Goal: Information Seeking & Learning: Learn about a topic

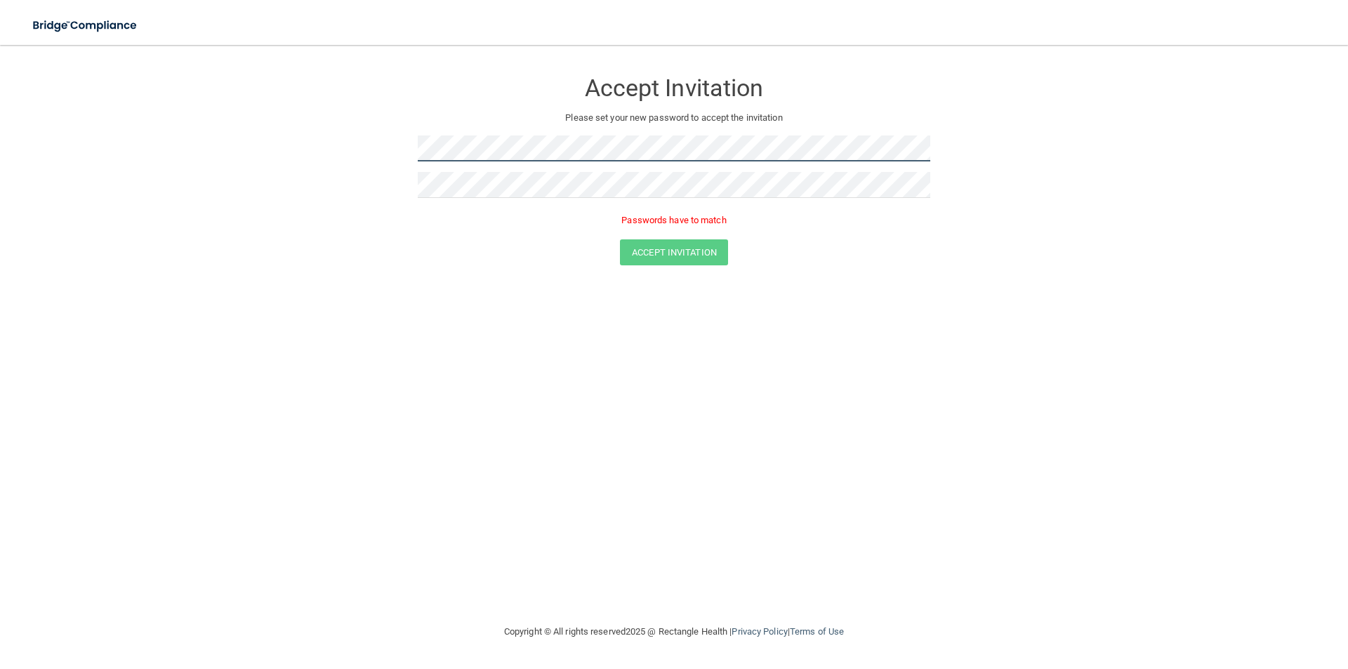
click at [316, 152] on form "Accept Invitation Please set your new password to accept the invitation Passwor…" at bounding box center [673, 170] width 1291 height 223
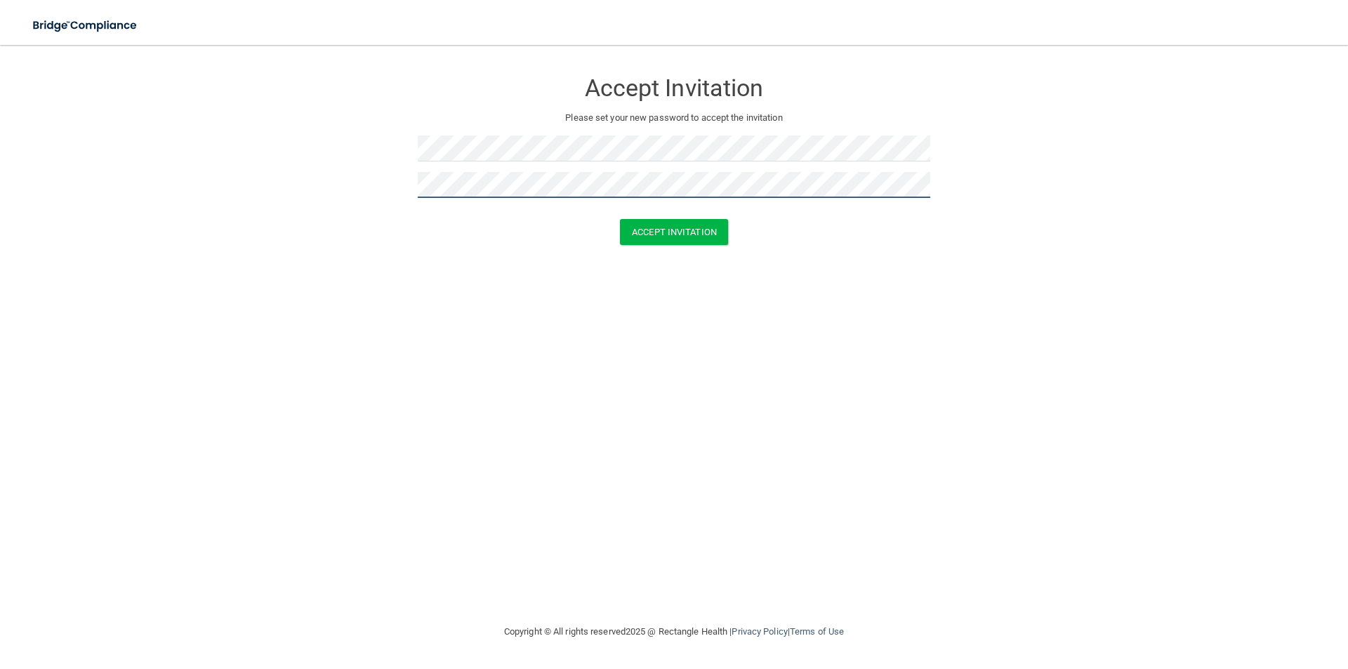
click at [620, 219] on button "Accept Invitation" at bounding box center [674, 232] width 108 height 26
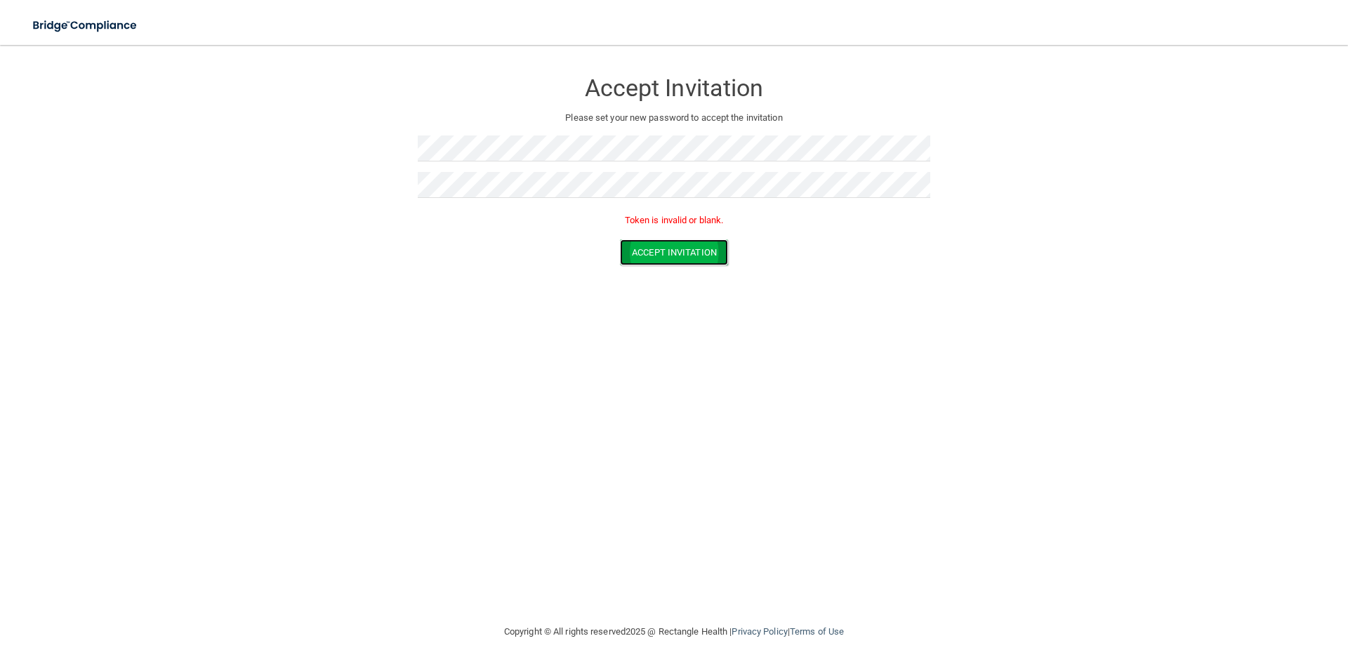
click at [707, 258] on button "Accept Invitation" at bounding box center [674, 252] width 108 height 26
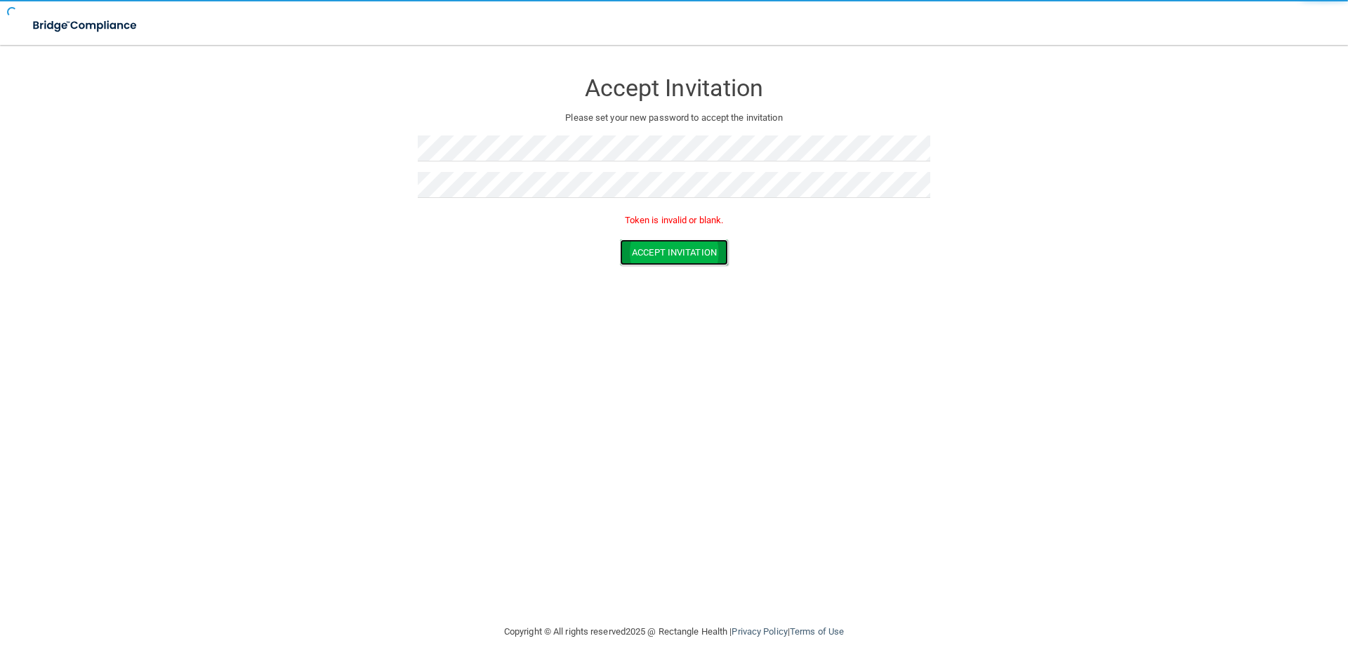
click at [707, 258] on button "Accept Invitation" at bounding box center [674, 252] width 108 height 26
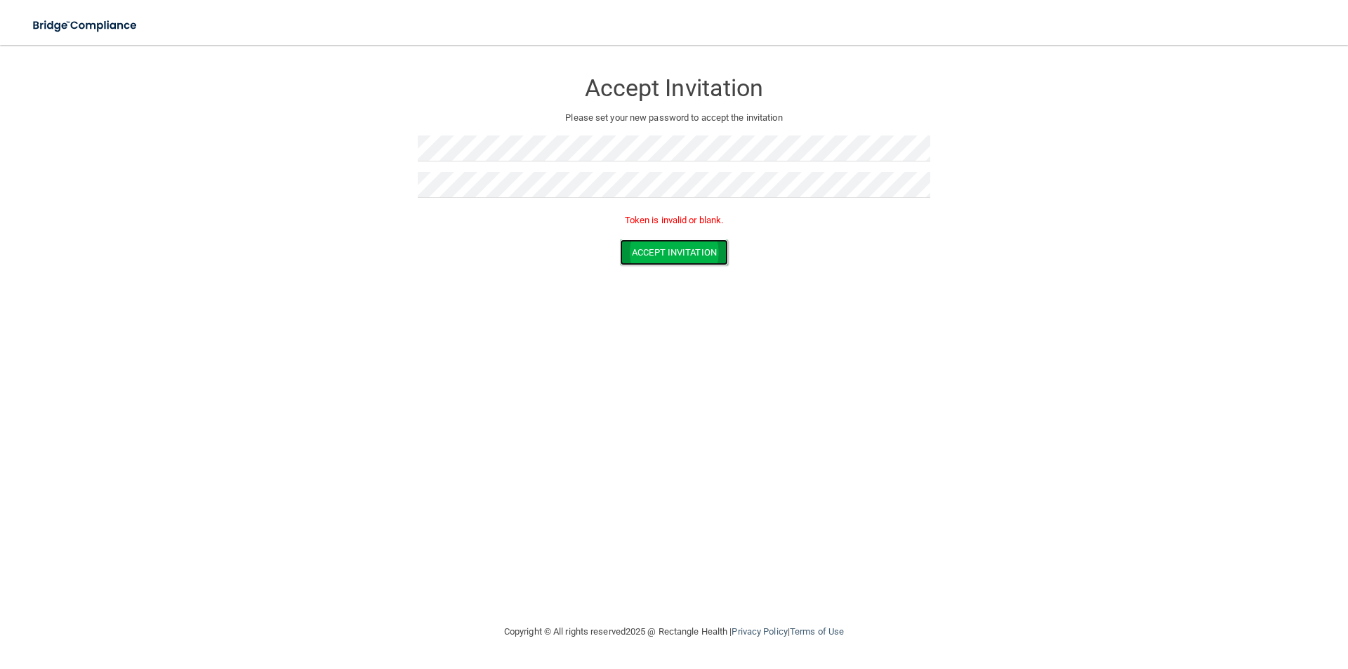
click at [707, 258] on button "Accept Invitation" at bounding box center [674, 252] width 108 height 26
click at [336, 149] on form "Accept Invitation Please set your new password to accept the invitation Token i…" at bounding box center [673, 170] width 1291 height 223
click at [437, 192] on div at bounding box center [674, 190] width 512 height 36
drag, startPoint x: 493, startPoint y: 198, endPoint x: 366, endPoint y: 182, distance: 128.7
click at [368, 182] on form "Accept Invitation Please set your new password to accept the invitation Token i…" at bounding box center [673, 170] width 1291 height 223
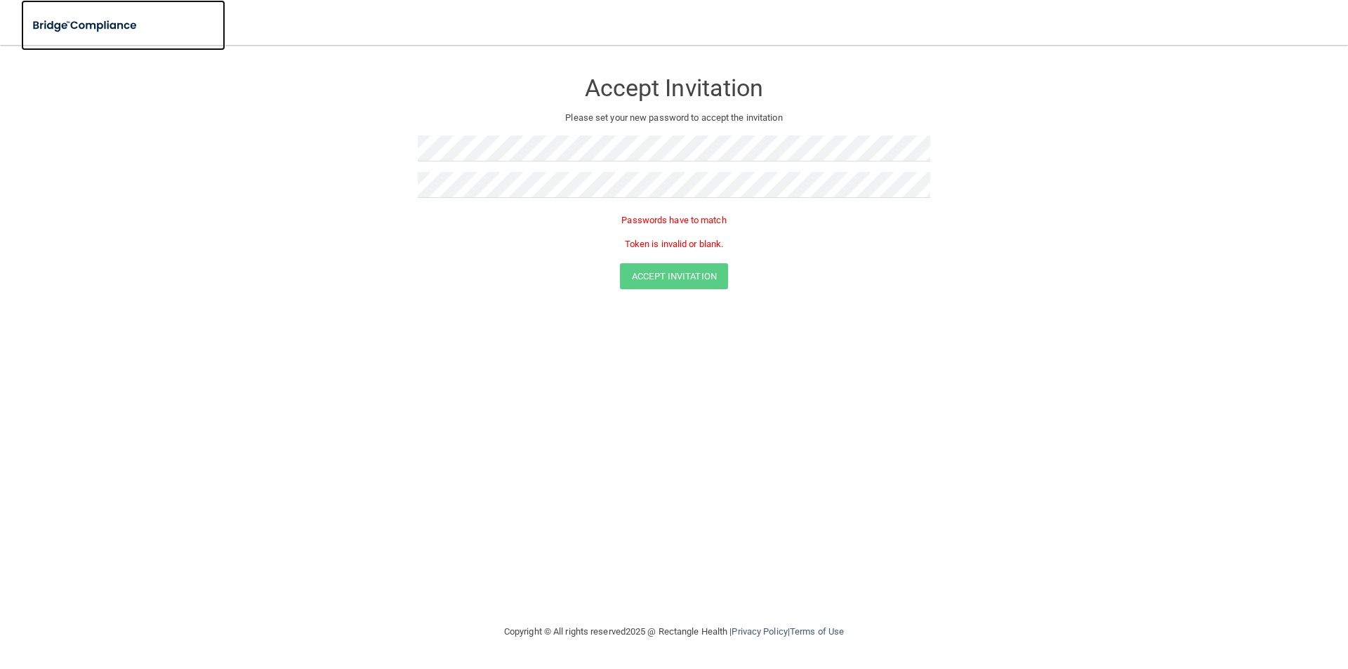
click at [96, 26] on img at bounding box center [85, 25] width 129 height 29
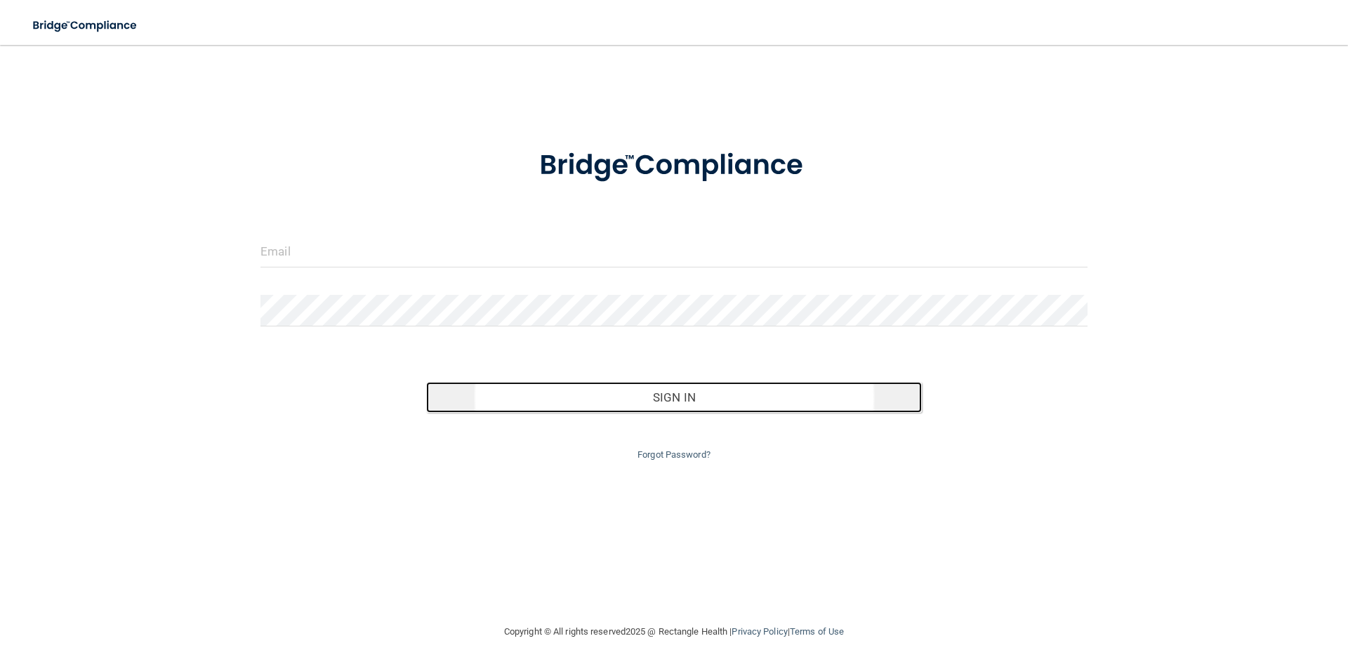
click at [674, 399] on button "Sign In" at bounding box center [674, 397] width 496 height 31
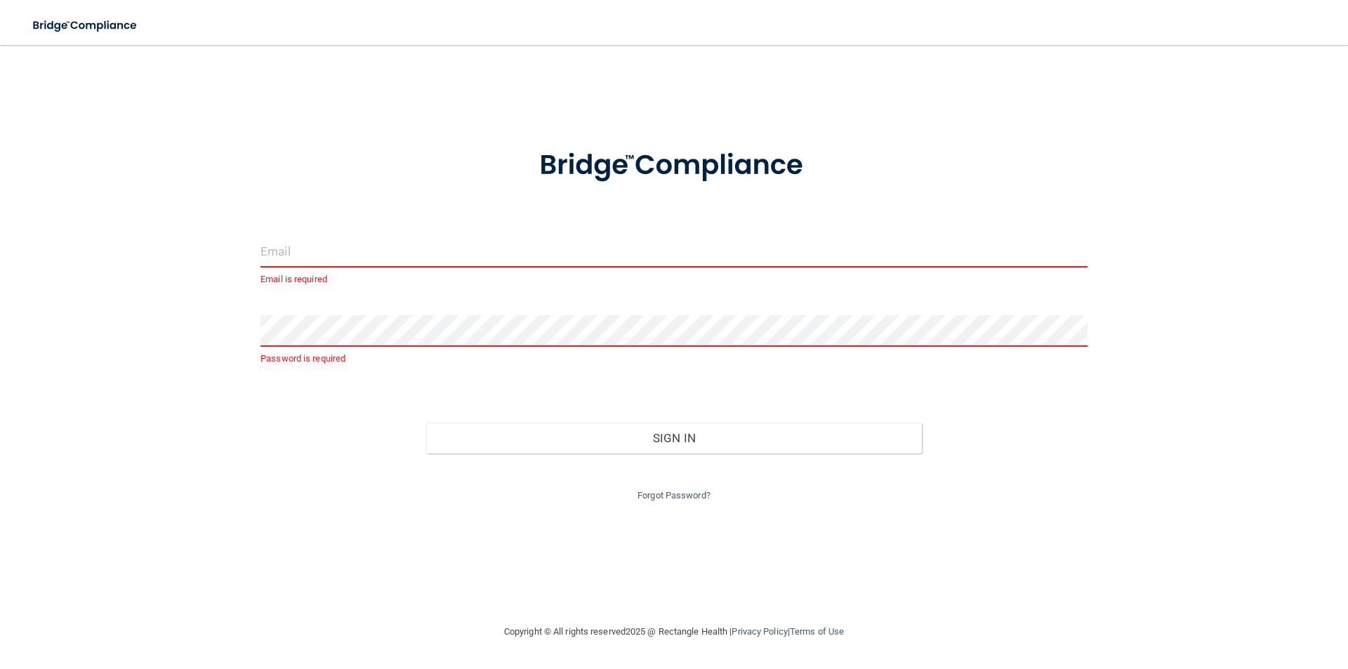
click at [311, 252] on input "email" at bounding box center [673, 252] width 827 height 32
paste input "[EMAIL_ADDRESS][DOMAIN_NAME]"
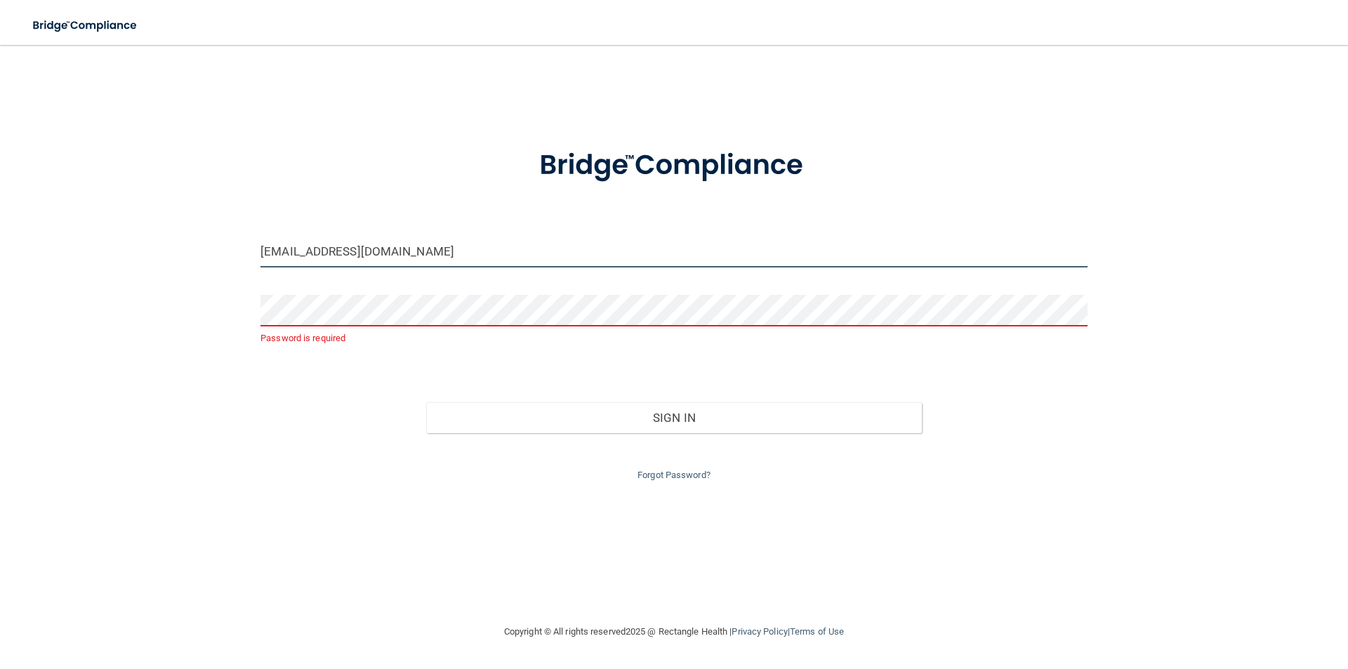
type input "[EMAIL_ADDRESS][DOMAIN_NAME]"
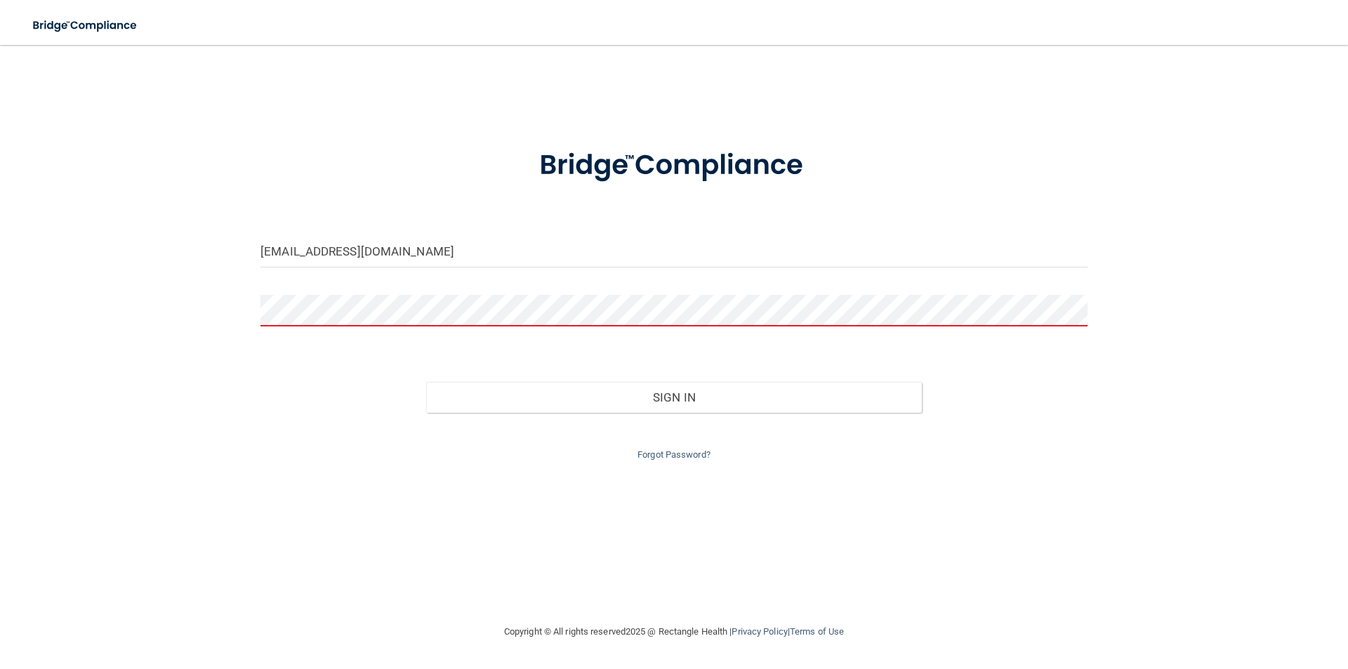
click at [426, 382] on button "Sign In" at bounding box center [674, 397] width 496 height 31
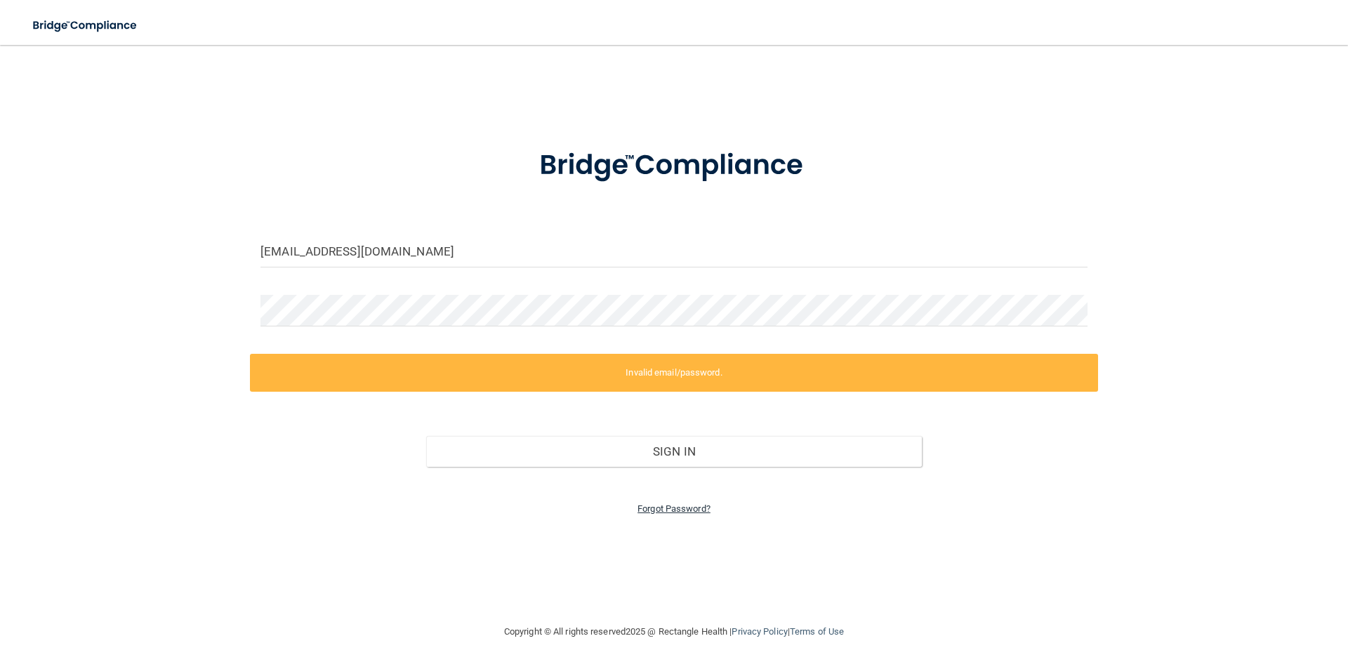
click at [670, 511] on link "Forgot Password?" at bounding box center [673, 508] width 73 height 11
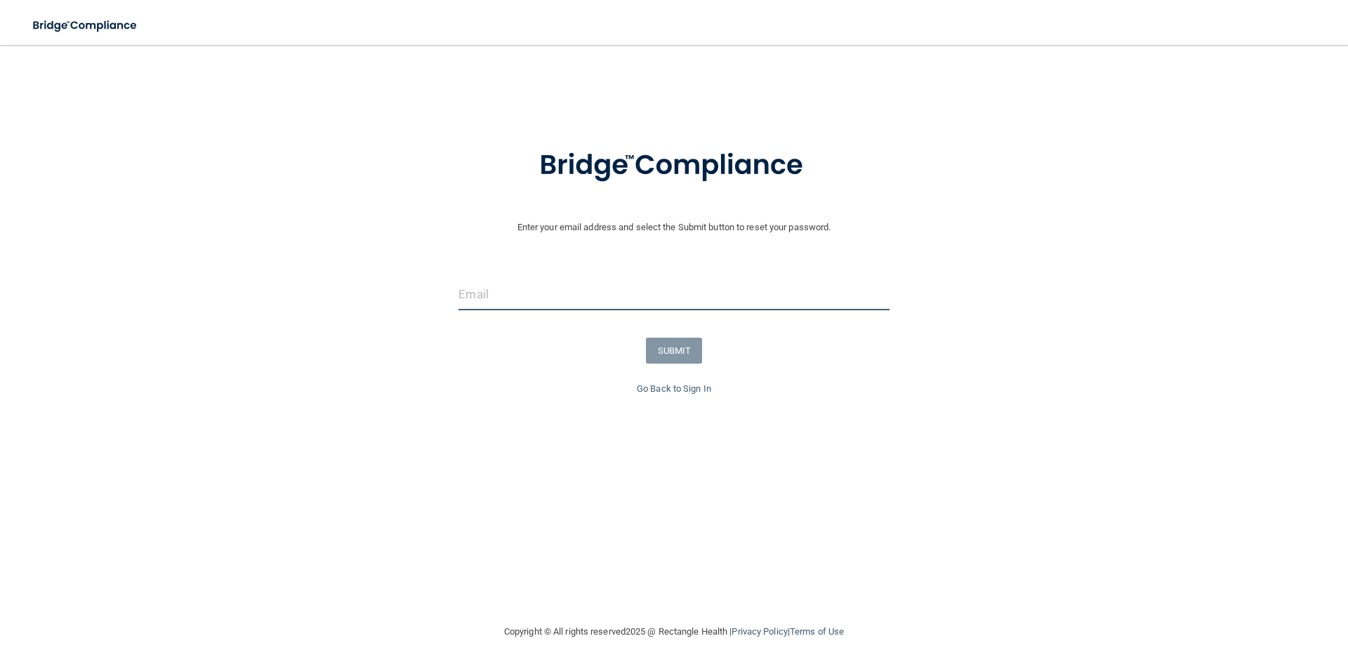
click at [545, 295] on input "email" at bounding box center [673, 295] width 430 height 32
paste input "[EMAIL_ADDRESS][DOMAIN_NAME]"
type input "[EMAIL_ADDRESS][DOMAIN_NAME]"
click at [658, 348] on button "SUBMIT" at bounding box center [674, 351] width 57 height 26
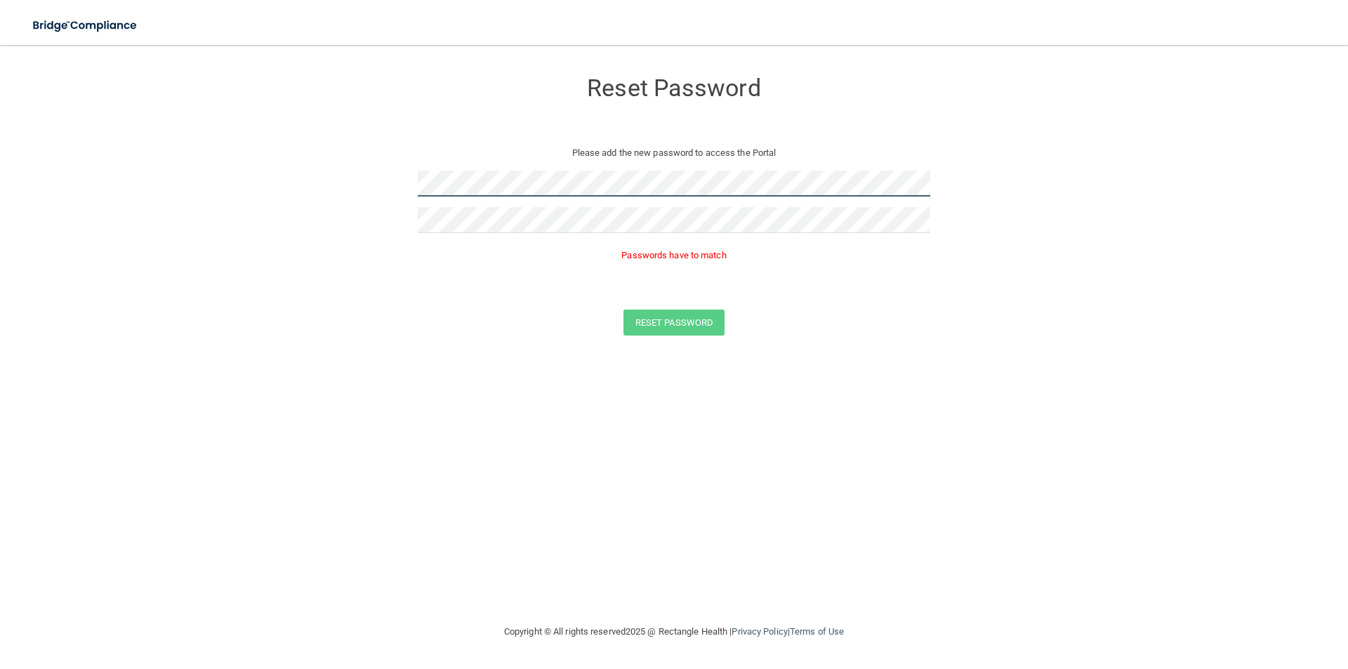
click at [319, 192] on form "Reset Password Please add the new password to access the Portal Passwords have …" at bounding box center [673, 205] width 1291 height 293
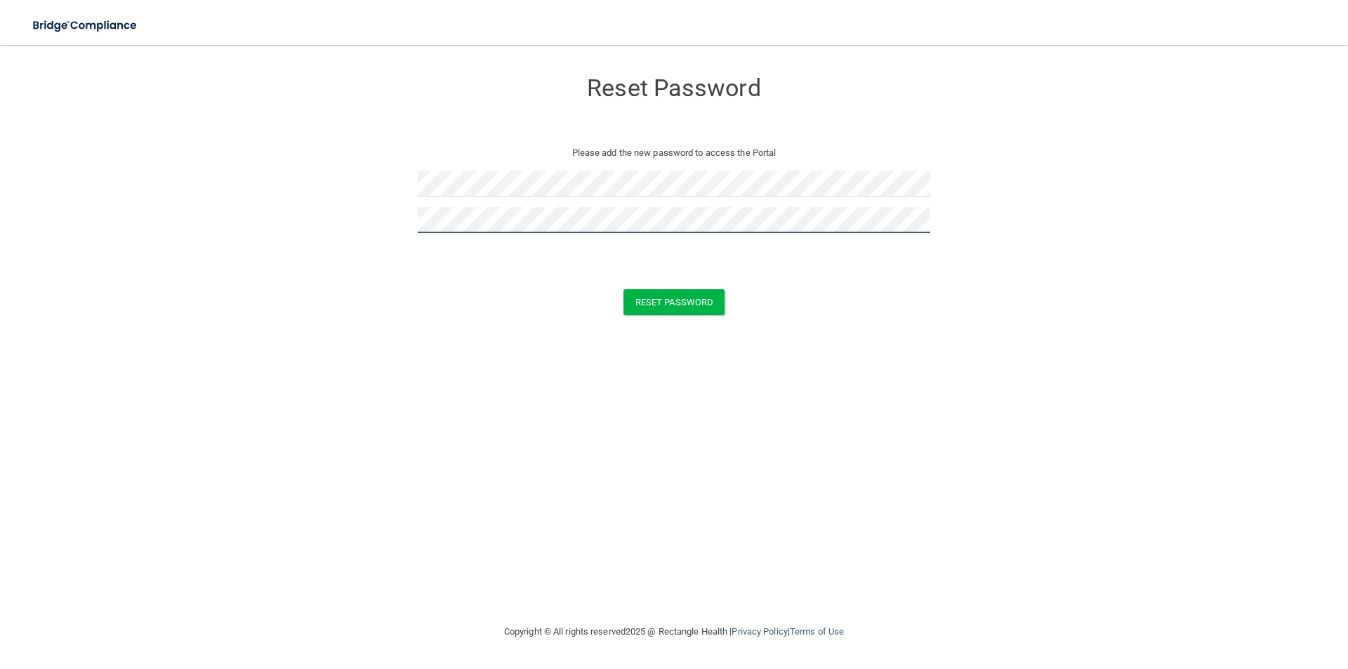
click at [623, 289] on button "Reset Password" at bounding box center [673, 302] width 101 height 26
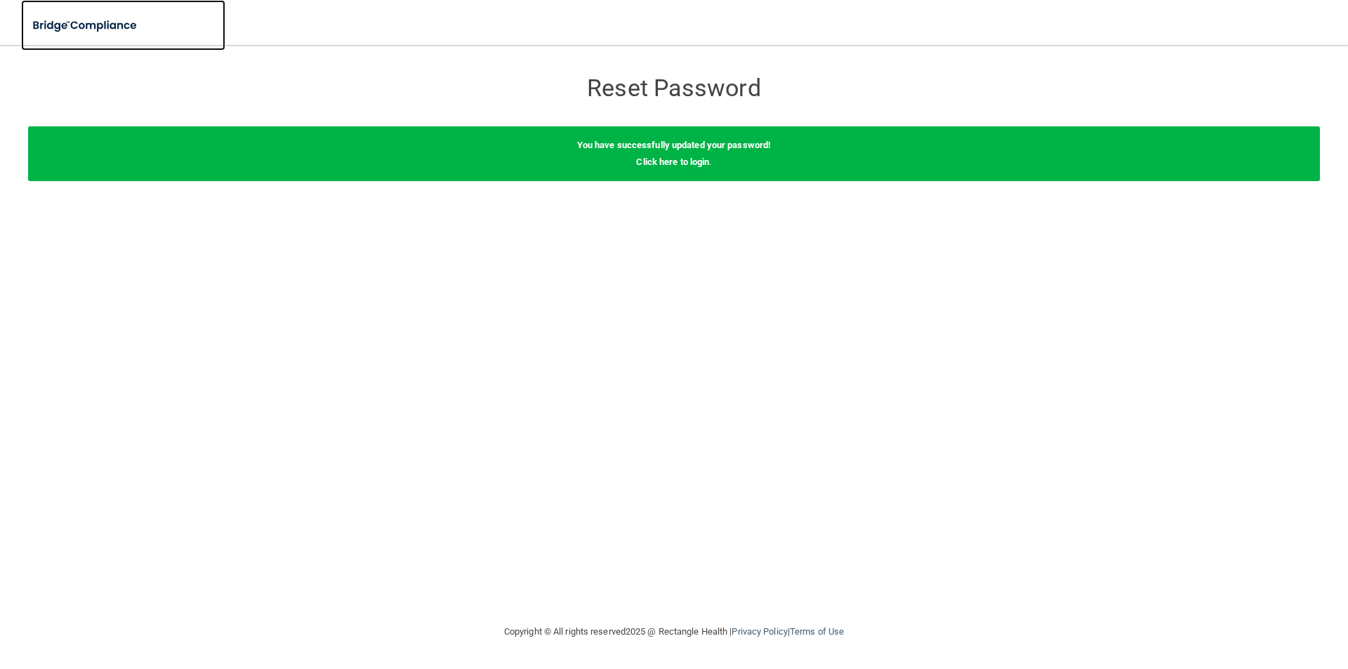
click at [130, 24] on img at bounding box center [85, 25] width 129 height 29
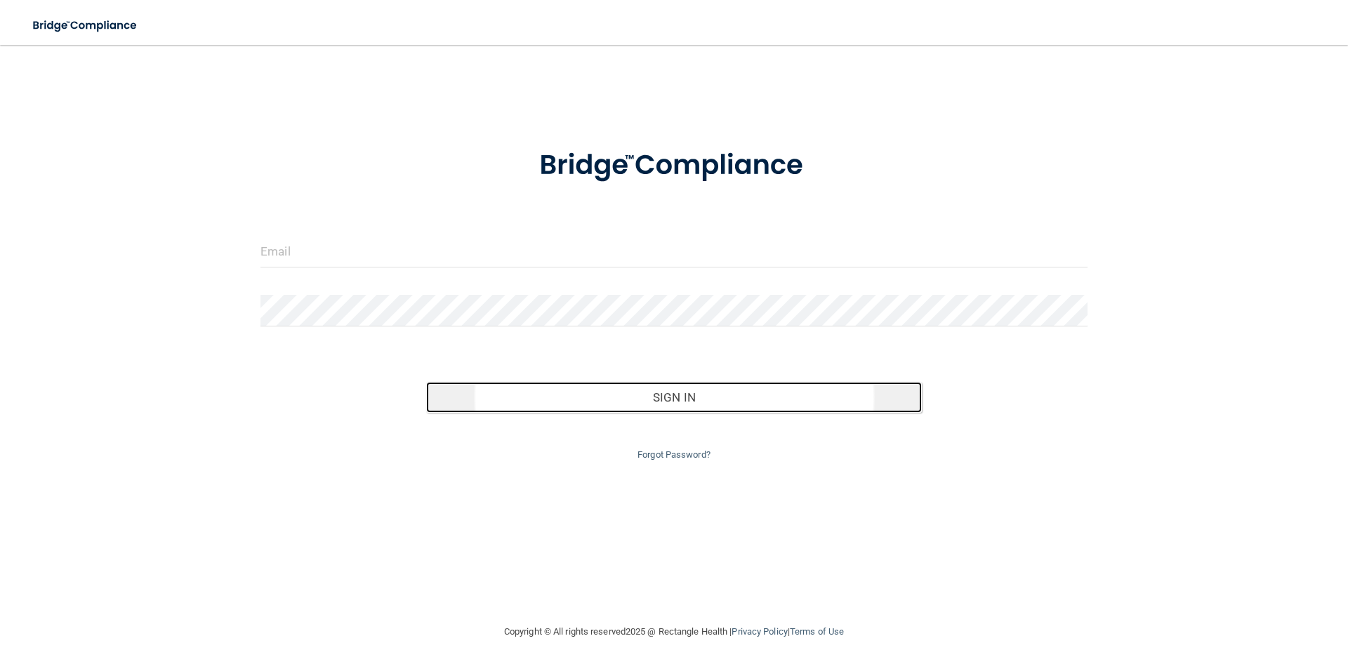
click at [694, 393] on button "Sign In" at bounding box center [674, 397] width 496 height 31
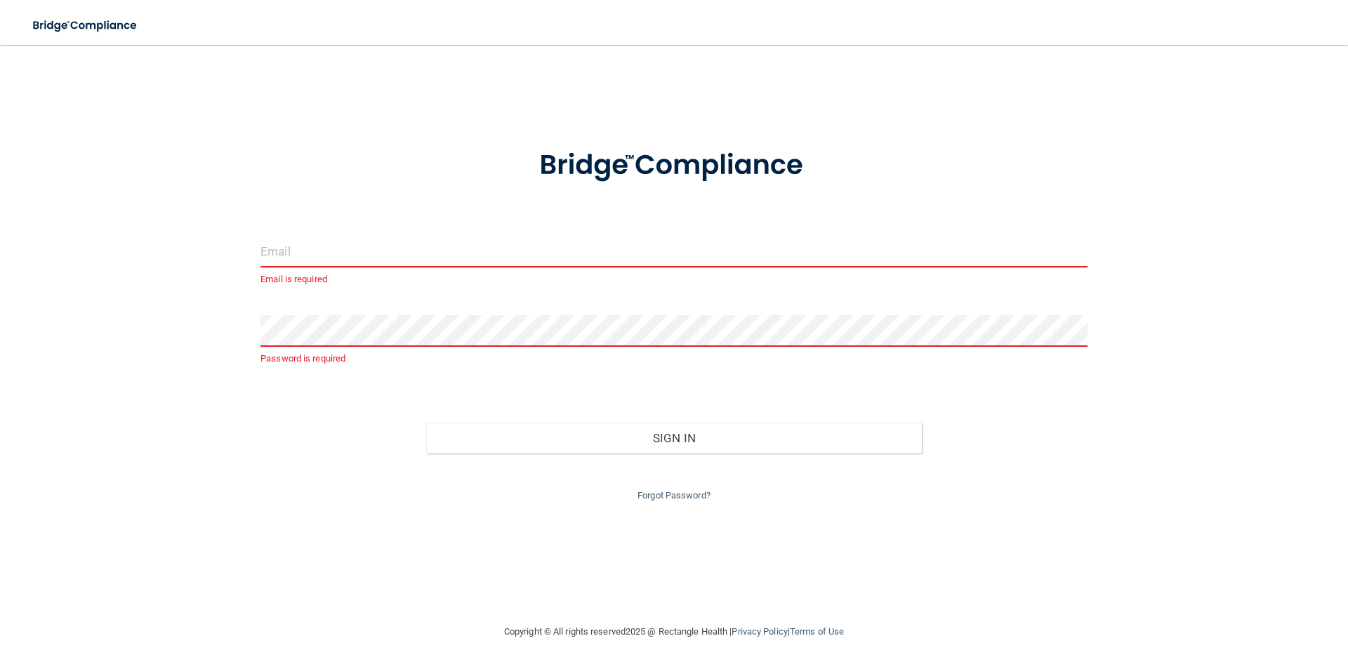
click at [375, 260] on input "email" at bounding box center [673, 252] width 827 height 32
paste input "[EMAIL_ADDRESS][DOMAIN_NAME]"
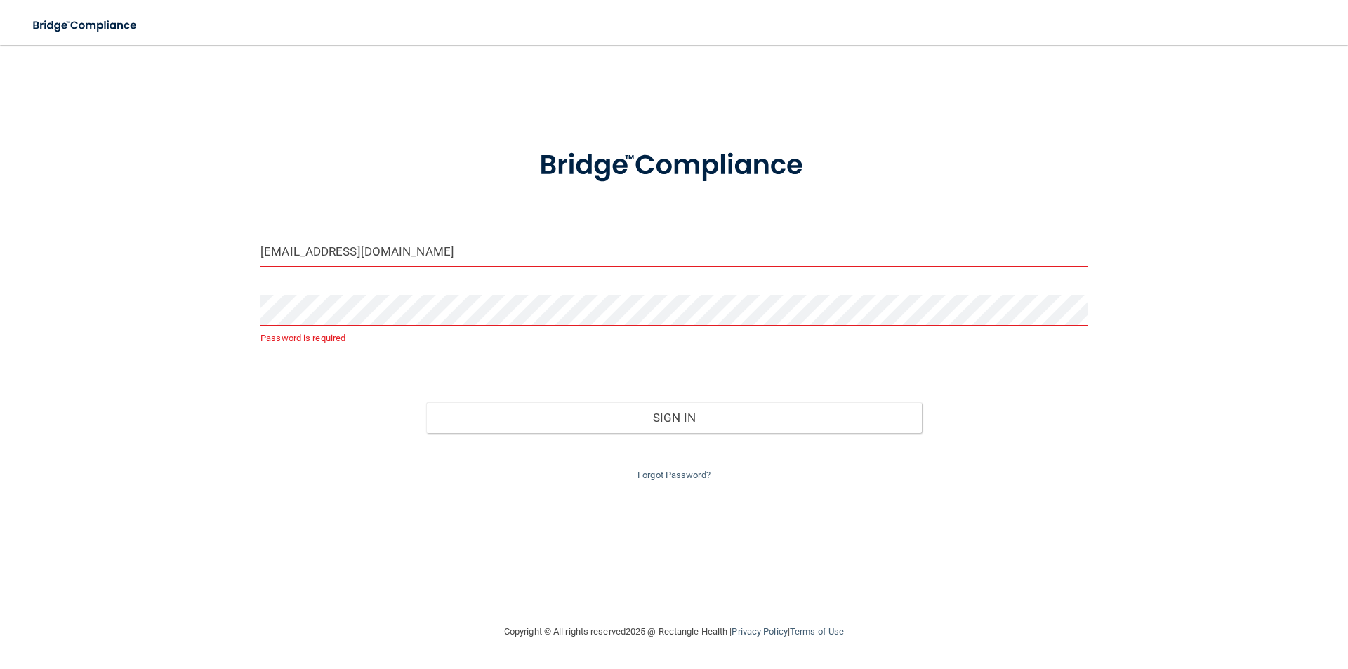
type input "[EMAIL_ADDRESS][DOMAIN_NAME]"
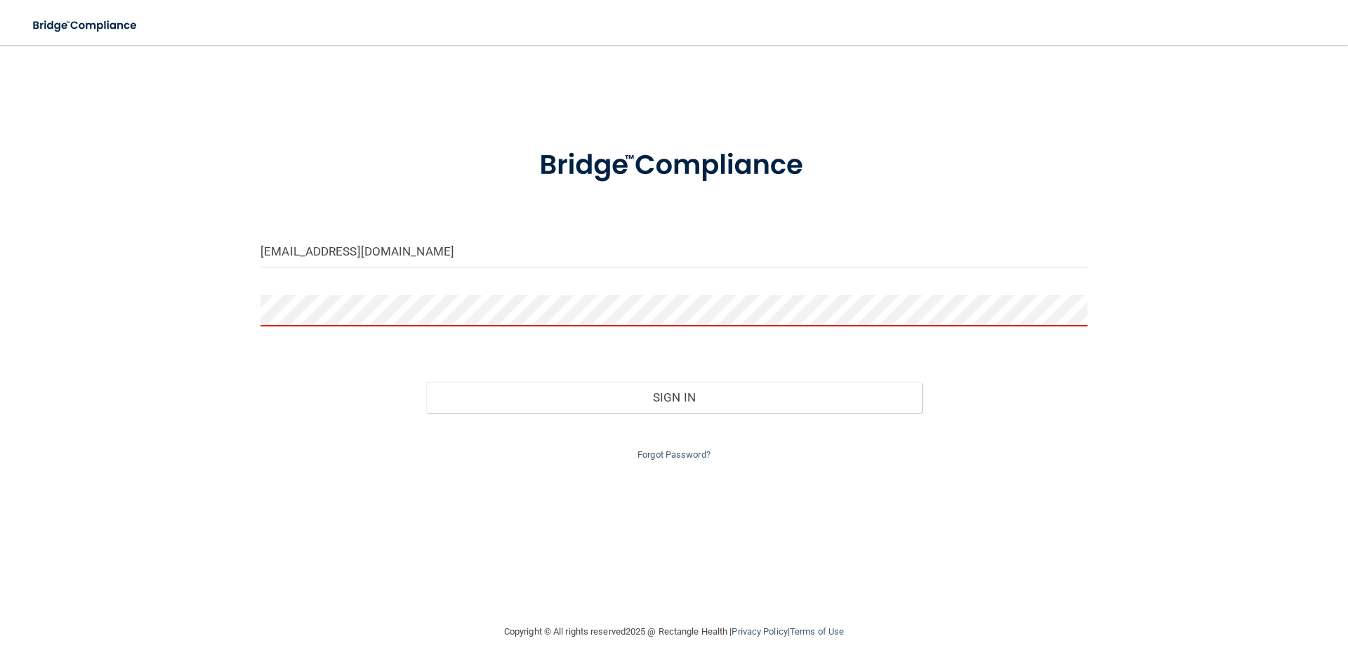
click at [426, 382] on button "Sign In" at bounding box center [674, 397] width 496 height 31
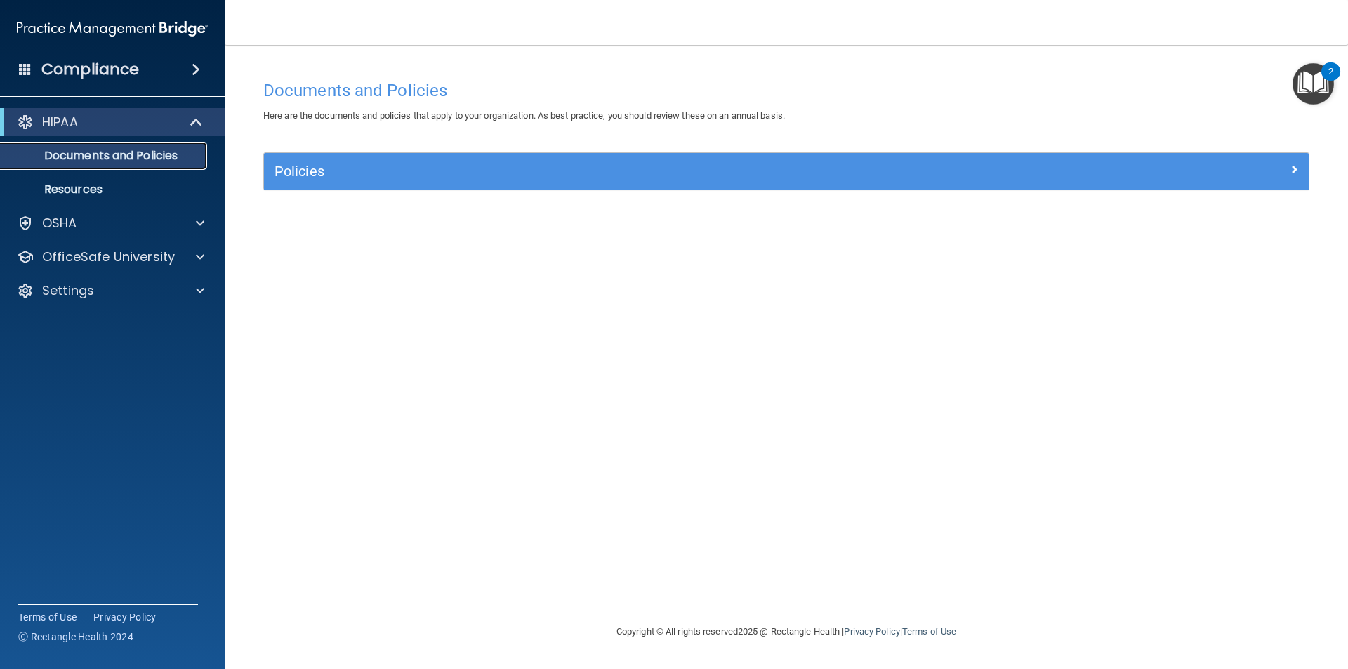
click at [119, 157] on p "Documents and Policies" at bounding box center [105, 156] width 192 height 14
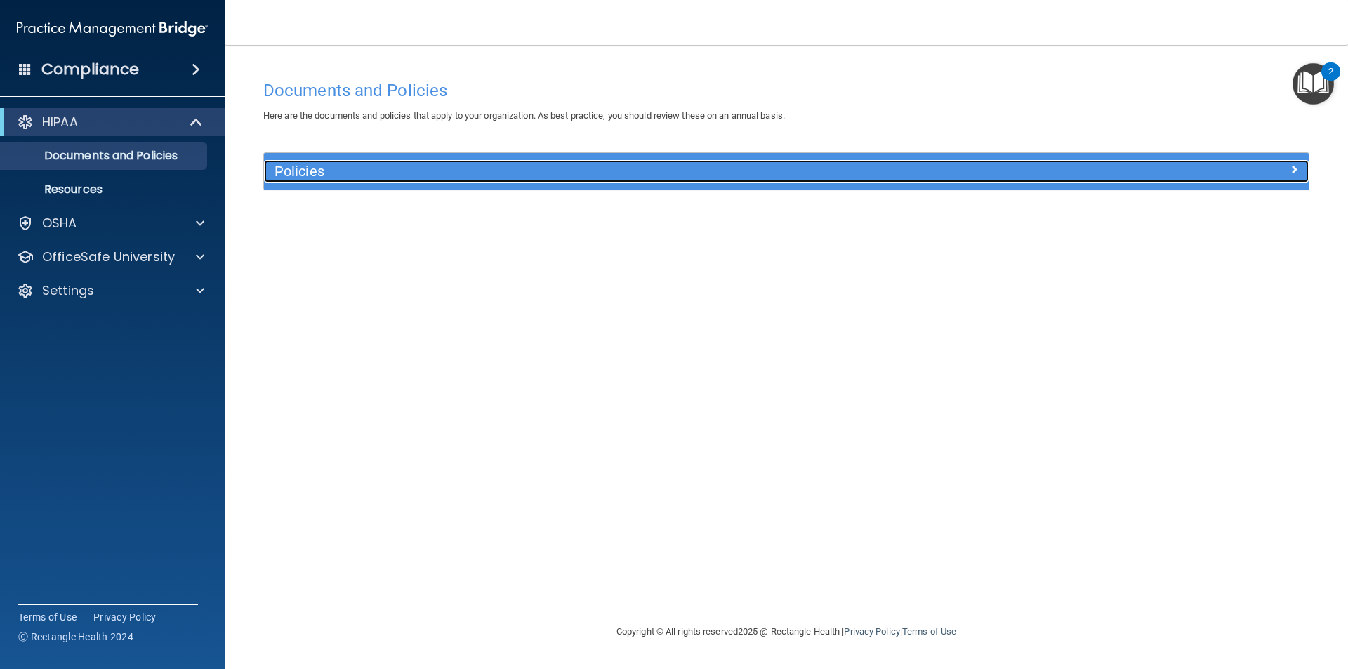
click at [415, 171] on h5 "Policies" at bounding box center [655, 171] width 762 height 15
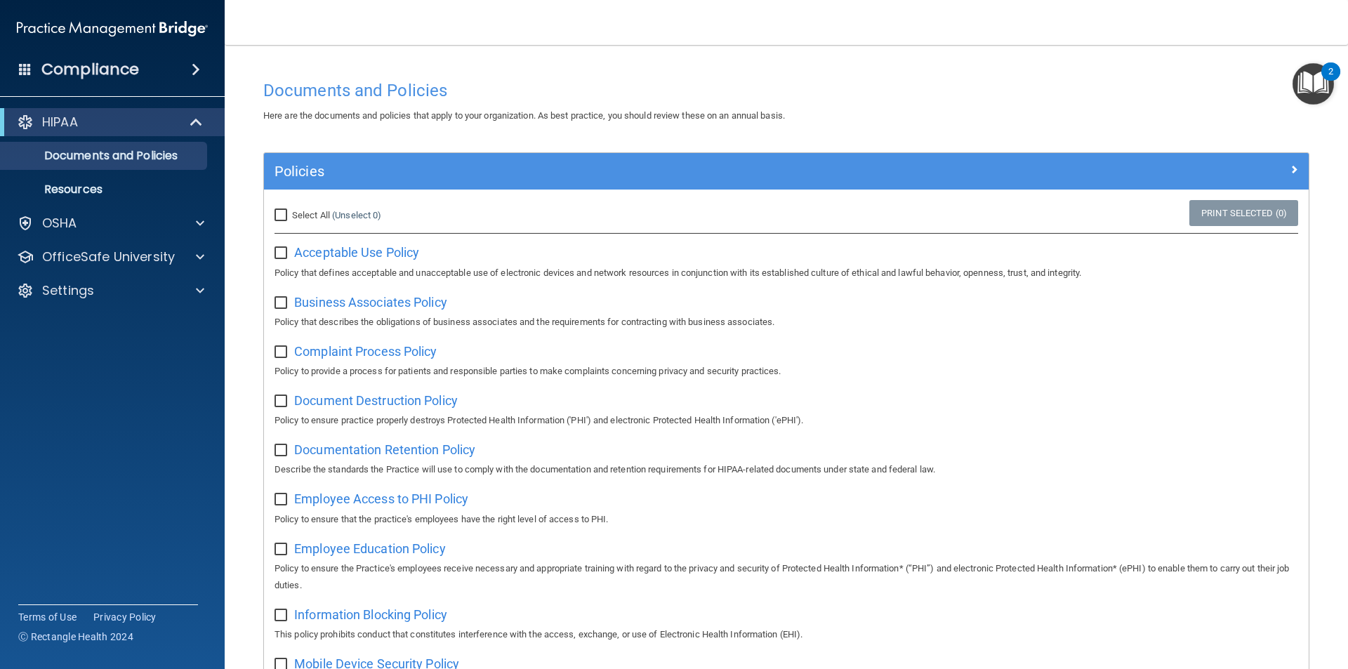
click at [399, 211] on div "Select All (Unselect 0) Unselect All" at bounding box center [437, 215] width 327 height 17
click at [303, 211] on span "Select All" at bounding box center [311, 215] width 38 height 11
click at [291, 211] on input "Select All (Unselect 0) Unselect All" at bounding box center [282, 215] width 16 height 11
checkbox input "true"
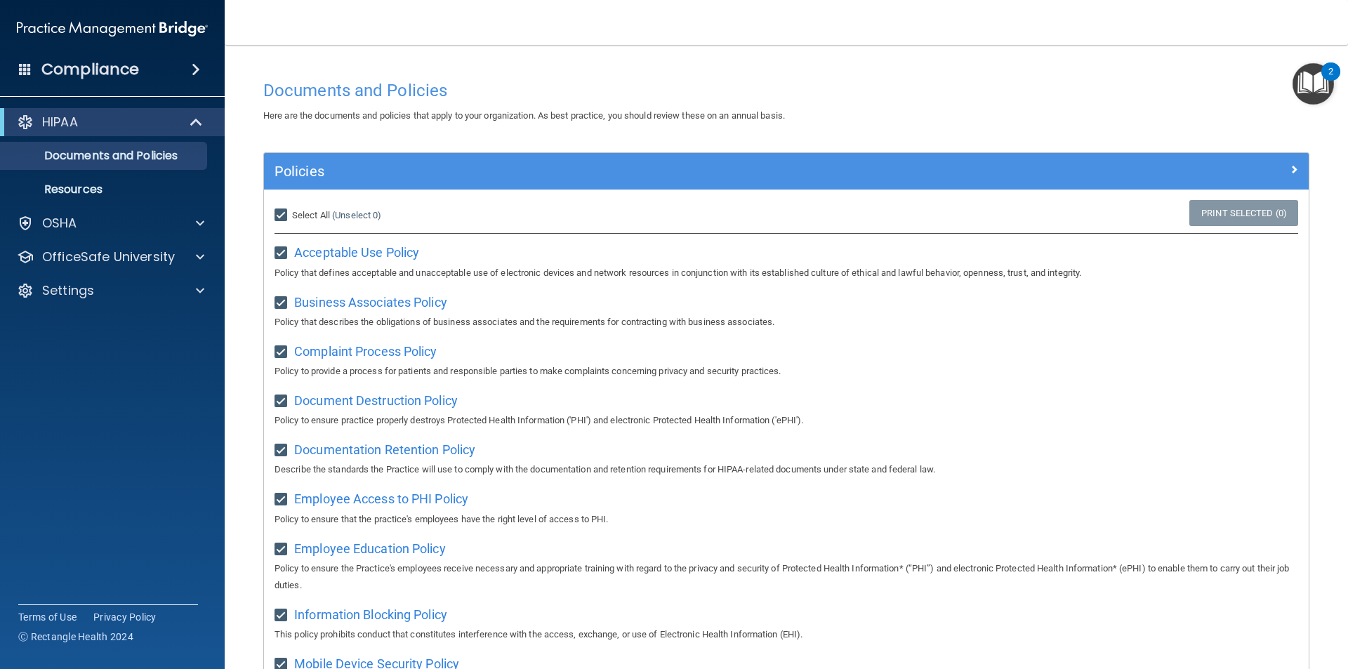
checkbox input "true"
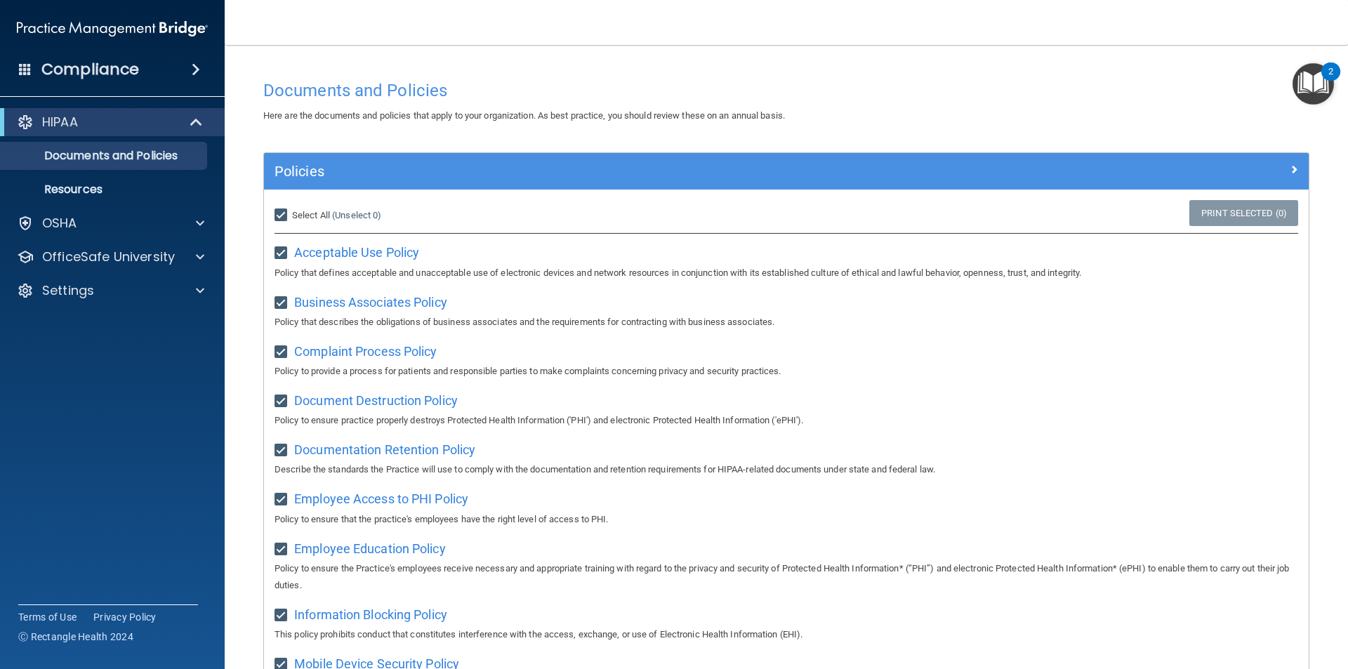
checkbox input "true"
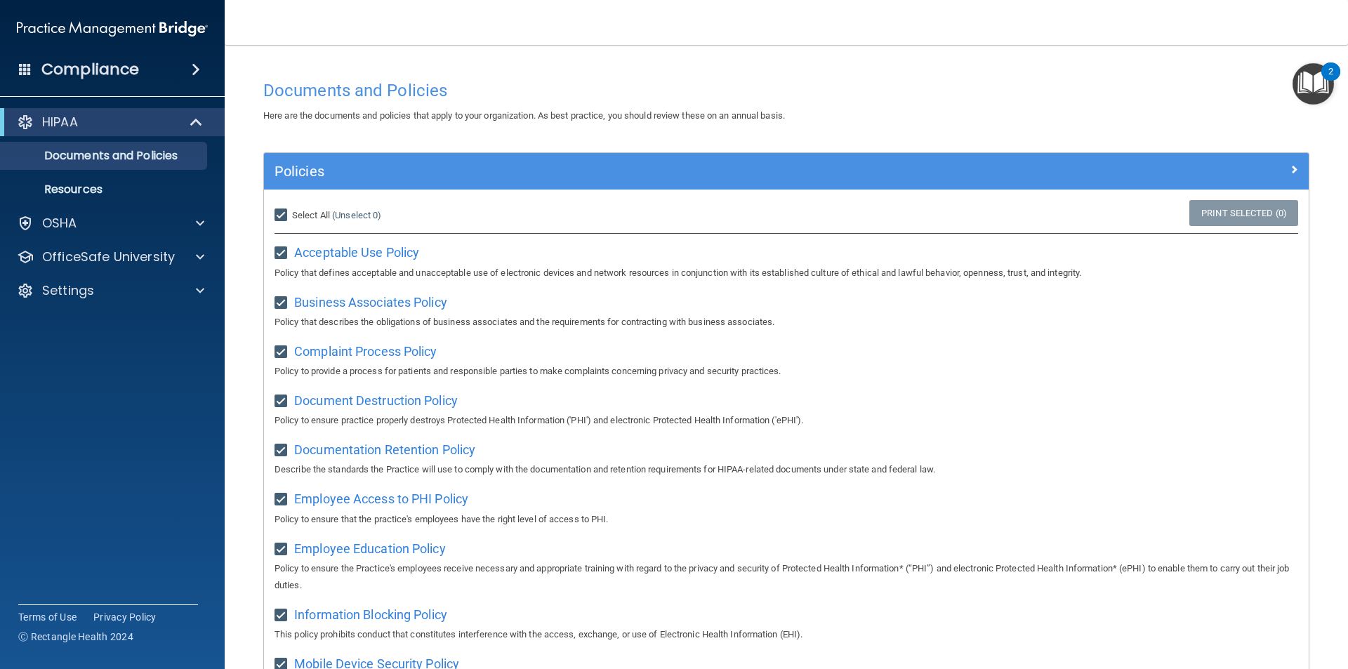
checkbox input "true"
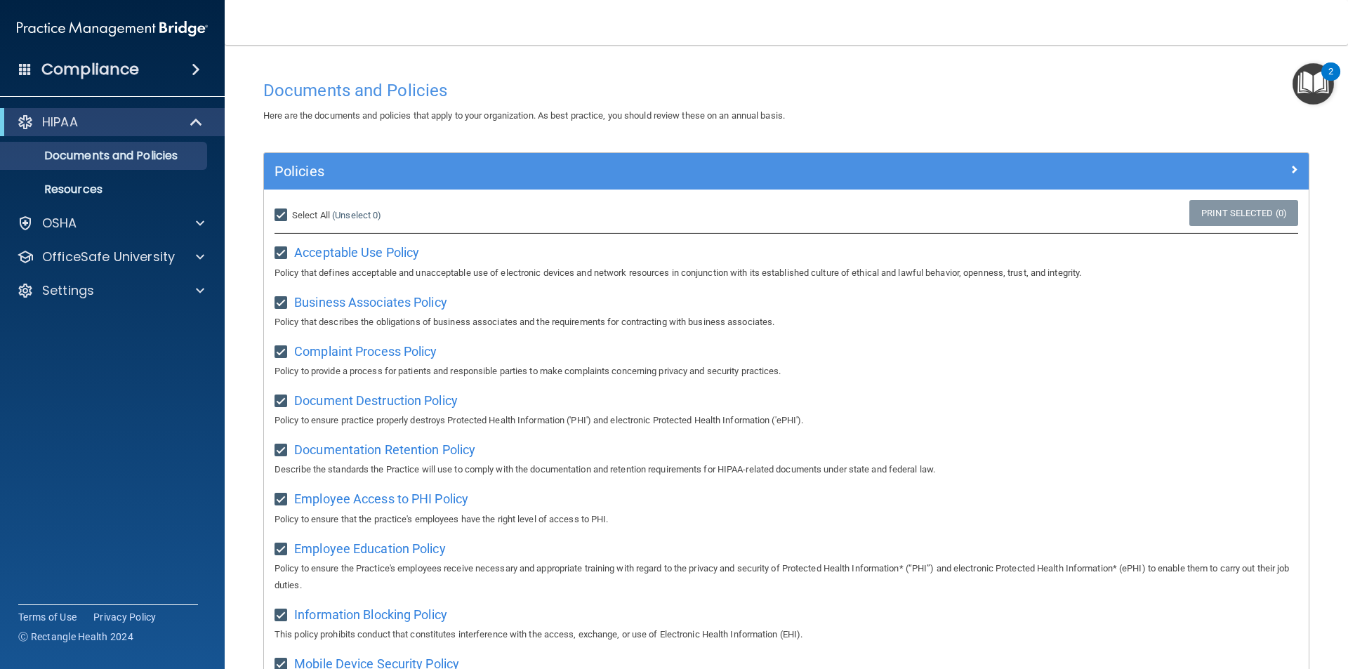
checkbox input "true"
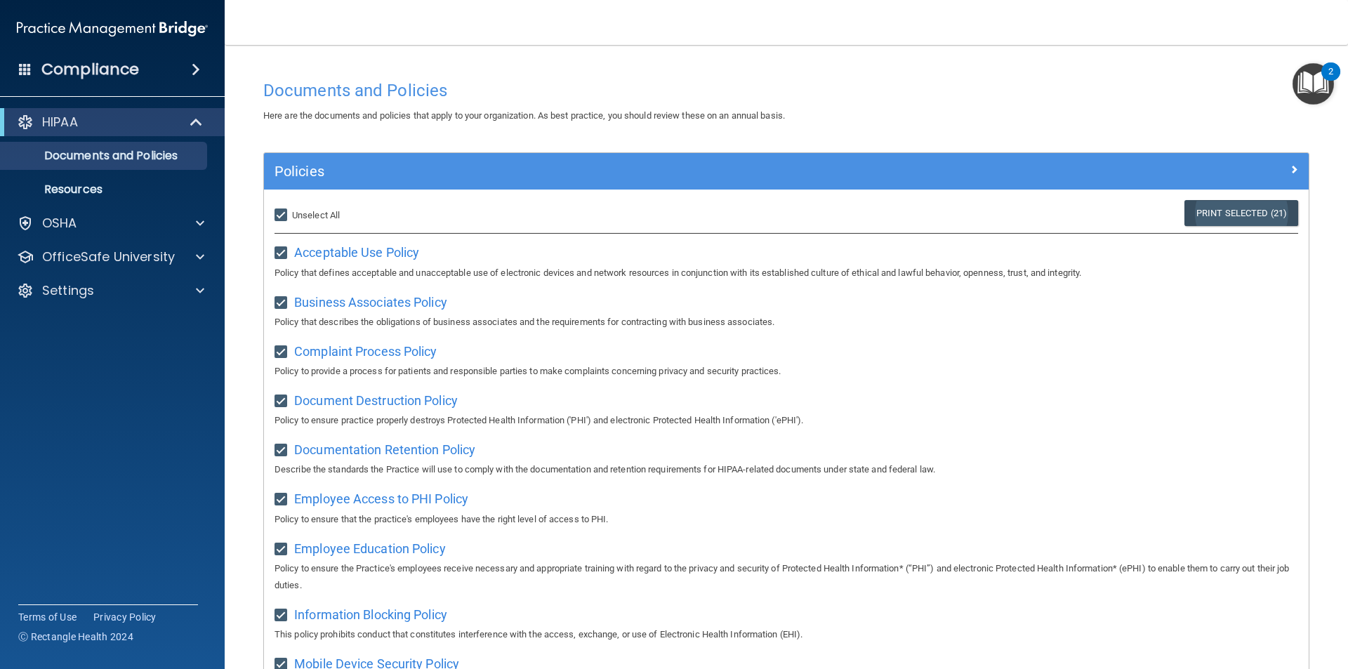
click at [1251, 208] on link "Print Selected (21)" at bounding box center [1241, 213] width 114 height 26
click at [90, 211] on div "OSHA" at bounding box center [112, 223] width 225 height 28
click at [117, 227] on div "OSHA" at bounding box center [93, 223] width 174 height 17
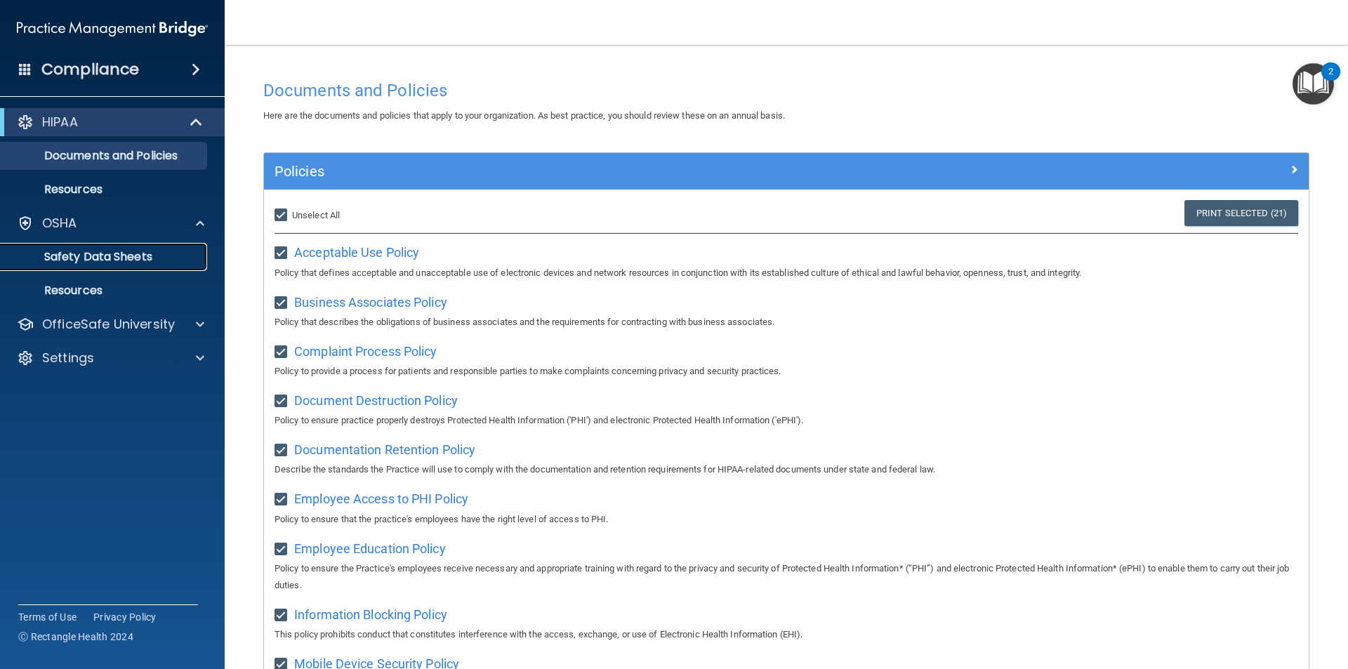
click at [117, 258] on p "Safety Data Sheets" at bounding box center [105, 257] width 192 height 14
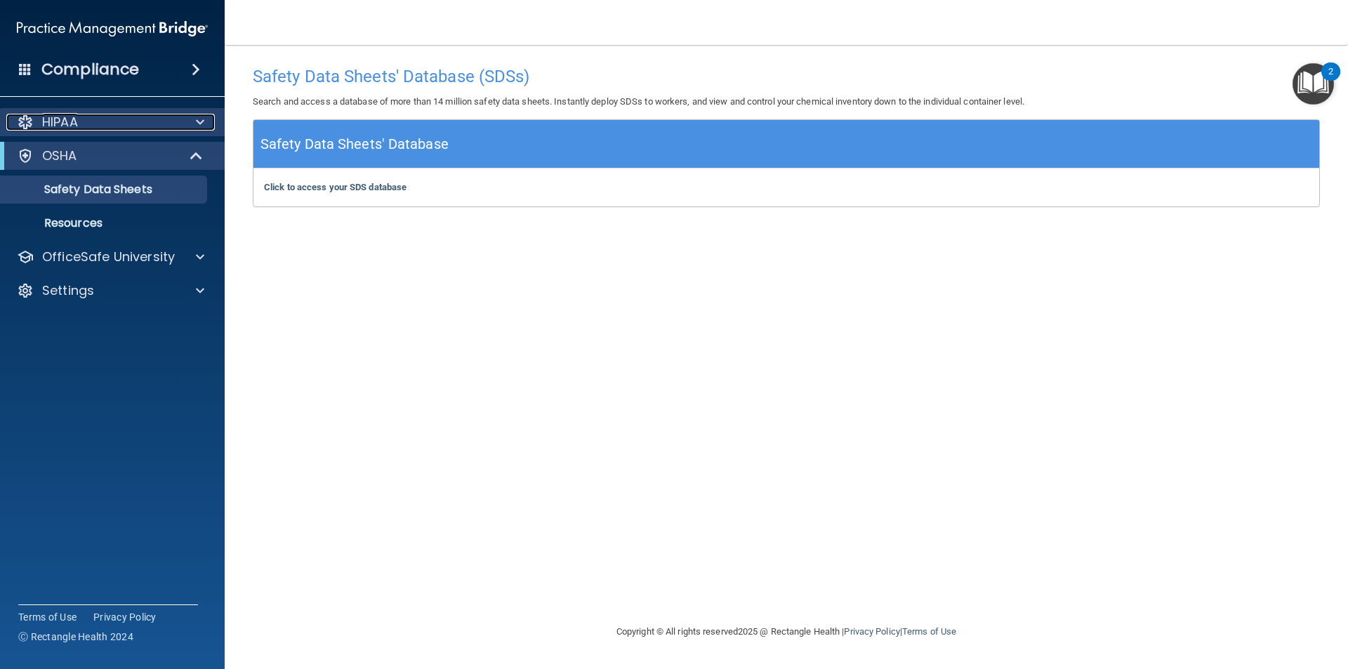
click at [88, 117] on div "HIPAA" at bounding box center [93, 122] width 174 height 17
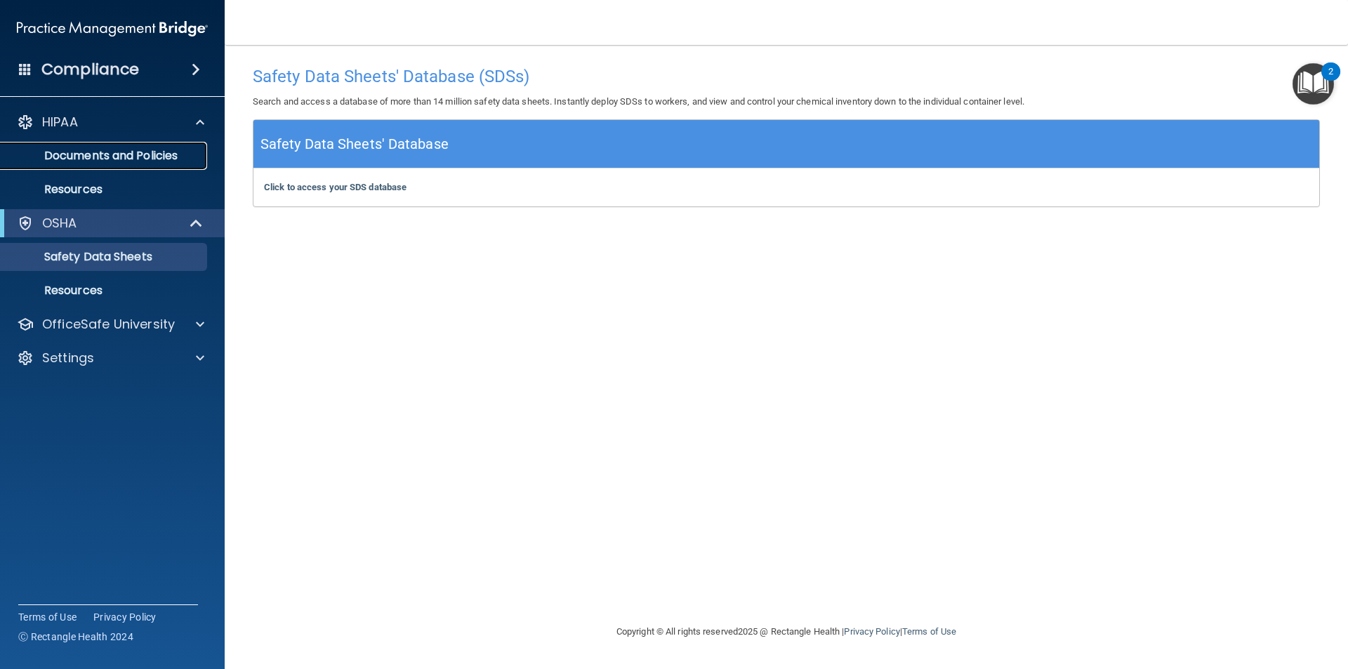
click at [114, 159] on p "Documents and Policies" at bounding box center [105, 156] width 192 height 14
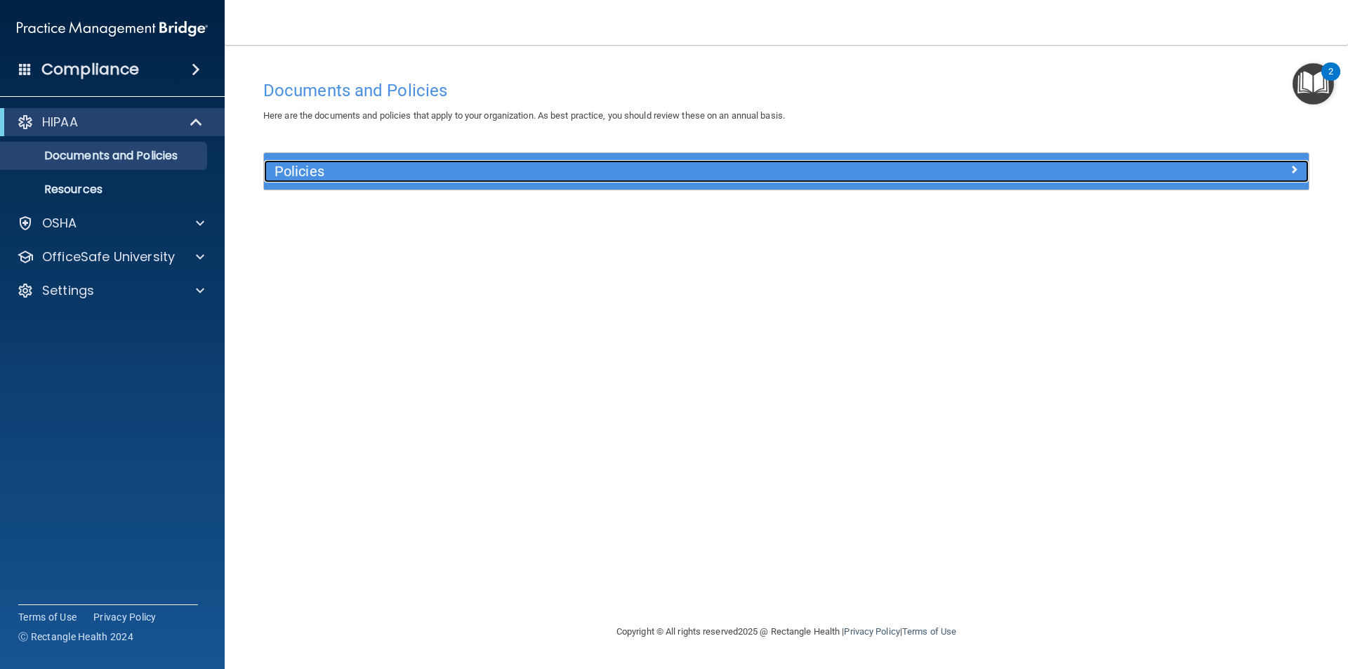
click at [356, 161] on div "Policies" at bounding box center [655, 171] width 783 height 22
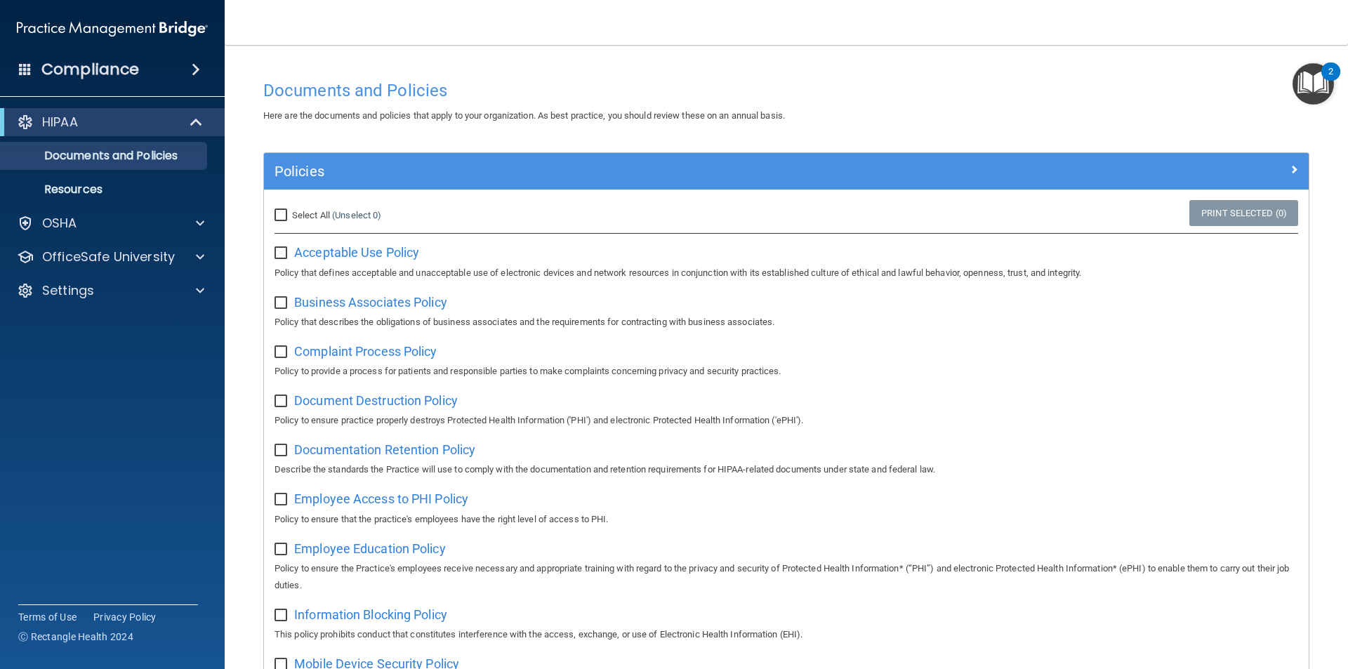
click at [328, 262] on div "Acceptable Use Policy Policy that defines acceptable and unacceptable use of el…" at bounding box center [785, 261] width 1023 height 40
click at [331, 254] on span "Acceptable Use Policy" at bounding box center [356, 252] width 125 height 15
click at [281, 203] on div "Select All (Unselect 0) Unselect All" at bounding box center [438, 215] width 348 height 31
click at [279, 208] on label "Select All (Unselect 0) Unselect All" at bounding box center [327, 215] width 107 height 17
click at [279, 210] on input "Select All (Unselect 0) Unselect All" at bounding box center [282, 215] width 16 height 11
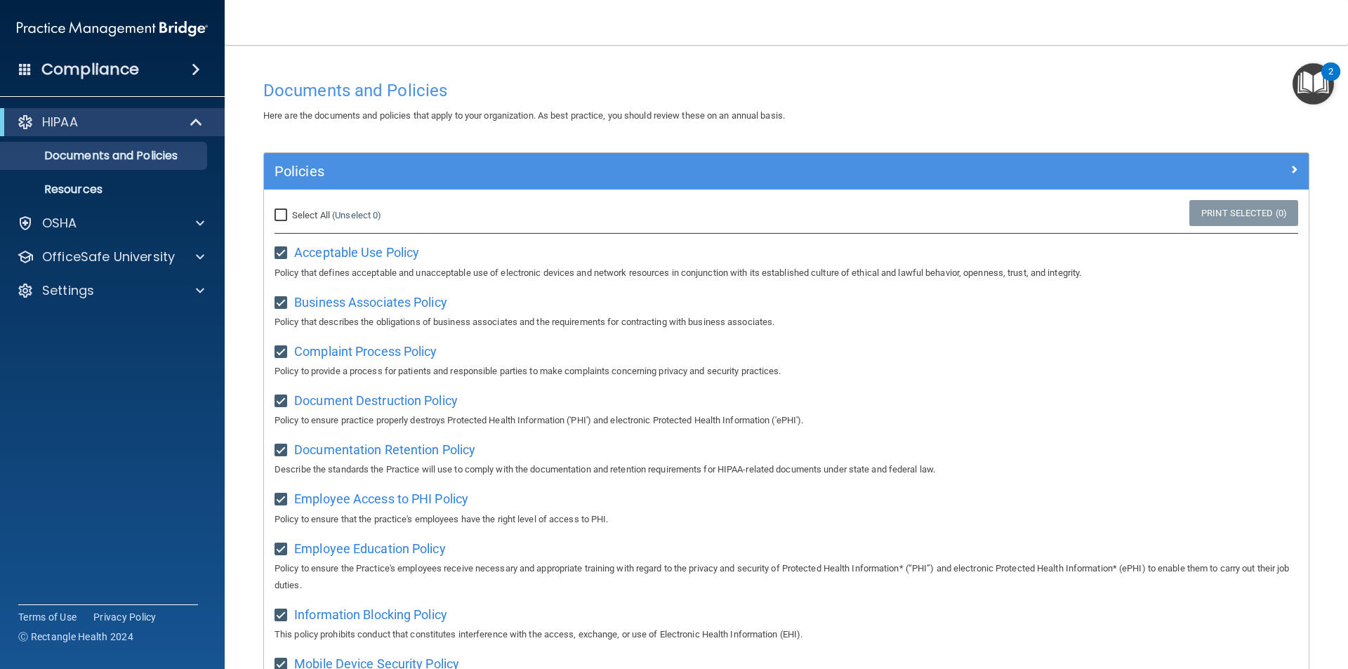
checkbox input "true"
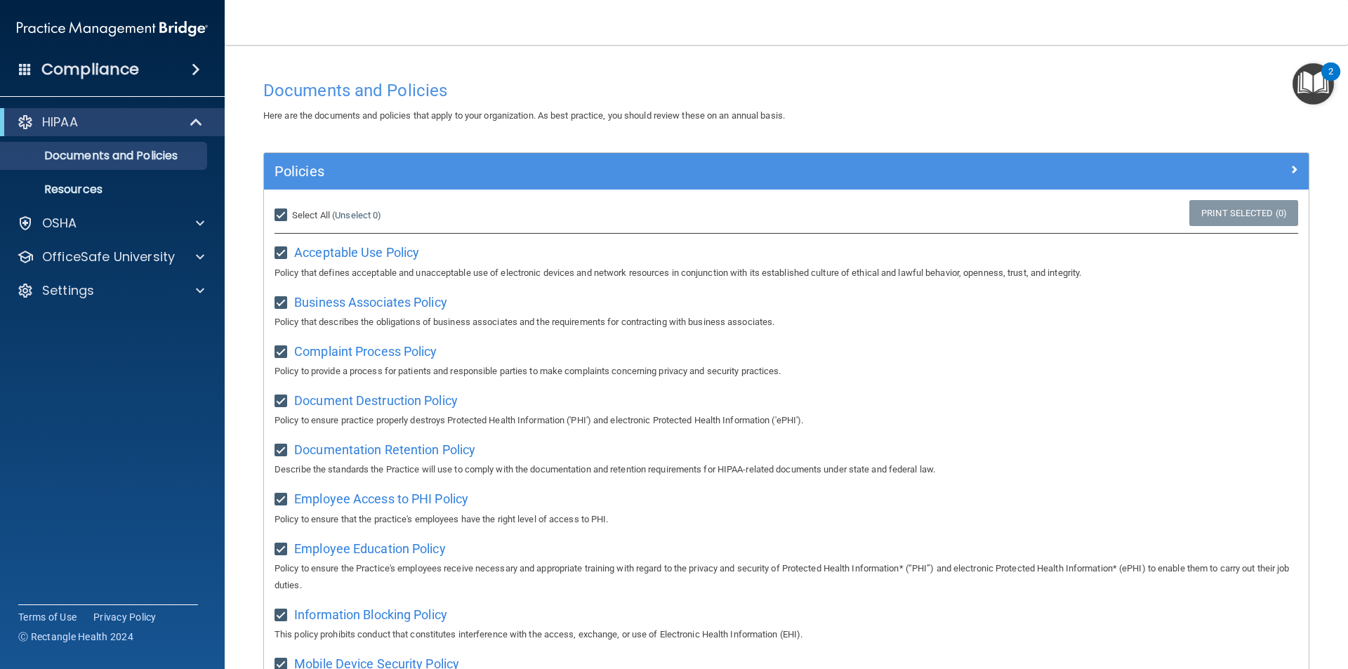
checkbox input "true"
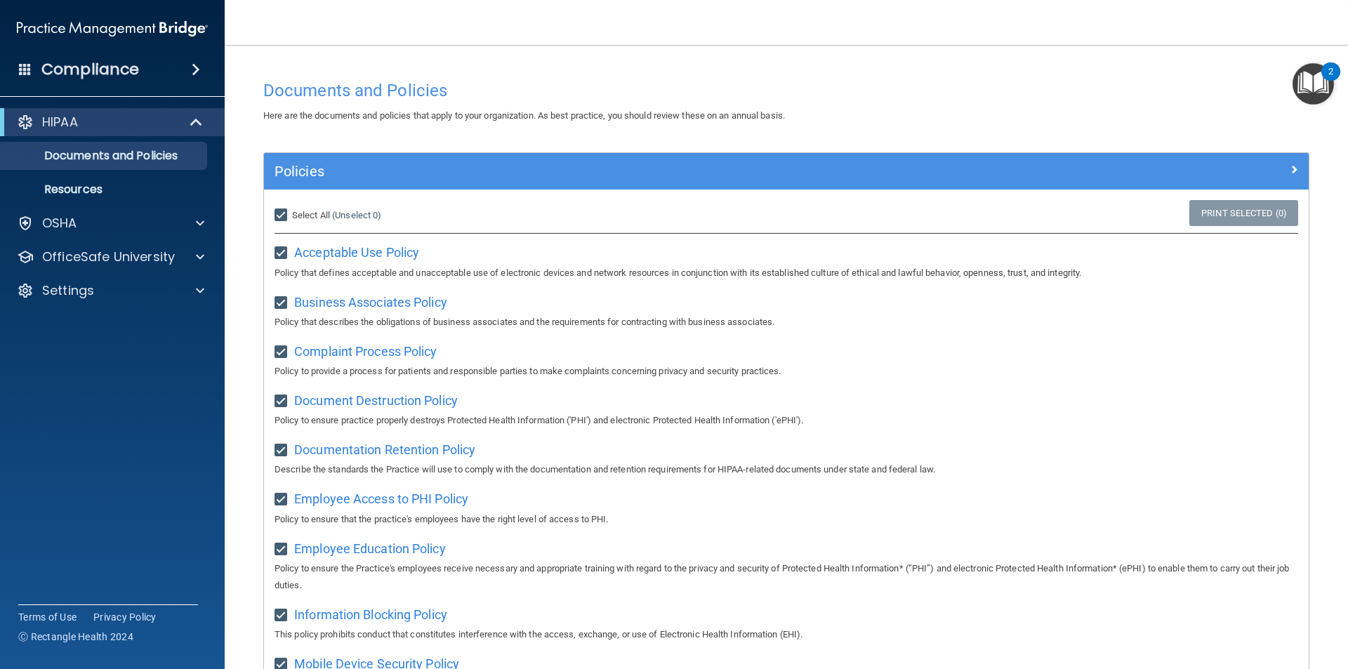
checkbox input "true"
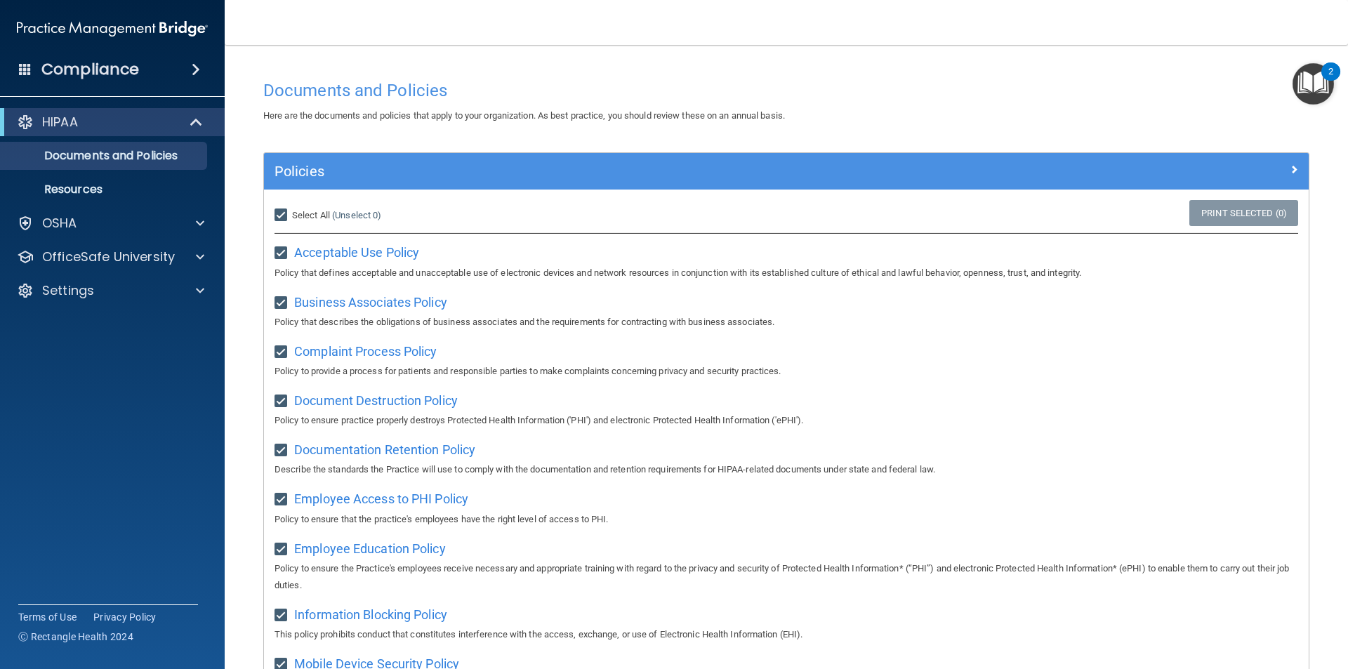
checkbox input "true"
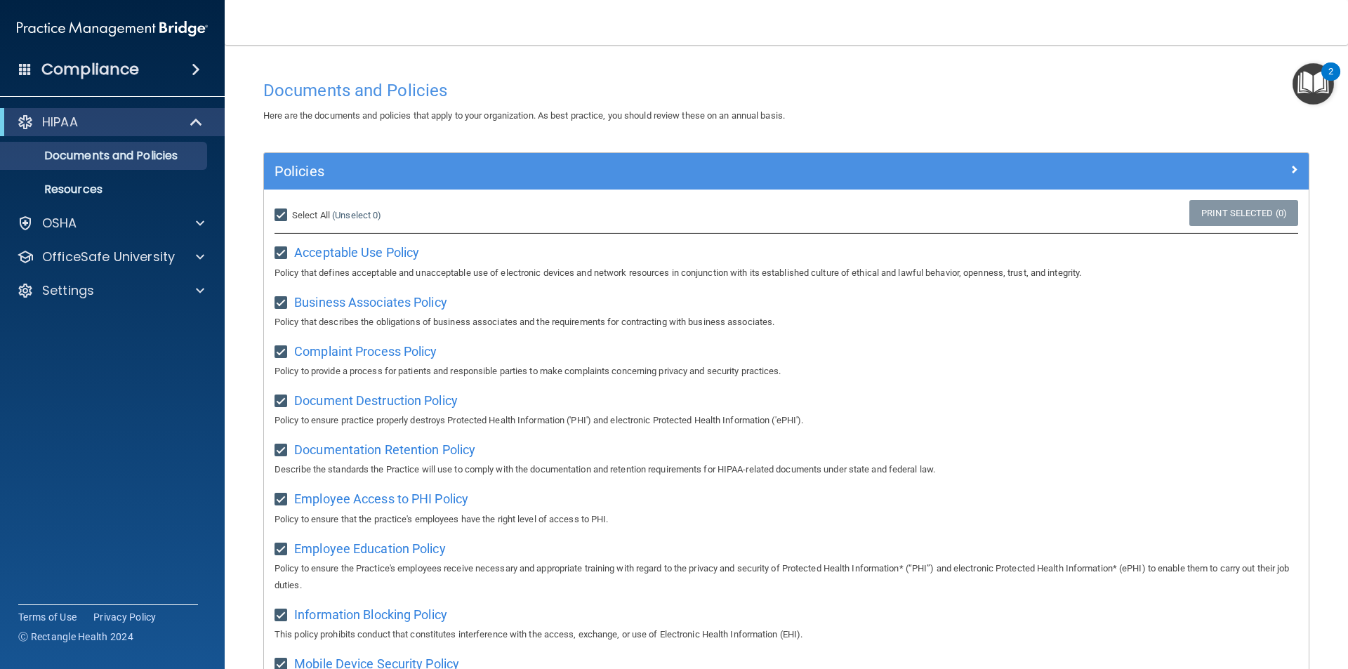
checkbox input "true"
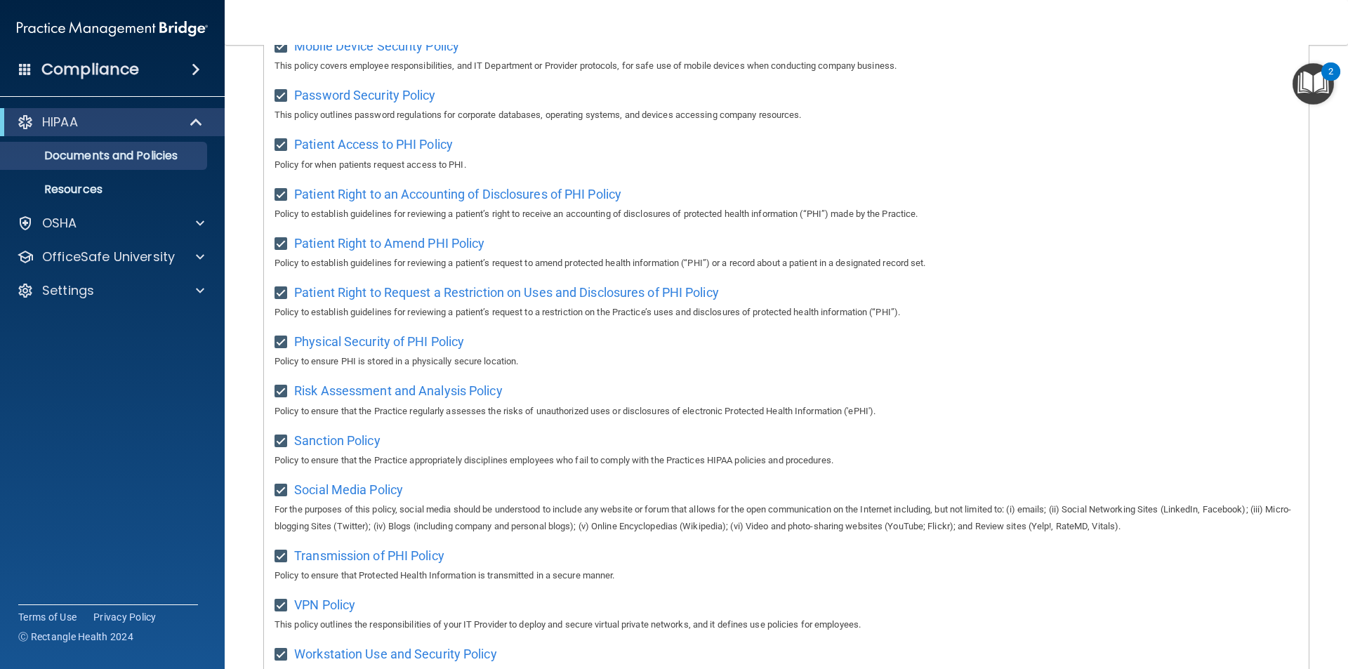
scroll to position [739, 0]
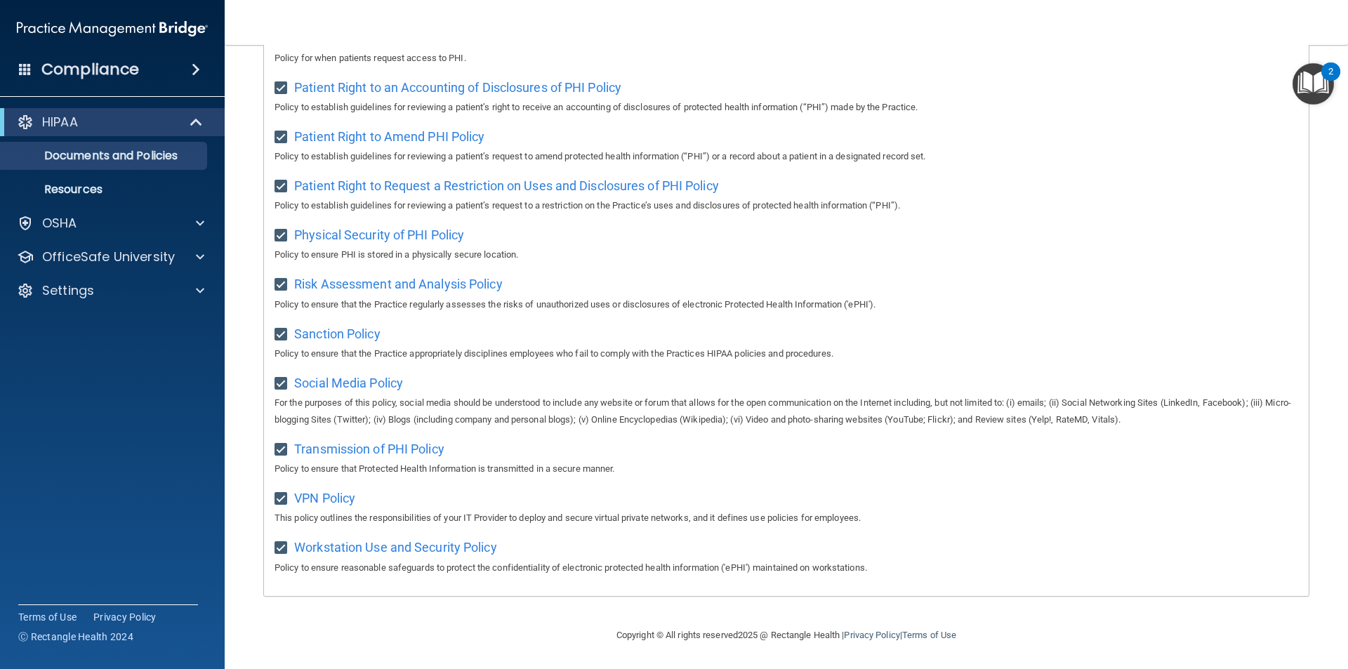
click at [174, 31] on img at bounding box center [112, 29] width 191 height 28
click at [155, 75] on div "Compliance" at bounding box center [112, 69] width 225 height 31
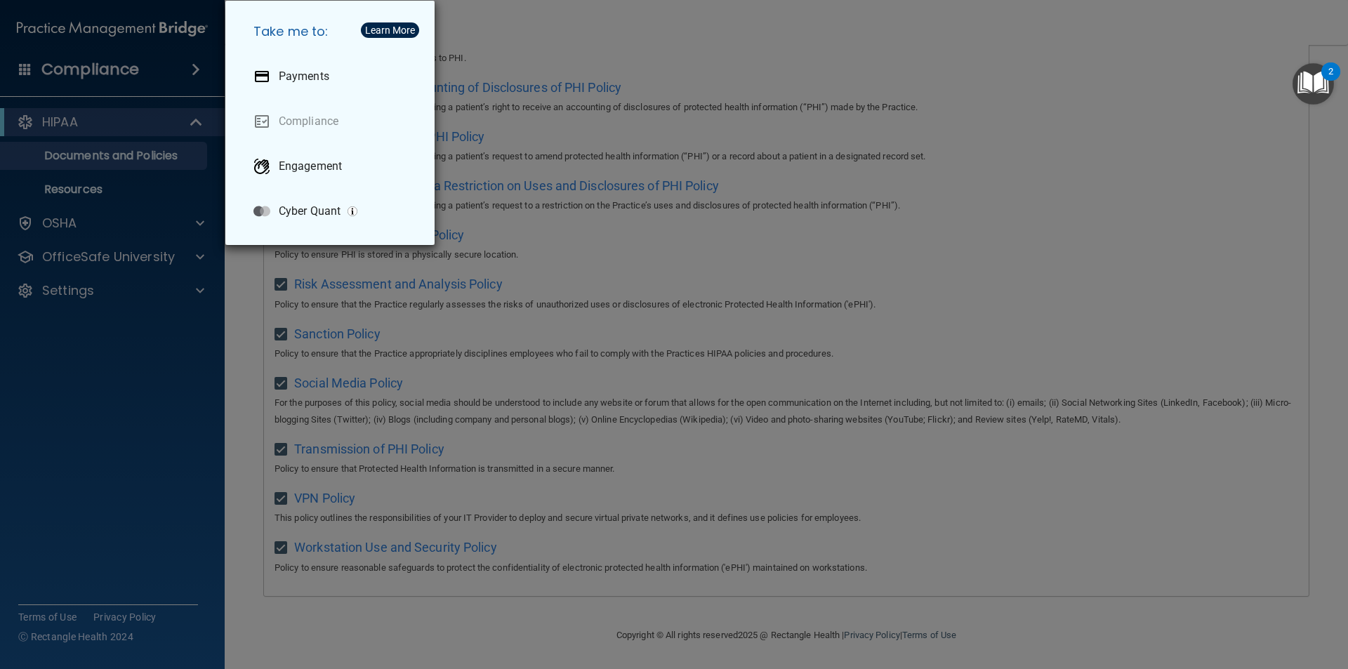
click at [148, 68] on div "Take me to: Payments Compliance Engagement Cyber Quant" at bounding box center [674, 334] width 1348 height 669
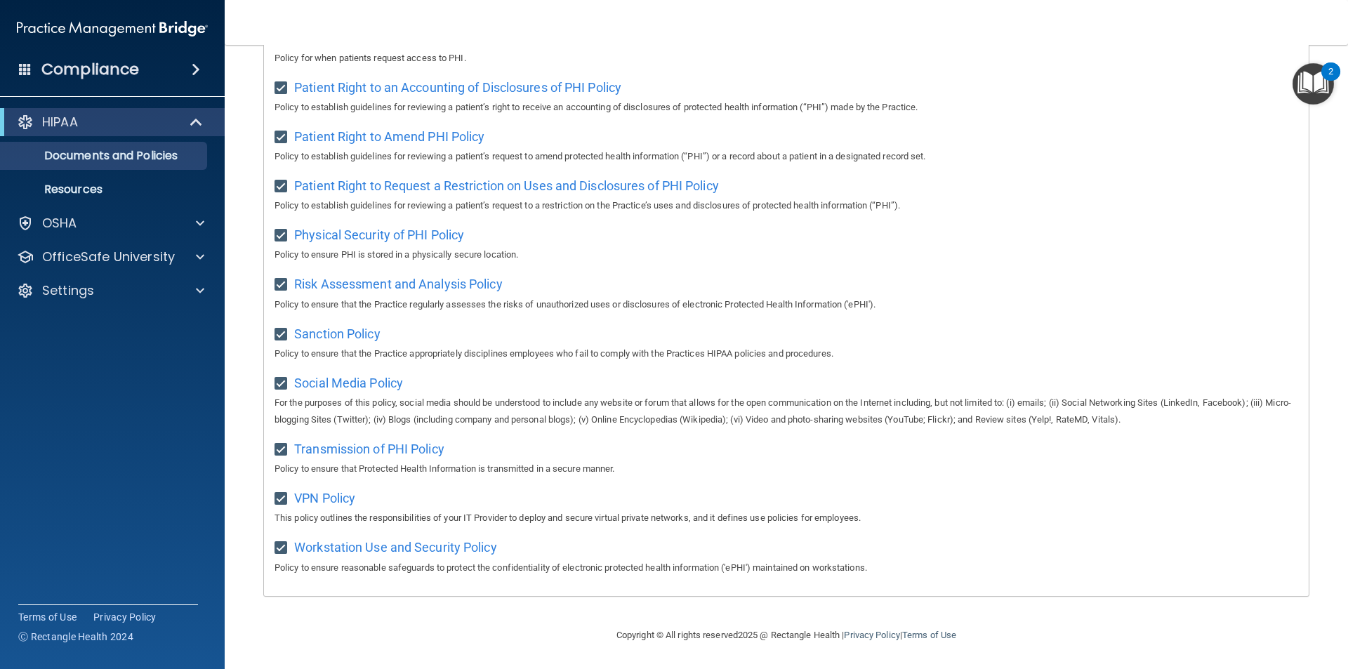
click at [195, 67] on span at bounding box center [196, 69] width 8 height 17
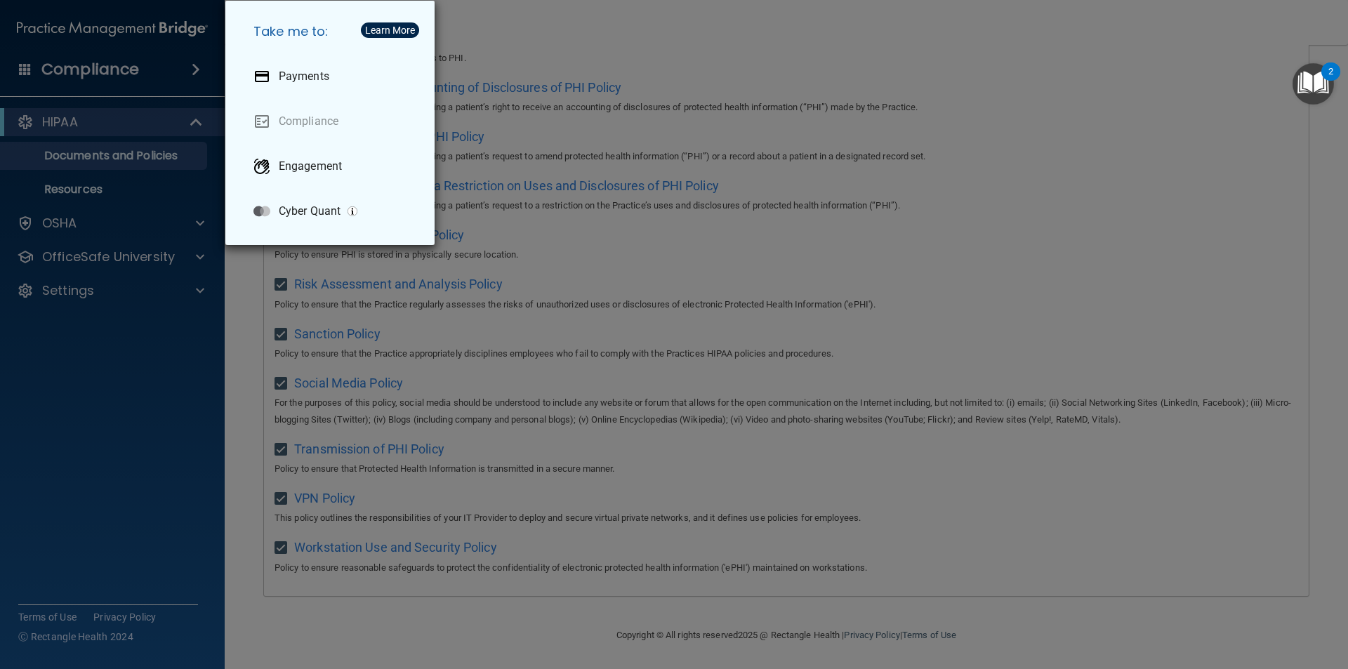
click at [182, 306] on div "Take me to: Payments Compliance Engagement Cyber Quant" at bounding box center [674, 334] width 1348 height 669
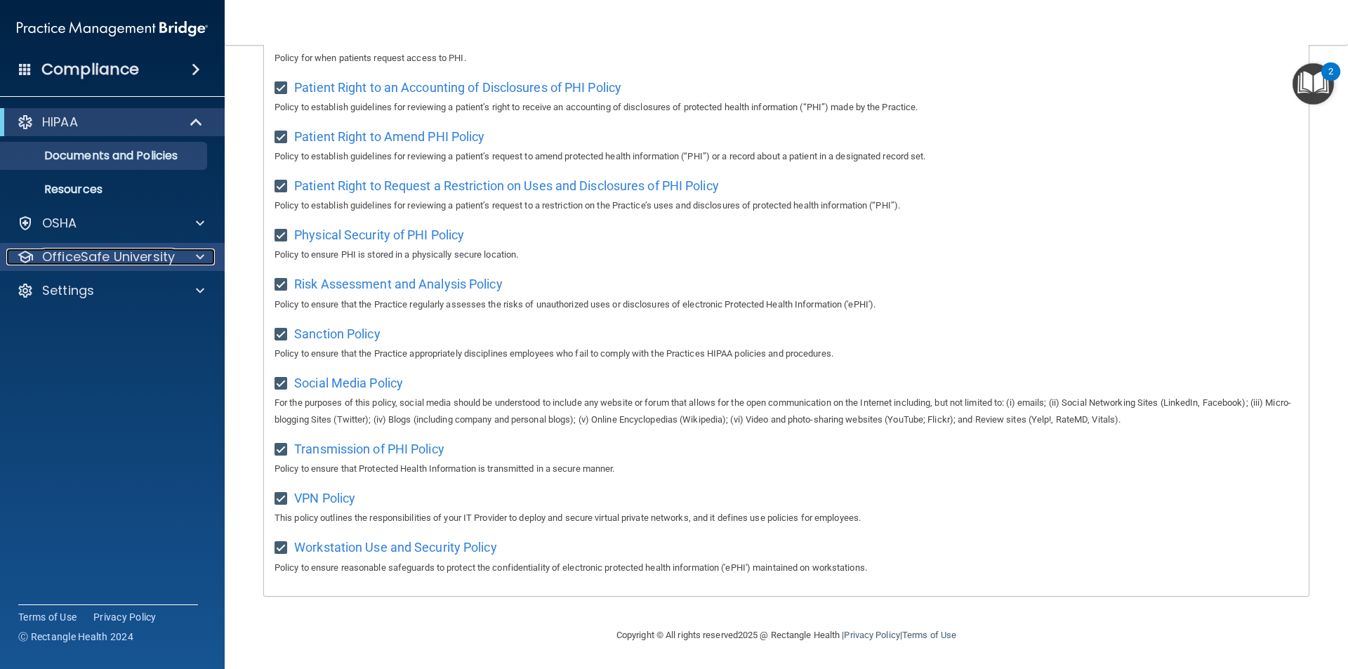
click at [135, 251] on p "OfficeSafe University" at bounding box center [108, 256] width 133 height 17
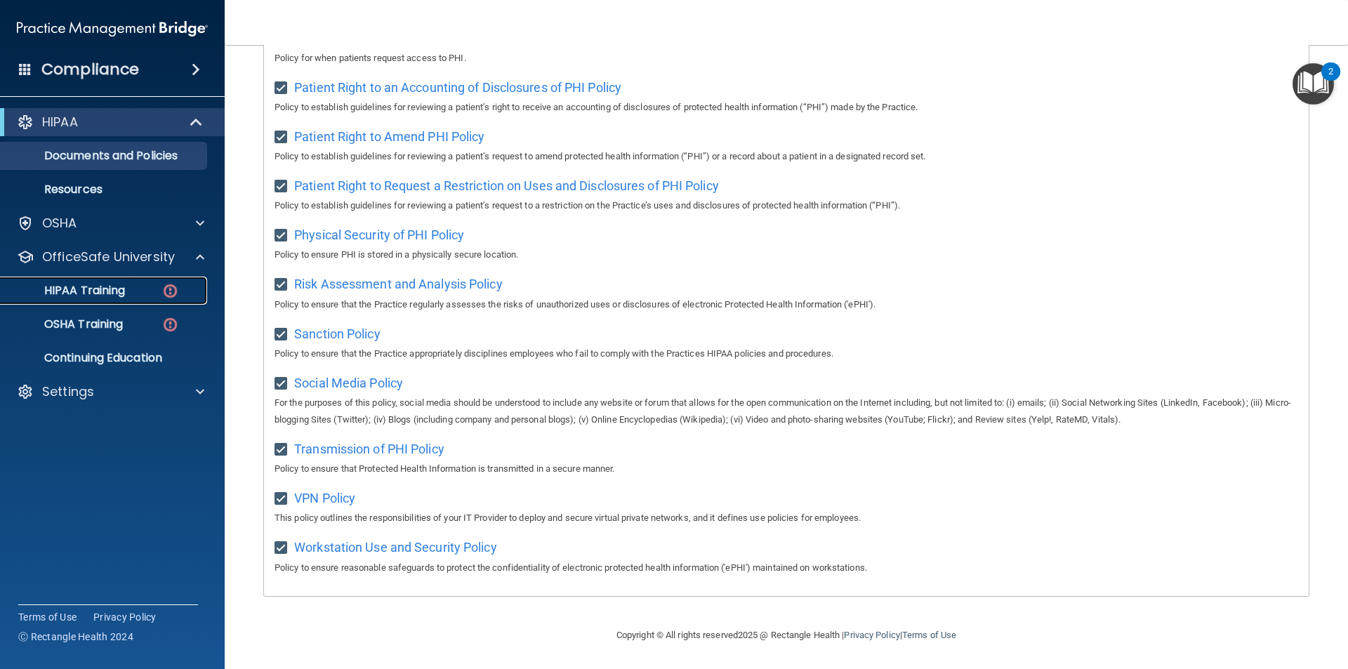
click at [133, 286] on div "HIPAA Training" at bounding box center [105, 291] width 192 height 14
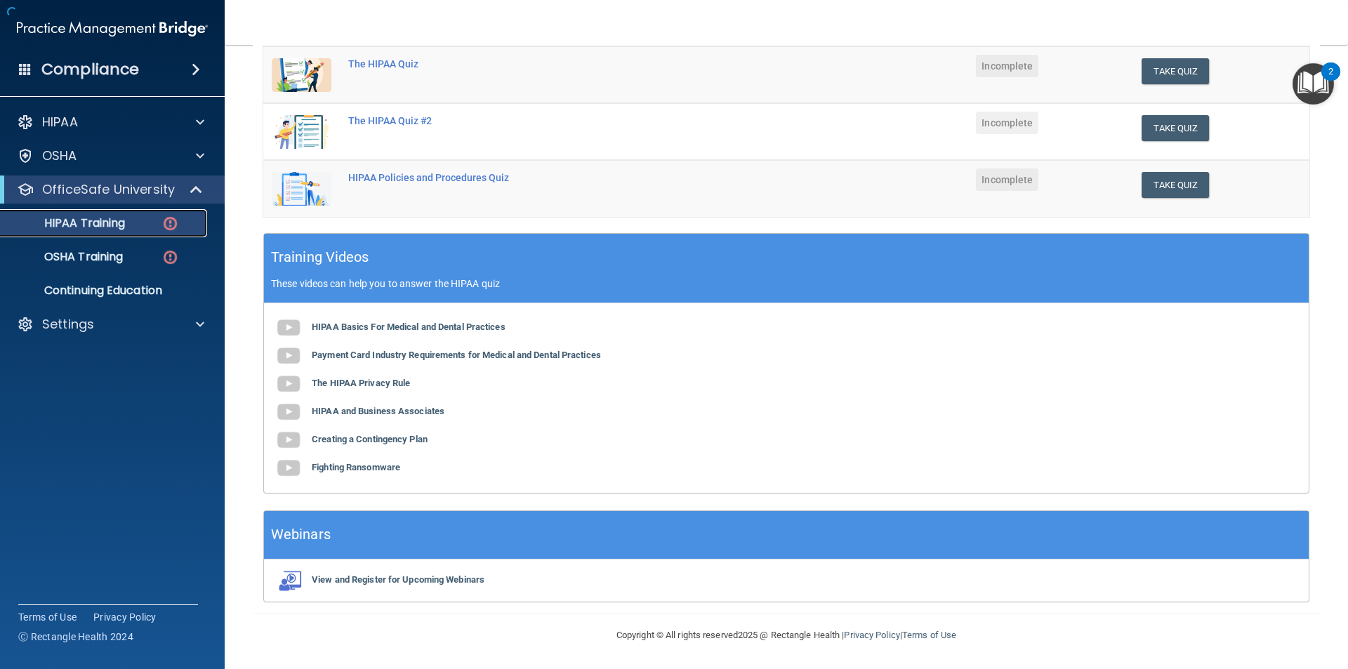
scroll to position [314, 0]
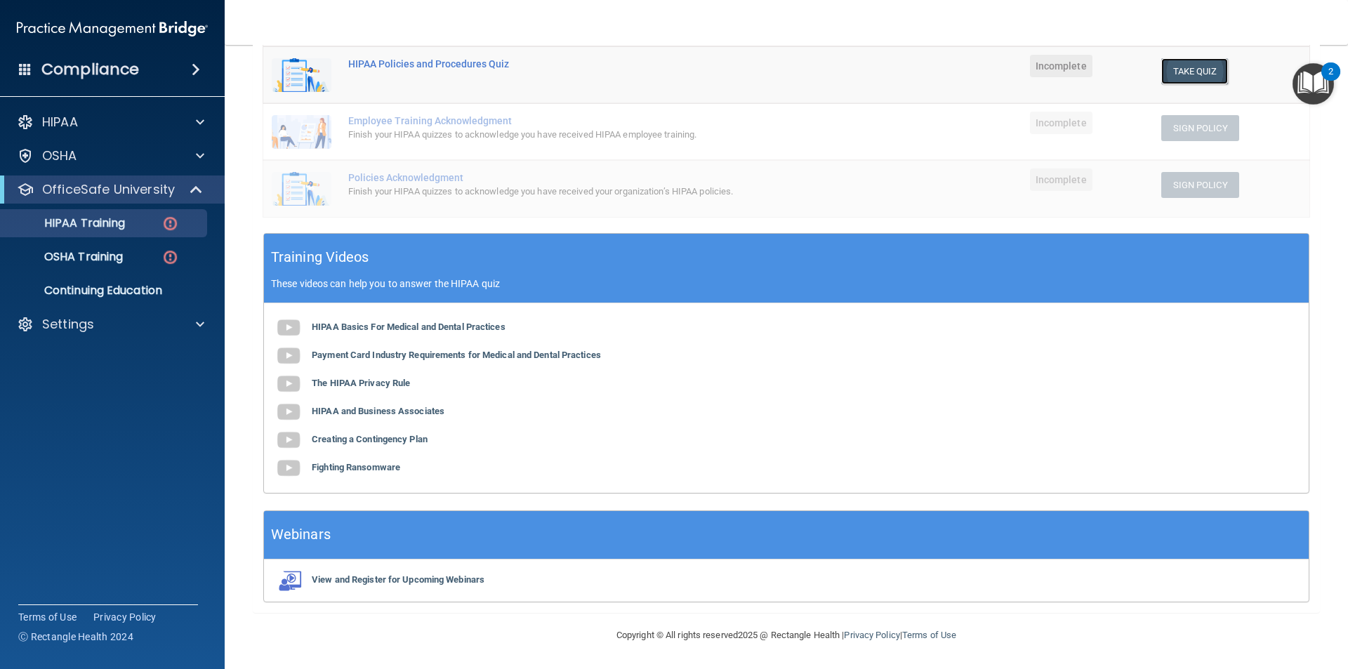
click at [1167, 67] on button "Take Quiz" at bounding box center [1194, 71] width 67 height 26
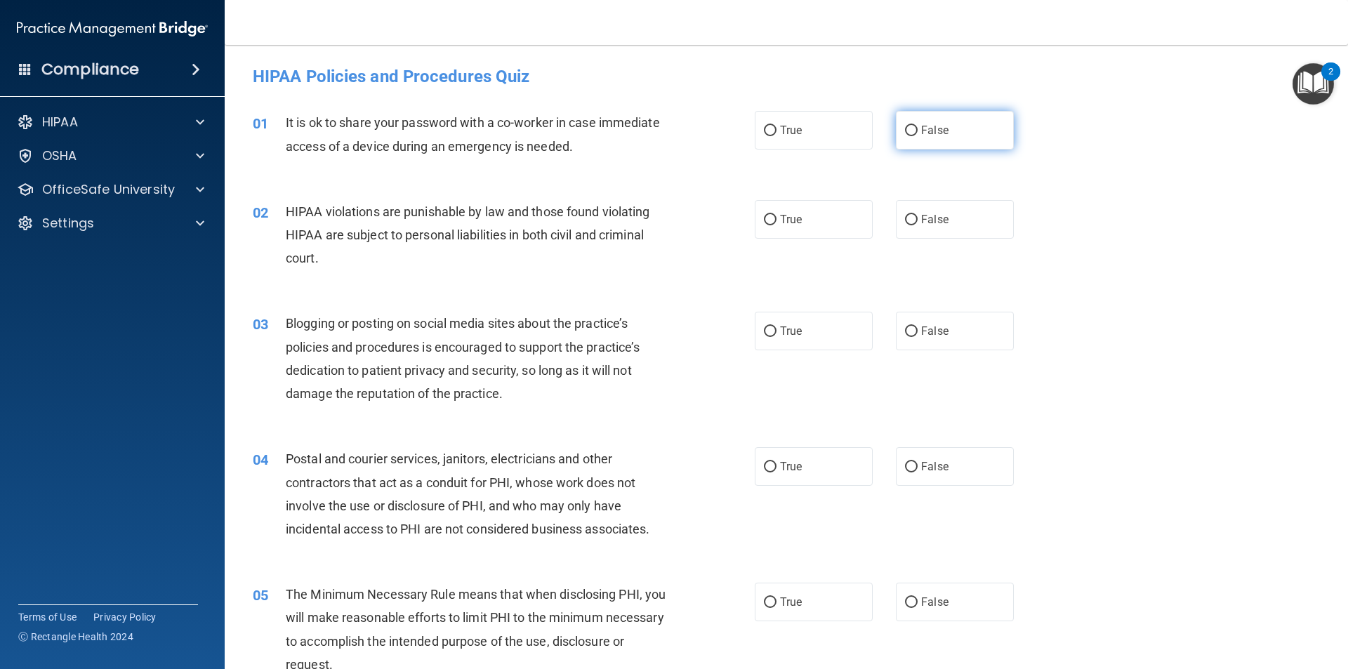
click at [907, 127] on input "False" at bounding box center [911, 131] width 13 height 11
radio input "true"
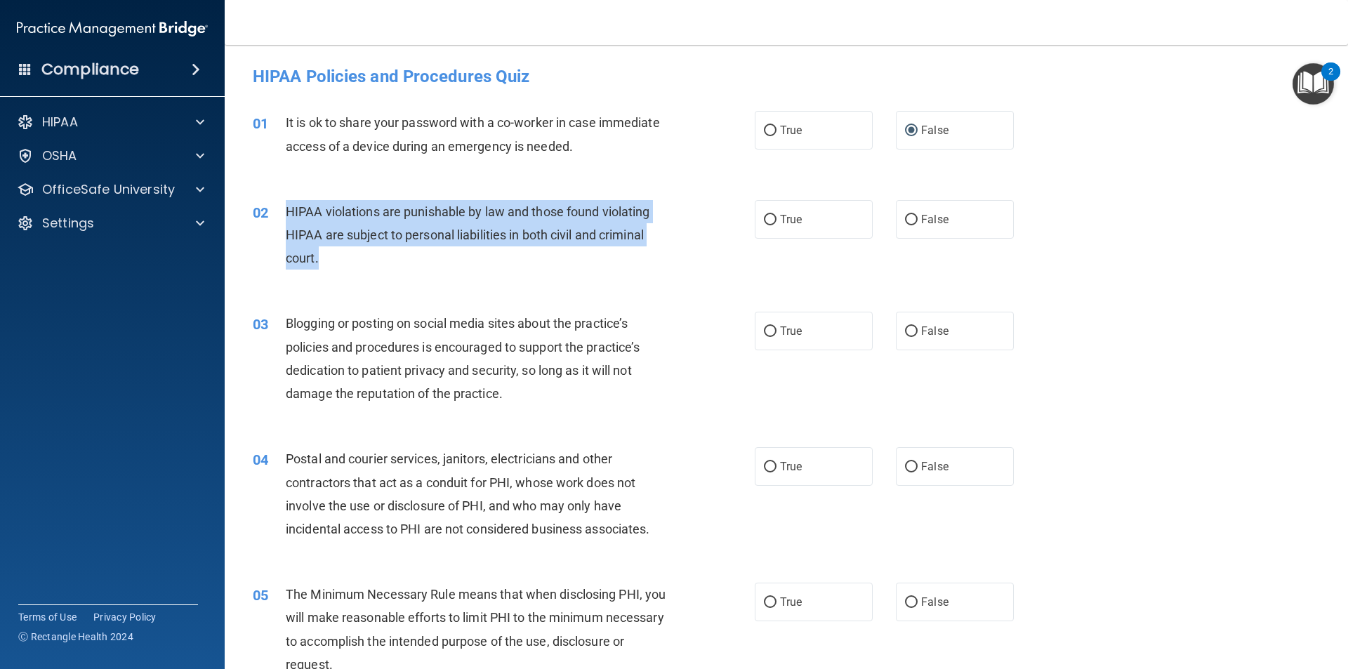
drag, startPoint x: 286, startPoint y: 209, endPoint x: 333, endPoint y: 260, distance: 68.6
click at [333, 260] on div "HIPAA violations are punishable by law and those found violating HIPAA are subj…" at bounding box center [482, 235] width 392 height 70
copy span "HIPAA violations are punishable by law and those found violating HIPAA are subj…"
click at [766, 219] on input "True" at bounding box center [770, 220] width 13 height 11
radio input "true"
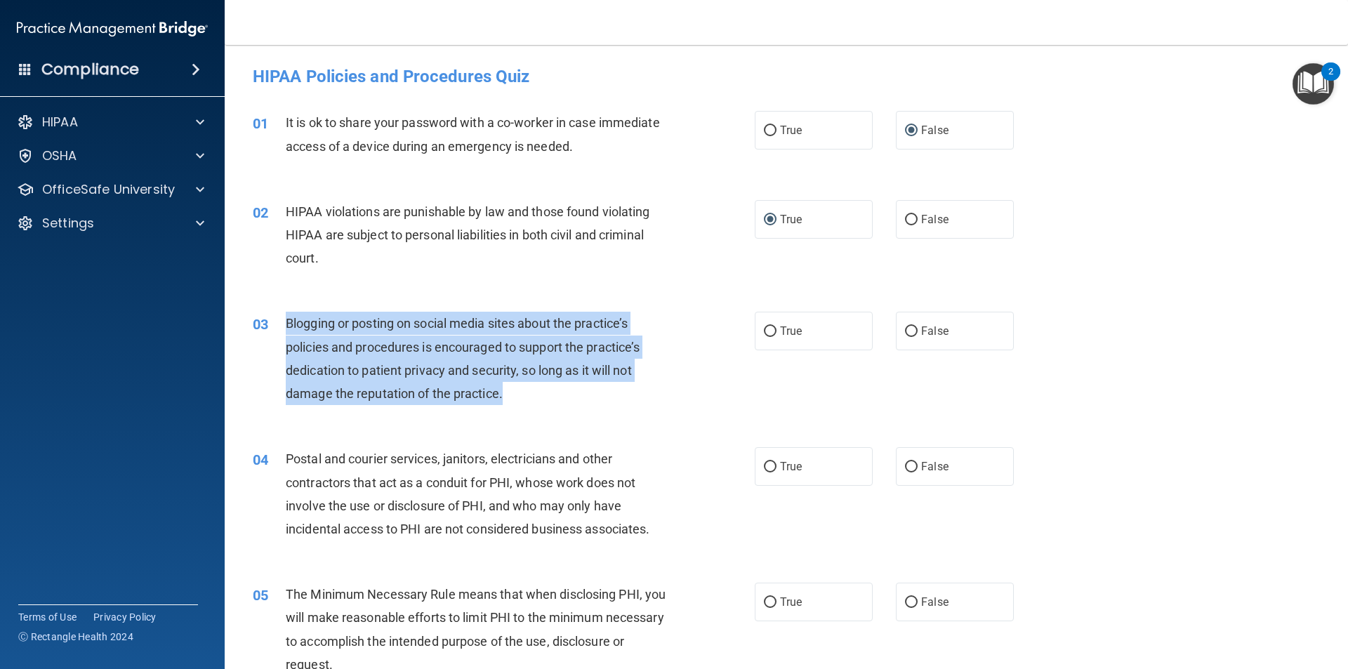
drag, startPoint x: 289, startPoint y: 323, endPoint x: 528, endPoint y: 405, distance: 252.4
click at [528, 405] on div "Blogging or posting on social media sites about the practice’s policies and pro…" at bounding box center [482, 358] width 392 height 93
copy span "Blogging or posting on social media sites about the practice’s policies and pro…"
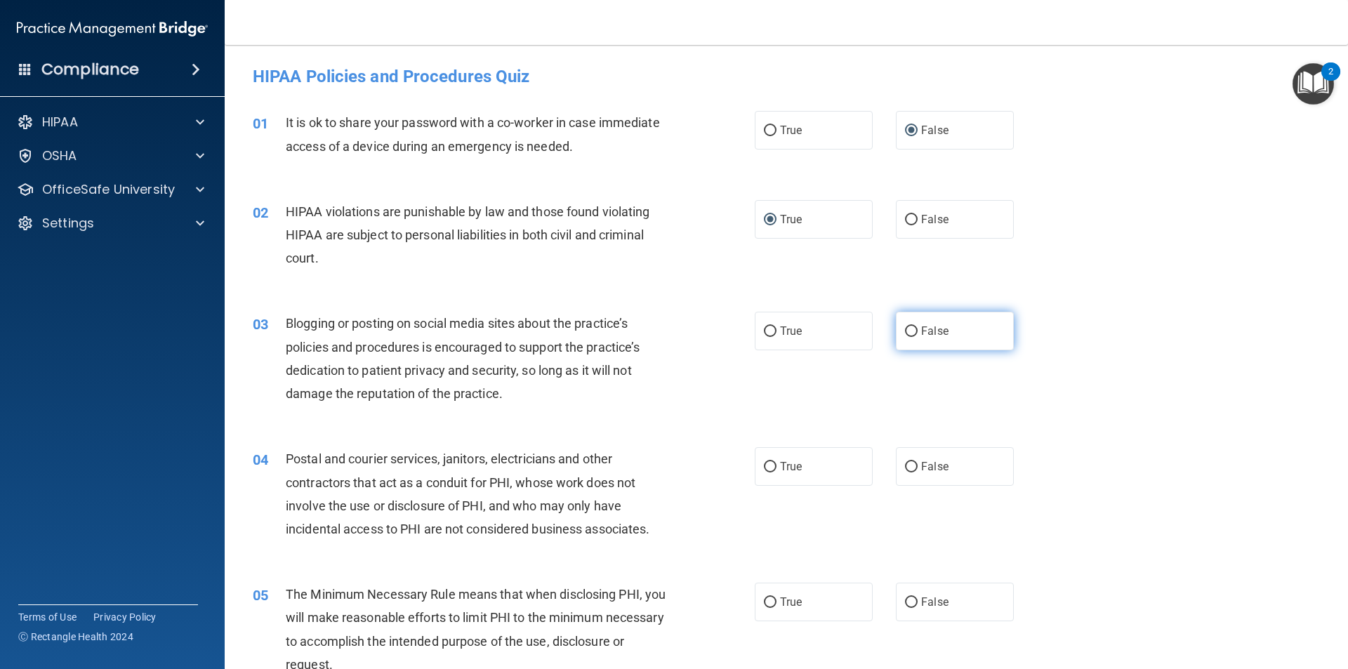
click at [910, 322] on label "False" at bounding box center [955, 331] width 118 height 39
click at [910, 326] on input "False" at bounding box center [911, 331] width 13 height 11
radio input "true"
click at [298, 457] on span "Postal and courier services, janitors, electricians and other contractors that …" at bounding box center [468, 493] width 364 height 85
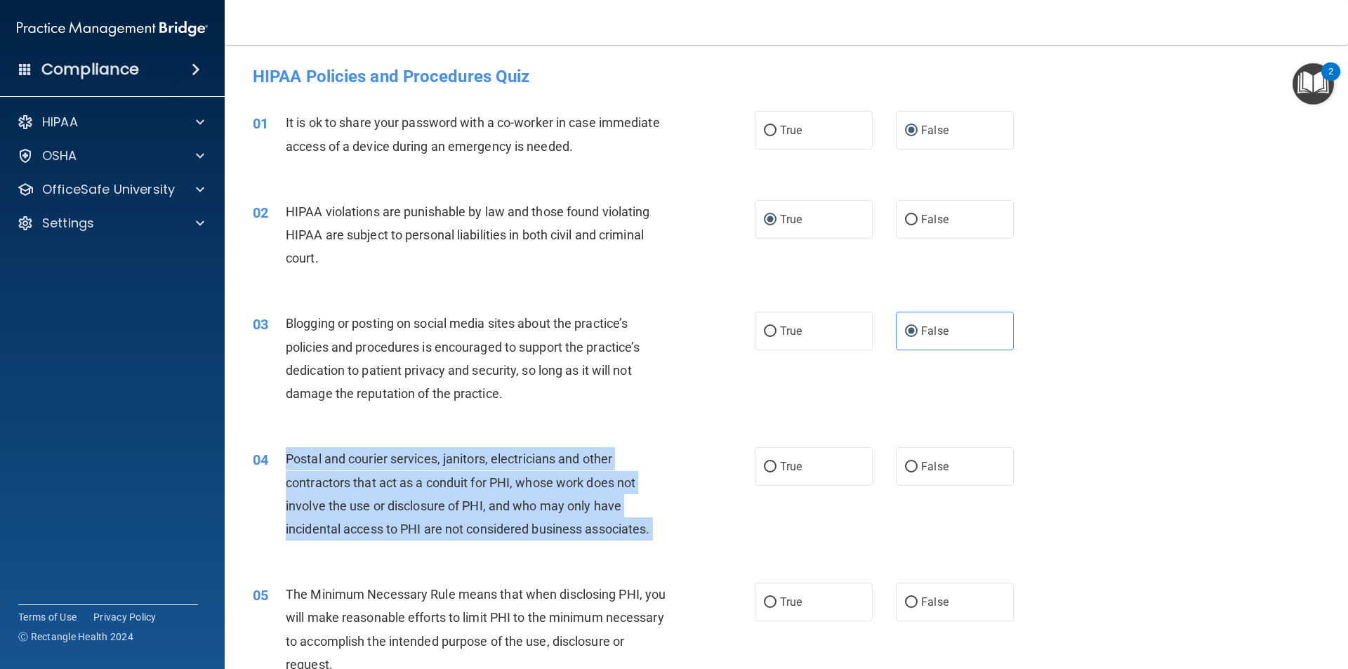
click at [298, 457] on span "Postal and courier services, janitors, electricians and other contractors that …" at bounding box center [468, 493] width 364 height 85
copy ng-form "Postal and courier services, janitors, electricians and other contractors that …"
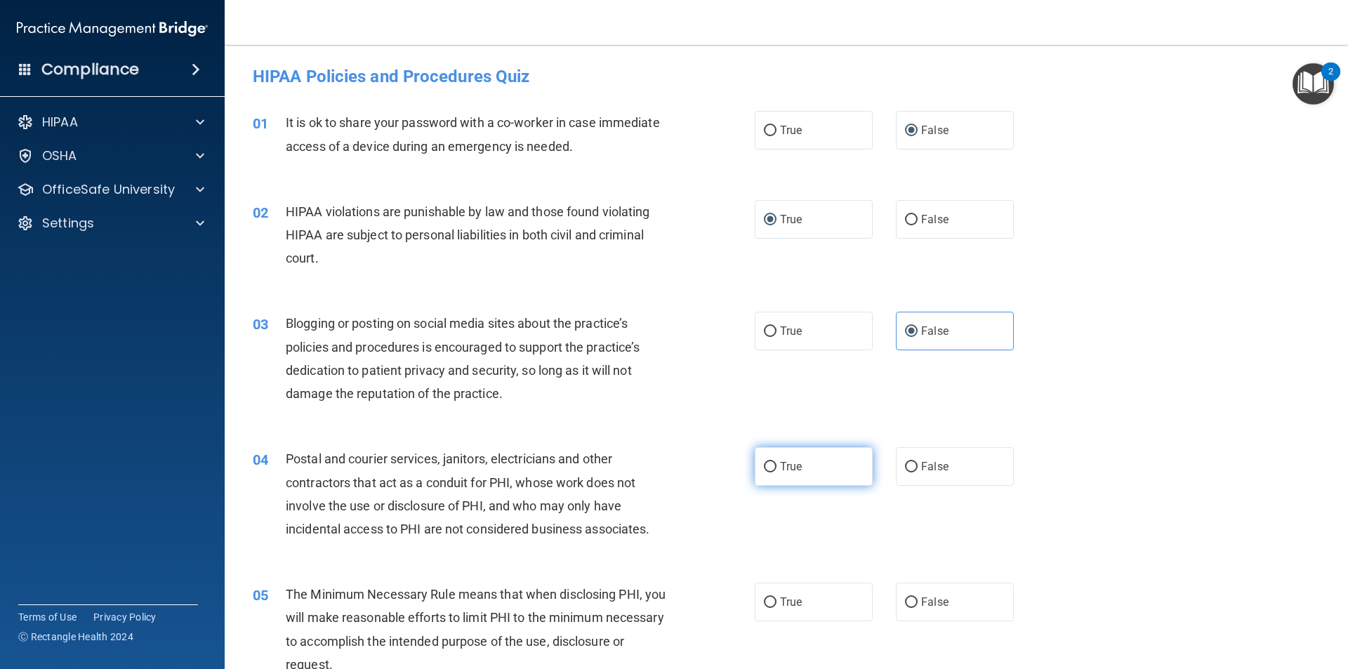
click at [773, 471] on label "True" at bounding box center [813, 466] width 118 height 39
click at [773, 471] on input "True" at bounding box center [770, 467] width 13 height 11
radio input "true"
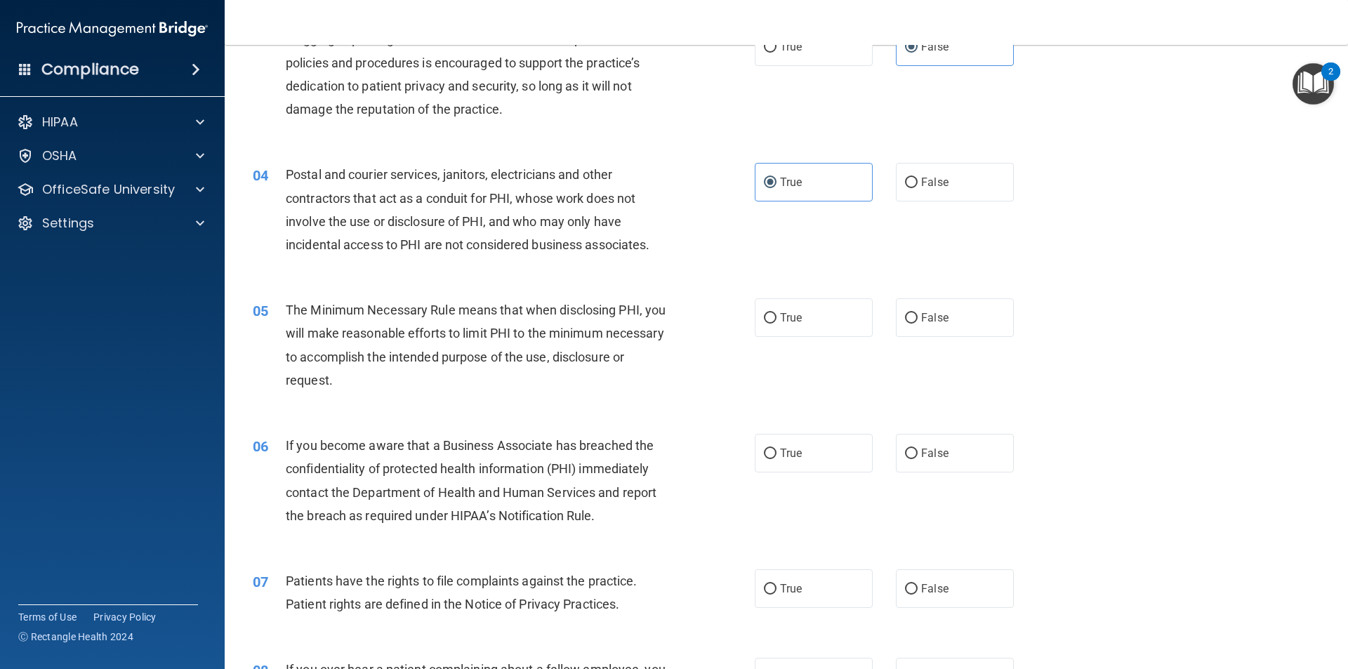
scroll to position [281, 0]
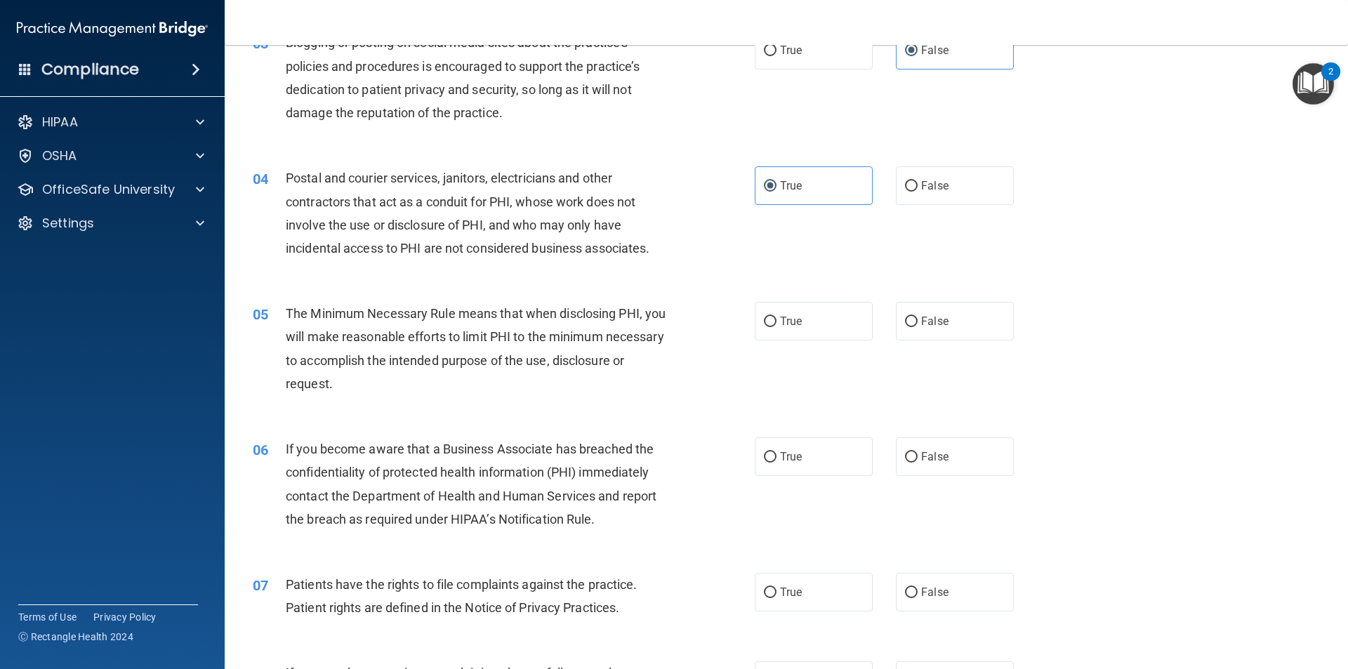
click at [449, 306] on span "The Minimum Necessary Rule means that when disclosing PHI, you will make reason…" at bounding box center [476, 348] width 380 height 85
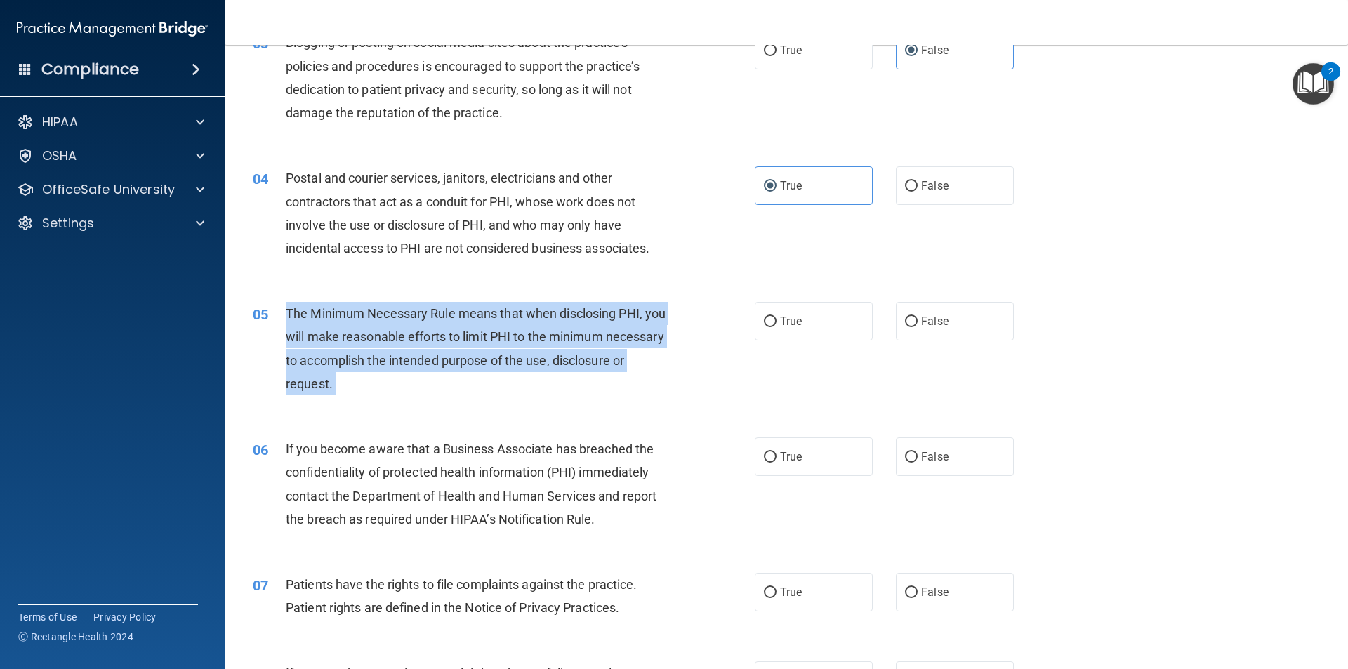
click at [449, 306] on span "The Minimum Necessary Rule means that when disclosing PHI, you will make reason…" at bounding box center [476, 348] width 380 height 85
copy ng-form "The Minimum Necessary Rule means that when disclosing PHI, you will make reason…"
click at [768, 327] on input "True" at bounding box center [770, 322] width 13 height 11
radio input "true"
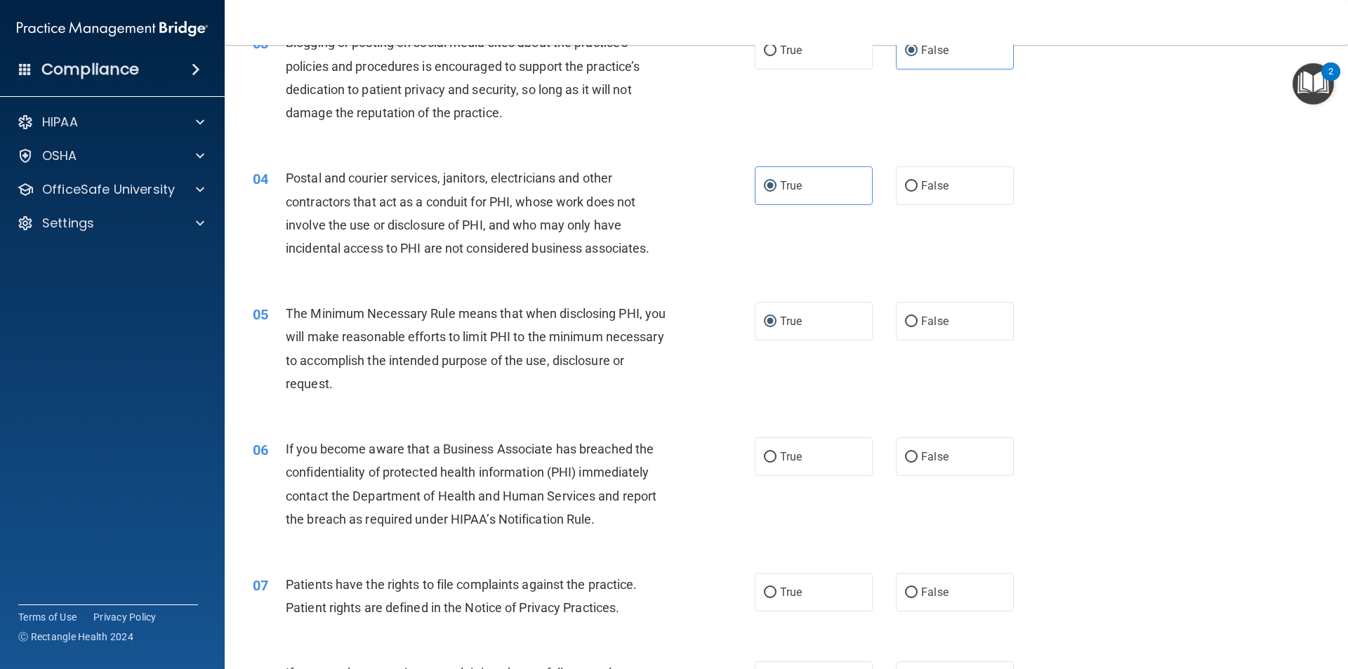
click at [488, 453] on span "If you become aware that a Business Associate has breached the confidentiality …" at bounding box center [471, 483] width 371 height 85
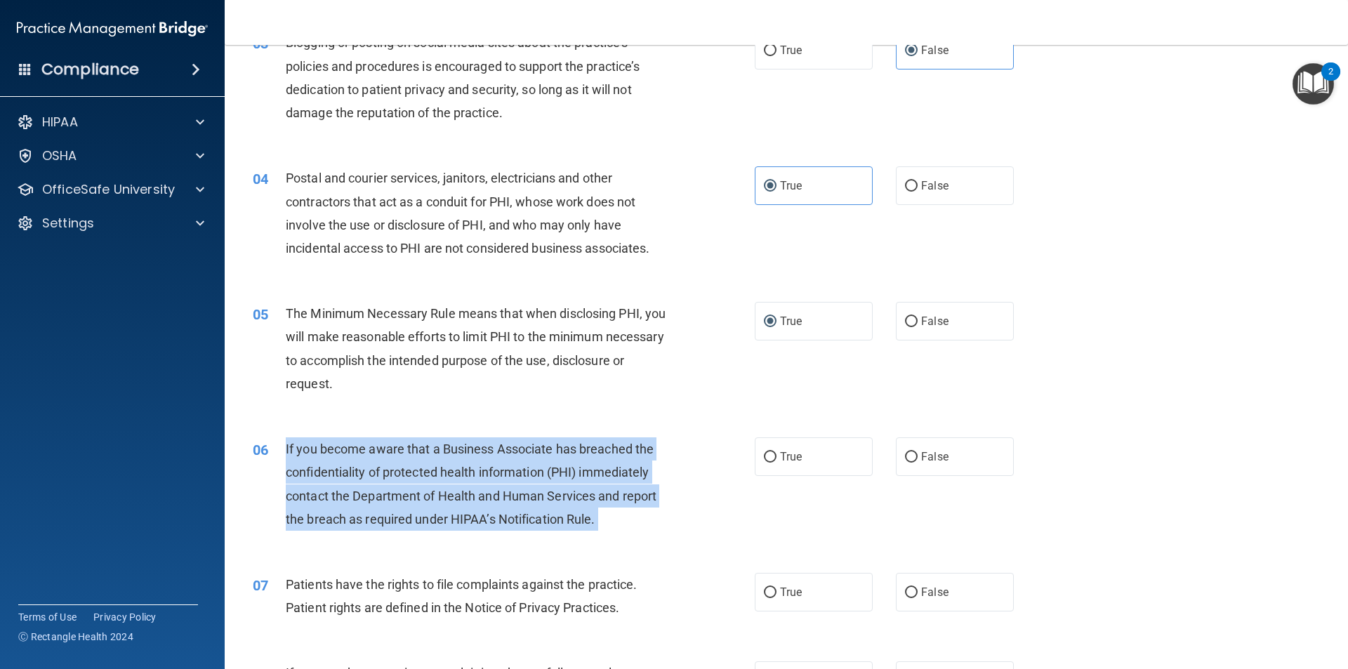
click at [488, 453] on span "If you become aware that a Business Associate has breached the confidentiality …" at bounding box center [471, 483] width 371 height 85
copy ng-form "If you become aware that a Business Associate has breached the confidentiality …"
click at [905, 453] on input "False" at bounding box center [911, 457] width 13 height 11
radio input "true"
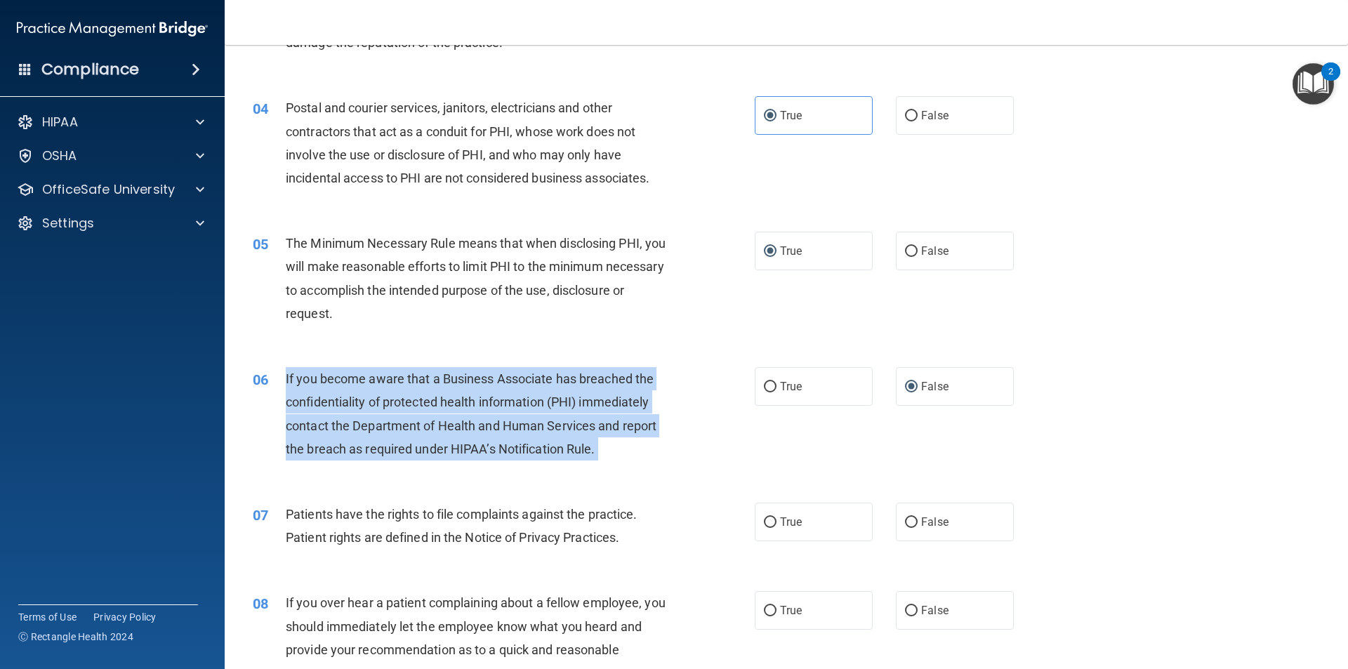
scroll to position [421, 0]
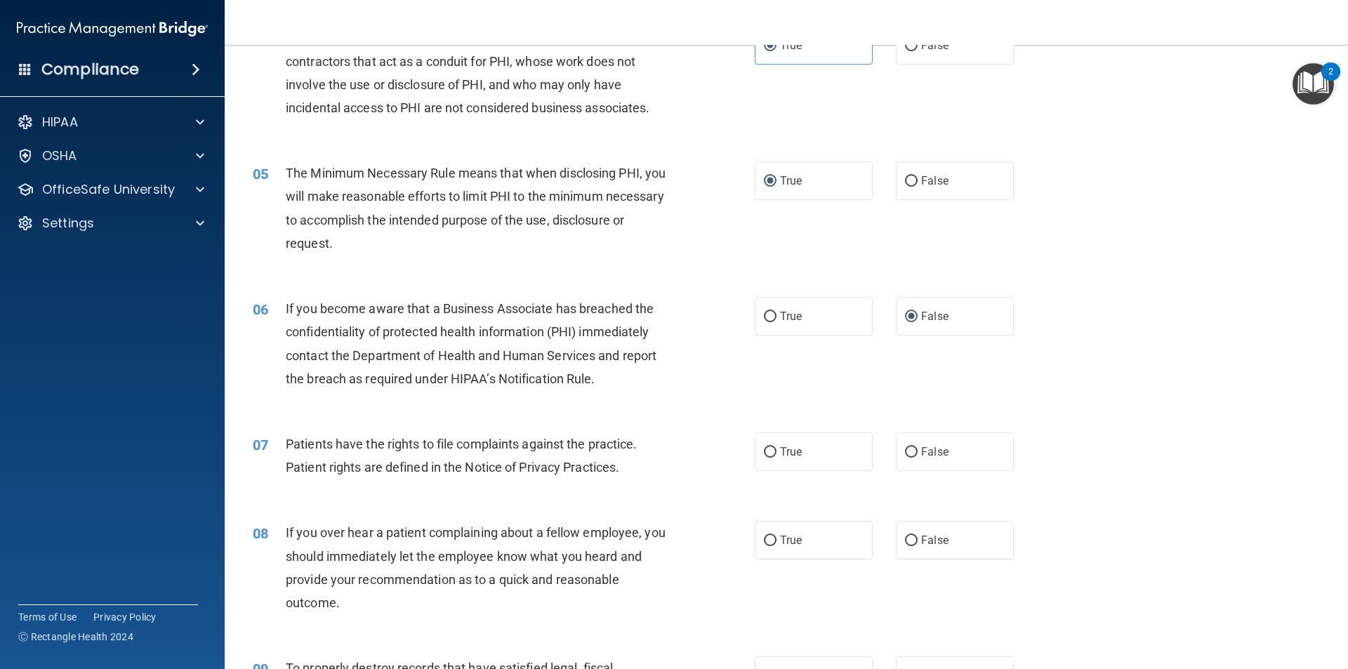
click at [599, 439] on span "Patients have the rights to file complaints against the practice. Patient right…" at bounding box center [462, 456] width 352 height 38
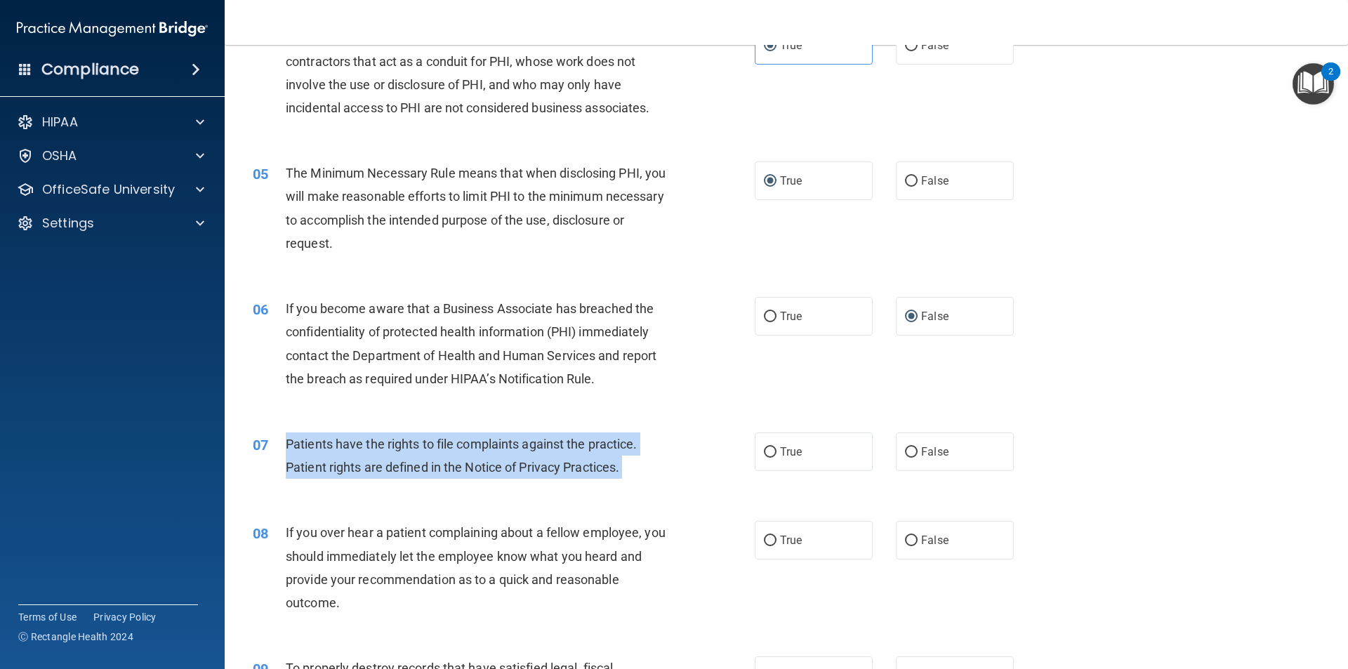
click at [599, 439] on span "Patients have the rights to file complaints against the practice. Patient right…" at bounding box center [462, 456] width 352 height 38
copy ng-form "Patients have the rights to file complaints against the practice. Patient right…"
click at [767, 449] on input "True" at bounding box center [770, 452] width 13 height 11
radio input "true"
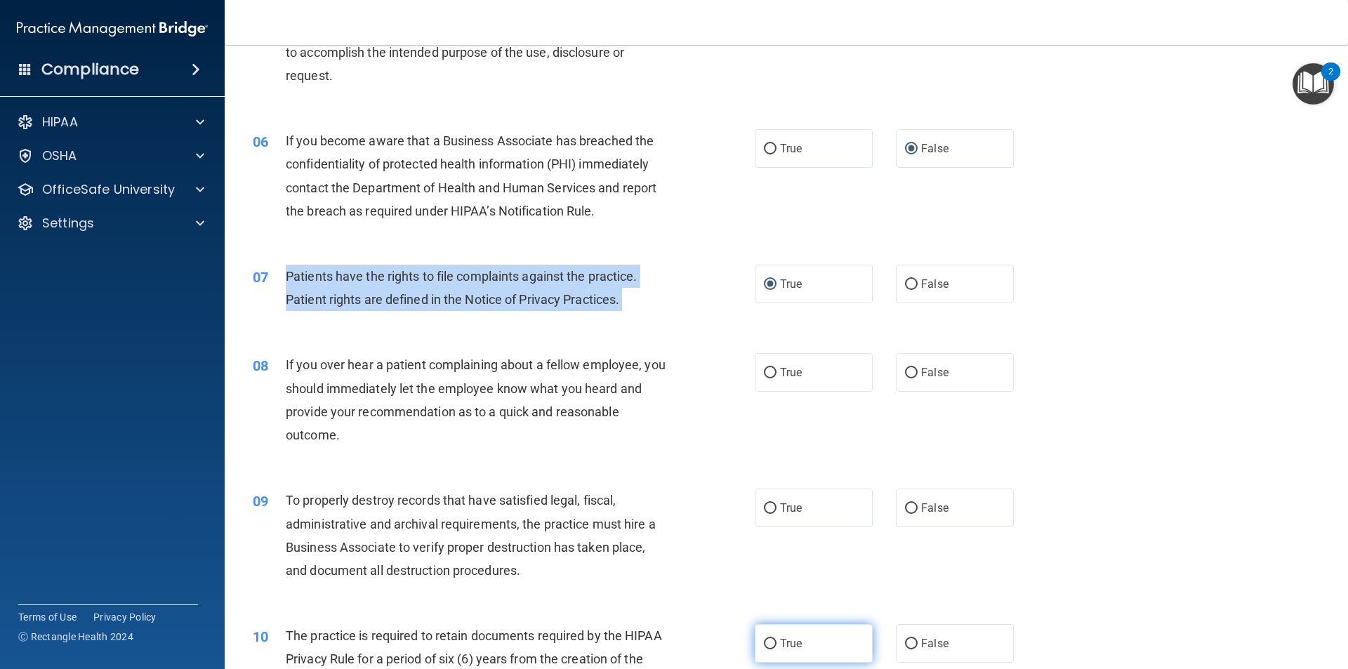
scroll to position [772, 0]
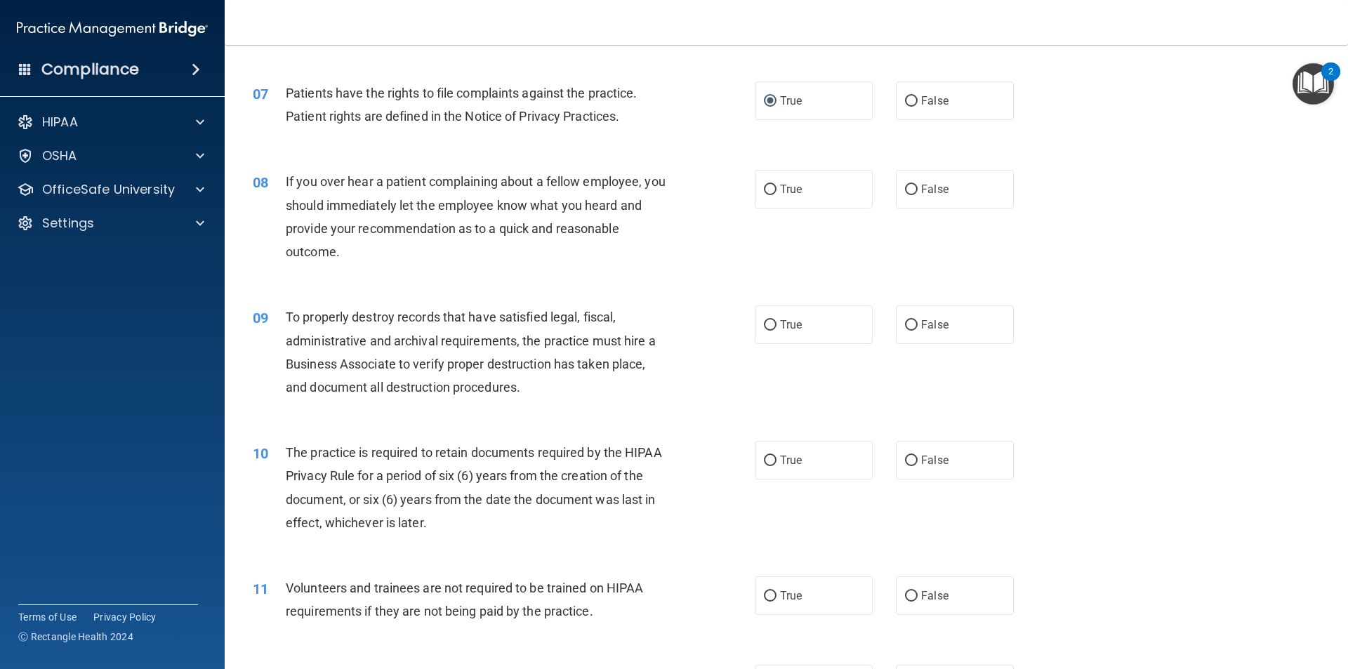
click at [406, 179] on span "If you over hear a patient complaining about a fellow employee, you should imme…" at bounding box center [476, 216] width 380 height 85
click at [406, 178] on span "If you over hear a patient complaining about a fellow employee, you should imme…" at bounding box center [476, 216] width 380 height 85
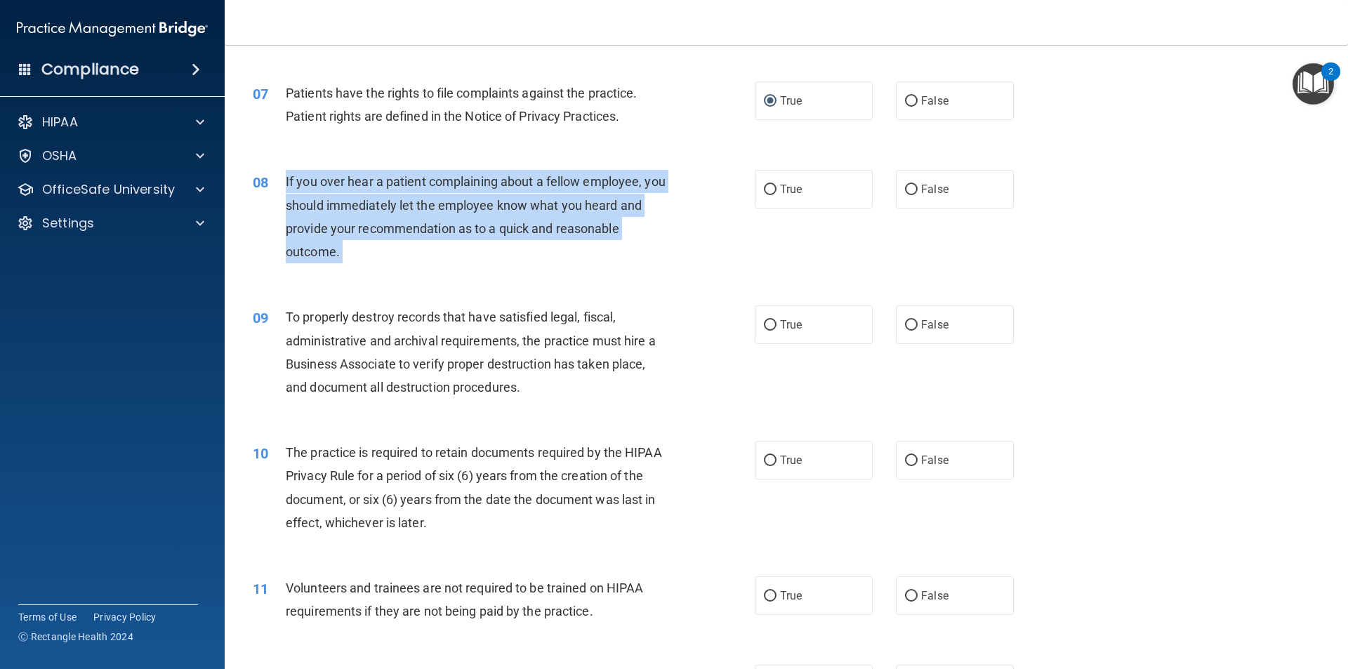
click at [406, 178] on span "If you over hear a patient complaining about a fellow employee, you should imme…" at bounding box center [476, 216] width 380 height 85
copy ng-form "If you over hear a patient complaining about a fellow employee, you should imme…"
click at [908, 192] on input "False" at bounding box center [911, 190] width 13 height 11
radio input "true"
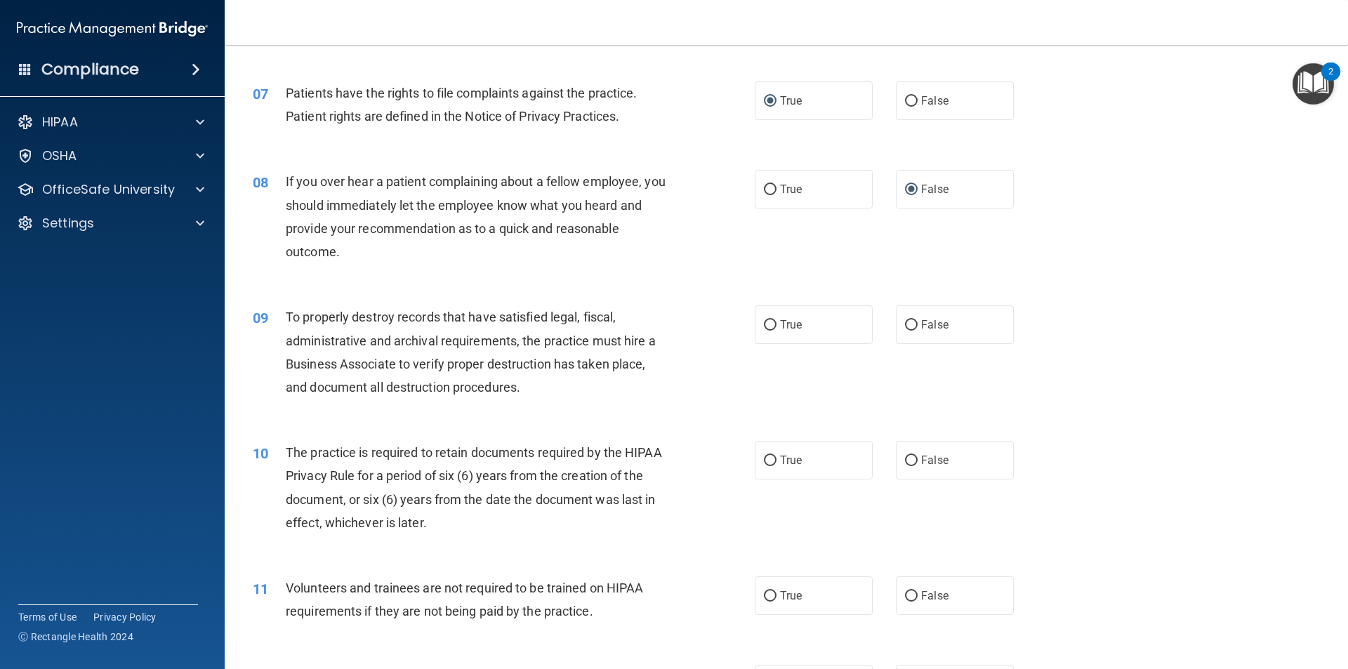
click at [423, 317] on span "To properly destroy records that have satisfied legal, fiscal, administrative a…" at bounding box center [471, 352] width 370 height 85
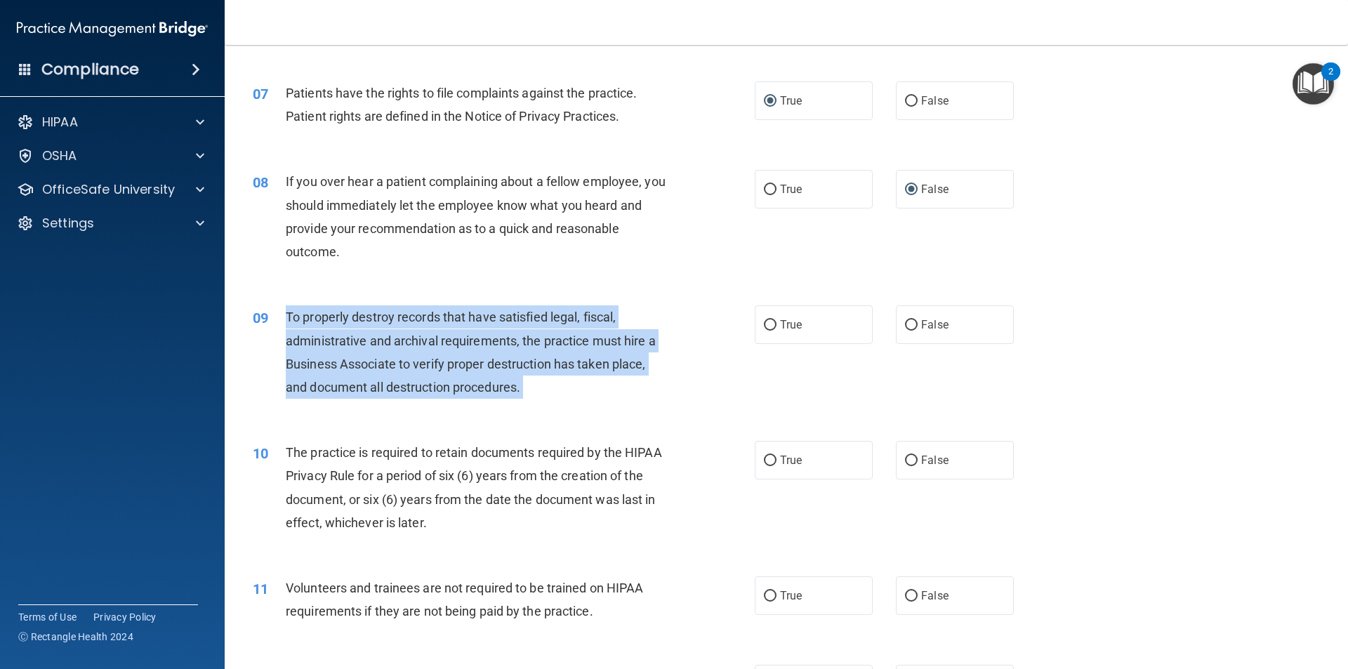
click at [423, 317] on span "To properly destroy records that have satisfied legal, fiscal, administrative a…" at bounding box center [471, 352] width 370 height 85
copy ng-form "To properly destroy records that have satisfied legal, fiscal, administrative a…"
click at [765, 327] on input "True" at bounding box center [770, 325] width 13 height 11
radio input "true"
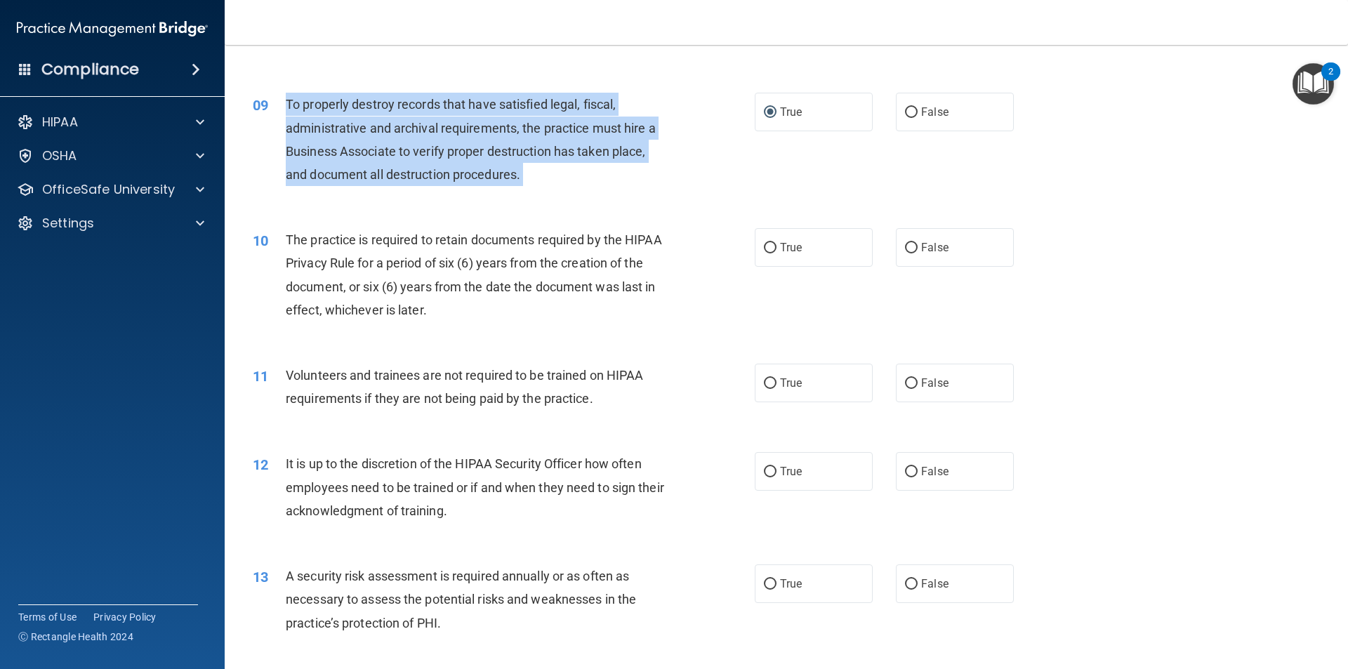
scroll to position [1053, 0]
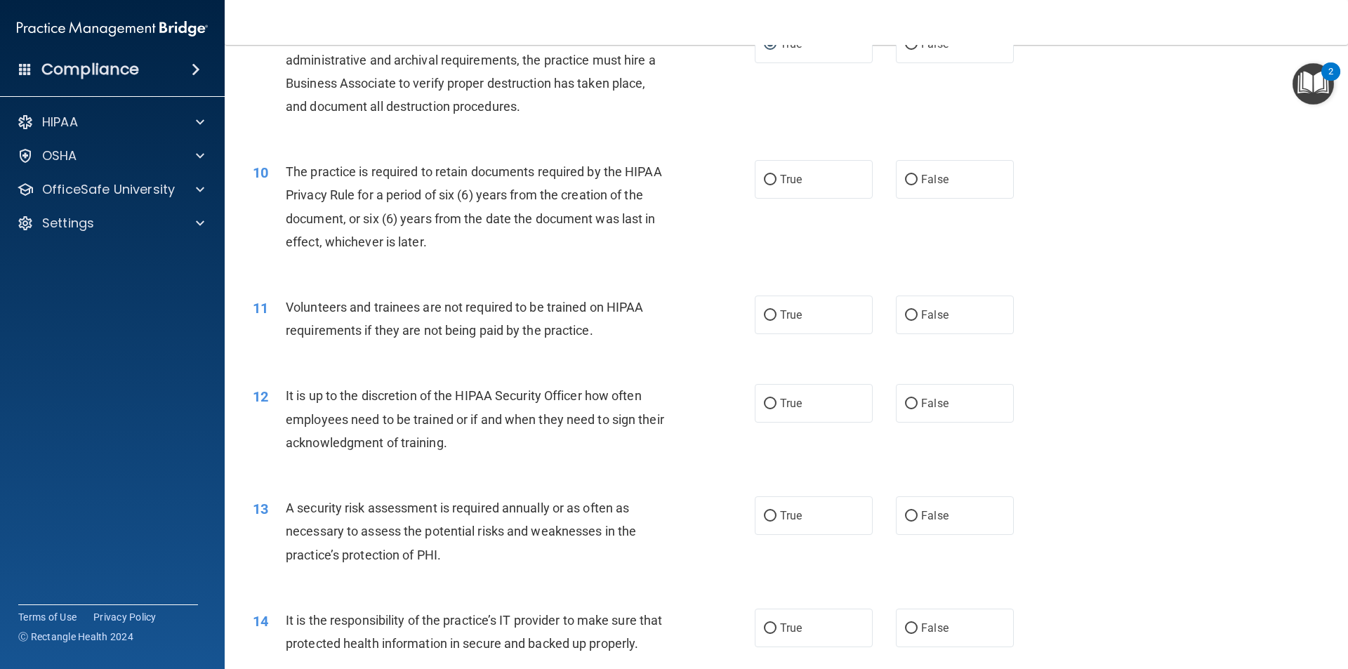
click at [465, 168] on span "The practice is required to retain documents required by the HIPAA Privacy Rule…" at bounding box center [474, 206] width 376 height 85
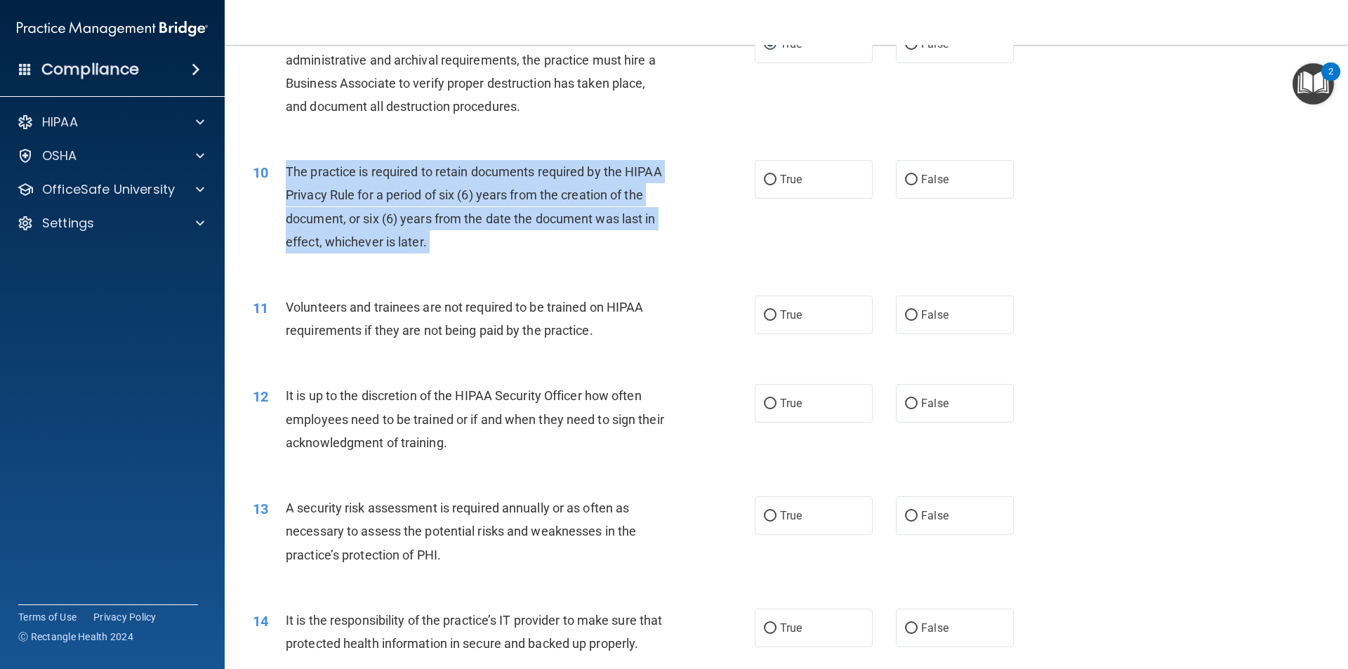
click at [465, 168] on span "The practice is required to retain documents required by the HIPAA Privacy Rule…" at bounding box center [474, 206] width 376 height 85
copy ng-form "The practice is required to retain documents required by the HIPAA Privacy Rule…"
click at [764, 175] on input "True" at bounding box center [770, 180] width 13 height 11
radio input "true"
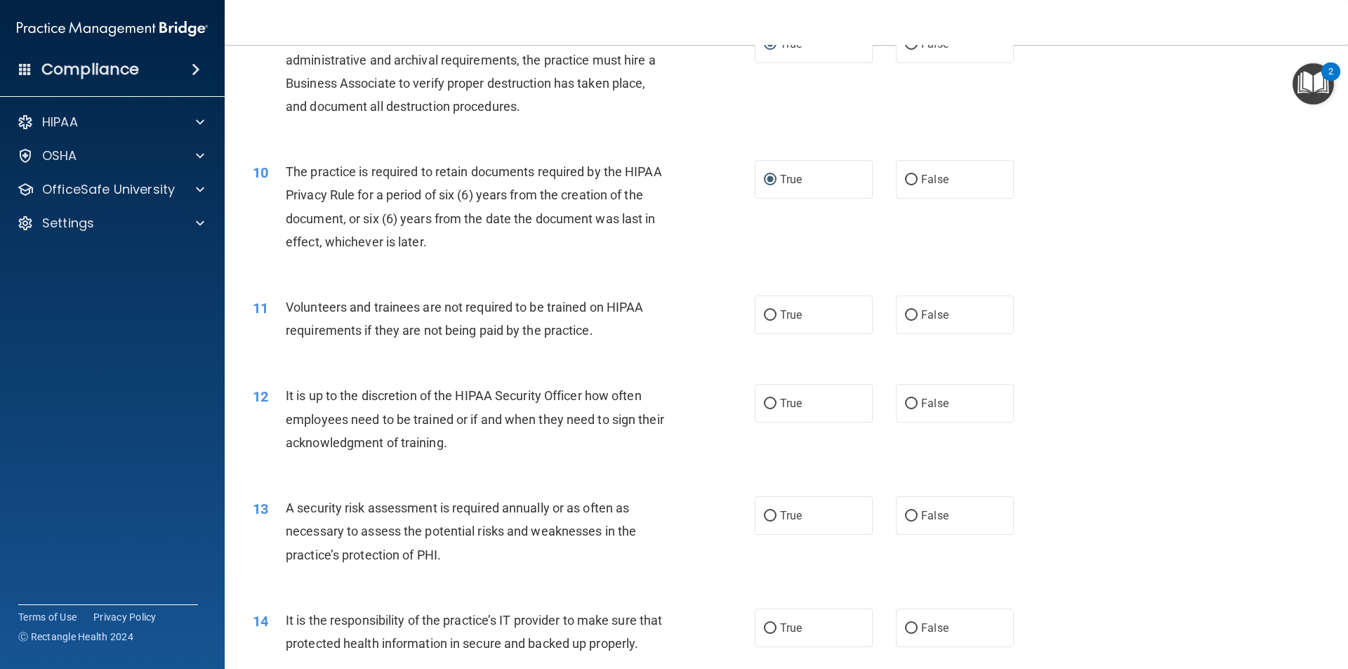
click at [540, 307] on span "Volunteers and trainees are not required to be trained on HIPAA requirements if…" at bounding box center [464, 319] width 357 height 38
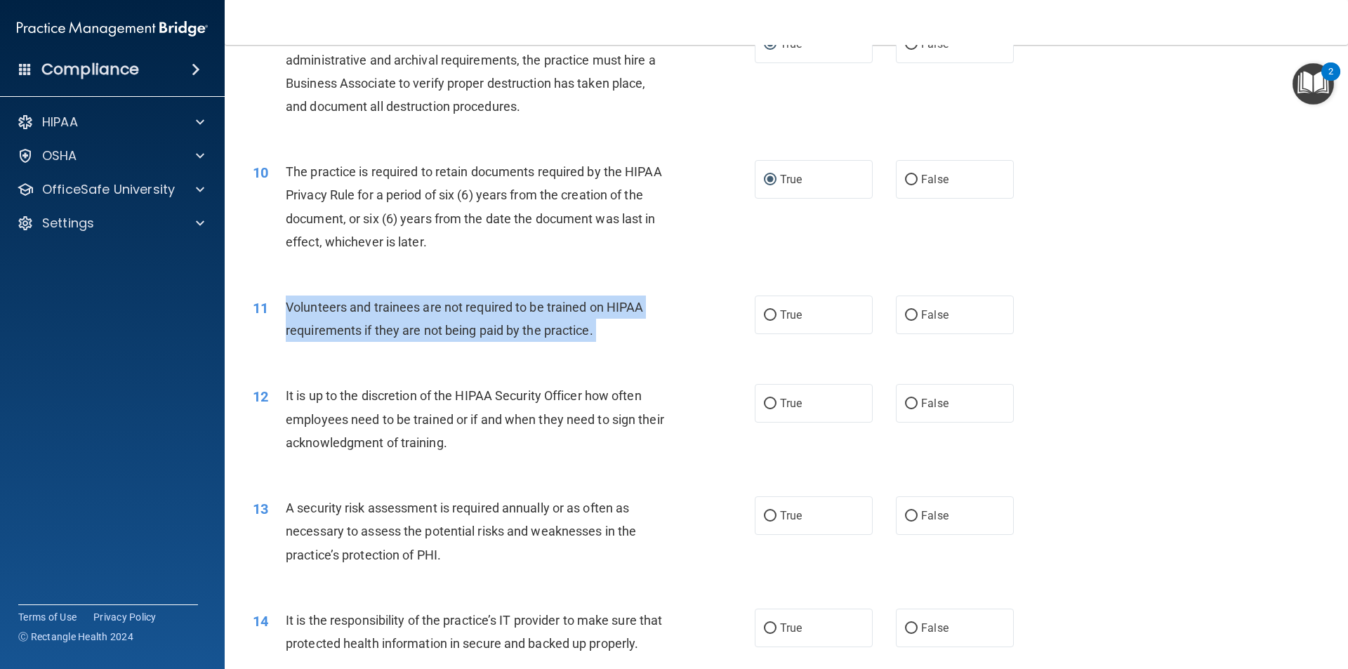
click at [540, 307] on span "Volunteers and trainees are not required to be trained on HIPAA requirements if…" at bounding box center [464, 319] width 357 height 38
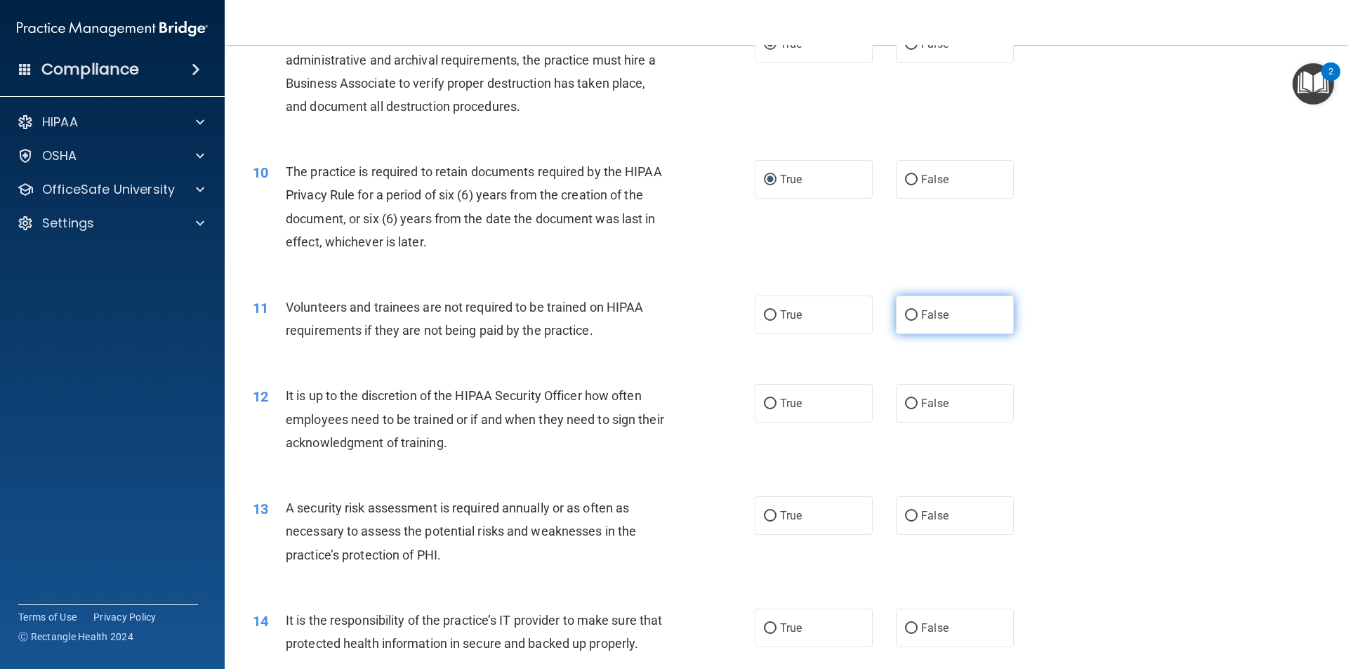
click at [896, 314] on label "False" at bounding box center [955, 314] width 118 height 39
click at [905, 314] on input "False" at bounding box center [911, 315] width 13 height 11
radio input "true"
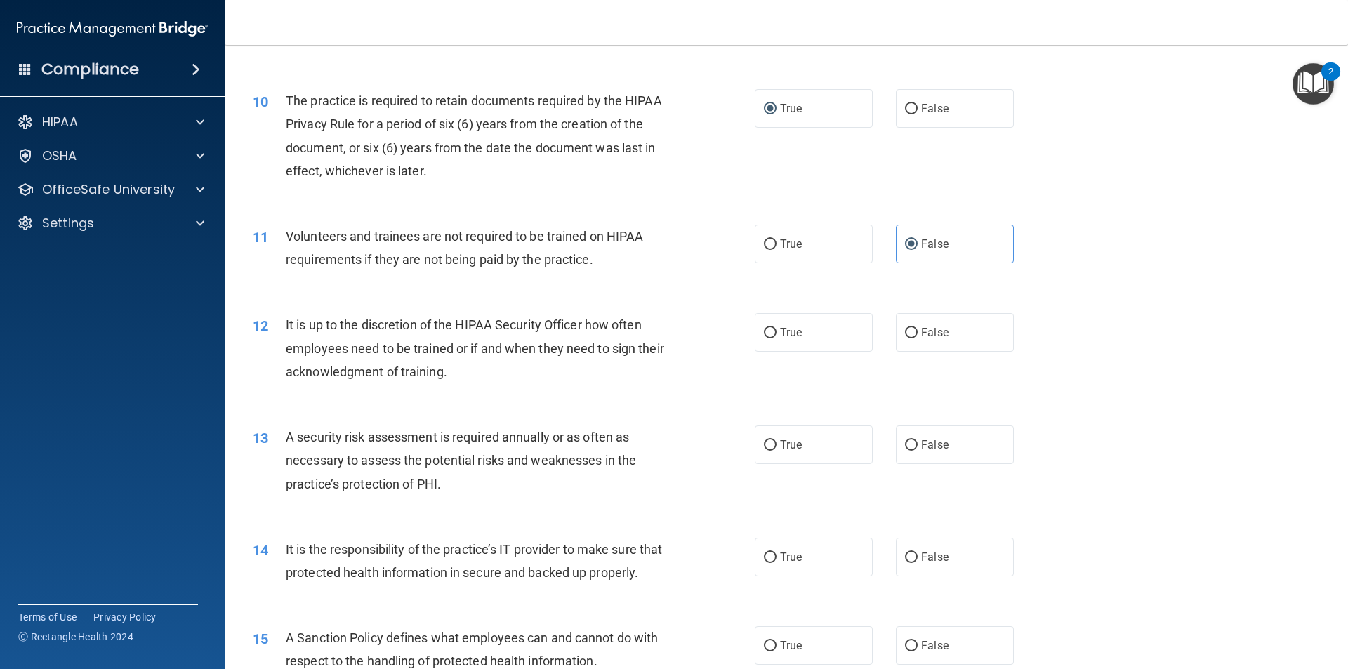
scroll to position [1263, 0]
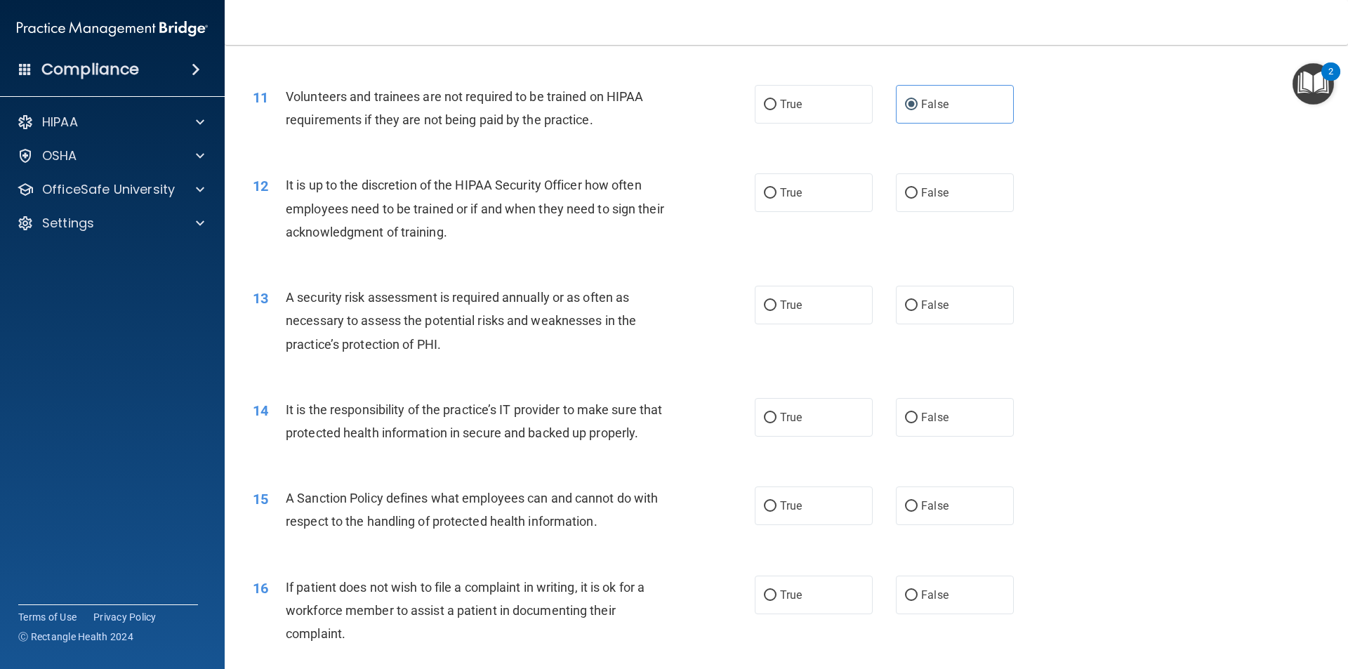
click at [419, 178] on span "It is up to the discretion of the HIPAA Security Officer how often employees ne…" at bounding box center [475, 208] width 378 height 61
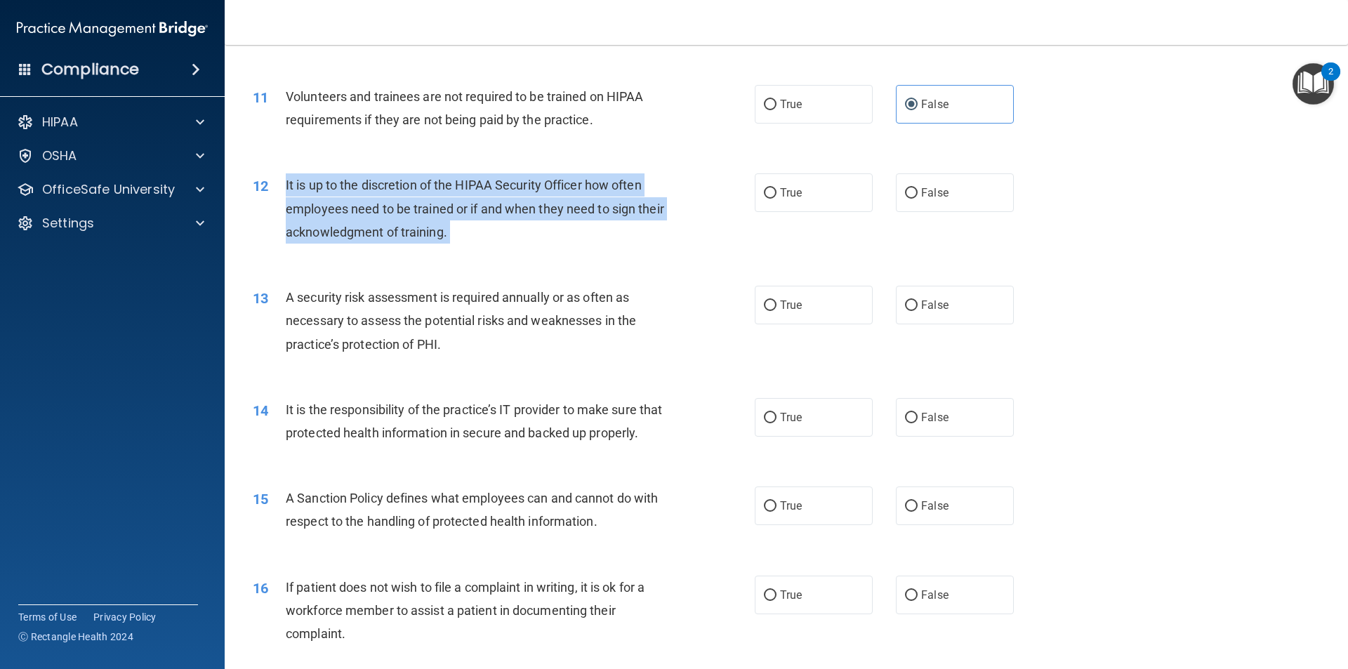
click at [419, 178] on span "It is up to the discretion of the HIPAA Security Officer how often employees ne…" at bounding box center [475, 208] width 378 height 61
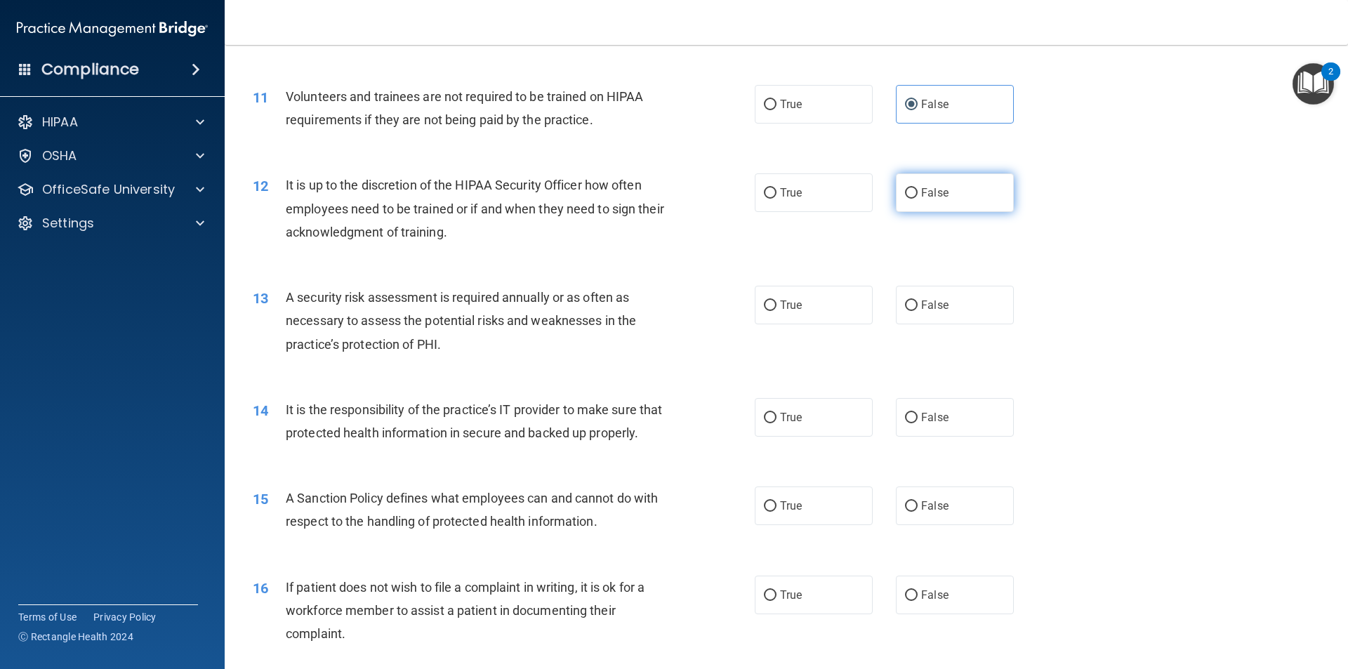
click at [897, 189] on label "False" at bounding box center [955, 192] width 118 height 39
click at [905, 189] on input "False" at bounding box center [911, 193] width 13 height 11
radio input "true"
click at [469, 295] on span "A security risk assessment is required annually or as often as necessary to ass…" at bounding box center [461, 320] width 350 height 61
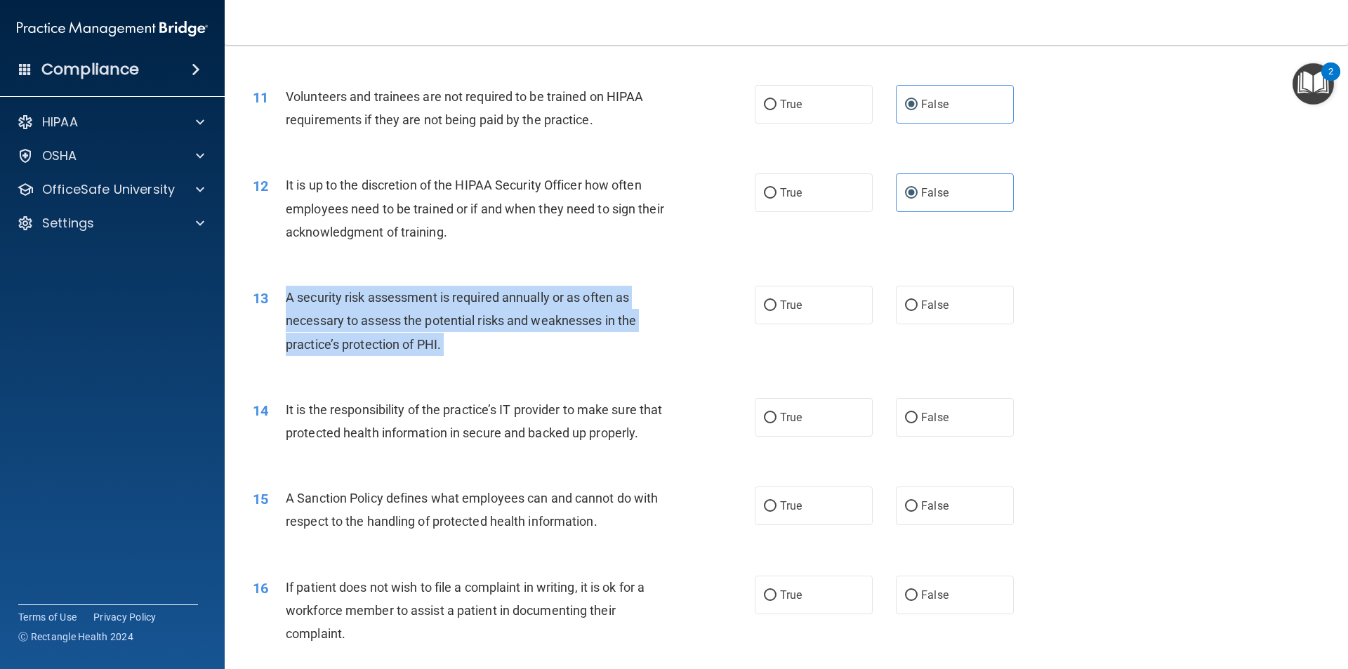
click at [469, 295] on span "A security risk assessment is required annually or as often as necessary to ass…" at bounding box center [461, 320] width 350 height 61
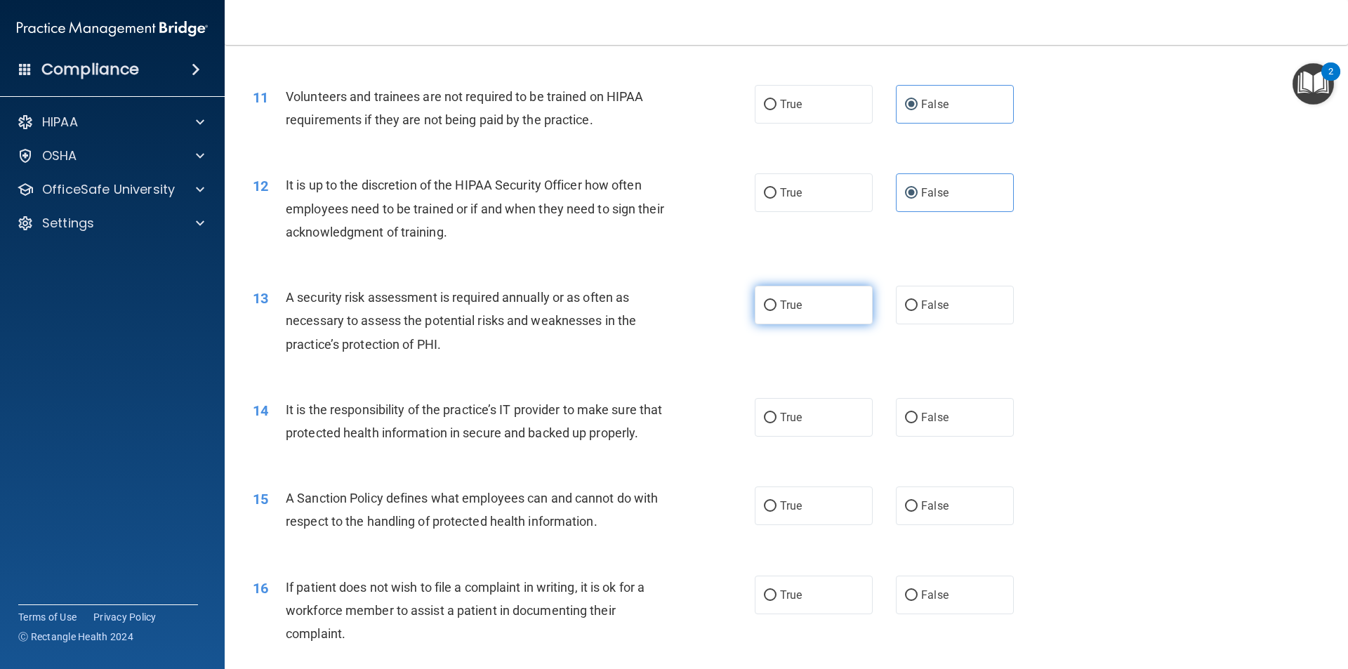
click at [780, 302] on span "True" at bounding box center [791, 304] width 22 height 13
click at [776, 302] on input "True" at bounding box center [770, 305] width 13 height 11
radio input "true"
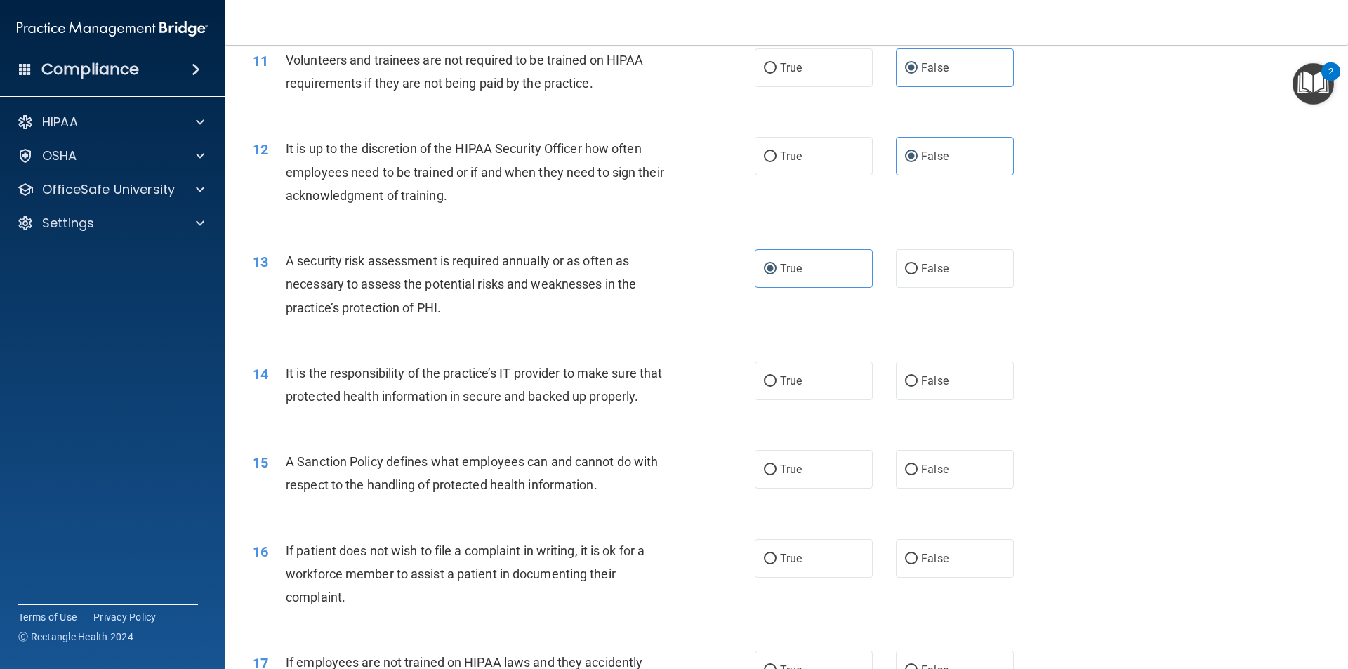
scroll to position [1333, 0]
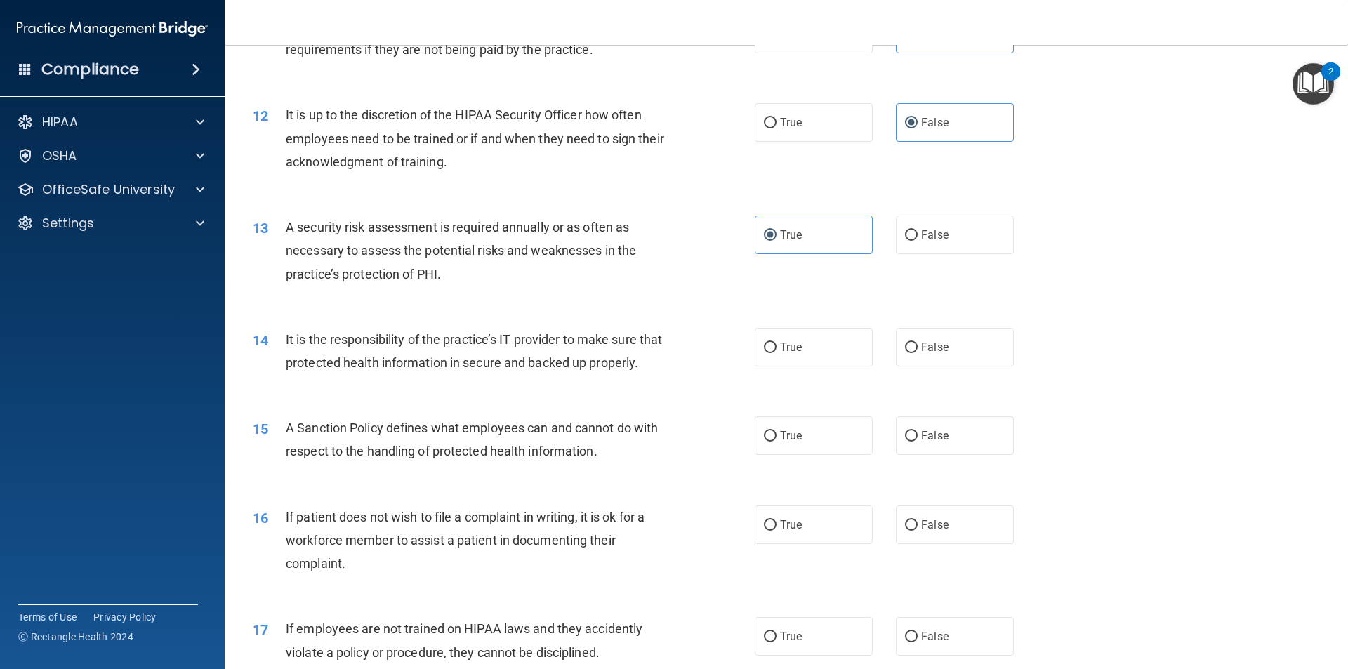
click at [356, 340] on span "It is the responsibility of the practice’s IT provider to make sure that protec…" at bounding box center [474, 351] width 376 height 38
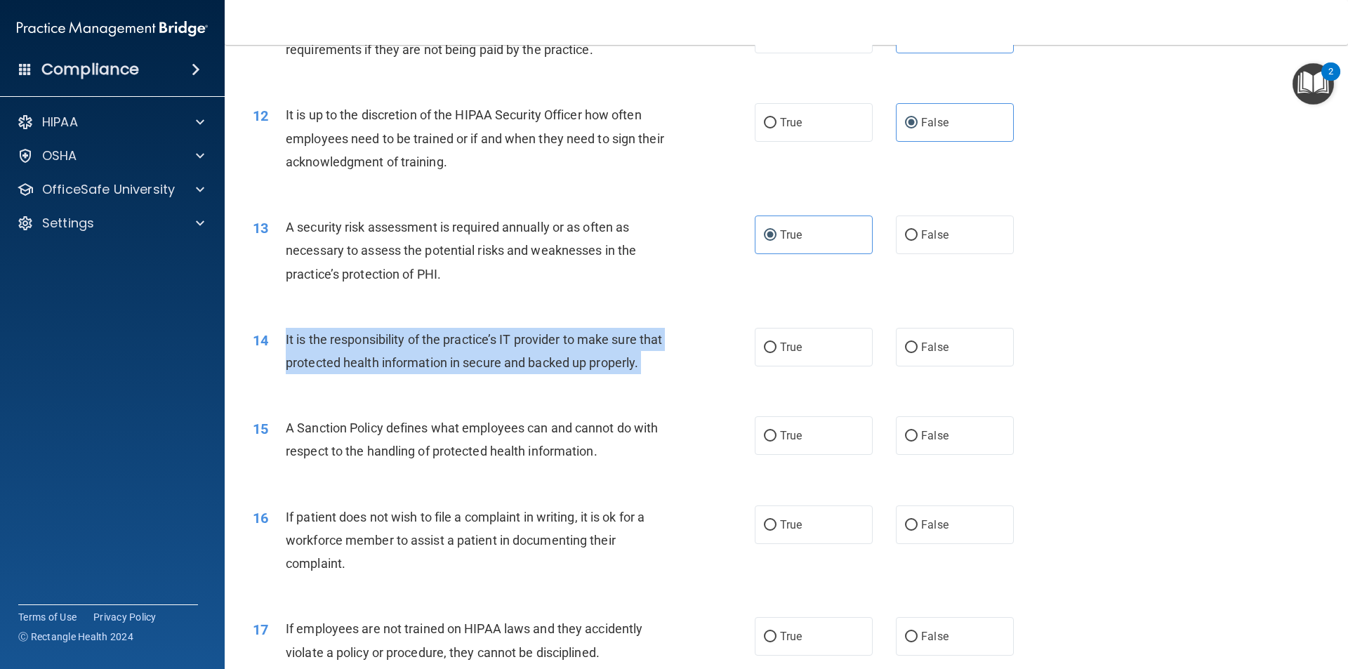
click at [356, 340] on span "It is the responsibility of the practice’s IT provider to make sure that protec…" at bounding box center [474, 351] width 376 height 38
click at [905, 345] on input "False" at bounding box center [911, 347] width 13 height 11
radio input "true"
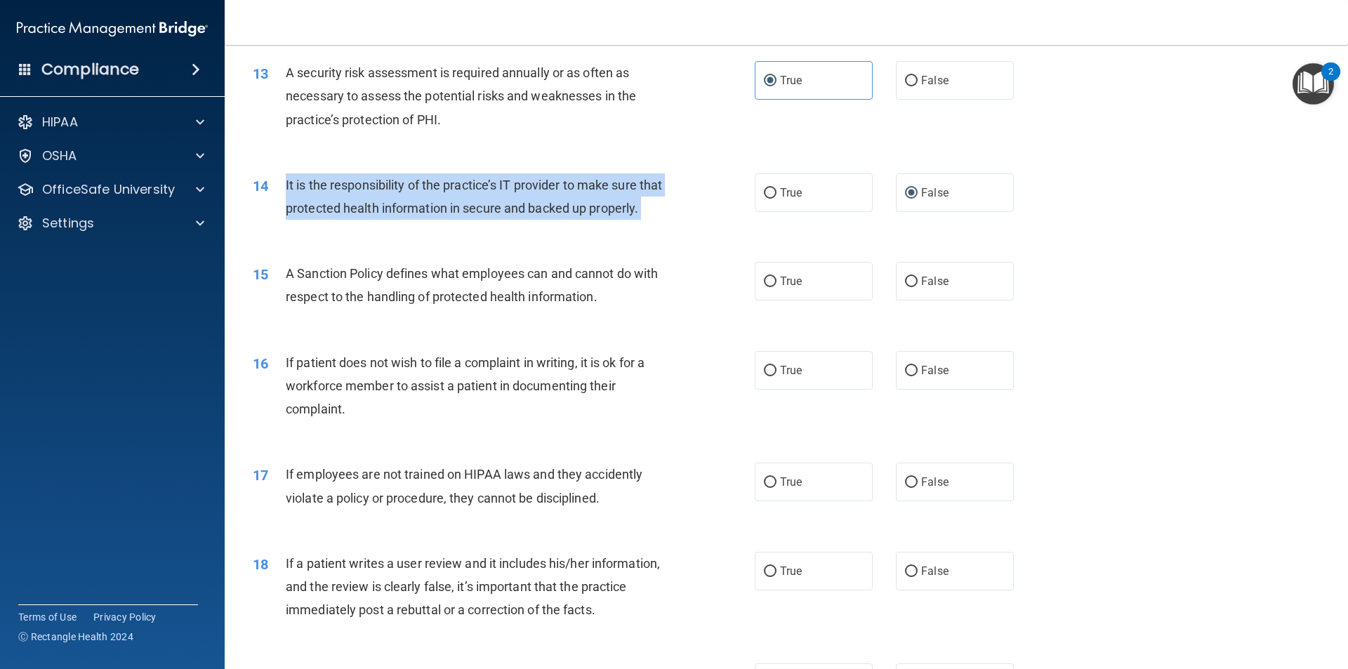
scroll to position [1544, 0]
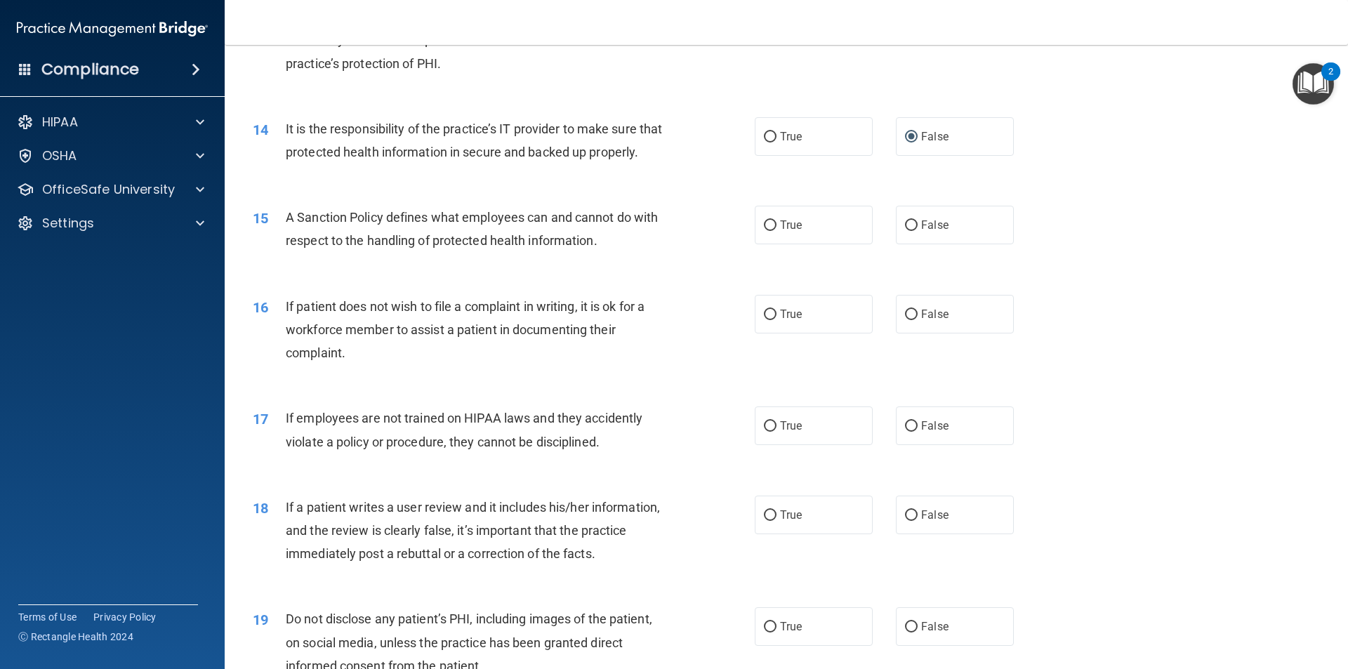
click at [432, 239] on span "A Sanction Policy defines what employees can and cannot do with respect to the …" at bounding box center [472, 229] width 372 height 38
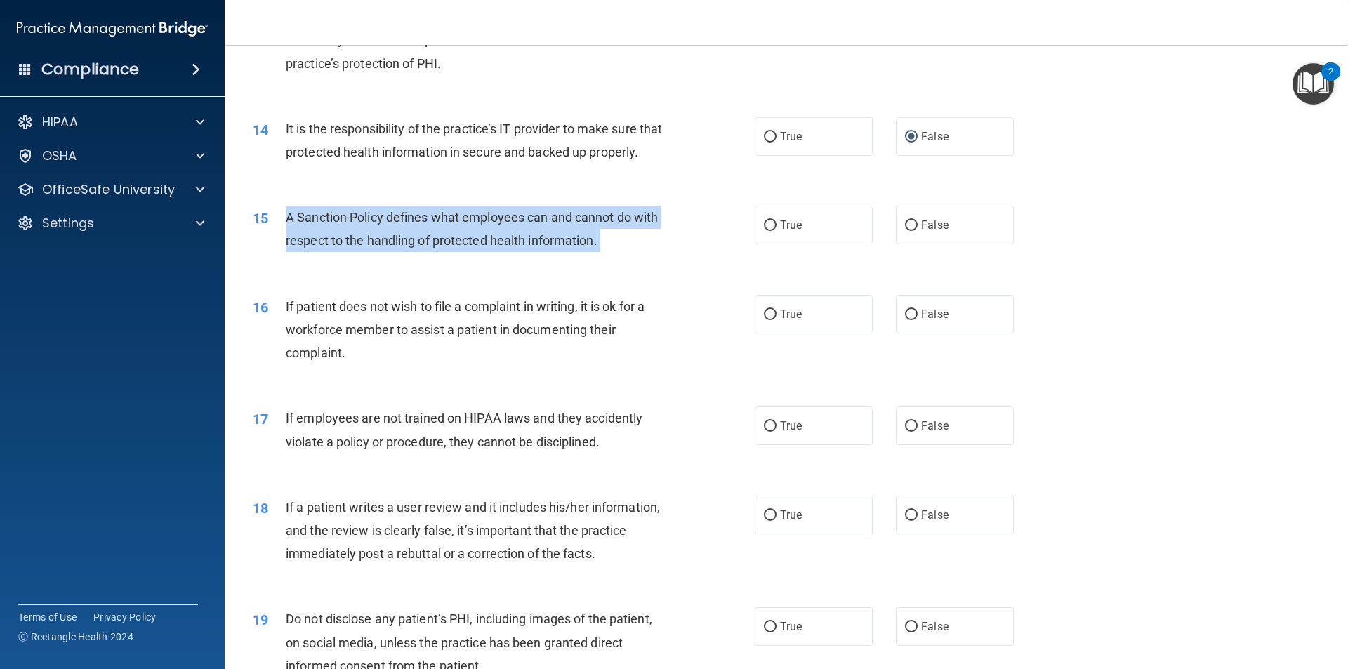
click at [432, 239] on span "A Sanction Policy defines what employees can and cannot do with respect to the …" at bounding box center [472, 229] width 372 height 38
click at [764, 231] on input "True" at bounding box center [770, 225] width 13 height 11
radio input "true"
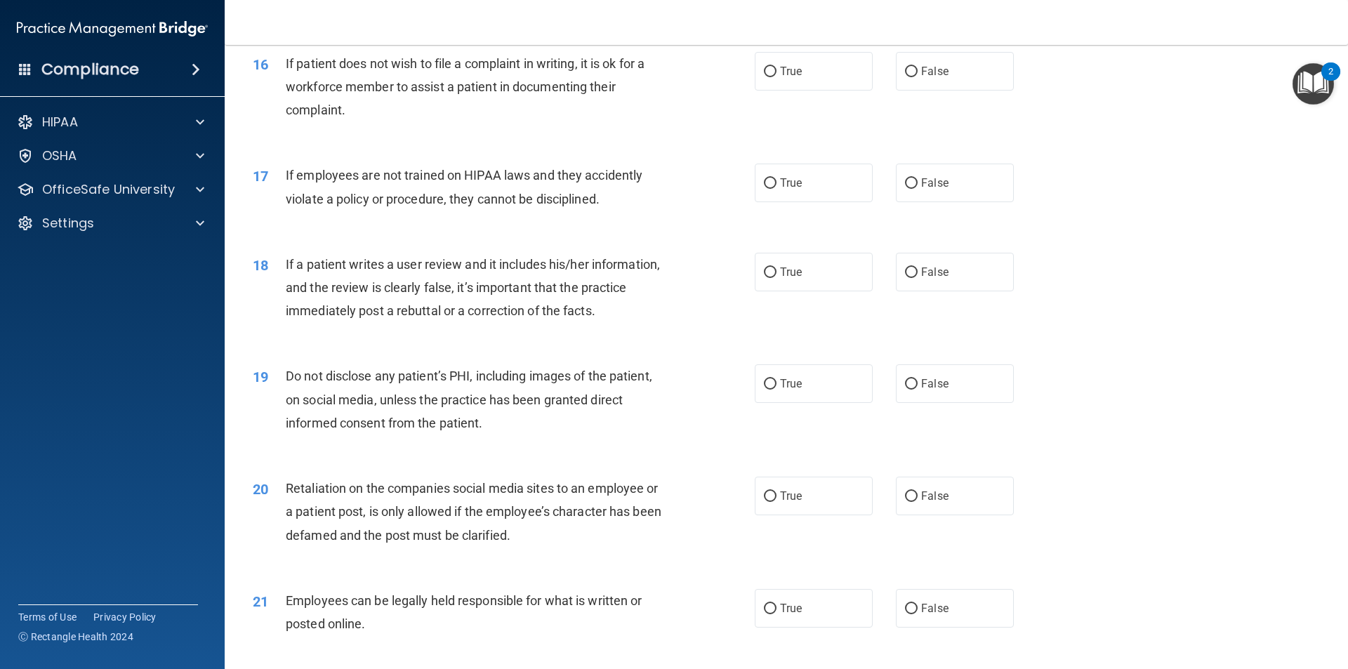
scroll to position [1825, 0]
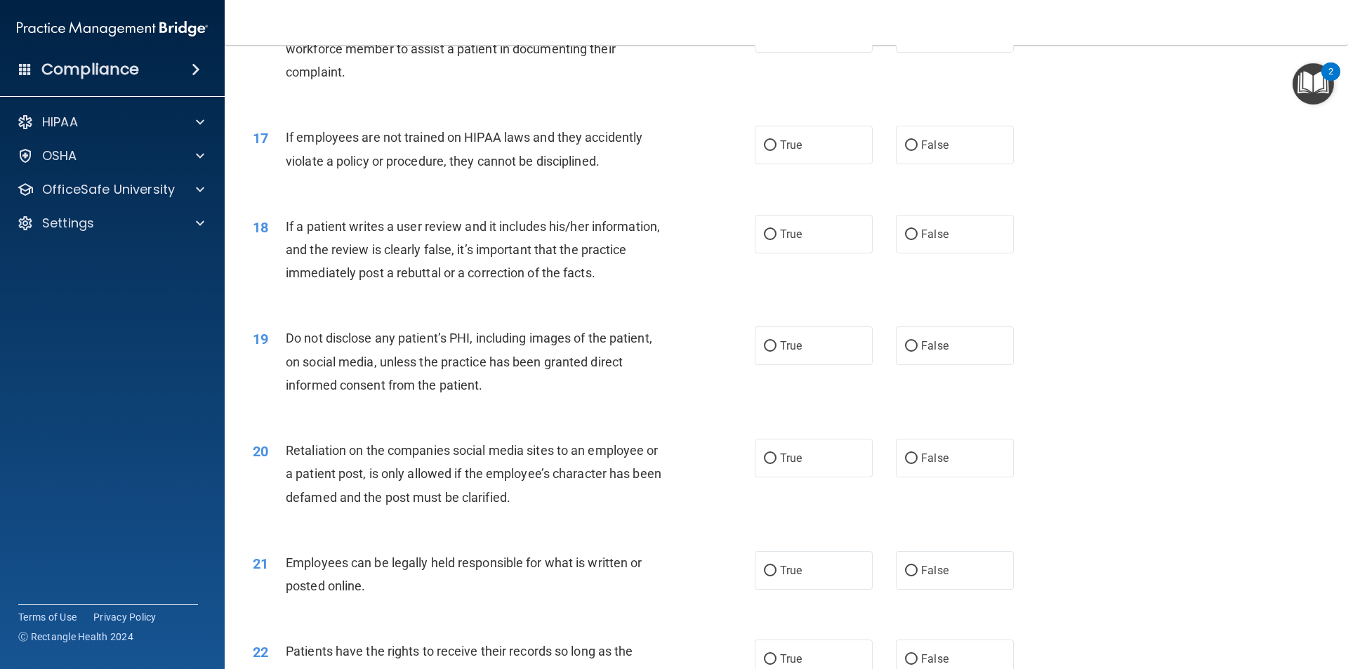
click at [419, 47] on span "If patient does not wish to file a complaint in writing, it is ok for a workfor…" at bounding box center [465, 48] width 359 height 61
click at [763, 53] on label "True" at bounding box center [813, 33] width 118 height 39
click at [764, 39] on input "True" at bounding box center [770, 34] width 13 height 11
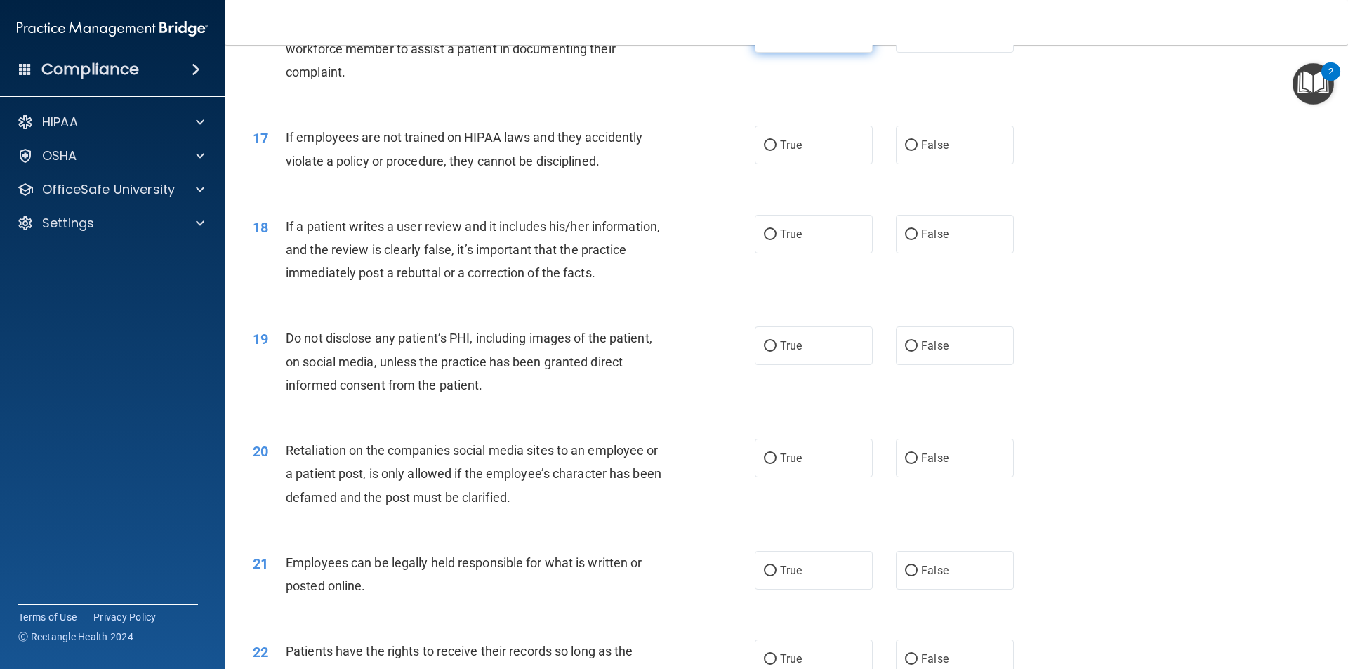
radio input "true"
click at [514, 163] on span "If employees are not trained on HIPAA laws and they accidently violate a policy…" at bounding box center [464, 149] width 357 height 38
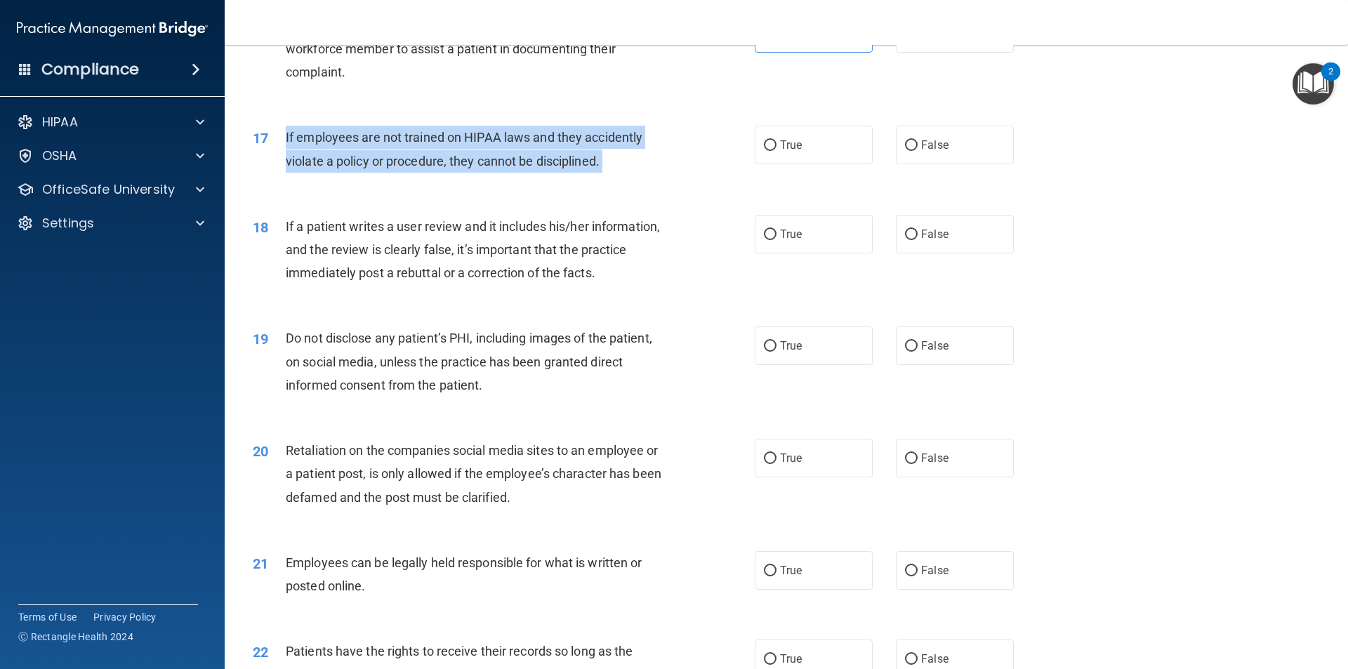
click at [514, 163] on span "If employees are not trained on HIPAA laws and they accidently violate a policy…" at bounding box center [464, 149] width 357 height 38
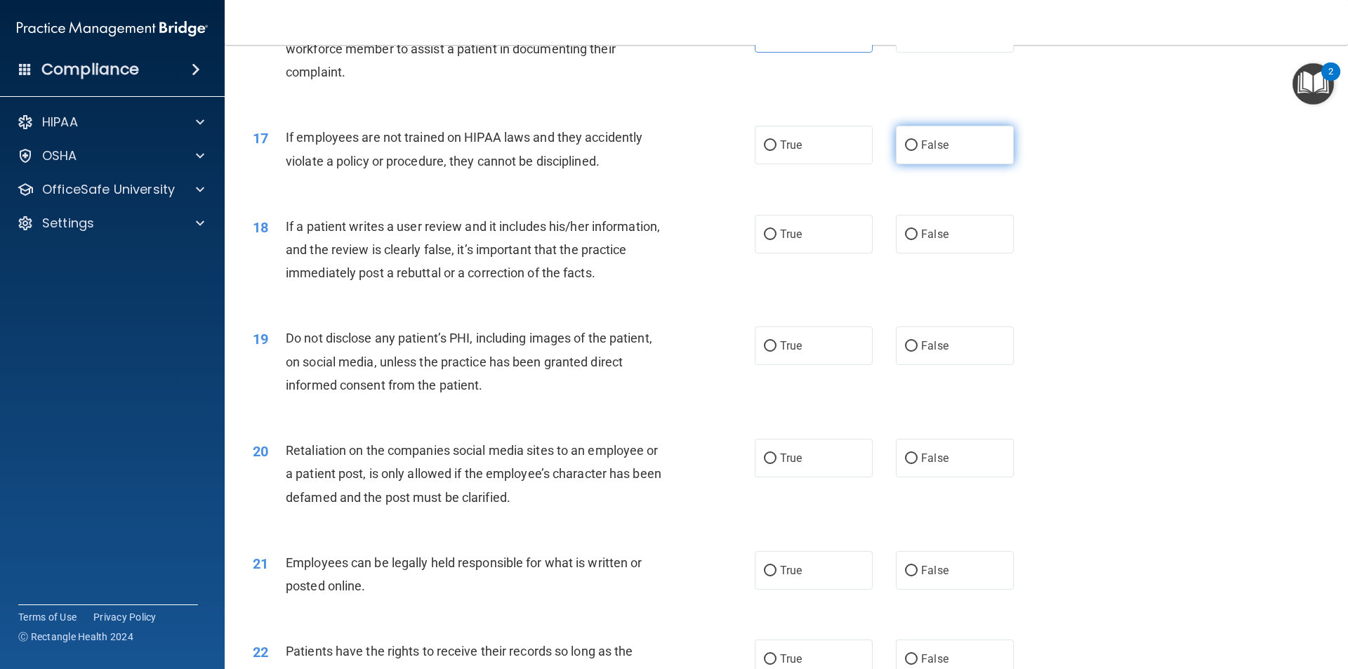
click at [921, 152] on span "False" at bounding box center [934, 144] width 27 height 13
click at [914, 151] on input "False" at bounding box center [911, 145] width 13 height 11
radio input "true"
click at [590, 253] on span "If a patient writes a user review and it includes his/her information, and the …" at bounding box center [473, 249] width 374 height 61
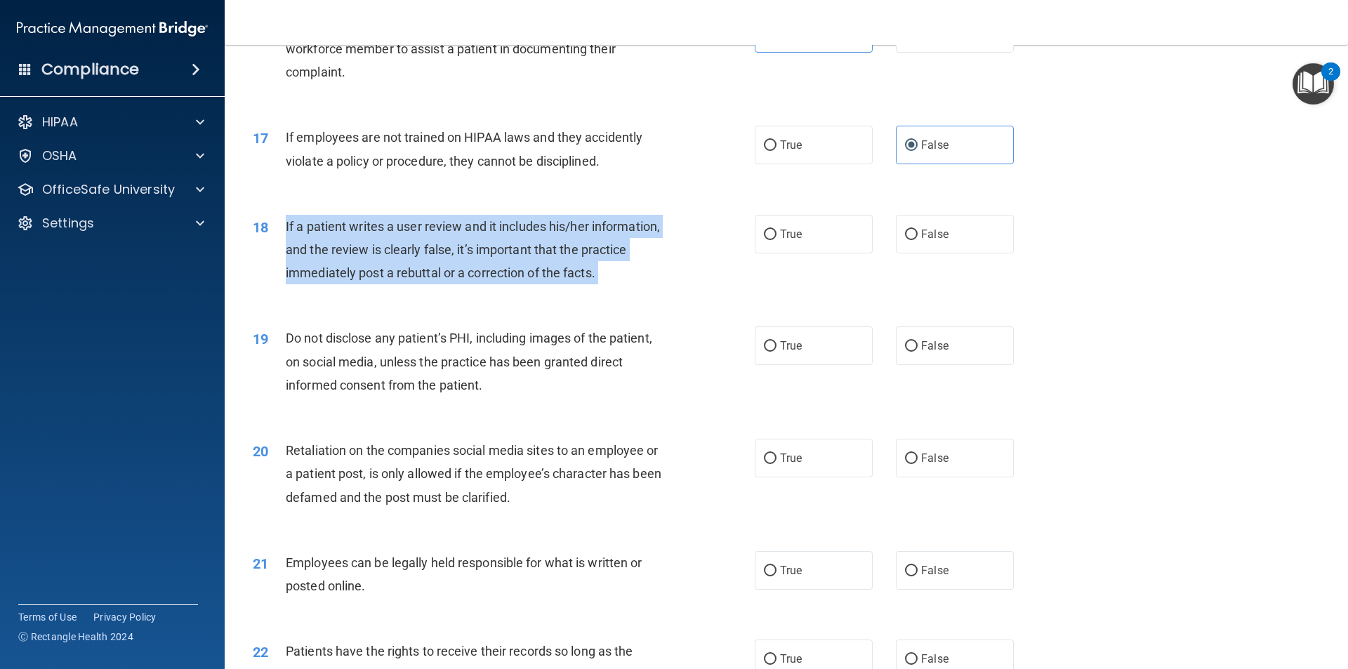
click at [590, 253] on span "If a patient writes a user review and it includes his/her information, and the …" at bounding box center [473, 249] width 374 height 61
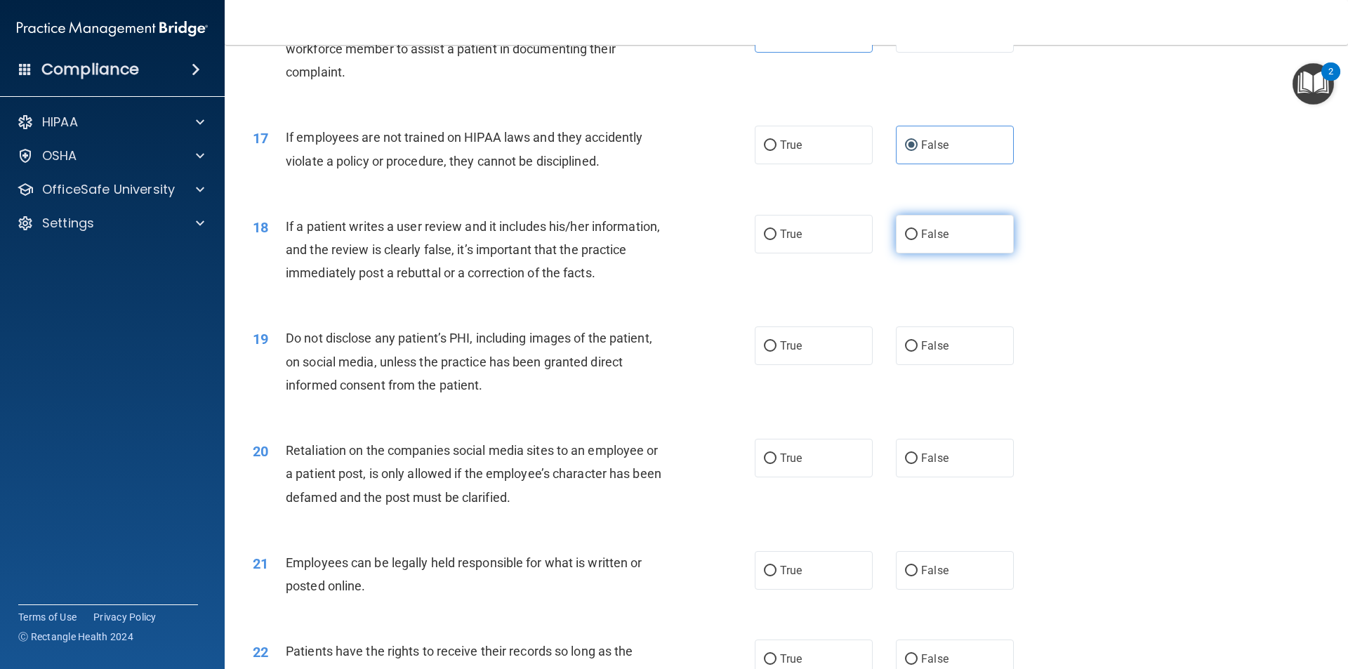
click at [921, 241] on span "False" at bounding box center [934, 233] width 27 height 13
click at [914, 240] on input "False" at bounding box center [911, 235] width 13 height 11
radio input "true"
click at [507, 361] on span "Do not disclose any patient’s PHI, including images of the patient, on social m…" at bounding box center [469, 361] width 366 height 61
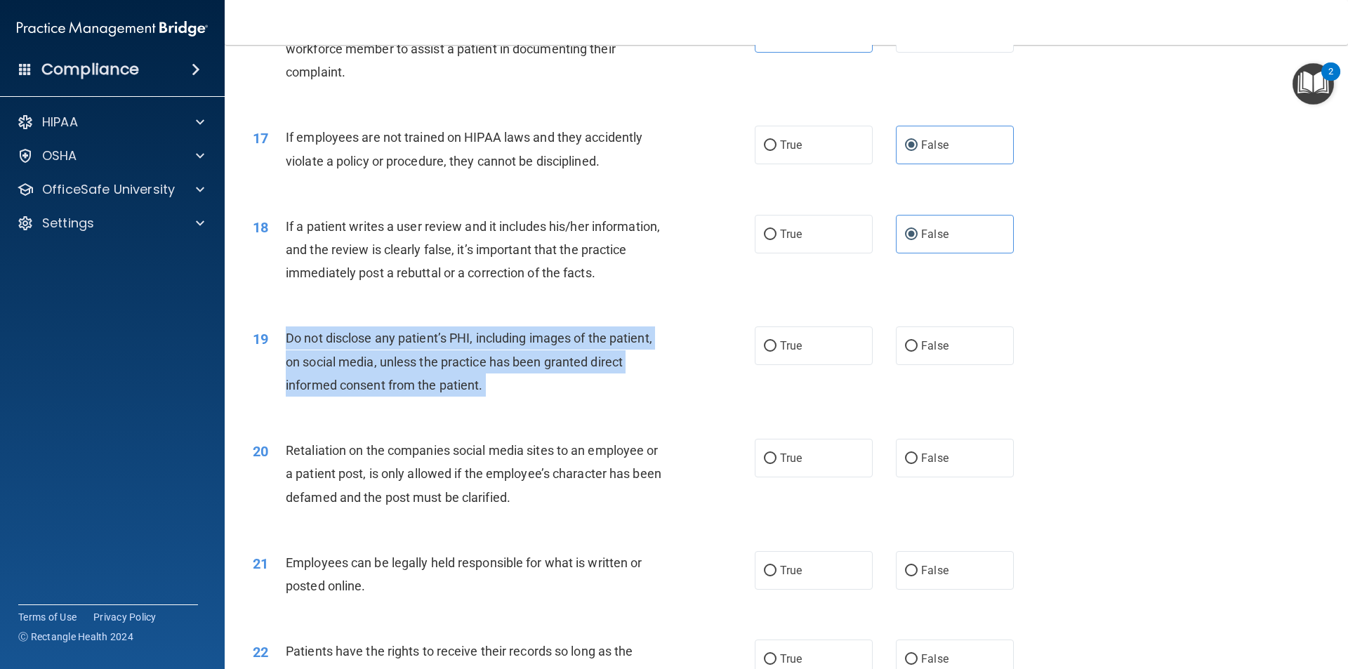
click at [507, 361] on span "Do not disclose any patient’s PHI, including images of the patient, on social m…" at bounding box center [469, 361] width 366 height 61
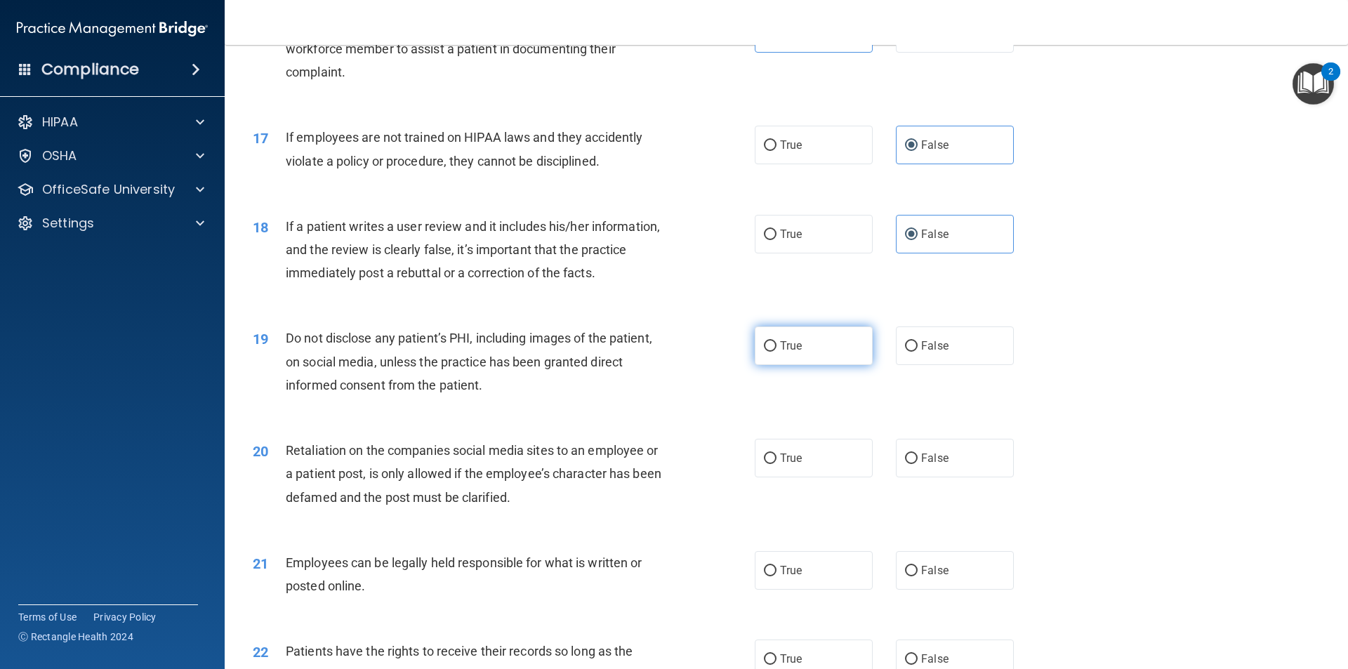
click at [773, 365] on label "True" at bounding box center [813, 345] width 118 height 39
click at [773, 352] on input "True" at bounding box center [770, 346] width 13 height 11
radio input "true"
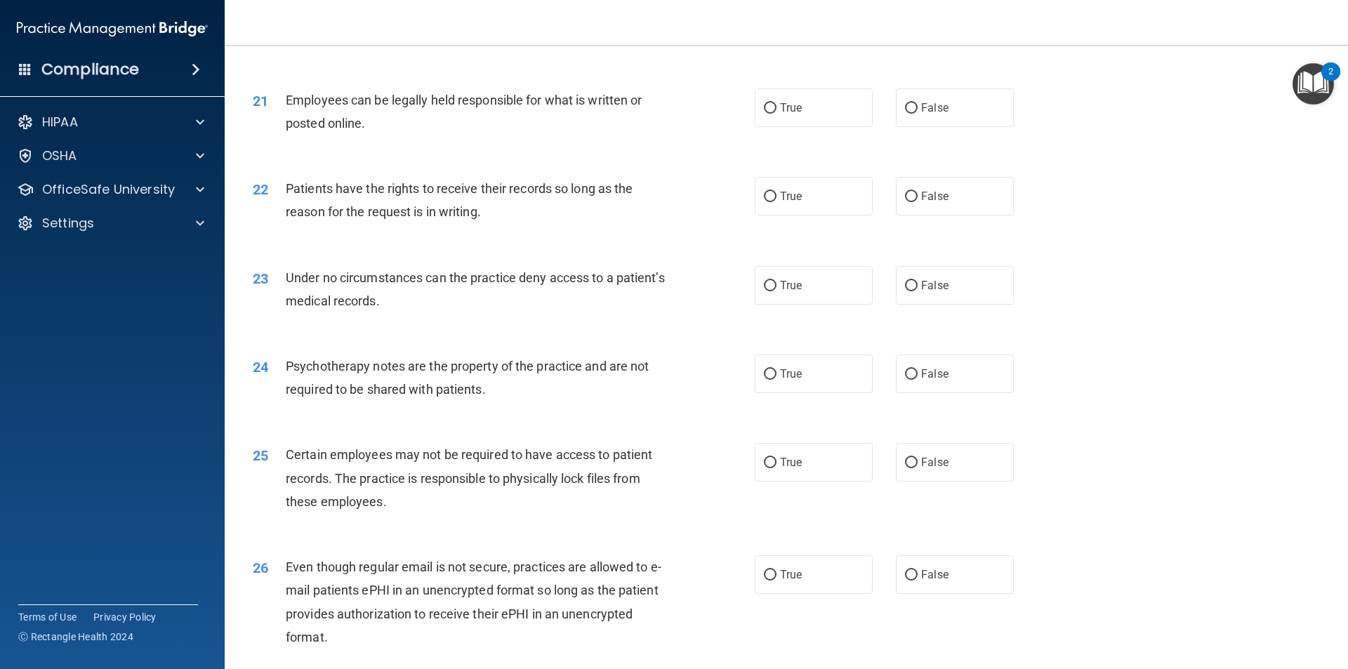
scroll to position [2082, 0]
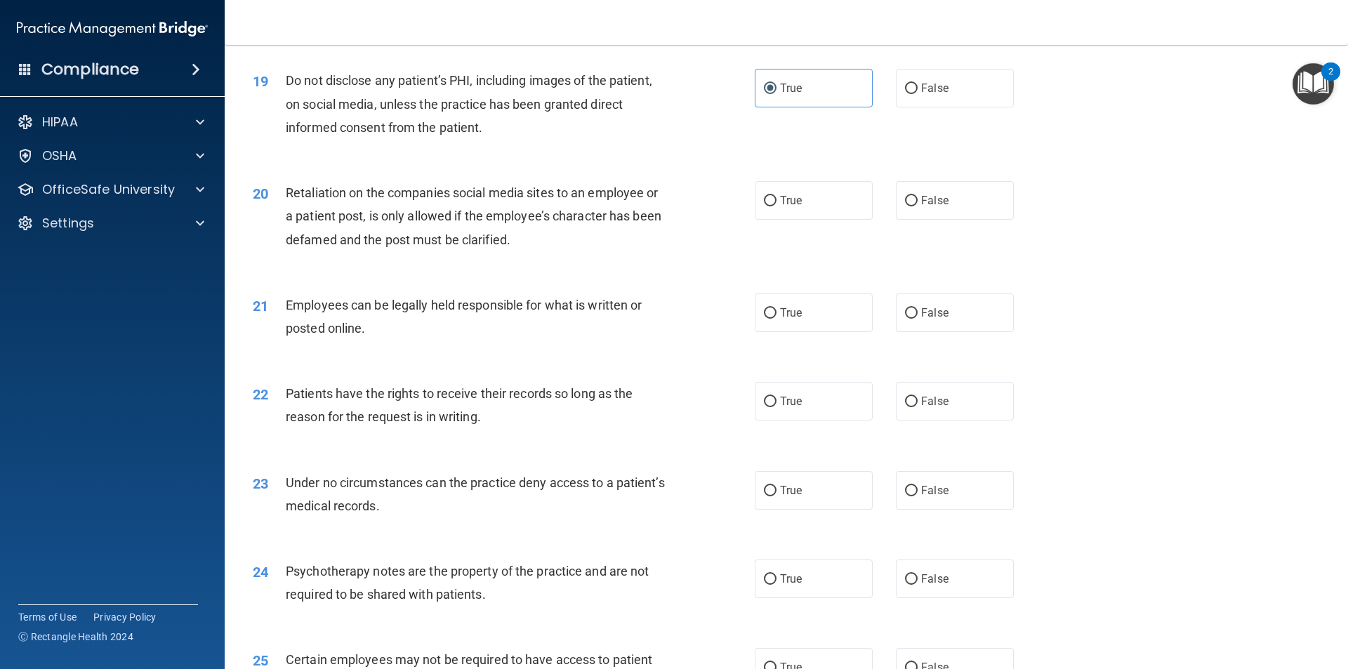
click at [573, 210] on span "Retaliation on the companies social media sites to an employee or a patient pos…" at bounding box center [473, 215] width 375 height 61
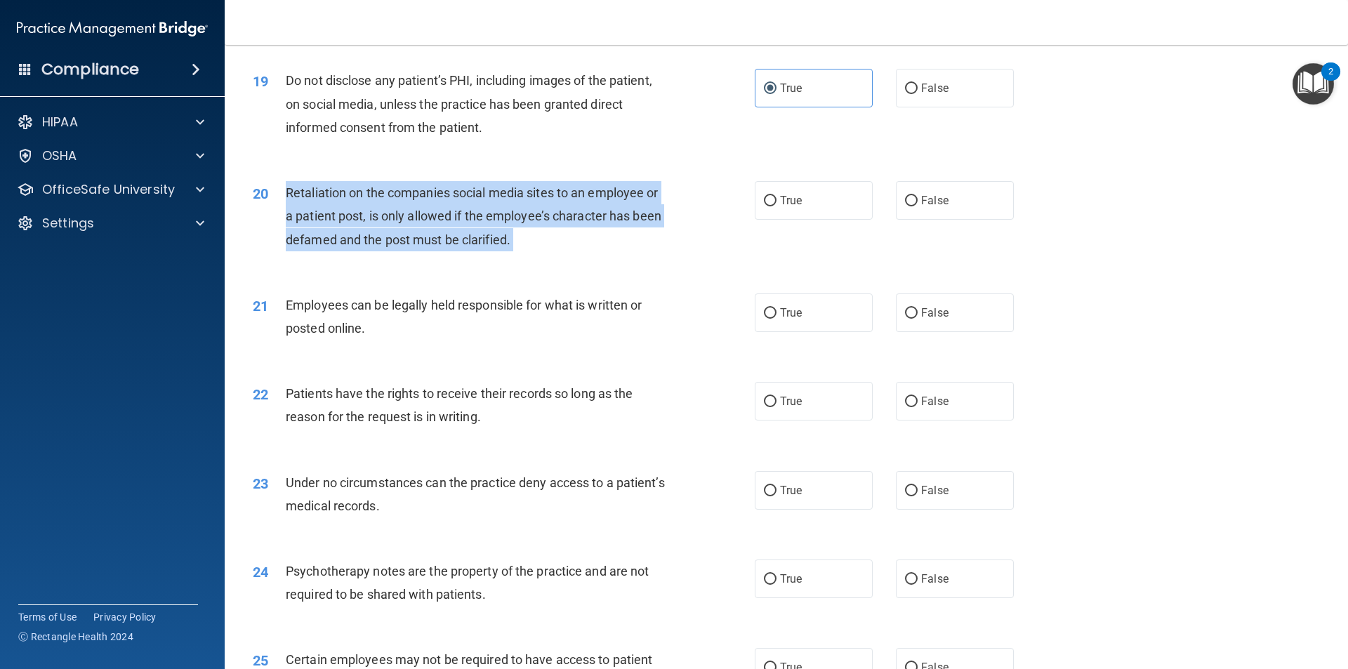
click at [573, 210] on span "Retaliation on the companies social media sites to an employee or a patient pos…" at bounding box center [473, 215] width 375 height 61
click at [905, 206] on input "False" at bounding box center [911, 201] width 13 height 11
radio input "true"
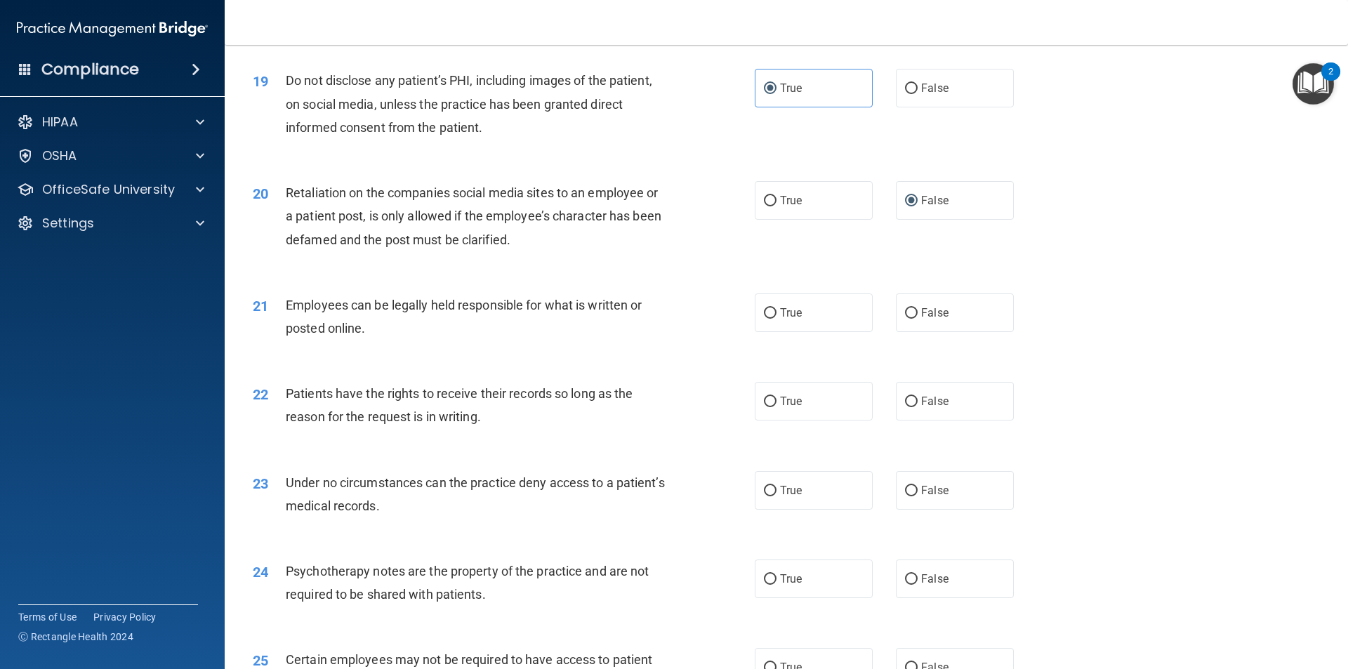
click at [498, 333] on span "Employees can be legally held responsible for what is written or posted online." at bounding box center [464, 317] width 356 height 38
click at [498, 334] on span "Employees can be legally held responsible for what is written or posted online." at bounding box center [464, 317] width 356 height 38
click at [774, 332] on label "True" at bounding box center [813, 312] width 118 height 39
click at [774, 319] on input "True" at bounding box center [770, 313] width 13 height 11
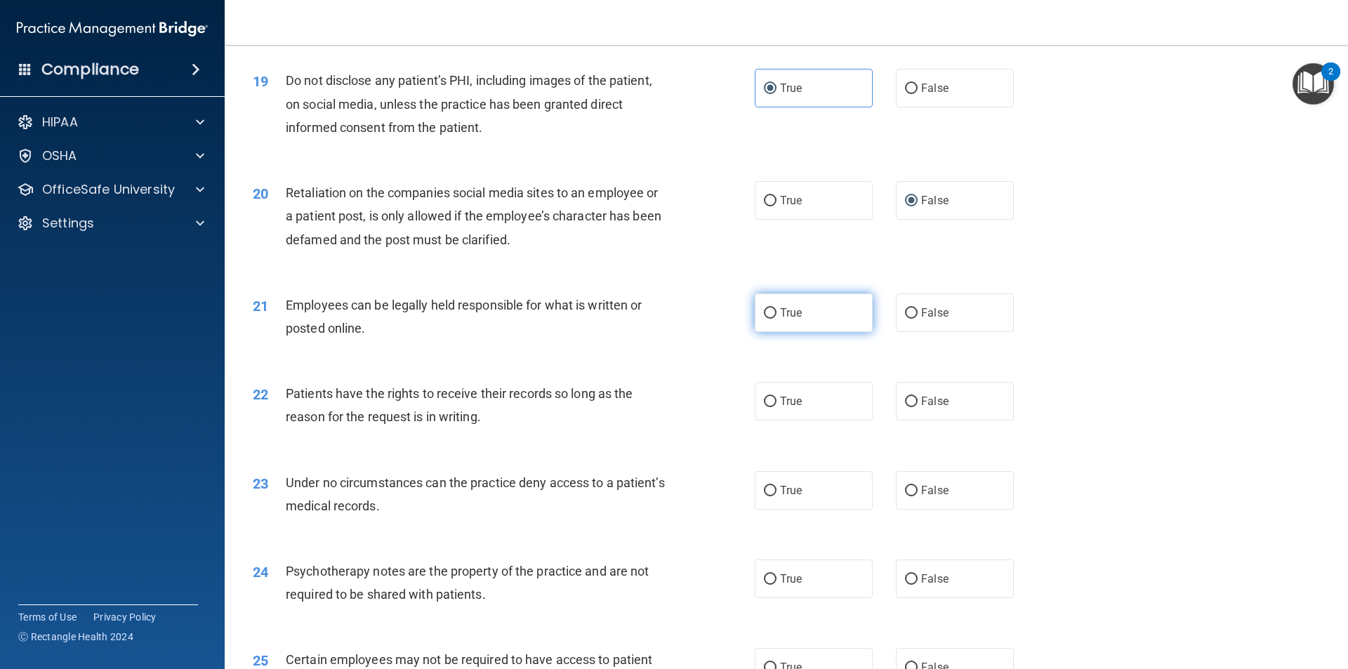
radio input "true"
click at [441, 418] on span "Patients have the rights to receive their records so long as the reason for the…" at bounding box center [459, 405] width 347 height 38
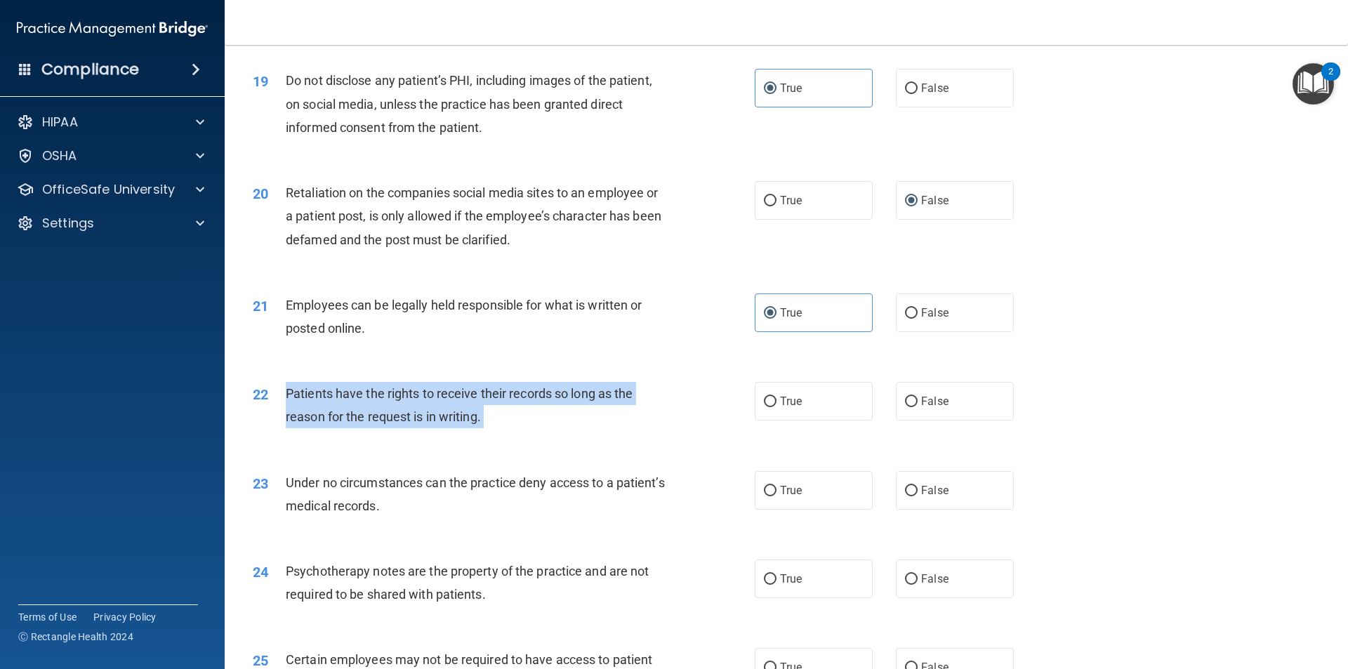
click at [441, 418] on span "Patients have the rights to receive their records so long as the reason for the…" at bounding box center [459, 405] width 347 height 38
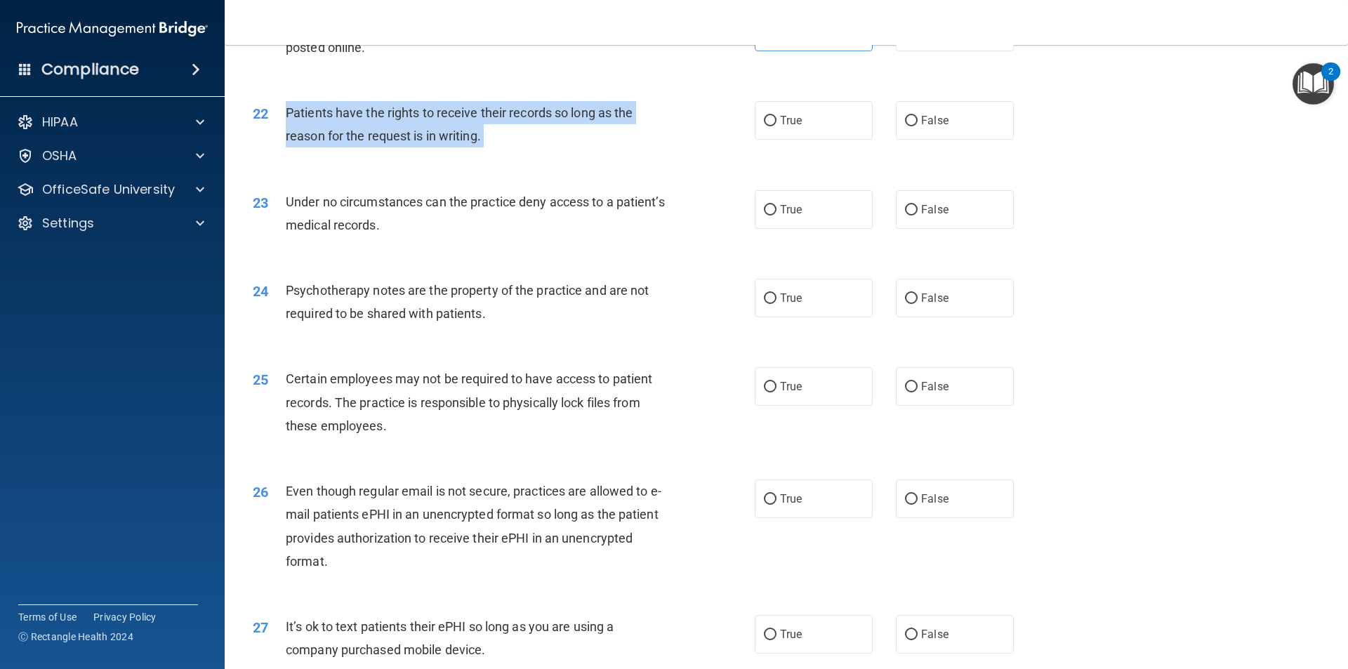
scroll to position [2433, 0]
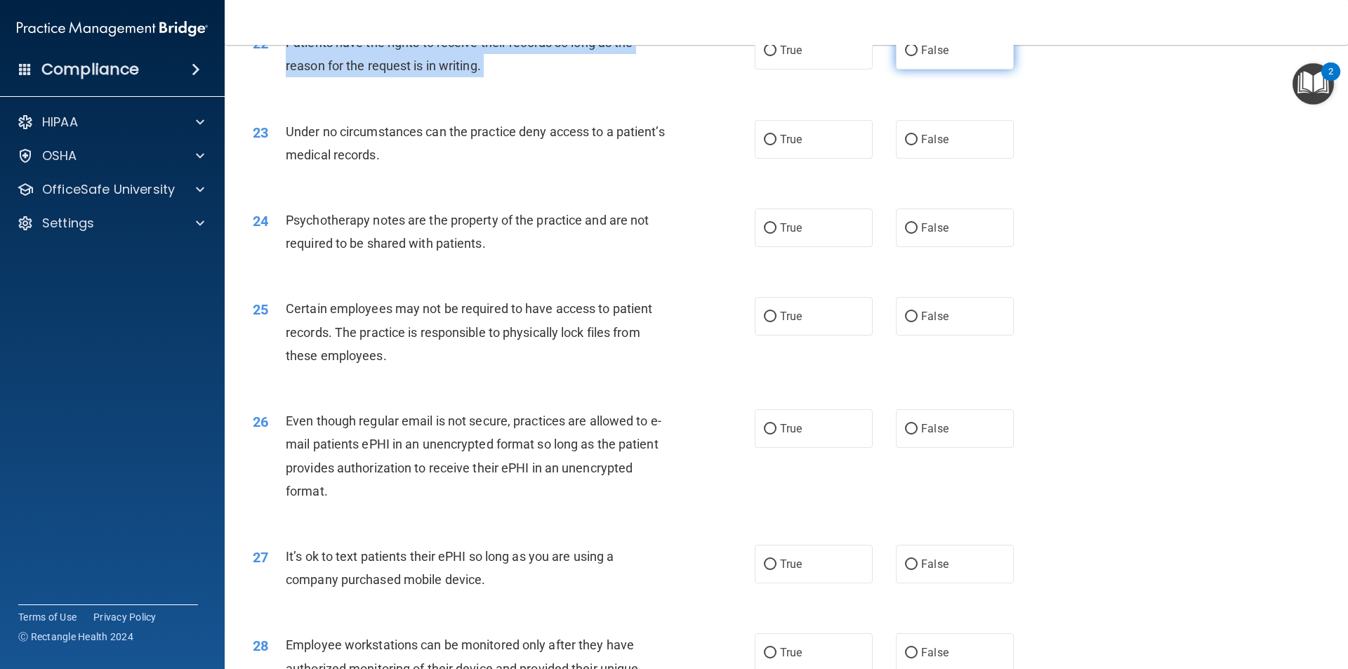
click at [905, 56] on input "False" at bounding box center [911, 51] width 13 height 11
radio input "true"
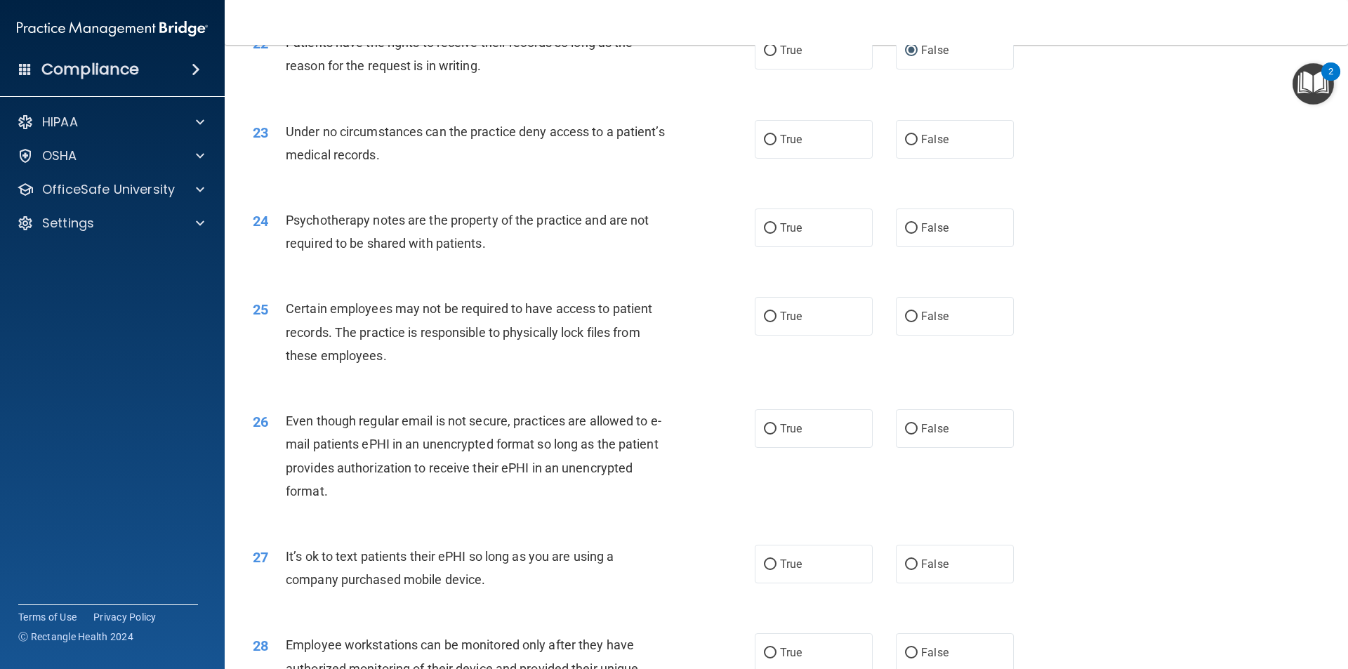
click at [456, 147] on span "Under no circumstances can the practice deny access to a patient’s medical reco…" at bounding box center [475, 143] width 379 height 38
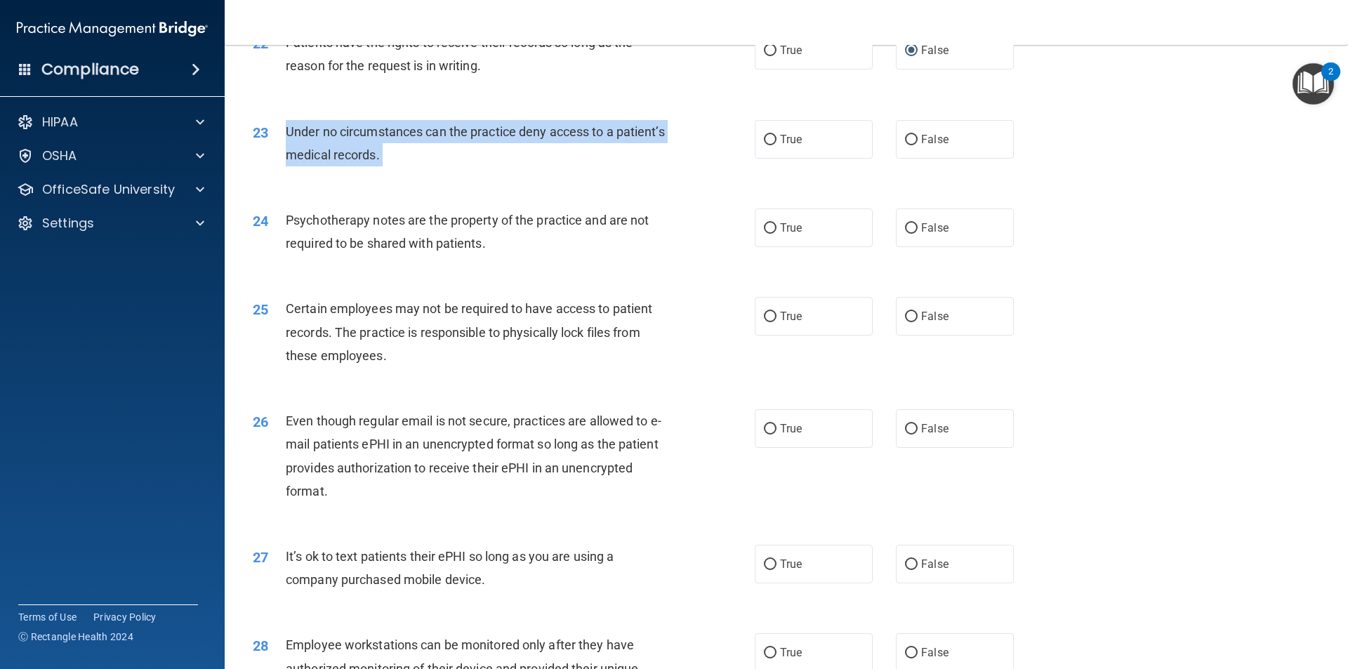
click at [456, 147] on span "Under no circumstances can the practice deny access to a patient’s medical reco…" at bounding box center [475, 143] width 379 height 38
click at [907, 145] on input "False" at bounding box center [911, 140] width 13 height 11
radio input "true"
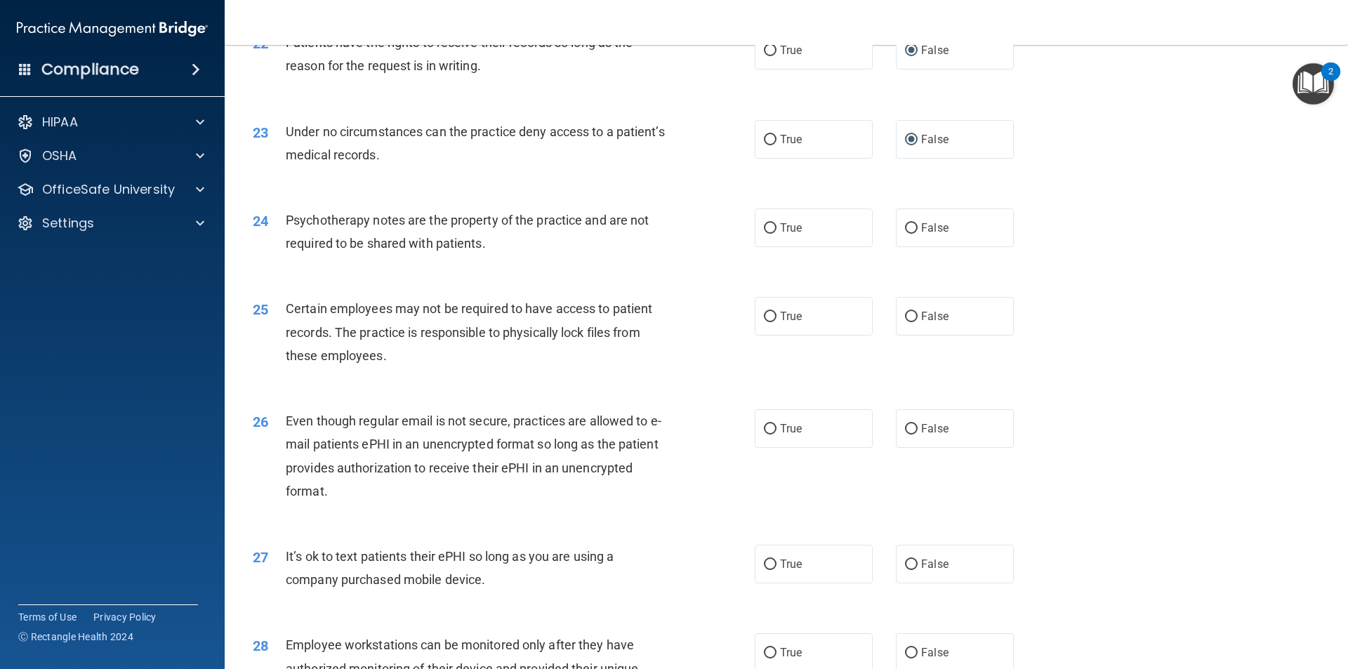
click at [598, 239] on span "Psychotherapy notes are the property of the practice and are not required to be…" at bounding box center [467, 232] width 363 height 38
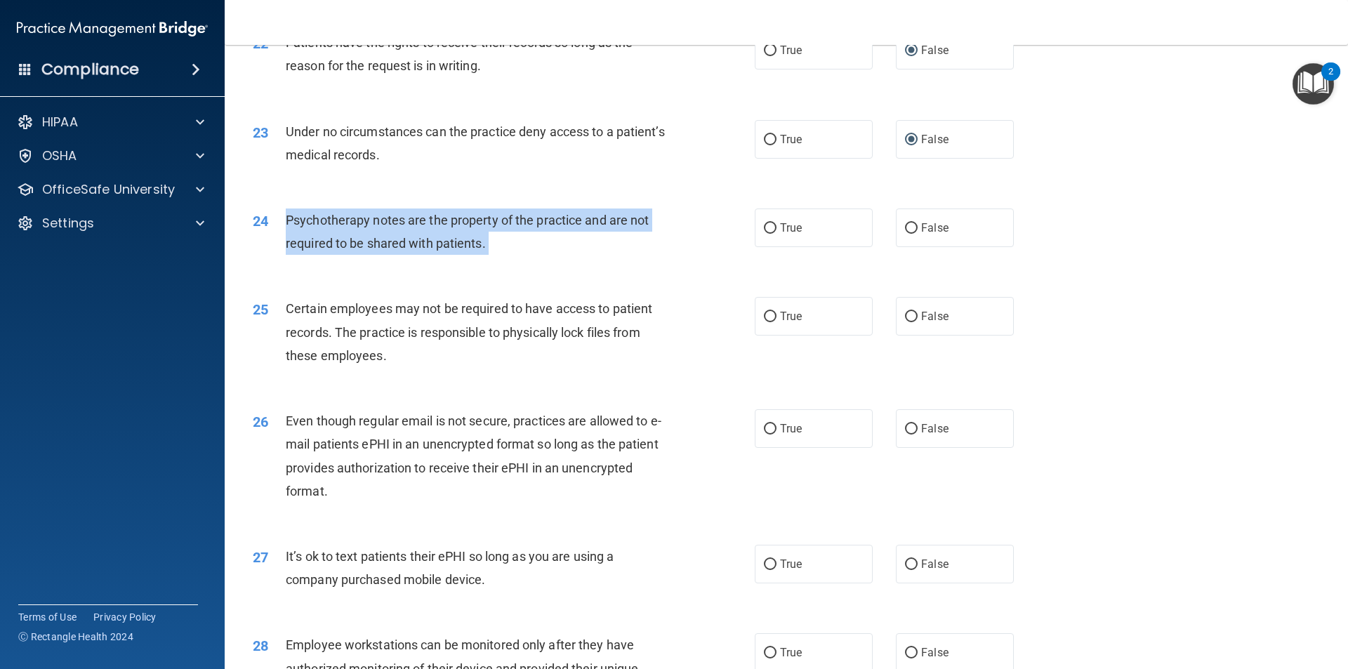
click at [598, 239] on span "Psychotherapy notes are the property of the practice and are not required to be…" at bounding box center [467, 232] width 363 height 38
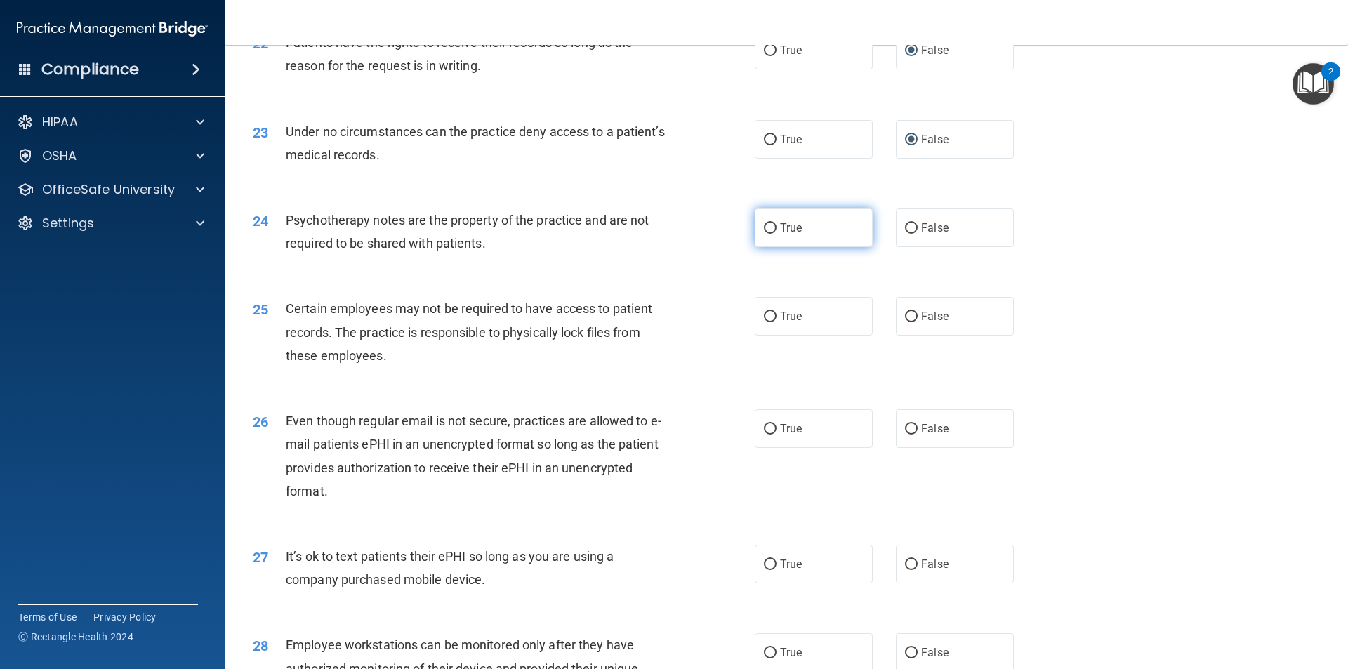
click at [774, 247] on label "True" at bounding box center [813, 227] width 118 height 39
click at [774, 234] on input "True" at bounding box center [770, 228] width 13 height 11
radio input "true"
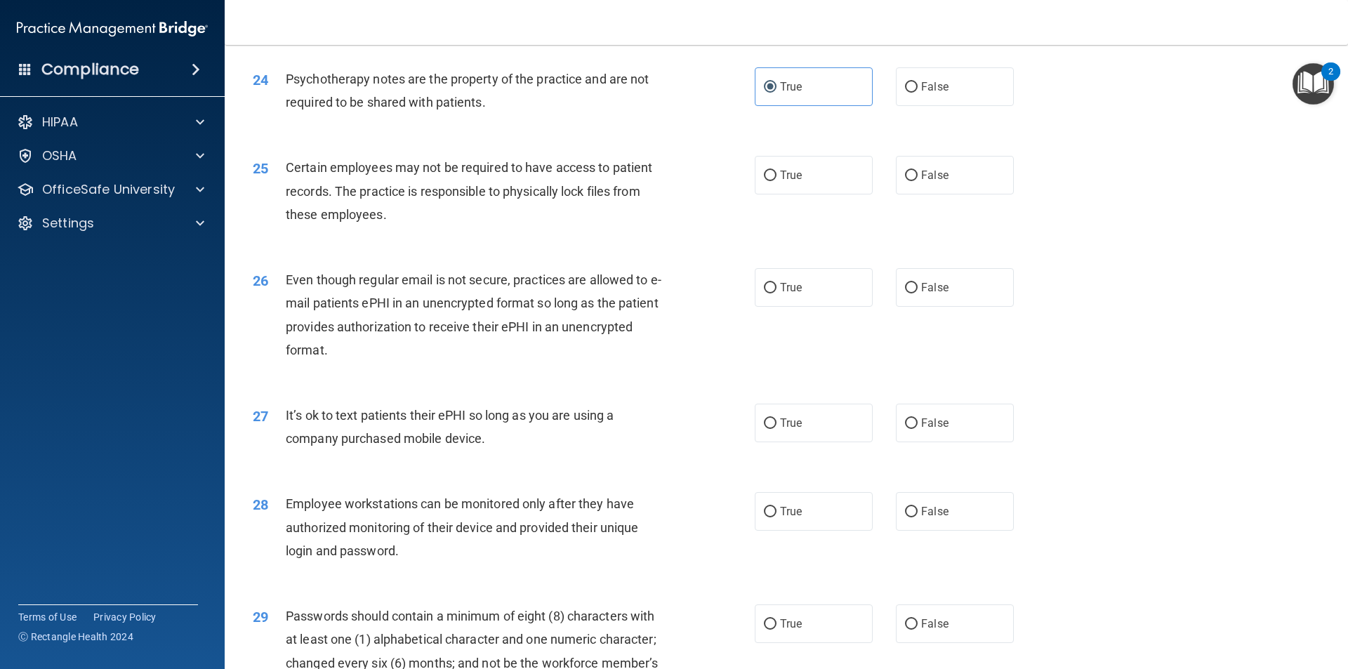
scroll to position [2644, 0]
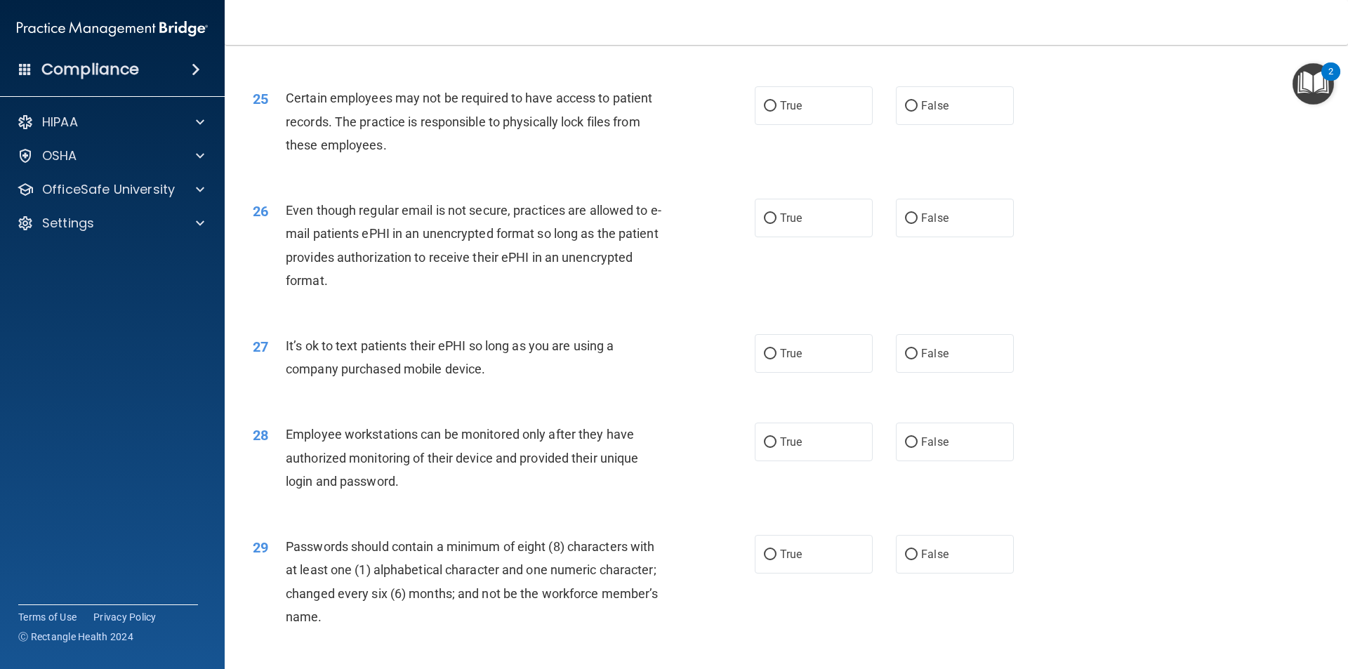
click at [555, 121] on span "Certain employees may not be required to have access to patient records. The pr…" at bounding box center [469, 121] width 366 height 61
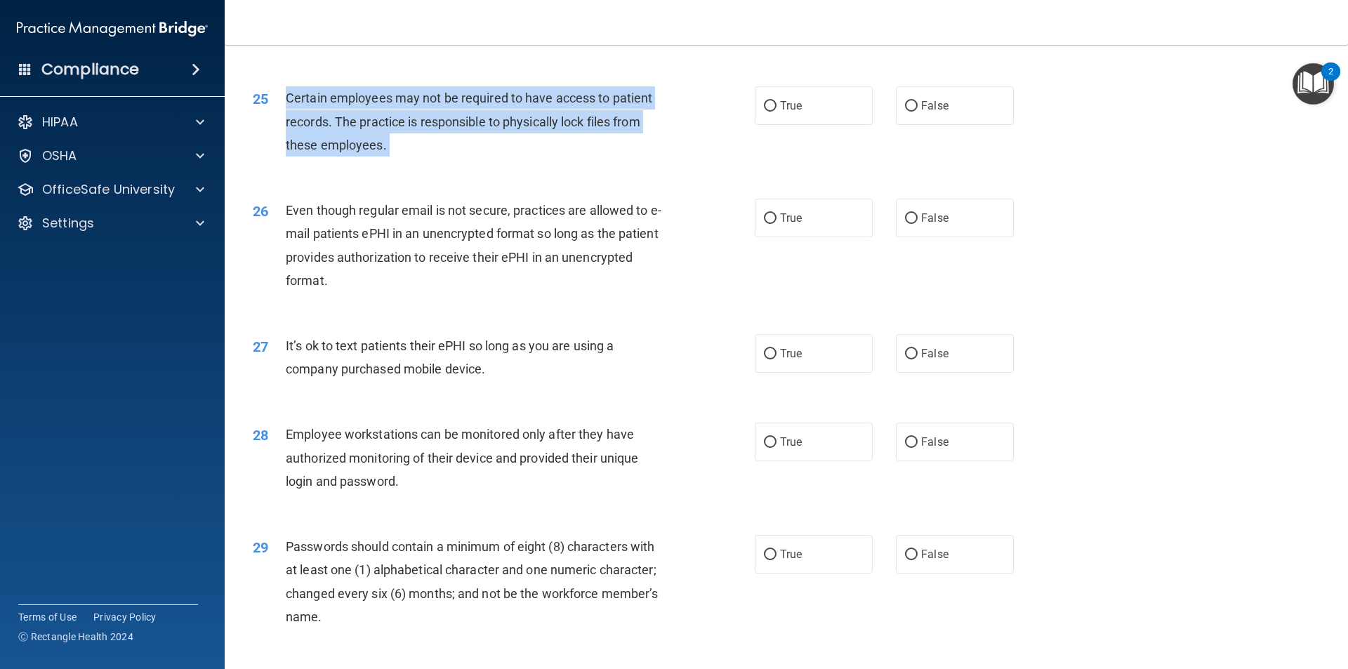
click at [554, 121] on span "Certain employees may not be required to have access to patient records. The pr…" at bounding box center [469, 121] width 366 height 61
click at [766, 112] on input "True" at bounding box center [770, 106] width 13 height 11
radio input "true"
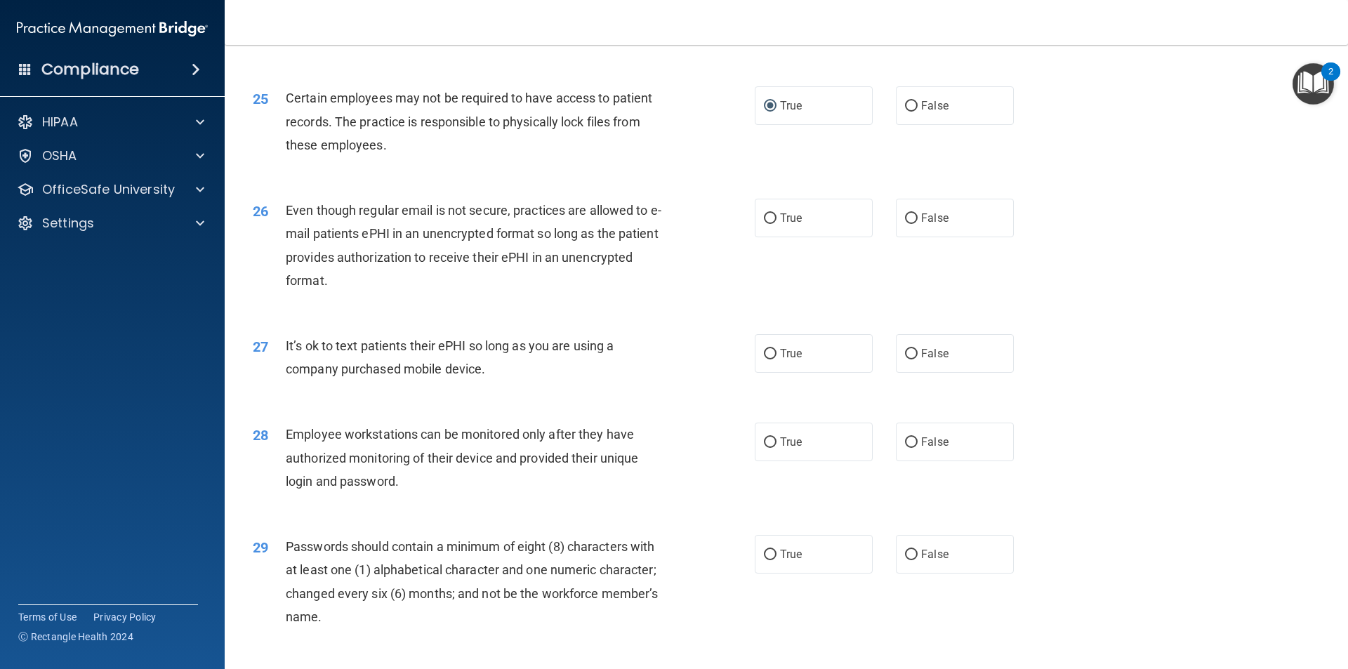
click at [538, 235] on span "Even though regular email is not secure, practices are allowed to e-mail patien…" at bounding box center [473, 245] width 375 height 85
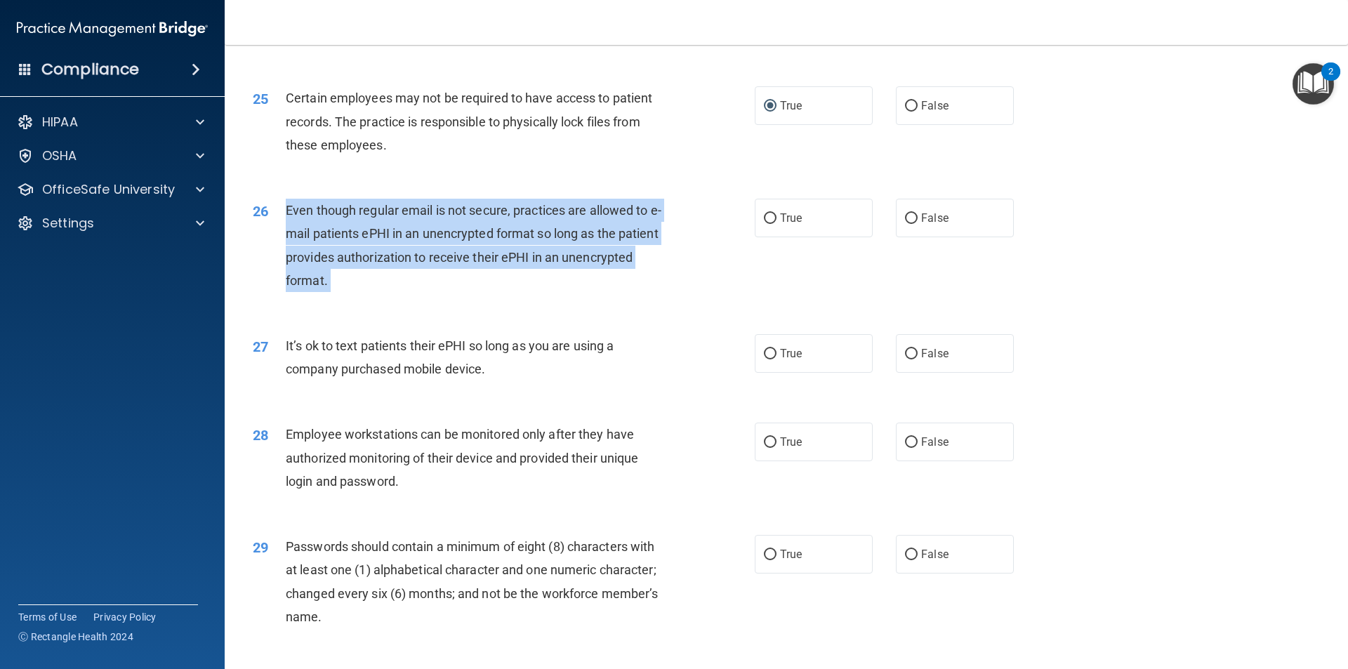
click at [538, 235] on span "Even though regular email is not secure, practices are allowed to e-mail patien…" at bounding box center [473, 245] width 375 height 85
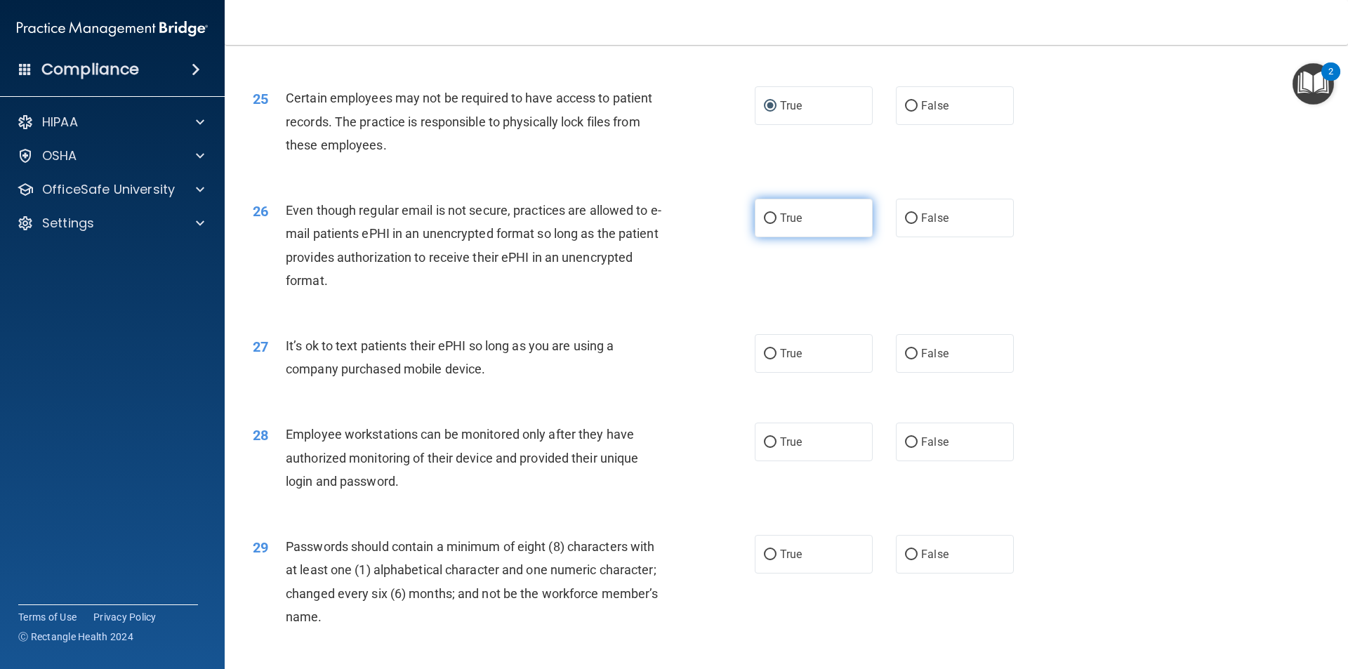
click at [774, 237] on label "True" at bounding box center [813, 218] width 118 height 39
click at [774, 224] on input "True" at bounding box center [770, 218] width 13 height 11
radio input "true"
click at [451, 371] on span "It’s ok to text patients their ePHI so long as you are using a company purchase…" at bounding box center [450, 357] width 328 height 38
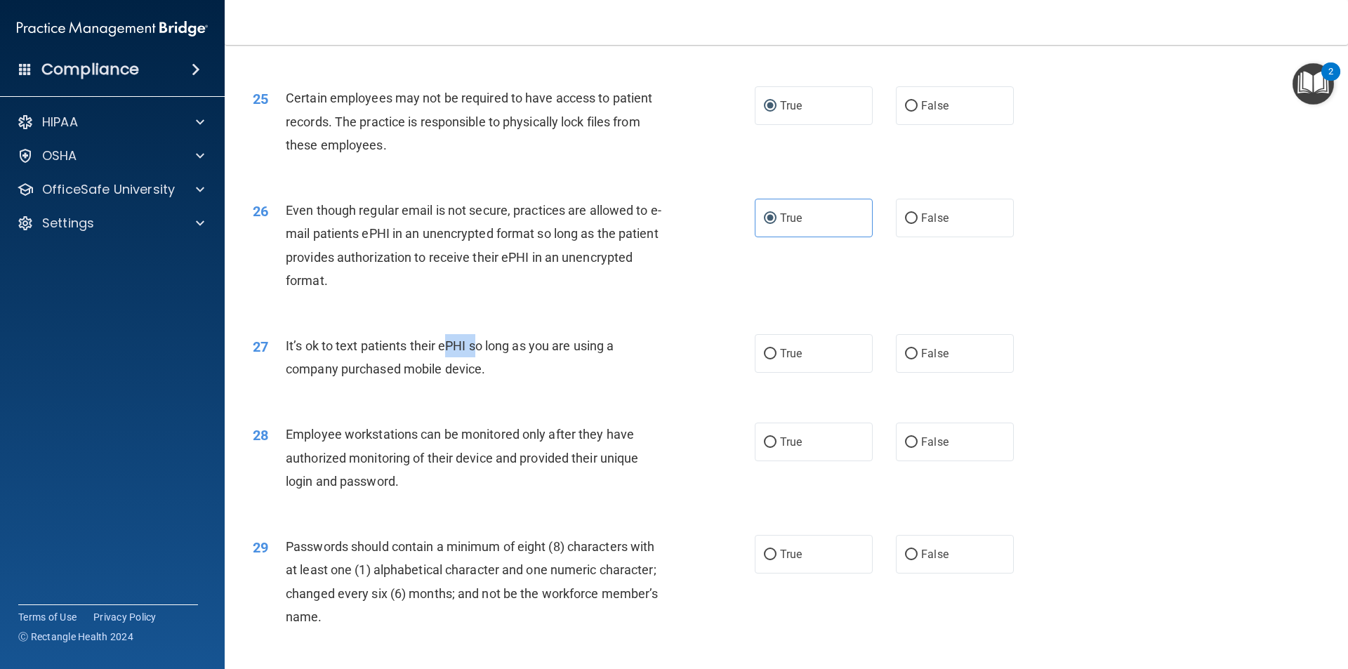
click at [451, 371] on span "It’s ok to text patients their ePHI so long as you are using a company purchase…" at bounding box center [450, 357] width 328 height 38
click at [921, 360] on span "False" at bounding box center [934, 353] width 27 height 13
click at [914, 359] on input "False" at bounding box center [911, 354] width 13 height 11
radio input "true"
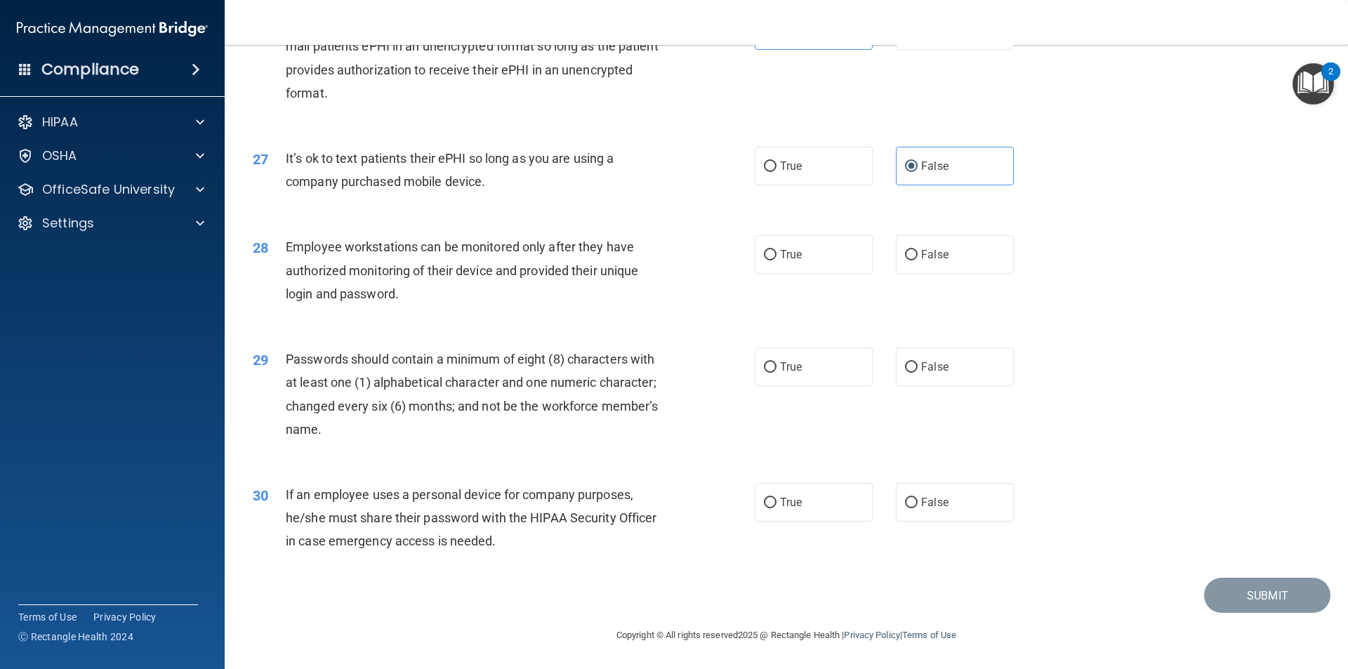
click at [399, 242] on span "Employee workstations can be monitored only after they have authorized monitori…" at bounding box center [462, 269] width 352 height 61
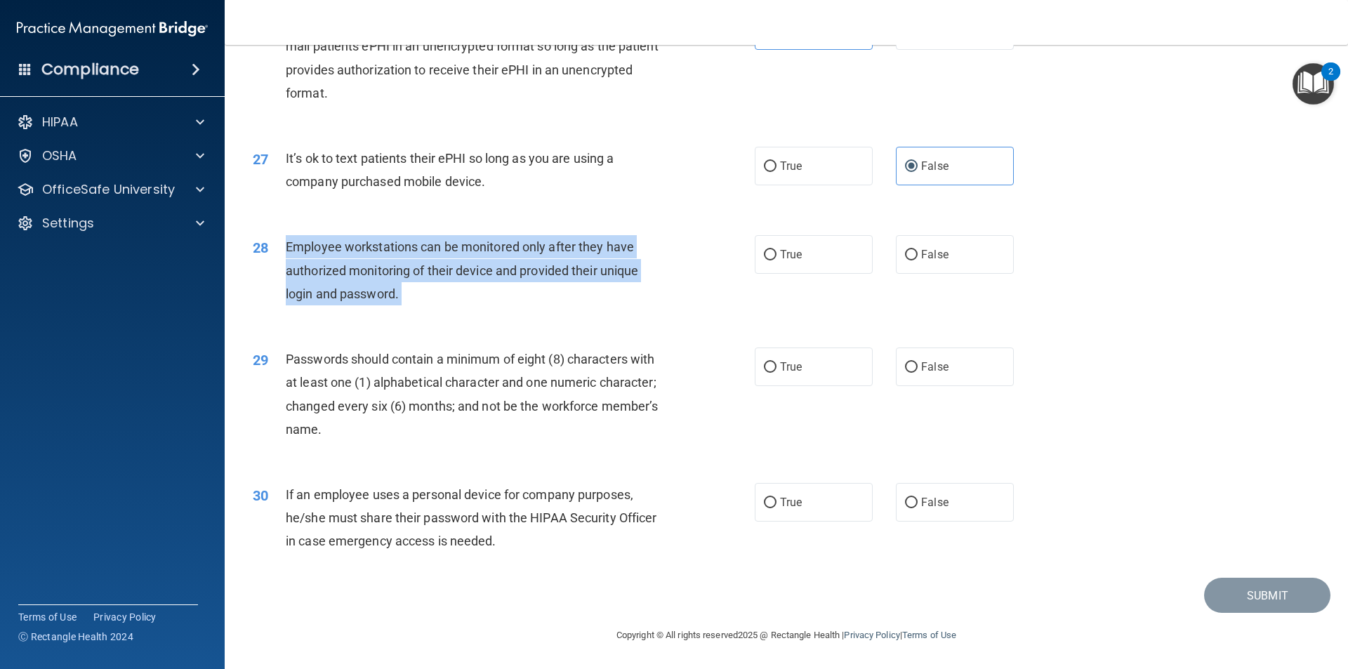
click at [399, 242] on span "Employee workstations can be monitored only after they have authorized monitori…" at bounding box center [462, 269] width 352 height 61
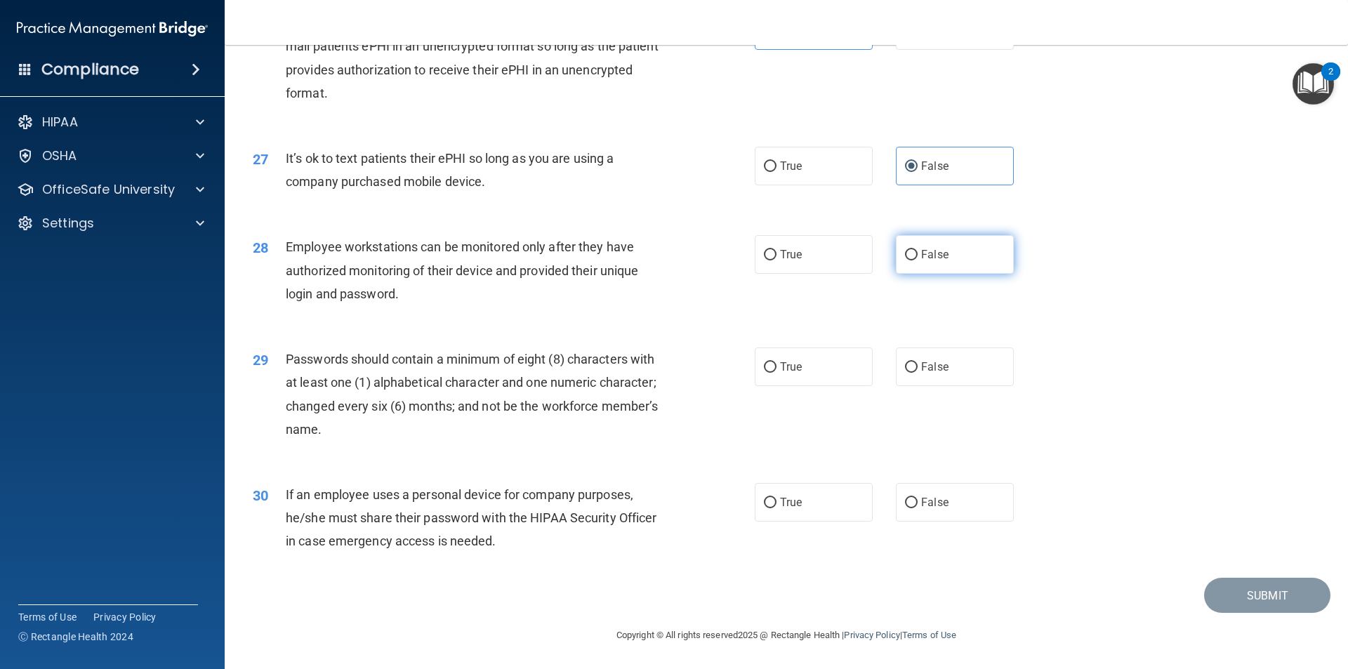
click at [909, 246] on label "False" at bounding box center [955, 254] width 118 height 39
click at [909, 250] on input "False" at bounding box center [911, 255] width 13 height 11
radio input "true"
click at [534, 352] on span "Passwords should contain a minimum of eight (8) characters with at least one (1…" at bounding box center [472, 394] width 372 height 85
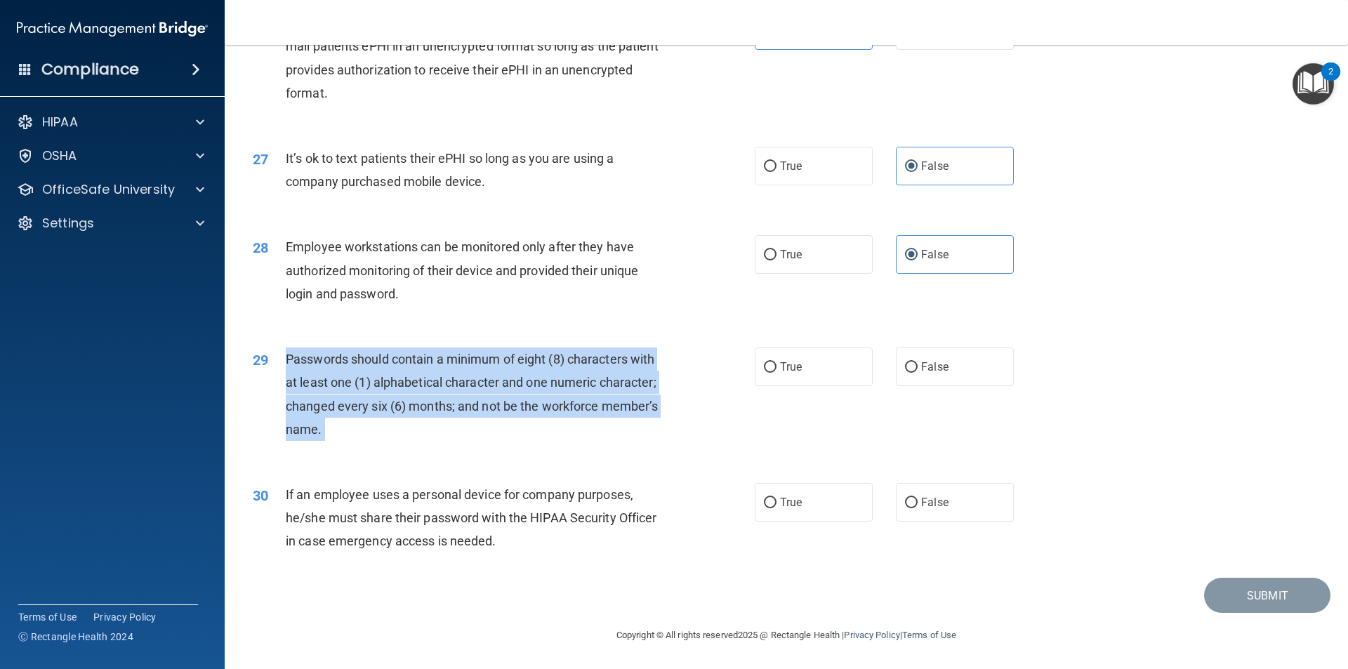
click at [534, 352] on span "Passwords should contain a minimum of eight (8) characters with at least one (1…" at bounding box center [472, 394] width 372 height 85
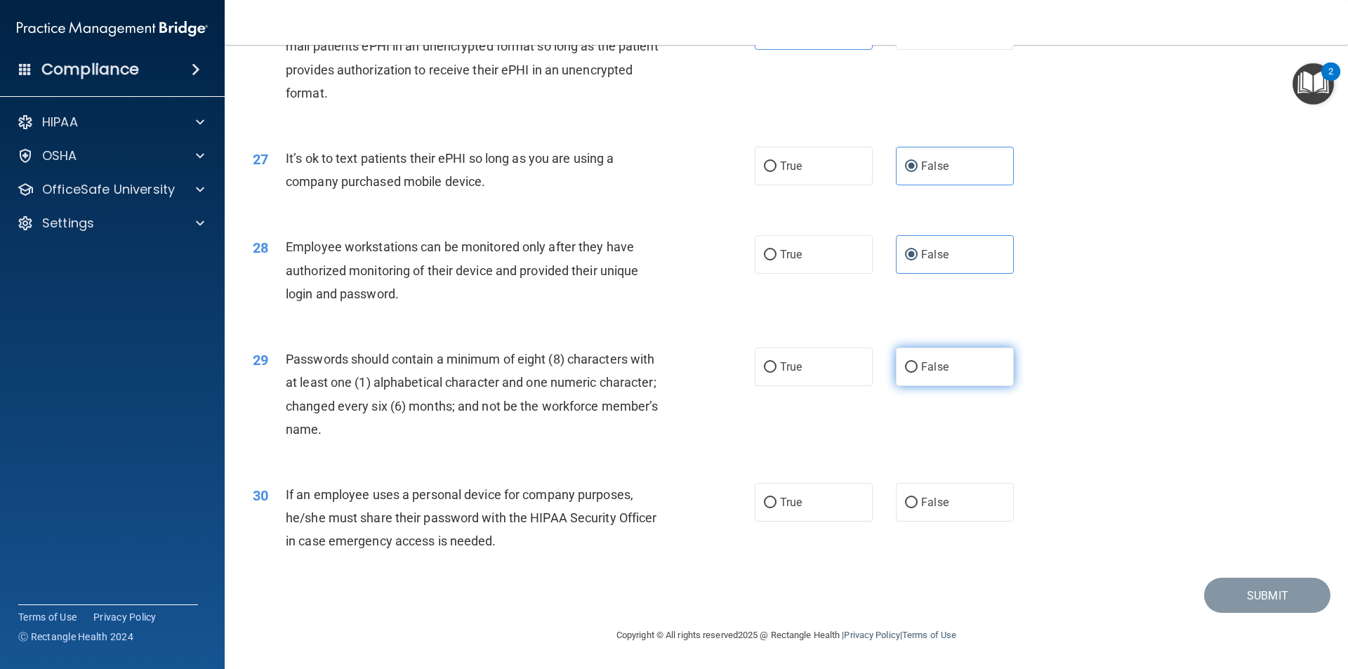
click at [913, 362] on label "False" at bounding box center [955, 366] width 118 height 39
click at [913, 362] on input "False" at bounding box center [911, 367] width 13 height 11
radio input "true"
click at [771, 368] on input "True" at bounding box center [770, 367] width 13 height 11
radio input "true"
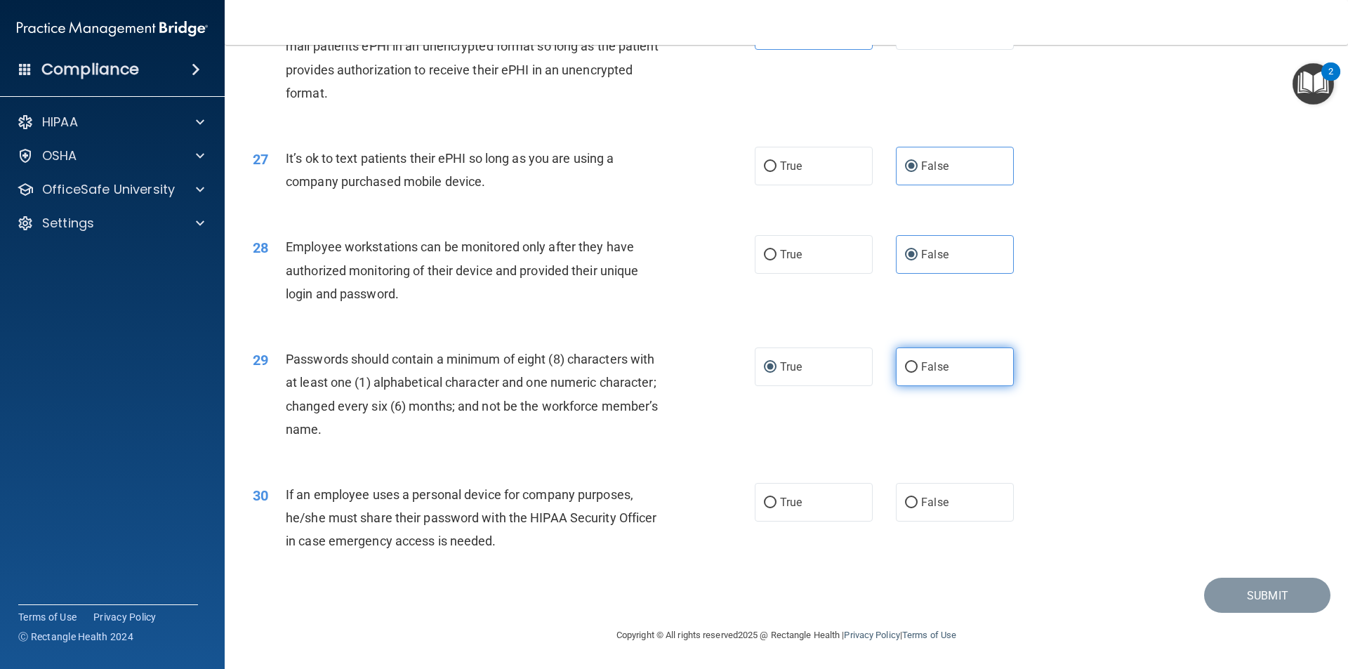
click at [953, 363] on label "False" at bounding box center [955, 366] width 118 height 39
click at [917, 363] on input "False" at bounding box center [911, 367] width 13 height 11
radio input "true"
radio input "false"
click at [519, 494] on span "If an employee uses a personal device for company purposes, he/she must share t…" at bounding box center [471, 517] width 371 height 61
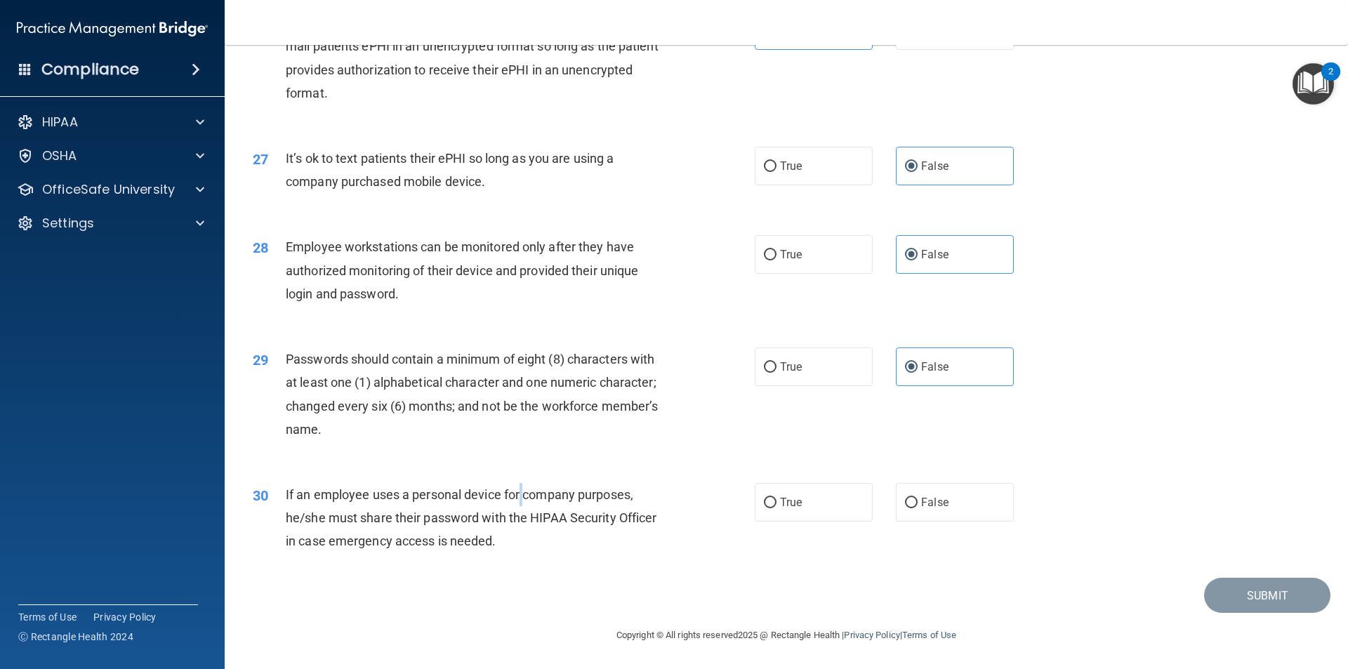
click at [519, 494] on span "If an employee uses a personal device for company purposes, he/she must share t…" at bounding box center [471, 517] width 371 height 61
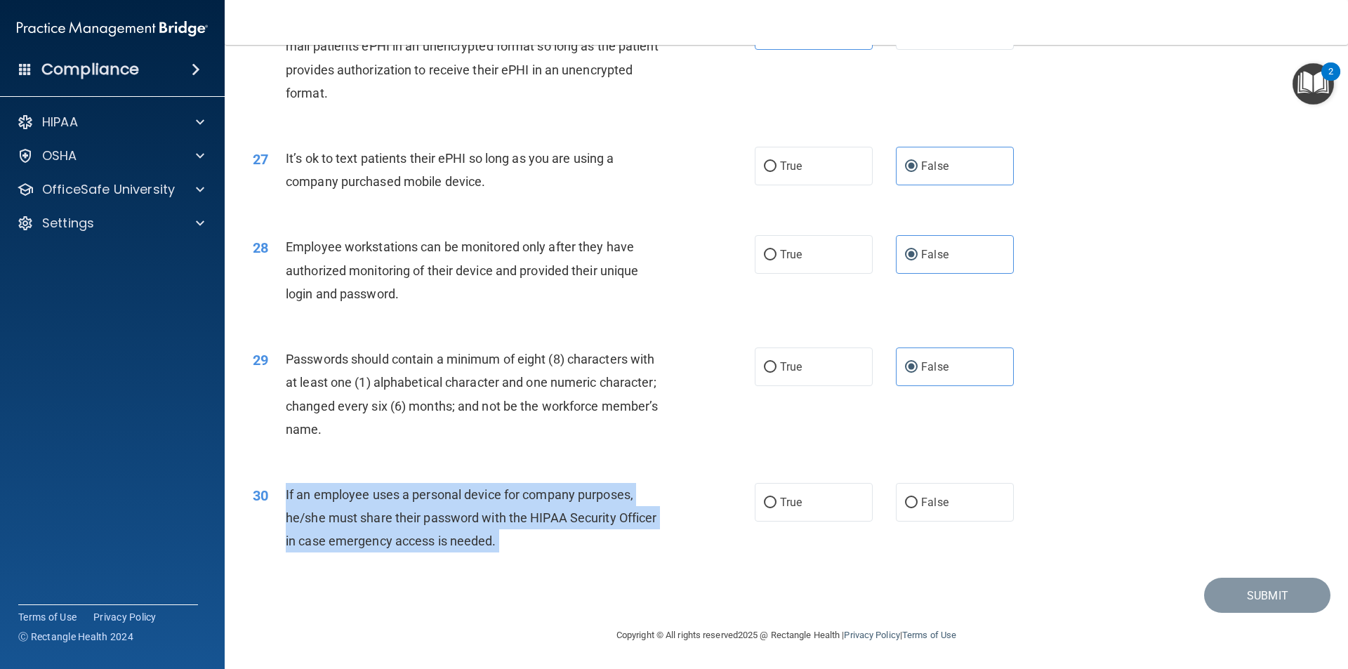
click at [519, 494] on span "If an employee uses a personal device for company purposes, he/she must share t…" at bounding box center [471, 517] width 371 height 61
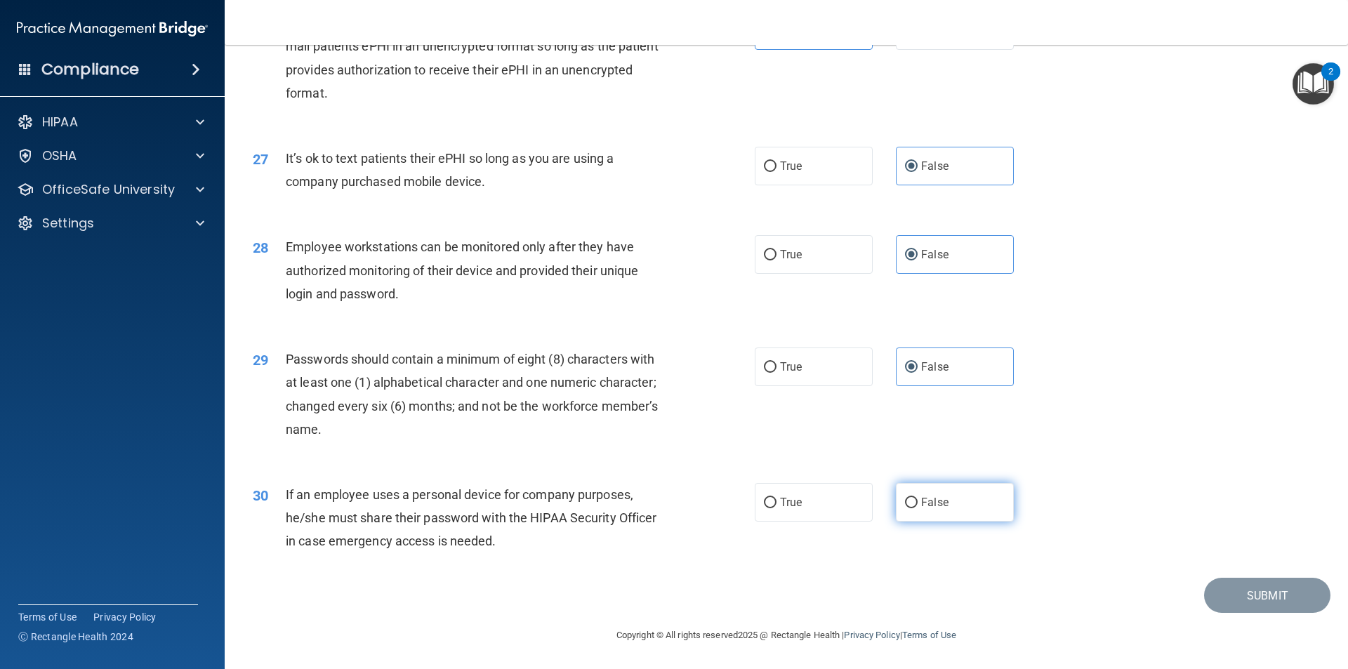
click at [900, 493] on label "False" at bounding box center [955, 502] width 118 height 39
click at [905, 498] on input "False" at bounding box center [911, 503] width 13 height 11
radio input "true"
click at [1251, 592] on button "Submit" at bounding box center [1267, 596] width 126 height 36
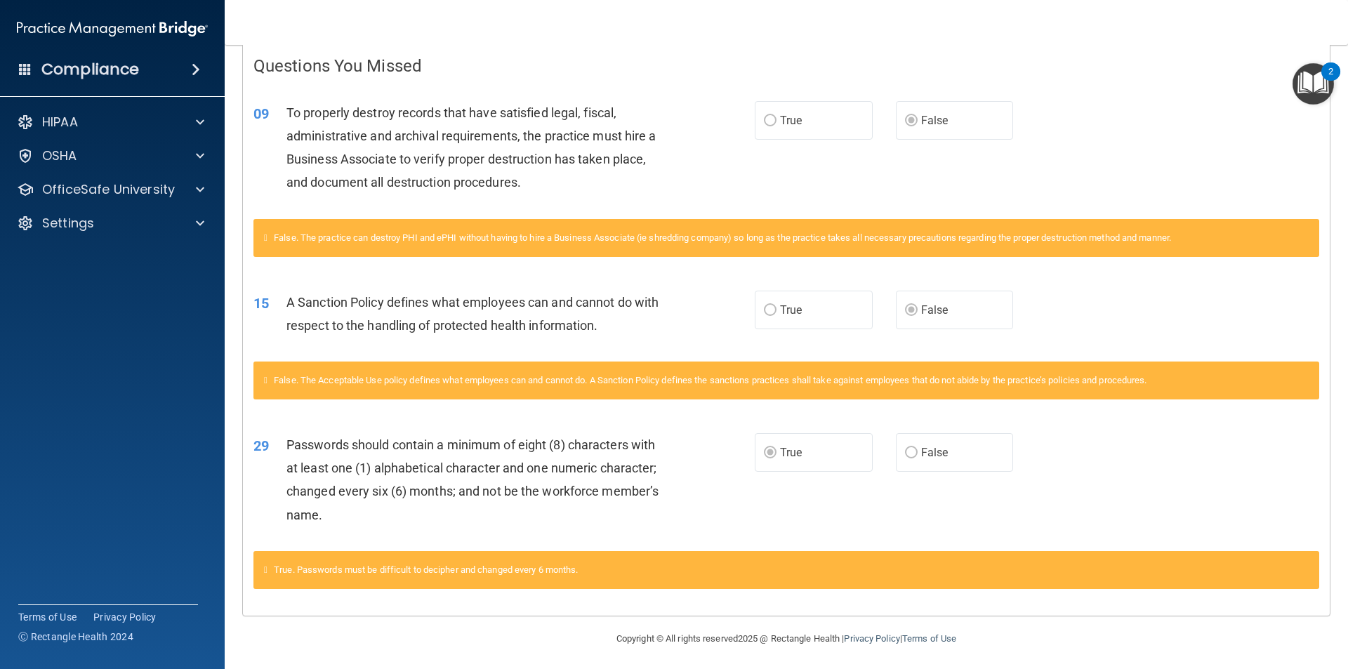
scroll to position [297, 0]
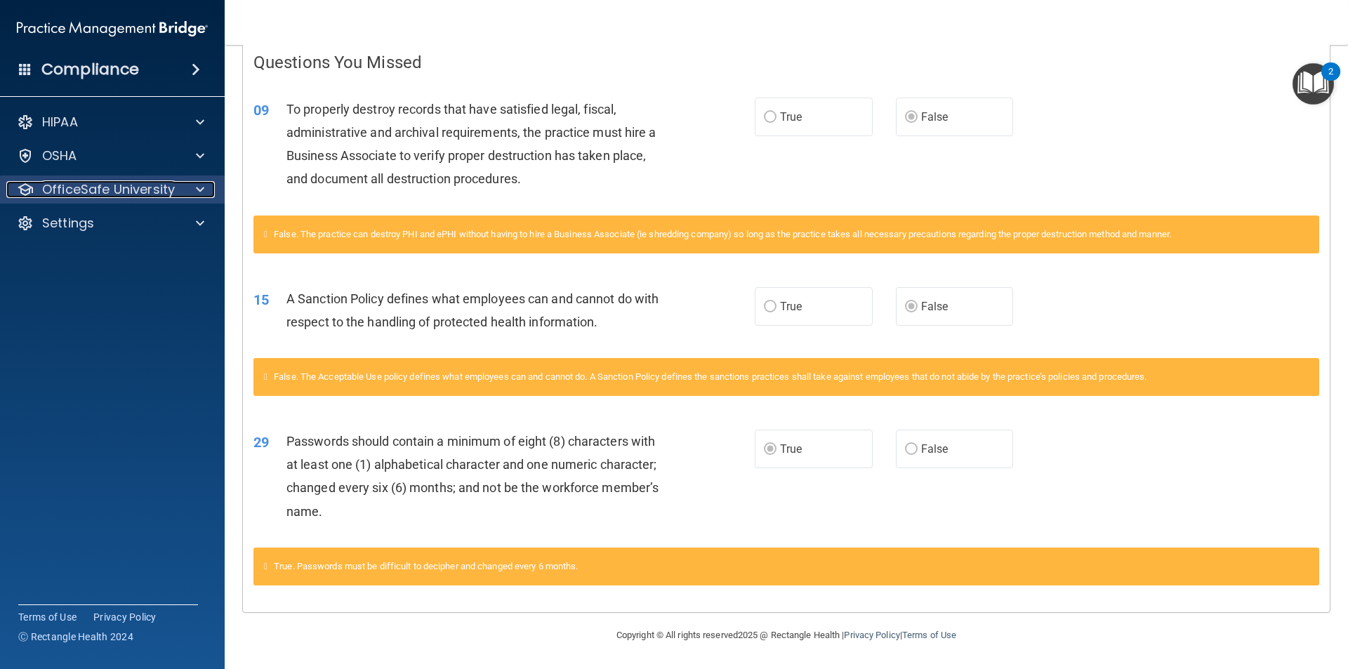
click at [173, 187] on div "OfficeSafe University" at bounding box center [93, 189] width 174 height 17
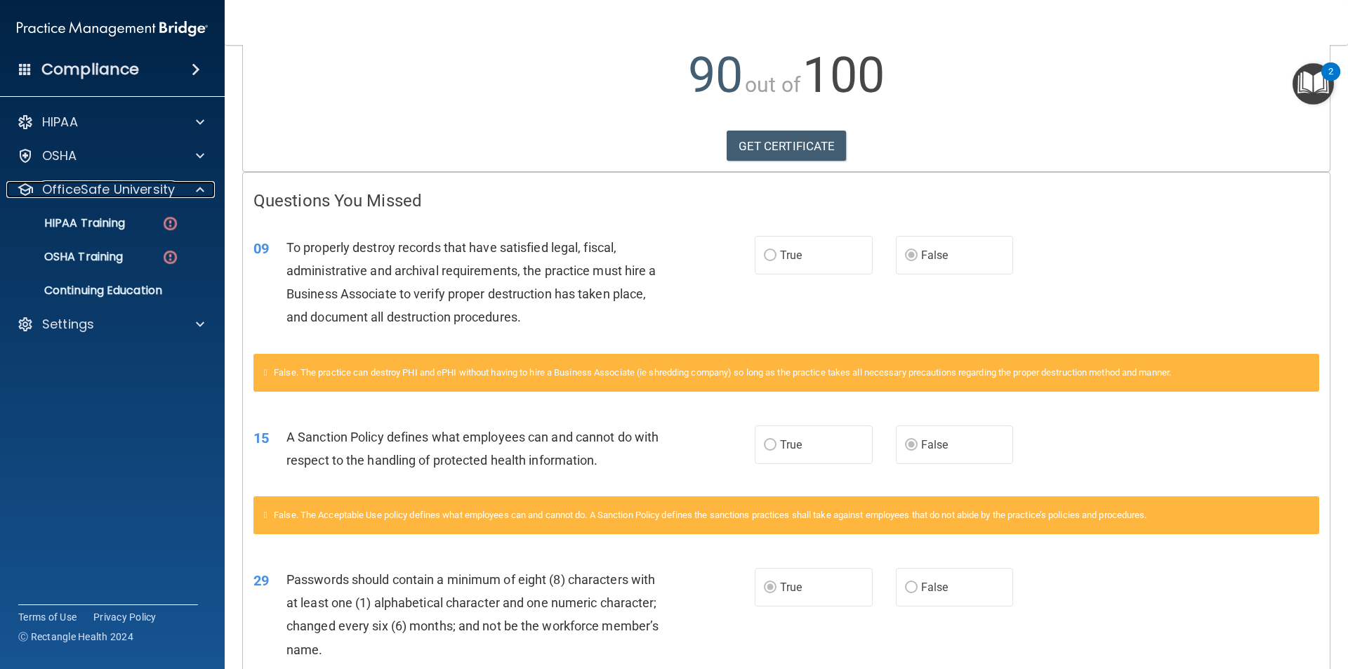
scroll to position [0, 0]
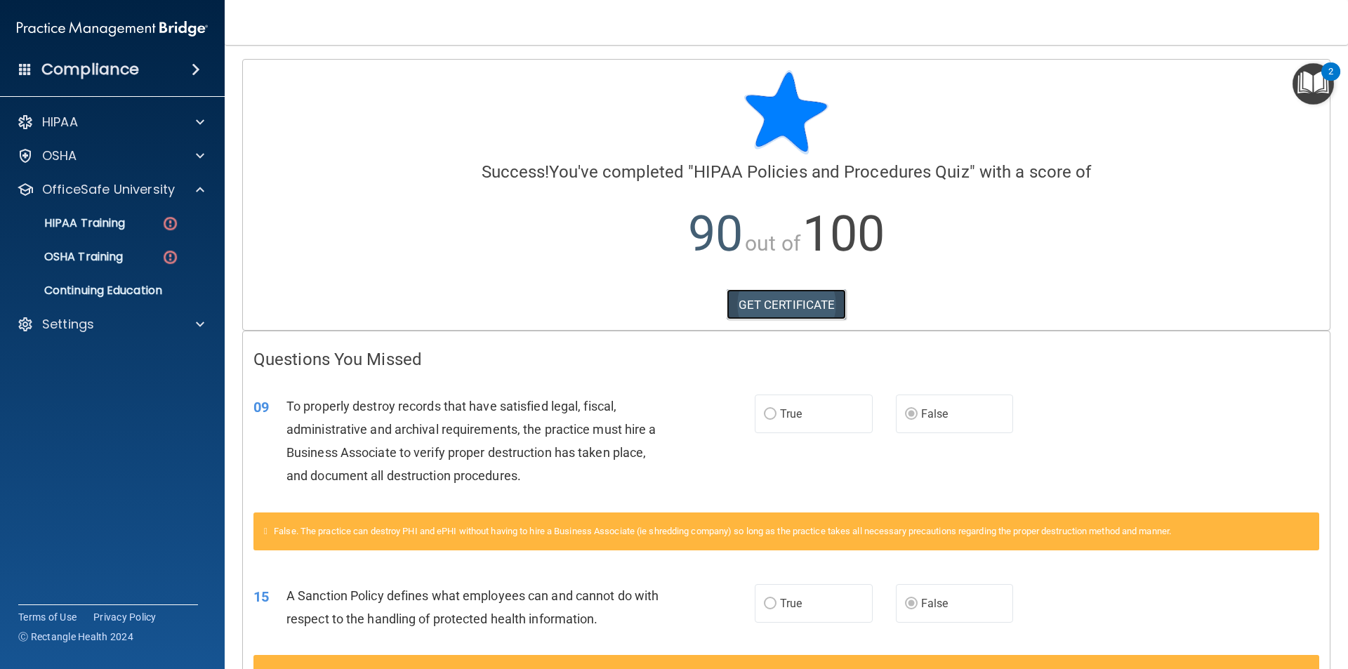
click at [801, 304] on link "GET CERTIFICATE" at bounding box center [786, 304] width 120 height 31
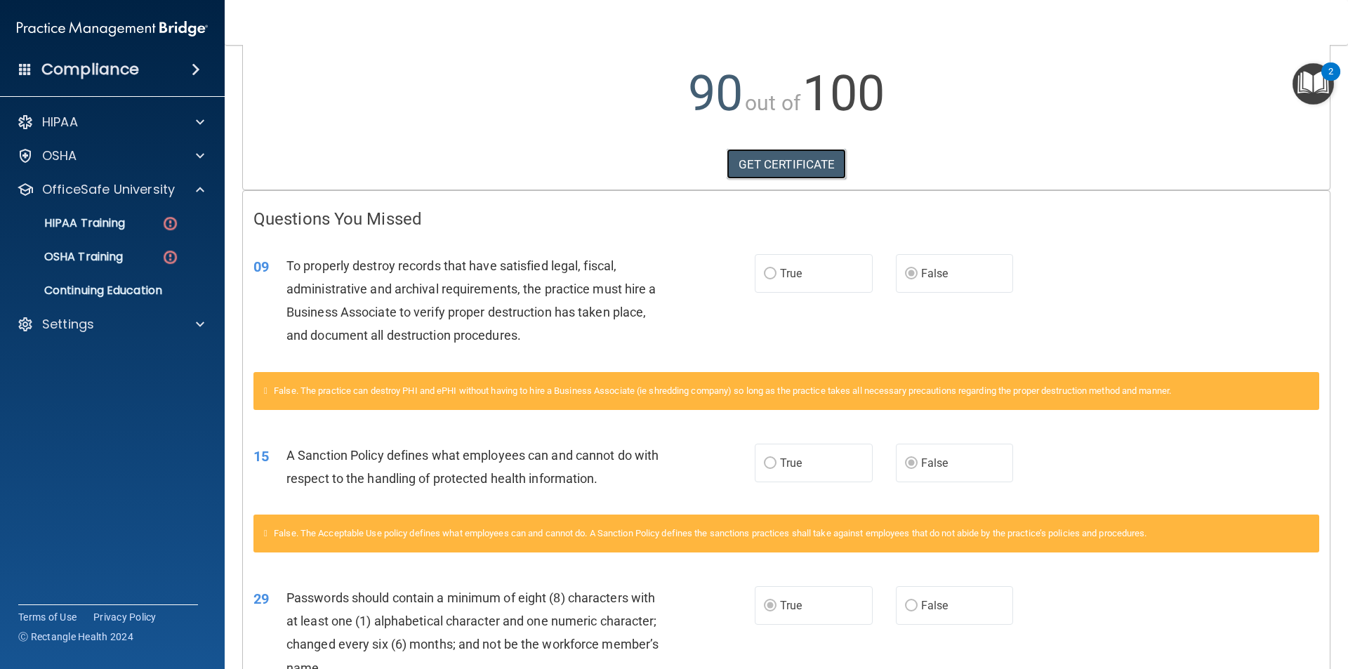
scroll to position [211, 0]
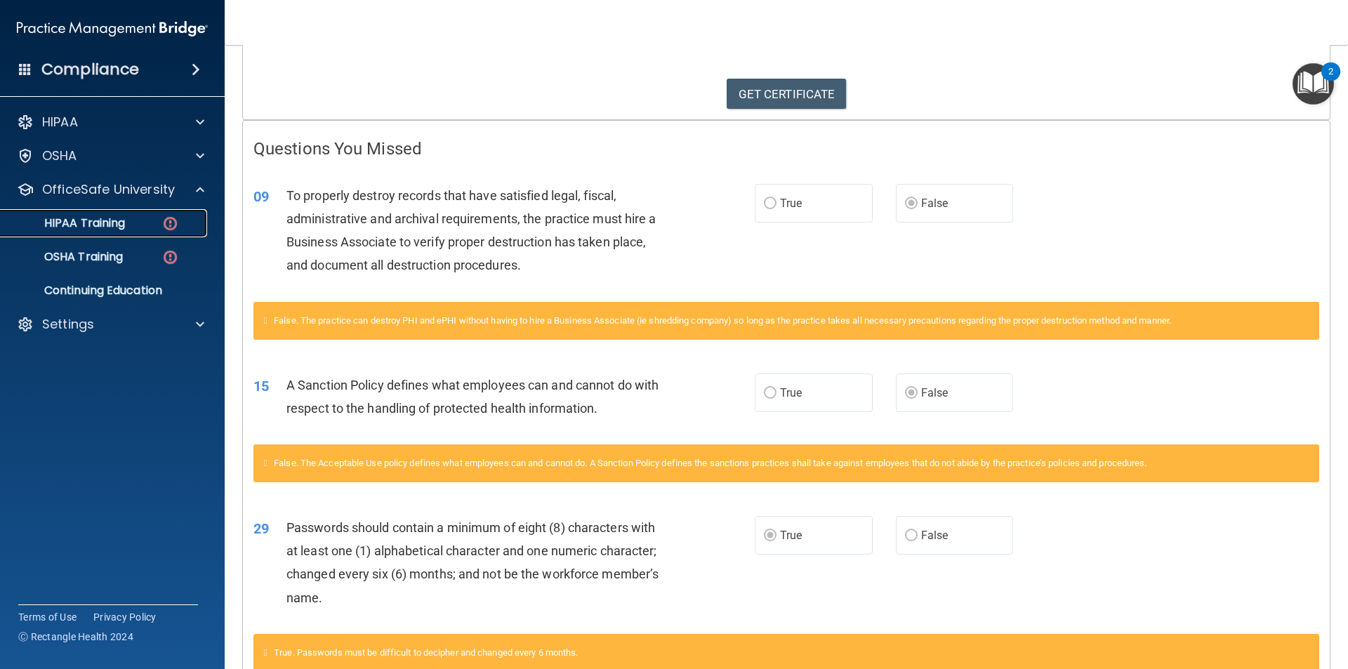
click at [133, 215] on link "HIPAA Training" at bounding box center [96, 223] width 221 height 28
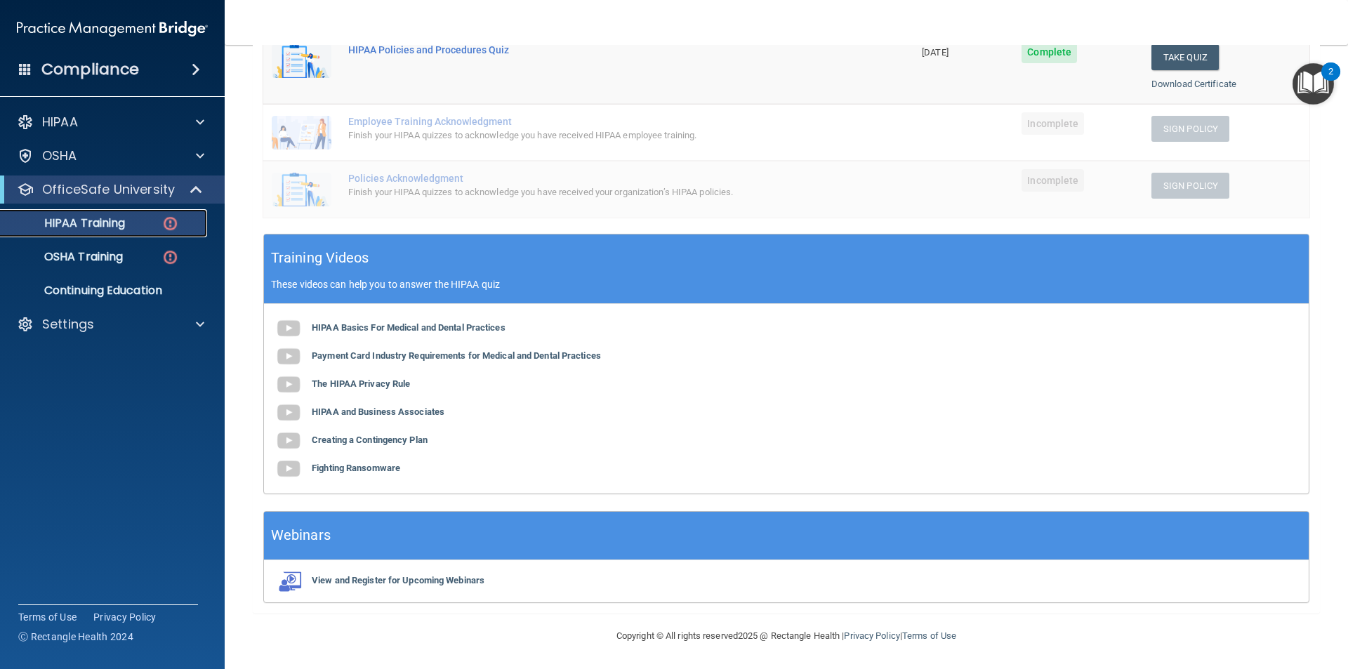
scroll to position [329, 0]
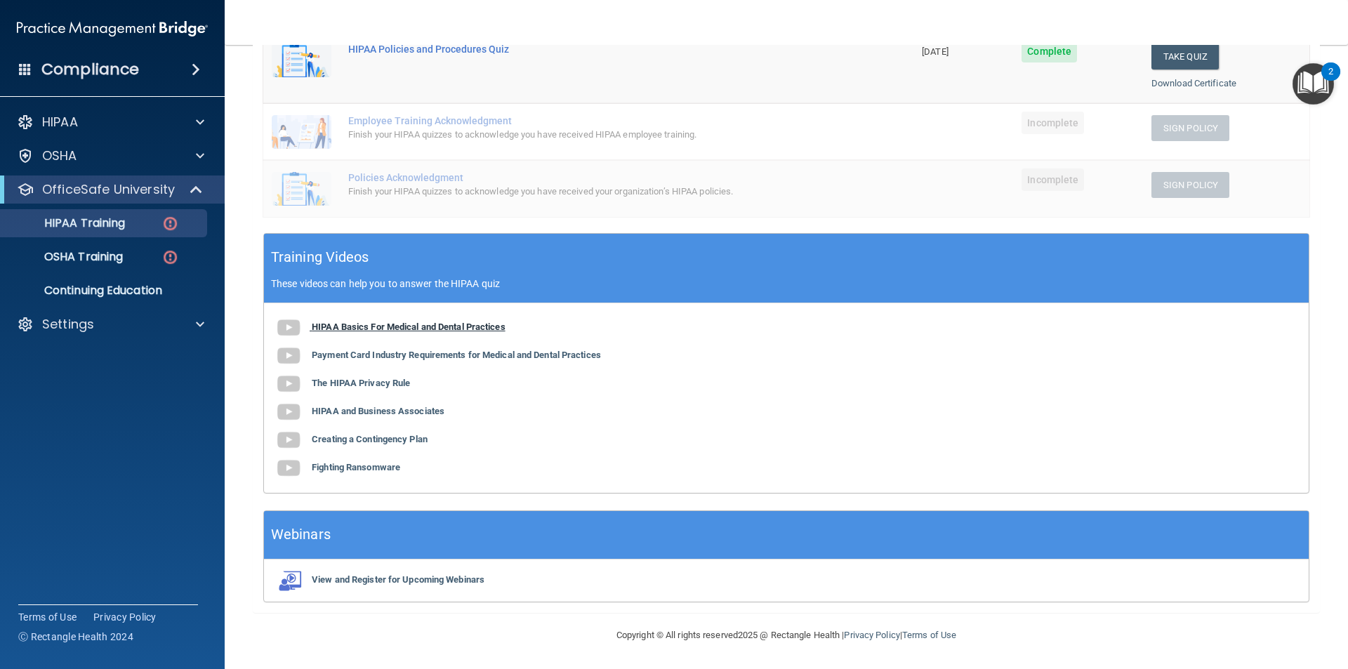
click at [383, 329] on b "HIPAA Basics For Medical and Dental Practices" at bounding box center [409, 326] width 194 height 11
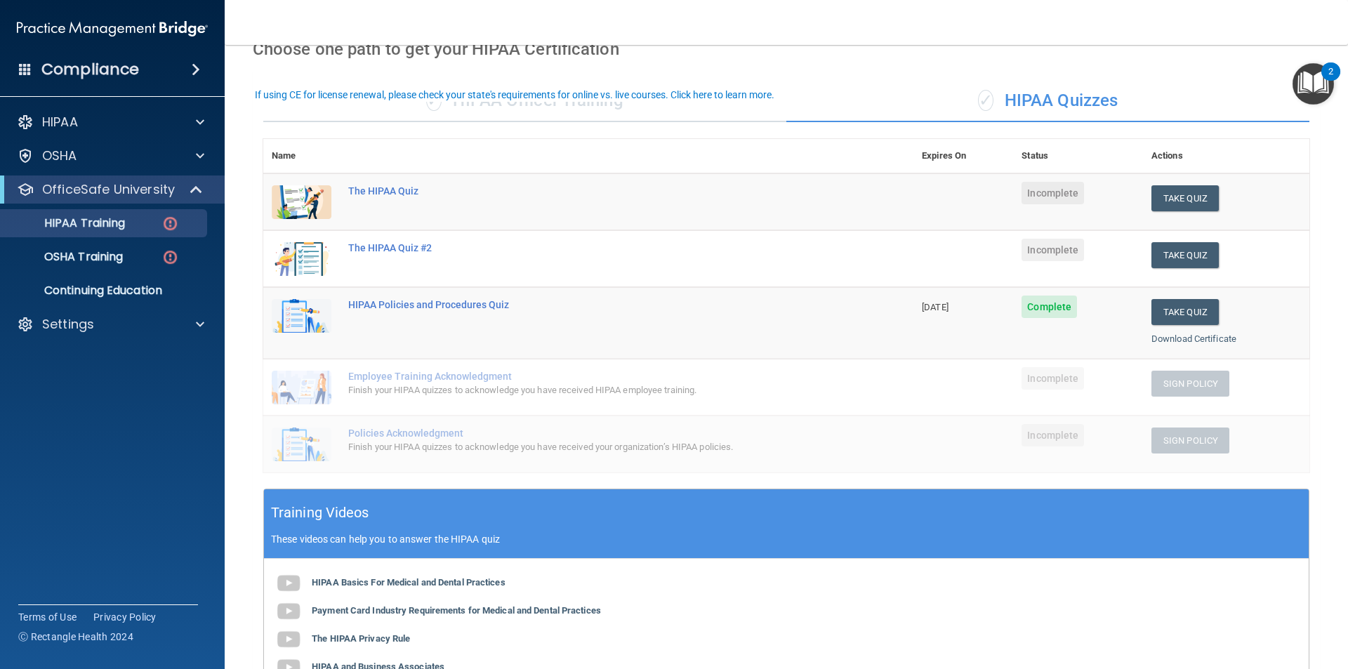
scroll to position [48, 0]
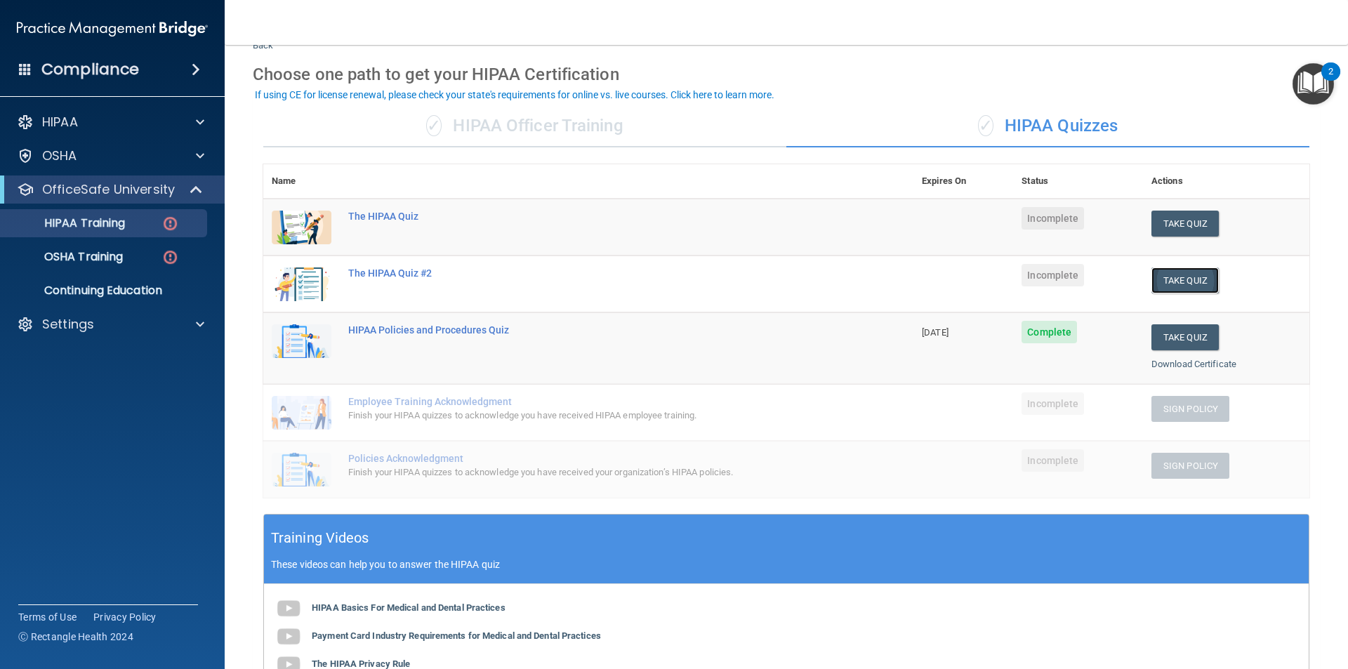
click at [1168, 285] on button "Take Quiz" at bounding box center [1184, 280] width 67 height 26
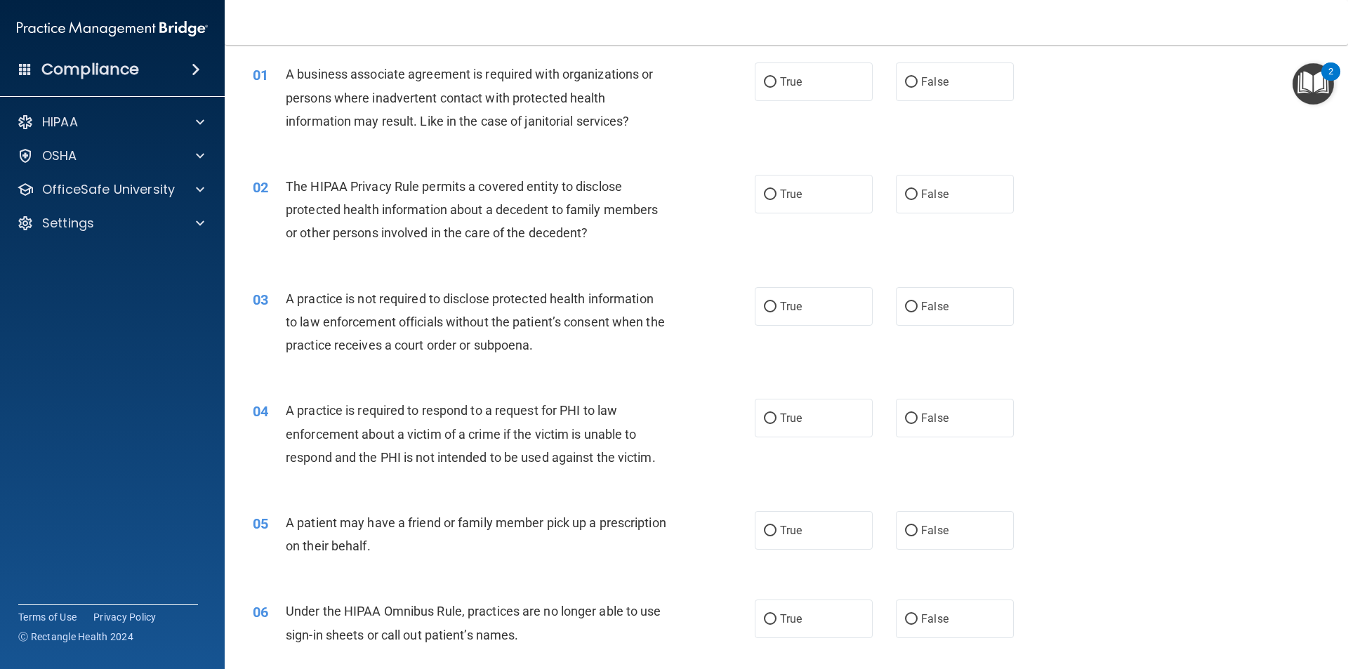
click at [408, 68] on span "A business associate agreement is required with organizations or persons where …" at bounding box center [469, 97] width 367 height 61
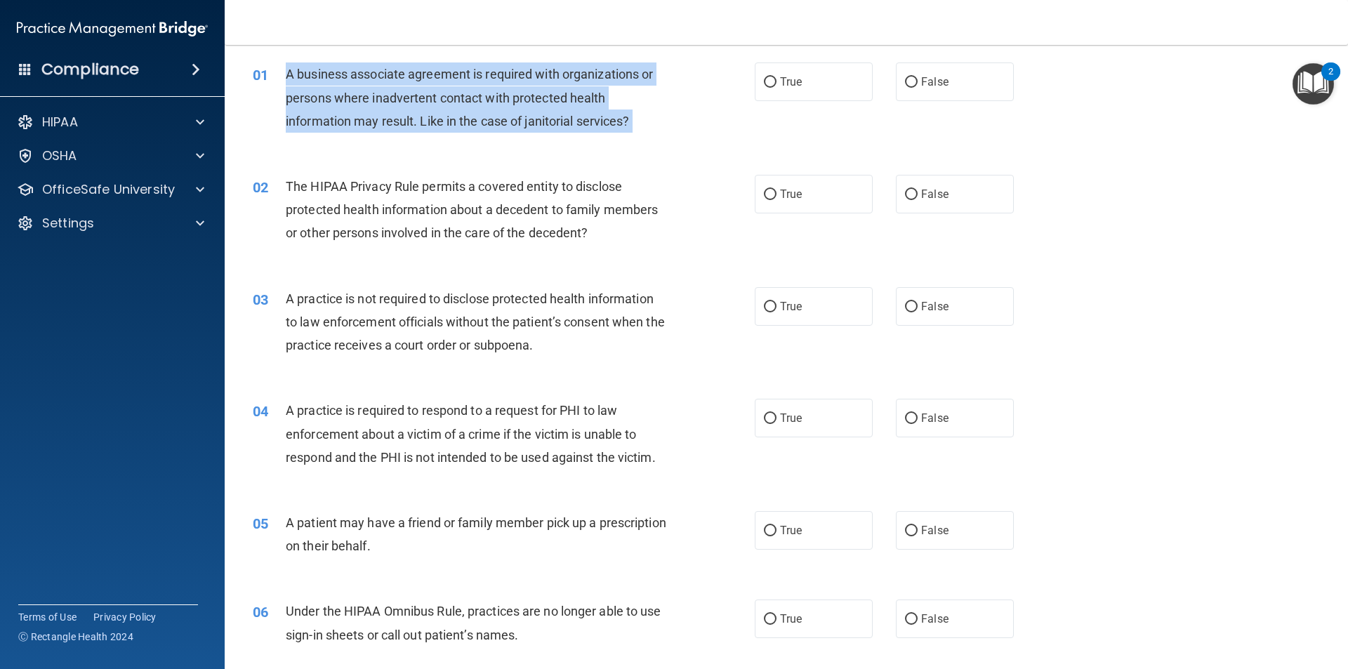
click at [408, 68] on span "A business associate agreement is required with organizations or persons where …" at bounding box center [469, 97] width 367 height 61
click at [905, 81] on input "False" at bounding box center [911, 82] width 13 height 11
radio input "true"
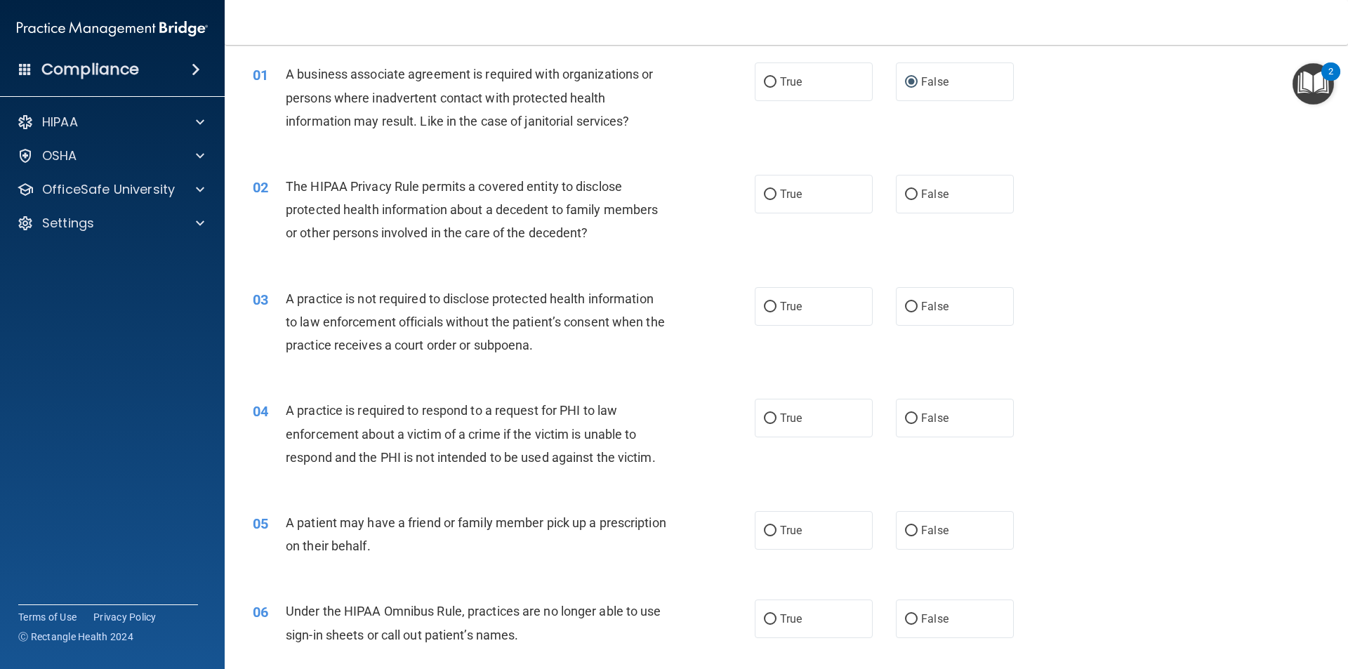
click at [543, 180] on span "The HIPAA Privacy Rule permits a covered entity to disclose protected health in…" at bounding box center [472, 209] width 372 height 61
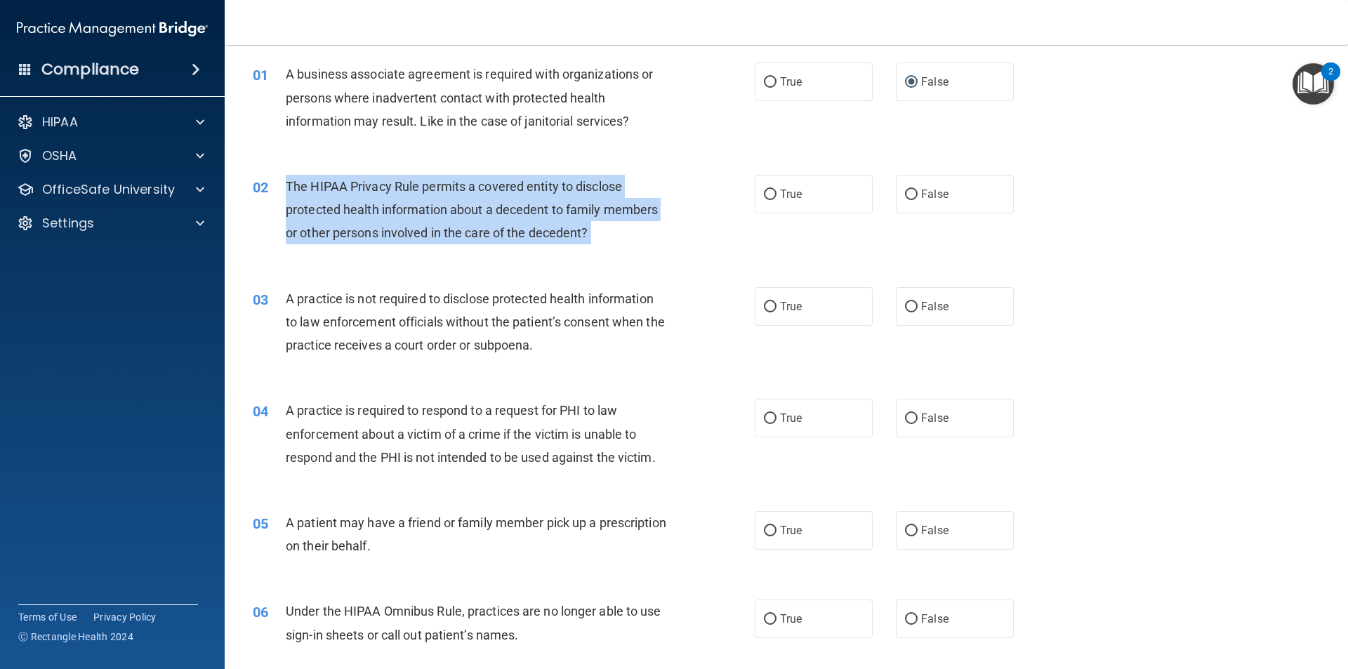
click at [543, 180] on span "The HIPAA Privacy Rule permits a covered entity to disclose protected health in…" at bounding box center [472, 209] width 372 height 61
click at [764, 191] on input "True" at bounding box center [770, 194] width 13 height 11
radio input "true"
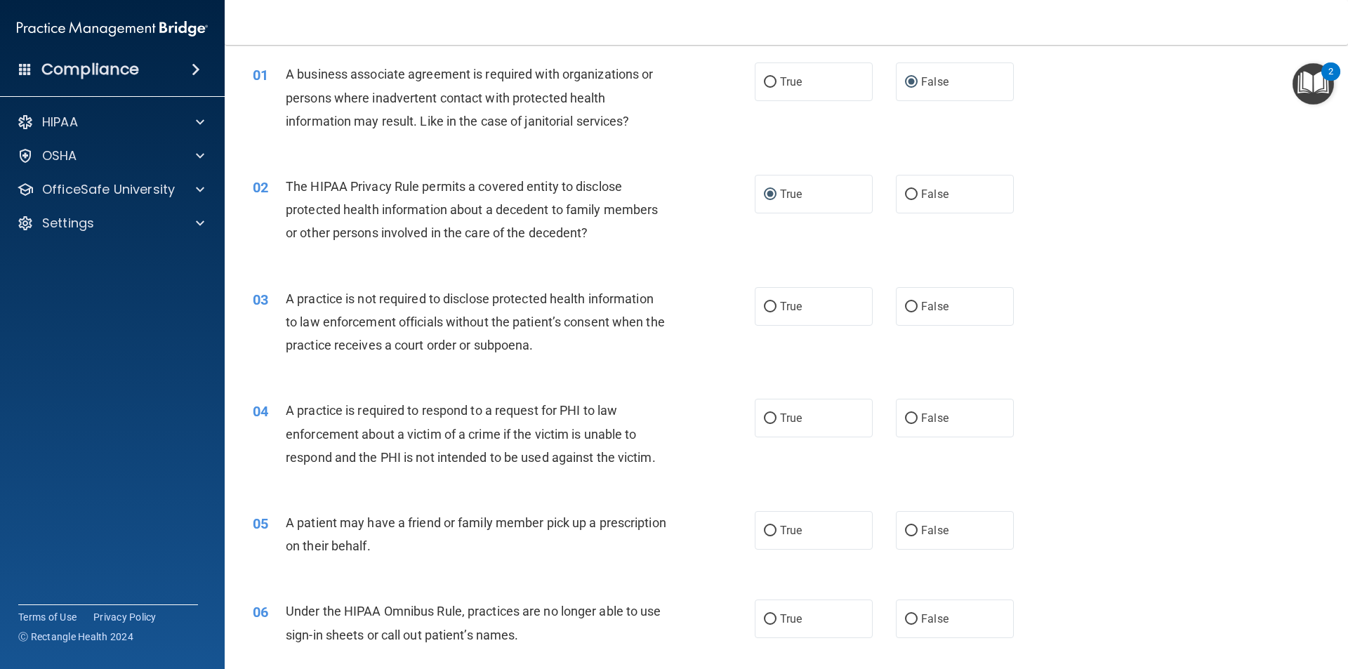
click at [589, 298] on span "A practice is not required to disclose protected health information to law enfo…" at bounding box center [475, 321] width 379 height 61
click at [588, 298] on span "A practice is not required to disclose protected health information to law enfo…" at bounding box center [475, 321] width 379 height 61
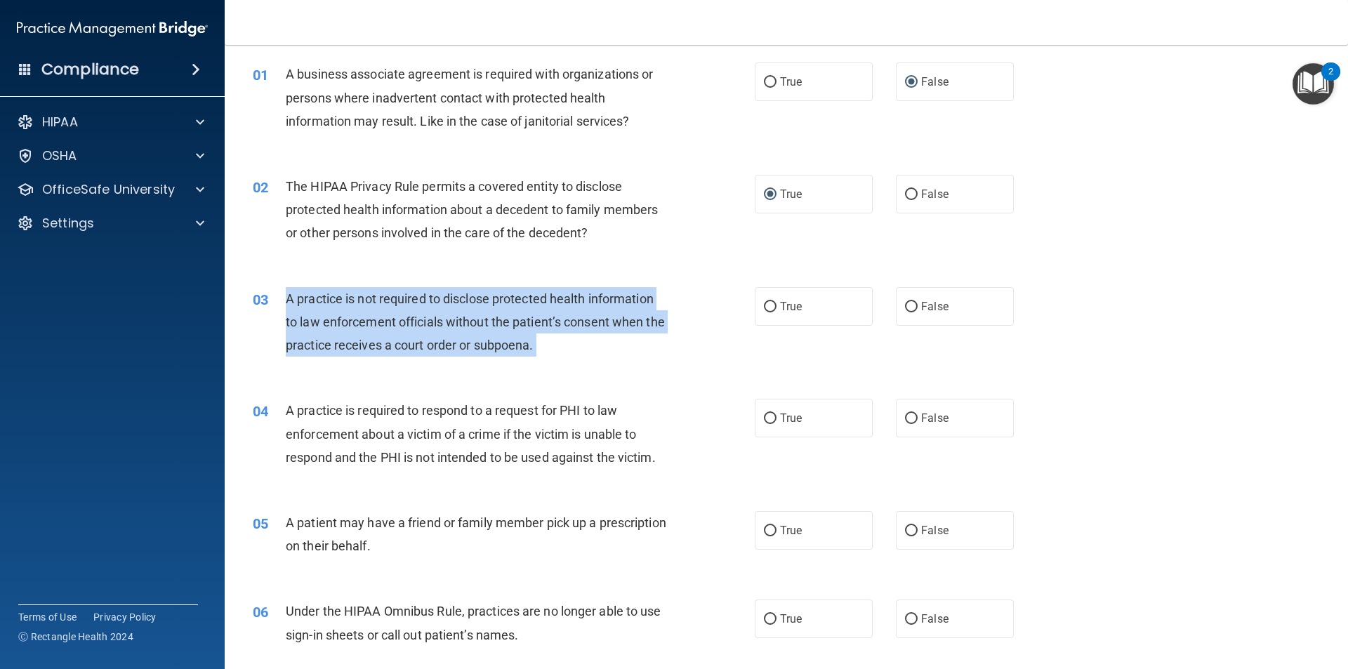
click at [588, 298] on span "A practice is not required to disclose protected health information to law enfo…" at bounding box center [475, 321] width 379 height 61
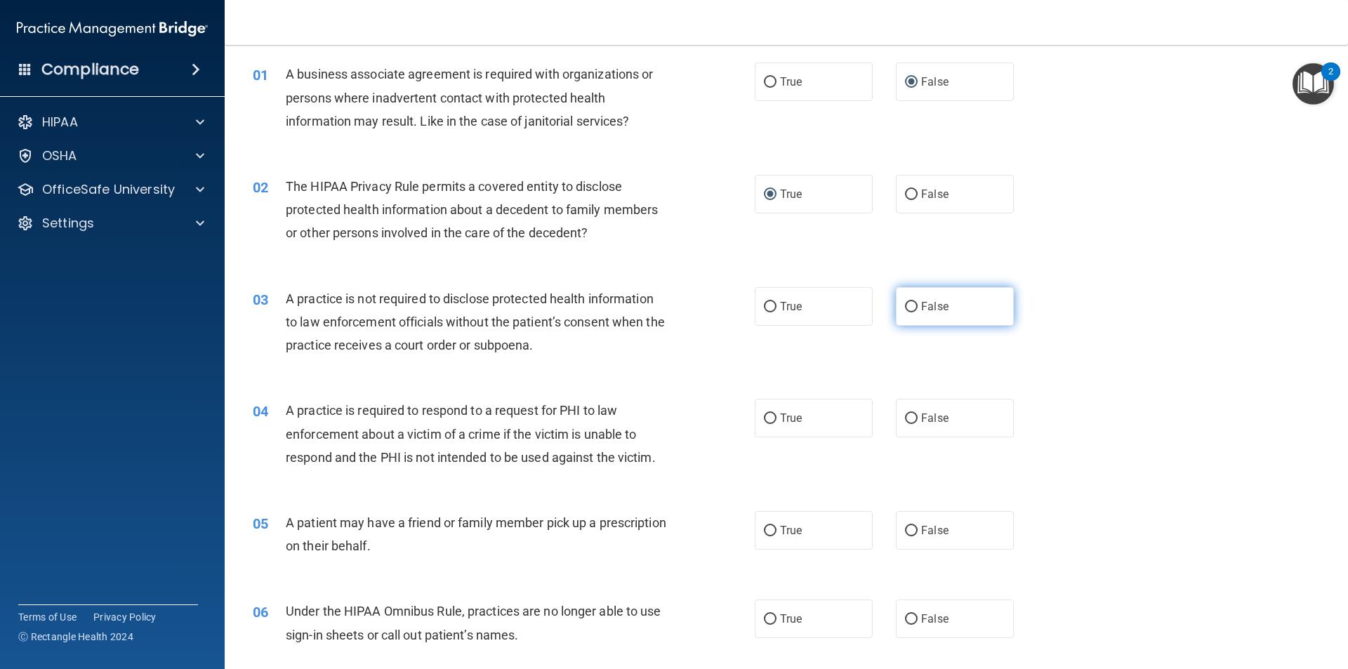
click at [911, 307] on label "False" at bounding box center [955, 306] width 118 height 39
click at [911, 307] on input "False" at bounding box center [911, 307] width 13 height 11
radio input "true"
click at [599, 406] on span "A practice is required to respond to a request for PHI to law enforcement about…" at bounding box center [471, 433] width 370 height 61
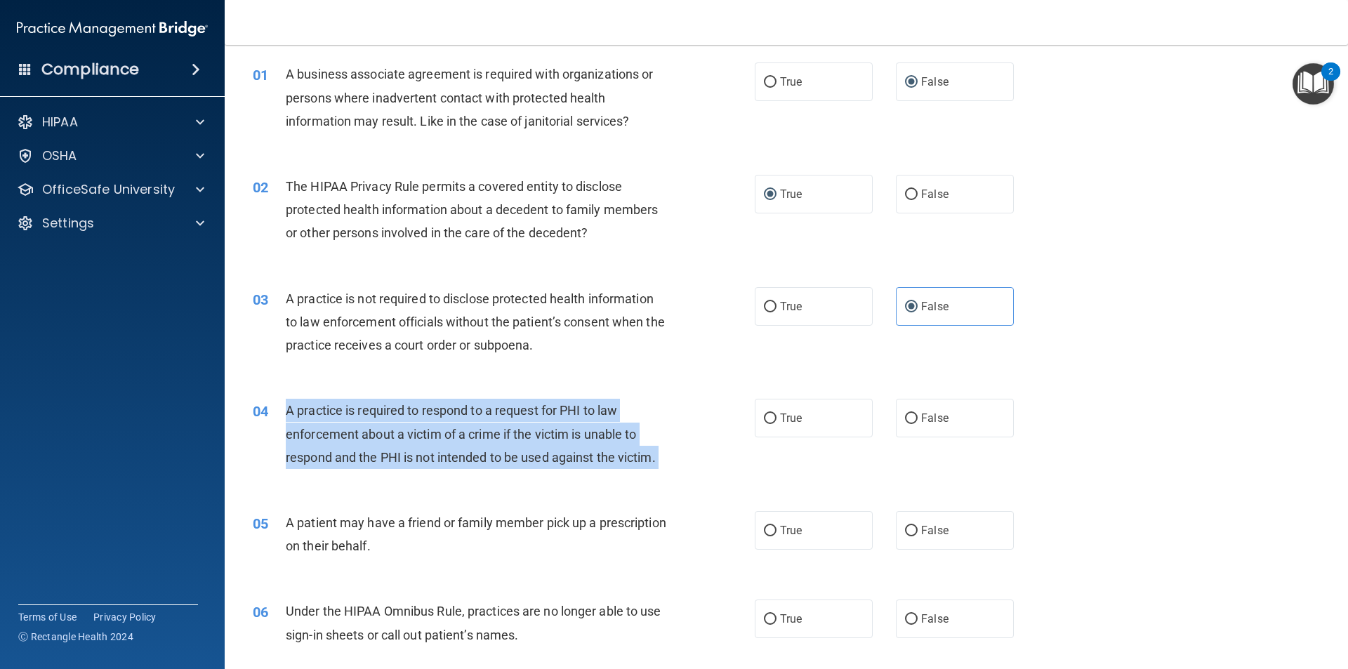
click at [599, 406] on span "A practice is required to respond to a request for PHI to law enforcement about…" at bounding box center [471, 433] width 370 height 61
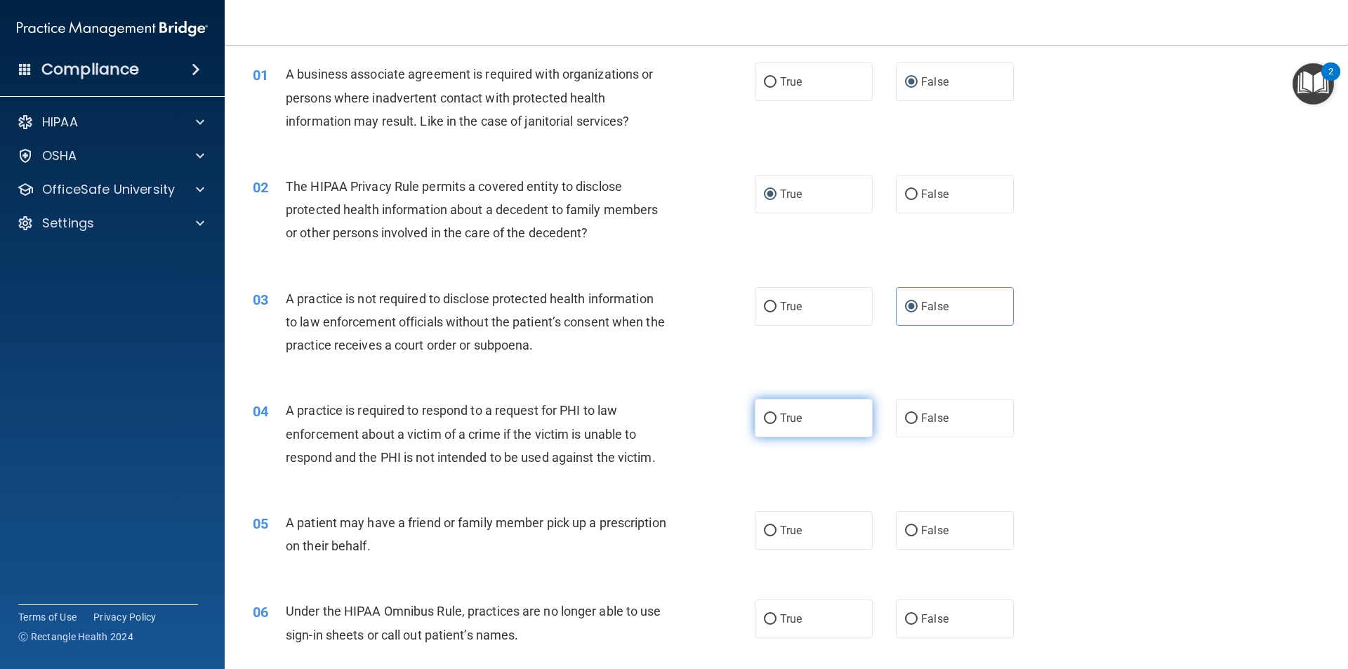
click at [772, 415] on label "True" at bounding box center [813, 418] width 118 height 39
click at [772, 415] on input "True" at bounding box center [770, 418] width 13 height 11
radio input "true"
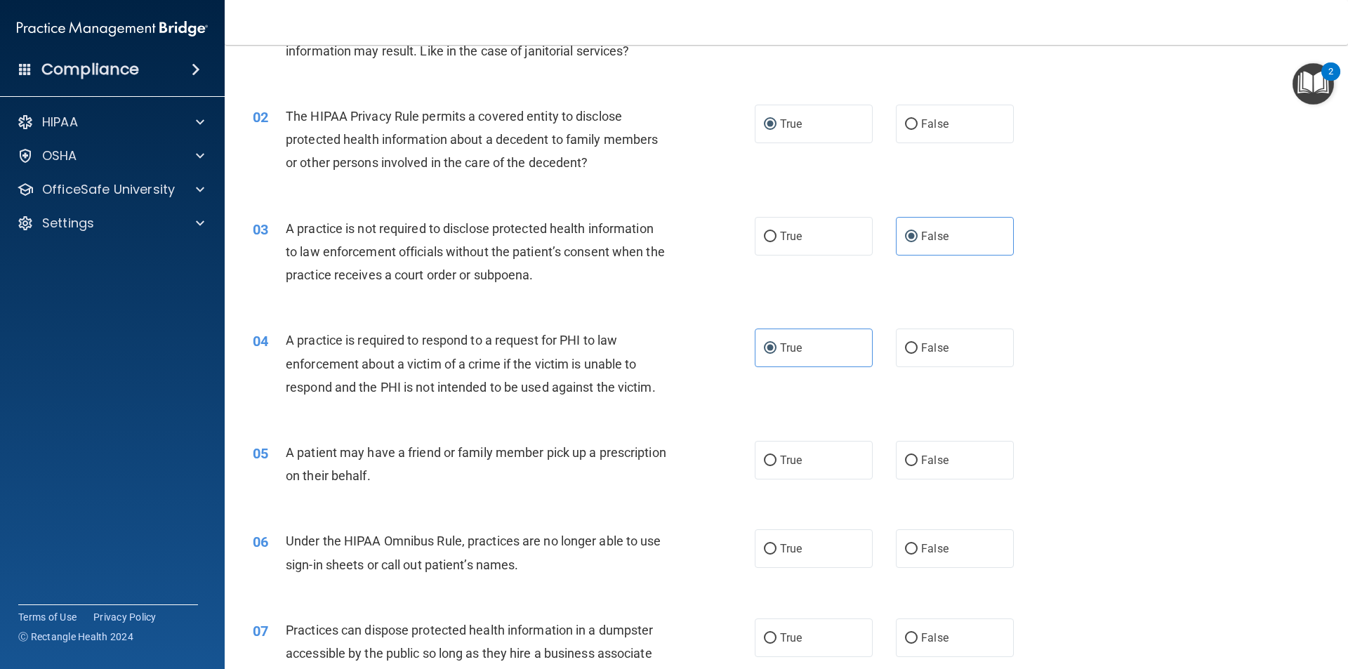
click at [453, 457] on span "A patient may have a friend or family member pick up a prescription on their be…" at bounding box center [476, 464] width 380 height 38
click at [780, 458] on span "True" at bounding box center [791, 459] width 22 height 13
click at [776, 458] on input "True" at bounding box center [770, 460] width 13 height 11
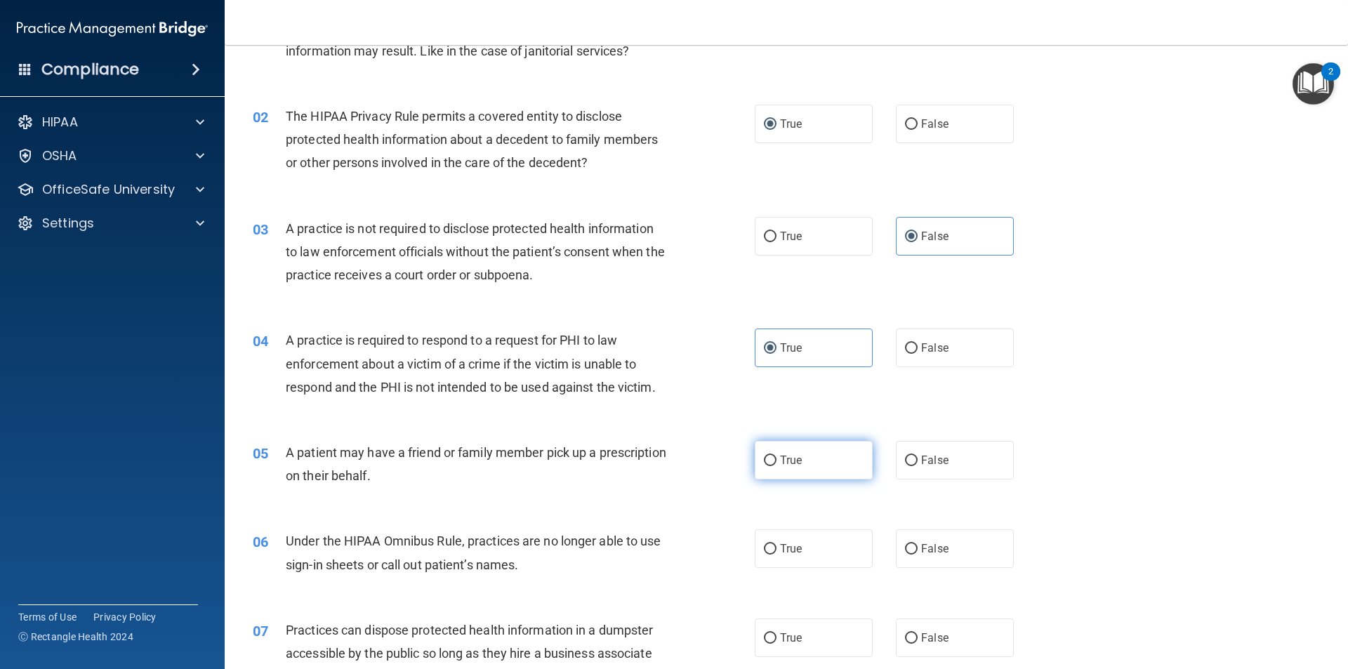
radio input "true"
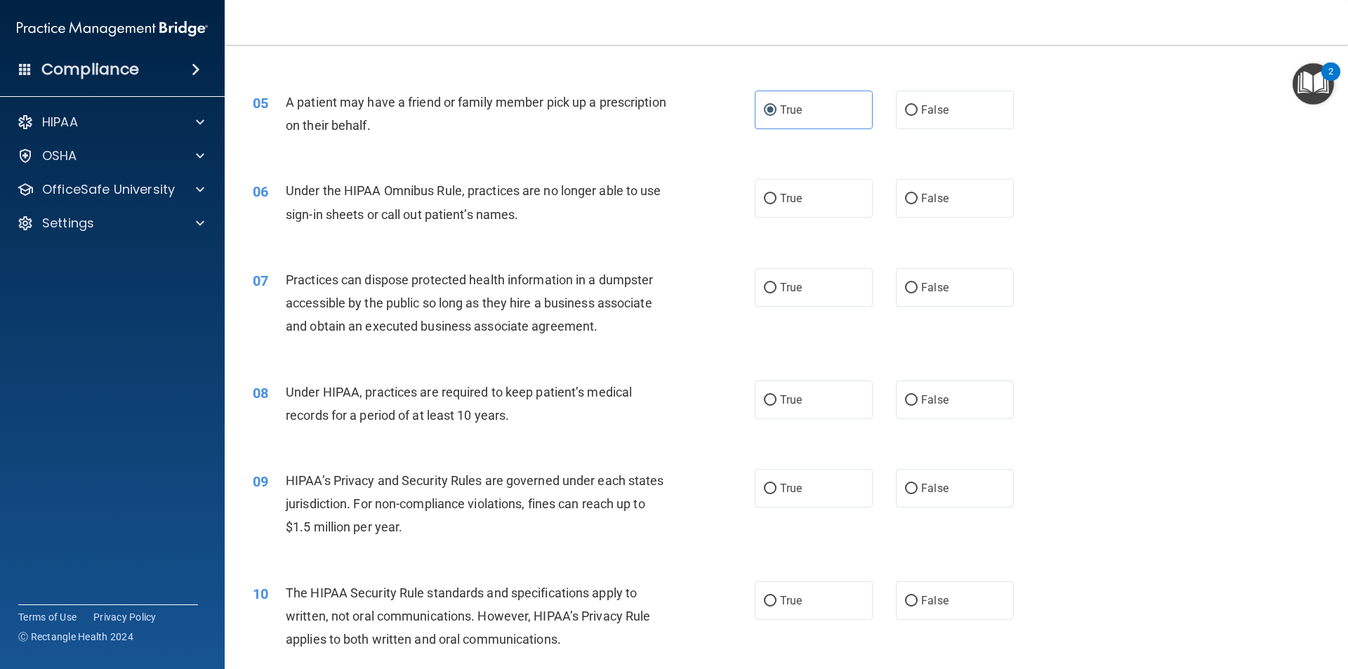
scroll to position [470, 0]
click at [404, 187] on span "Under the HIPAA Omnibus Rule, practices are no longer able to use sign-in sheet…" at bounding box center [473, 201] width 375 height 38
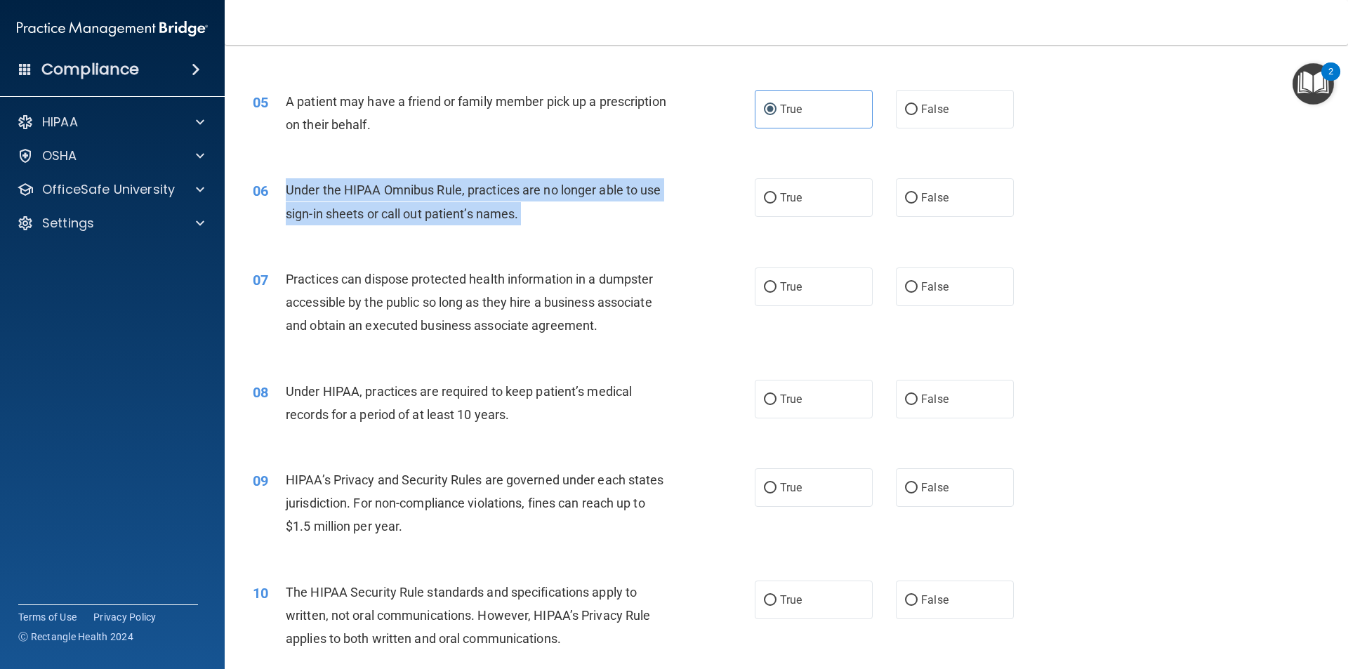
click at [404, 187] on span "Under the HIPAA Omnibus Rule, practices are no longer able to use sign-in sheet…" at bounding box center [473, 201] width 375 height 38
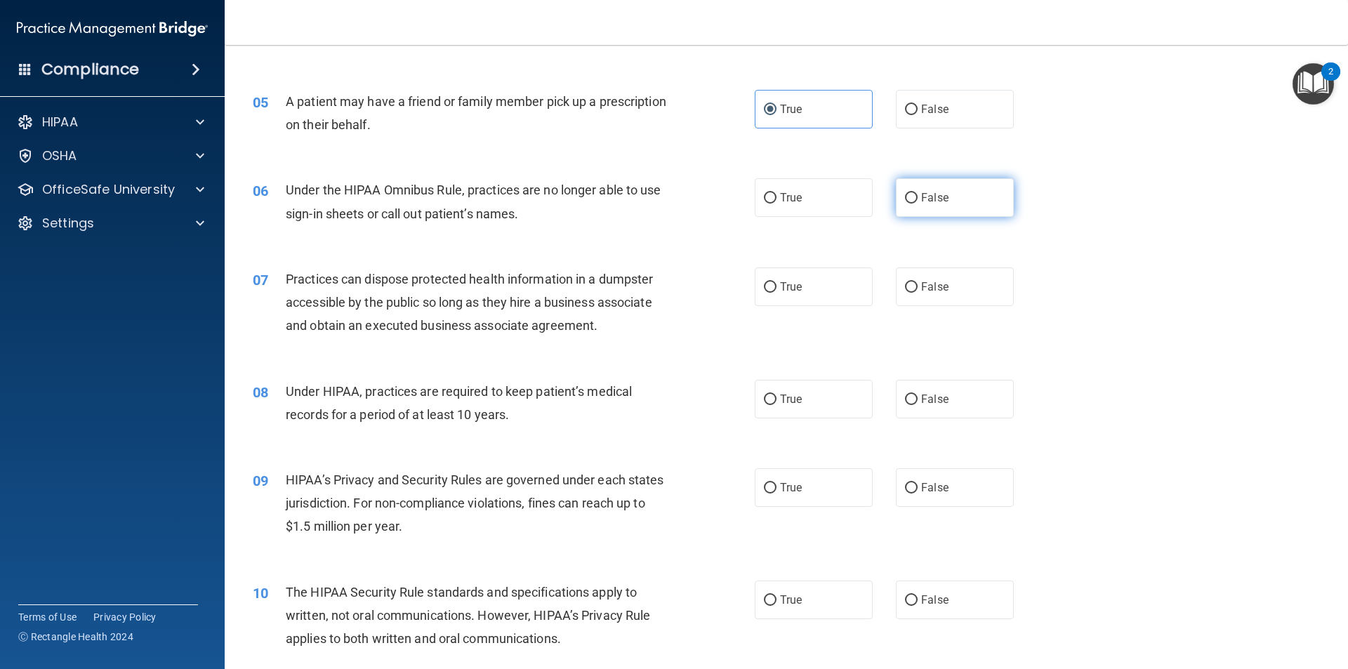
click at [921, 197] on span "False" at bounding box center [934, 197] width 27 height 13
click at [917, 197] on input "False" at bounding box center [911, 198] width 13 height 11
radio input "true"
click at [573, 277] on span "Practices can dispose protected health information in a dumpster accessible by …" at bounding box center [469, 302] width 367 height 61
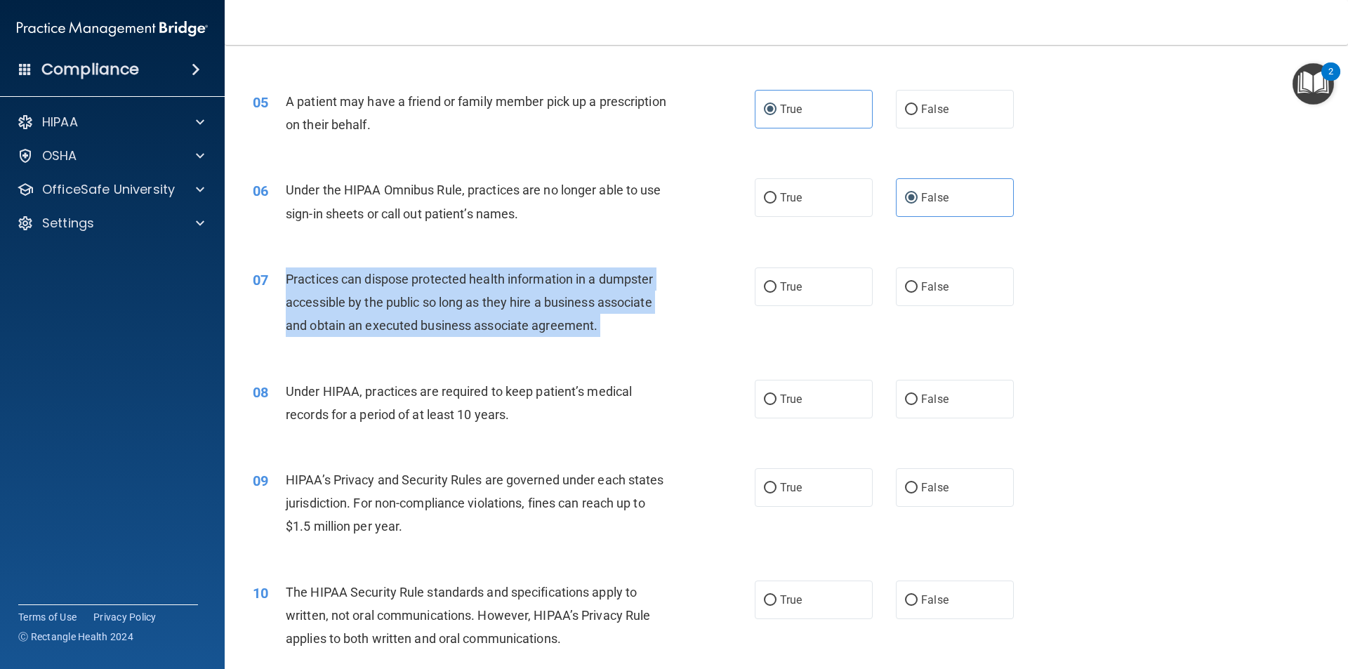
click at [573, 277] on span "Practices can dispose protected health information in a dumpster accessible by …" at bounding box center [469, 302] width 367 height 61
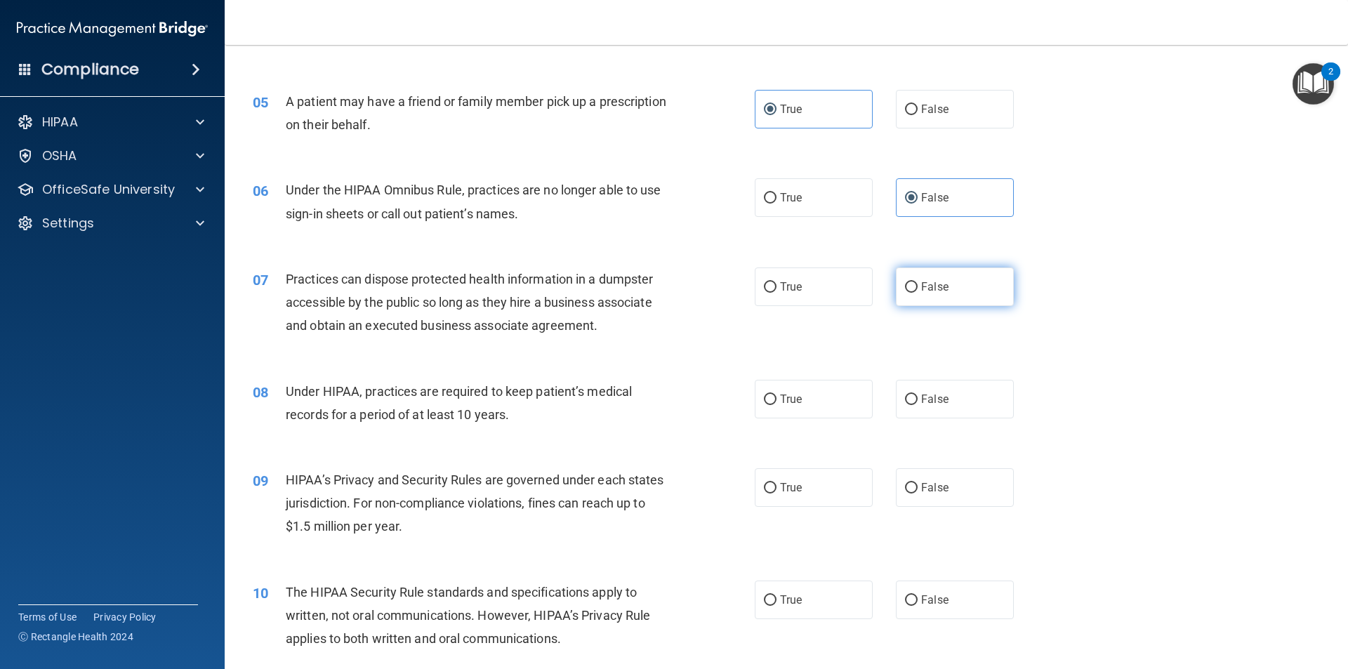
click at [923, 279] on label "False" at bounding box center [955, 286] width 118 height 39
click at [917, 282] on input "False" at bounding box center [911, 287] width 13 height 11
radio input "true"
click at [547, 390] on span "Under HIPAA, practices are required to keep patient’s medical records for a per…" at bounding box center [459, 403] width 346 height 38
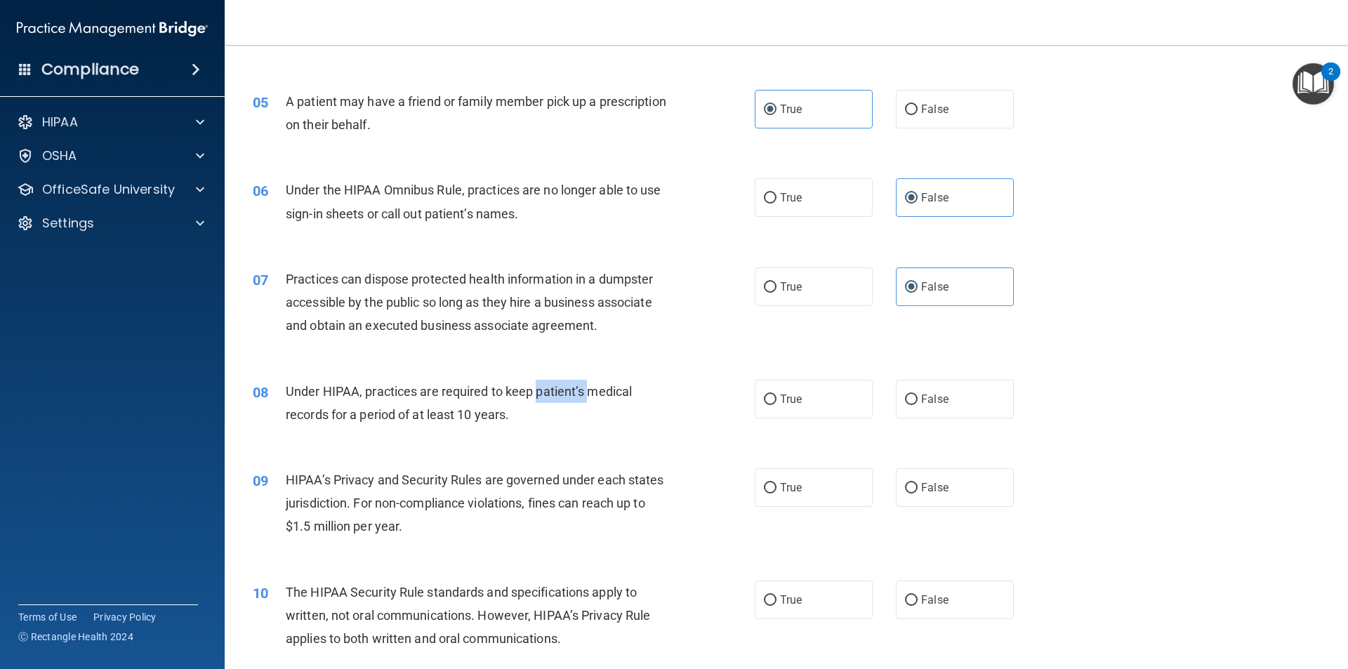
click at [547, 390] on span "Under HIPAA, practices are required to keep patient’s medical records for a per…" at bounding box center [459, 403] width 346 height 38
click at [945, 401] on label "False" at bounding box center [955, 399] width 118 height 39
click at [917, 401] on input "False" at bounding box center [911, 399] width 13 height 11
radio input "true"
click at [400, 484] on span "HIPAA’s Privacy and Security Rules are governed under each states jurisdiction.…" at bounding box center [475, 502] width 378 height 61
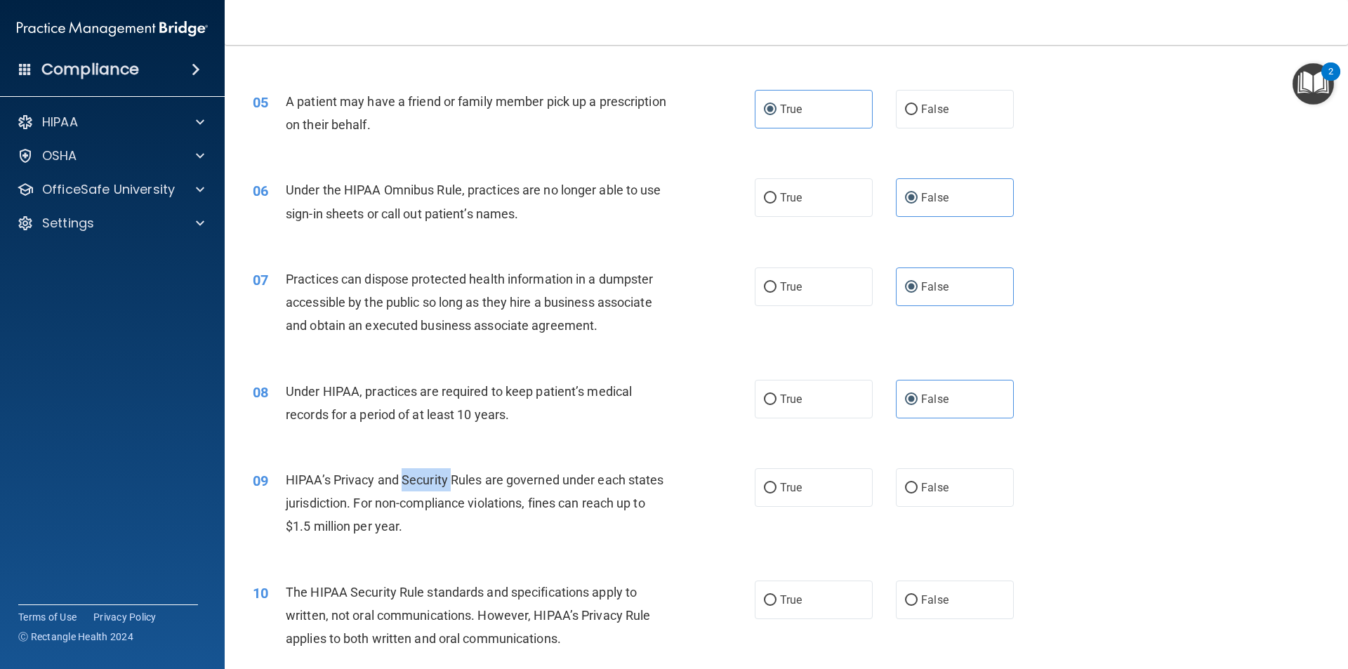
click at [400, 484] on span "HIPAA’s Privacy and Security Rules are governed under each states jurisdiction.…" at bounding box center [475, 502] width 378 height 61
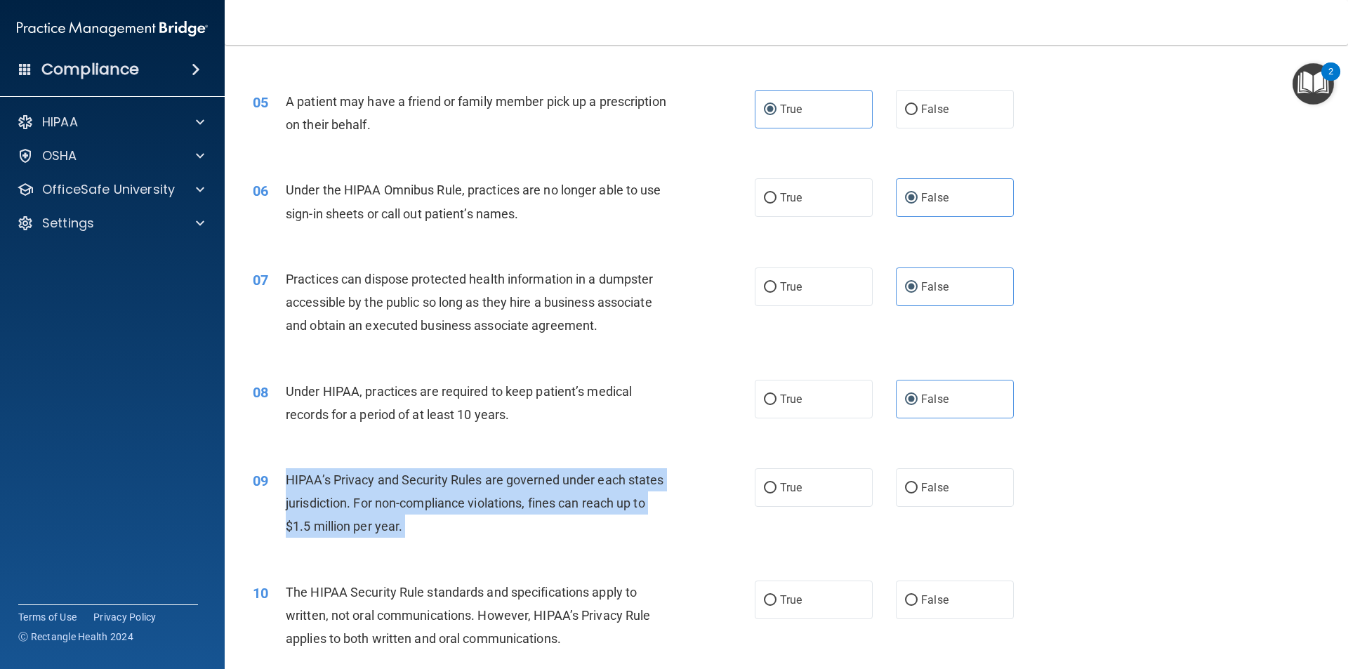
click at [400, 484] on span "HIPAA’s Privacy and Security Rules are governed under each states jurisdiction.…" at bounding box center [475, 502] width 378 height 61
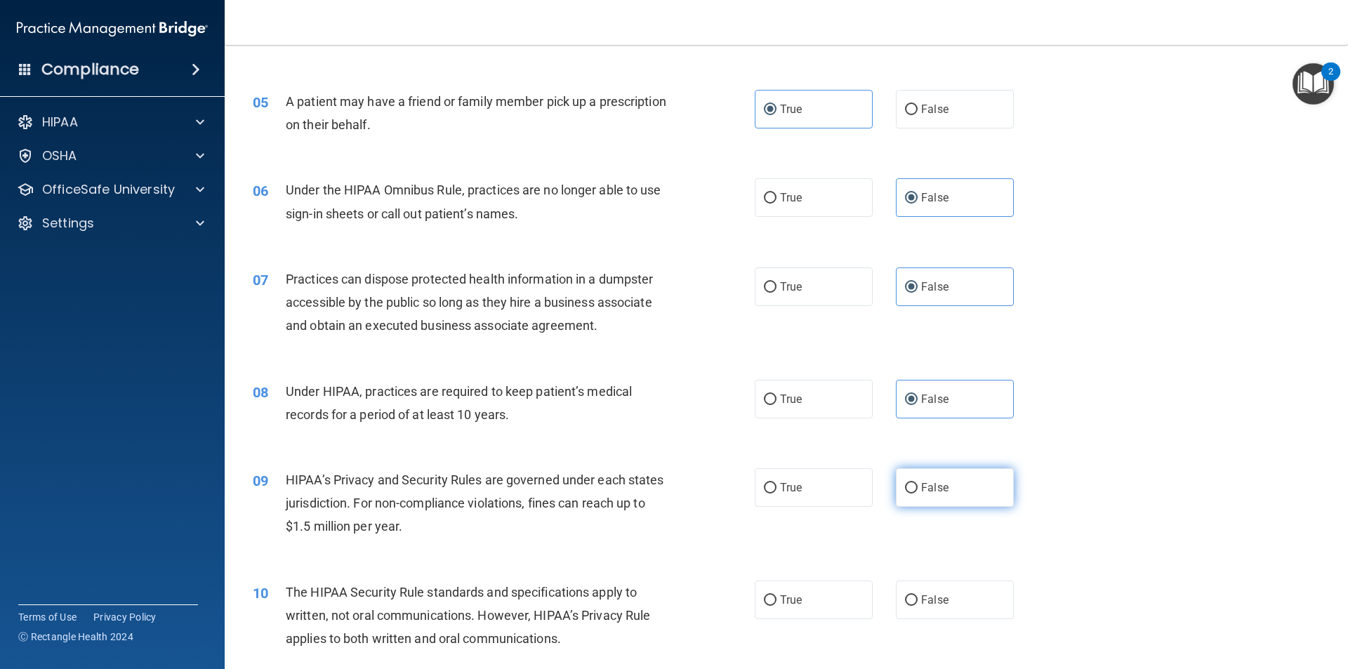
click at [913, 486] on label "False" at bounding box center [955, 487] width 118 height 39
click at [913, 486] on input "False" at bounding box center [911, 488] width 13 height 11
radio input "true"
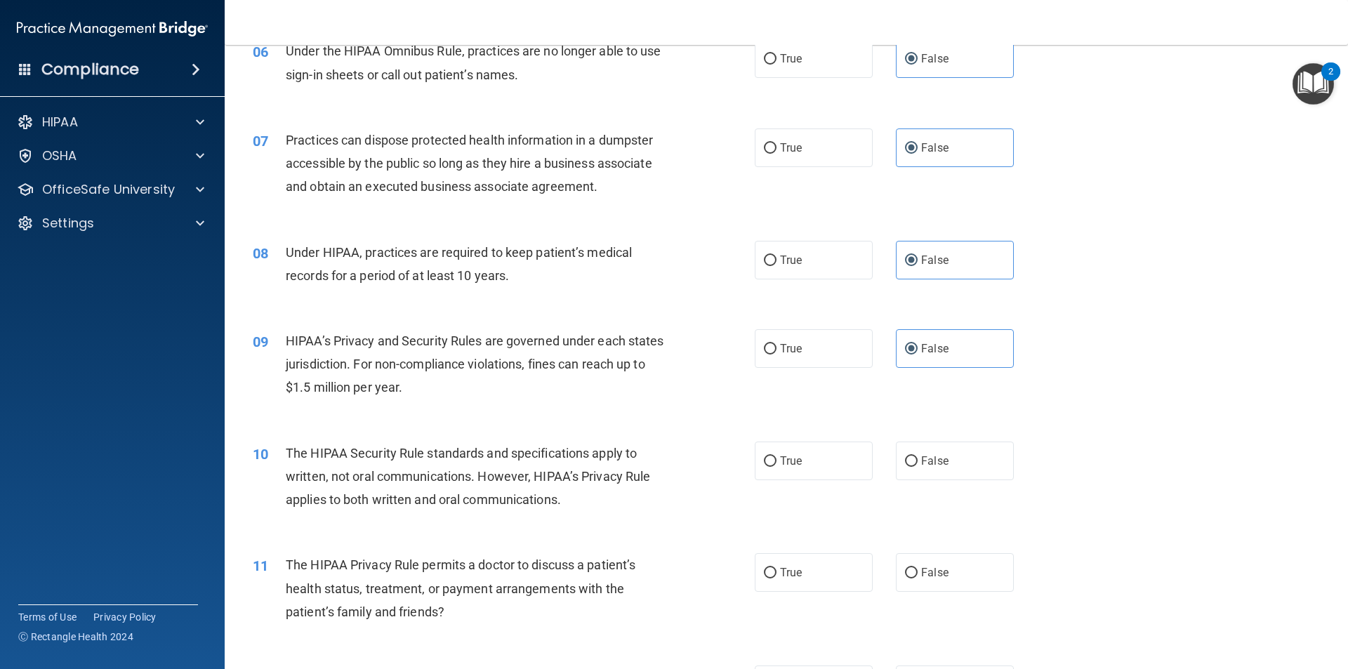
scroll to position [610, 0]
click at [554, 451] on span "The HIPAA Security Rule standards and specifications apply to written, not oral…" at bounding box center [468, 474] width 364 height 61
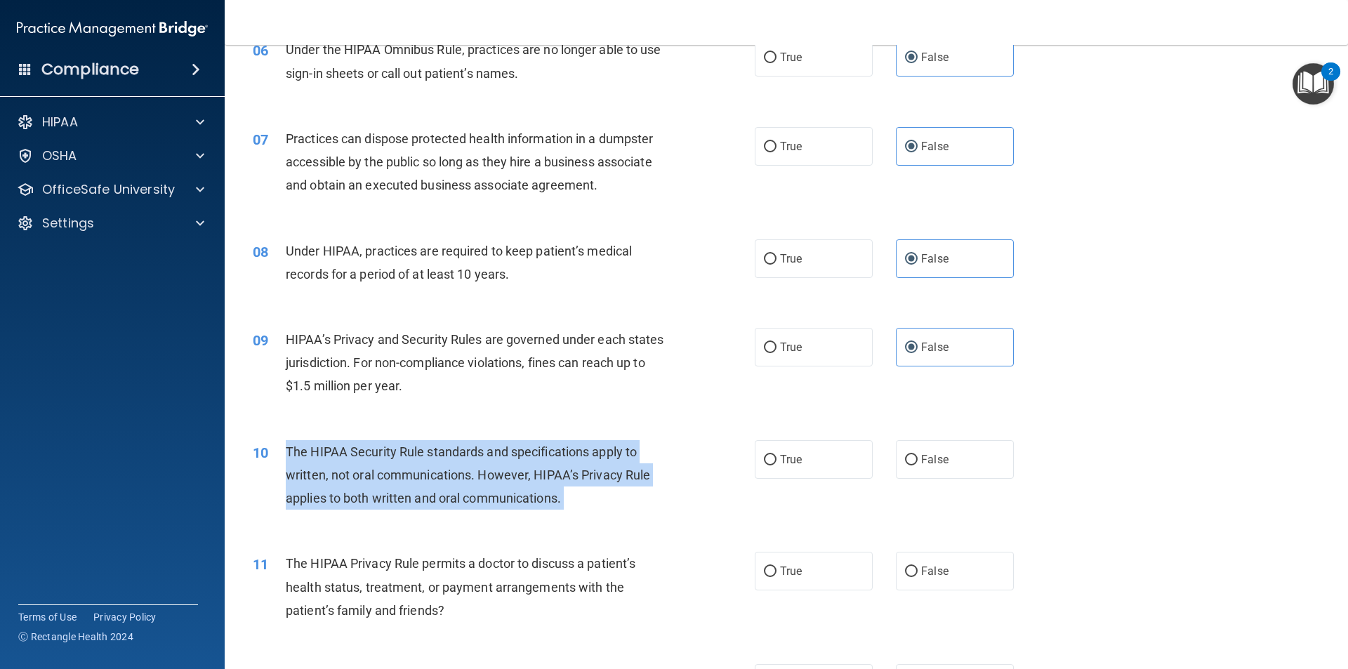
click at [554, 451] on span "The HIPAA Security Rule standards and specifications apply to written, not oral…" at bounding box center [468, 474] width 364 height 61
click at [910, 462] on input "False" at bounding box center [911, 460] width 13 height 11
radio input "true"
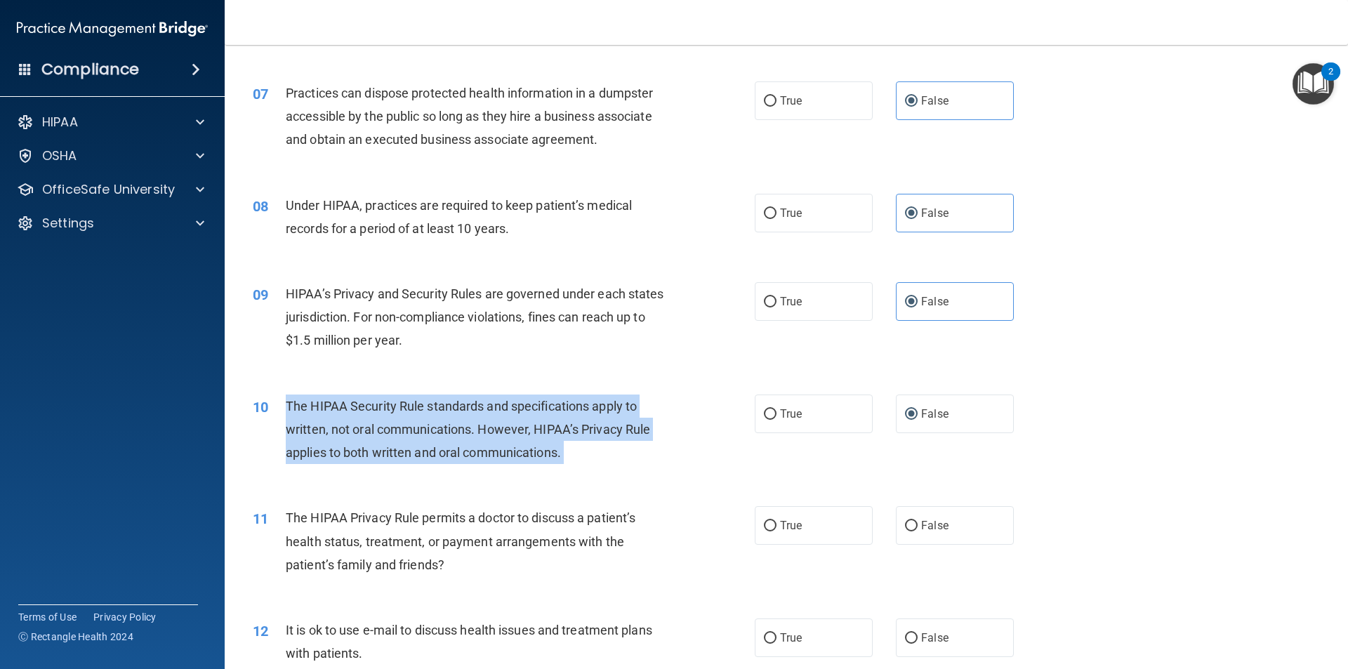
scroll to position [680, 0]
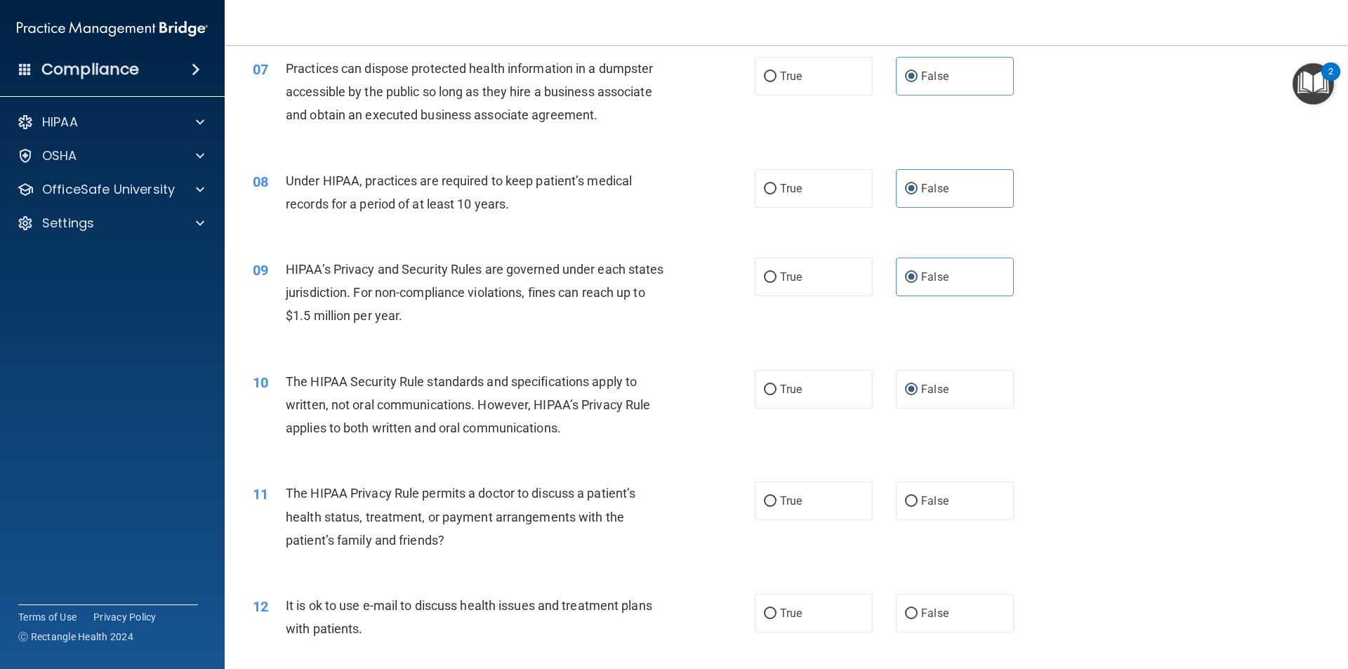
click at [425, 495] on span "The HIPAA Privacy Rule permits a doctor to discuss a patient’s health status, t…" at bounding box center [461, 516] width 350 height 61
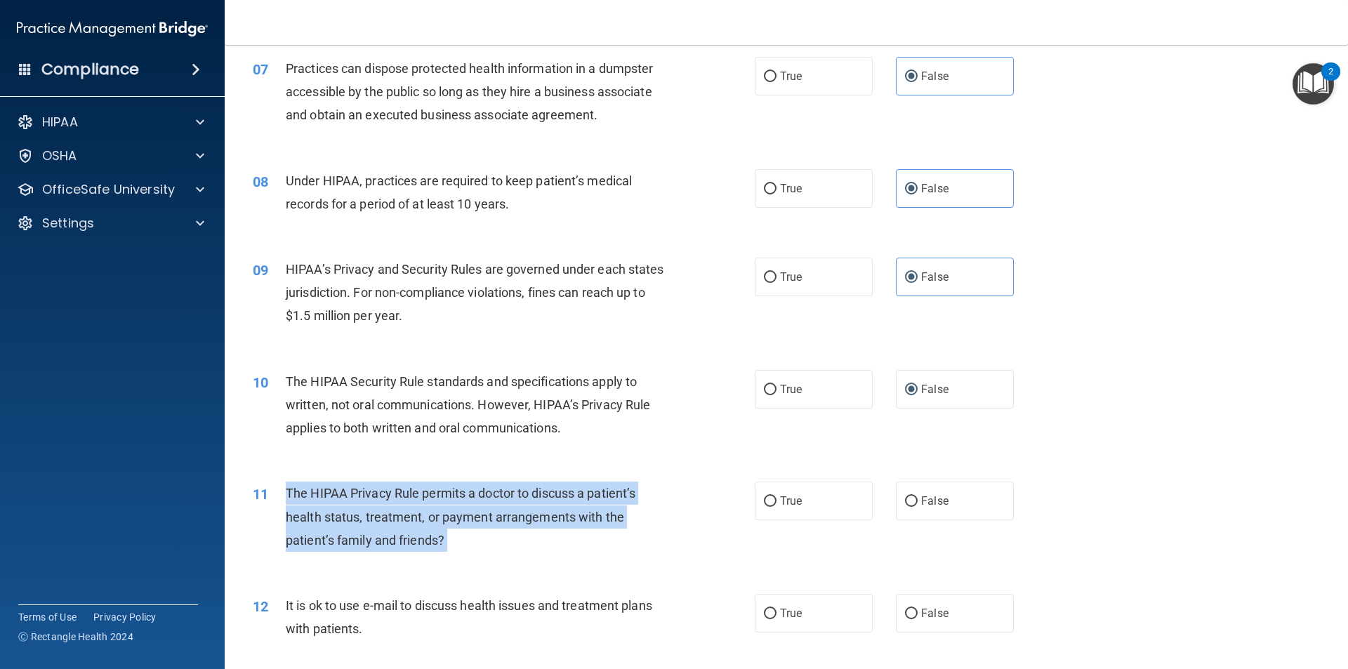
click at [425, 495] on span "The HIPAA Privacy Rule permits a doctor to discuss a patient’s health status, t…" at bounding box center [461, 516] width 350 height 61
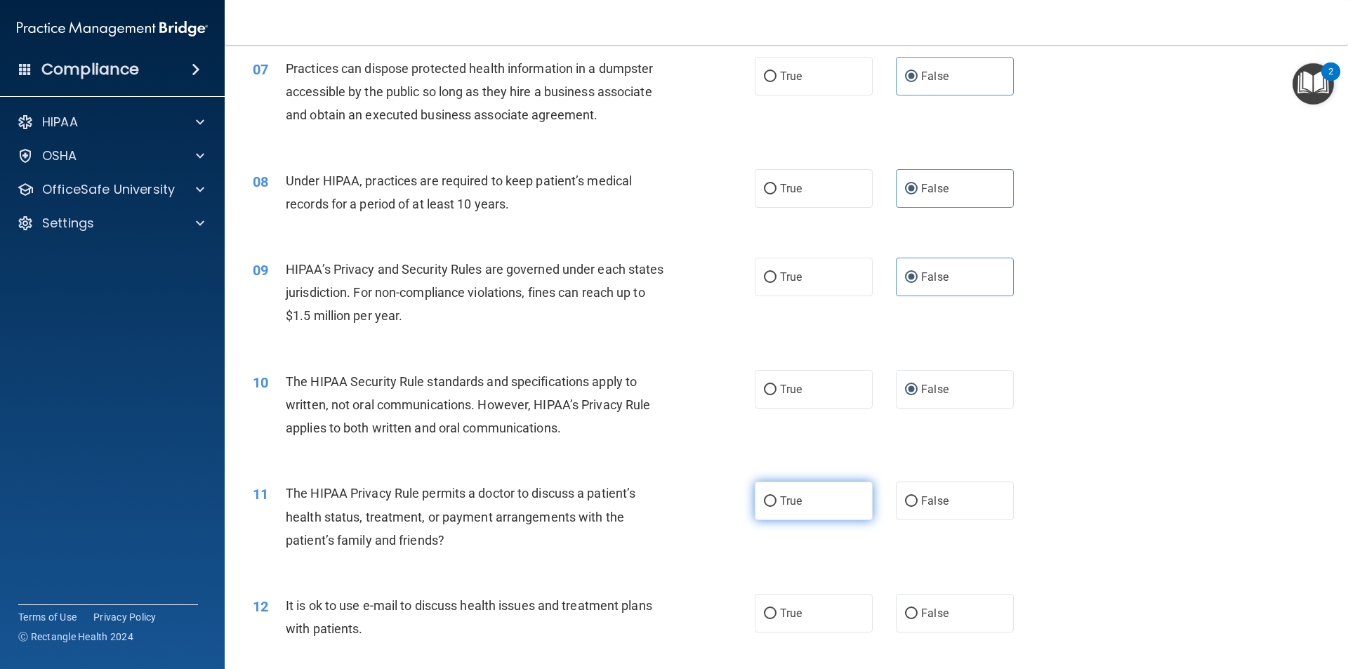
click at [757, 495] on label "True" at bounding box center [813, 500] width 118 height 39
click at [764, 496] on input "True" at bounding box center [770, 501] width 13 height 11
radio input "true"
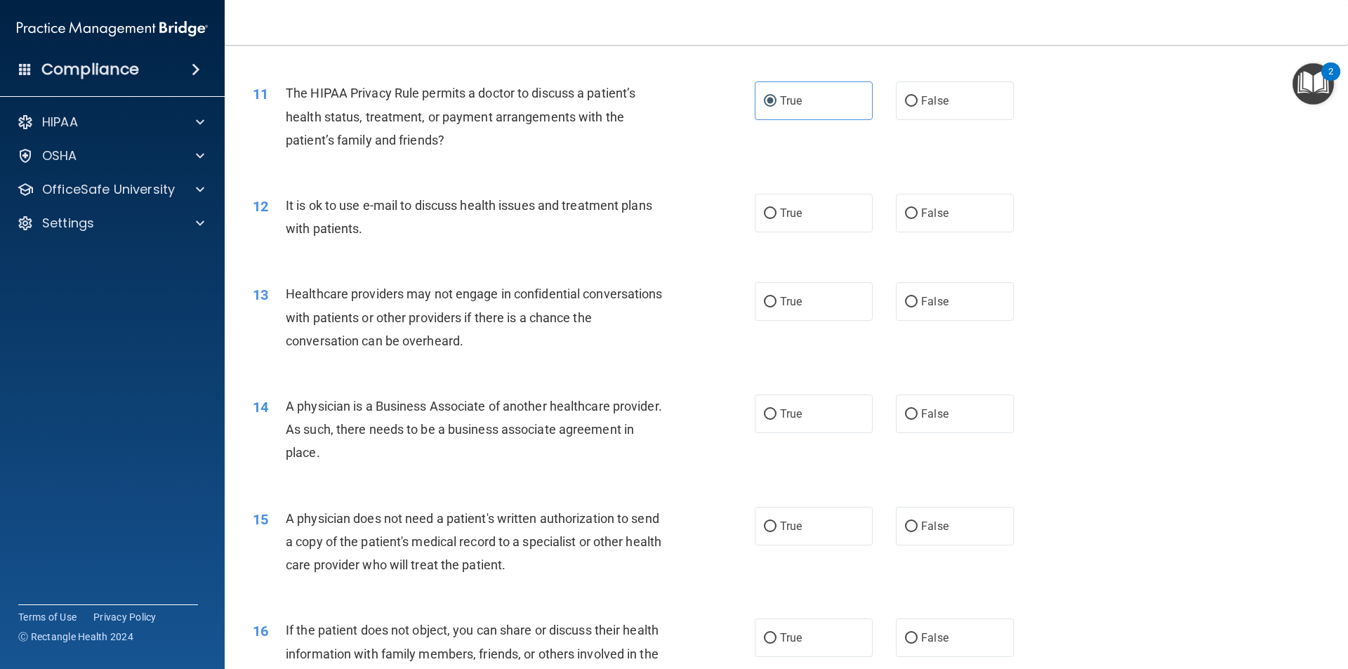
scroll to position [1101, 0]
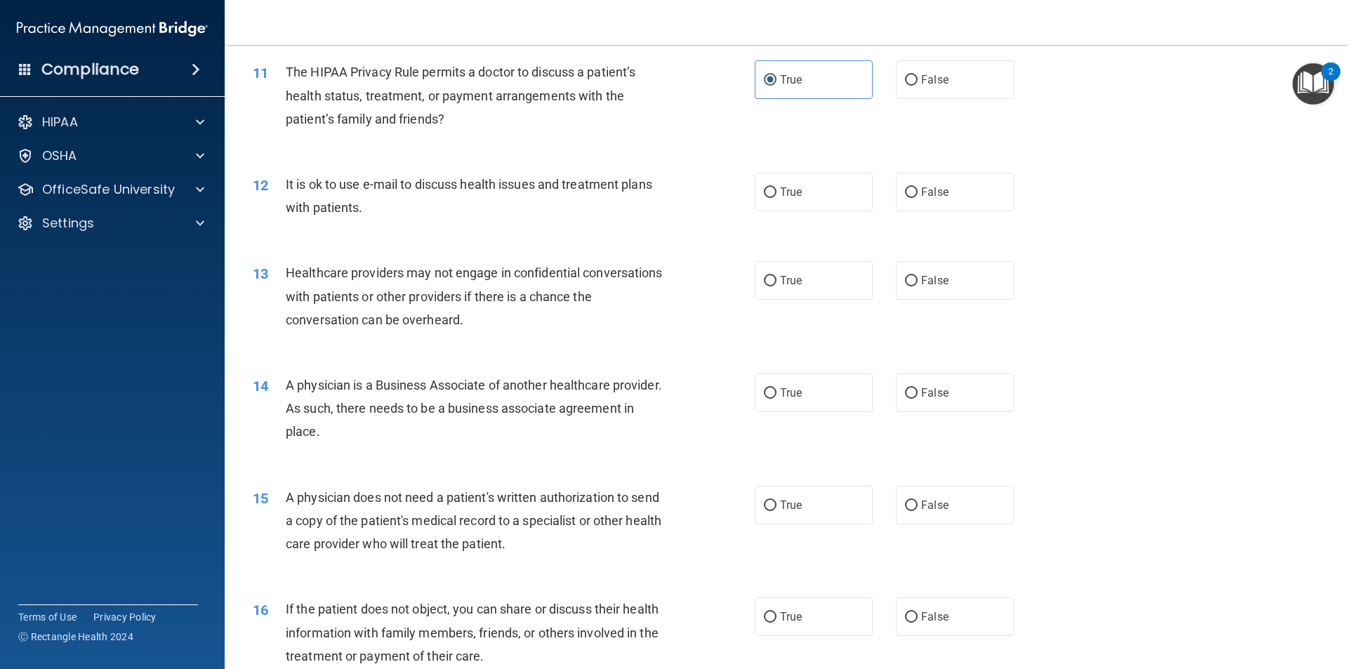
click at [364, 188] on span "It is ok to use e-mail to discuss health issues and treatment plans with patien…" at bounding box center [469, 196] width 366 height 38
click at [364, 187] on span "It is ok to use e-mail to discuss health issues and treatment plans with patien…" at bounding box center [469, 196] width 366 height 38
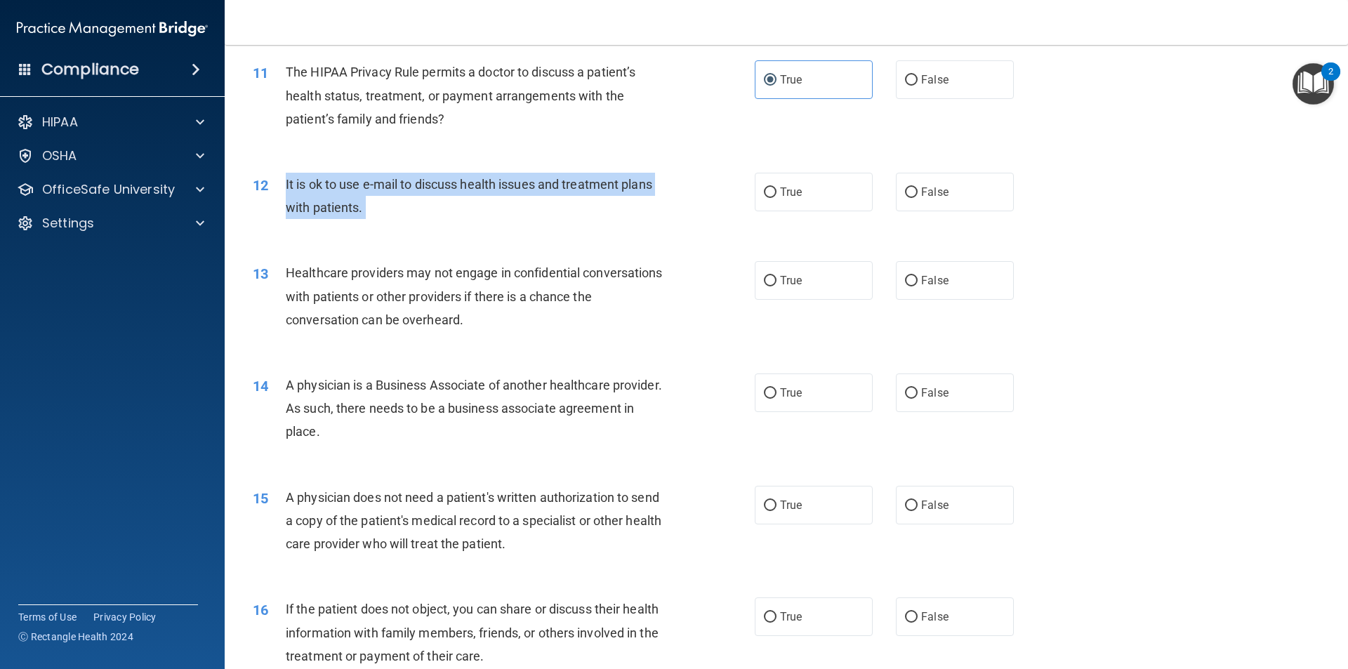
click at [364, 187] on span "It is ok to use e-mail to discuss health issues and treatment plans with patien…" at bounding box center [469, 196] width 366 height 38
click at [766, 189] on input "True" at bounding box center [770, 192] width 13 height 11
radio input "true"
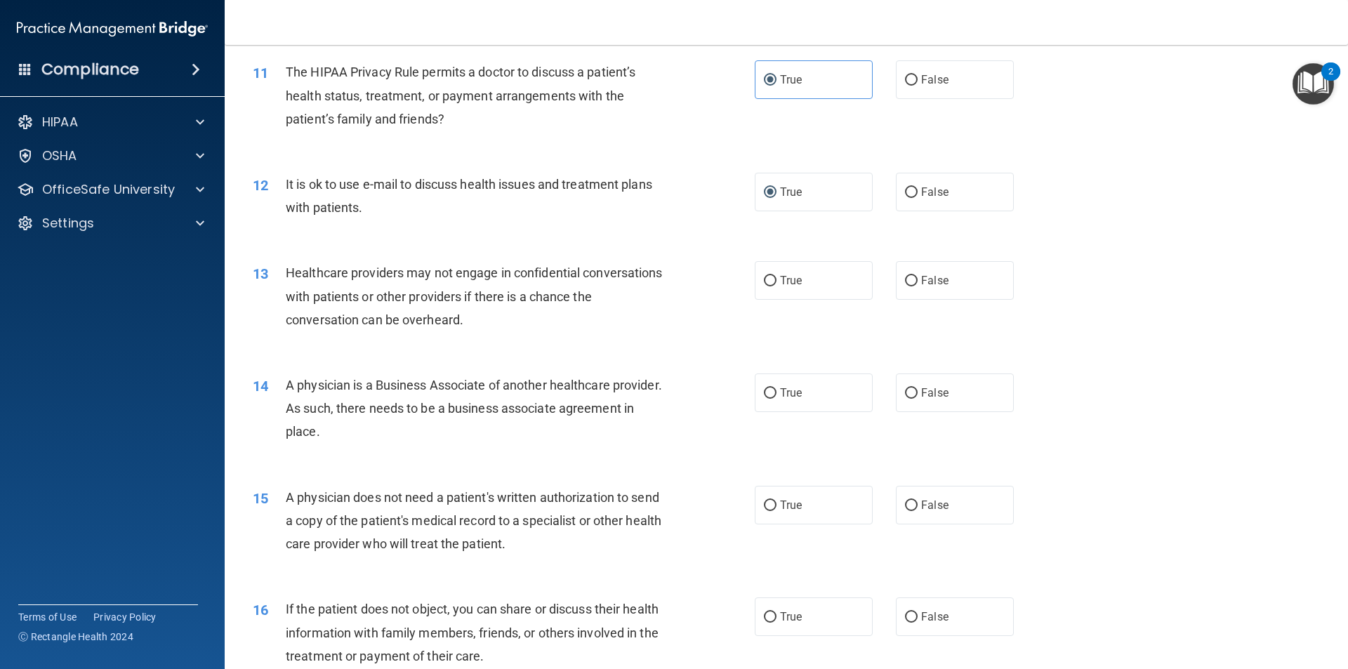
click at [534, 268] on span "Healthcare providers may not engage in confidential conversations with patients…" at bounding box center [474, 295] width 377 height 61
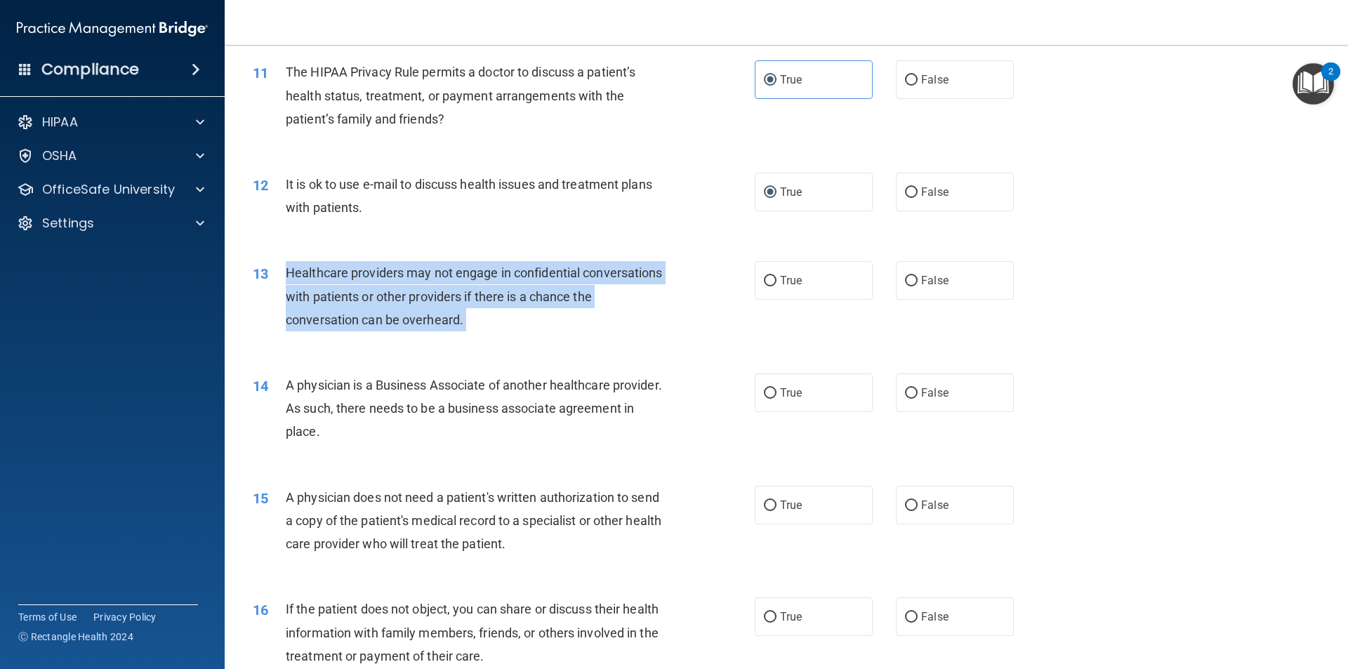
click at [534, 268] on span "Healthcare providers may not engage in confidential conversations with patients…" at bounding box center [474, 295] width 377 height 61
click at [905, 277] on input "False" at bounding box center [911, 281] width 13 height 11
radio input "true"
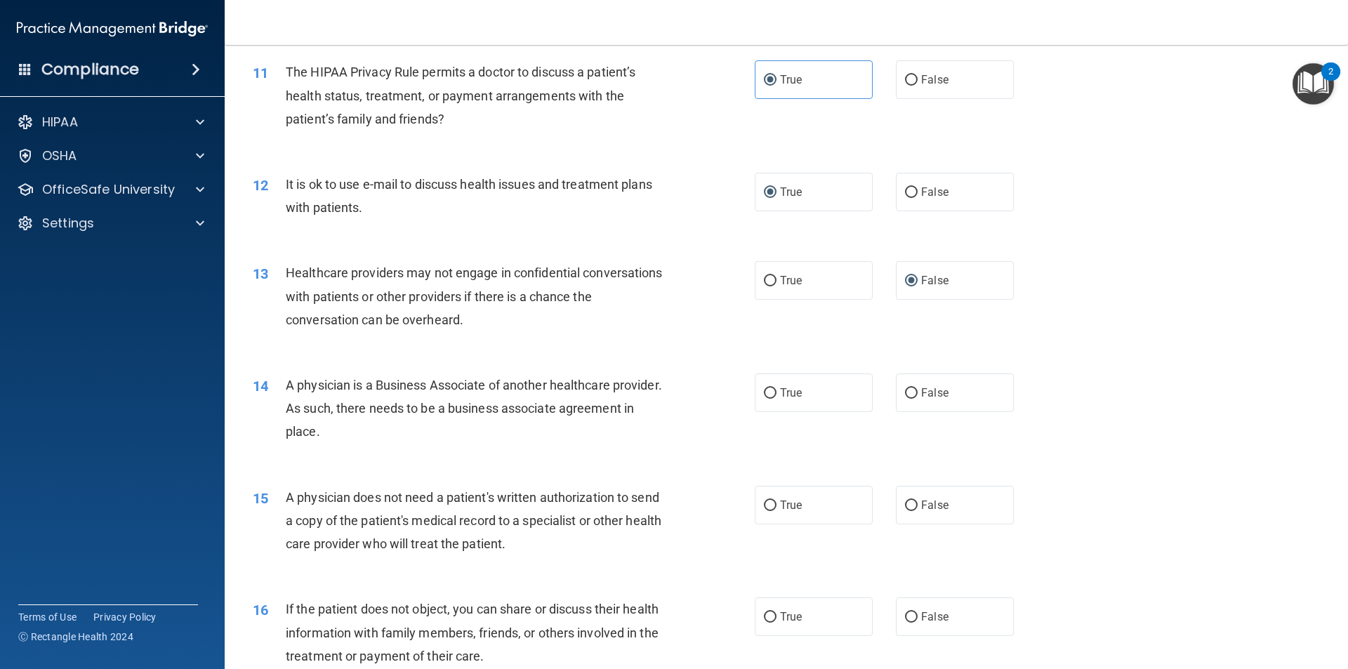
click at [420, 378] on span "A physician is a Business Associate of another healthcare provider. As such, th…" at bounding box center [474, 408] width 376 height 61
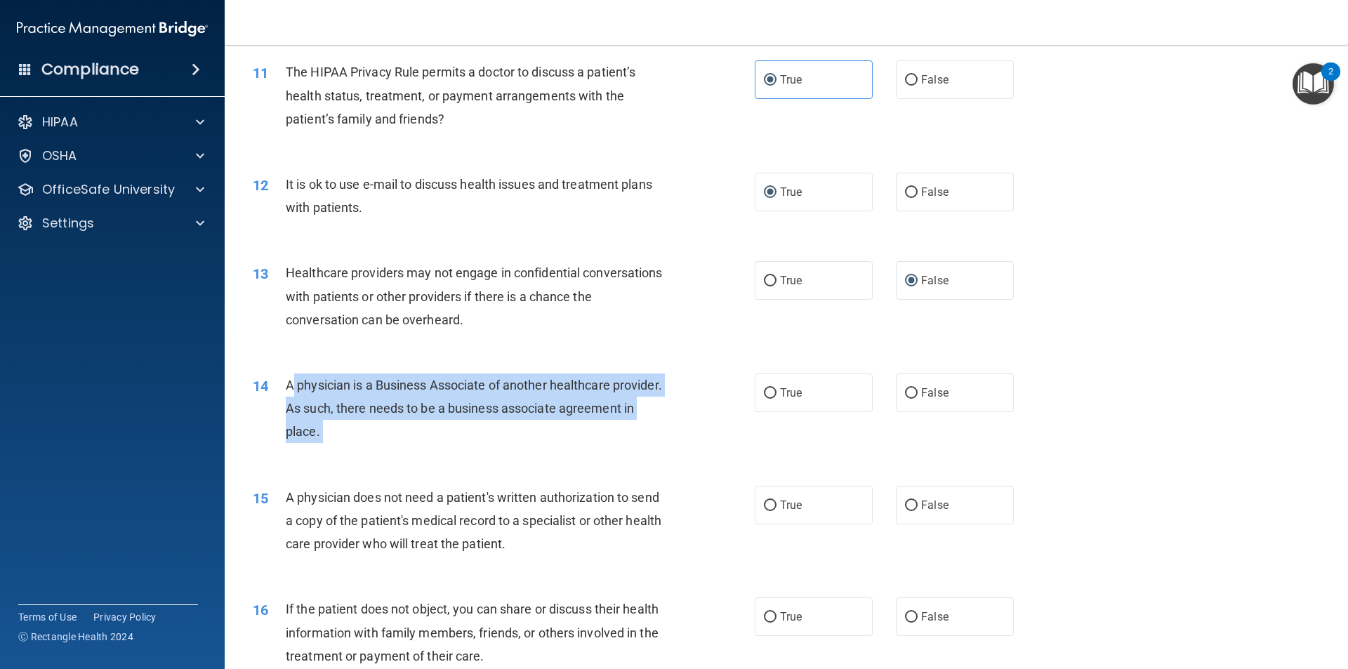
click at [420, 378] on span "A physician is a Business Associate of another healthcare provider. As such, th…" at bounding box center [474, 408] width 376 height 61
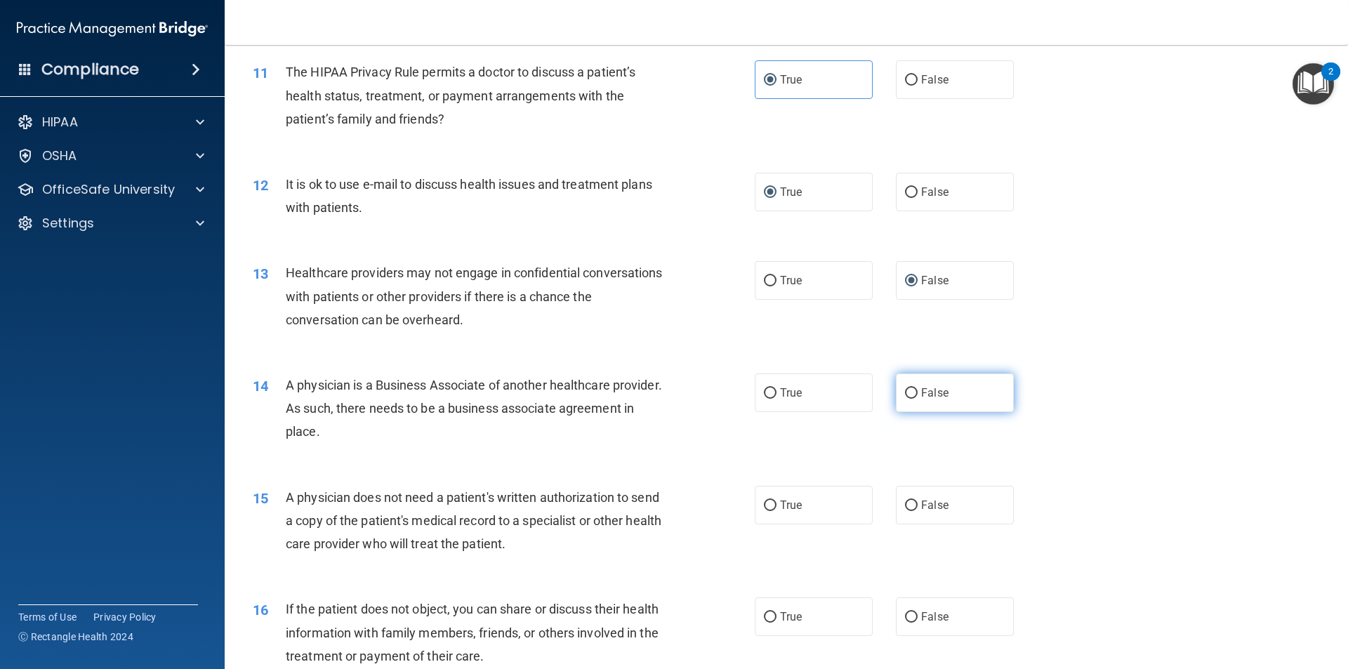
click at [928, 394] on span "False" at bounding box center [934, 392] width 27 height 13
click at [917, 394] on input "False" at bounding box center [911, 393] width 13 height 11
radio input "true"
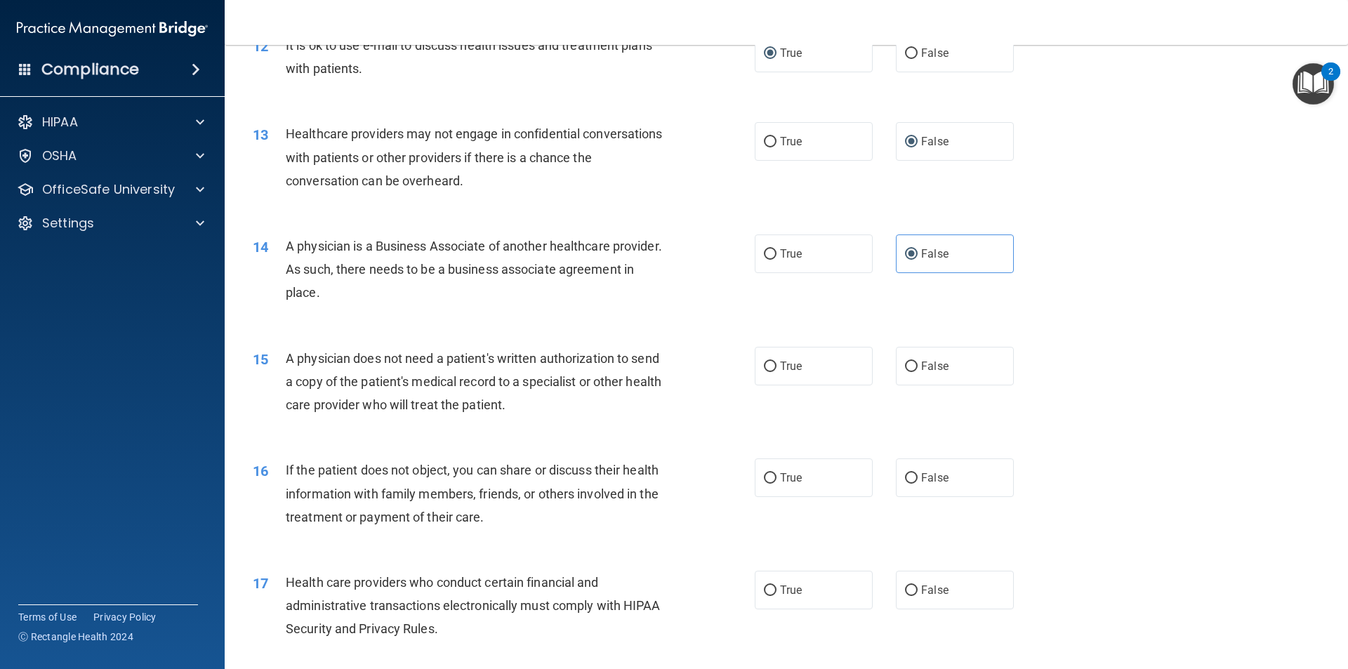
scroll to position [1242, 0]
click at [324, 354] on span "A physician does not need a patient's written authorization to send a copy of t…" at bounding box center [473, 380] width 375 height 61
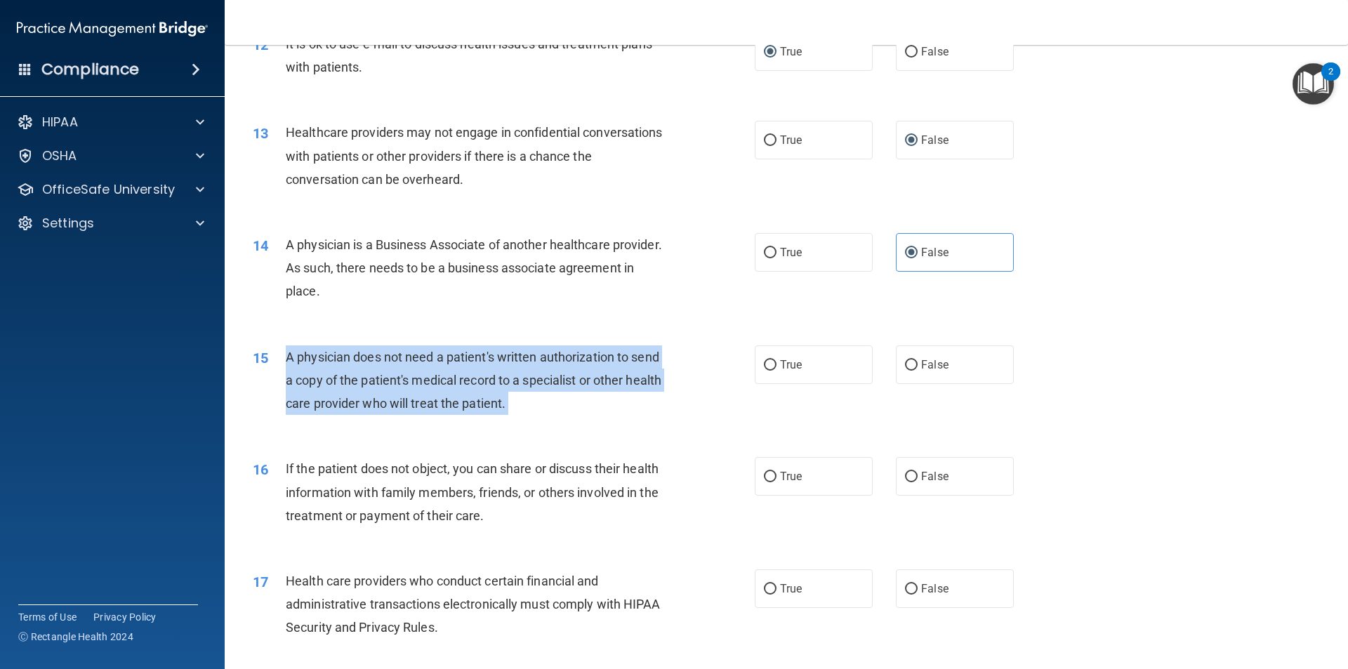
click at [324, 354] on span "A physician does not need a patient's written authorization to send a copy of t…" at bounding box center [473, 380] width 375 height 61
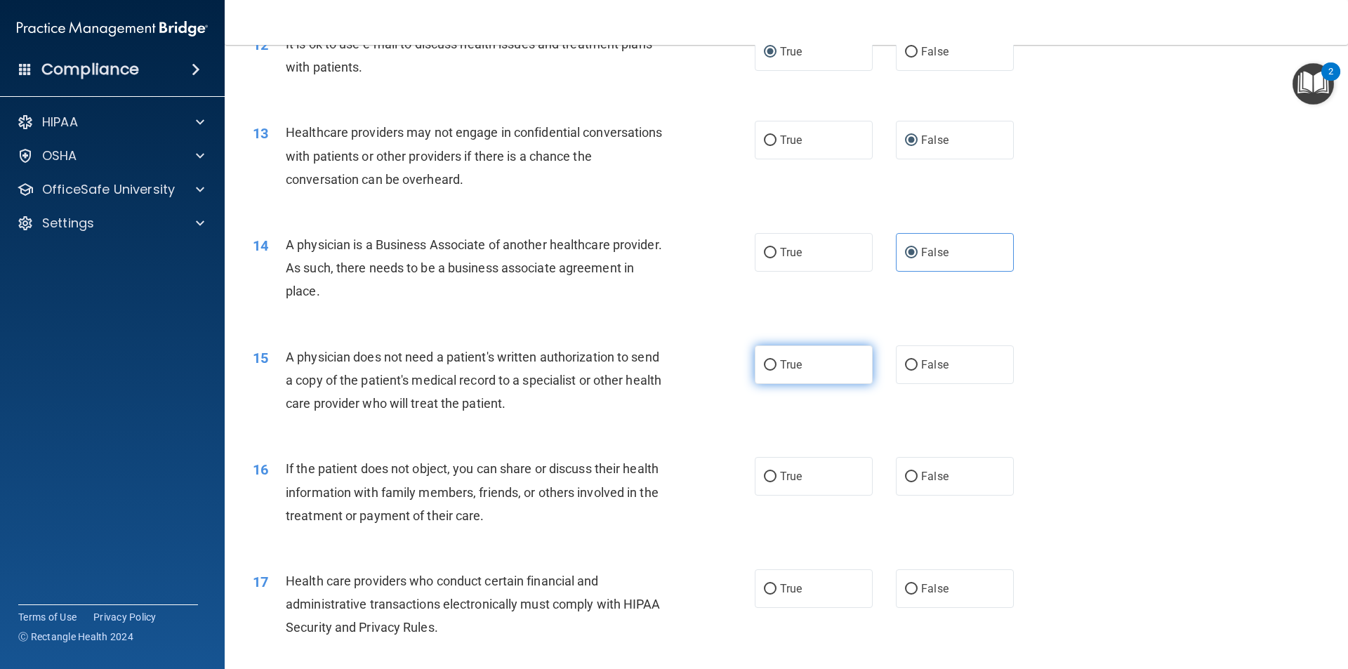
click at [773, 366] on label "True" at bounding box center [813, 364] width 118 height 39
click at [773, 366] on input "True" at bounding box center [770, 365] width 13 height 11
radio input "true"
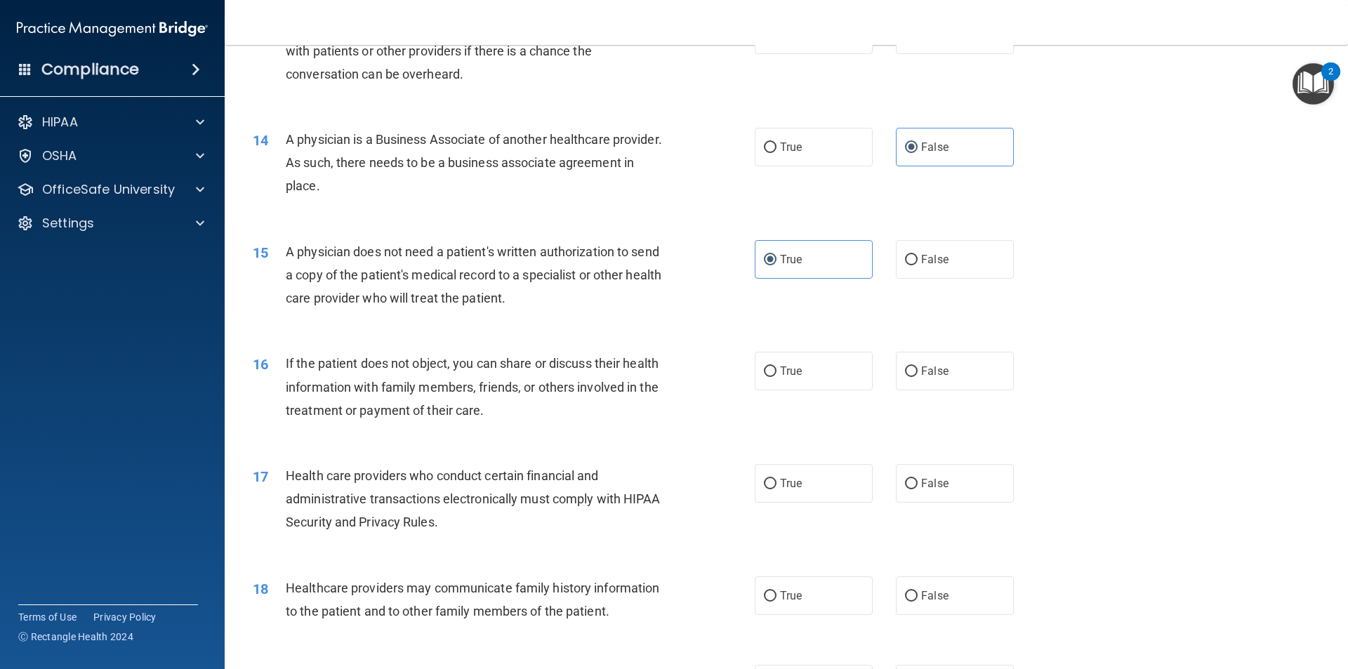
scroll to position [1522, 0]
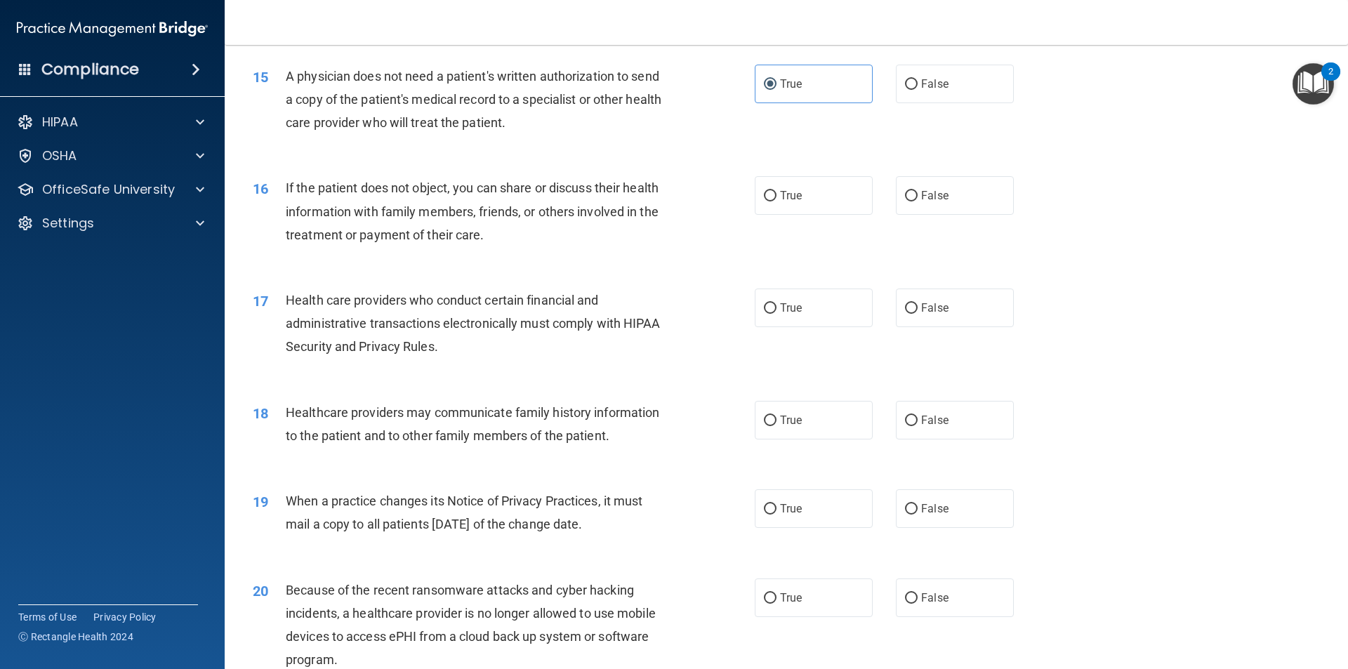
click at [552, 189] on span "If the patient does not object, you can share or discuss their health informati…" at bounding box center [472, 210] width 373 height 61
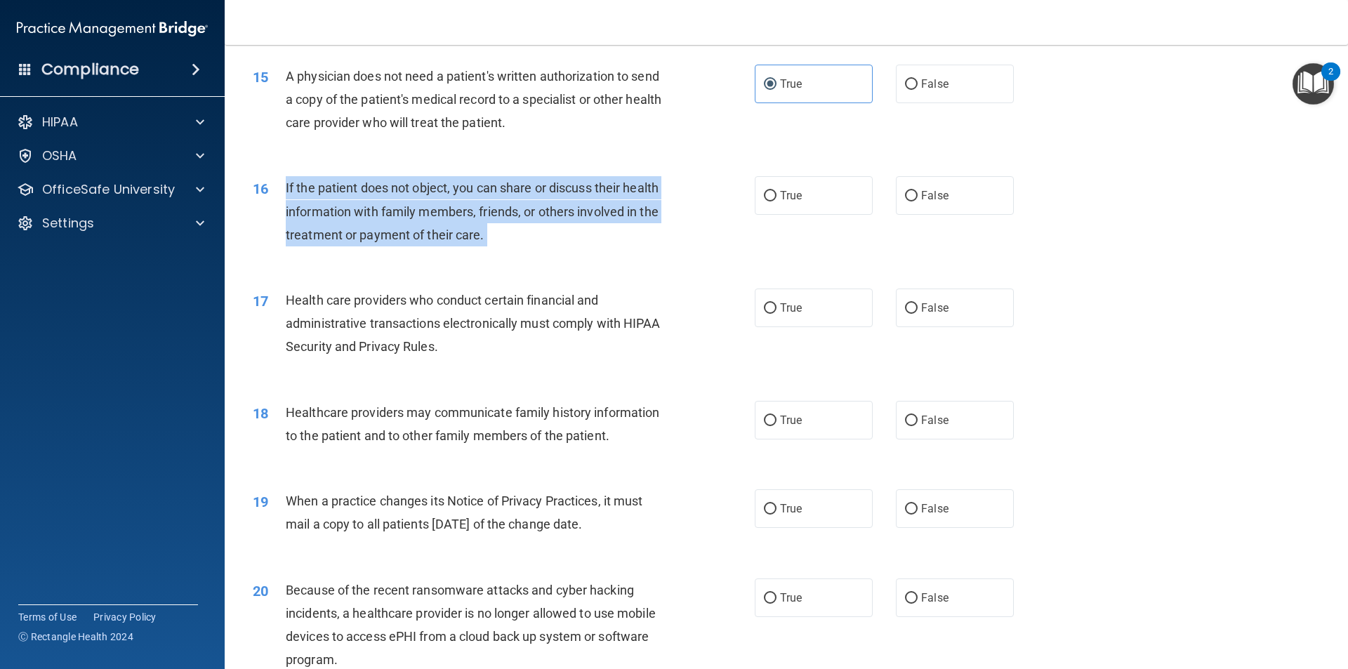
click at [552, 189] on span "If the patient does not object, you can share or discuss their health informati…" at bounding box center [472, 210] width 373 height 61
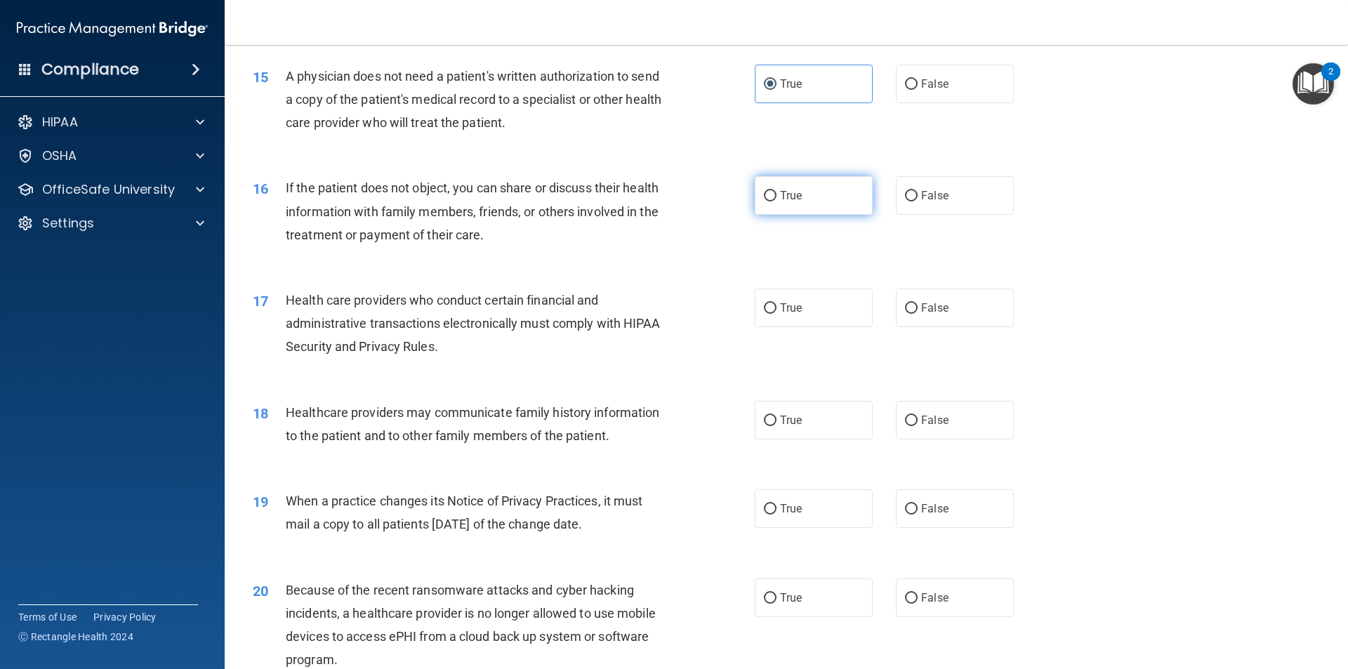
click at [783, 185] on label "True" at bounding box center [813, 195] width 118 height 39
click at [776, 191] on input "True" at bounding box center [770, 196] width 13 height 11
radio input "true"
click at [585, 294] on span "Health care providers who conduct certain financial and administrative transact…" at bounding box center [473, 323] width 375 height 61
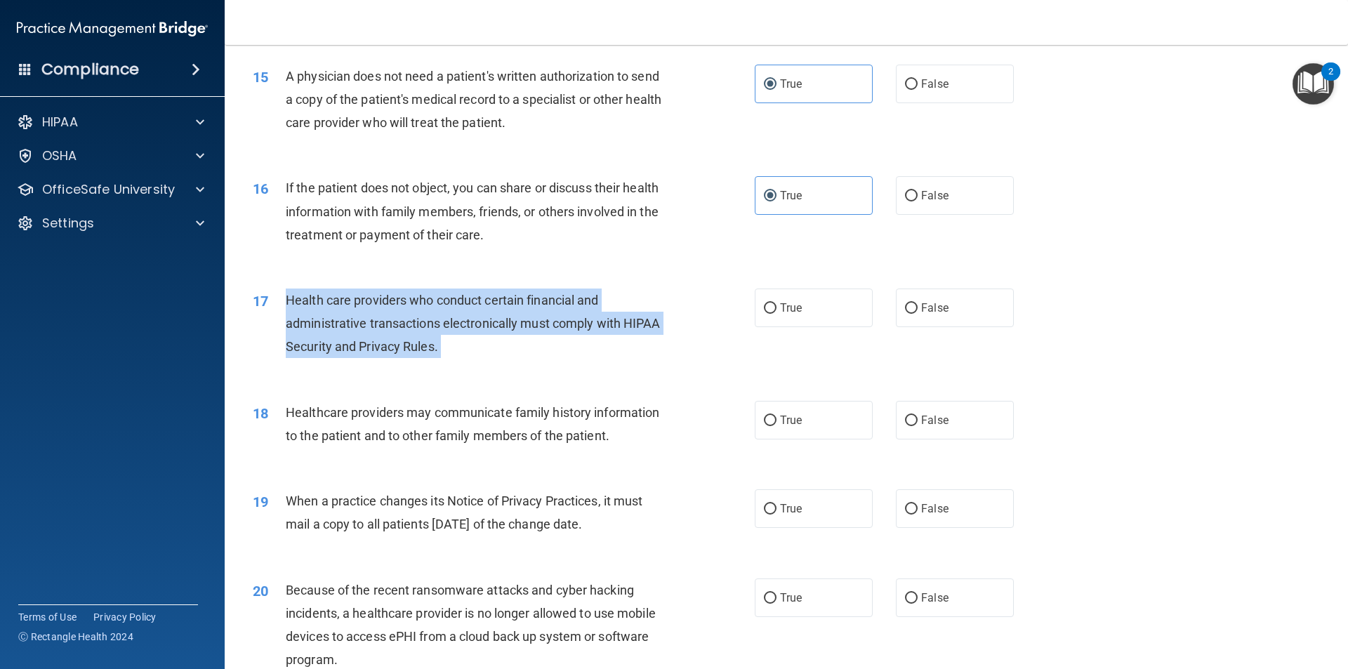
click at [585, 294] on span "Health care providers who conduct certain financial and administrative transact…" at bounding box center [473, 323] width 375 height 61
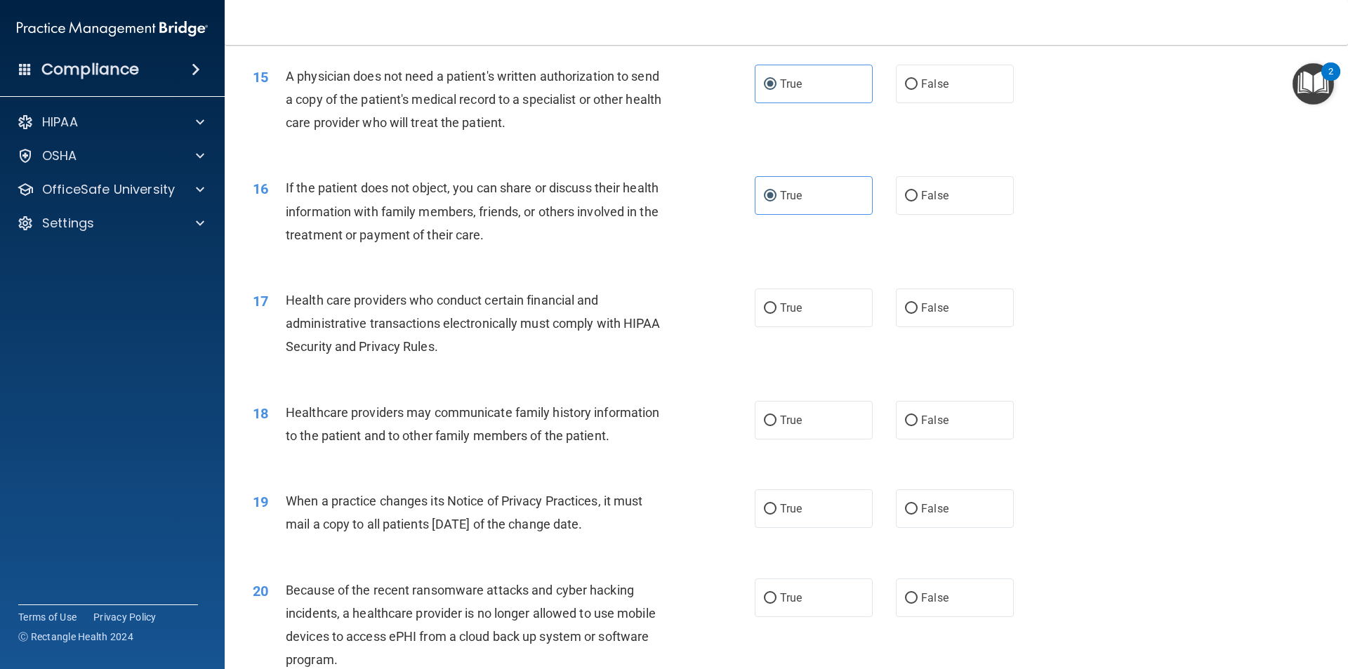
click at [1276, 314] on div "17 Health care providers who conduct certain financial and administrative trans…" at bounding box center [786, 327] width 1088 height 112
click at [905, 311] on input "False" at bounding box center [911, 308] width 13 height 11
radio input "true"
click at [510, 414] on span "Healthcare providers may communicate family history information to the patient …" at bounding box center [472, 424] width 373 height 38
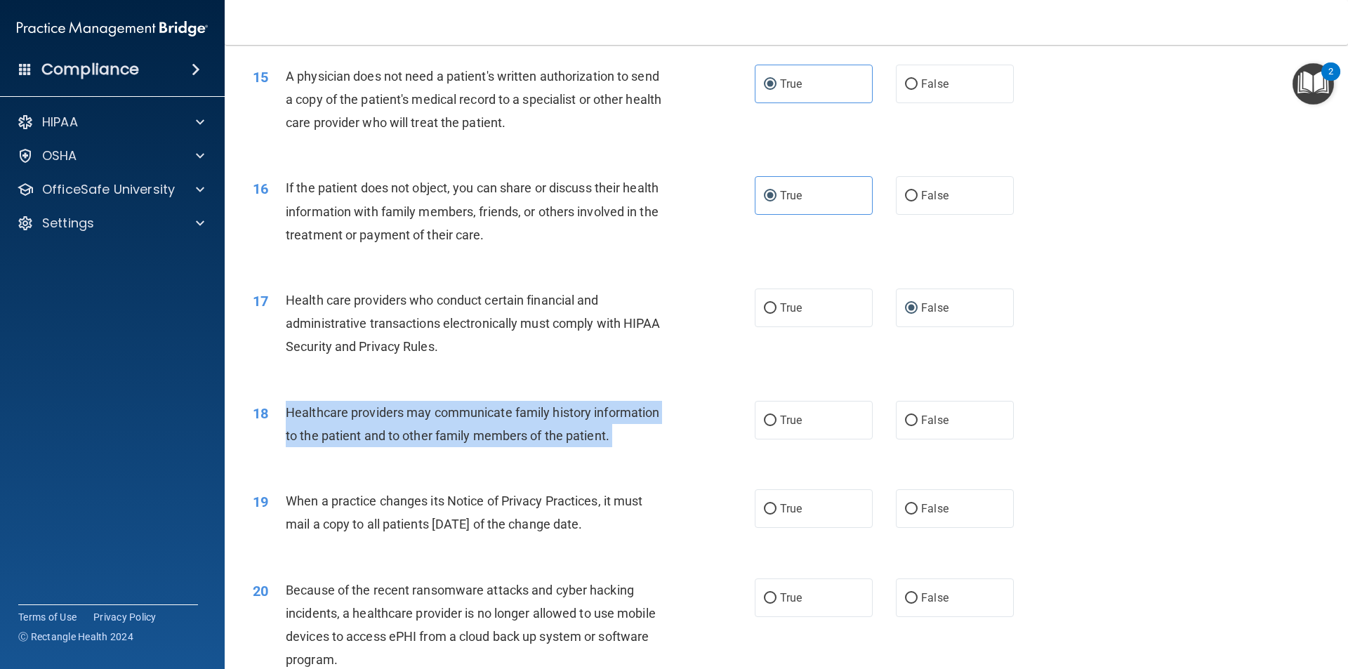
click at [510, 414] on span "Healthcare providers may communicate family history information to the patient …" at bounding box center [472, 424] width 373 height 38
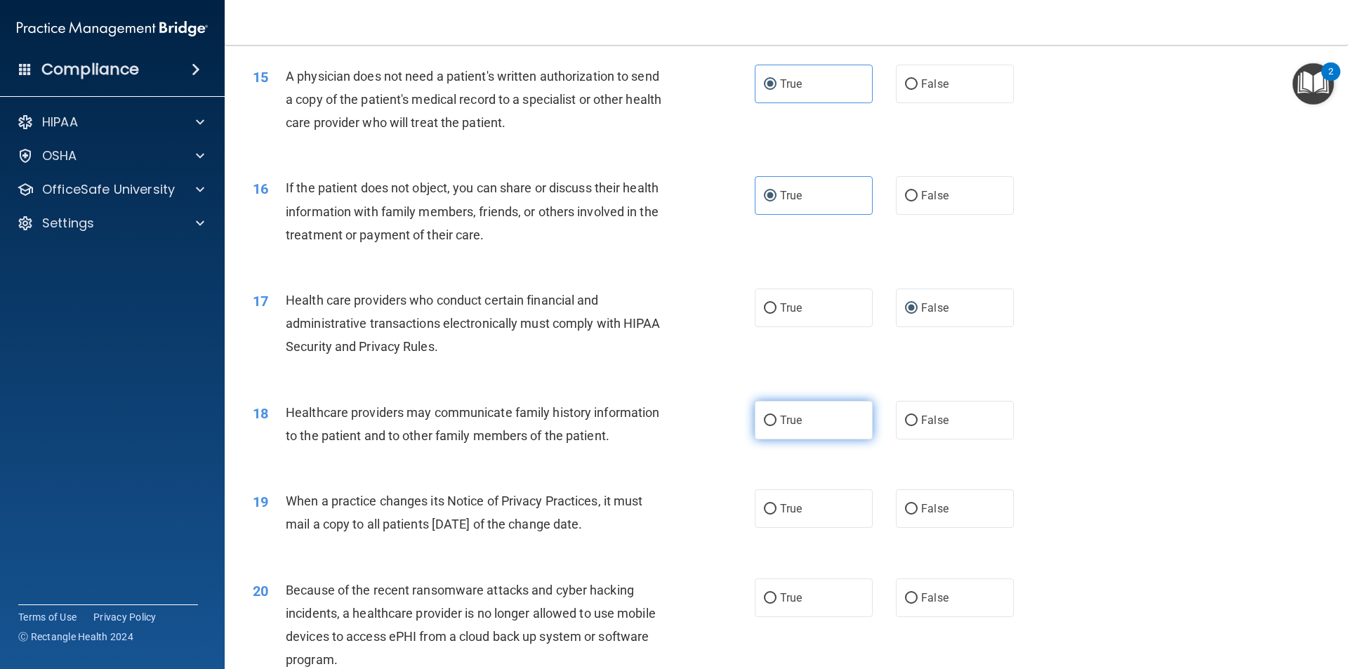
click at [780, 426] on span "True" at bounding box center [791, 419] width 22 height 13
click at [776, 426] on input "True" at bounding box center [770, 420] width 13 height 11
radio input "true"
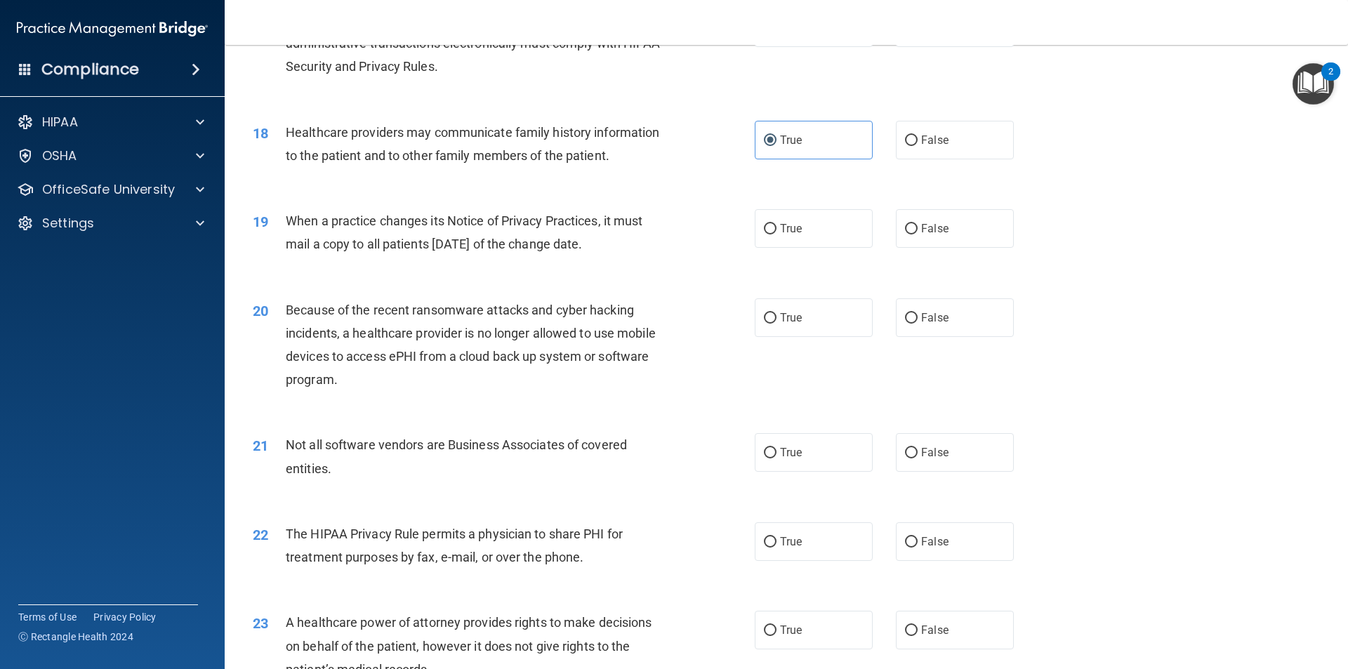
scroll to position [1803, 0]
click at [446, 220] on span "When a practice changes its Notice of Privacy Practices, it must mail a copy to…" at bounding box center [464, 232] width 357 height 38
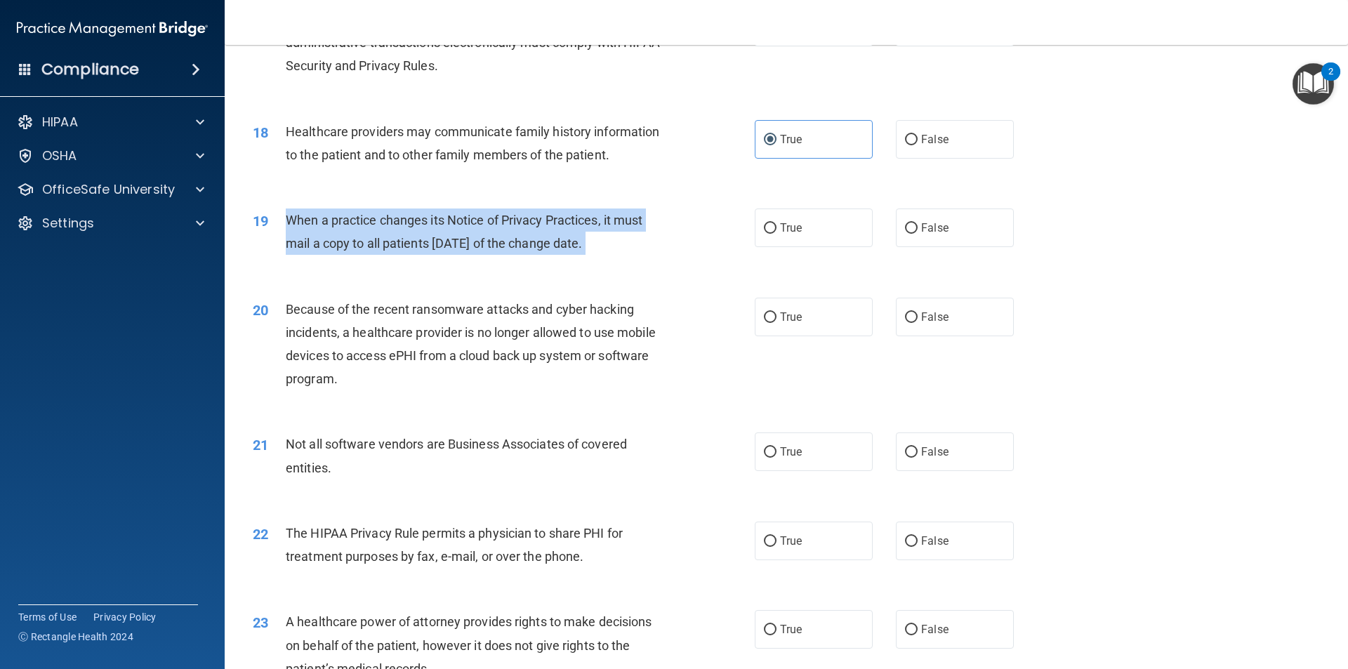
click at [446, 220] on span "When a practice changes its Notice of Privacy Practices, it must mail a copy to…" at bounding box center [464, 232] width 357 height 38
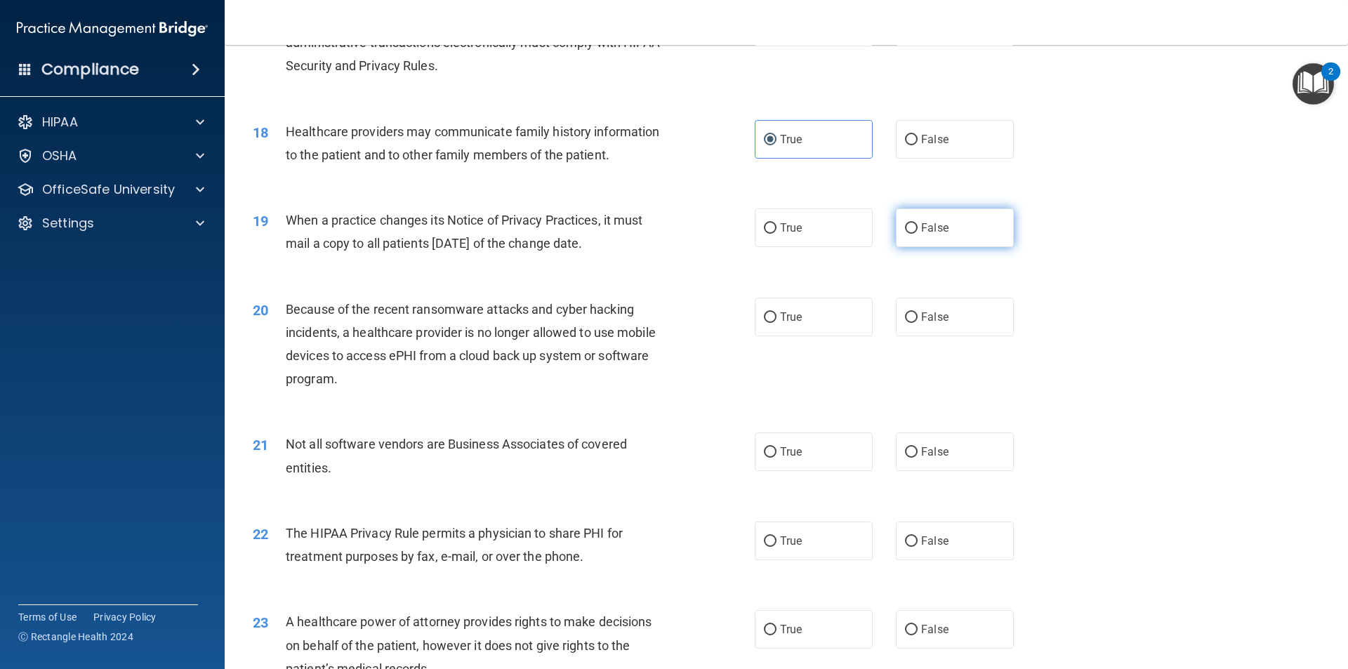
click at [896, 227] on label "False" at bounding box center [955, 227] width 118 height 39
click at [905, 227] on input "False" at bounding box center [911, 228] width 13 height 11
radio input "true"
click at [514, 312] on span "Because of the recent ransomware attacks and cyber hacking incidents, a healthc…" at bounding box center [471, 344] width 370 height 85
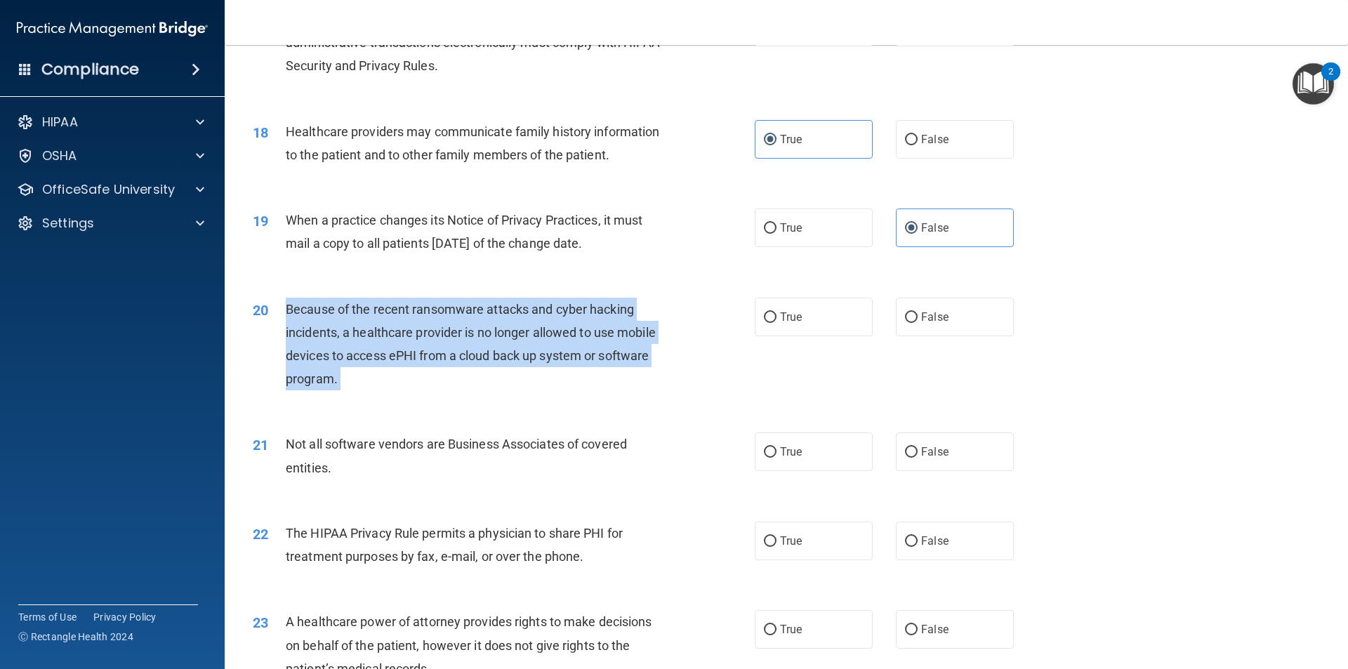
click at [514, 312] on span "Because of the recent ransomware attacks and cyber hacking incidents, a healthc…" at bounding box center [471, 344] width 370 height 85
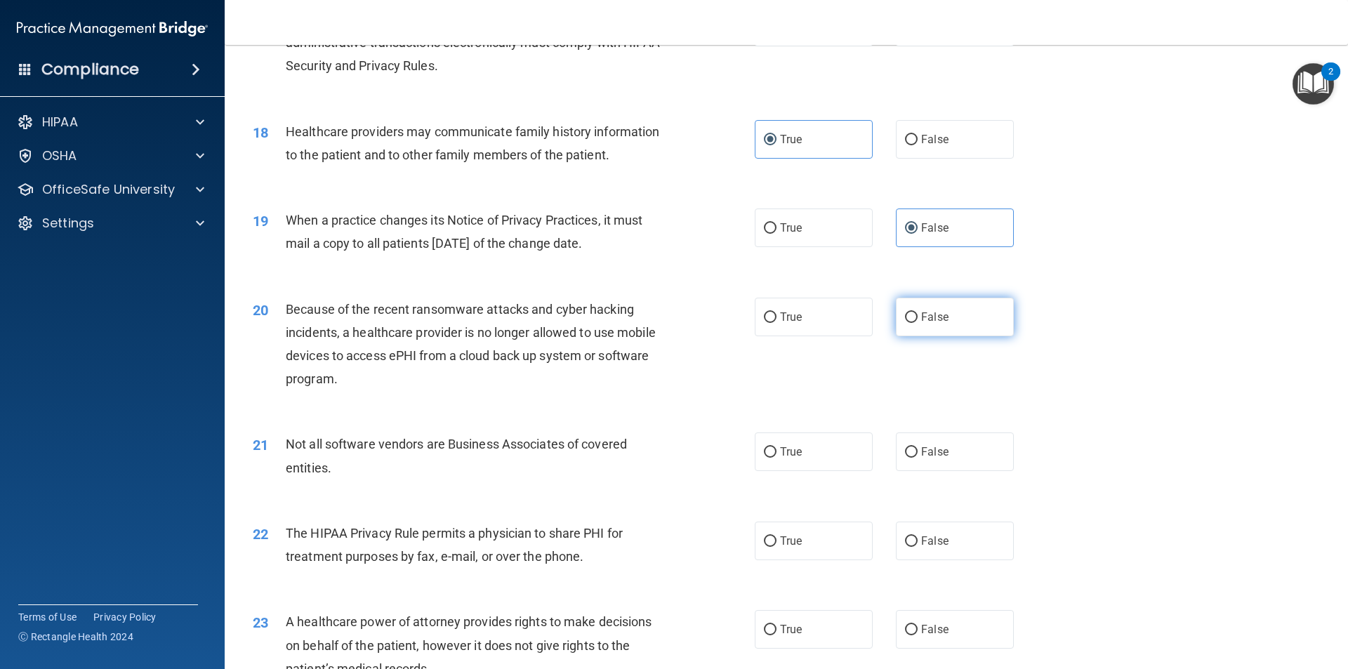
click at [922, 326] on label "False" at bounding box center [955, 317] width 118 height 39
click at [917, 323] on input "False" at bounding box center [911, 317] width 13 height 11
radio input "true"
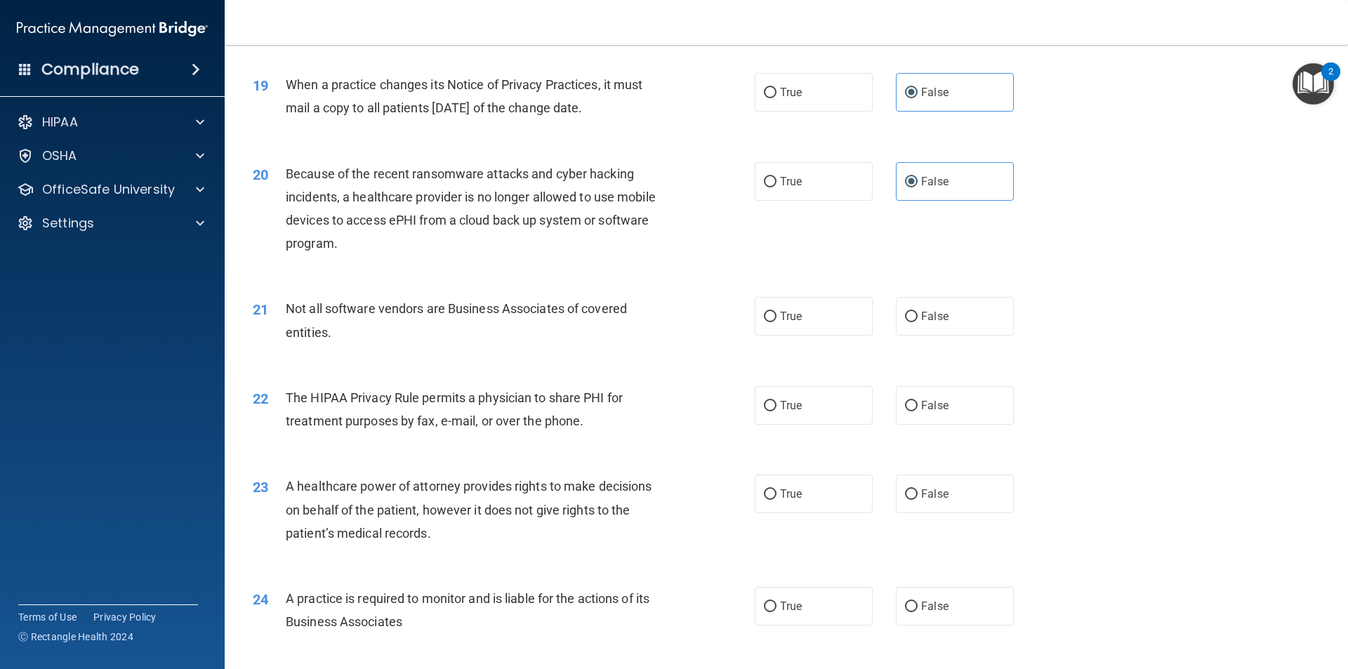
scroll to position [1943, 0]
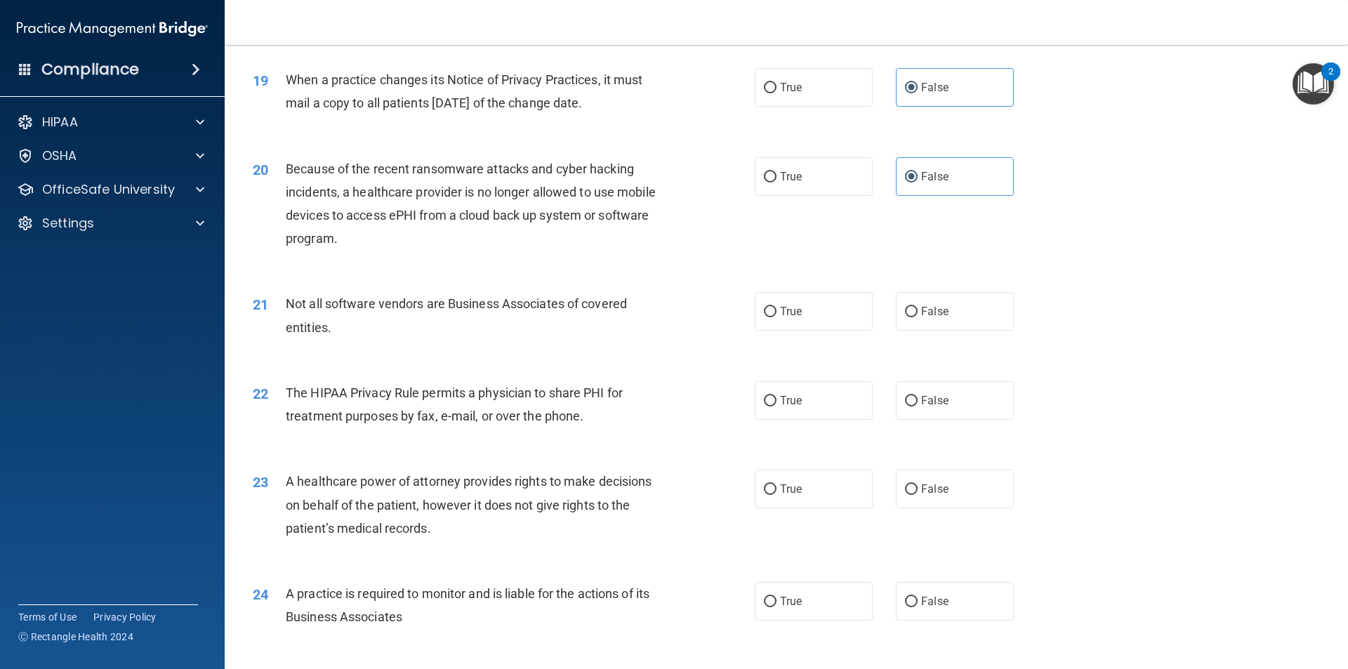
click at [527, 300] on span "Not all software vendors are Business Associates of covered entities." at bounding box center [456, 315] width 341 height 38
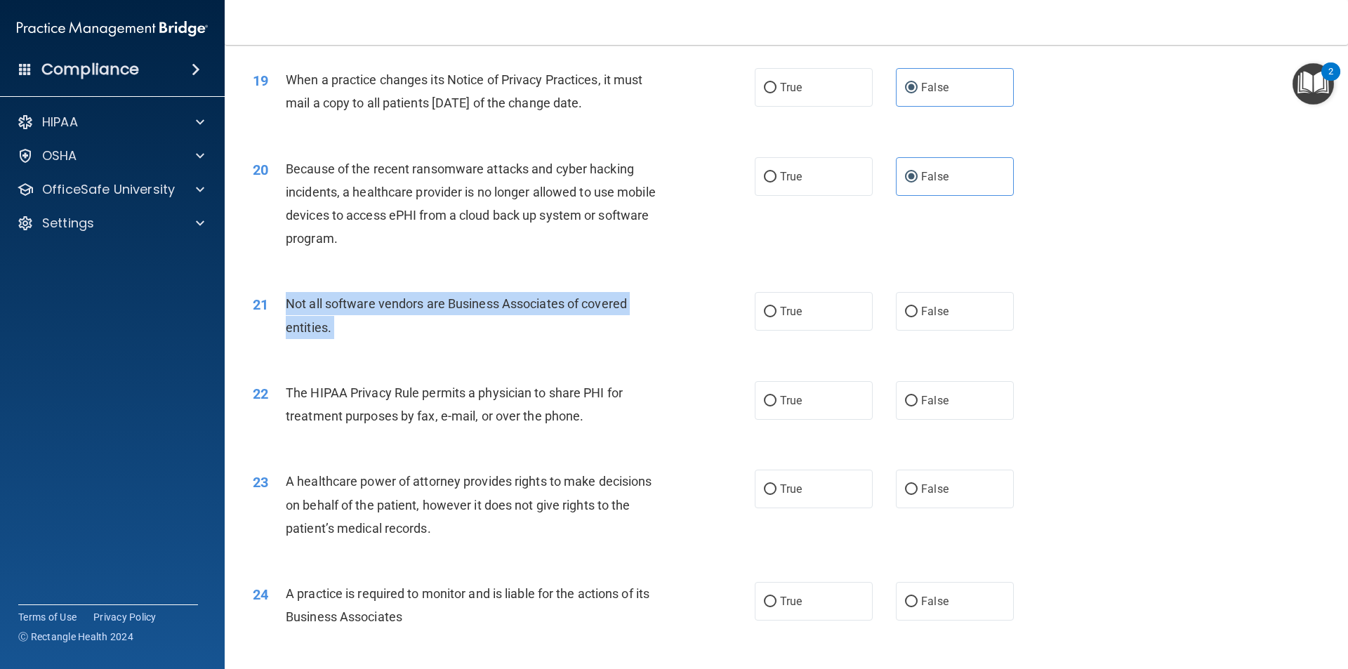
click at [527, 300] on span "Not all software vendors are Business Associates of covered entities." at bounding box center [456, 315] width 341 height 38
click at [748, 312] on div "21 Not all software vendors are Business Associates of covered entities." at bounding box center [504, 318] width 544 height 53
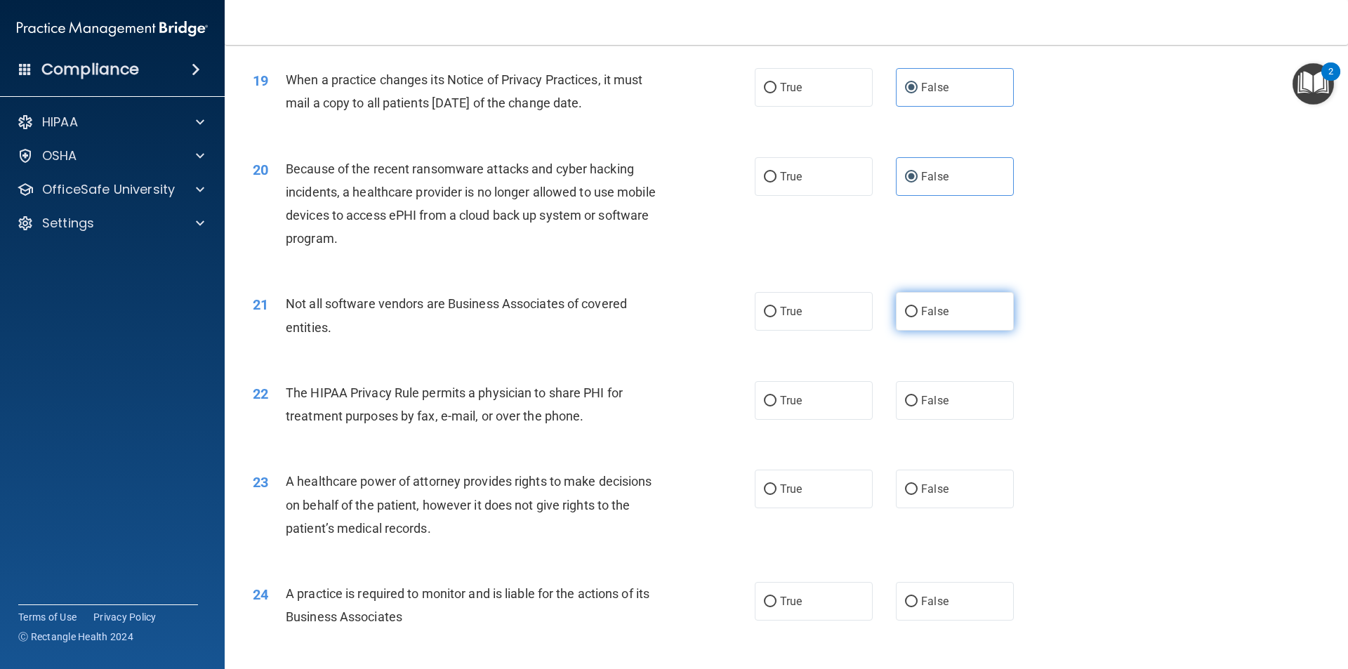
click at [921, 313] on span "False" at bounding box center [934, 311] width 27 height 13
click at [917, 313] on input "False" at bounding box center [911, 312] width 13 height 11
radio input "true"
click at [476, 393] on span "The HIPAA Privacy Rule permits a physician to share PHI for treatment purposes …" at bounding box center [454, 404] width 337 height 38
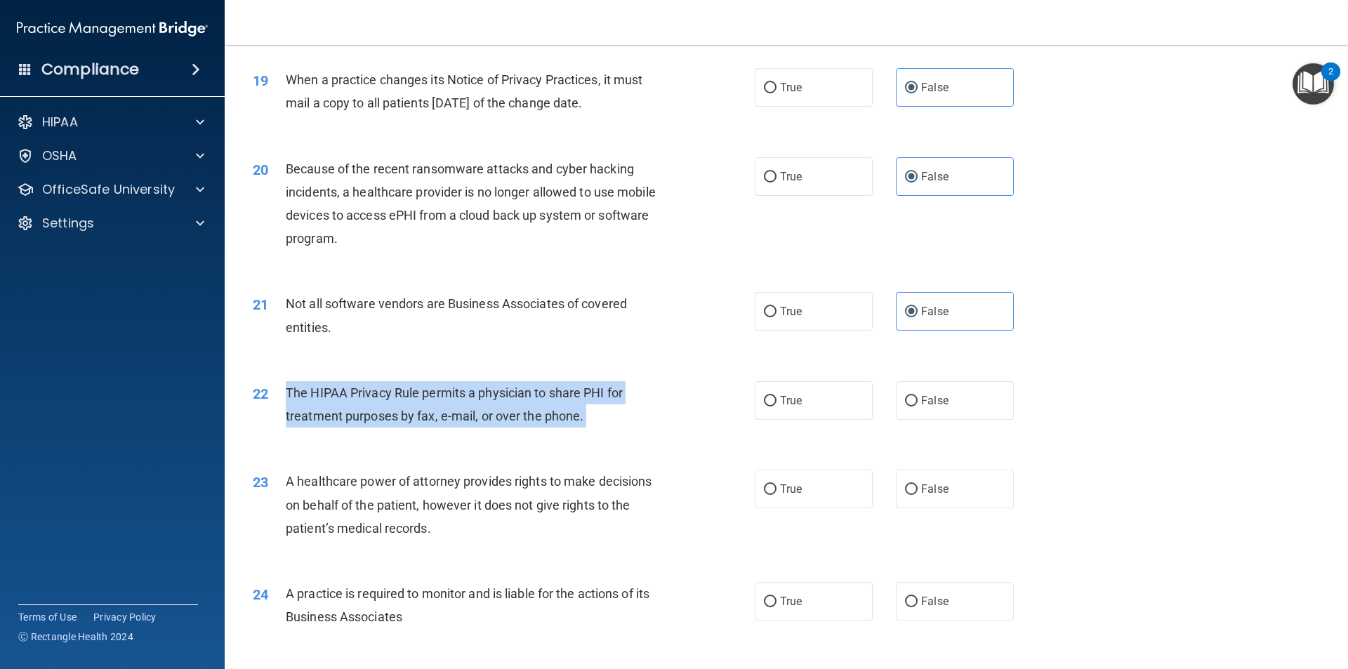
click at [476, 393] on span "The HIPAA Privacy Rule permits a physician to share PHI for treatment purposes …" at bounding box center [454, 404] width 337 height 38
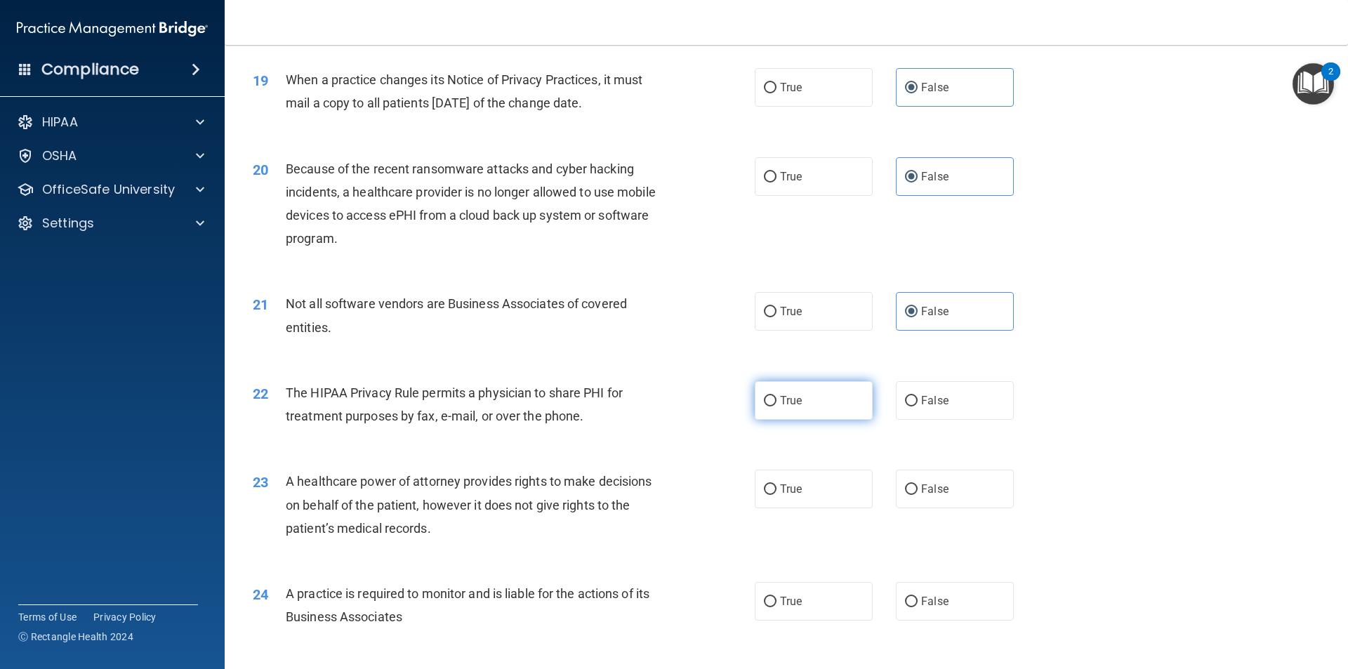
click at [780, 399] on span "True" at bounding box center [791, 400] width 22 height 13
click at [776, 399] on input "True" at bounding box center [770, 401] width 13 height 11
radio input "true"
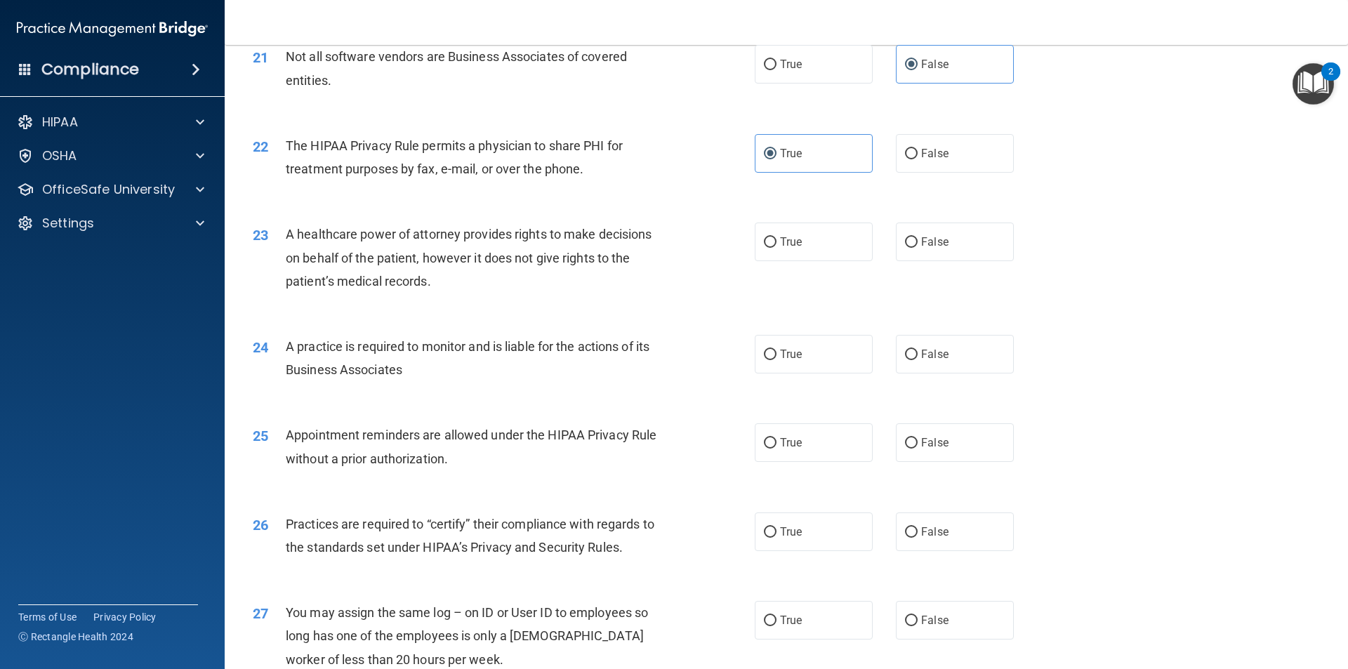
scroll to position [2224, 0]
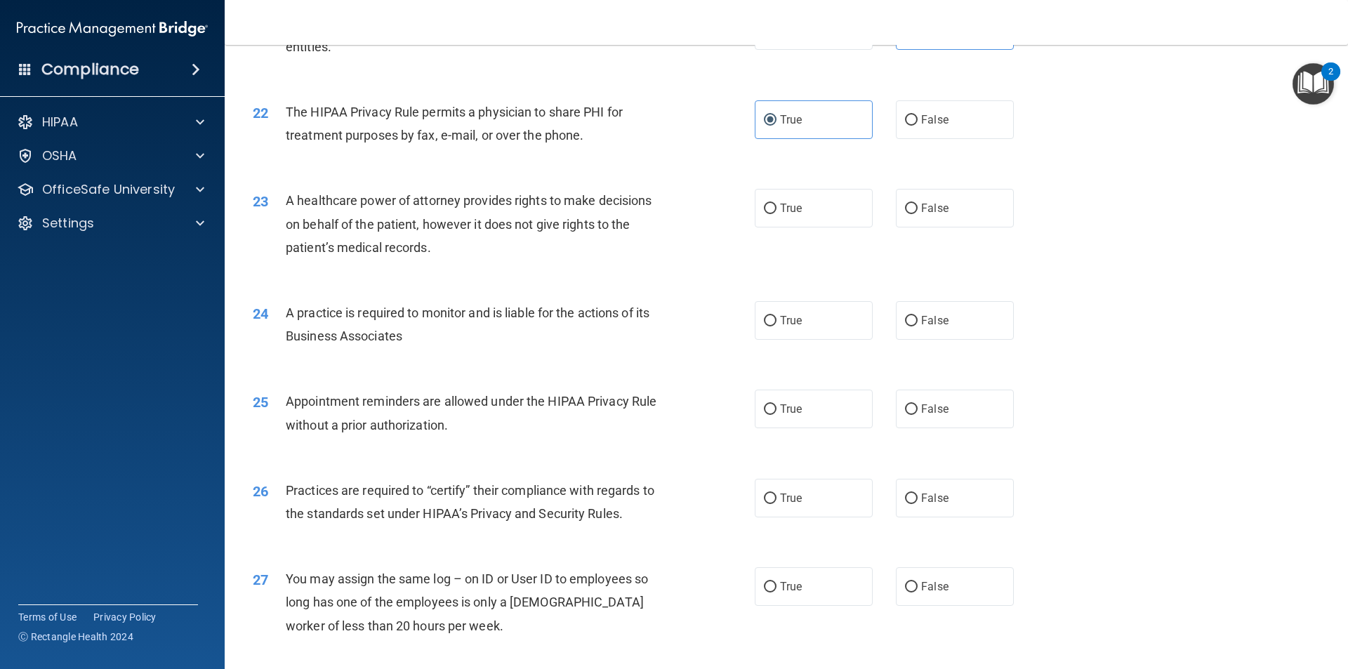
click at [384, 205] on span "A healthcare power of attorney provides rights to make decisions on behalf of t…" at bounding box center [469, 223] width 366 height 61
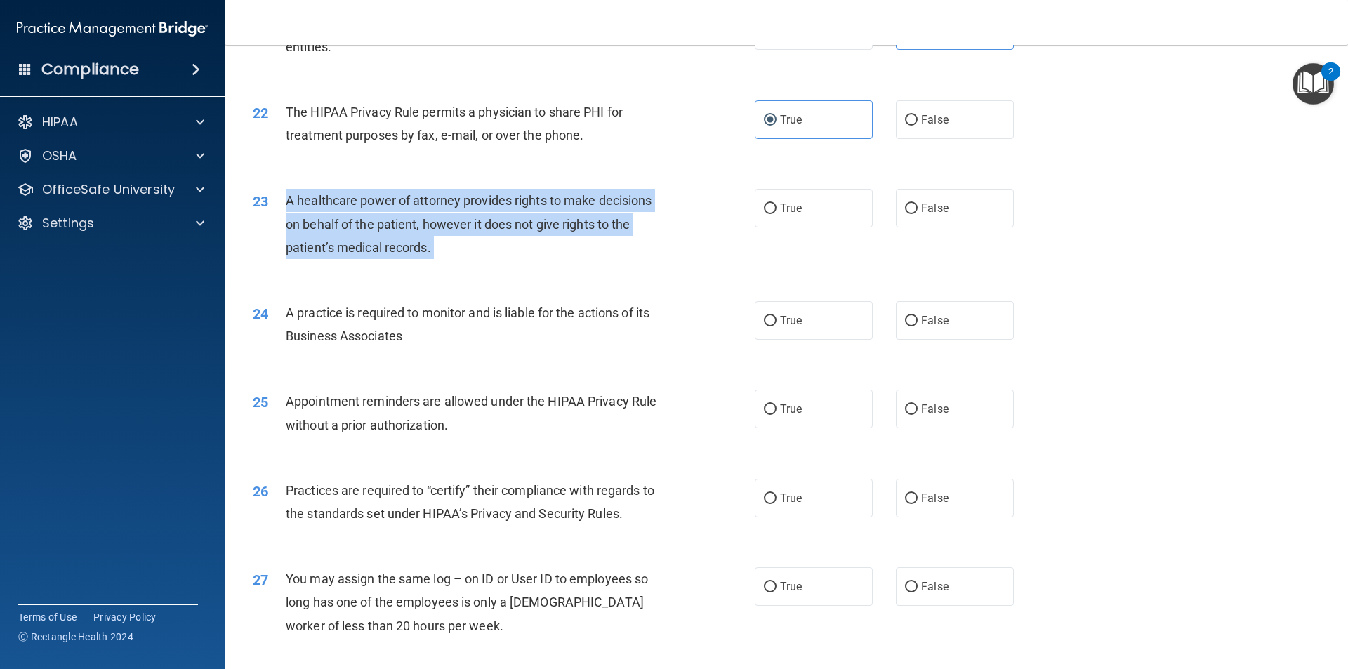
click at [384, 205] on span "A healthcare power of attorney provides rights to make decisions on behalf of t…" at bounding box center [469, 223] width 366 height 61
click at [905, 206] on input "False" at bounding box center [911, 209] width 13 height 11
radio input "true"
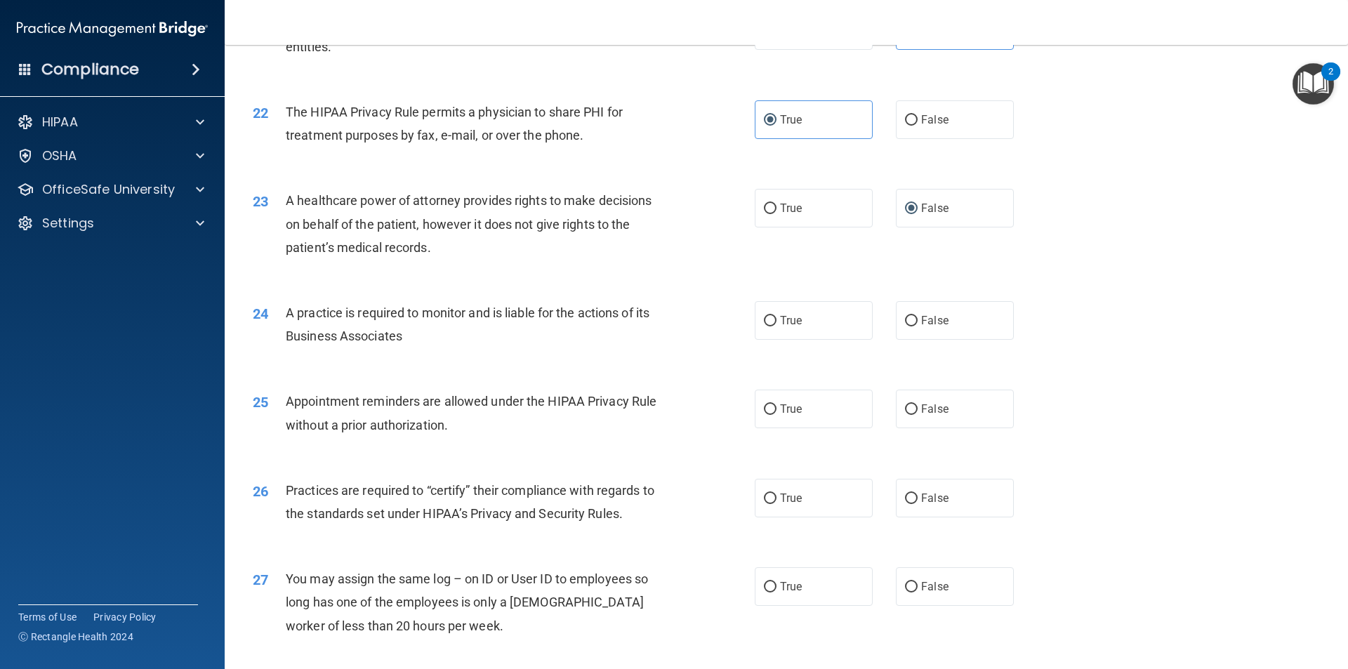
click at [479, 312] on span "A practice is required to monitor and is liable for the actions of its Business…" at bounding box center [468, 324] width 364 height 38
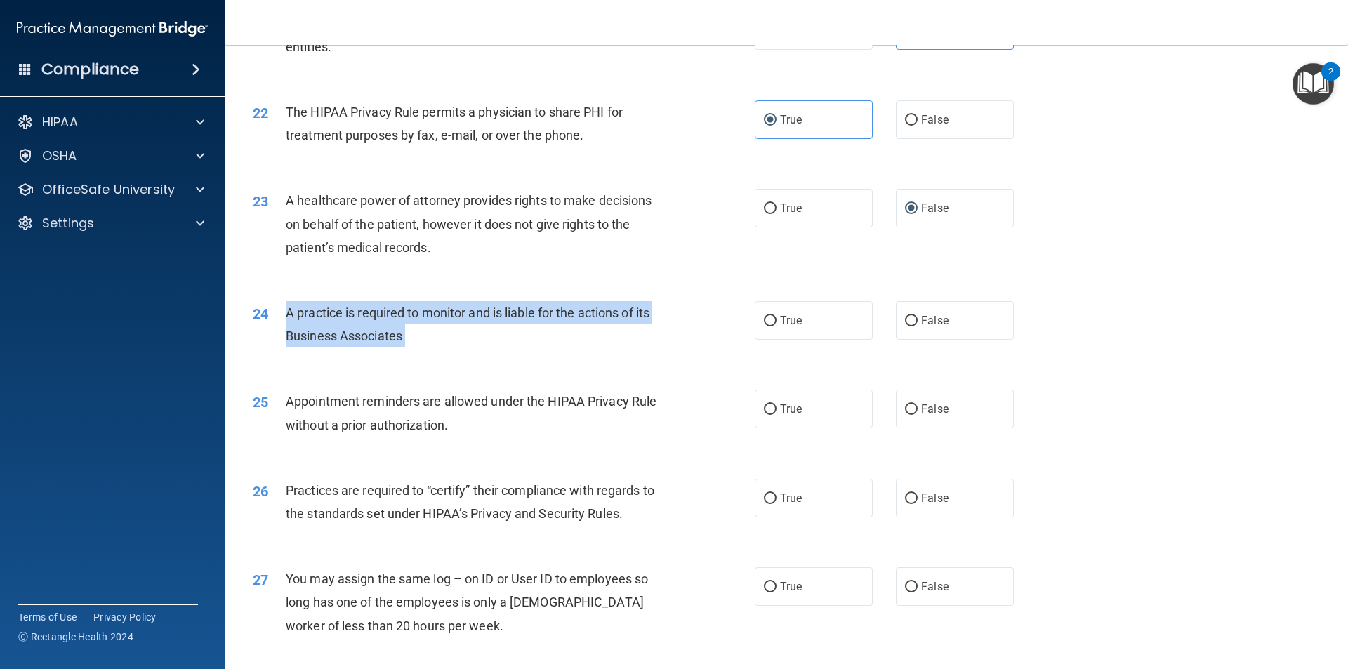
click at [479, 312] on span "A practice is required to monitor and is liable for the actions of its Business…" at bounding box center [468, 324] width 364 height 38
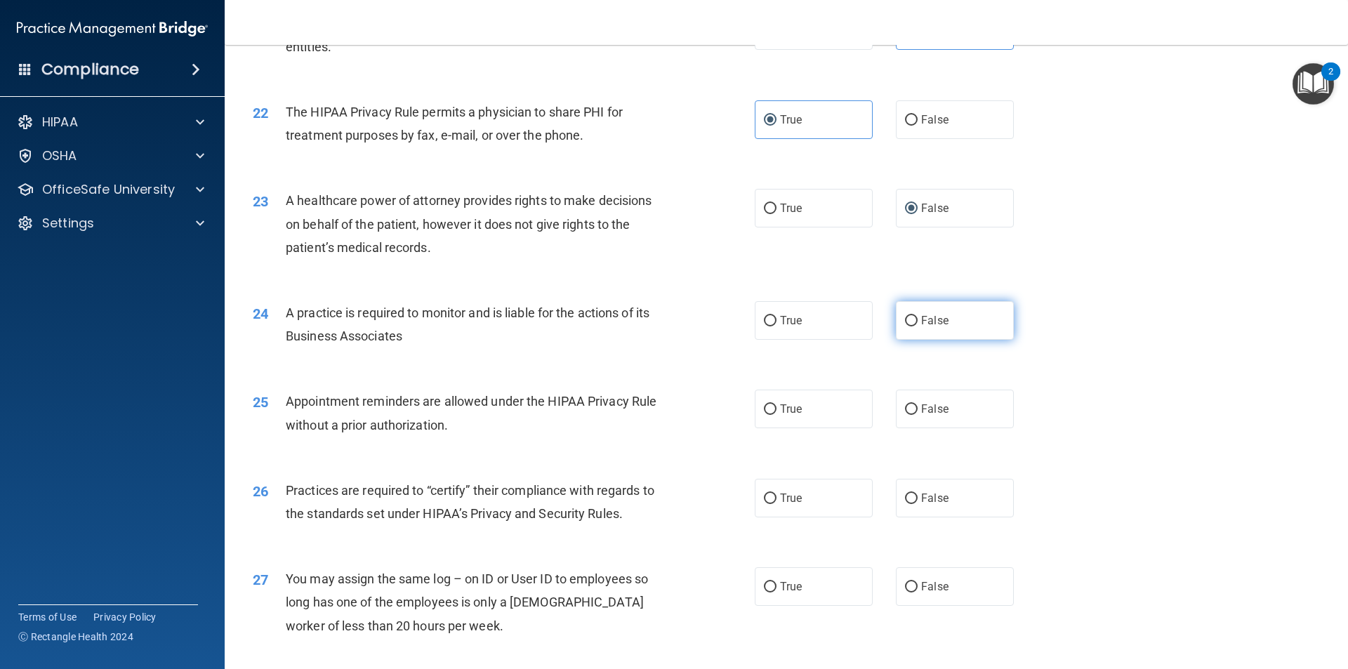
click at [911, 321] on label "False" at bounding box center [955, 320] width 118 height 39
click at [911, 321] on input "False" at bounding box center [911, 321] width 13 height 11
radio input "true"
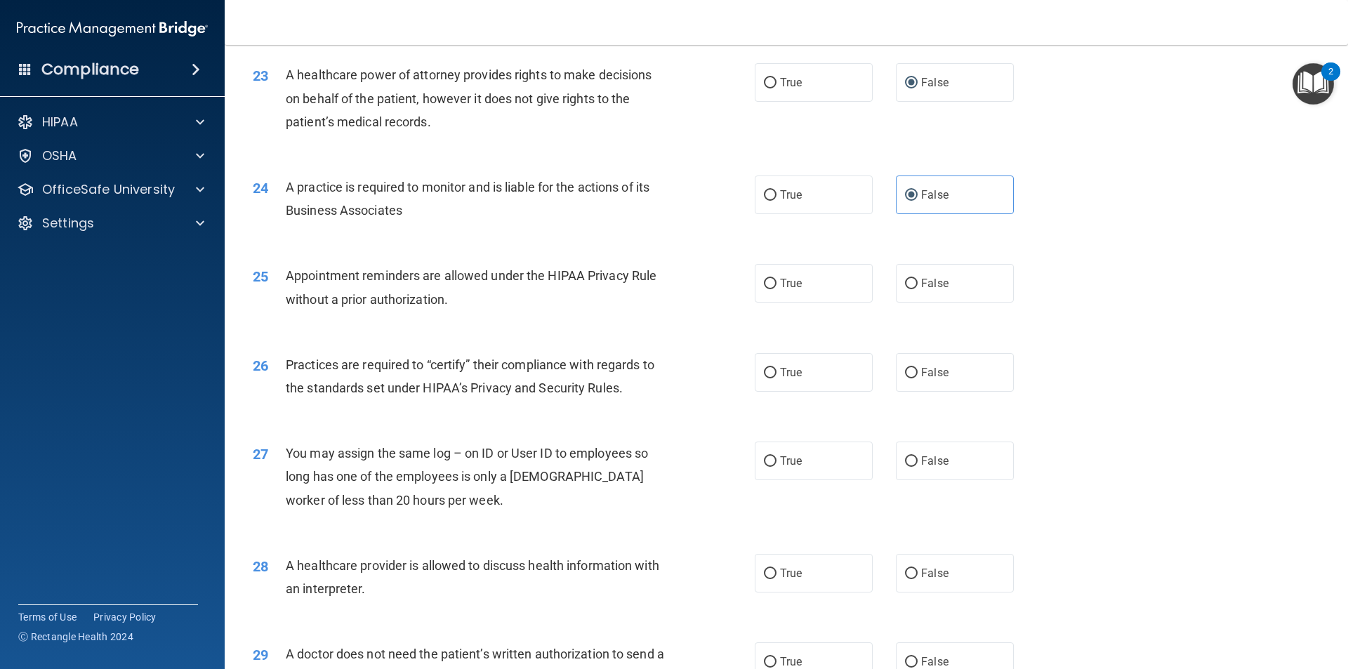
scroll to position [2364, 0]
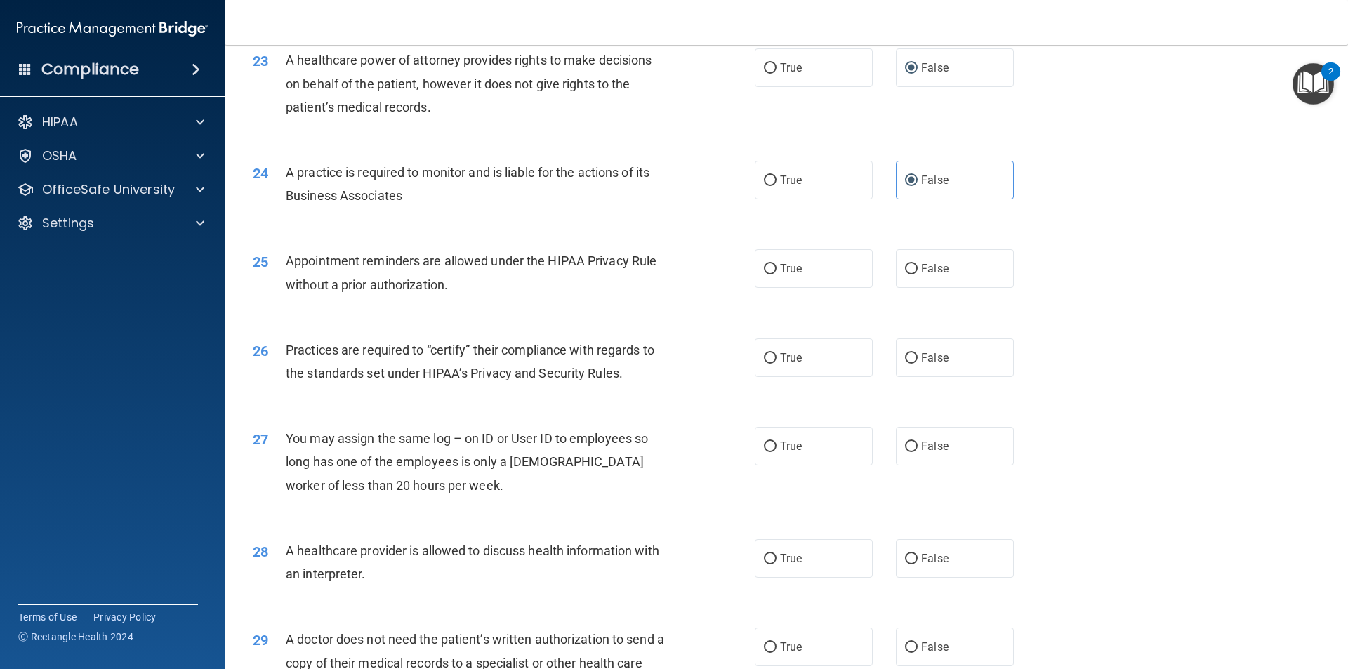
click at [596, 262] on span "Appointment reminders are allowed under the HIPAA Privacy Rule without a prior …" at bounding box center [471, 272] width 371 height 38
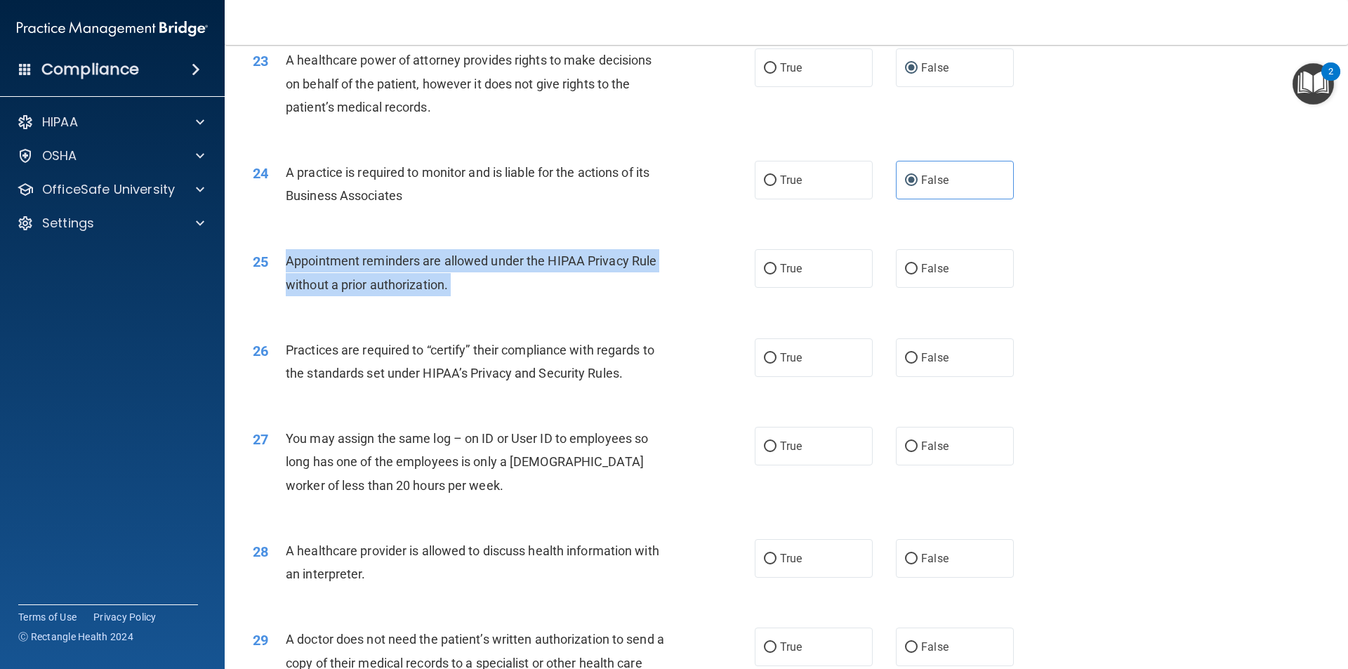
click at [596, 262] on span "Appointment reminders are allowed under the HIPAA Privacy Rule without a prior …" at bounding box center [471, 272] width 371 height 38
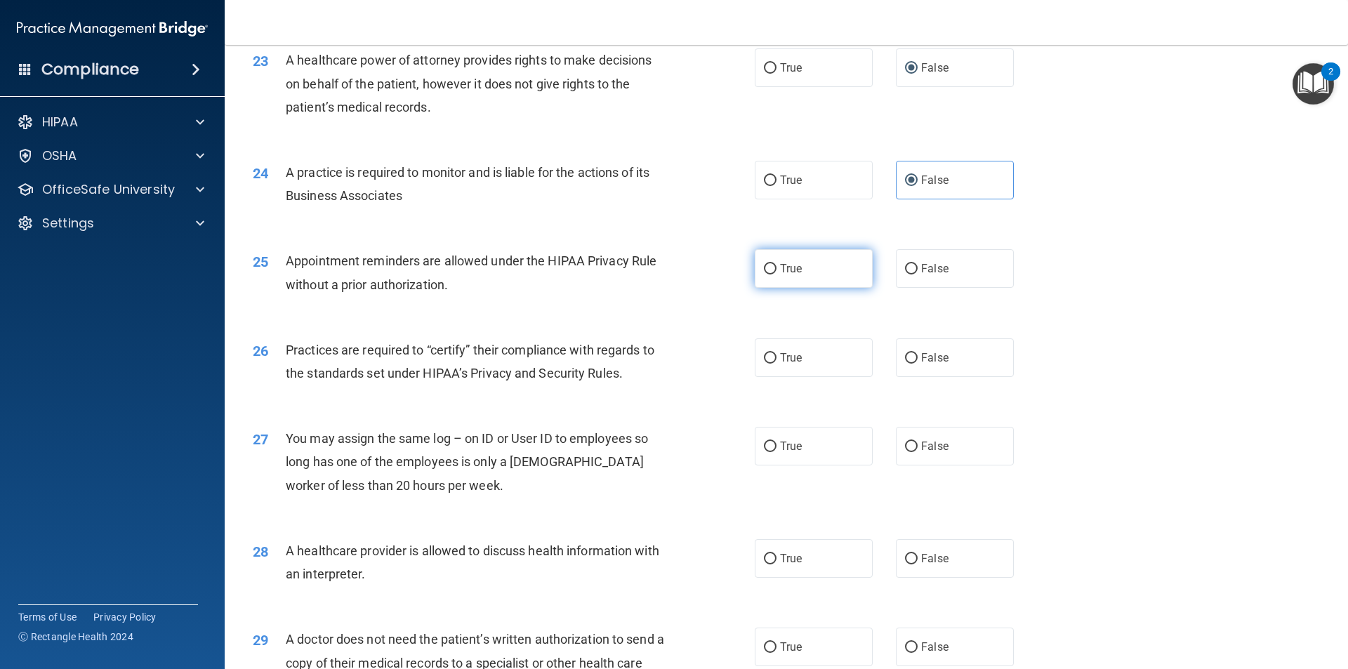
click at [771, 269] on label "True" at bounding box center [813, 268] width 118 height 39
click at [771, 269] on input "True" at bounding box center [770, 269] width 13 height 11
radio input "true"
click at [484, 354] on span "Practices are required to “certify” their compliance with regards to the standa…" at bounding box center [470, 361] width 368 height 38
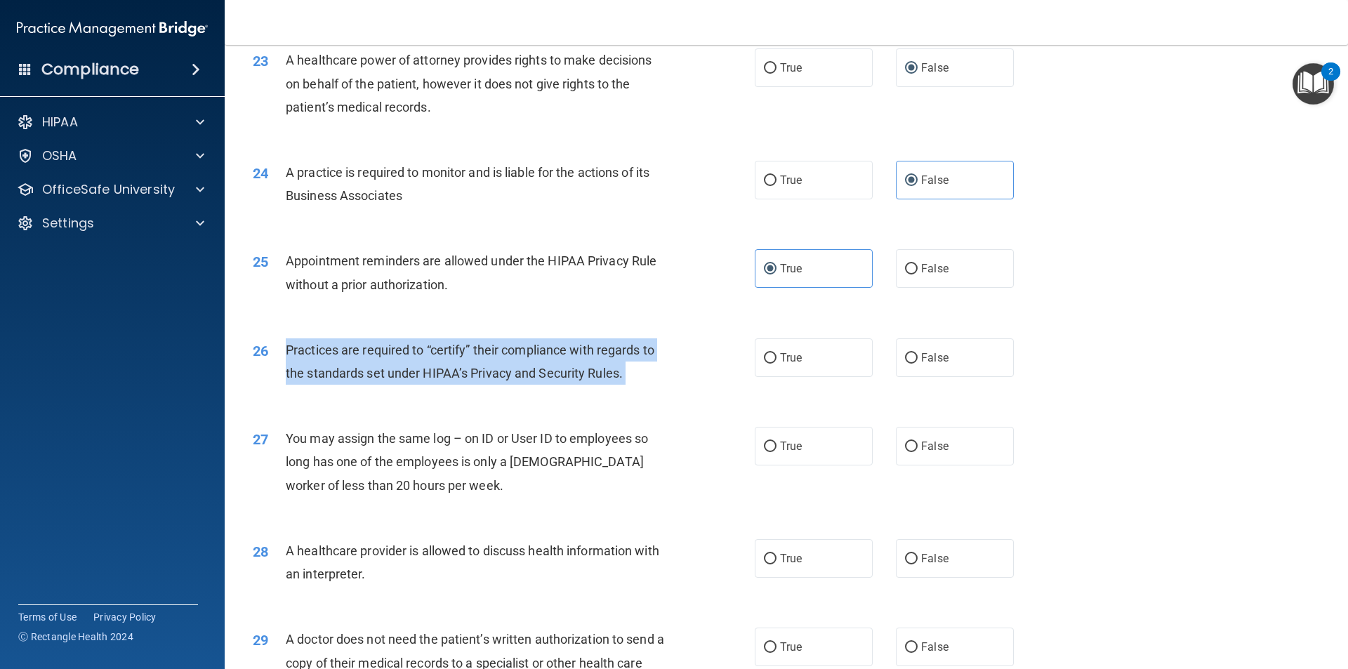
click at [484, 354] on span "Practices are required to “certify” their compliance with regards to the standa…" at bounding box center [470, 361] width 368 height 38
click at [905, 353] on input "False" at bounding box center [911, 358] width 13 height 11
radio input "true"
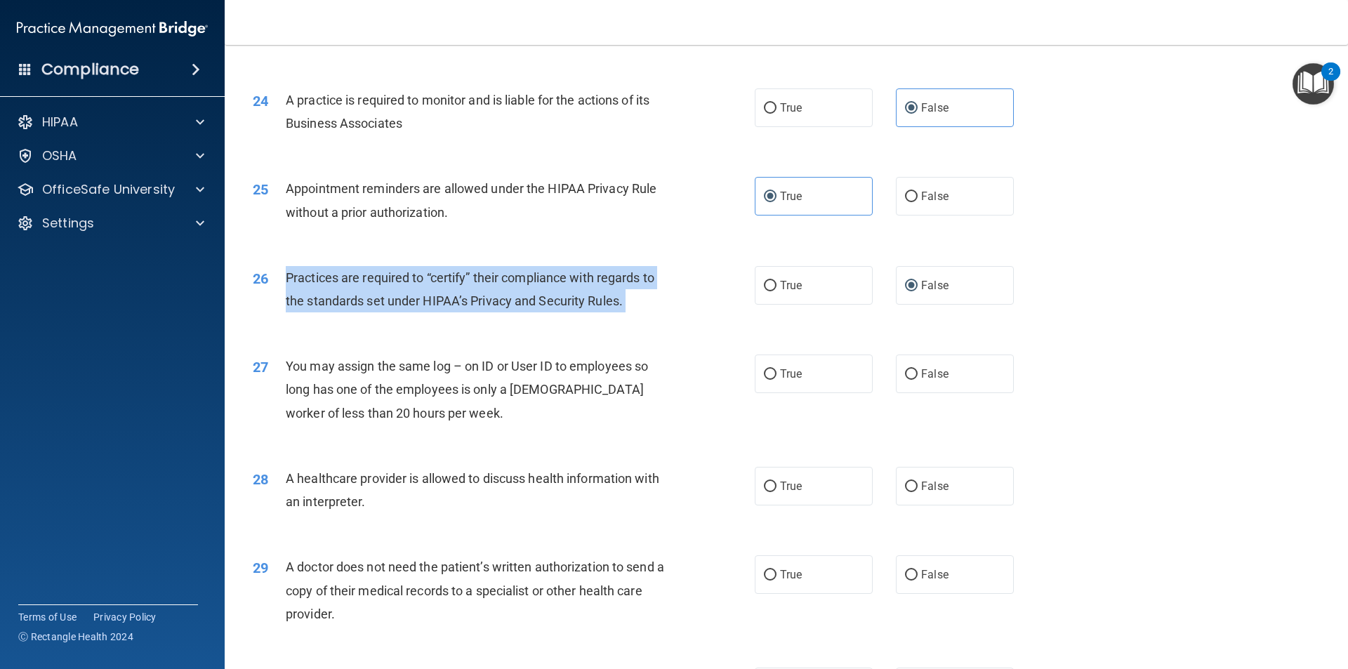
scroll to position [2505, 0]
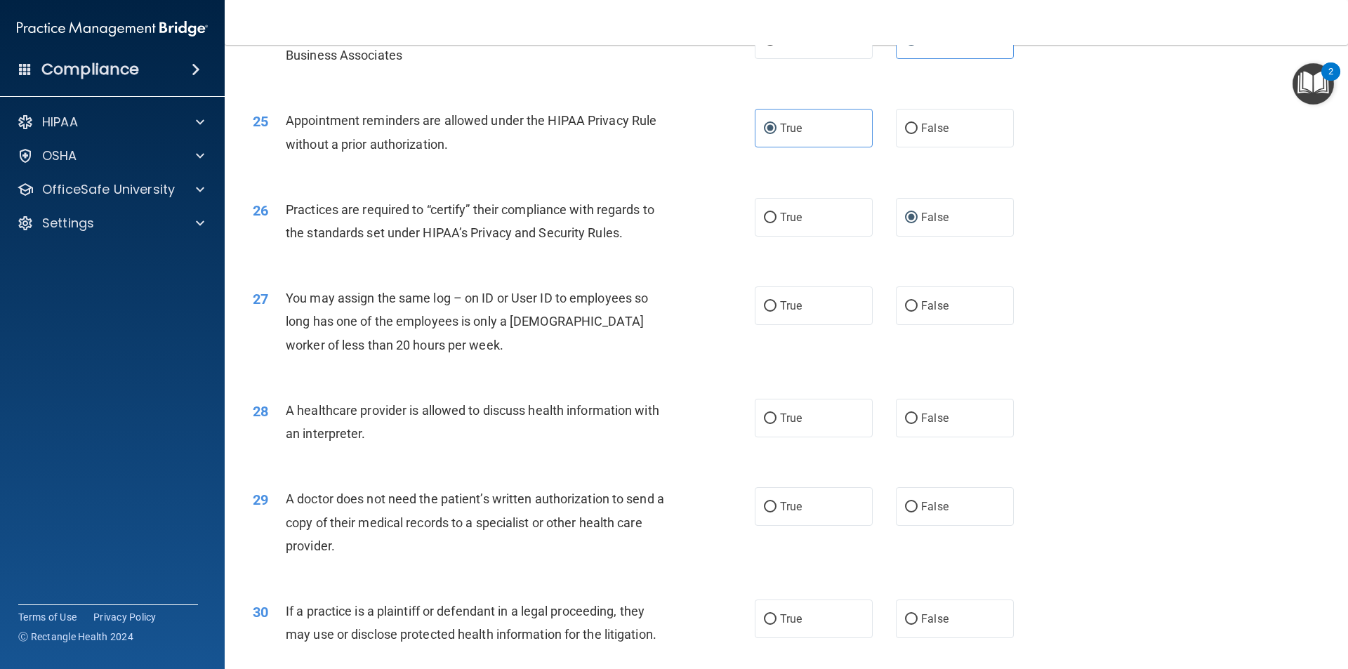
click at [507, 291] on span "You may assign the same log – on ID or User ID to employees so long has one of …" at bounding box center [467, 321] width 362 height 61
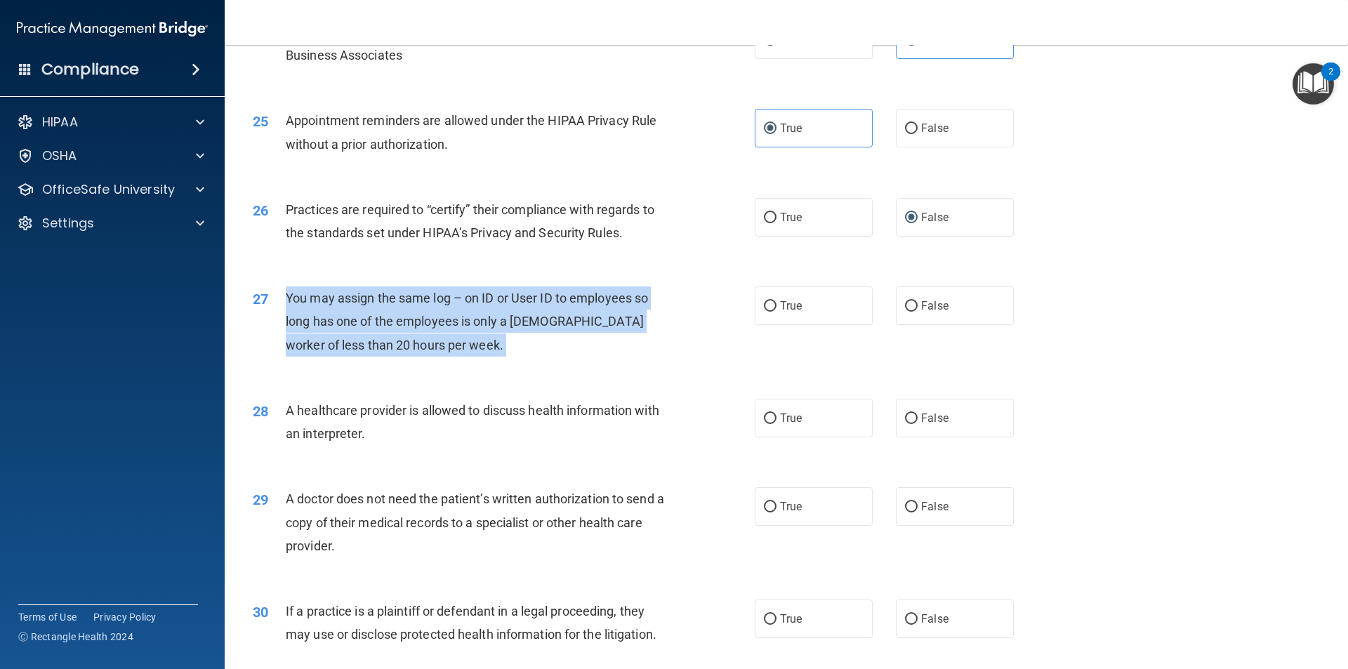
click at [507, 291] on span "You may assign the same log – on ID or User ID to employees so long has one of …" at bounding box center [467, 321] width 362 height 61
click at [907, 307] on input "False" at bounding box center [911, 306] width 13 height 11
radio input "true"
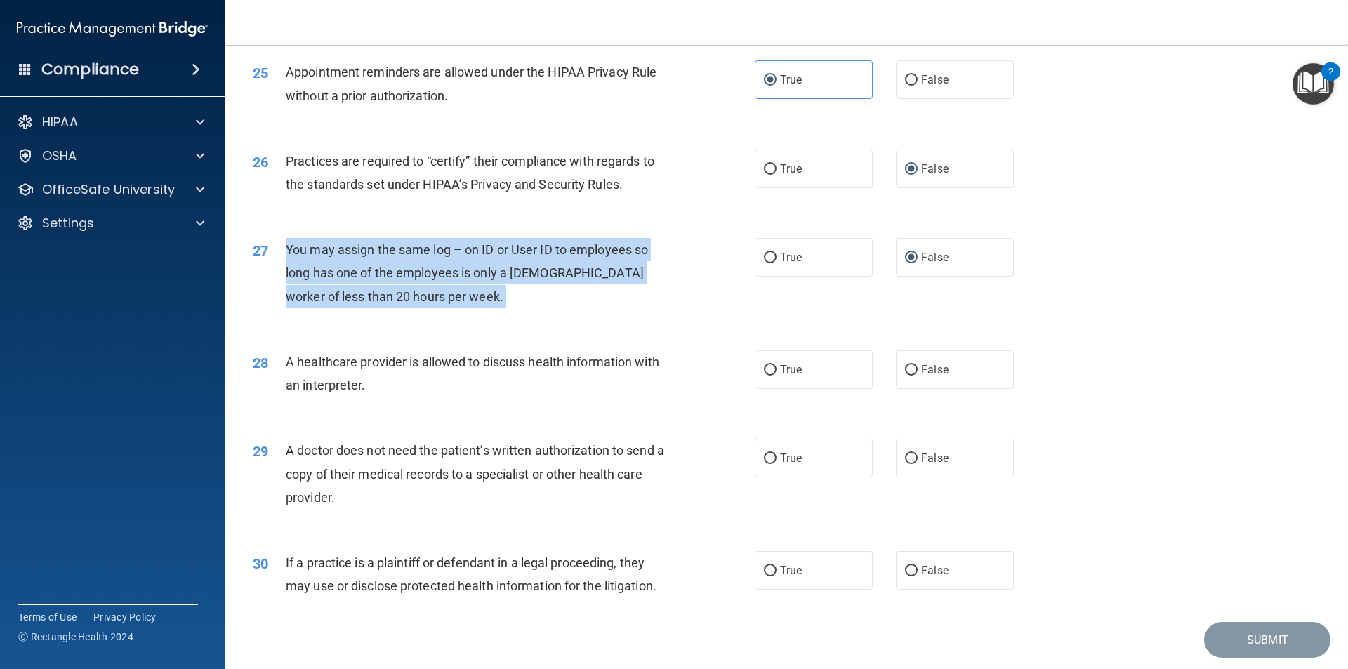
scroll to position [2598, 0]
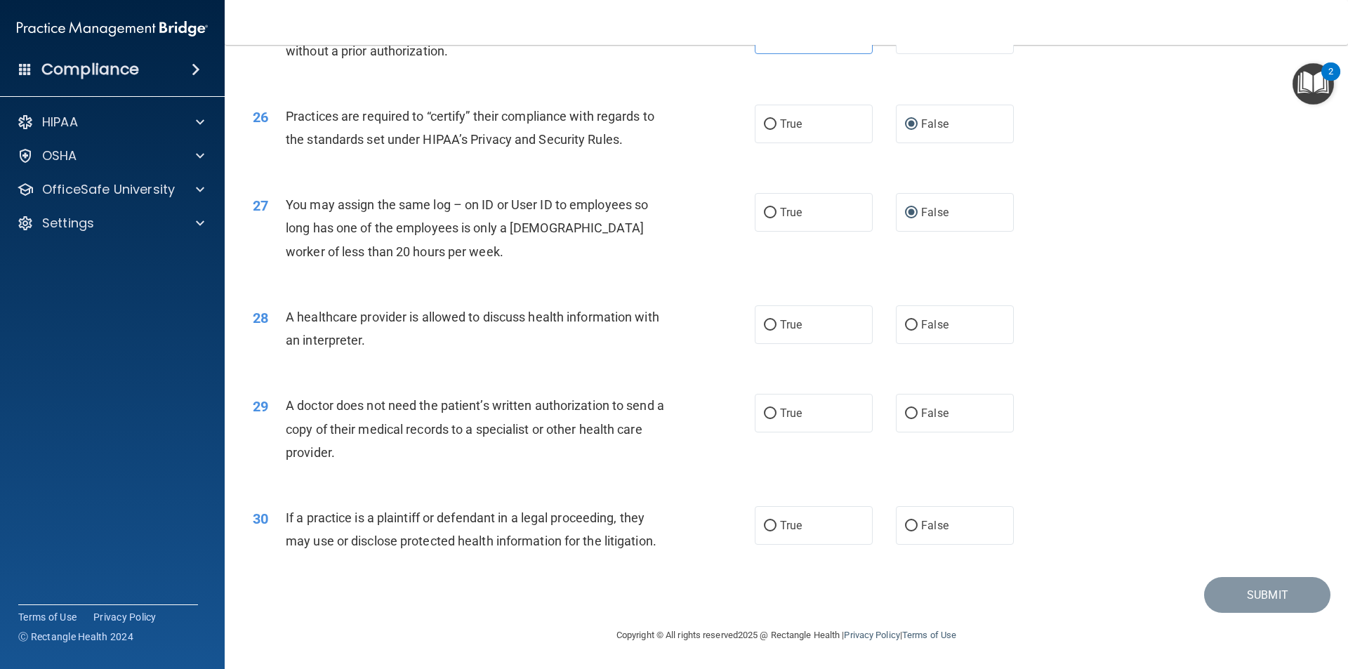
click at [538, 322] on span "A healthcare provider is allowed to discuss health information with an interpre…" at bounding box center [472, 329] width 373 height 38
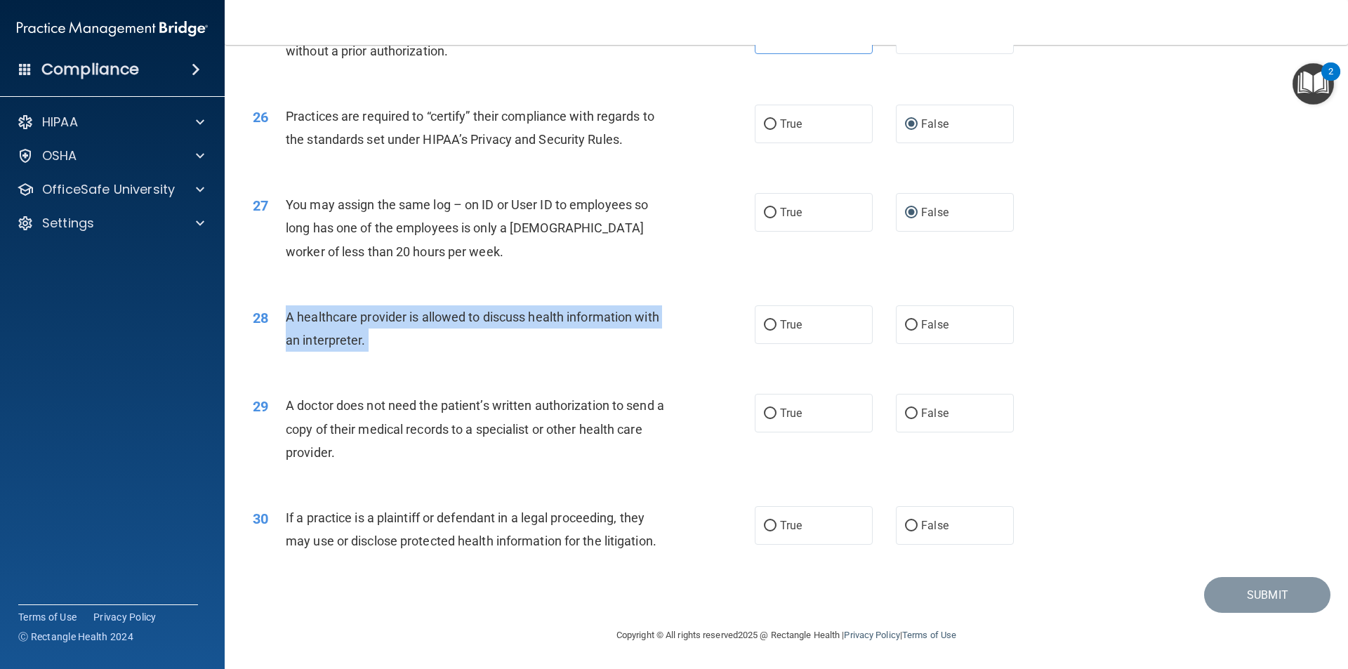
click at [538, 322] on span "A healthcare provider is allowed to discuss health information with an interpre…" at bounding box center [472, 329] width 373 height 38
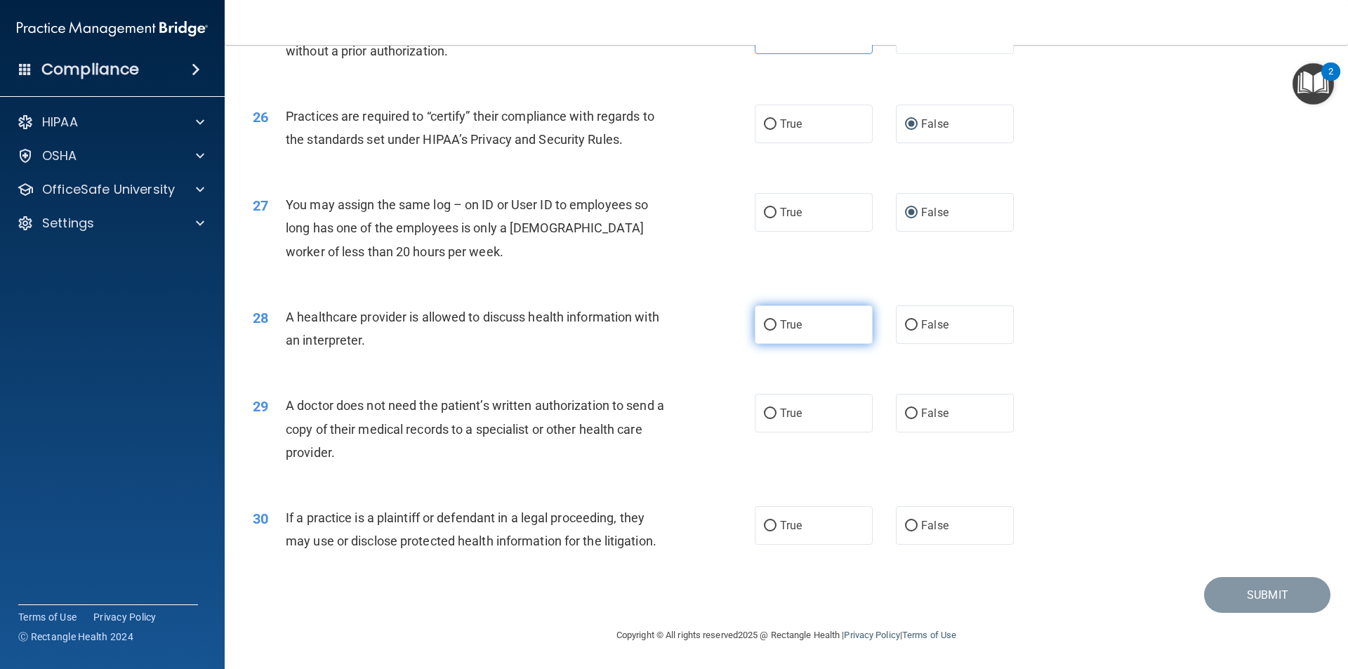
click at [785, 329] on span "True" at bounding box center [791, 324] width 22 height 13
click at [776, 329] on input "True" at bounding box center [770, 325] width 13 height 11
radio input "true"
click at [642, 410] on span "A doctor does not need the patient’s written authorization to send a copy of th…" at bounding box center [475, 428] width 378 height 61
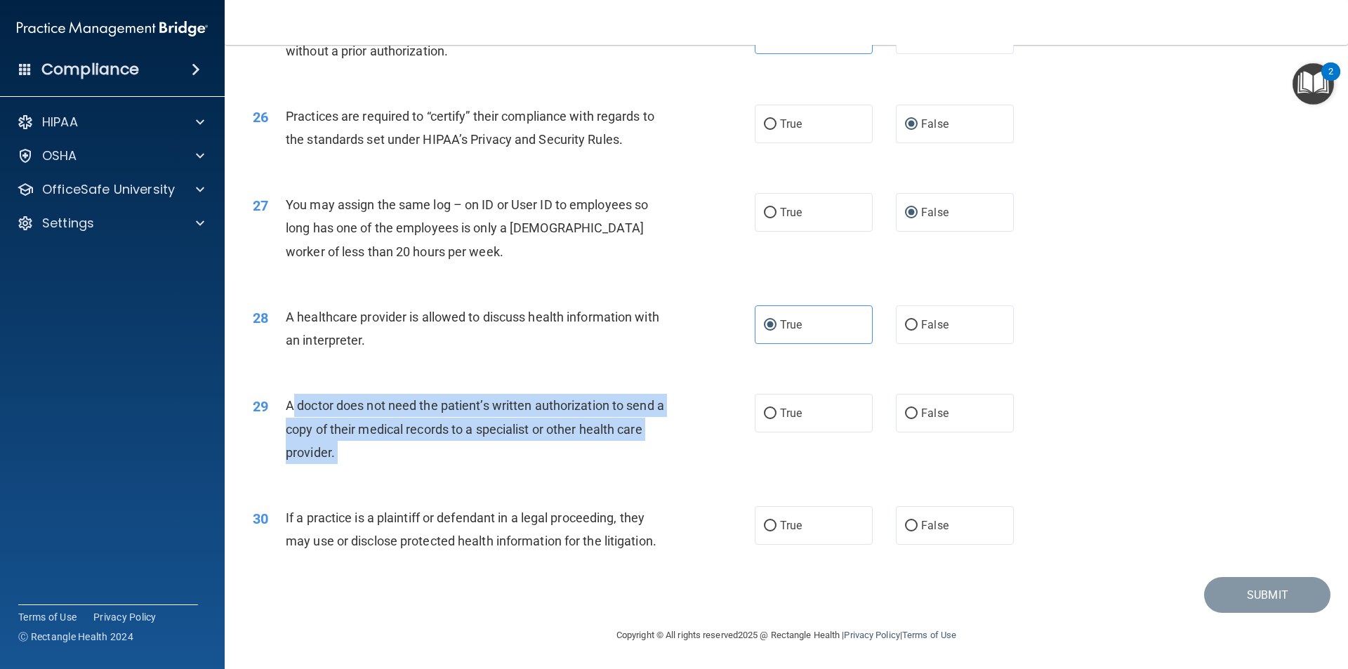
click at [642, 410] on span "A doctor does not need the patient’s written authorization to send a copy of th…" at bounding box center [475, 428] width 378 height 61
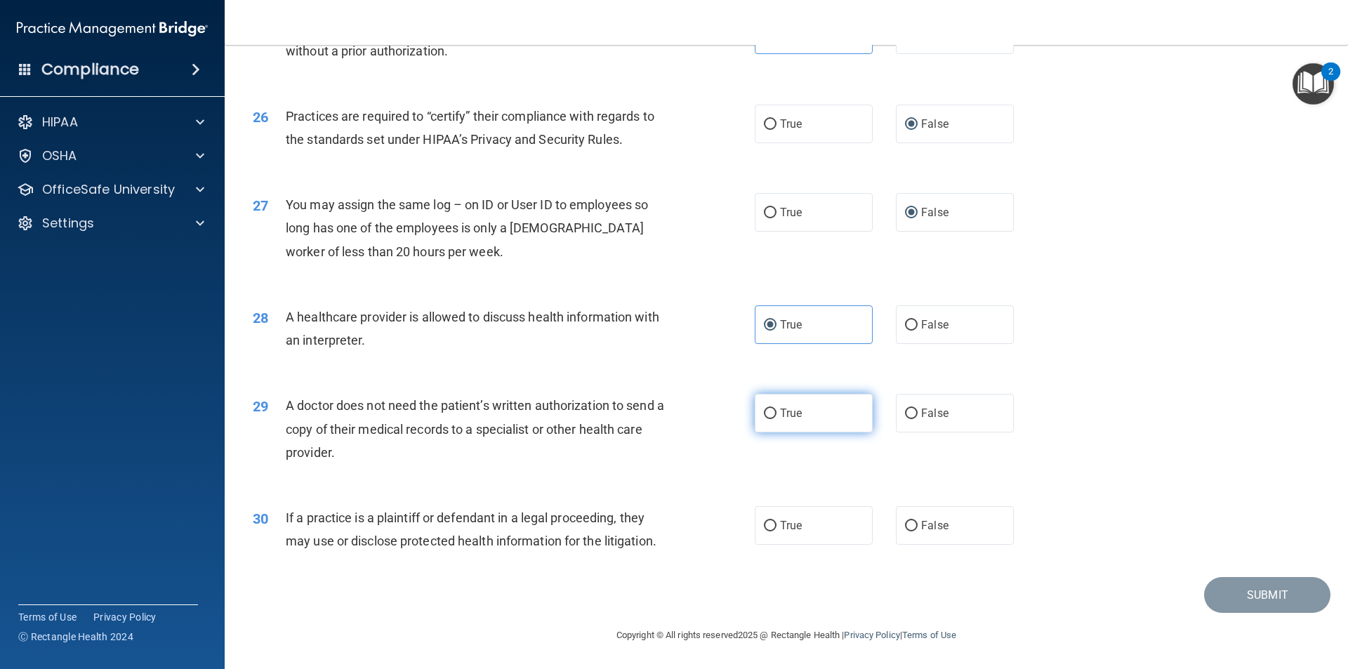
click at [807, 412] on label "True" at bounding box center [813, 413] width 118 height 39
click at [776, 412] on input "True" at bounding box center [770, 413] width 13 height 11
radio input "true"
click at [450, 513] on span "If a practice is a plaintiff or defendant in a legal proceeding, they may use o…" at bounding box center [471, 529] width 371 height 38
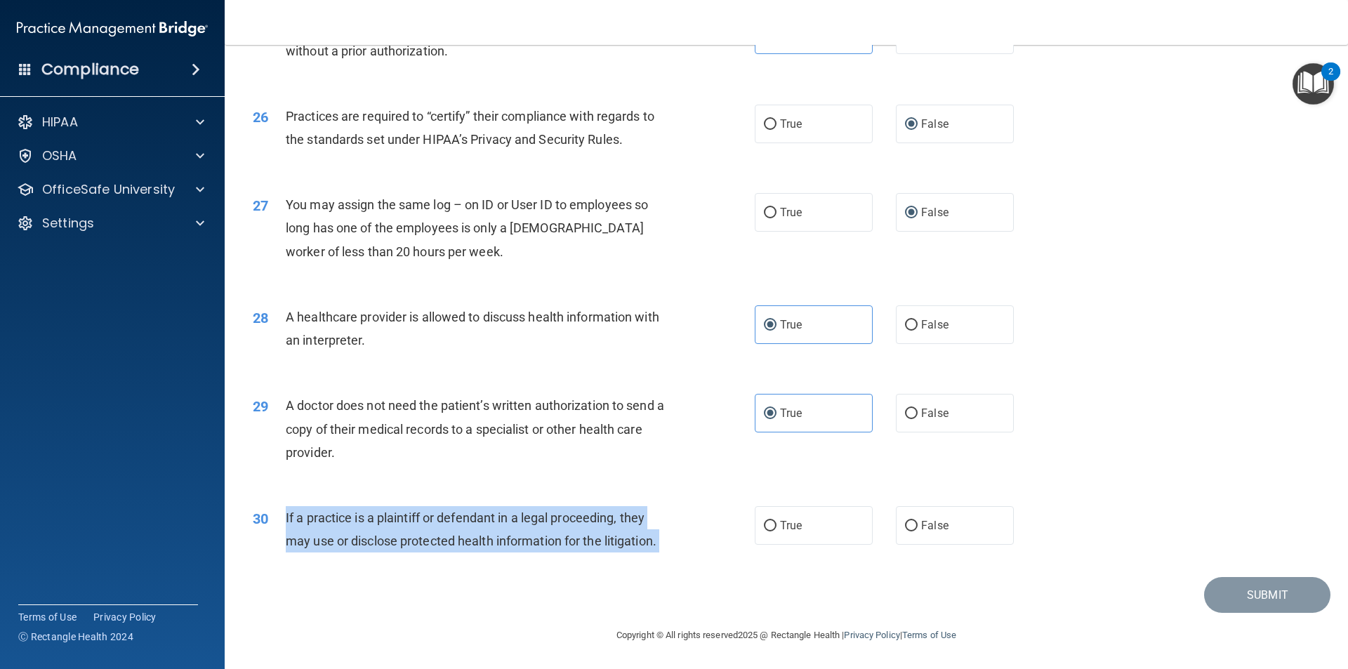
click at [450, 513] on span "If a practice is a plaintiff or defendant in a legal proceeding, they may use o…" at bounding box center [471, 529] width 371 height 38
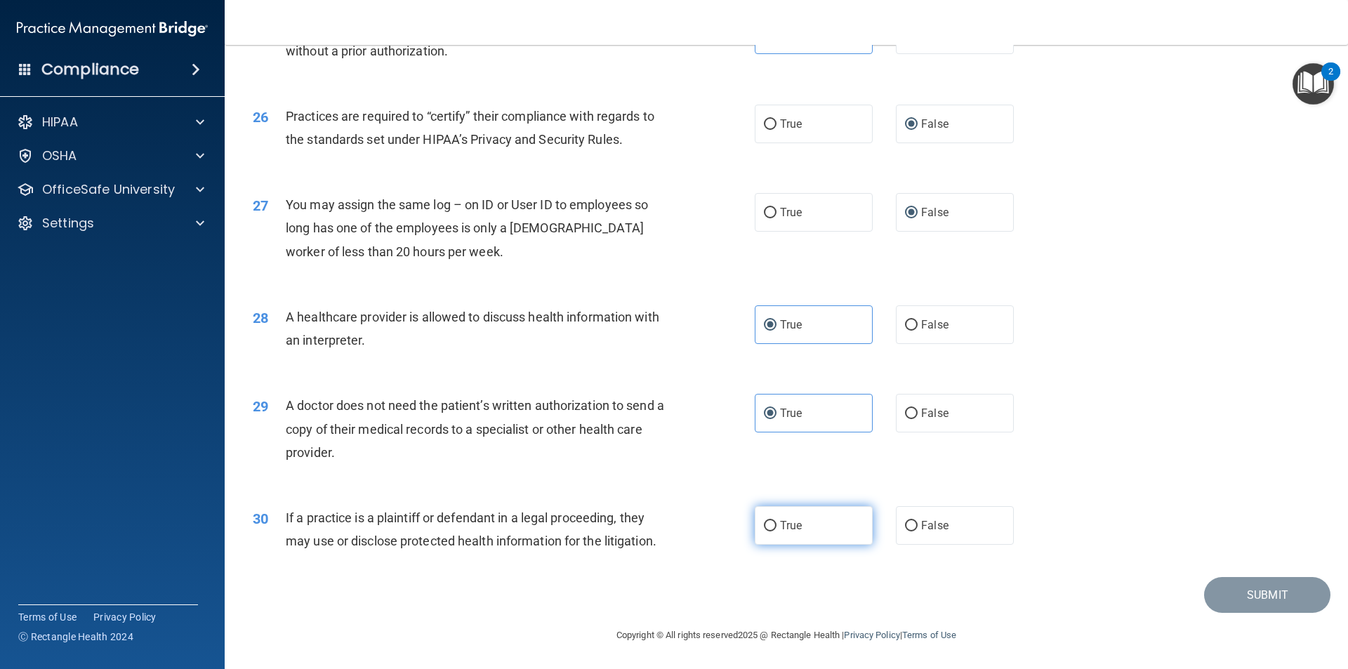
click at [770, 520] on label "True" at bounding box center [813, 525] width 118 height 39
click at [770, 521] on input "True" at bounding box center [770, 526] width 13 height 11
radio input "true"
click at [1228, 606] on button "Submit" at bounding box center [1267, 595] width 126 height 36
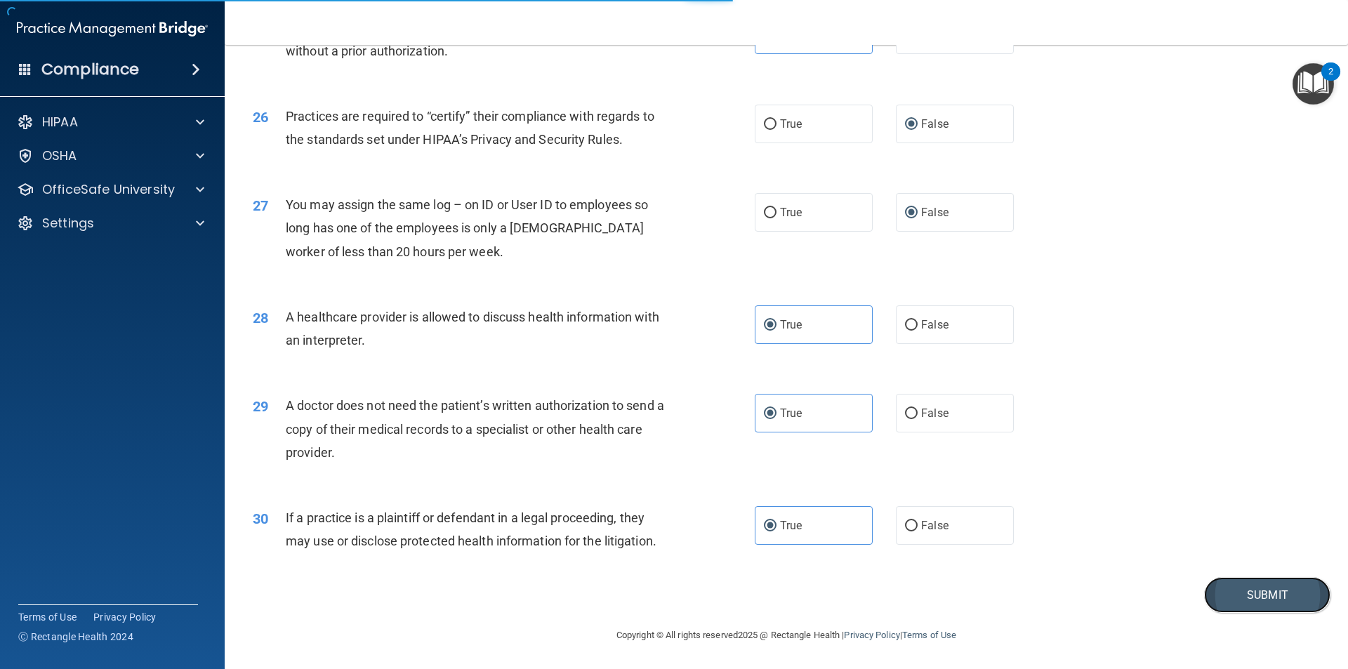
click at [1259, 602] on button "Submit" at bounding box center [1267, 595] width 126 height 36
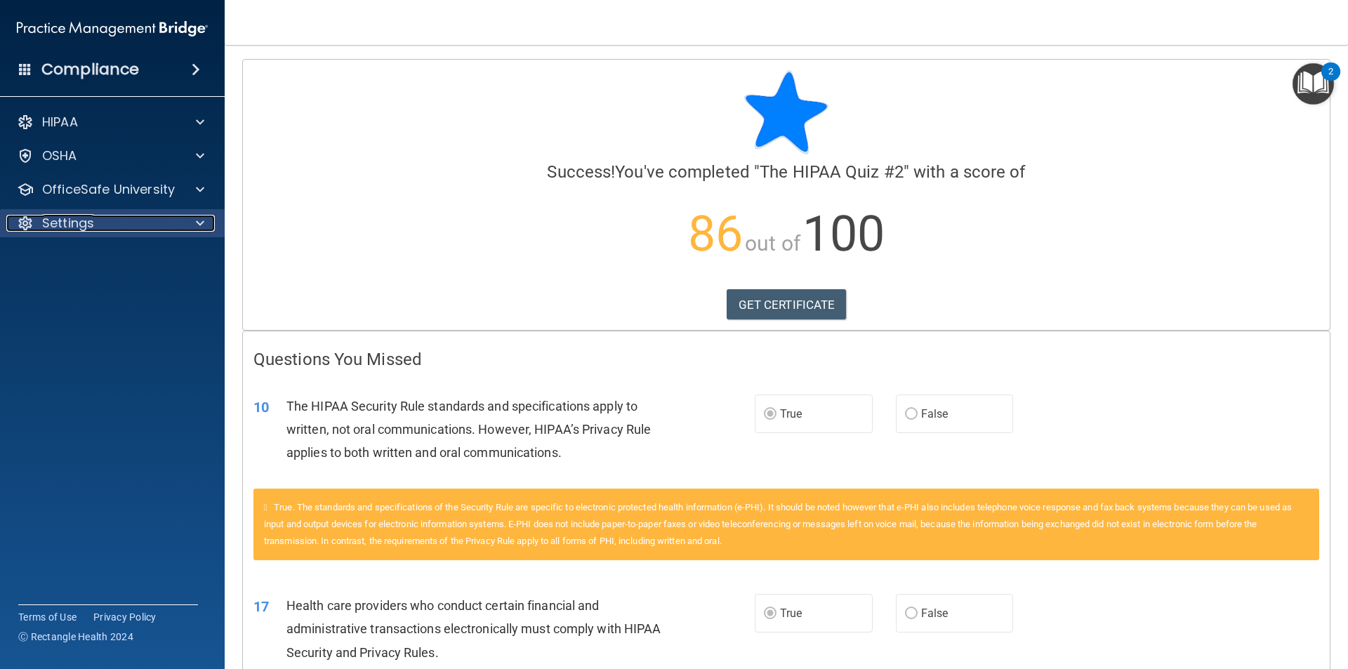
click at [111, 217] on div "Settings" at bounding box center [93, 223] width 174 height 17
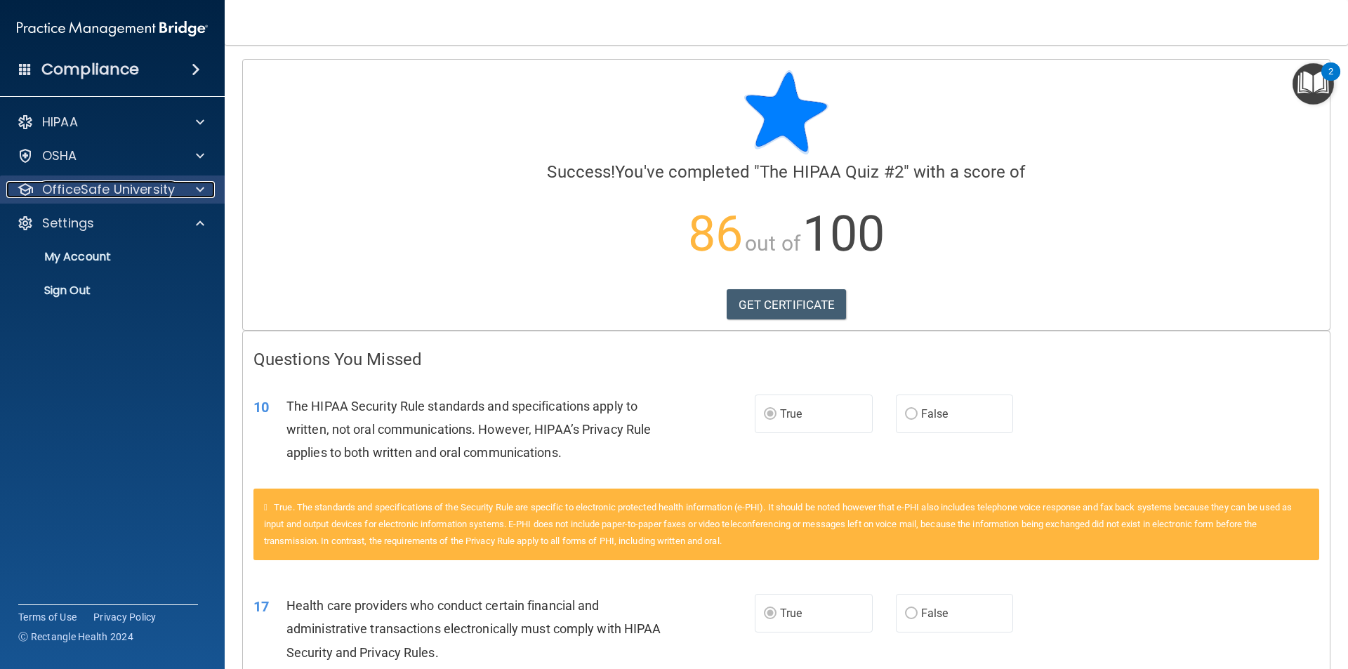
click at [91, 182] on p "OfficeSafe University" at bounding box center [108, 189] width 133 height 17
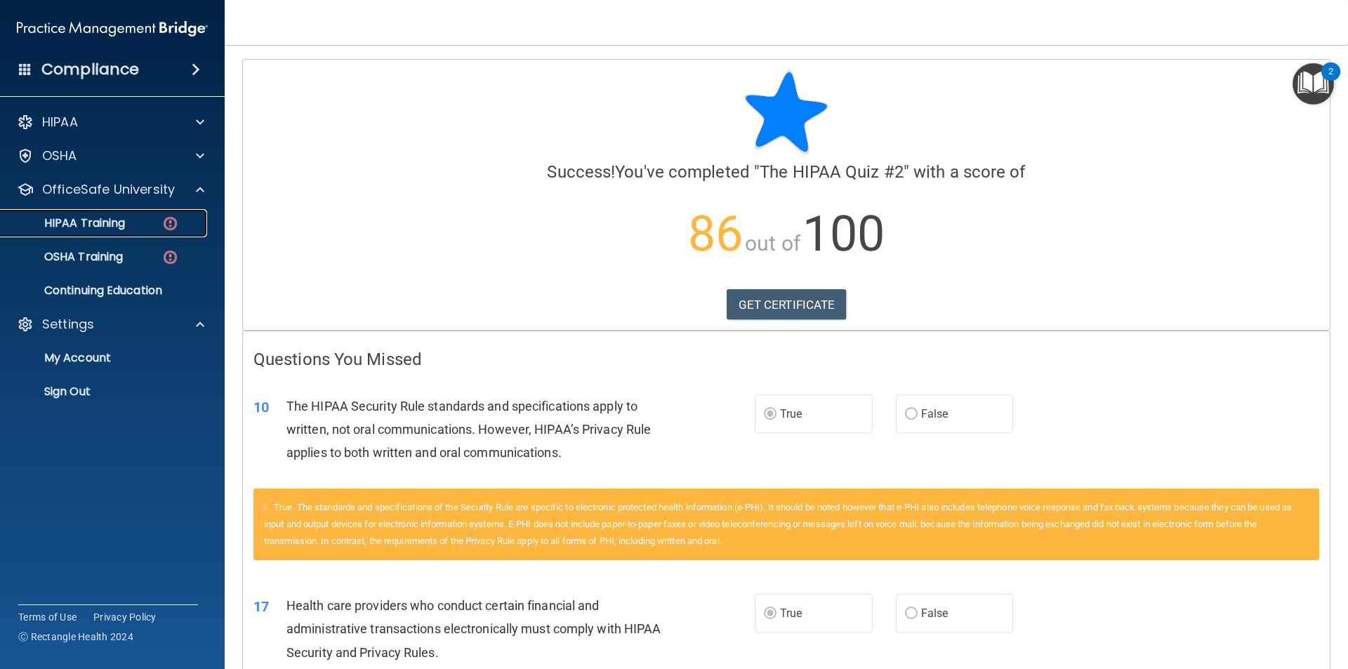
click at [98, 221] on p "HIPAA Training" at bounding box center [67, 223] width 116 height 14
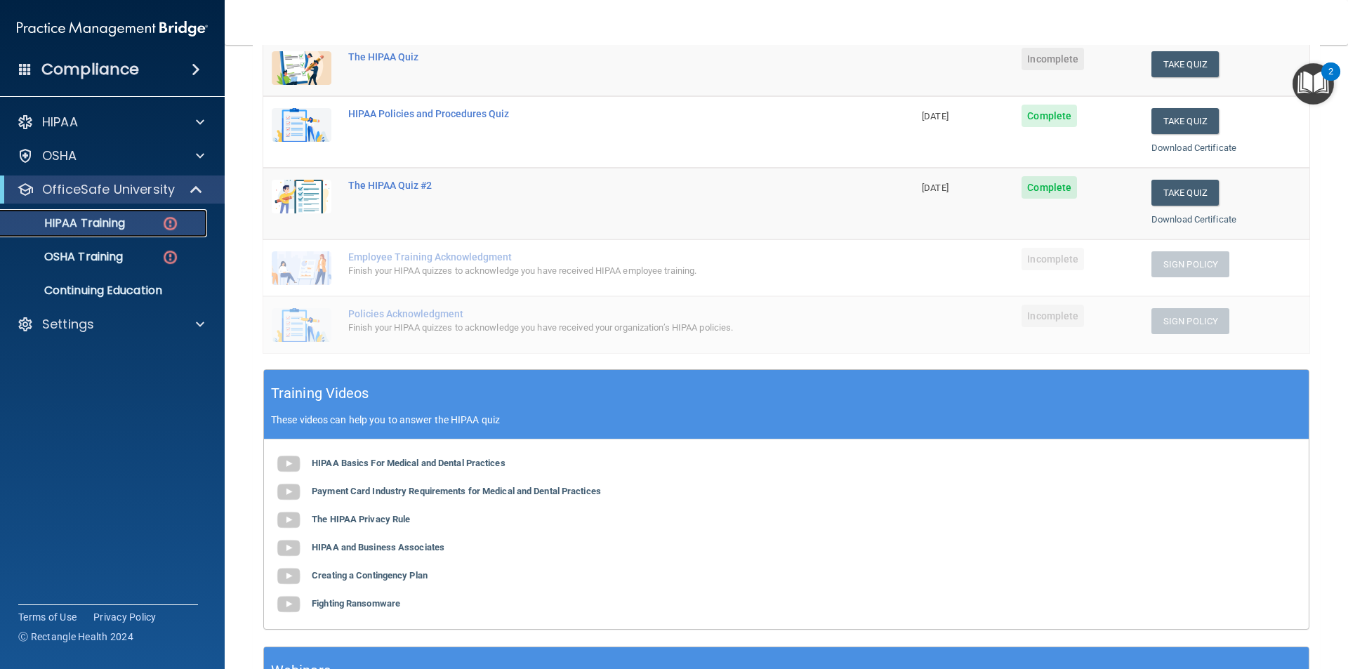
scroll to position [211, 0]
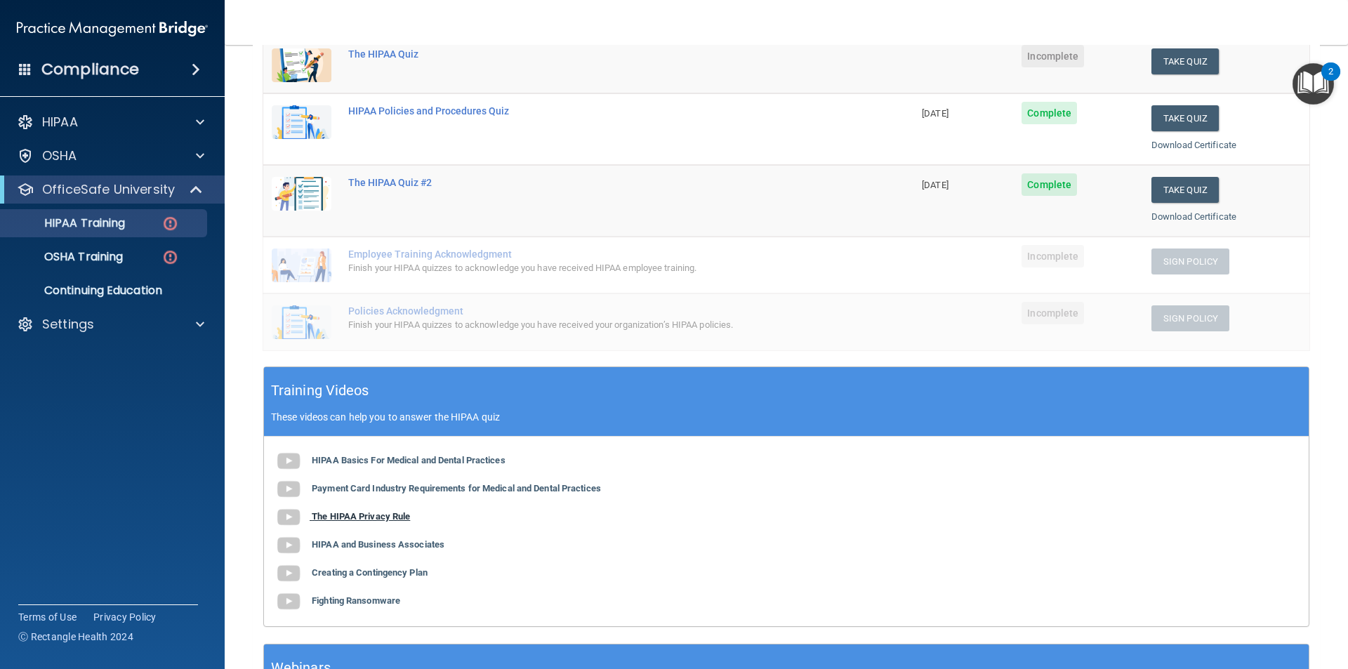
click at [286, 523] on img at bounding box center [288, 517] width 28 height 28
click at [130, 257] on div "OSHA Training" at bounding box center [105, 257] width 192 height 14
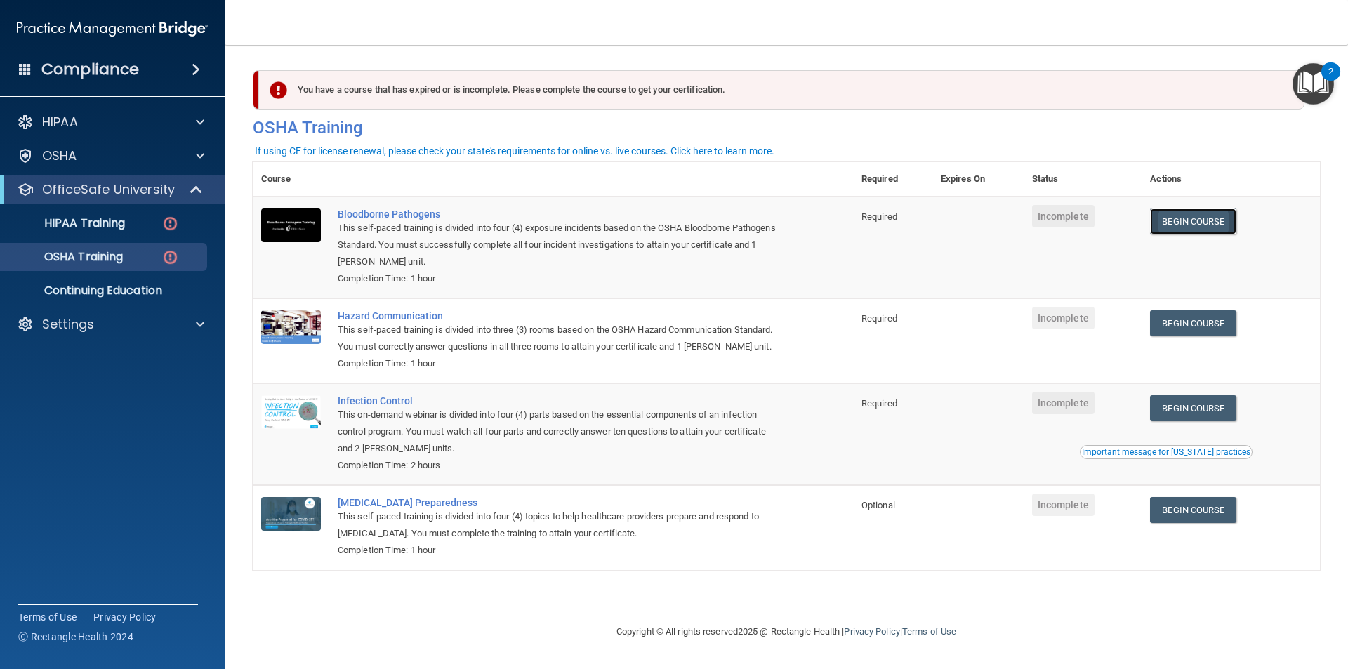
click at [1225, 216] on link "Begin Course" at bounding box center [1193, 221] width 86 height 26
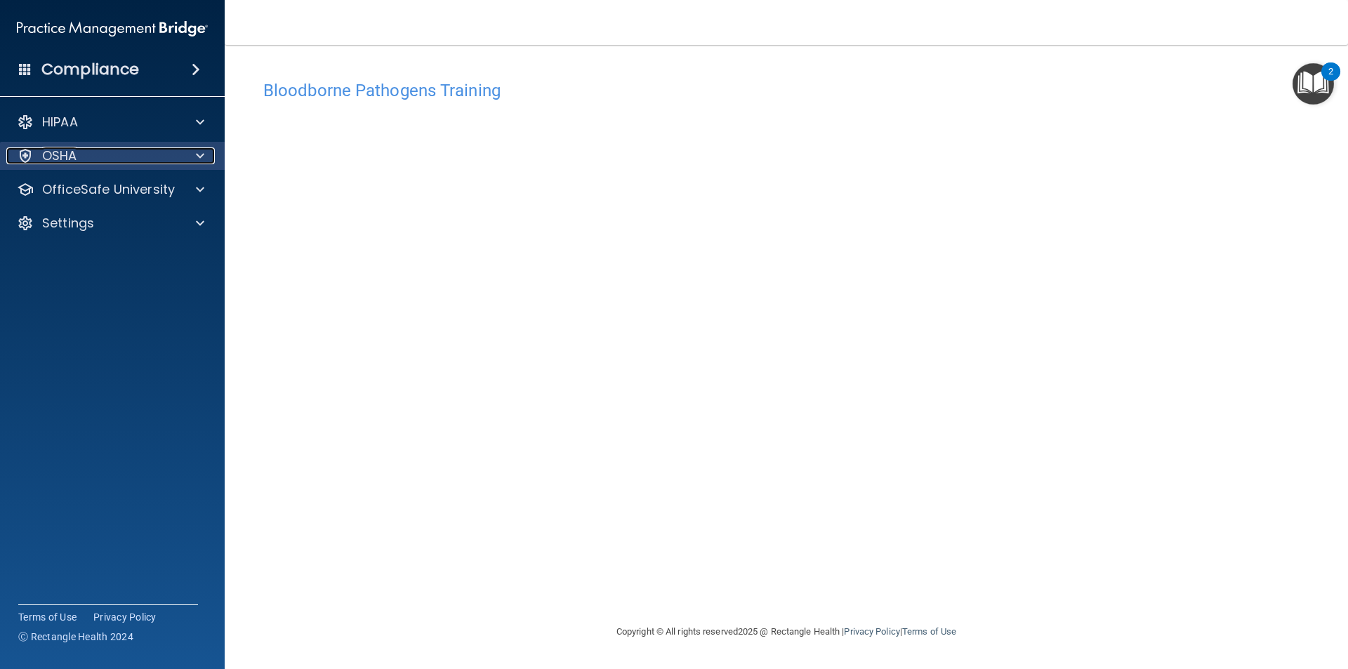
click at [127, 161] on div "OSHA" at bounding box center [93, 155] width 174 height 17
click at [128, 161] on div "OSHA" at bounding box center [93, 155] width 174 height 17
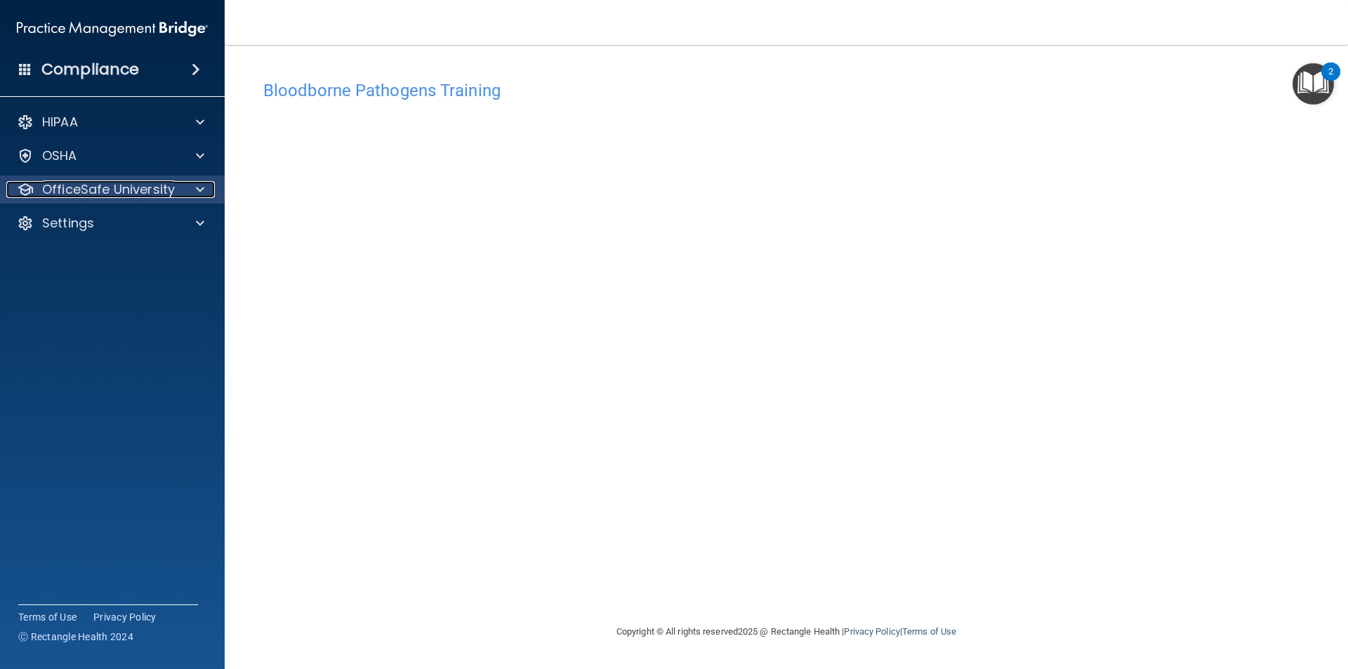
click at [129, 194] on p "OfficeSafe University" at bounding box center [108, 189] width 133 height 17
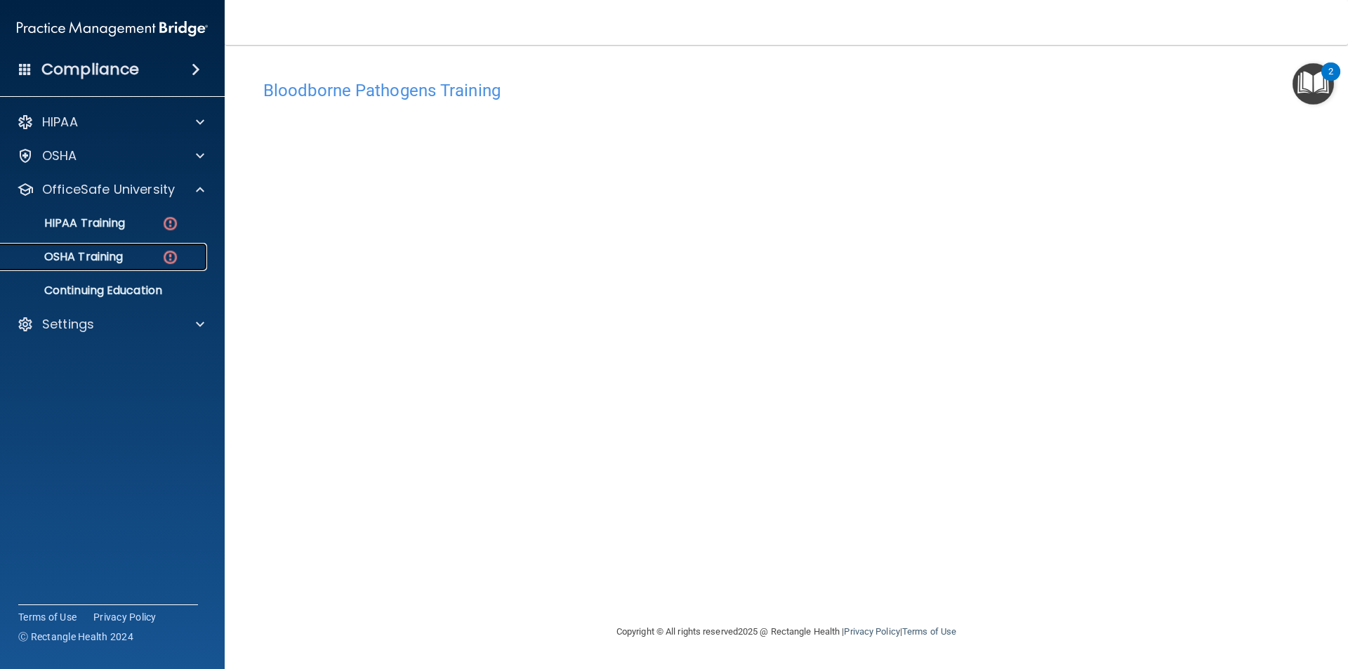
click at [111, 253] on p "OSHA Training" at bounding box center [66, 257] width 114 height 14
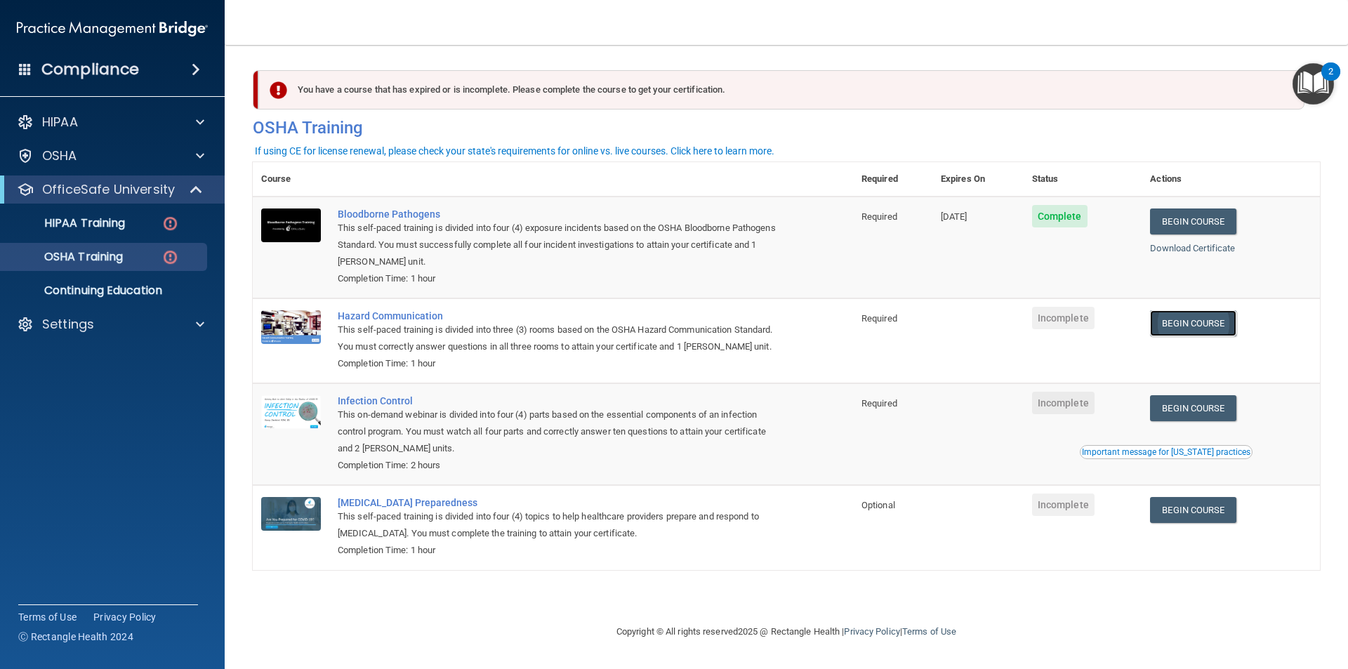
click at [1202, 319] on link "Begin Course" at bounding box center [1193, 323] width 86 height 26
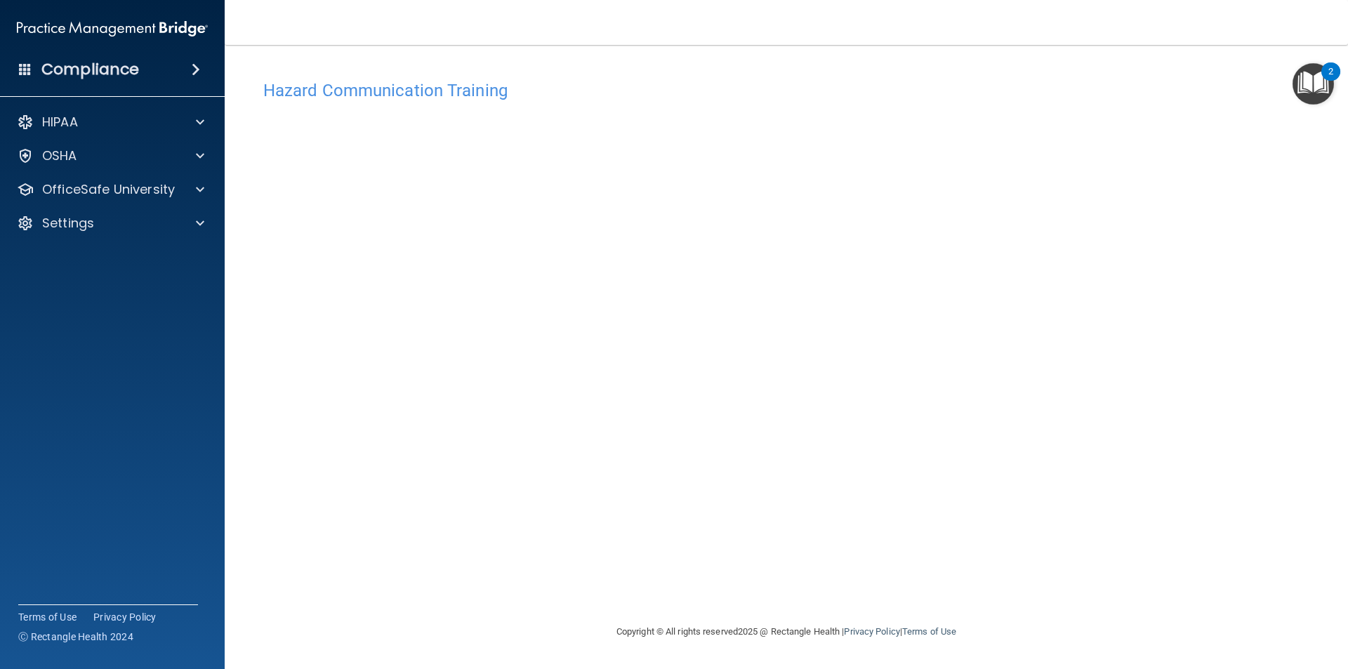
drag, startPoint x: 1114, startPoint y: 122, endPoint x: 1082, endPoint y: 173, distance: 60.0
click at [1114, 123] on div "Hazard Communication Training This course doesn’t expire until . Are you sure y…" at bounding box center [786, 348] width 1067 height 550
click at [126, 184] on p "OfficeSafe University" at bounding box center [108, 189] width 133 height 17
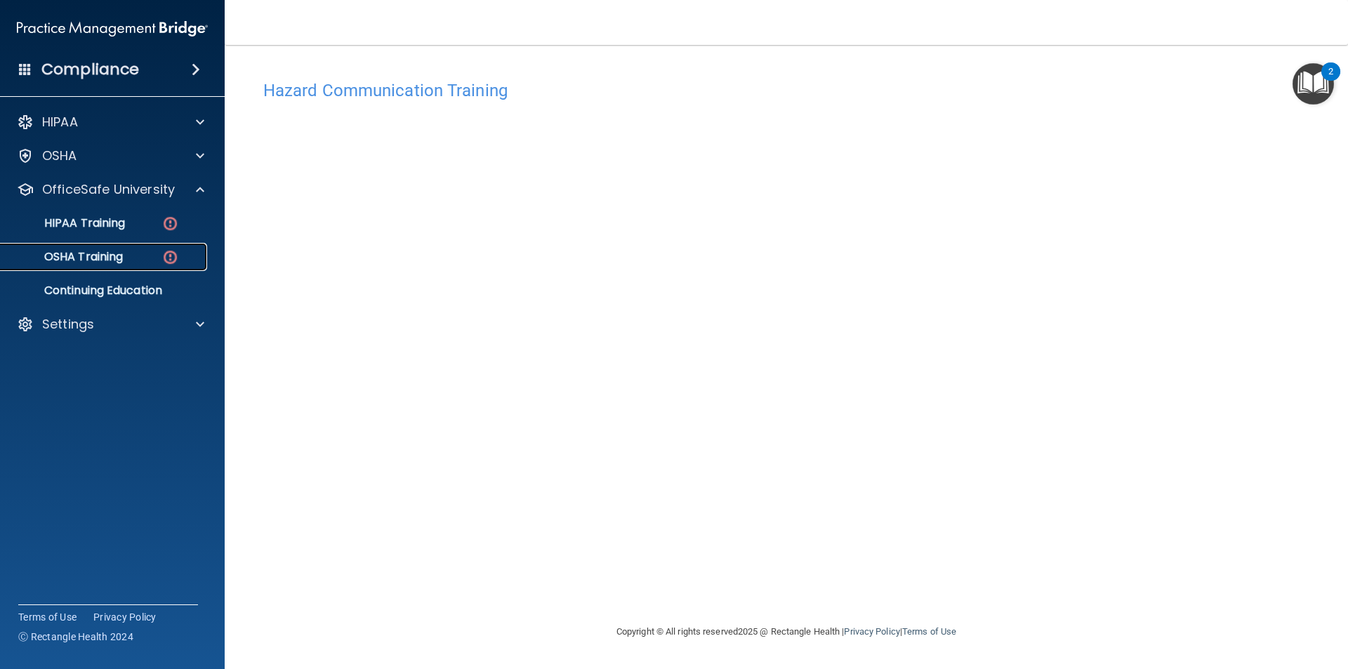
click at [126, 248] on link "OSHA Training" at bounding box center [96, 257] width 221 height 28
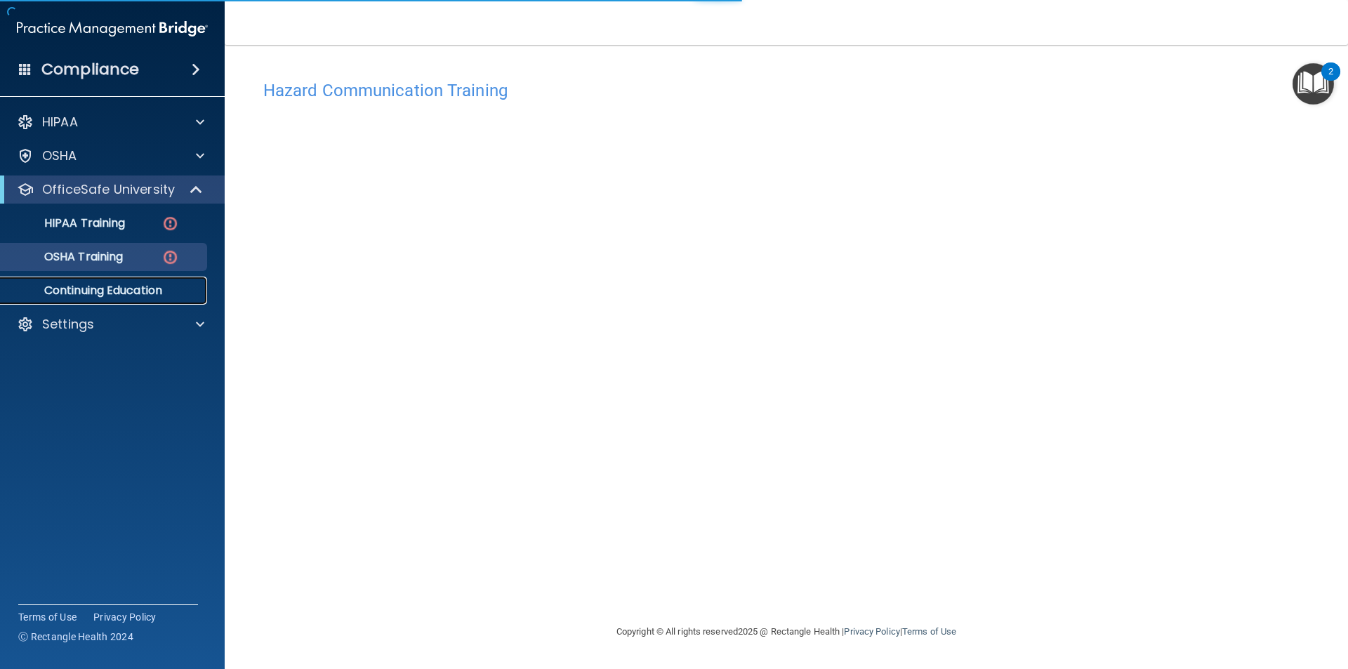
click at [133, 293] on p "Continuing Education" at bounding box center [105, 291] width 192 height 14
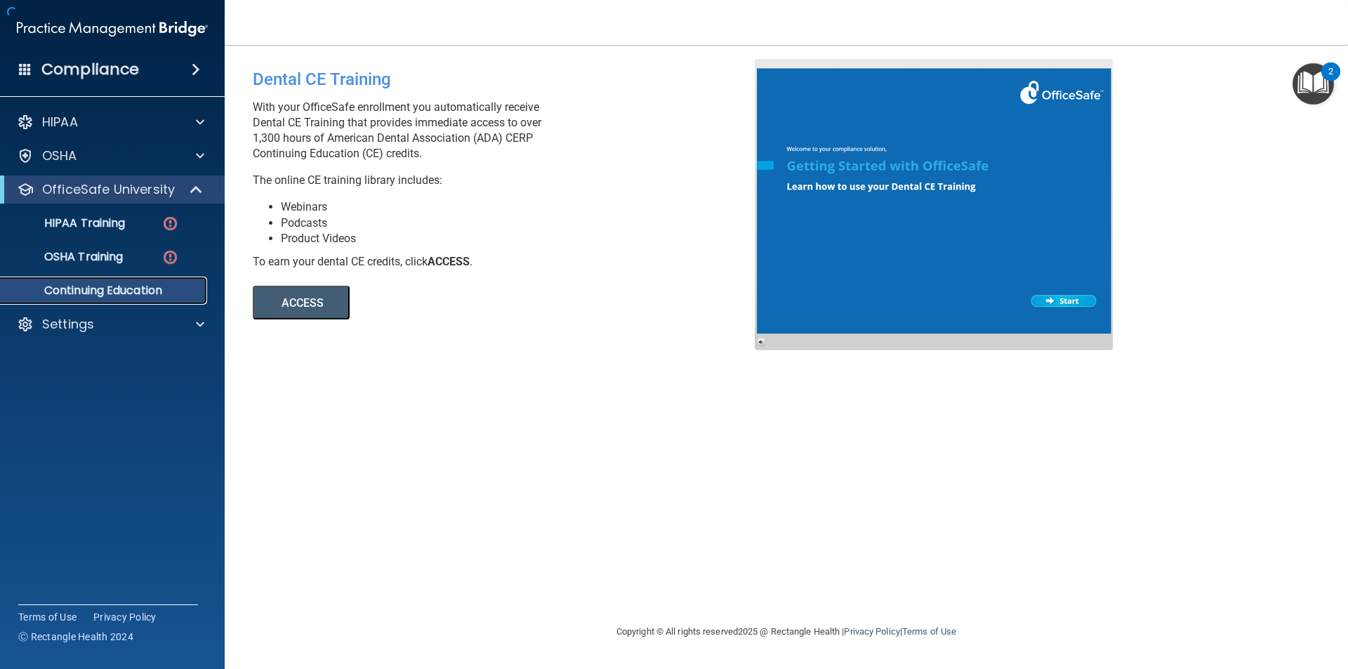
click at [133, 293] on p "Continuing Education" at bounding box center [105, 291] width 192 height 14
click at [296, 300] on button "ACCESS" at bounding box center [301, 303] width 97 height 34
click at [140, 219] on div "HIPAA Training" at bounding box center [105, 223] width 192 height 14
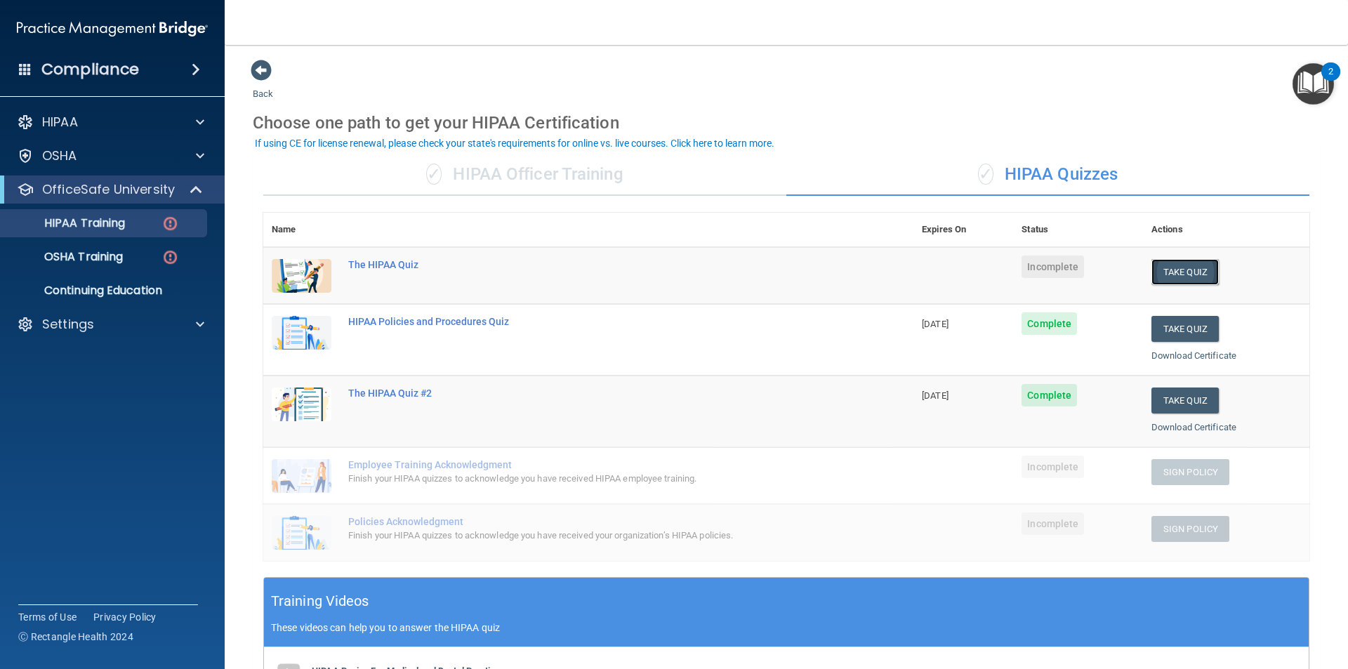
click at [1159, 274] on button "Take Quiz" at bounding box center [1184, 272] width 67 height 26
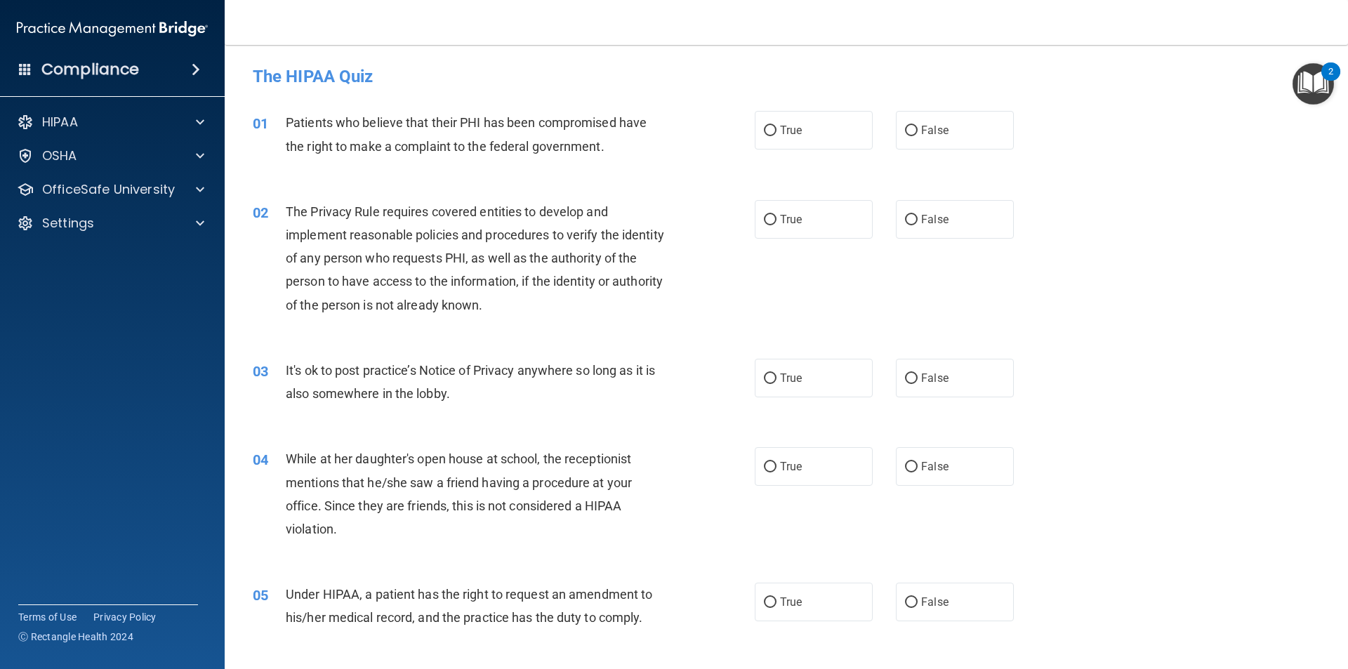
click at [464, 121] on span "Patients who believe that their PHI has been compromised have the right to make…" at bounding box center [466, 134] width 361 height 38
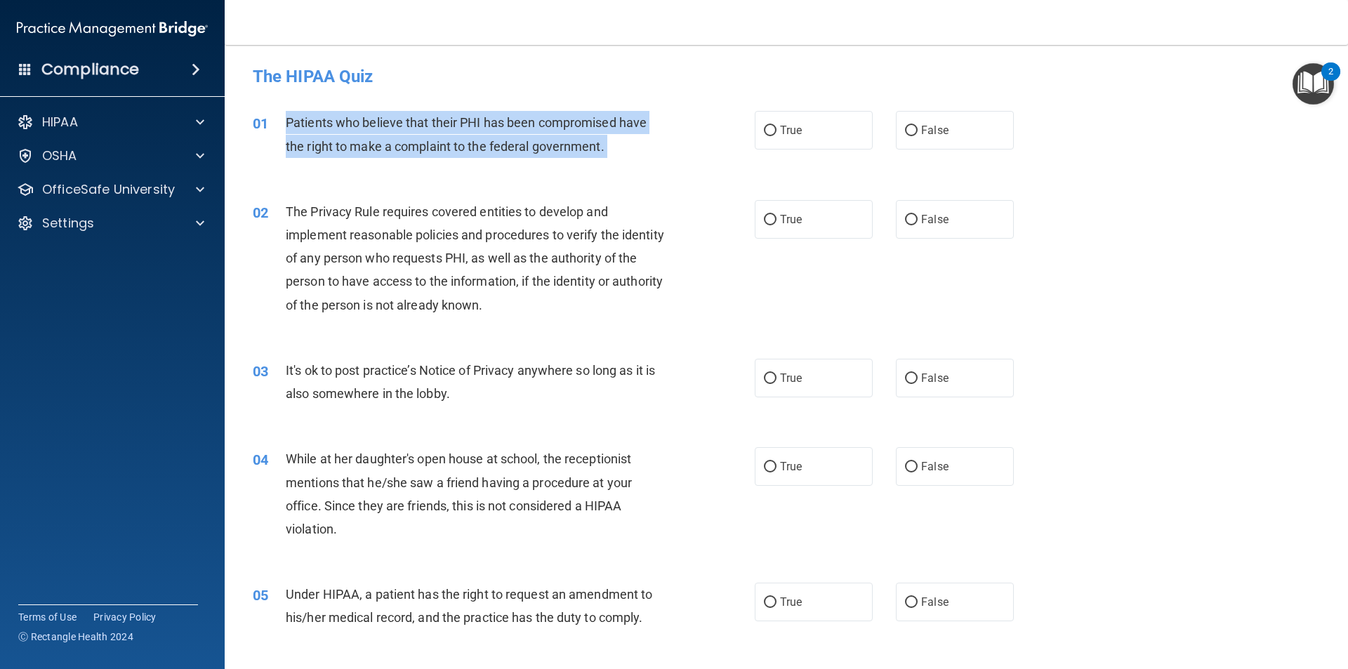
click at [464, 121] on span "Patients who believe that their PHI has been compromised have the right to make…" at bounding box center [466, 134] width 361 height 38
copy ng-form "Patients who believe that their PHI has been compromised have the right to make…"
click at [747, 124] on div "01 Patients who believe that their PHI has been compromised have the right to m…" at bounding box center [504, 137] width 544 height 53
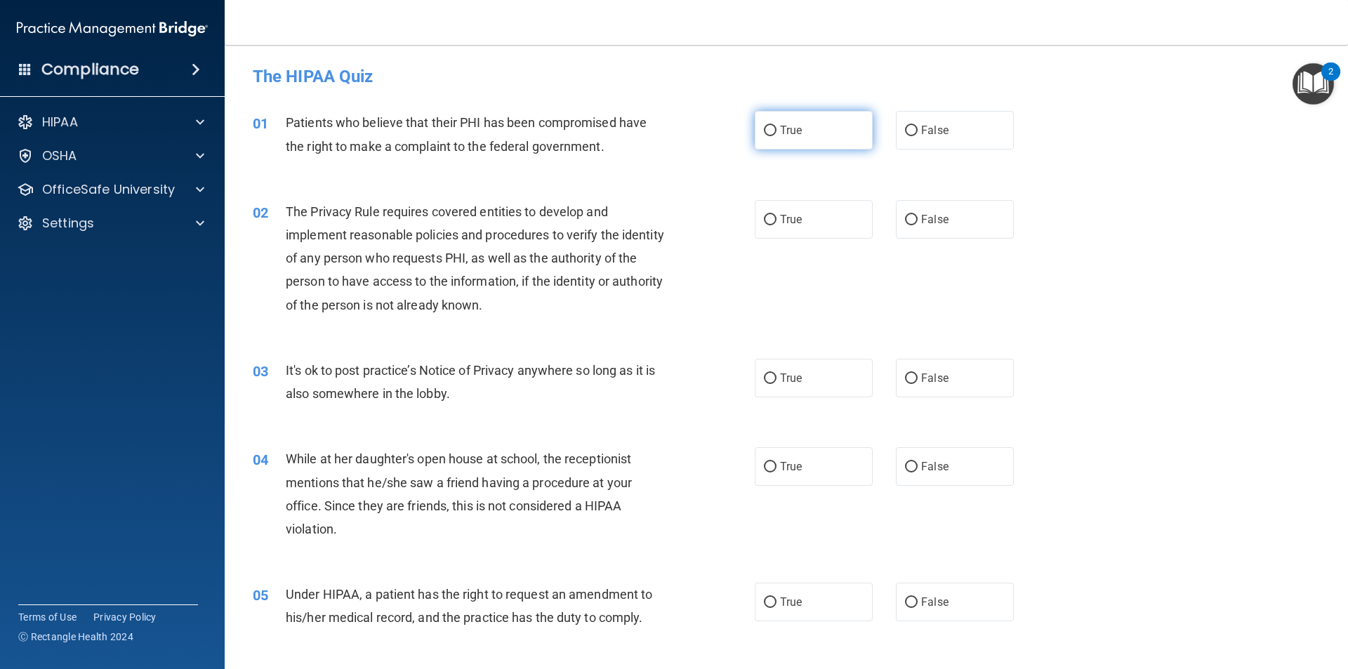
click at [774, 135] on label "True" at bounding box center [813, 130] width 118 height 39
click at [774, 135] on input "True" at bounding box center [770, 131] width 13 height 11
radio input "true"
click at [590, 211] on span "The Privacy Rule requires covered entities to develop and implement reasonable …" at bounding box center [475, 258] width 378 height 108
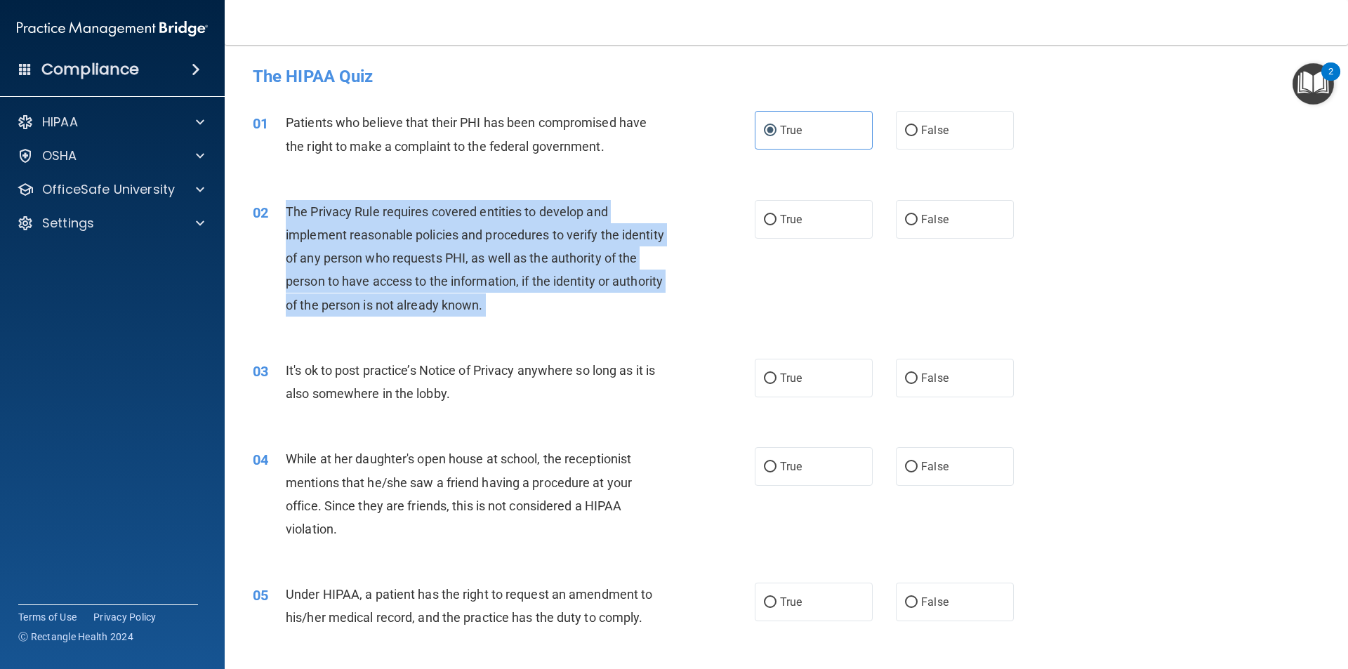
click at [590, 211] on span "The Privacy Rule requires covered entities to develop and implement reasonable …" at bounding box center [475, 258] width 378 height 108
copy ng-form "The Privacy Rule requires covered entities to develop and implement reasonable …"
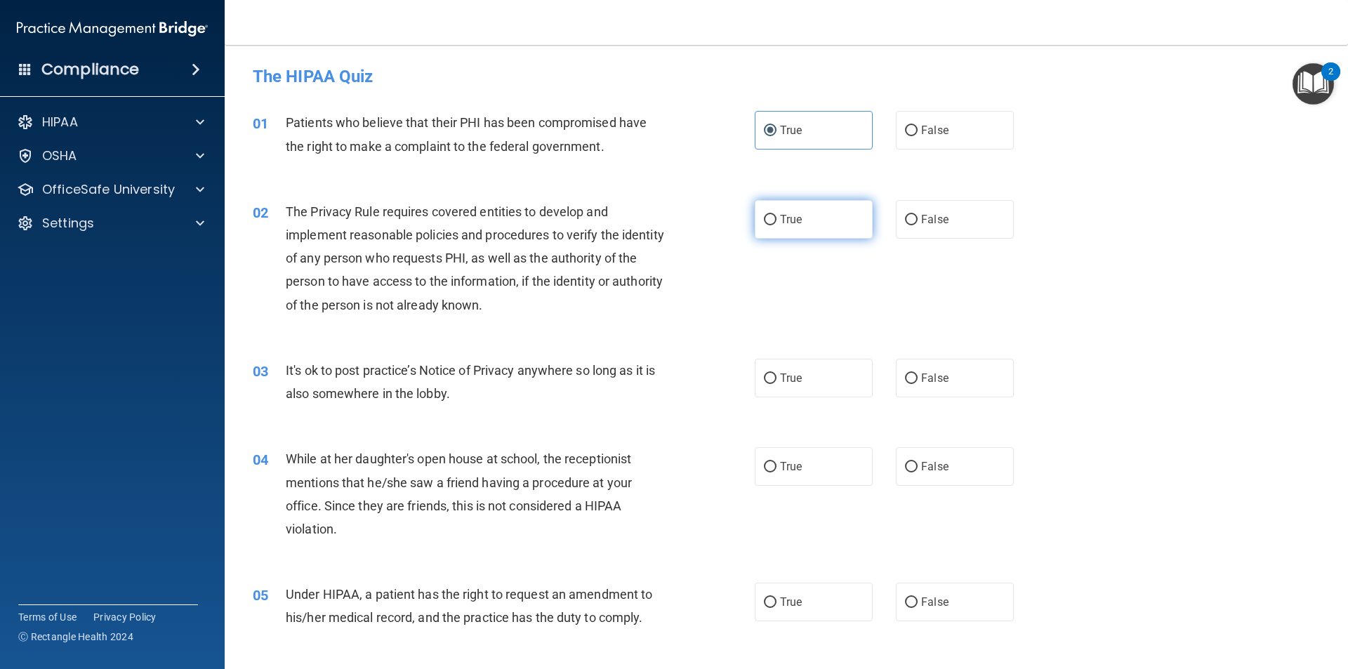
drag, startPoint x: 776, startPoint y: 218, endPoint x: 654, endPoint y: 281, distance: 137.2
click at [780, 218] on span "True" at bounding box center [791, 219] width 22 height 13
click at [775, 218] on input "True" at bounding box center [770, 220] width 13 height 11
radio input "true"
click at [562, 366] on span "It's ok to post practice’s Notice of Privacy anywhere so long as it is also som…" at bounding box center [470, 382] width 369 height 38
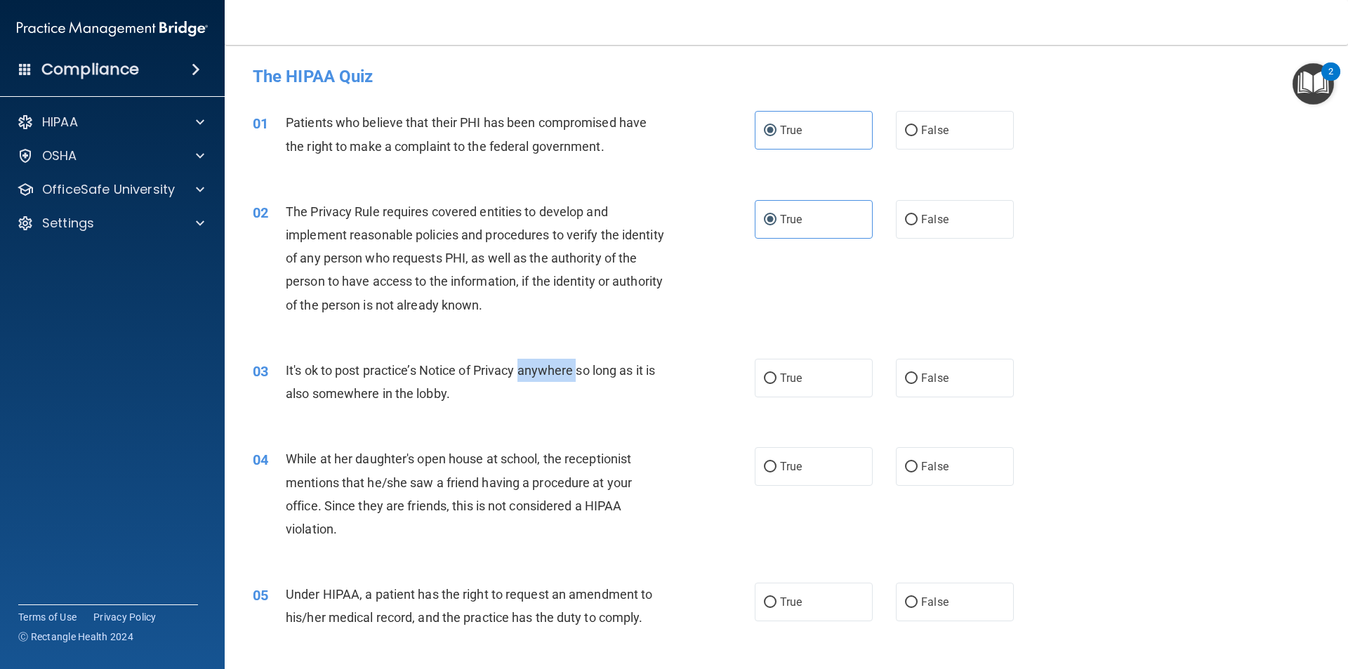
click at [562, 366] on span "It's ok to post practice’s Notice of Privacy anywhere so long as it is also som…" at bounding box center [470, 382] width 369 height 38
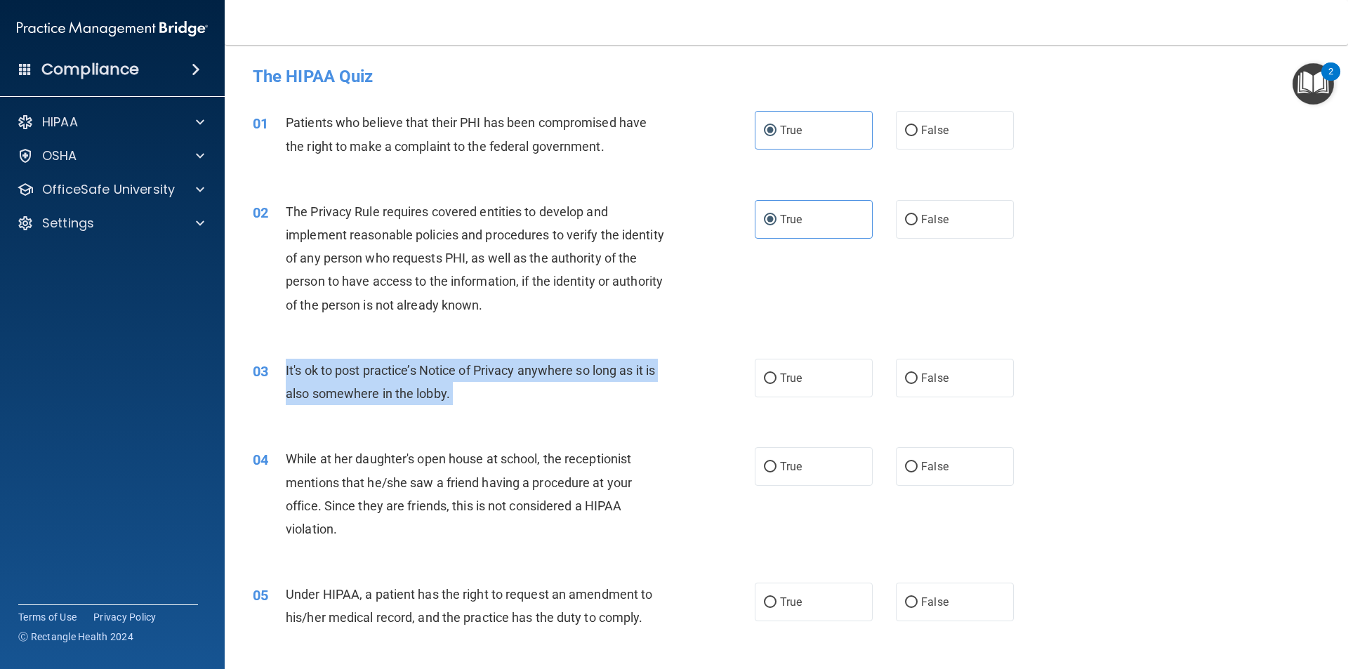
click at [562, 366] on span "It's ok to post practice’s Notice of Privacy anywhere so long as it is also som…" at bounding box center [470, 382] width 369 height 38
copy ng-form "It's ok to post practice’s Notice of Privacy anywhere so long as it is also som…"
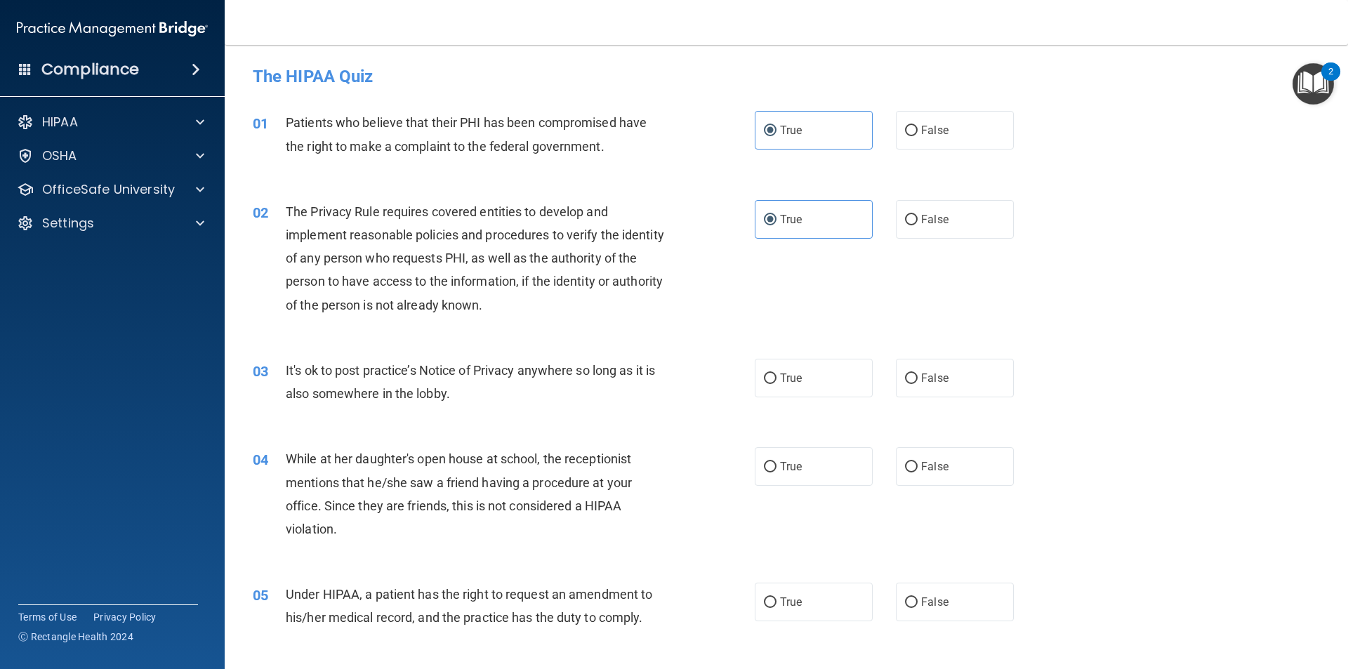
drag, startPoint x: 926, startPoint y: 387, endPoint x: 888, endPoint y: 390, distance: 38.1
click at [924, 387] on label "False" at bounding box center [955, 378] width 118 height 39
click at [917, 384] on input "False" at bounding box center [911, 378] width 13 height 11
radio input "true"
click at [481, 452] on span "While at her daughter's open house at school, the receptionist mentions that he…" at bounding box center [459, 493] width 346 height 85
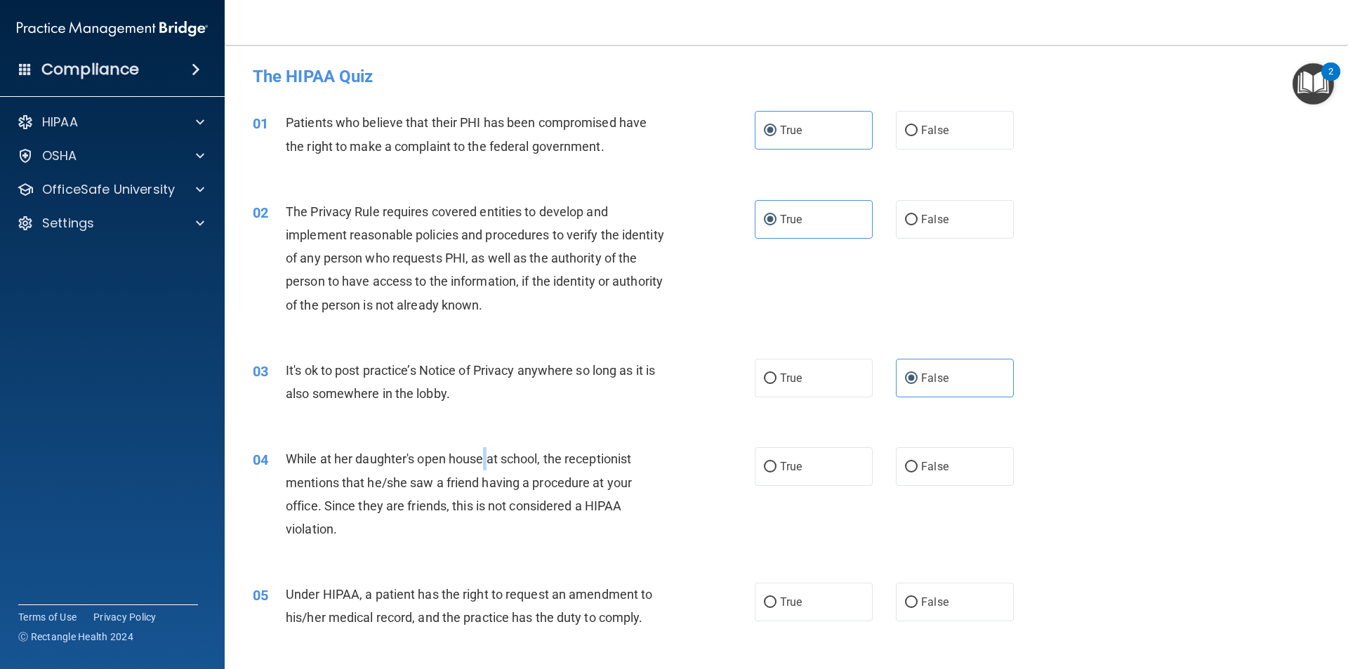
click at [481, 452] on span "While at her daughter's open house at school, the receptionist mentions that he…" at bounding box center [459, 493] width 346 height 85
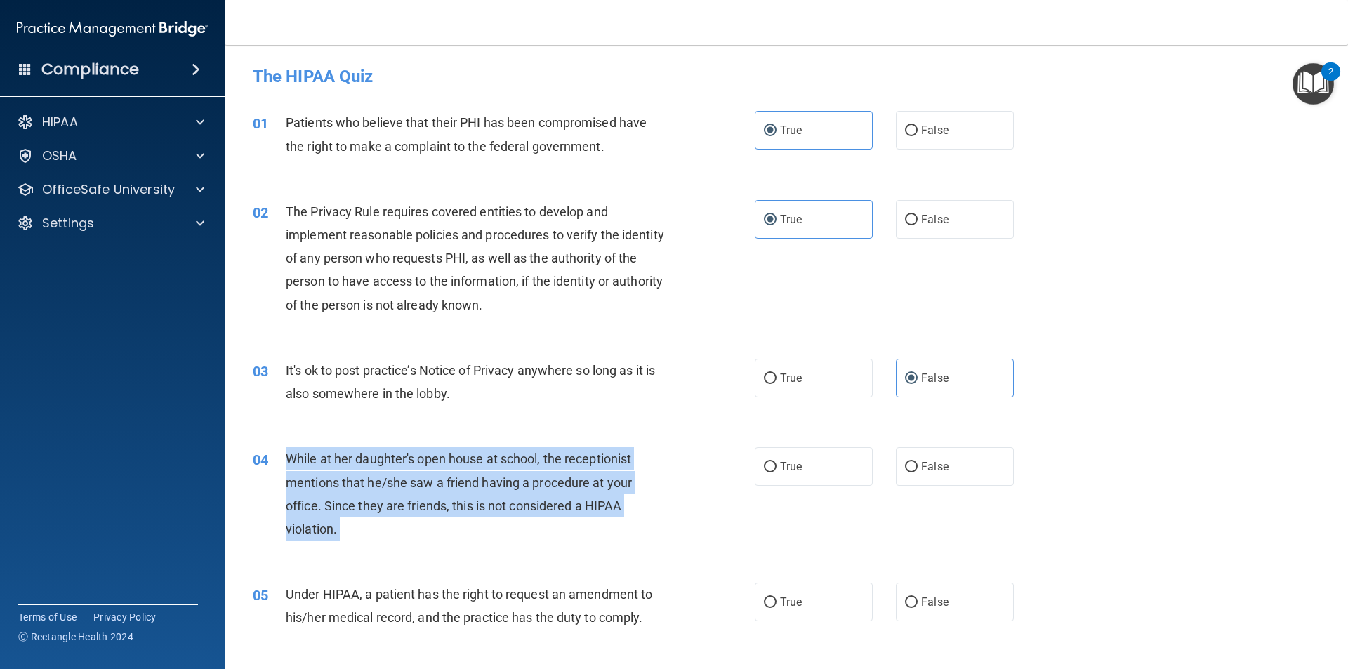
click at [481, 452] on span "While at her daughter's open house at school, the receptionist mentions that he…" at bounding box center [459, 493] width 346 height 85
copy ng-form "While at her daughter's open house at school, the receptionist mentions that he…"
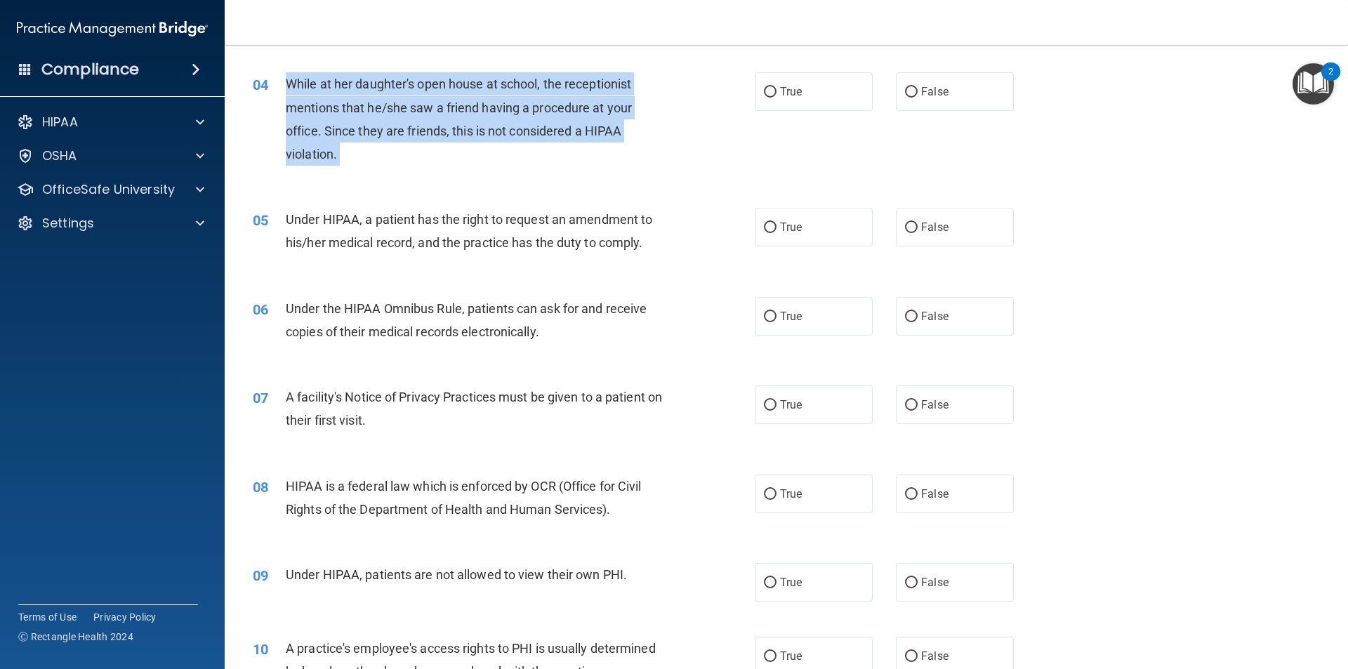
scroll to position [351, 0]
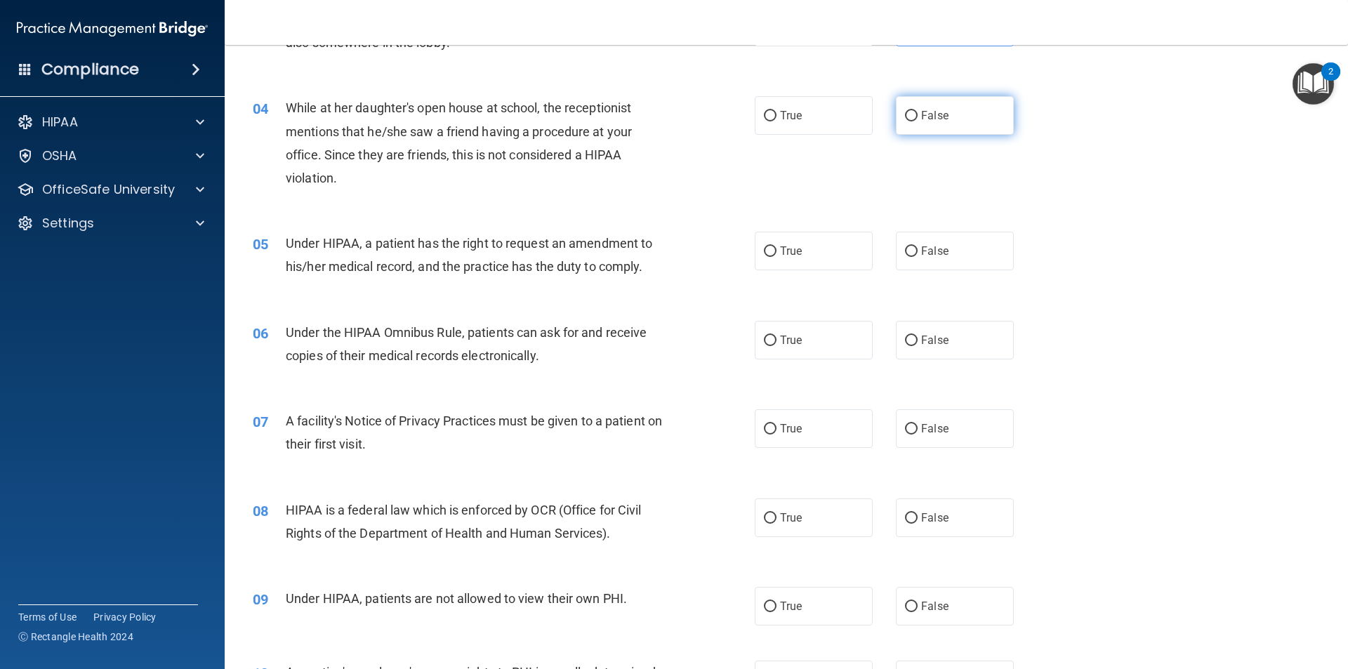
click at [897, 121] on label "False" at bounding box center [955, 115] width 118 height 39
click at [905, 121] on input "False" at bounding box center [911, 116] width 13 height 11
radio input "true"
click at [595, 244] on span "Under HIPAA, a patient has the right to request an amendment to his/her medical…" at bounding box center [469, 255] width 366 height 38
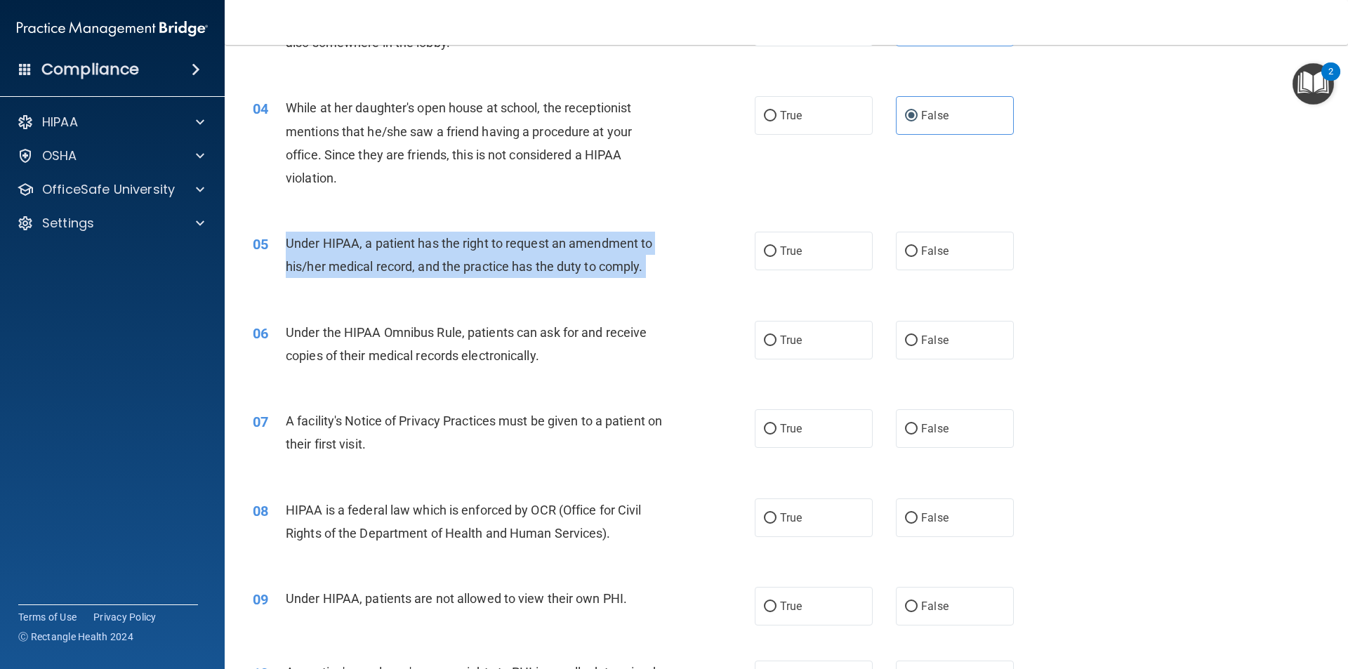
click at [595, 244] on span "Under HIPAA, a patient has the right to request an amendment to his/her medical…" at bounding box center [469, 255] width 366 height 38
copy ng-form "Under HIPAA, a patient has the right to request an amendment to his/her medical…"
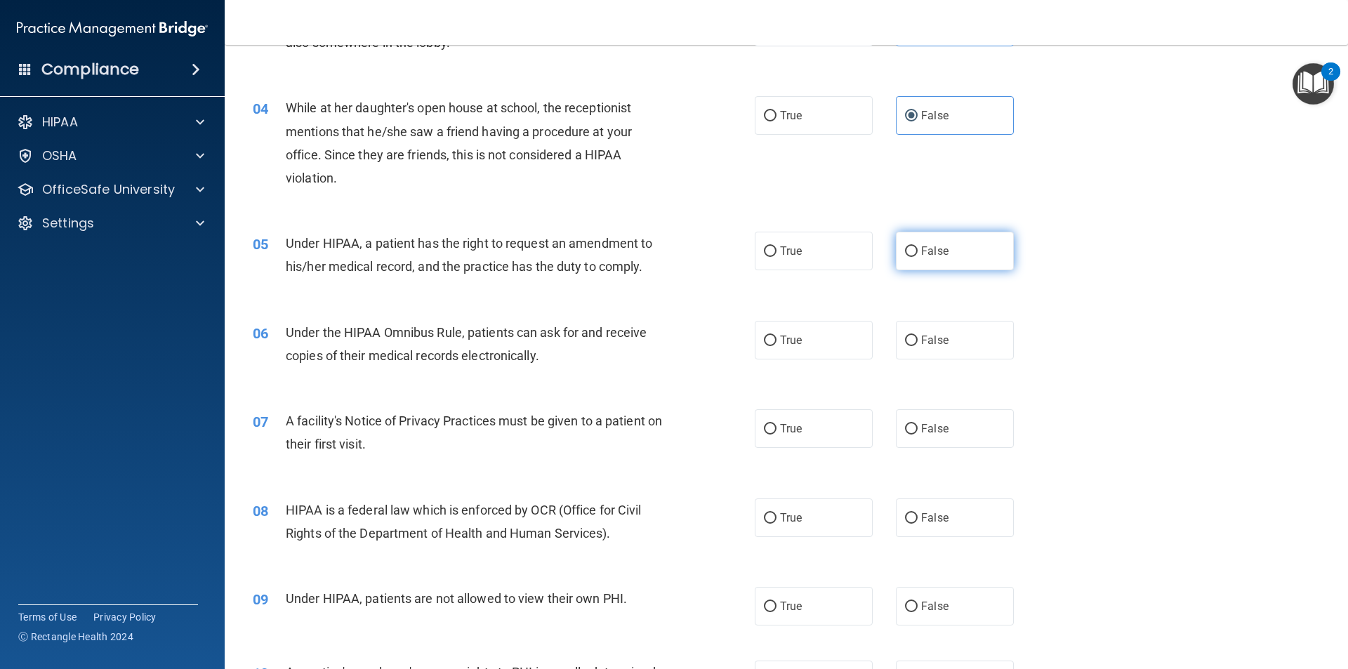
click at [922, 248] on span "False" at bounding box center [934, 250] width 27 height 13
click at [917, 248] on input "False" at bounding box center [911, 251] width 13 height 11
radio input "true"
click at [580, 329] on span "Under the HIPAA Omnibus Rule, patients can ask for and receive copies of their …" at bounding box center [466, 344] width 361 height 38
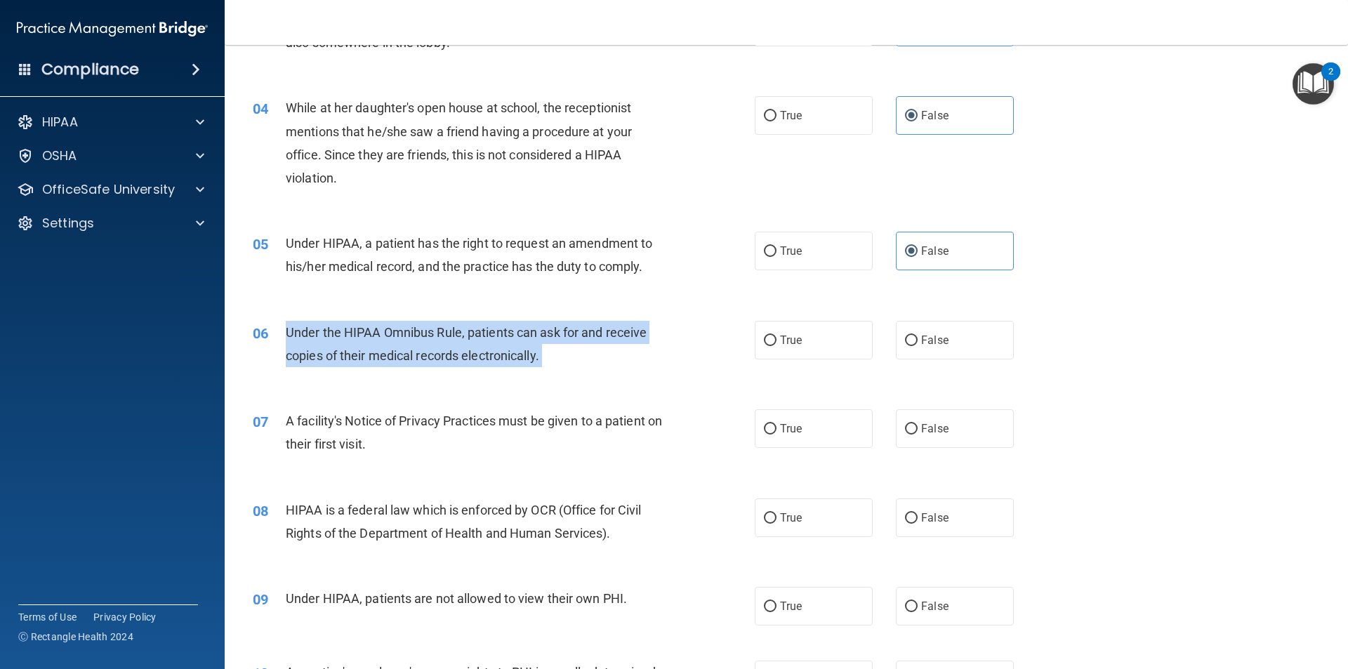
click at [580, 329] on span "Under the HIPAA Omnibus Rule, patients can ask for and receive copies of their …" at bounding box center [466, 344] width 361 height 38
copy ng-form "Under the HIPAA Omnibus Rule, patients can ask for and receive copies of their …"
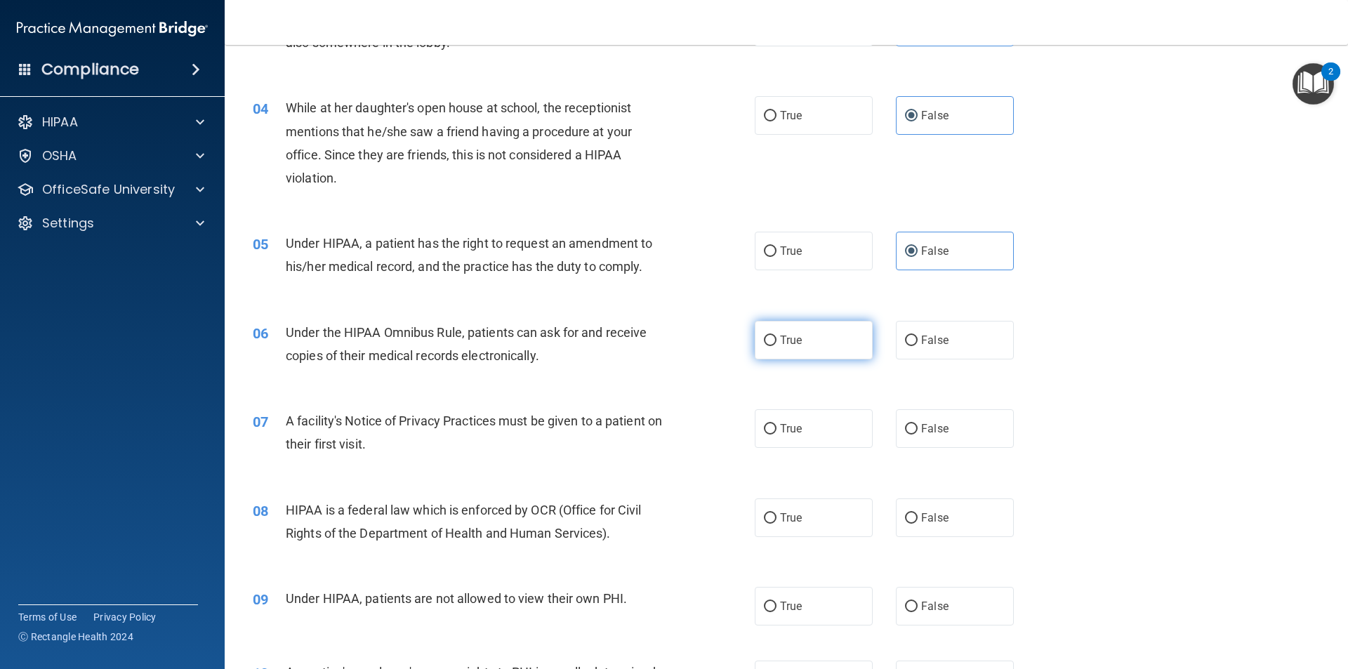
click at [808, 340] on label "True" at bounding box center [813, 340] width 118 height 39
click at [776, 340] on input "True" at bounding box center [770, 340] width 13 height 11
radio input "true"
click at [479, 425] on span "A facility's Notice of Privacy Practices must be given to a patient on their fi…" at bounding box center [474, 432] width 376 height 38
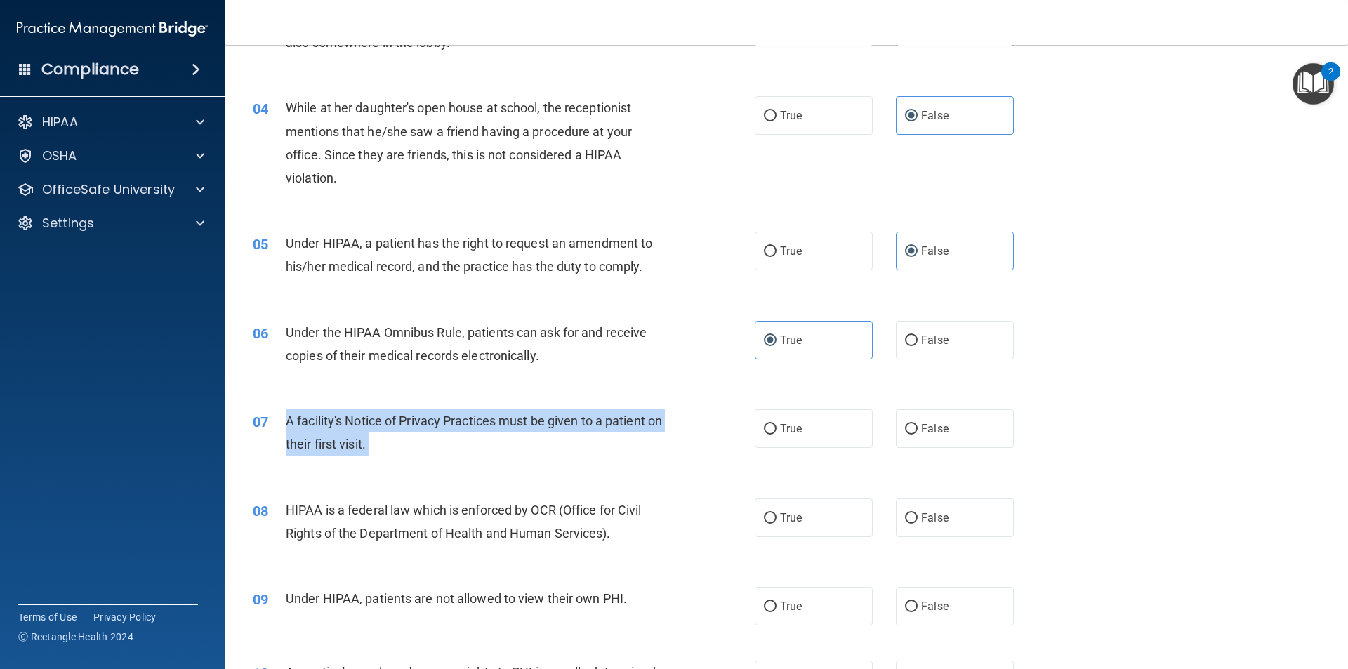
click at [479, 425] on span "A facility's Notice of Privacy Practices must be given to a patient on their fi…" at bounding box center [474, 432] width 376 height 38
copy ng-form "A facility's Notice of Privacy Practices must be given to a patient on their fi…"
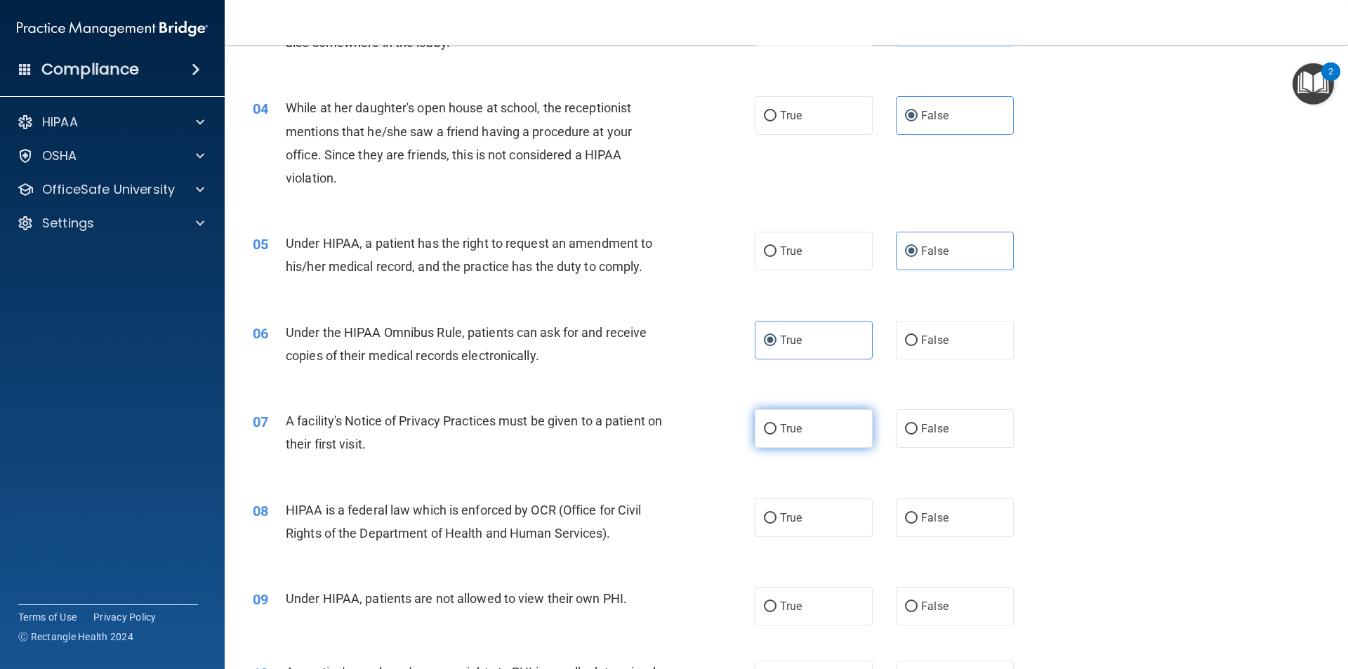
click at [772, 428] on label "True" at bounding box center [813, 428] width 118 height 39
click at [772, 428] on input "True" at bounding box center [770, 429] width 13 height 11
radio input "true"
click at [556, 515] on span "HIPAA is a federal law which is enforced by OCR (Office for Civil Rights of the…" at bounding box center [464, 522] width 356 height 38
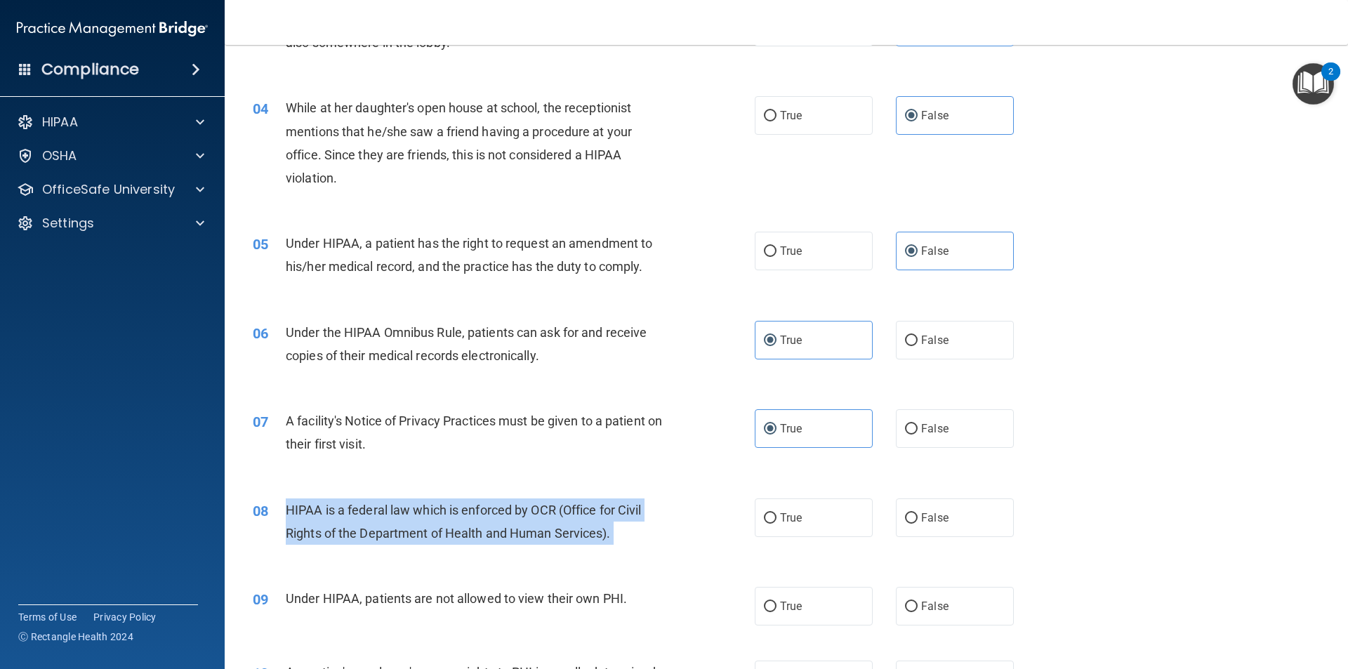
click at [556, 515] on span "HIPAA is a federal law which is enforced by OCR (Office for Civil Rights of the…" at bounding box center [464, 522] width 356 height 38
copy ng-form "HIPAA is a federal law which is enforced by OCR (Office for Civil Rights of the…"
click at [768, 518] on input "True" at bounding box center [770, 518] width 13 height 11
radio input "true"
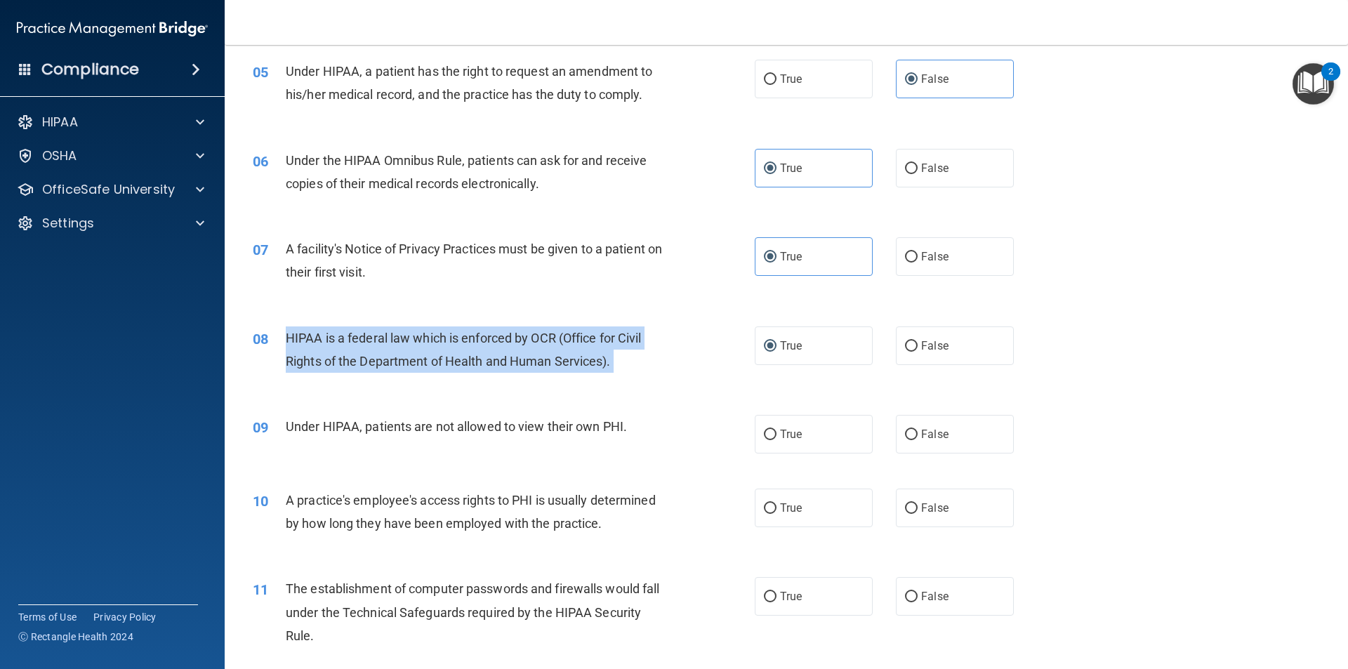
scroll to position [561, 0]
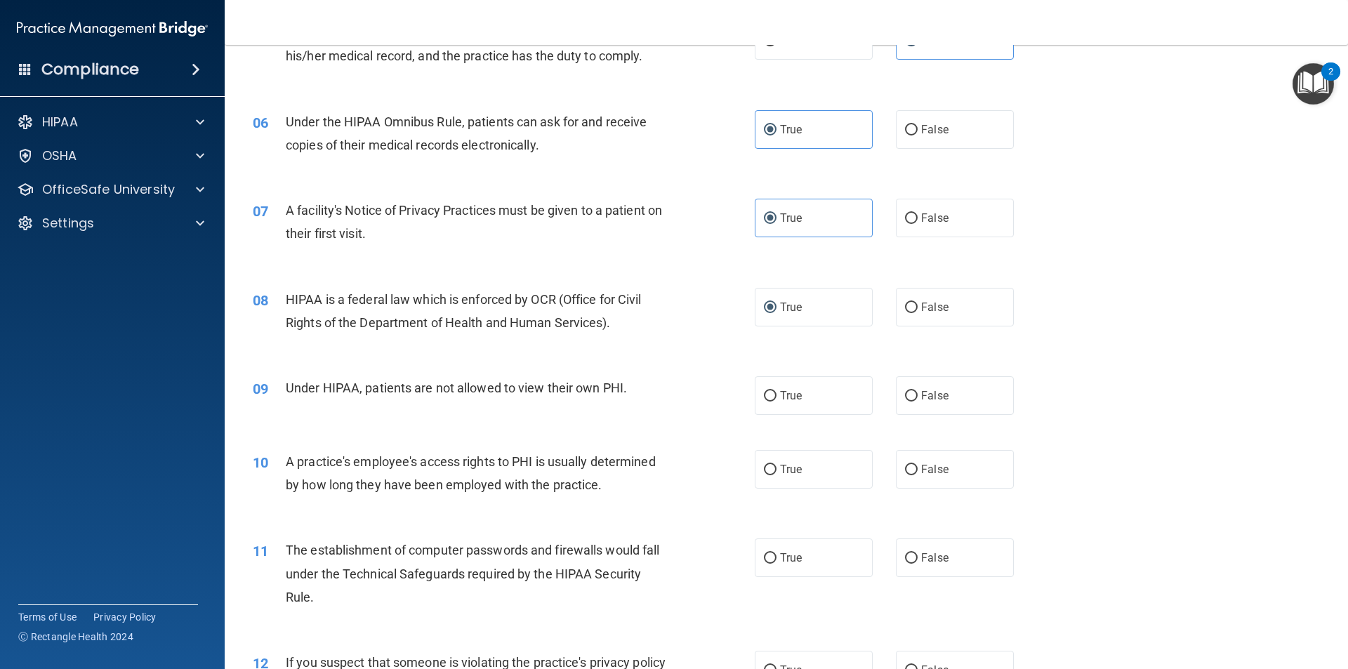
click at [576, 386] on span "Under HIPAA, patients are not allowed to view their own PHI." at bounding box center [456, 387] width 341 height 15
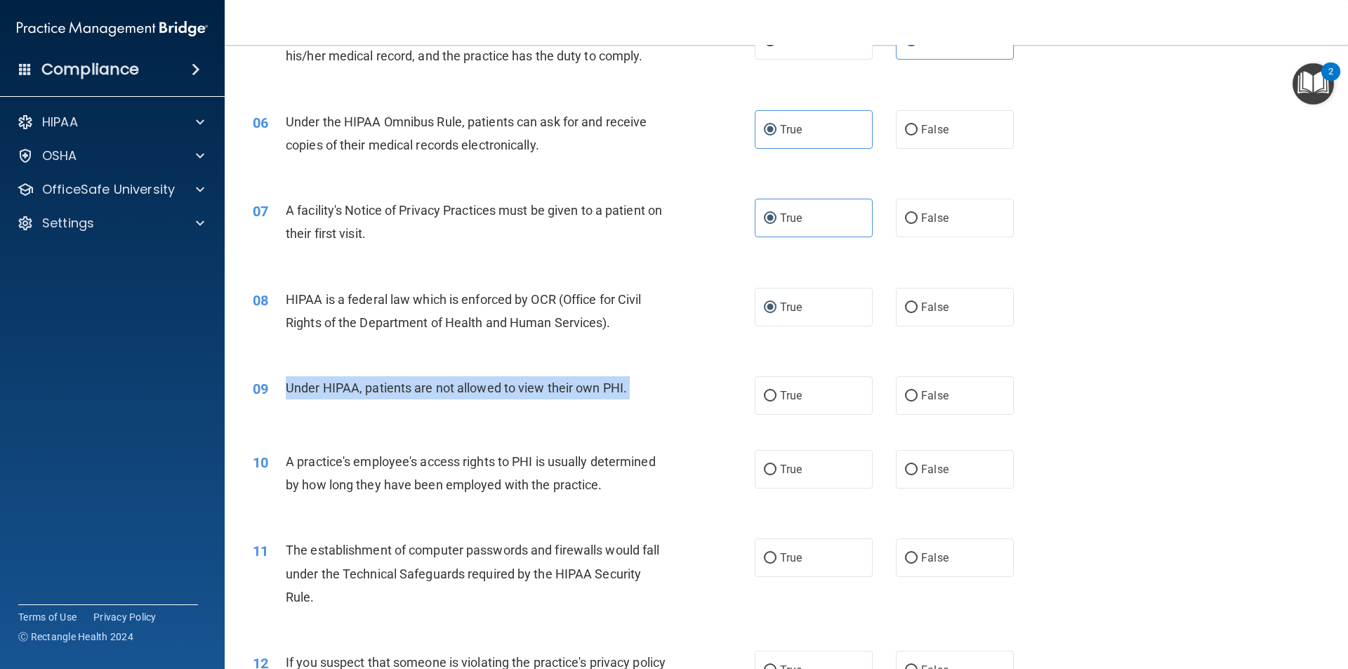
click at [576, 386] on span "Under HIPAA, patients are not allowed to view their own PHI." at bounding box center [456, 387] width 341 height 15
copy ng-form "Under HIPAA, patients are not allowed to view their own PHI."
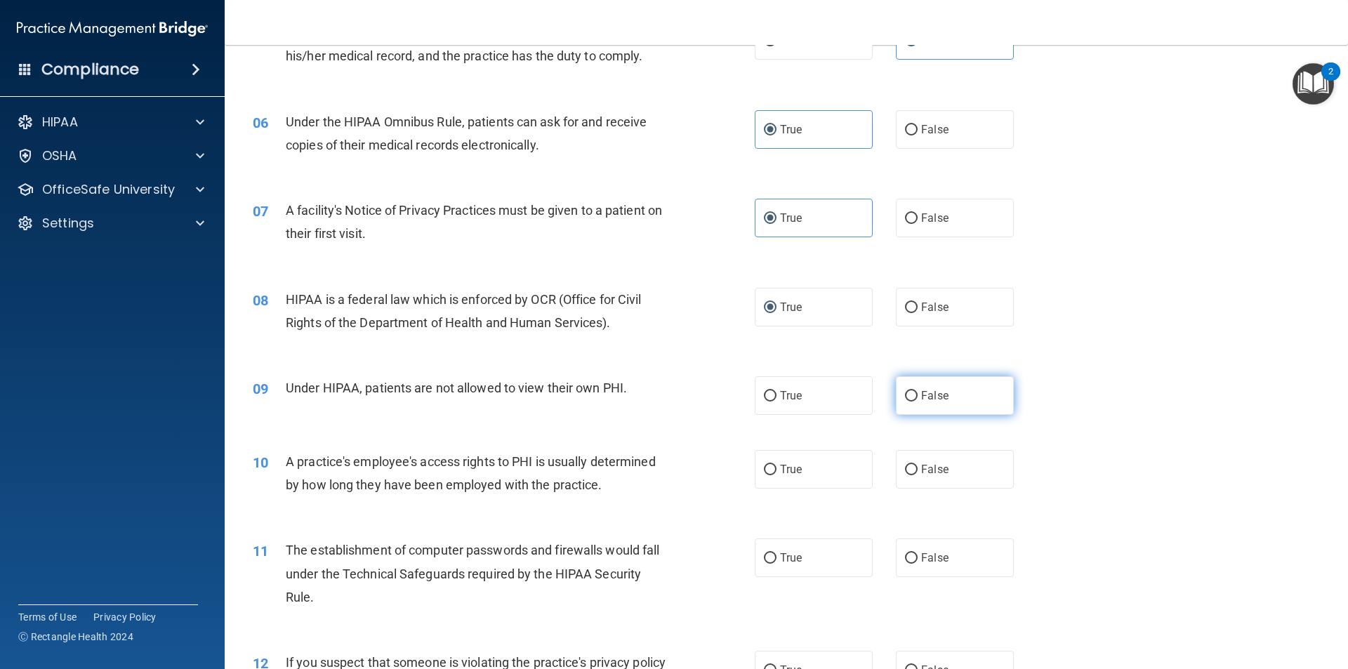
click at [924, 394] on span "False" at bounding box center [934, 395] width 27 height 13
click at [917, 394] on input "False" at bounding box center [911, 396] width 13 height 11
radio input "true"
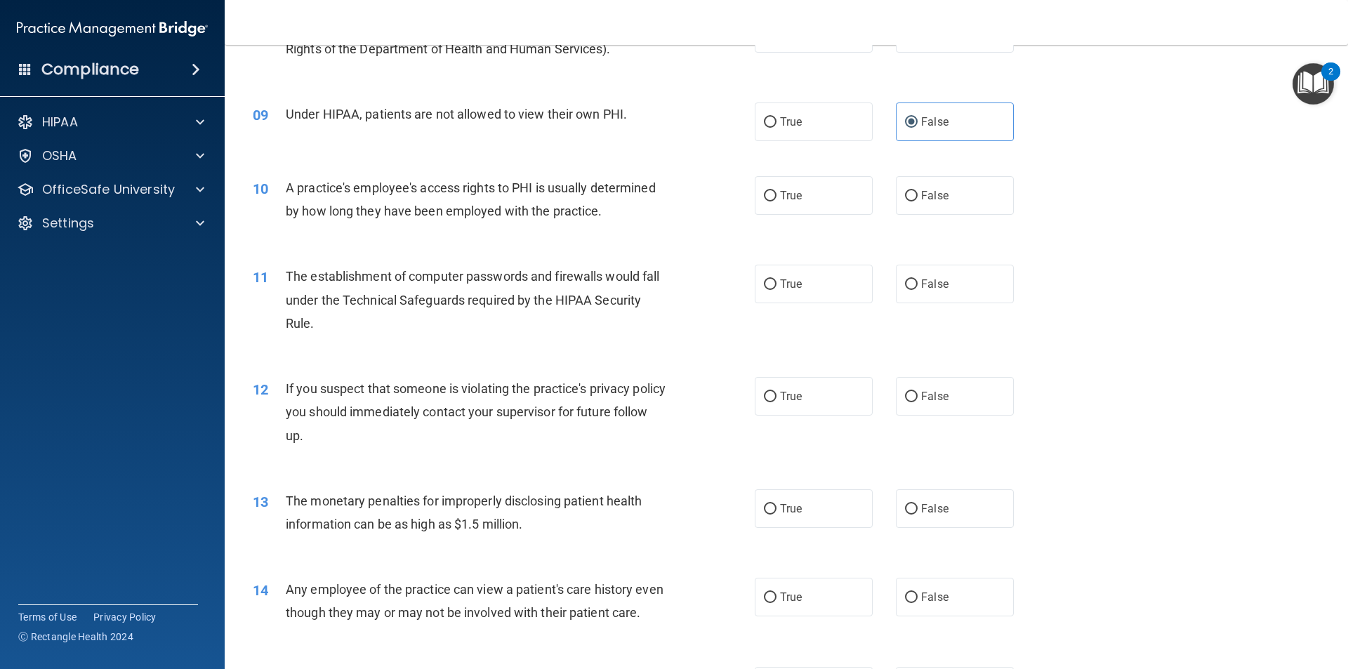
scroll to position [842, 0]
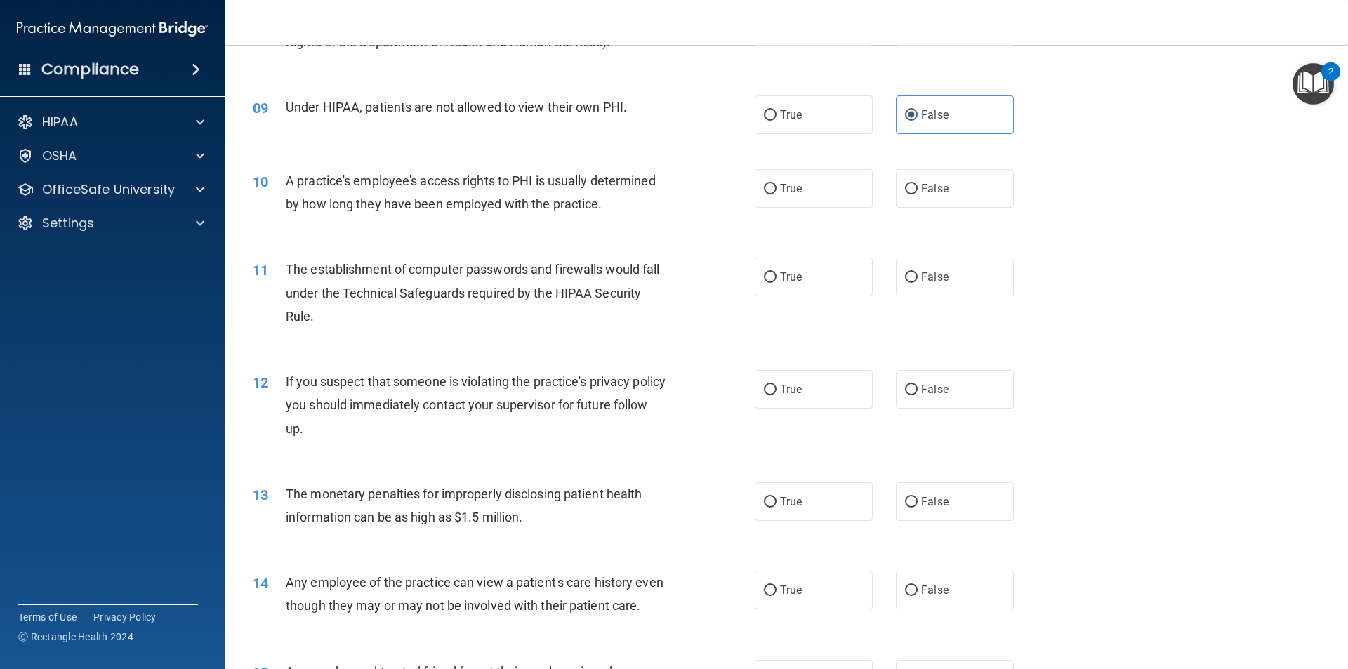
click at [542, 180] on span "A practice's employee's access rights to PHI is usually determined by how long …" at bounding box center [471, 192] width 370 height 38
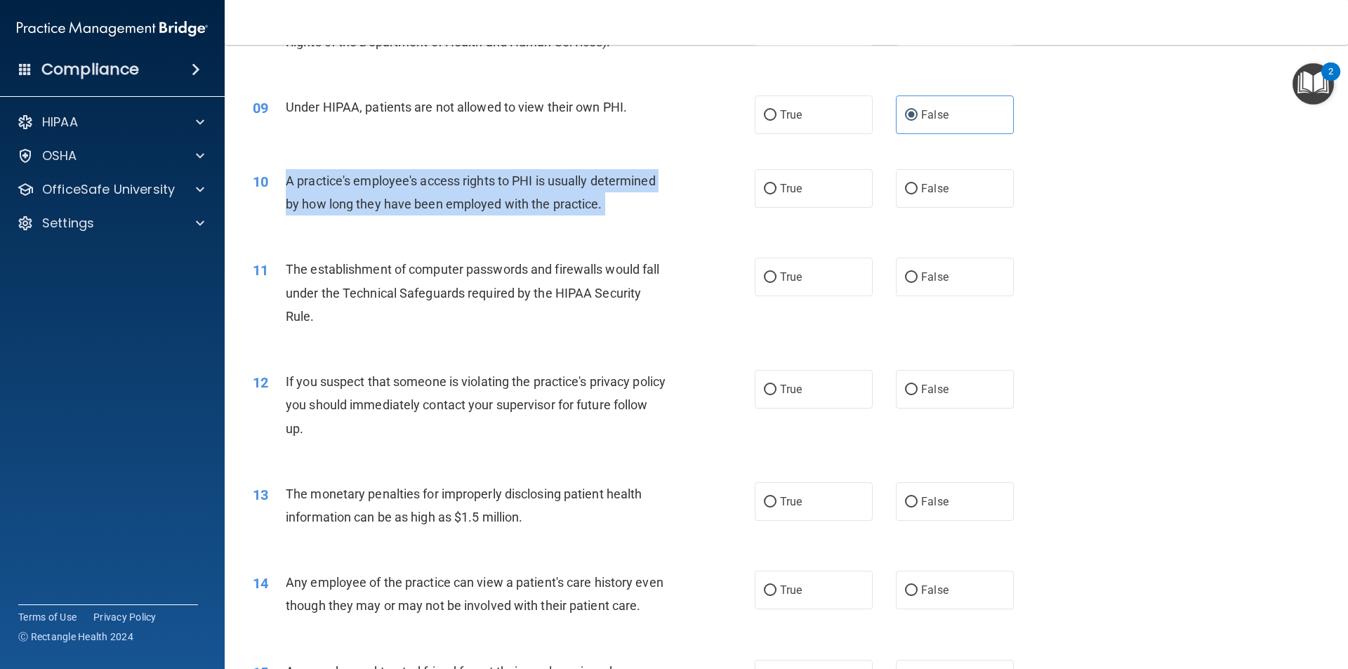
click at [542, 180] on span "A practice's employee's access rights to PHI is usually determined by how long …" at bounding box center [471, 192] width 370 height 38
copy ng-form "A practice's employee's access rights to PHI is usually determined by how long …"
click at [764, 189] on input "True" at bounding box center [770, 189] width 13 height 11
radio input "true"
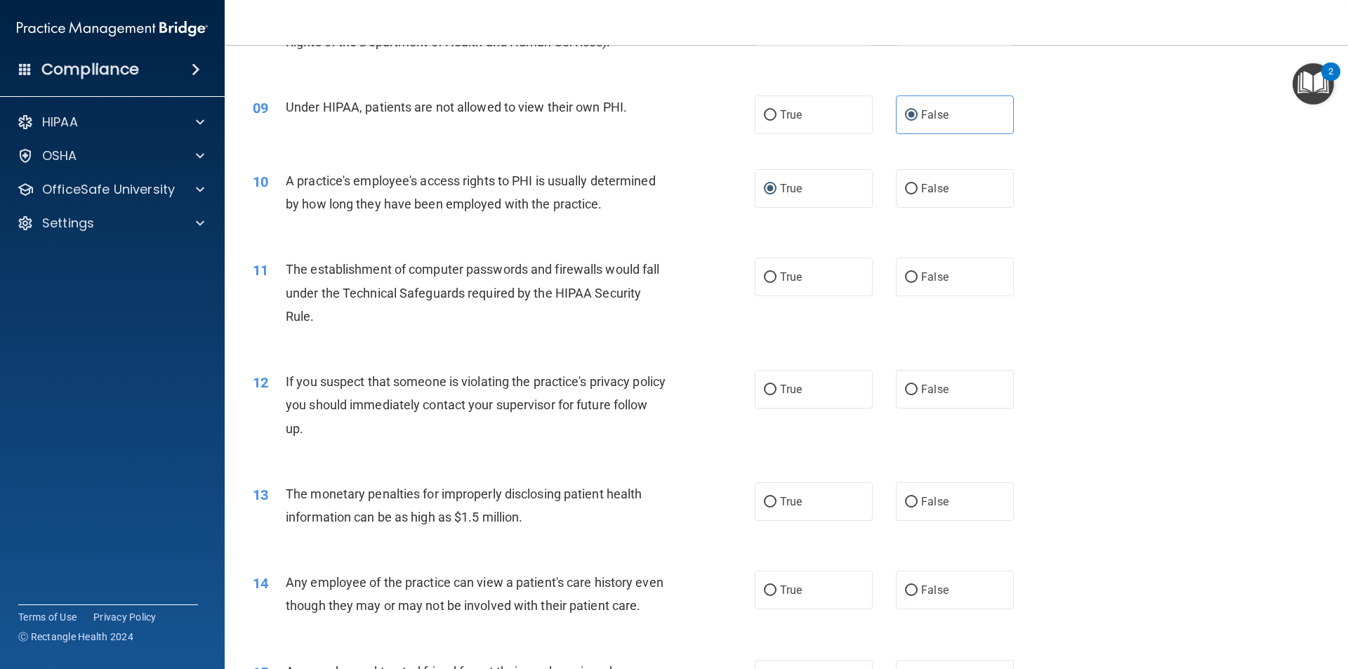
click at [623, 266] on span "The establishment of computer passwords and firewalls would fall under the Tech…" at bounding box center [472, 292] width 373 height 61
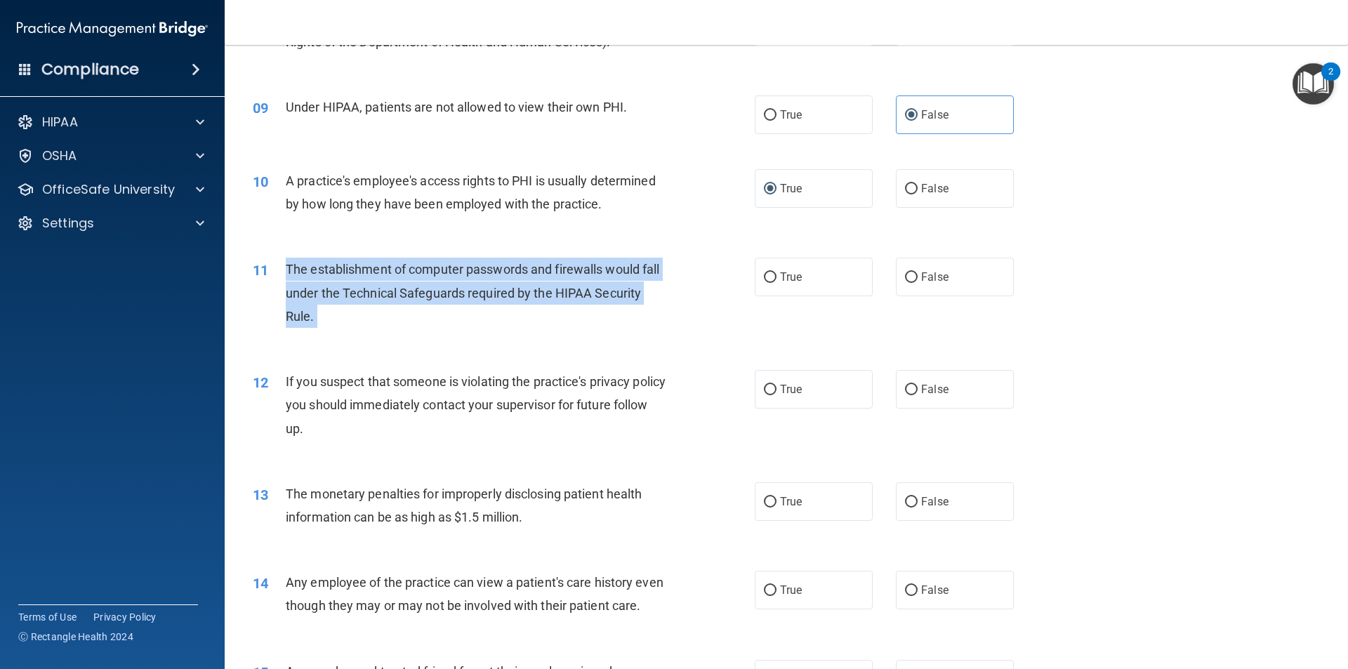
click at [623, 266] on span "The establishment of computer passwords and firewalls would fall under the Tech…" at bounding box center [472, 292] width 373 height 61
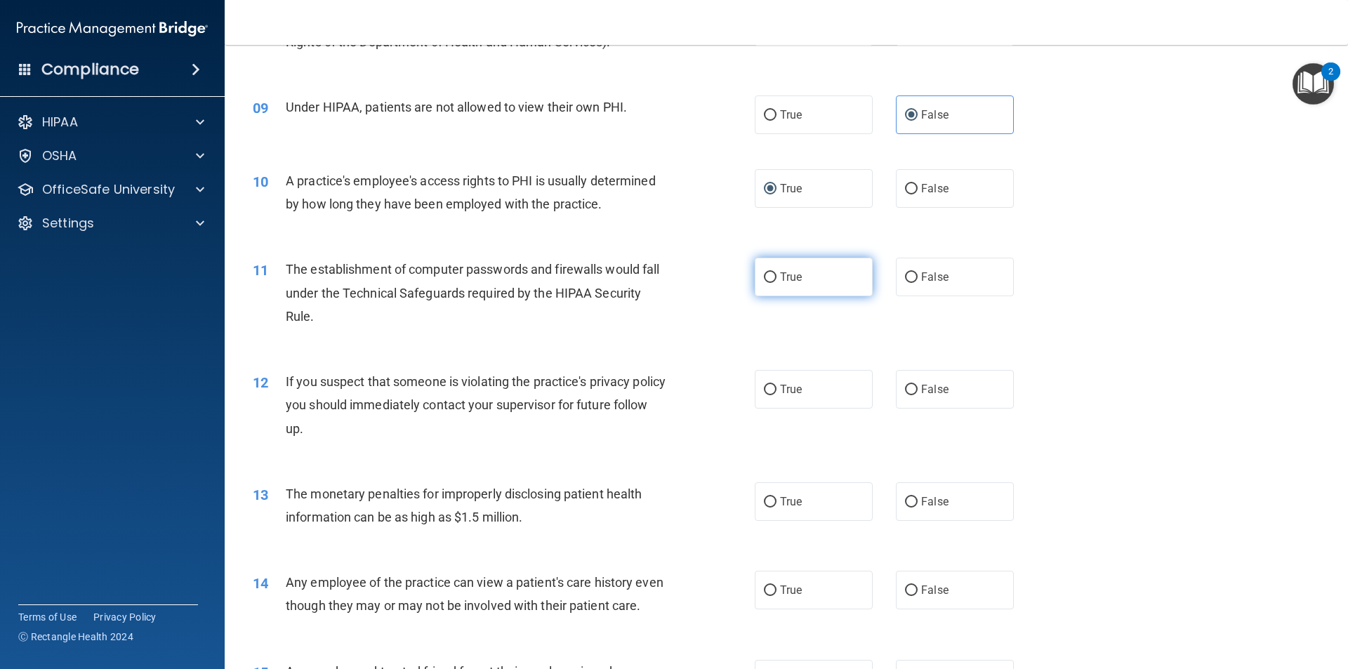
click at [795, 274] on span "True" at bounding box center [791, 276] width 22 height 13
click at [776, 274] on input "True" at bounding box center [770, 277] width 13 height 11
radio input "true"
click at [589, 384] on span "If you suspect that someone is violating the practice's privacy policy you shou…" at bounding box center [476, 404] width 380 height 61
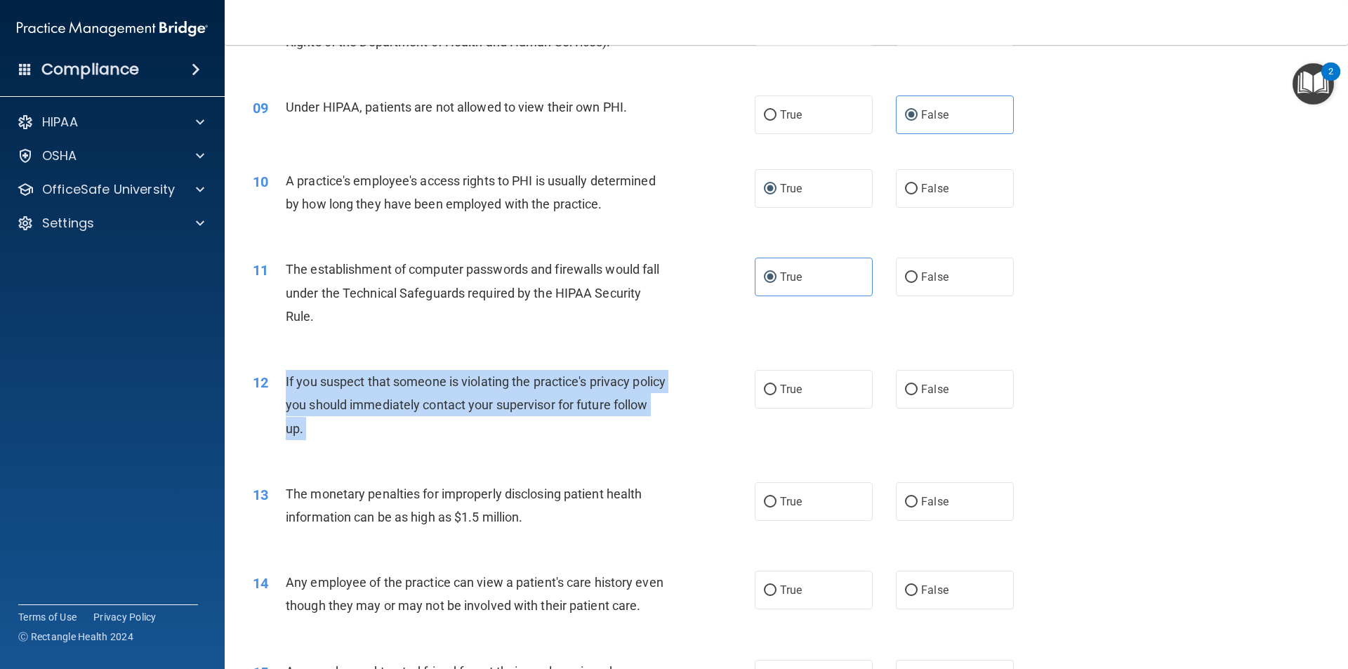
click at [589, 384] on span "If you suspect that someone is violating the practice's privacy policy you shou…" at bounding box center [476, 404] width 380 height 61
click at [771, 388] on input "True" at bounding box center [770, 390] width 13 height 11
radio input "true"
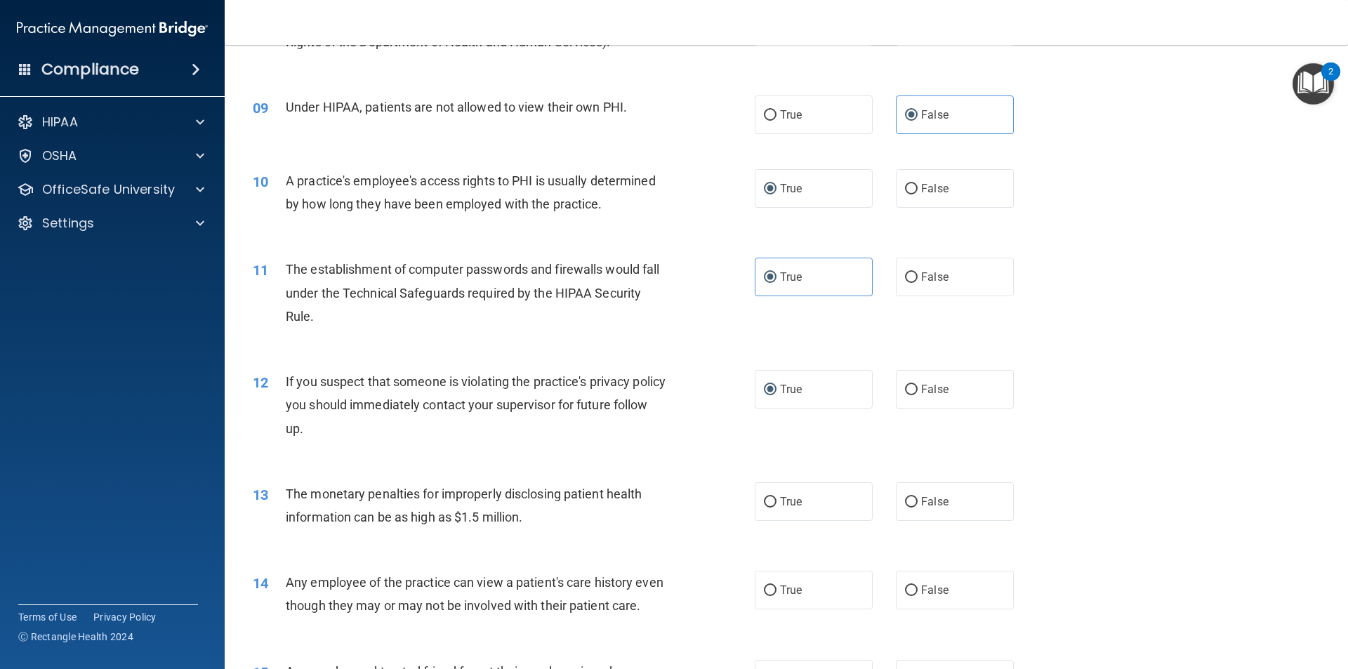
click at [588, 487] on span "The monetary penalties for improperly disclosing patient health information can…" at bounding box center [464, 505] width 356 height 38
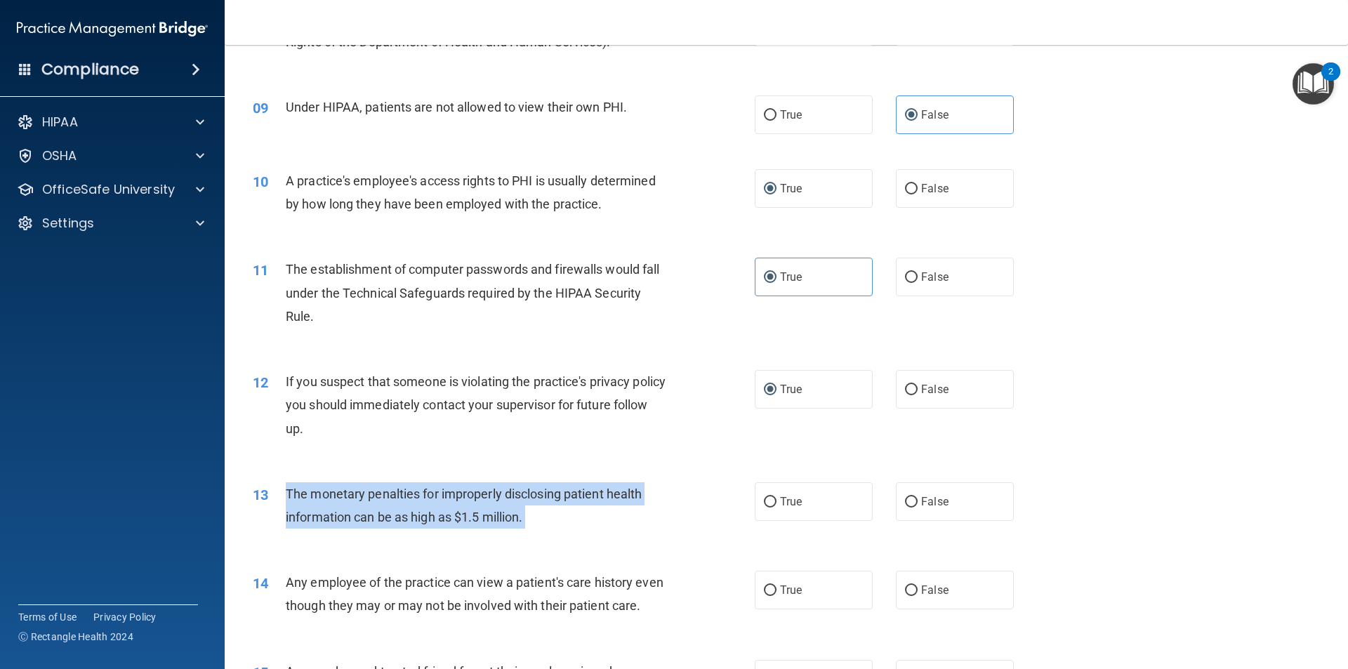
click at [588, 487] on span "The monetary penalties for improperly disclosing patient health information can…" at bounding box center [464, 505] width 356 height 38
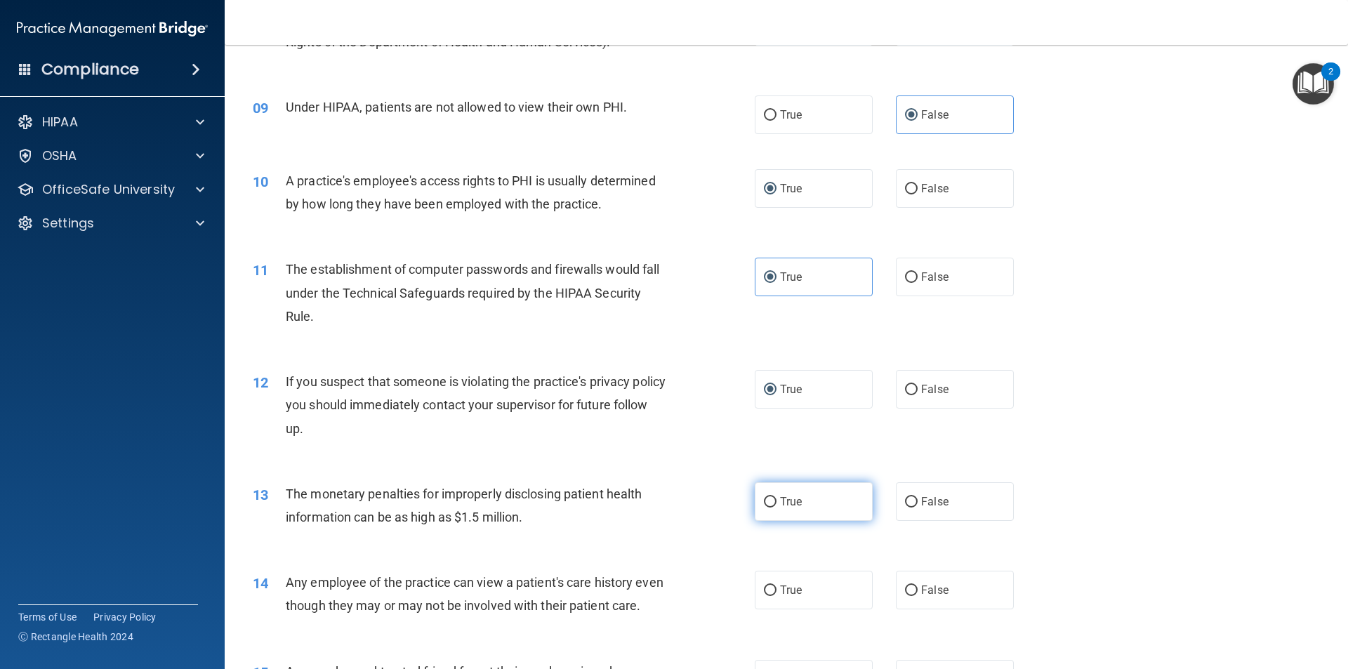
click at [783, 500] on span "True" at bounding box center [791, 501] width 22 height 13
click at [776, 500] on input "True" at bounding box center [770, 502] width 13 height 11
radio input "true"
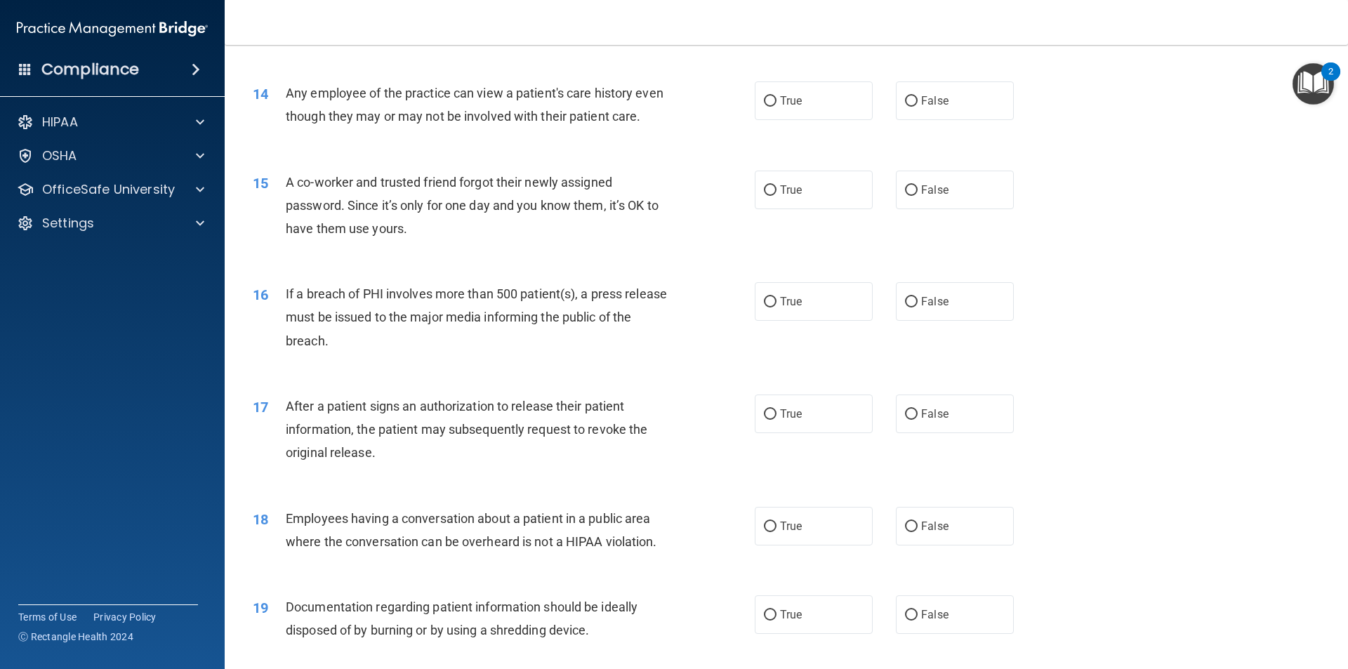
scroll to position [1333, 0]
click at [458, 94] on span "Any employee of the practice can view a patient's care history even though they…" at bounding box center [475, 103] width 378 height 38
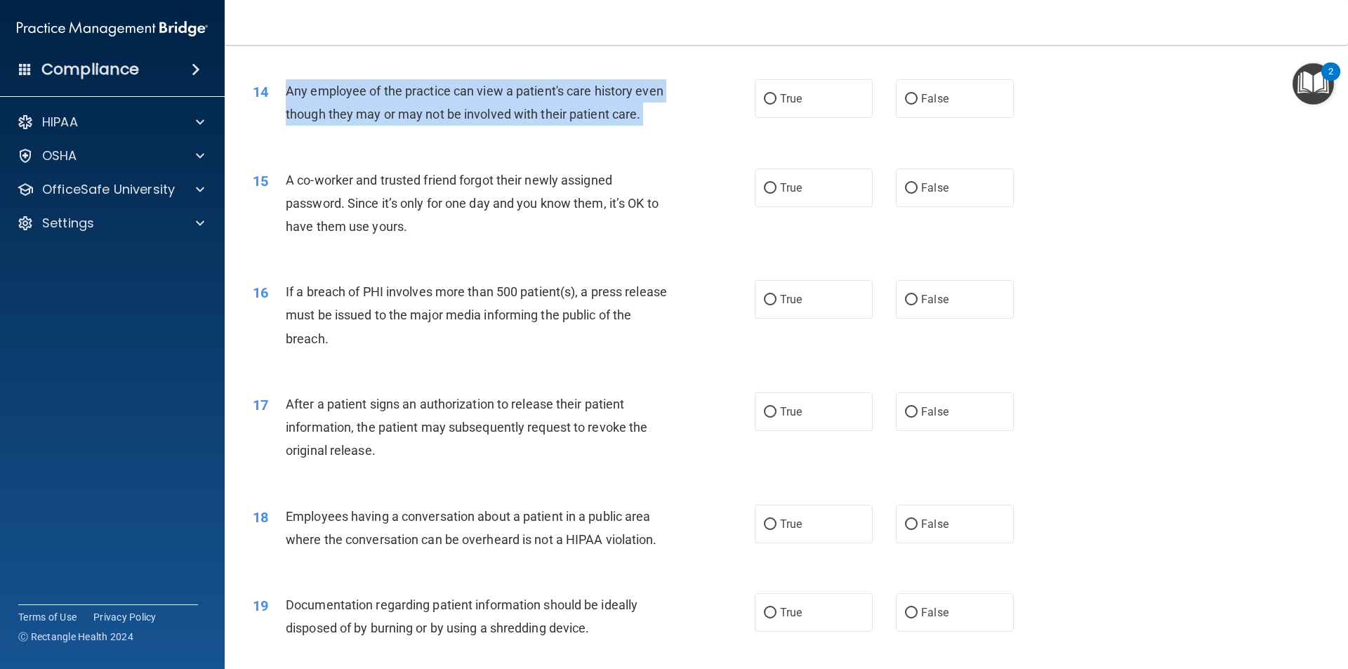
click at [458, 94] on span "Any employee of the practice can view a patient's care history even though they…" at bounding box center [475, 103] width 378 height 38
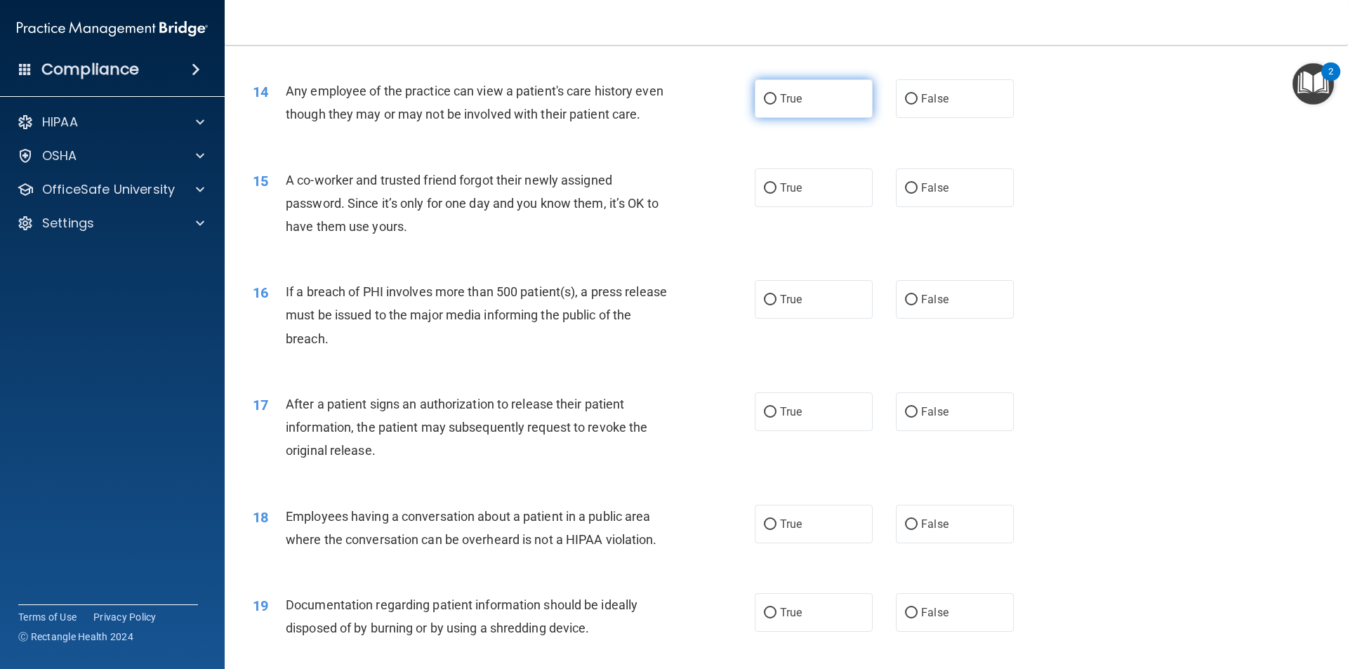
click at [785, 103] on span "True" at bounding box center [791, 98] width 22 height 13
click at [776, 103] on input "True" at bounding box center [770, 99] width 13 height 11
radio input "true"
click at [896, 207] on label "False" at bounding box center [955, 187] width 118 height 39
click at [905, 194] on input "False" at bounding box center [911, 188] width 13 height 11
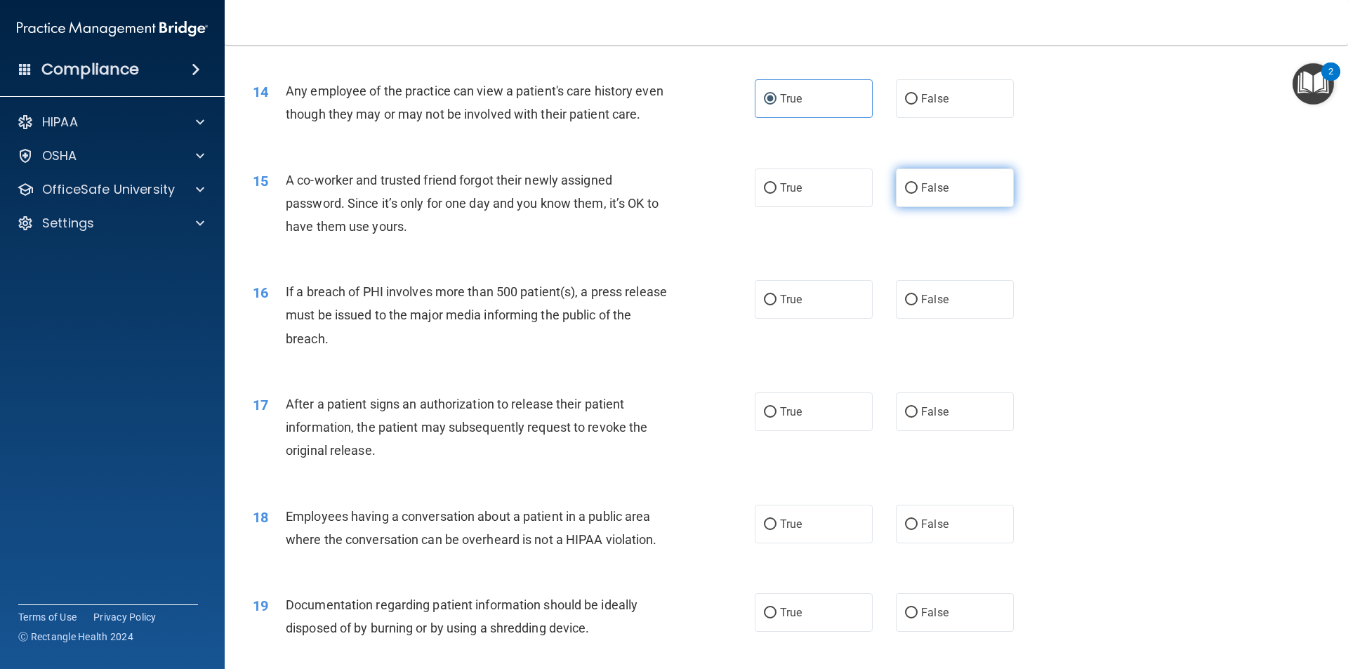
radio input "true"
click at [799, 314] on label "True" at bounding box center [813, 299] width 118 height 39
click at [776, 305] on input "True" at bounding box center [770, 300] width 13 height 11
radio input "true"
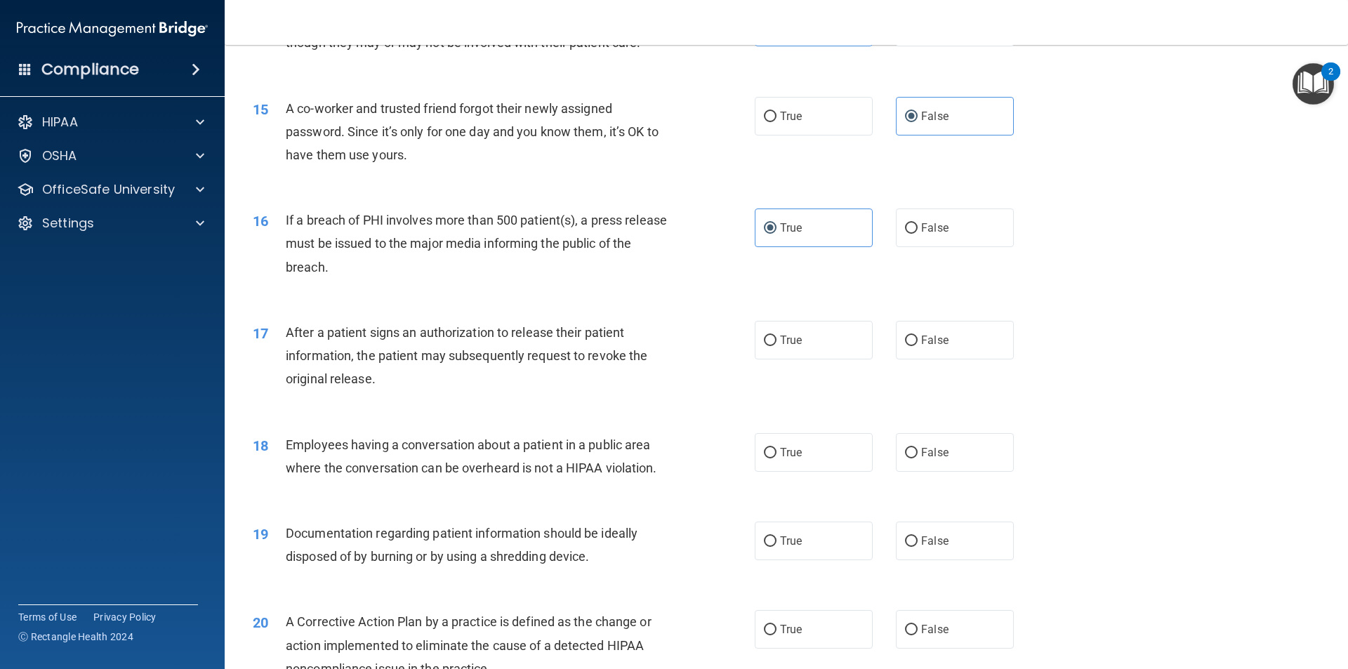
scroll to position [1474, 0]
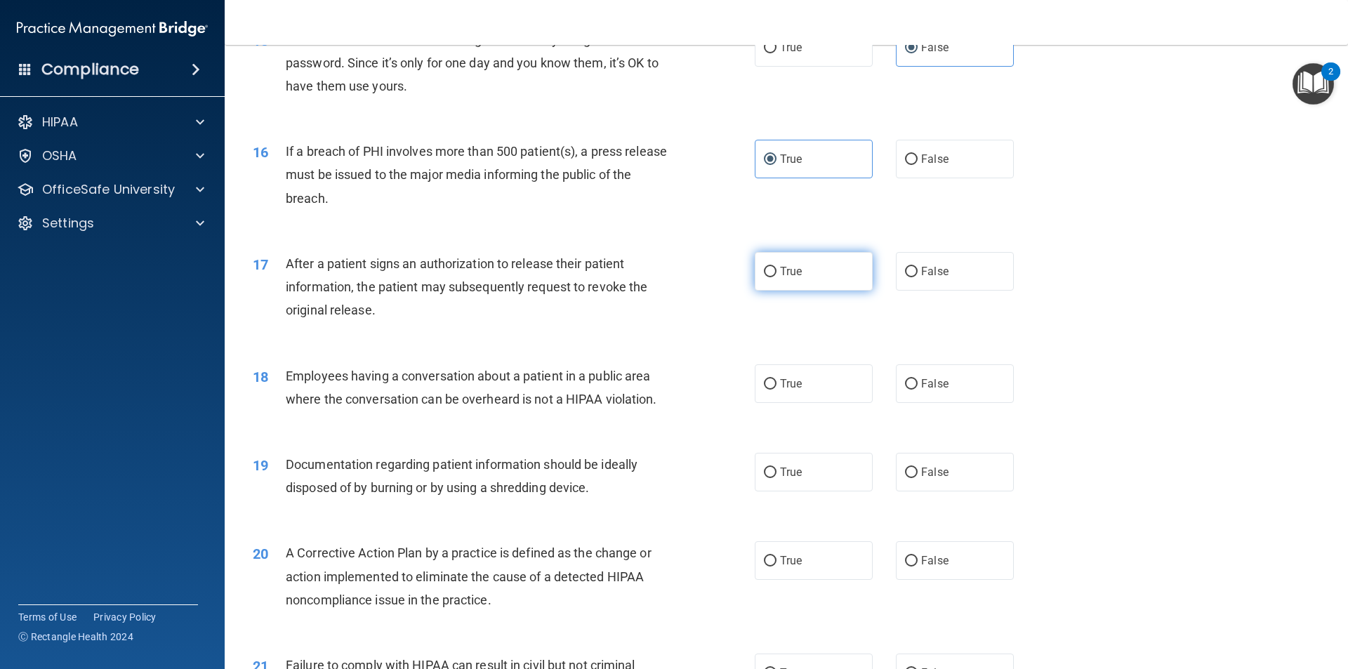
click at [776, 291] on label "True" at bounding box center [813, 271] width 118 height 39
click at [776, 277] on input "True" at bounding box center [770, 272] width 13 height 11
radio input "true"
click at [797, 390] on span "True" at bounding box center [791, 383] width 22 height 13
click at [776, 390] on input "True" at bounding box center [770, 384] width 13 height 11
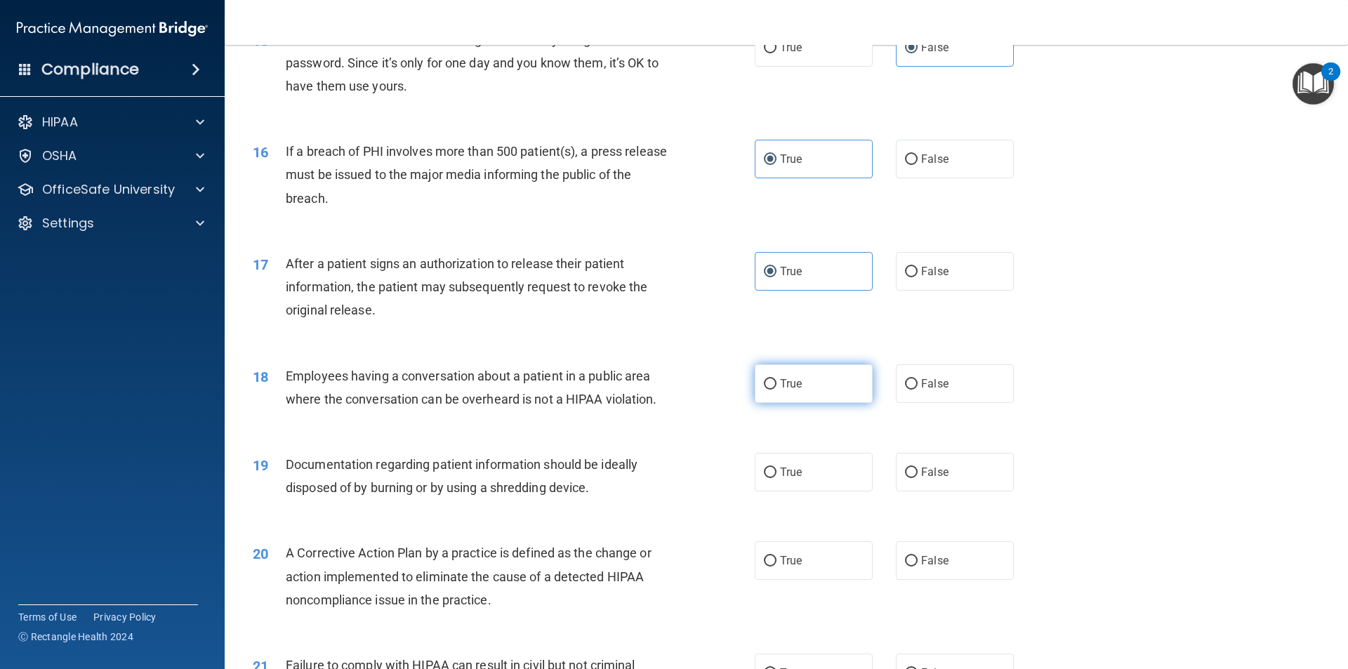
radio input "true"
click at [898, 487] on label "False" at bounding box center [955, 472] width 118 height 39
click at [905, 478] on input "False" at bounding box center [911, 472] width 13 height 11
radio input "true"
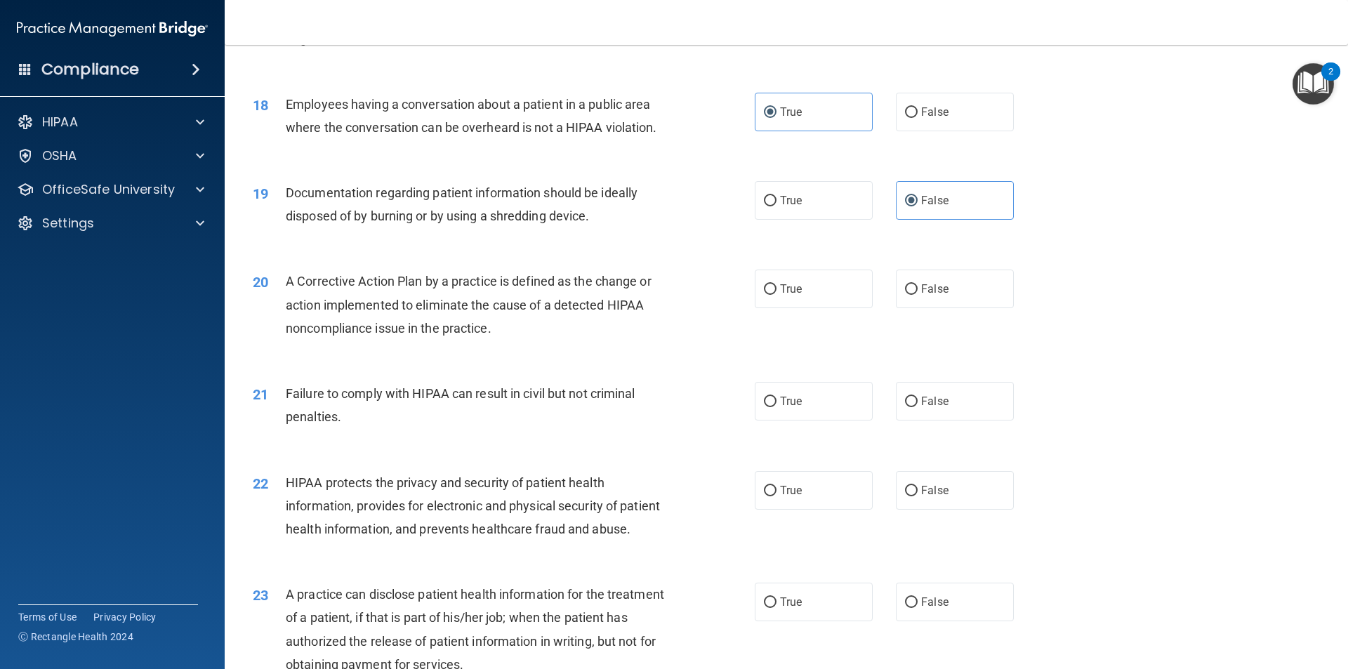
scroll to position [1755, 0]
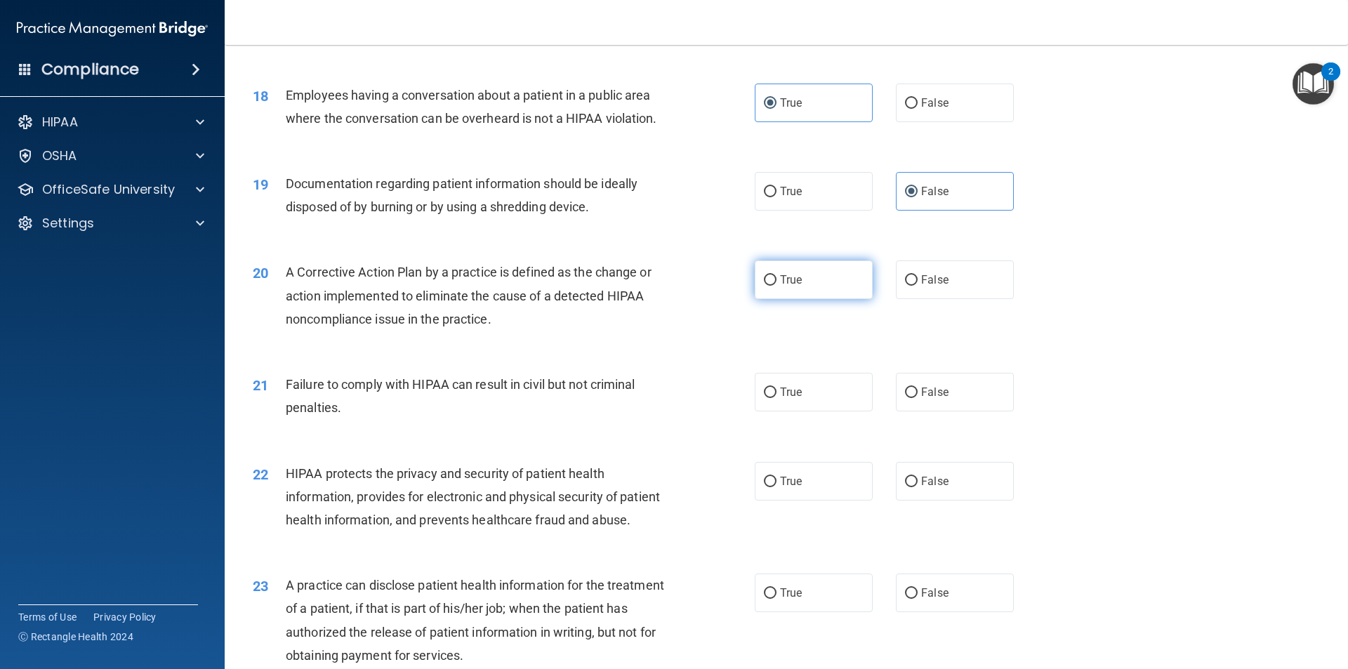
click at [801, 299] on label "True" at bounding box center [813, 279] width 118 height 39
click at [776, 286] on input "True" at bounding box center [770, 280] width 13 height 11
radio input "true"
click at [786, 399] on span "True" at bounding box center [791, 391] width 22 height 13
click at [776, 398] on input "True" at bounding box center [770, 392] width 13 height 11
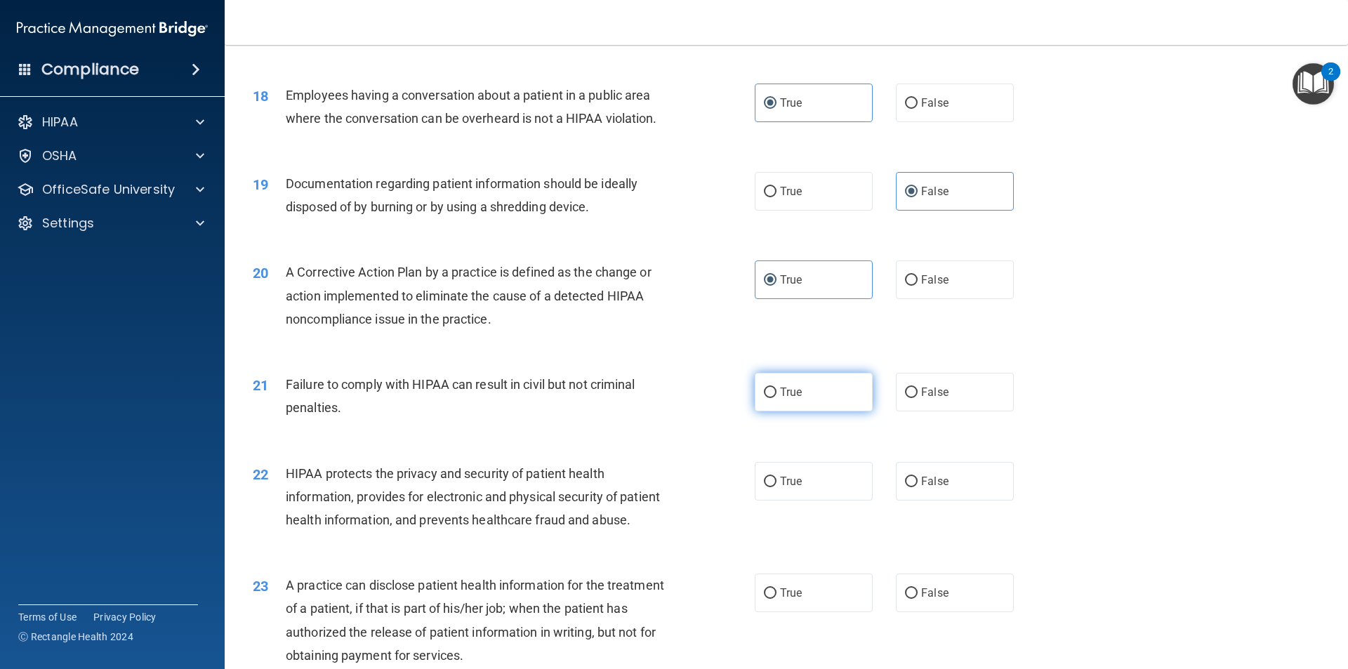
radio input "true"
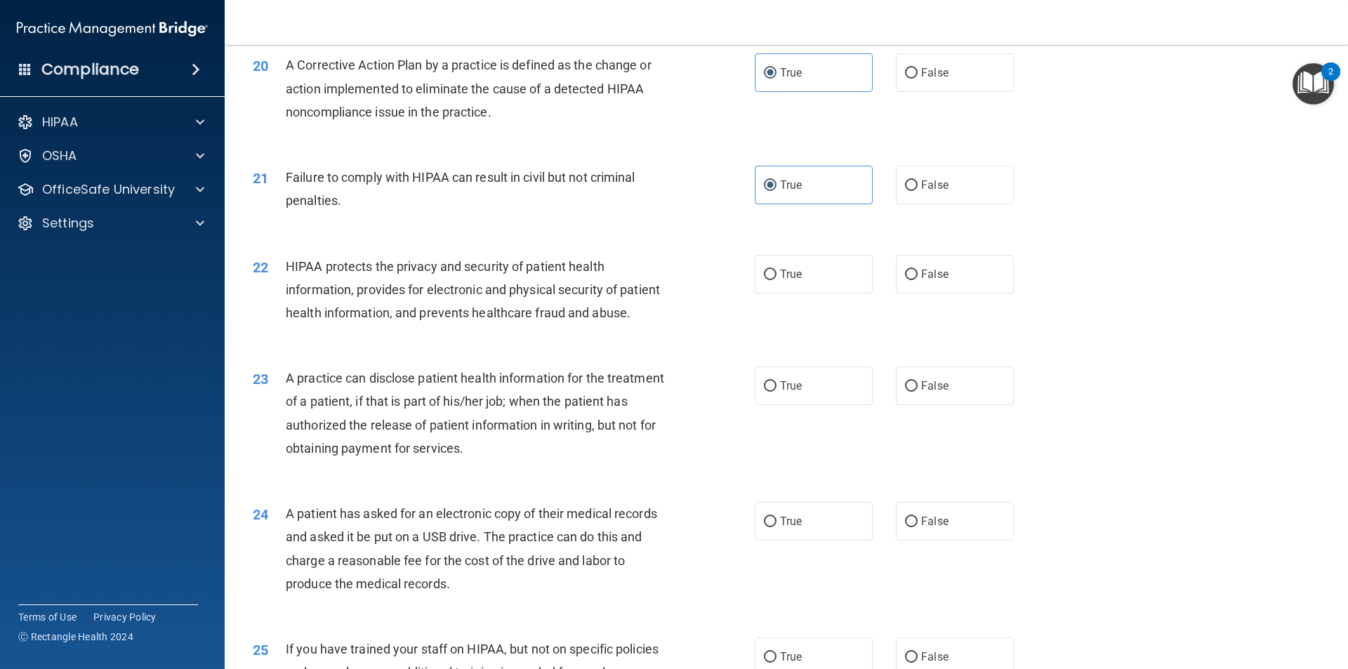
scroll to position [1965, 0]
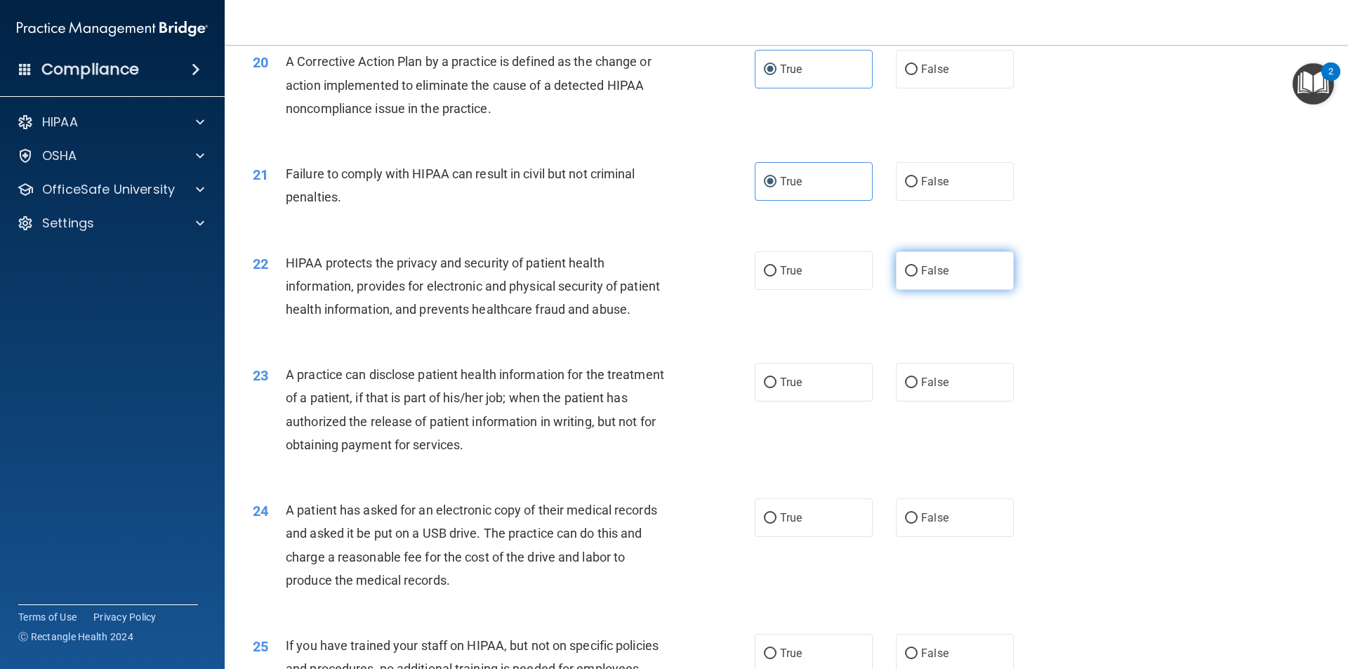
click at [921, 277] on span "False" at bounding box center [934, 270] width 27 height 13
click at [917, 277] on input "False" at bounding box center [911, 271] width 13 height 11
radio input "true"
click at [794, 389] on span "True" at bounding box center [791, 381] width 22 height 13
click at [776, 388] on input "True" at bounding box center [770, 383] width 13 height 11
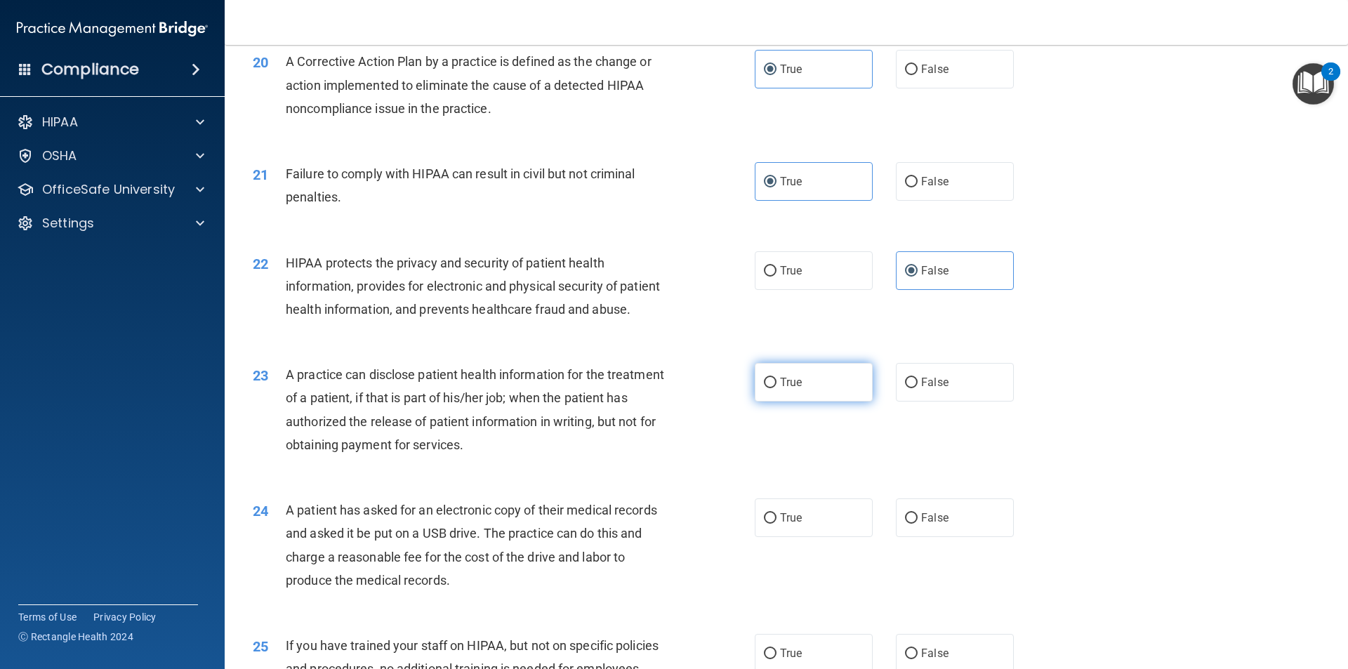
radio input "true"
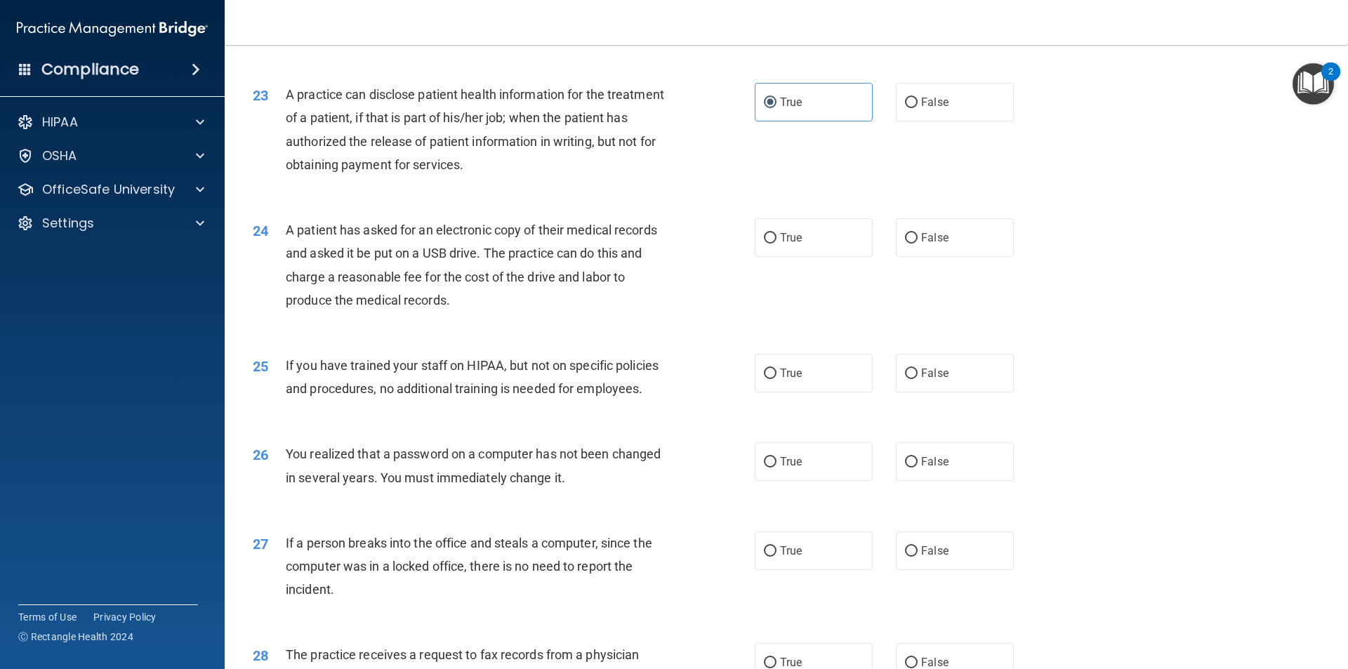
scroll to position [2246, 0]
click at [799, 256] on label "True" at bounding box center [813, 237] width 118 height 39
click at [776, 243] on input "True" at bounding box center [770, 237] width 13 height 11
radio input "true"
click at [801, 392] on label "True" at bounding box center [813, 372] width 118 height 39
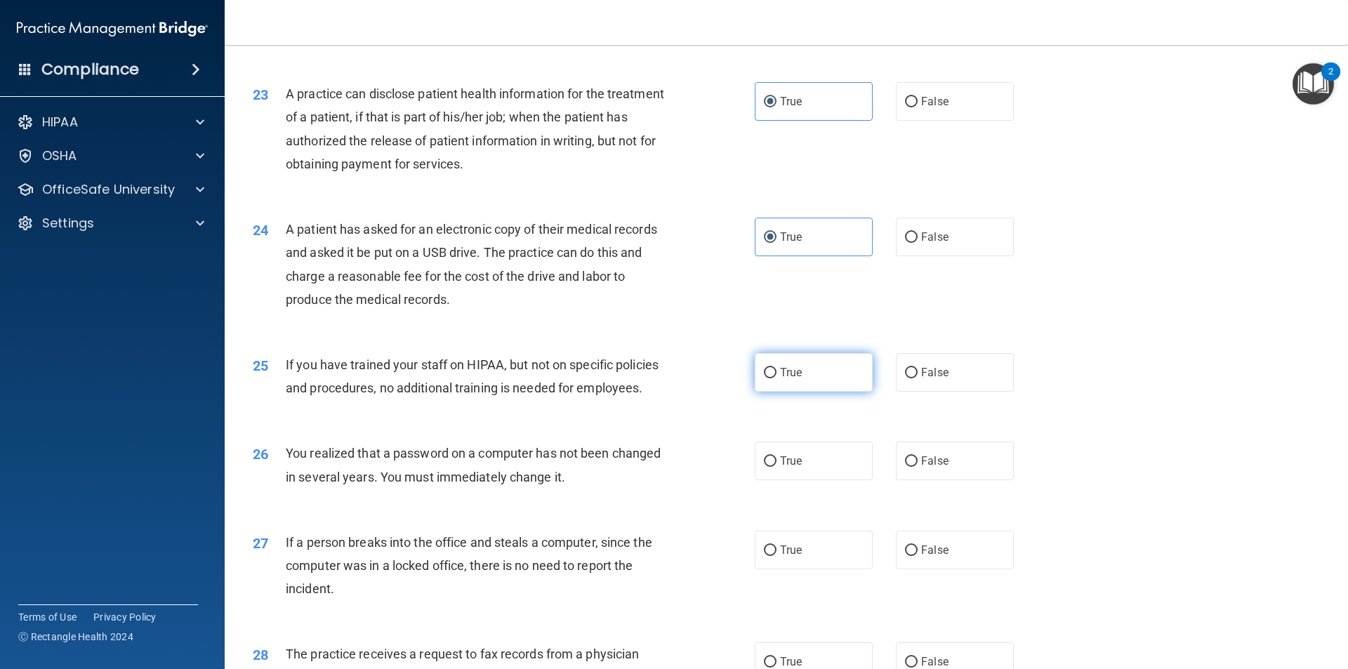
click at [776, 378] on input "True" at bounding box center [770, 373] width 13 height 11
radio input "true"
drag, startPoint x: 820, startPoint y: 514, endPoint x: 851, endPoint y: 515, distance: 30.9
click at [825, 480] on label "True" at bounding box center [813, 460] width 118 height 39
click at [776, 467] on input "True" at bounding box center [770, 461] width 13 height 11
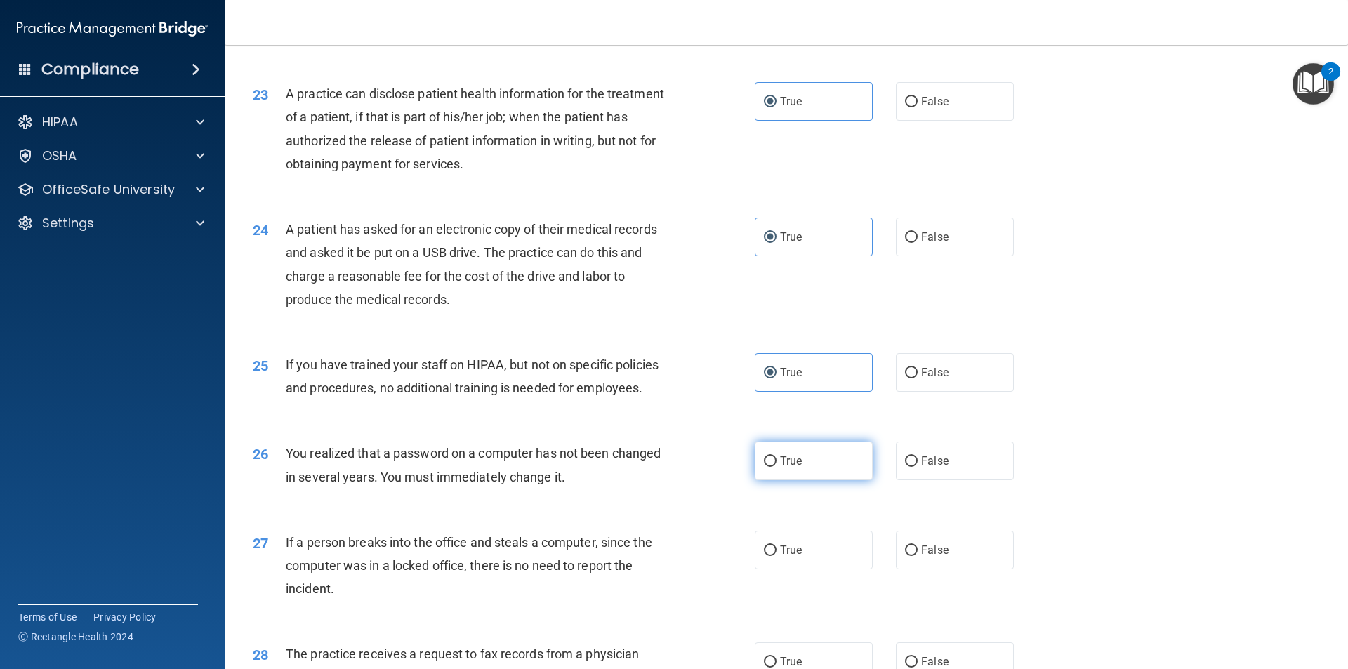
radio input "true"
click at [921, 557] on span "False" at bounding box center [934, 549] width 27 height 13
click at [917, 556] on input "False" at bounding box center [911, 550] width 13 height 11
radio input "true"
click at [905, 467] on input "False" at bounding box center [911, 461] width 13 height 11
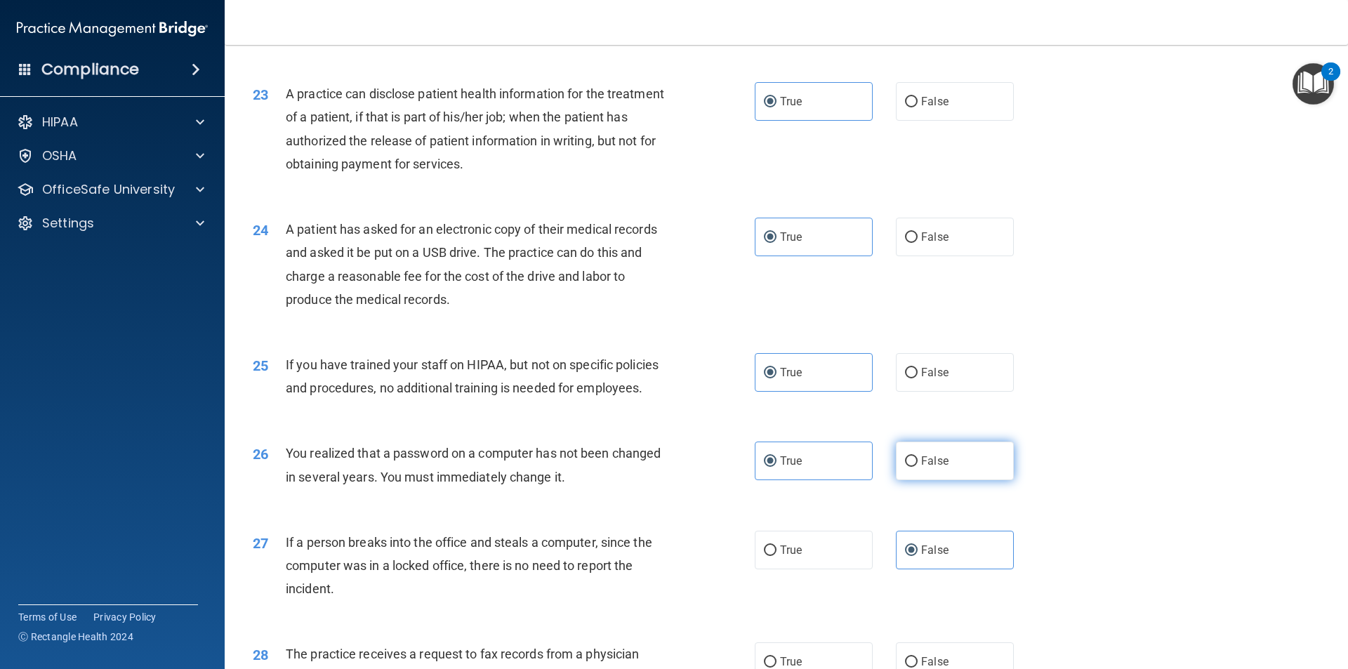
radio input "true"
radio input "false"
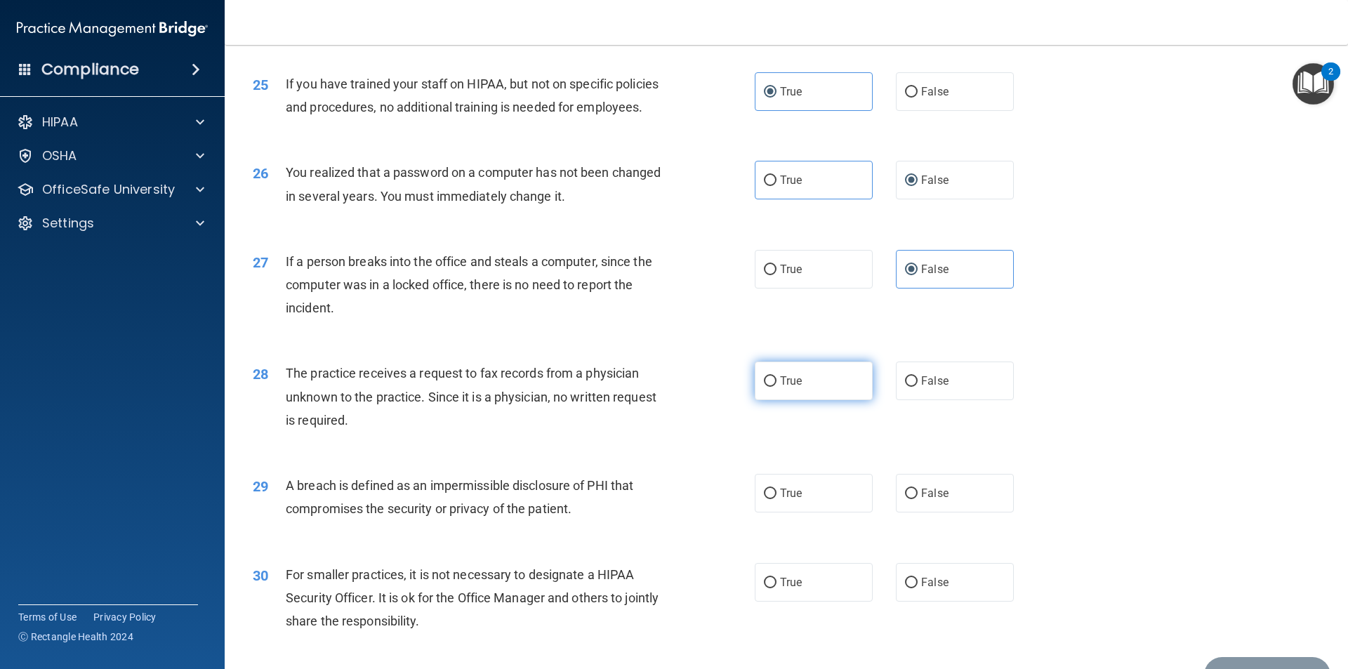
drag, startPoint x: 805, startPoint y: 423, endPoint x: 905, endPoint y: 470, distance: 110.5
click at [805, 400] on label "True" at bounding box center [813, 380] width 118 height 39
click at [776, 387] on input "True" at bounding box center [770, 381] width 13 height 11
radio input "true"
click at [931, 500] on span "False" at bounding box center [934, 492] width 27 height 13
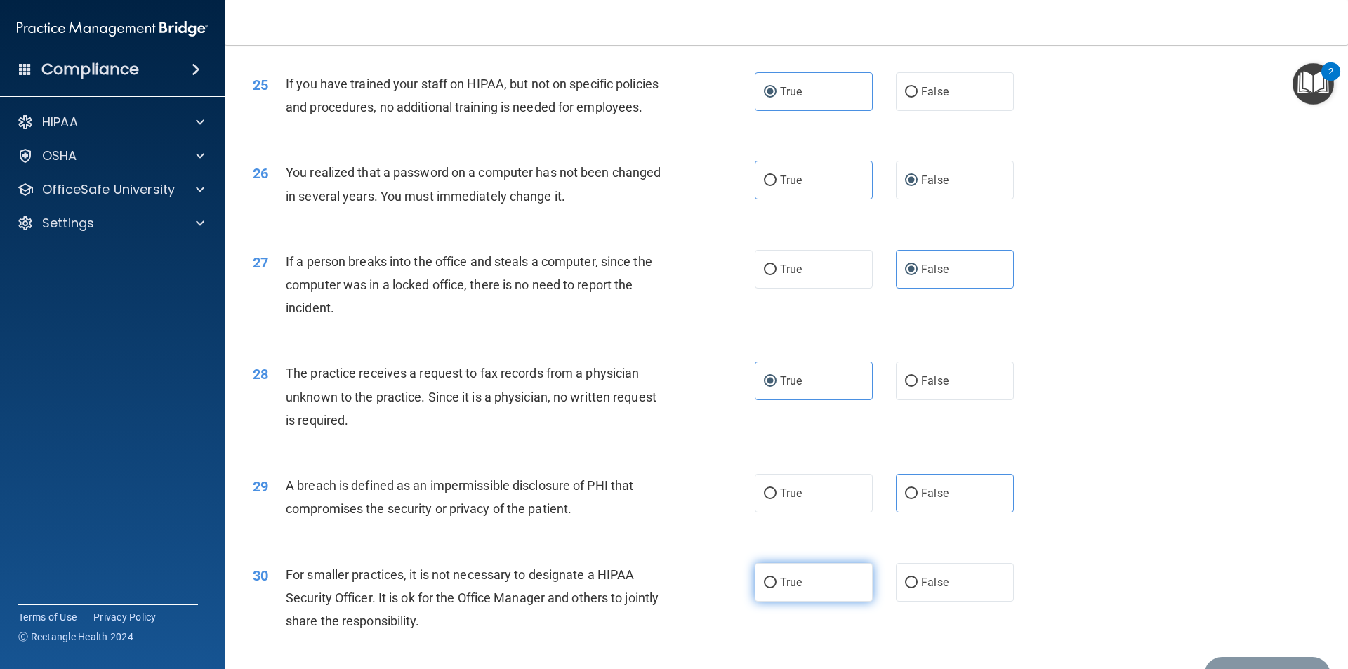
click at [784, 601] on label "True" at bounding box center [813, 582] width 118 height 39
click at [776, 588] on input "True" at bounding box center [770, 583] width 13 height 11
radio input "true"
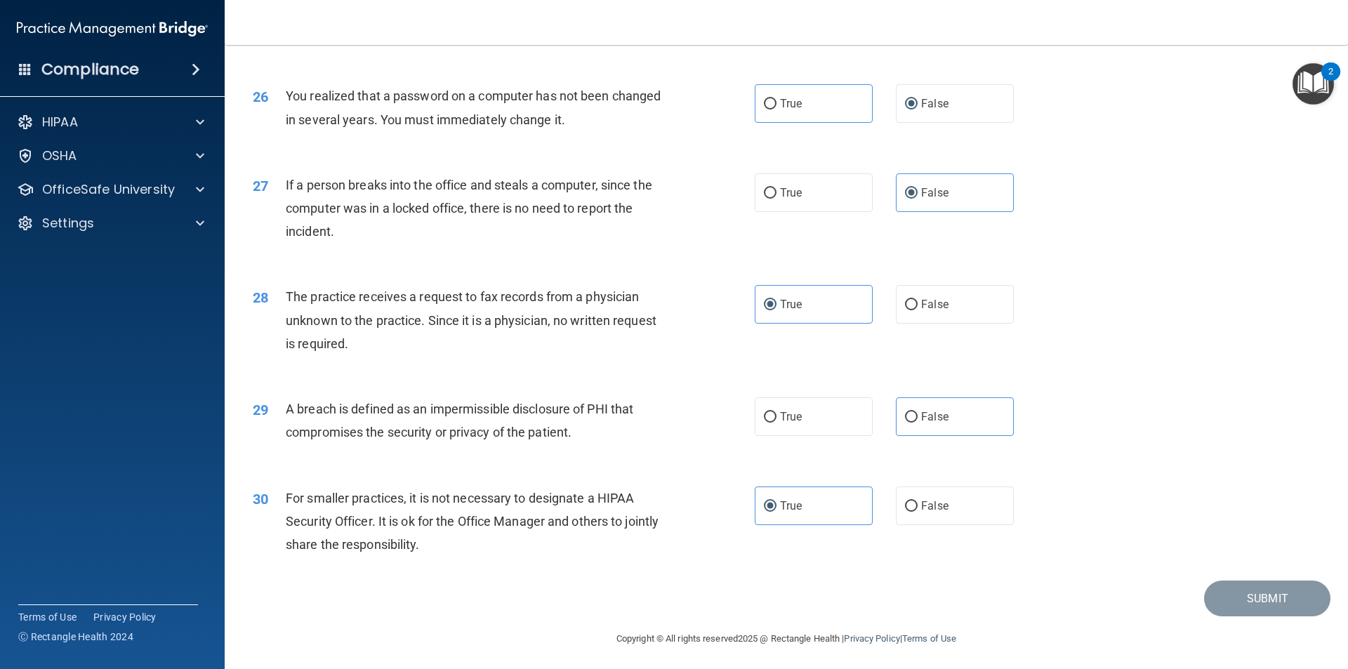
scroll to position [2653, 0]
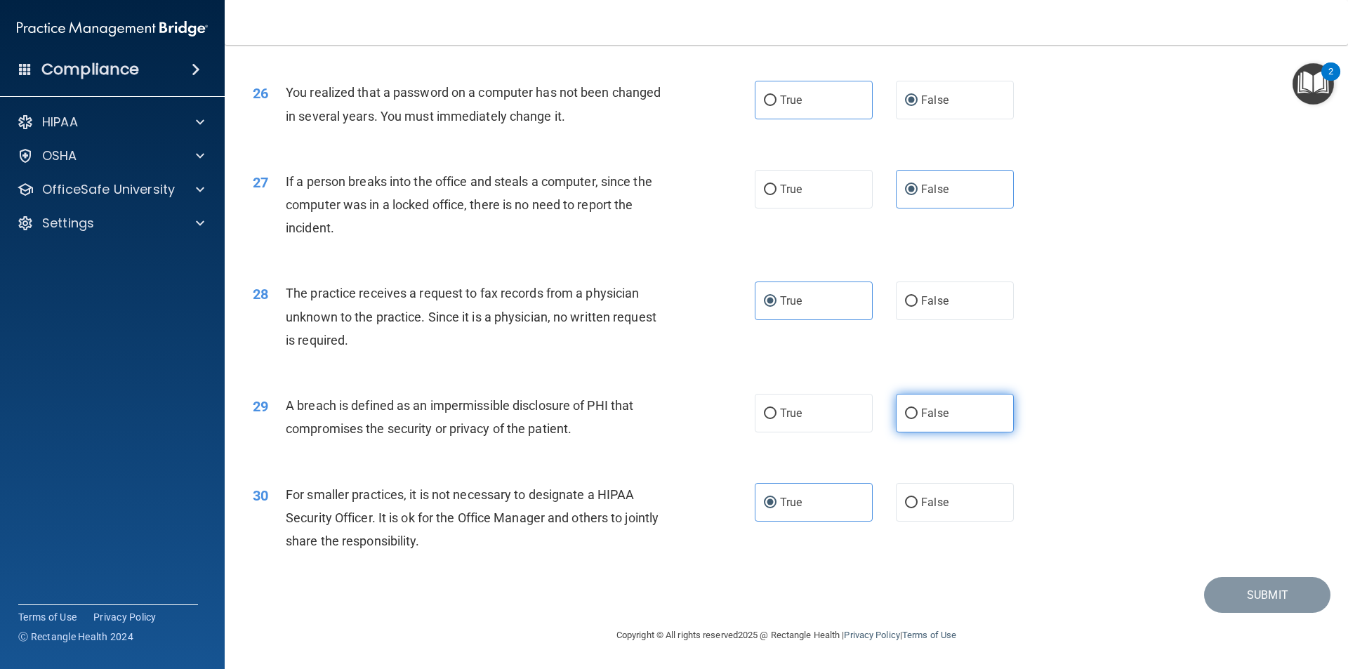
click at [921, 410] on span "False" at bounding box center [934, 412] width 27 height 13
click at [917, 410] on input "False" at bounding box center [911, 413] width 13 height 11
radio input "true"
click at [1246, 592] on button "Submit" at bounding box center [1267, 595] width 126 height 36
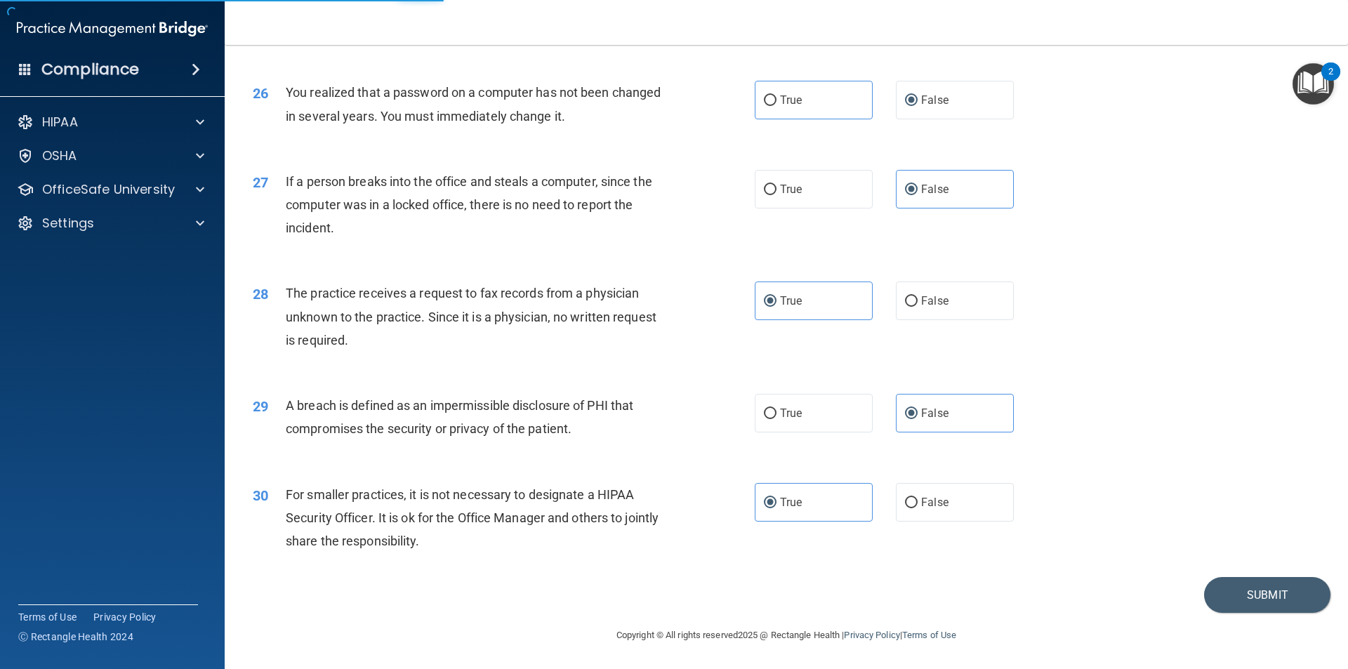
click at [1185, 88] on div "26 You realized that a password on a computer has not been changed in several y…" at bounding box center [786, 107] width 1088 height 88
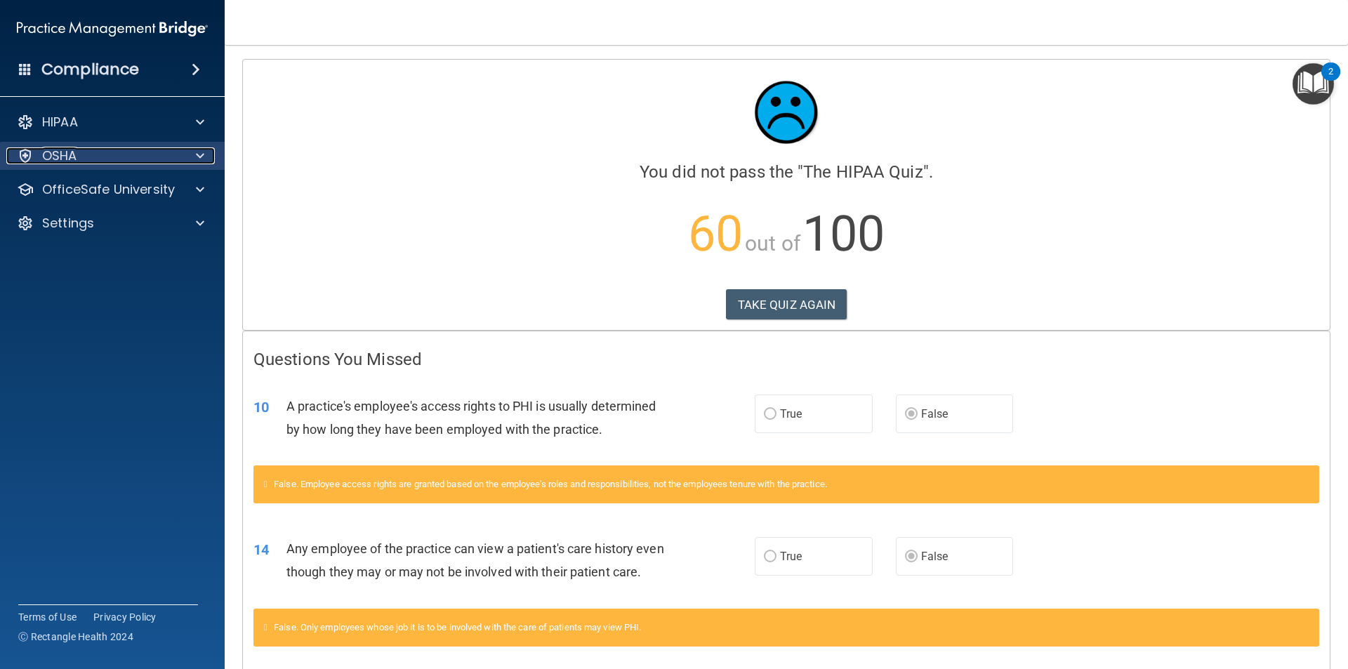
click at [84, 152] on div "OSHA" at bounding box center [93, 155] width 174 height 17
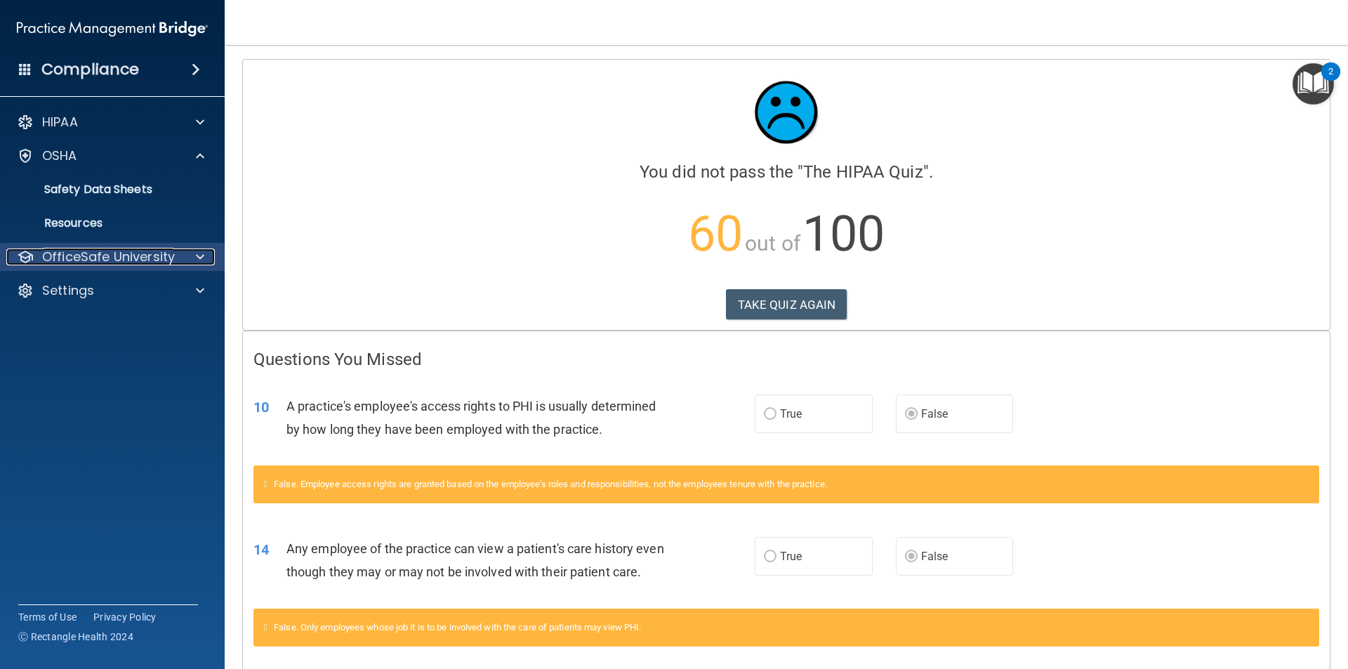
click at [96, 254] on p "OfficeSafe University" at bounding box center [108, 256] width 133 height 17
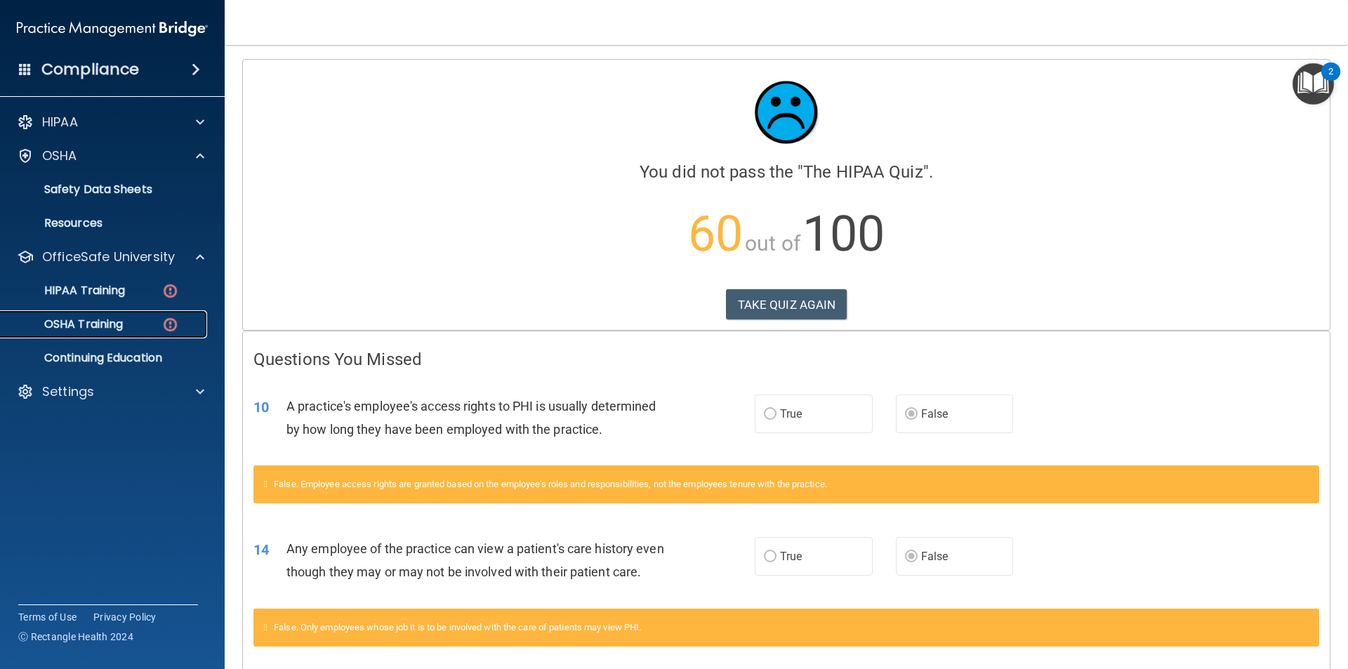
click at [122, 319] on p "OSHA Training" at bounding box center [66, 324] width 114 height 14
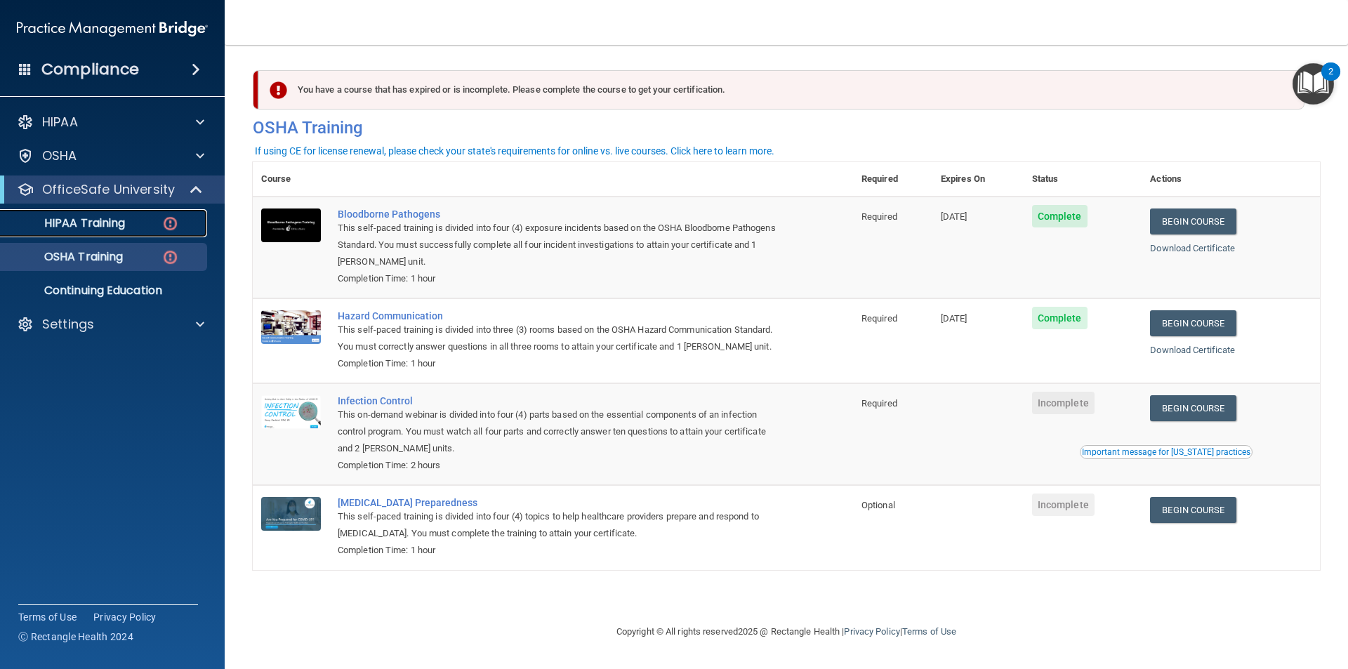
click at [136, 231] on link "HIPAA Training" at bounding box center [96, 223] width 221 height 28
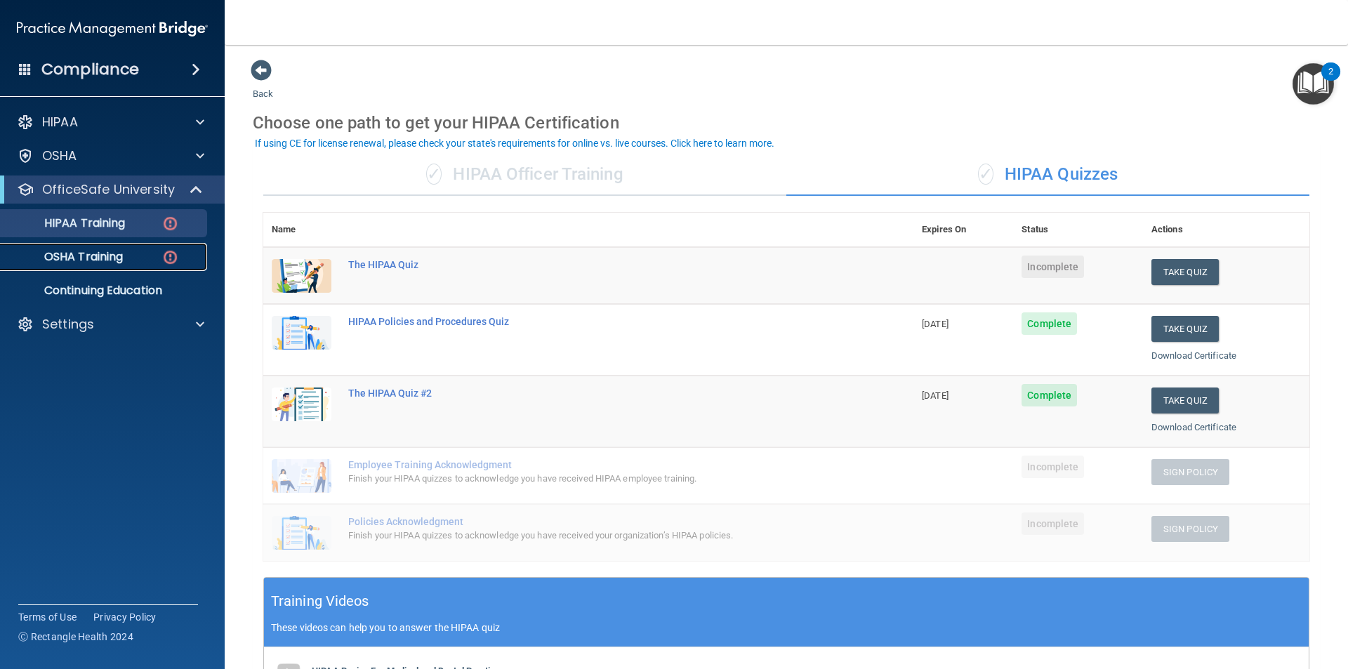
click at [157, 246] on link "OSHA Training" at bounding box center [96, 257] width 221 height 28
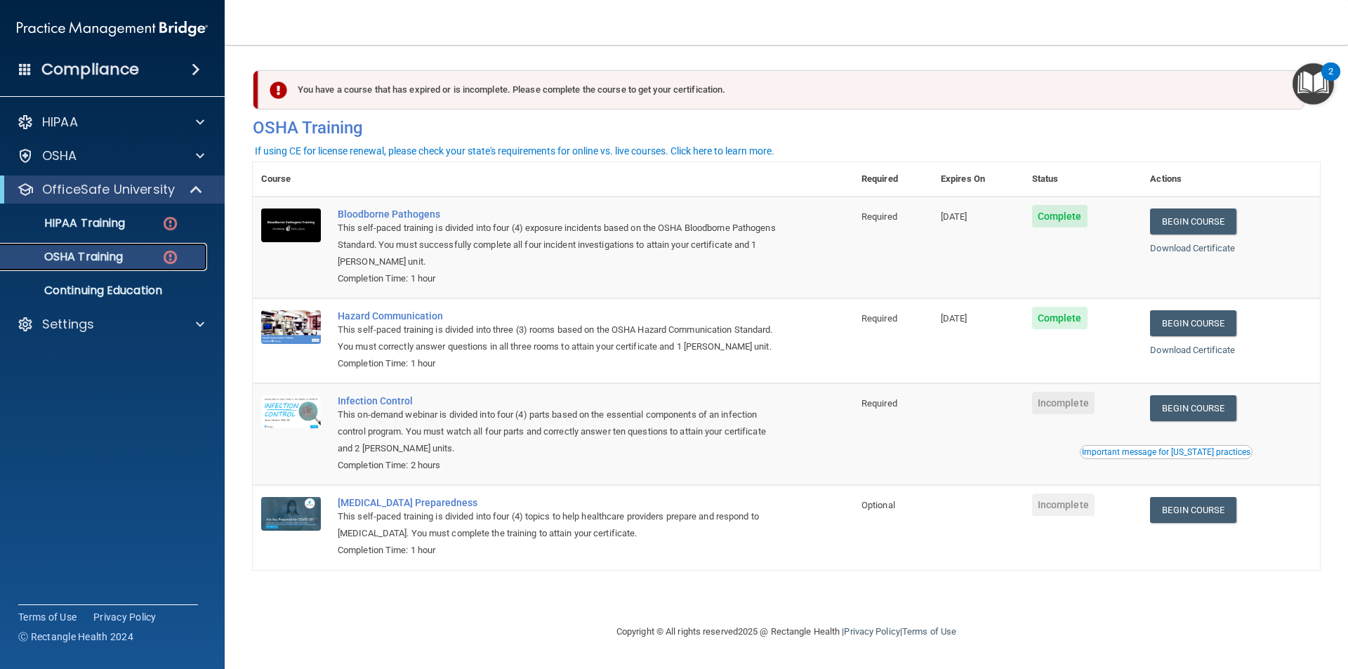
click at [162, 244] on link "OSHA Training" at bounding box center [96, 257] width 221 height 28
click at [1218, 410] on link "Begin Course" at bounding box center [1193, 408] width 86 height 26
click at [141, 232] on link "HIPAA Training" at bounding box center [96, 223] width 221 height 28
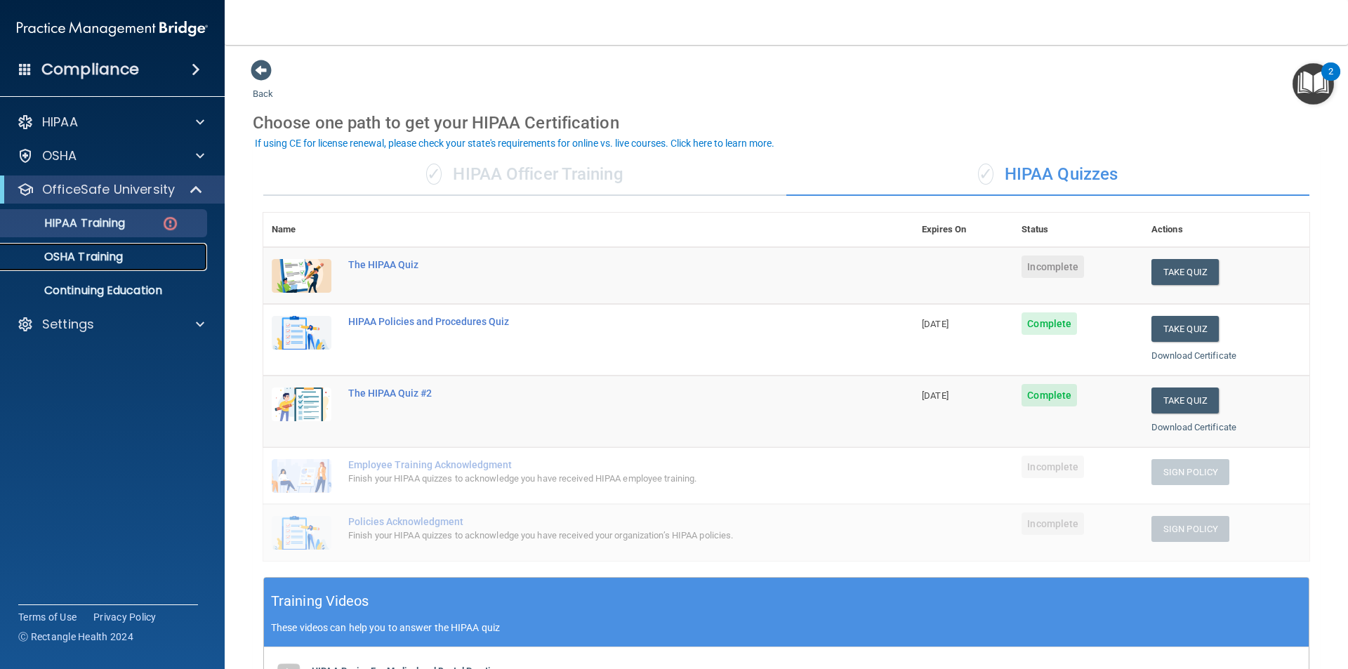
click at [117, 266] on link "OSHA Training" at bounding box center [96, 257] width 221 height 28
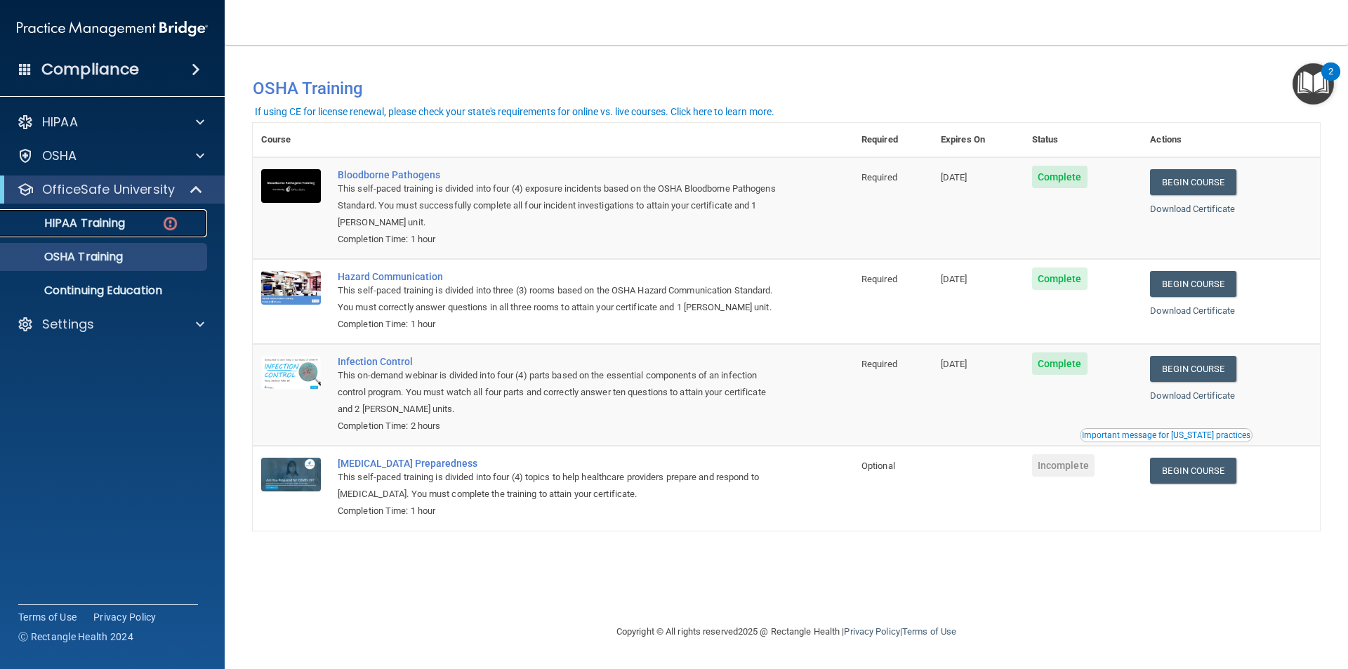
click at [65, 232] on link "HIPAA Training" at bounding box center [96, 223] width 221 height 28
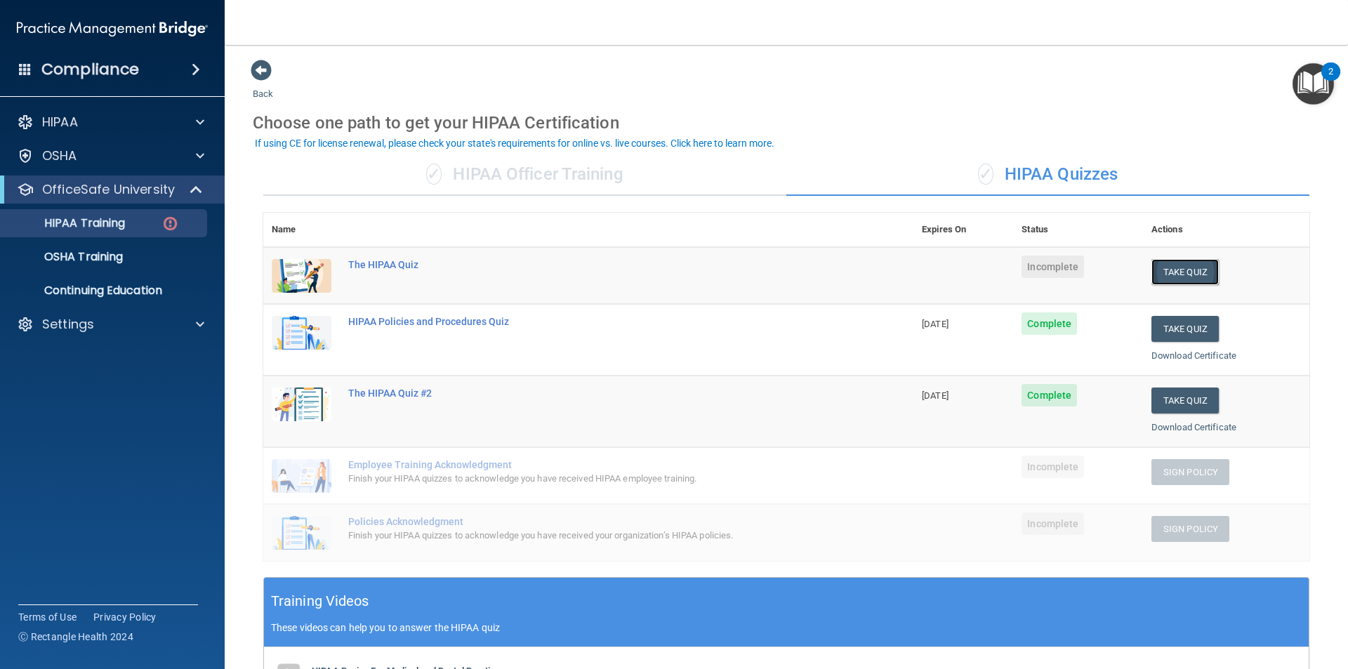
click at [1162, 272] on button "Take Quiz" at bounding box center [1184, 272] width 67 height 26
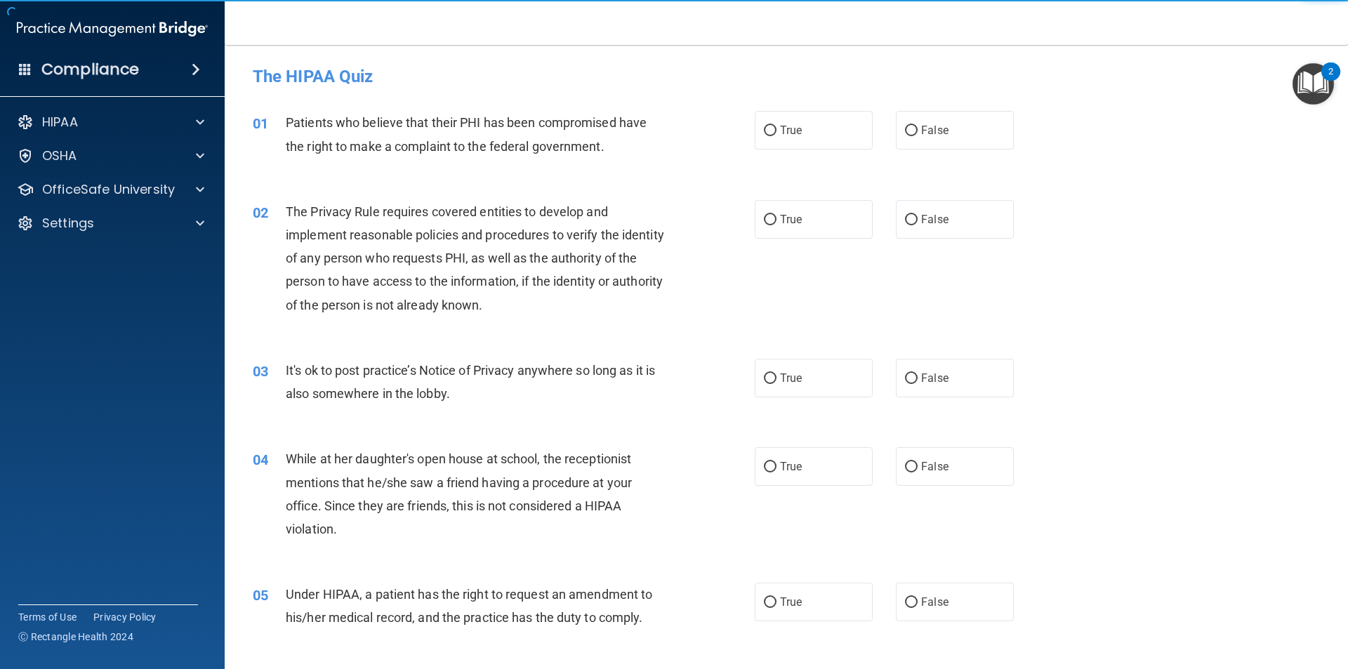
click at [595, 121] on span "Patients who believe that their PHI has been compromised have the right to make…" at bounding box center [466, 134] width 361 height 38
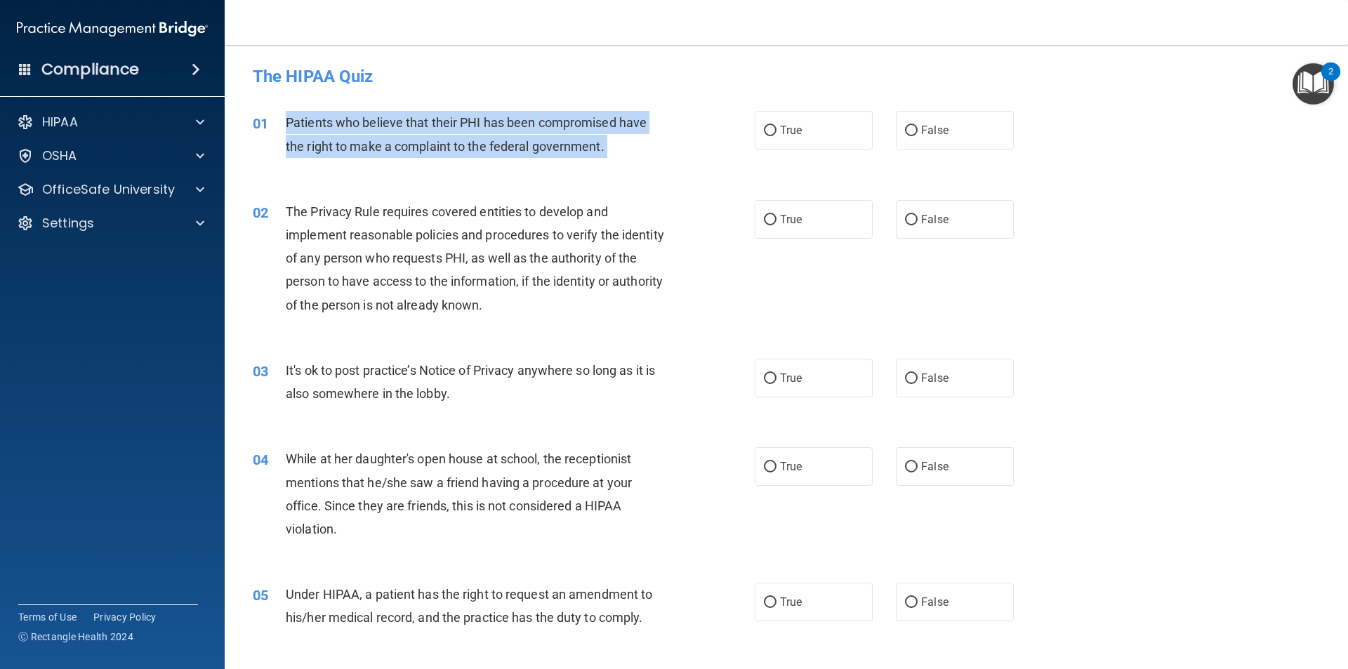
click at [595, 121] on span "Patients who believe that their PHI has been compromised have the right to make…" at bounding box center [466, 134] width 361 height 38
click at [767, 127] on input "True" at bounding box center [770, 131] width 13 height 11
radio input "true"
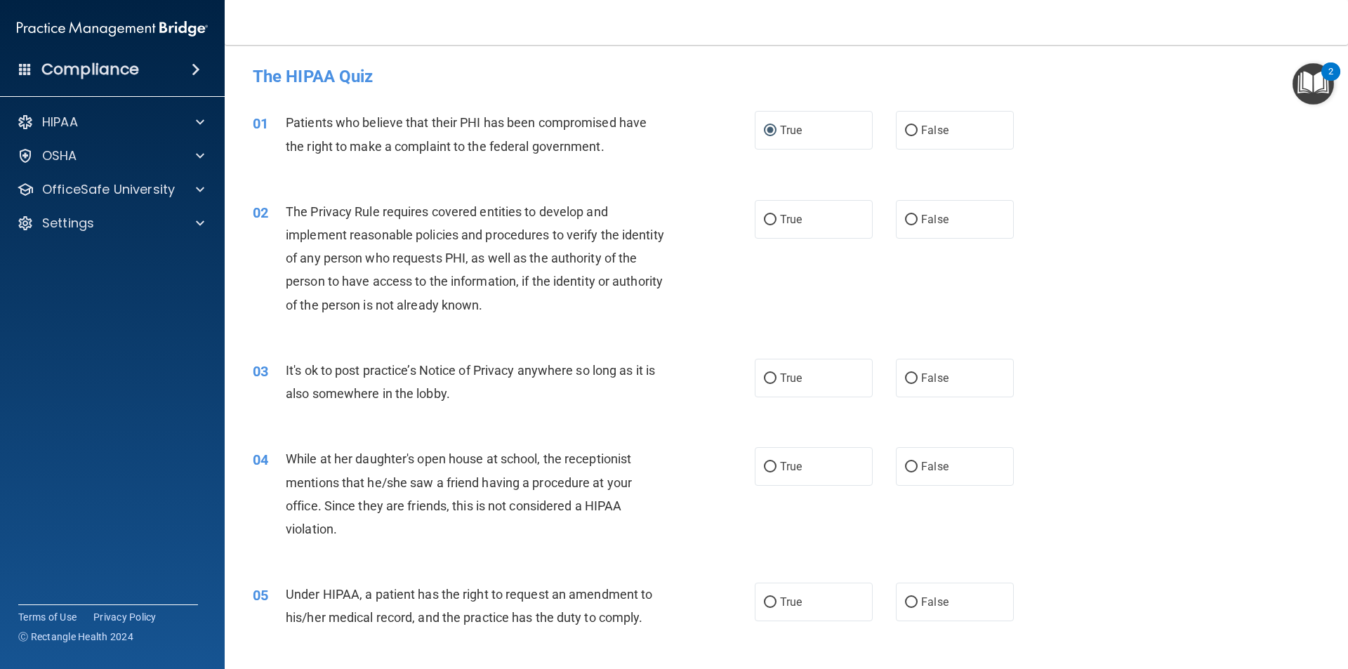
click at [599, 205] on span "The Privacy Rule requires covered entities to develop and implement reasonable …" at bounding box center [475, 258] width 378 height 108
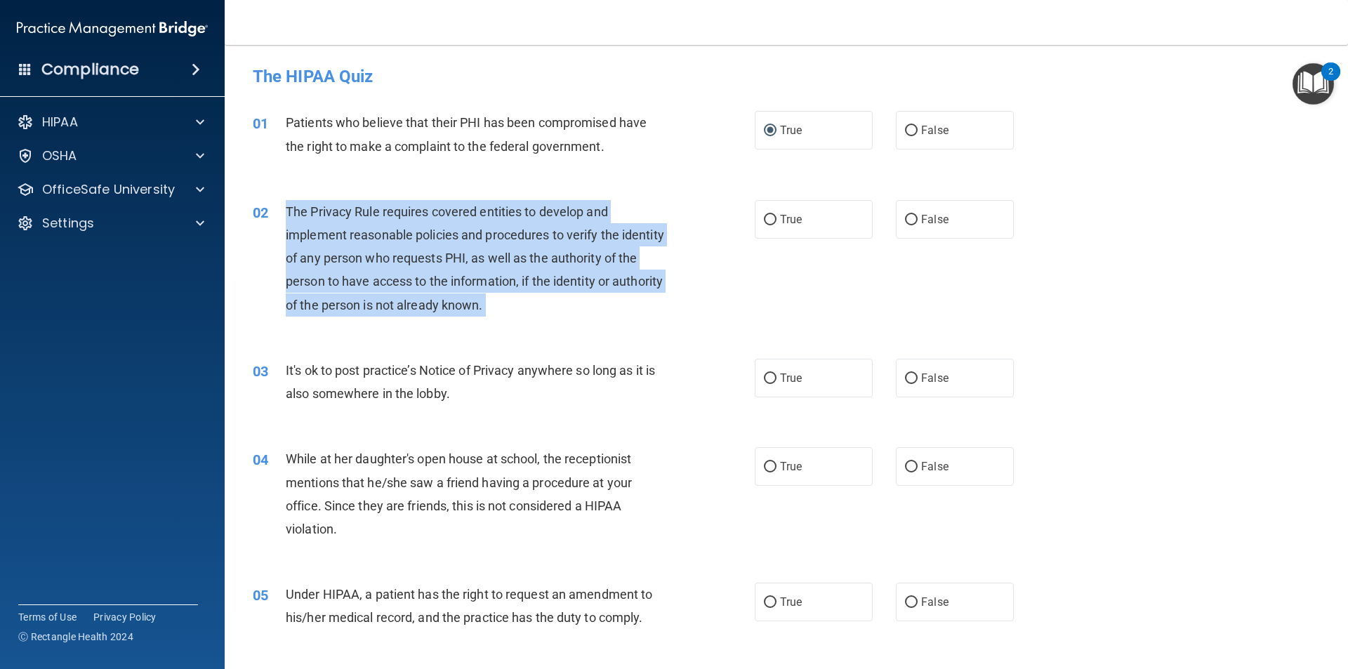
click at [599, 205] on span "The Privacy Rule requires covered entities to develop and implement reasonable …" at bounding box center [475, 258] width 378 height 108
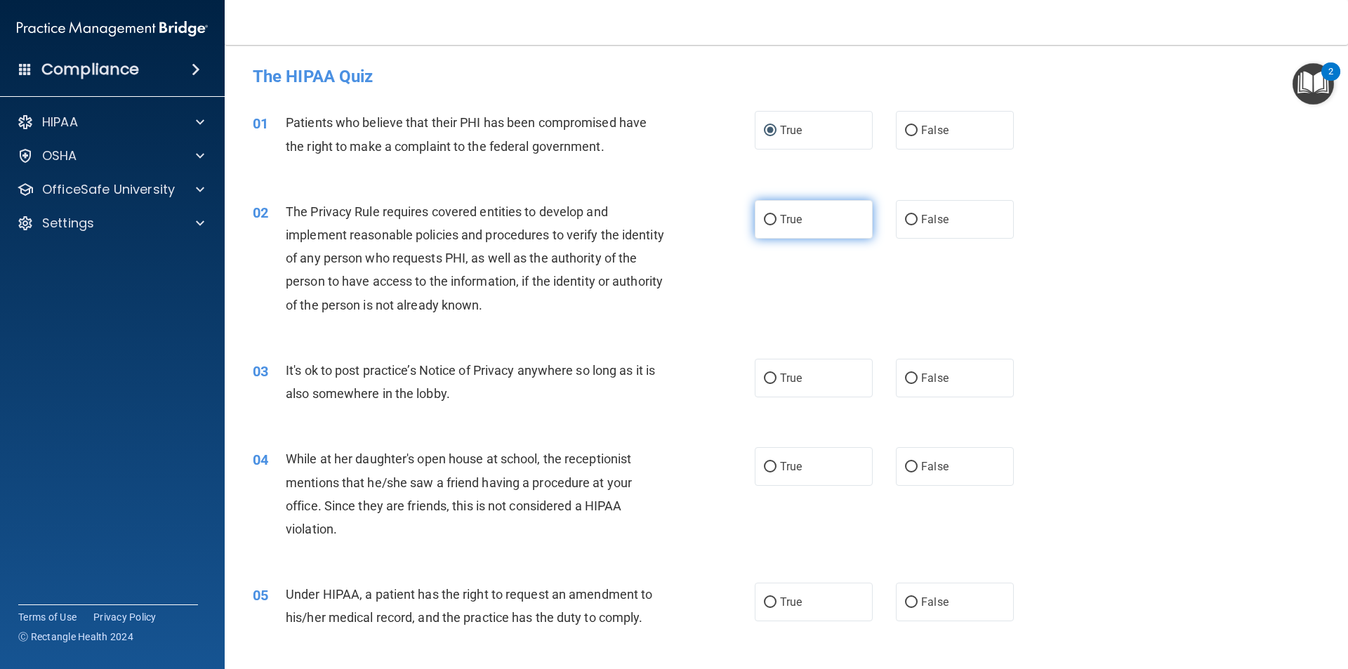
click at [780, 225] on span "True" at bounding box center [791, 219] width 22 height 13
click at [775, 225] on input "True" at bounding box center [770, 220] width 13 height 11
radio input "true"
click at [543, 368] on span "It's ok to post practice’s Notice of Privacy anywhere so long as it is also som…" at bounding box center [470, 382] width 369 height 38
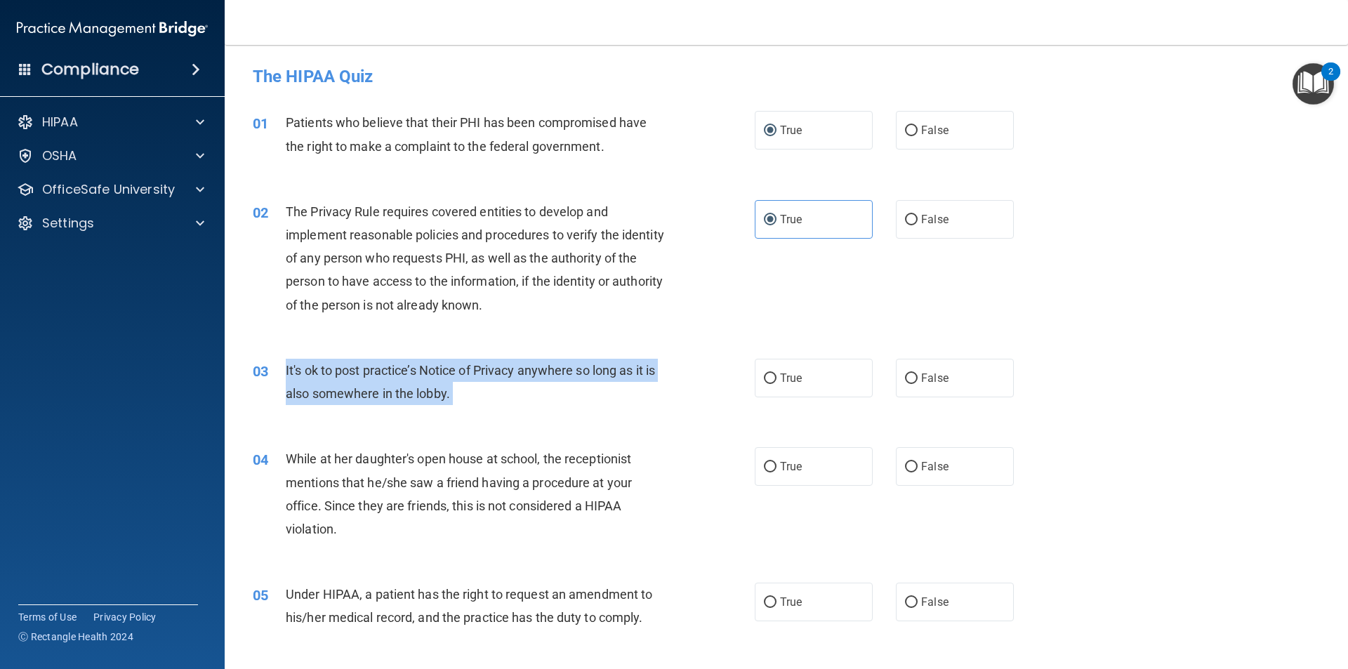
click at [543, 368] on span "It's ok to post practice’s Notice of Privacy anywhere so long as it is also som…" at bounding box center [470, 382] width 369 height 38
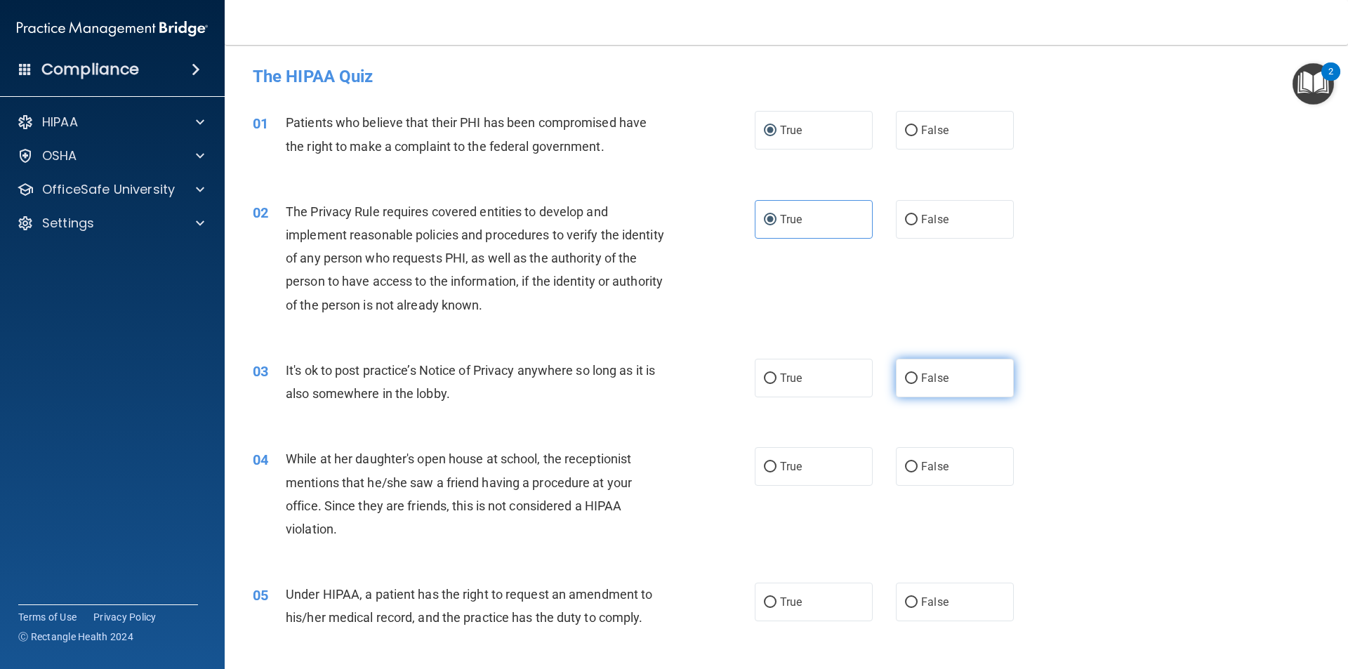
drag, startPoint x: 915, startPoint y: 374, endPoint x: 830, endPoint y: 404, distance: 90.6
click at [921, 374] on span "False" at bounding box center [934, 377] width 27 height 13
click at [914, 374] on input "False" at bounding box center [911, 378] width 13 height 11
radio input "true"
click at [475, 454] on span "While at her daughter's open house at school, the receptionist mentions that he…" at bounding box center [459, 493] width 346 height 85
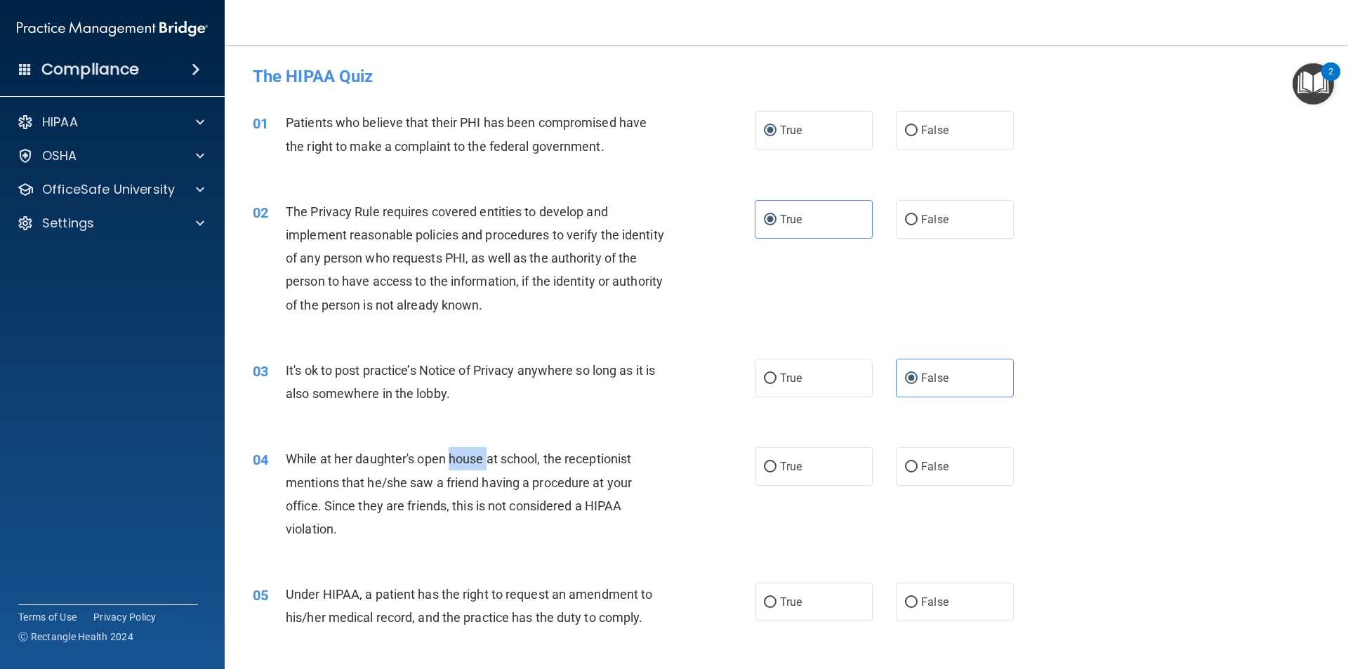
click at [475, 454] on span "While at her daughter's open house at school, the receptionist mentions that he…" at bounding box center [459, 493] width 346 height 85
click at [480, 454] on span "While at her daughter's open house at school, the receptionist mentions that he…" at bounding box center [459, 493] width 346 height 85
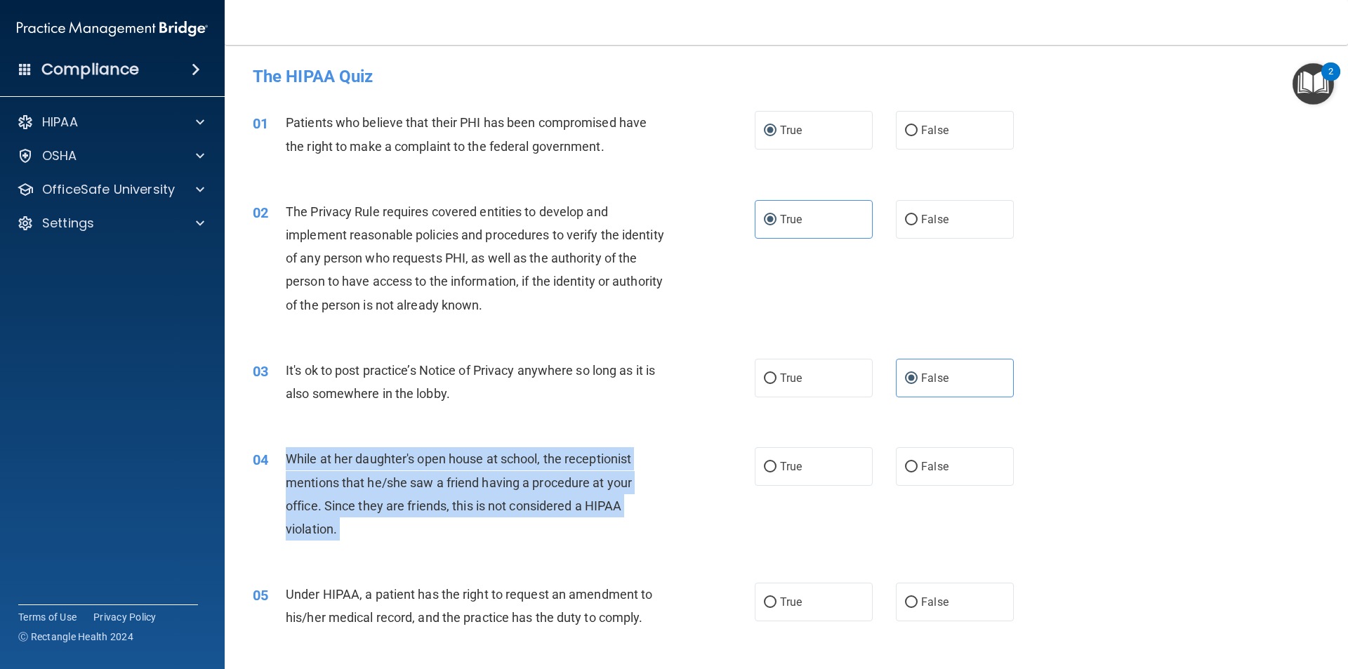
click at [480, 454] on span "While at her daughter's open house at school, the receptionist mentions that he…" at bounding box center [459, 493] width 346 height 85
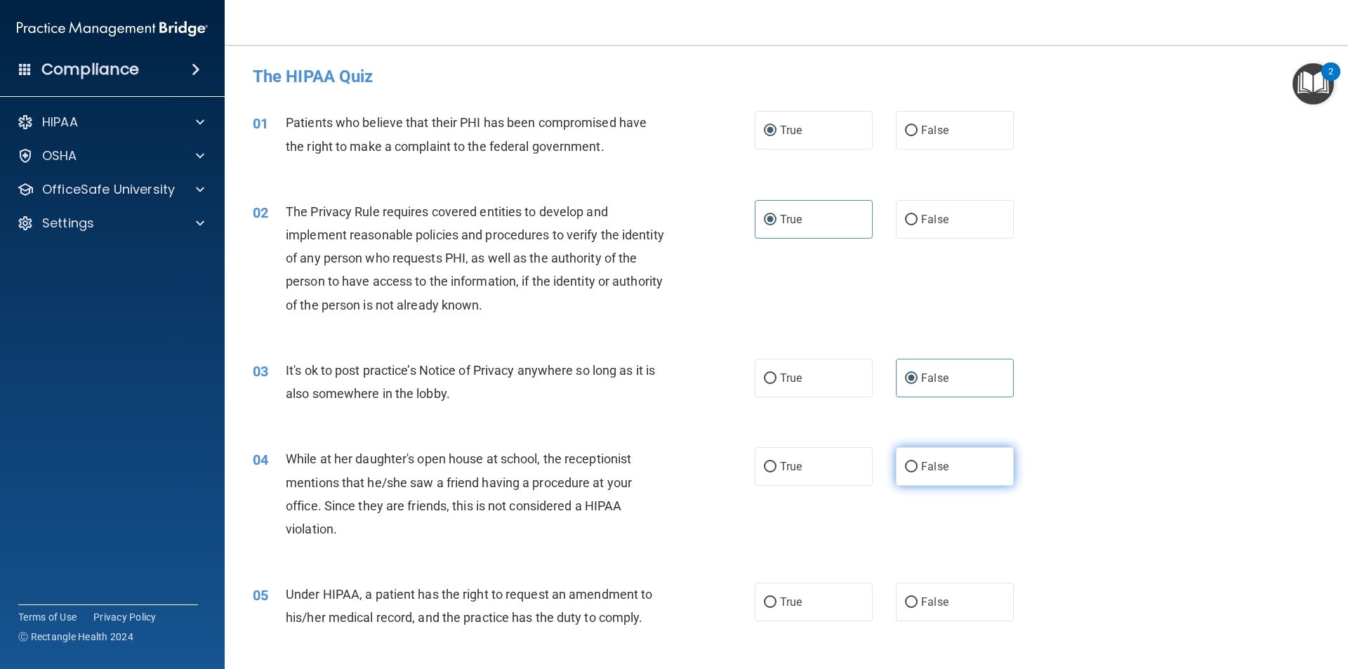
click at [904, 473] on label "False" at bounding box center [955, 466] width 118 height 39
click at [905, 472] on input "False" at bounding box center [911, 467] width 13 height 11
radio input "true"
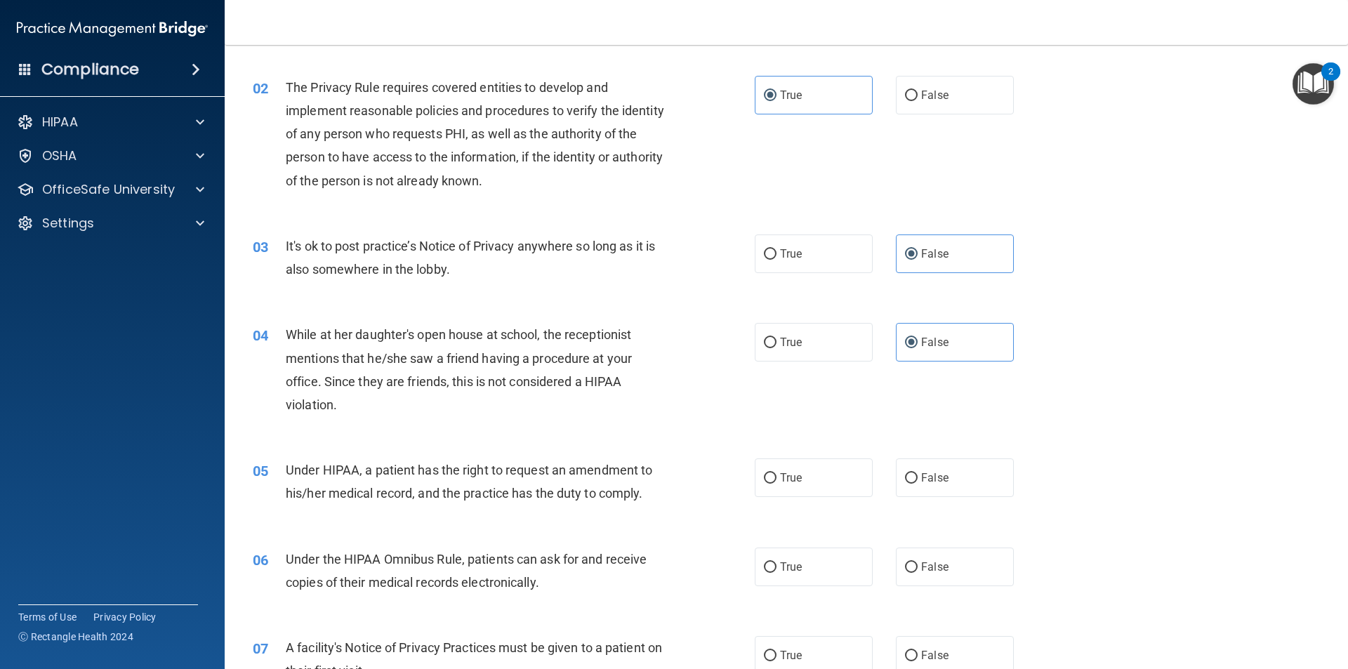
scroll to position [281, 0]
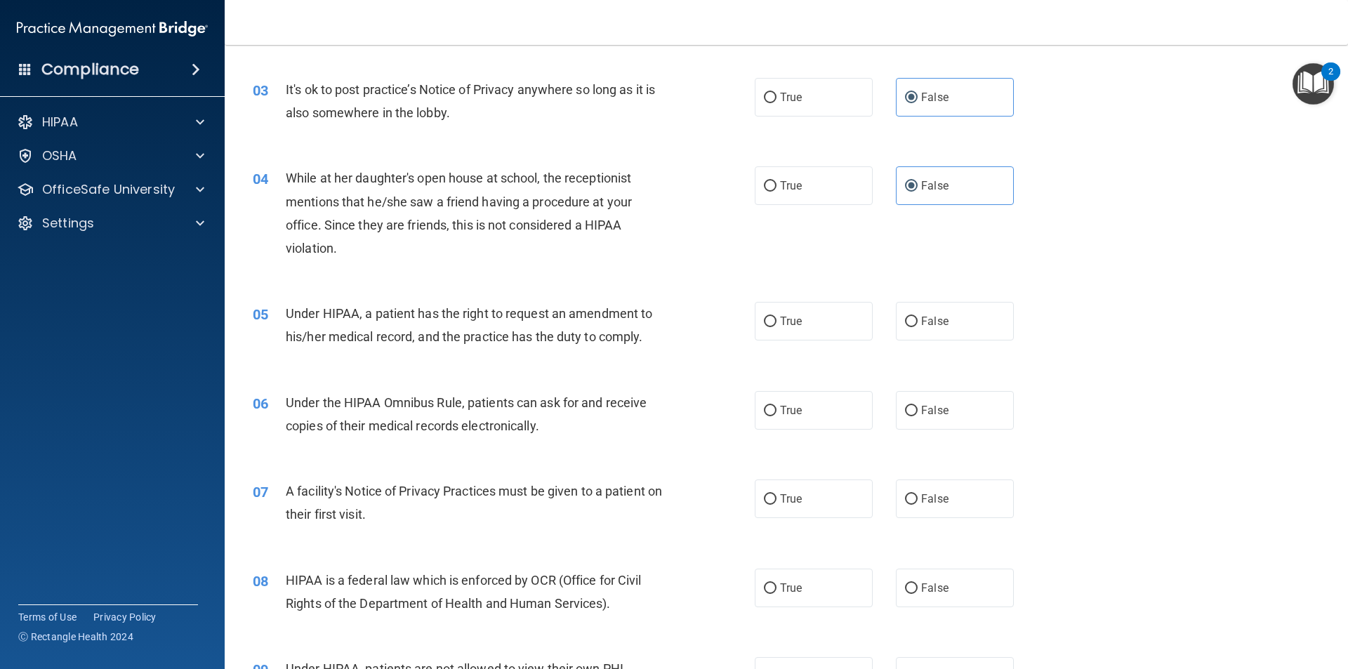
click at [482, 310] on span "Under HIPAA, a patient has the right to request an amendment to his/her medical…" at bounding box center [469, 325] width 366 height 38
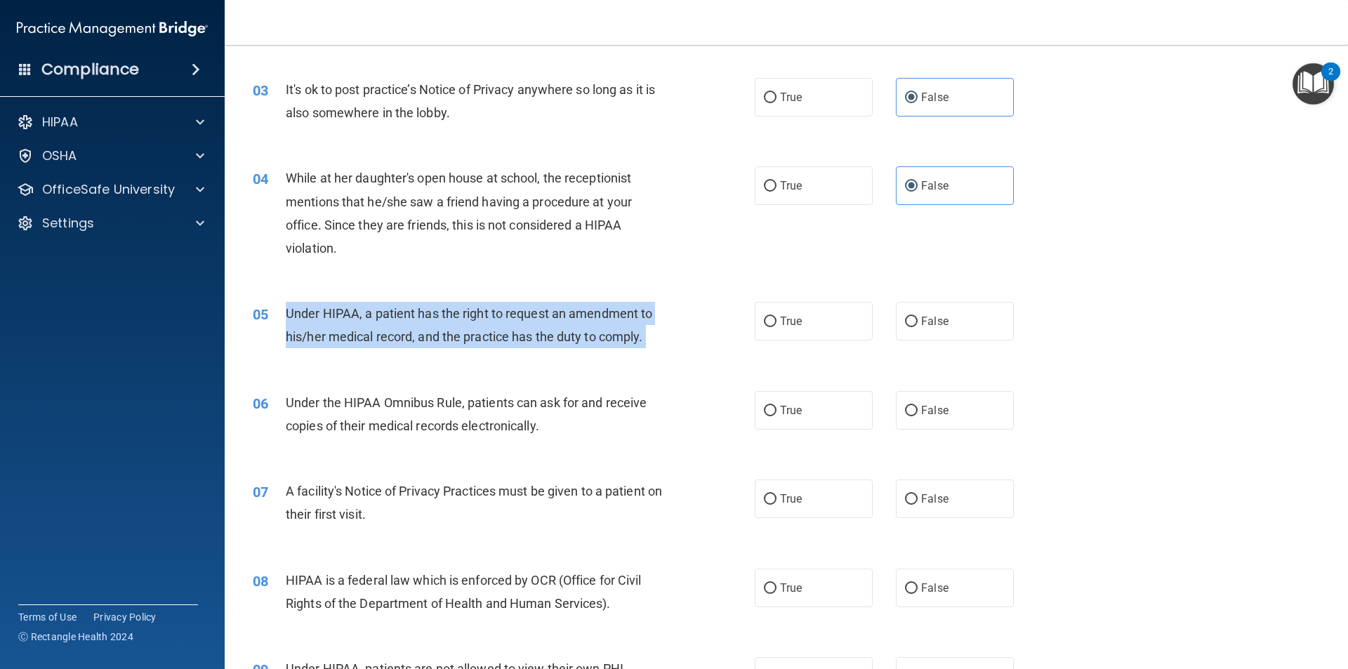
click at [482, 310] on span "Under HIPAA, a patient has the right to request an amendment to his/her medical…" at bounding box center [469, 325] width 366 height 38
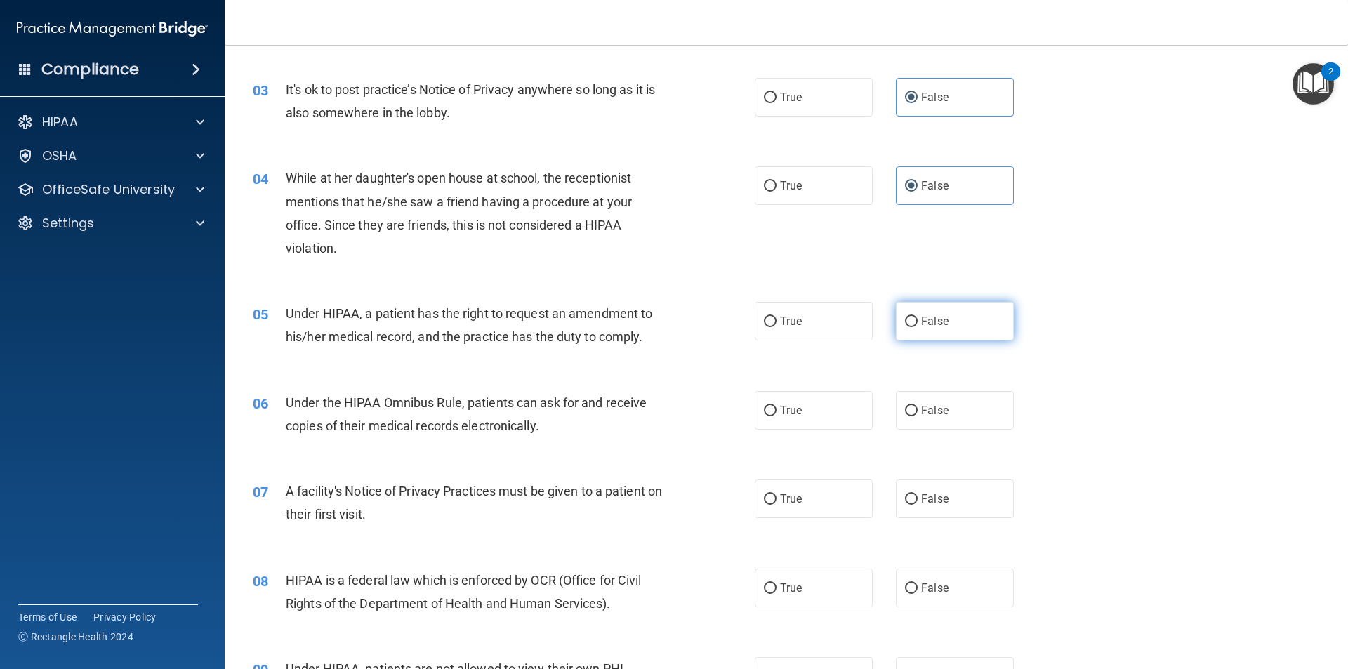
click at [912, 322] on label "False" at bounding box center [955, 321] width 118 height 39
click at [912, 322] on input "False" at bounding box center [911, 322] width 13 height 11
radio input "true"
click at [520, 401] on span "Under the HIPAA Omnibus Rule, patients can ask for and receive copies of their …" at bounding box center [466, 414] width 361 height 38
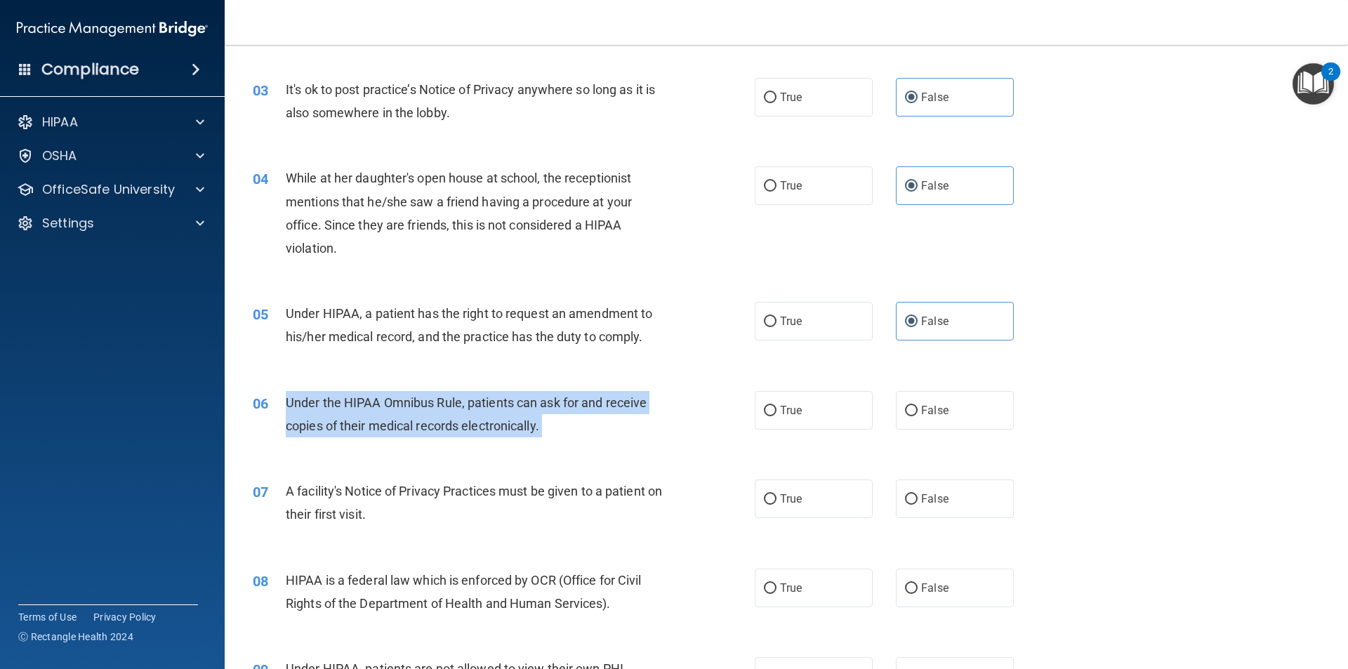
click at [520, 401] on span "Under the HIPAA Omnibus Rule, patients can ask for and receive copies of their …" at bounding box center [466, 414] width 361 height 38
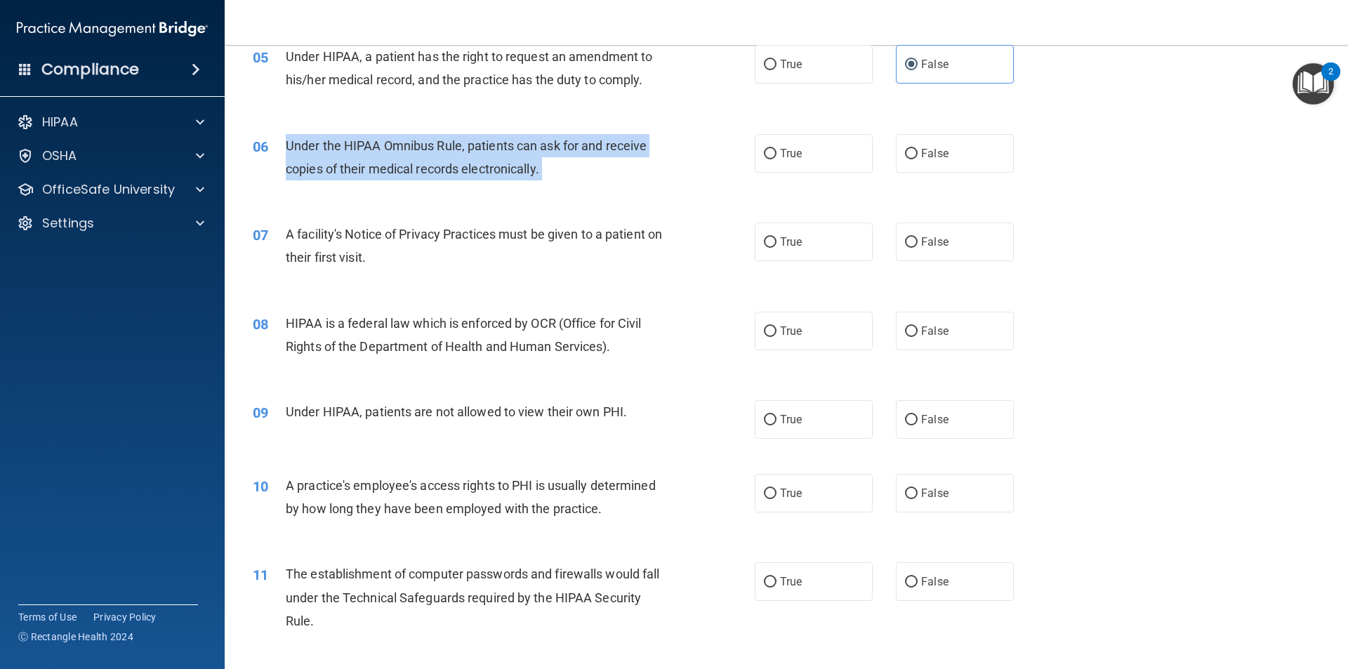
scroll to position [561, 0]
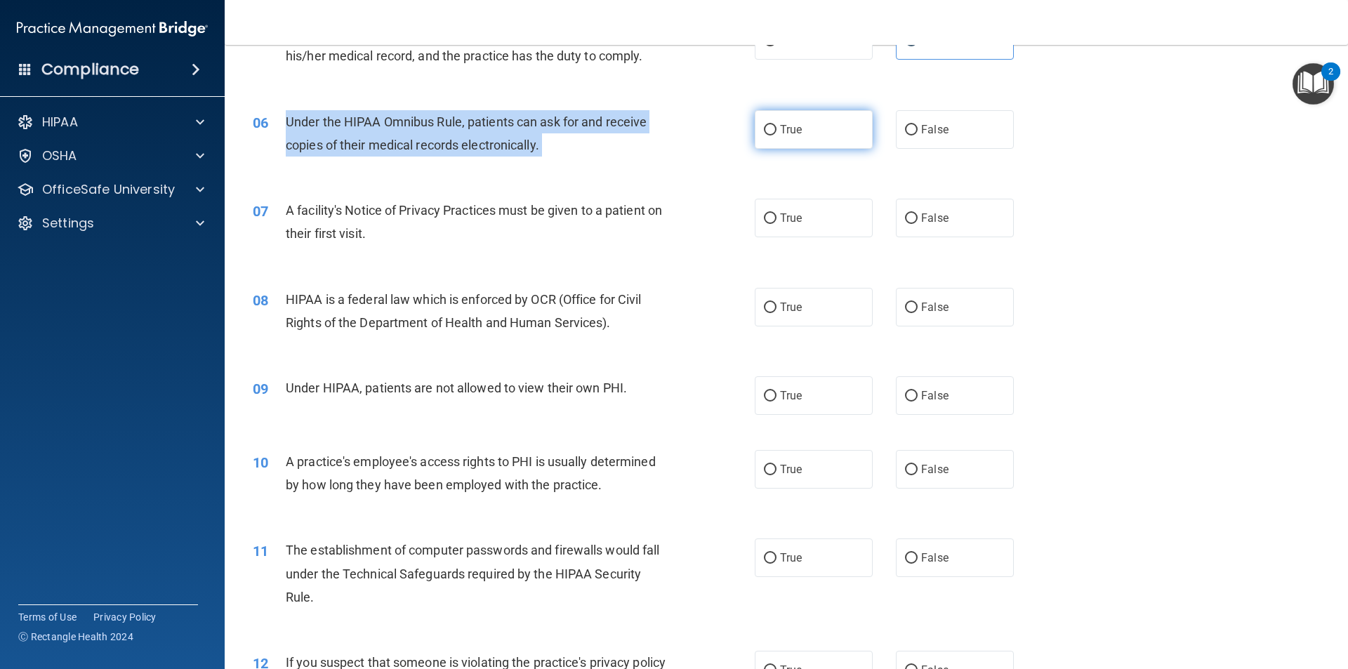
click at [764, 128] on input "True" at bounding box center [770, 130] width 13 height 11
radio input "true"
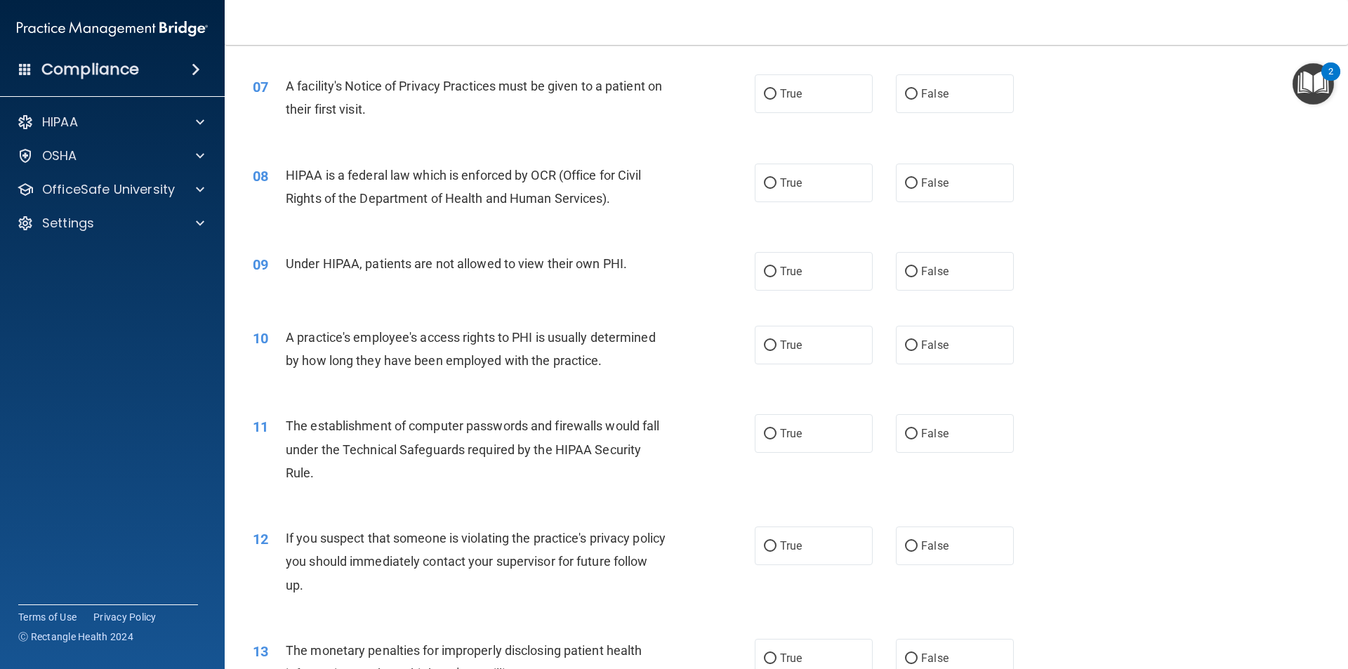
scroll to position [702, 0]
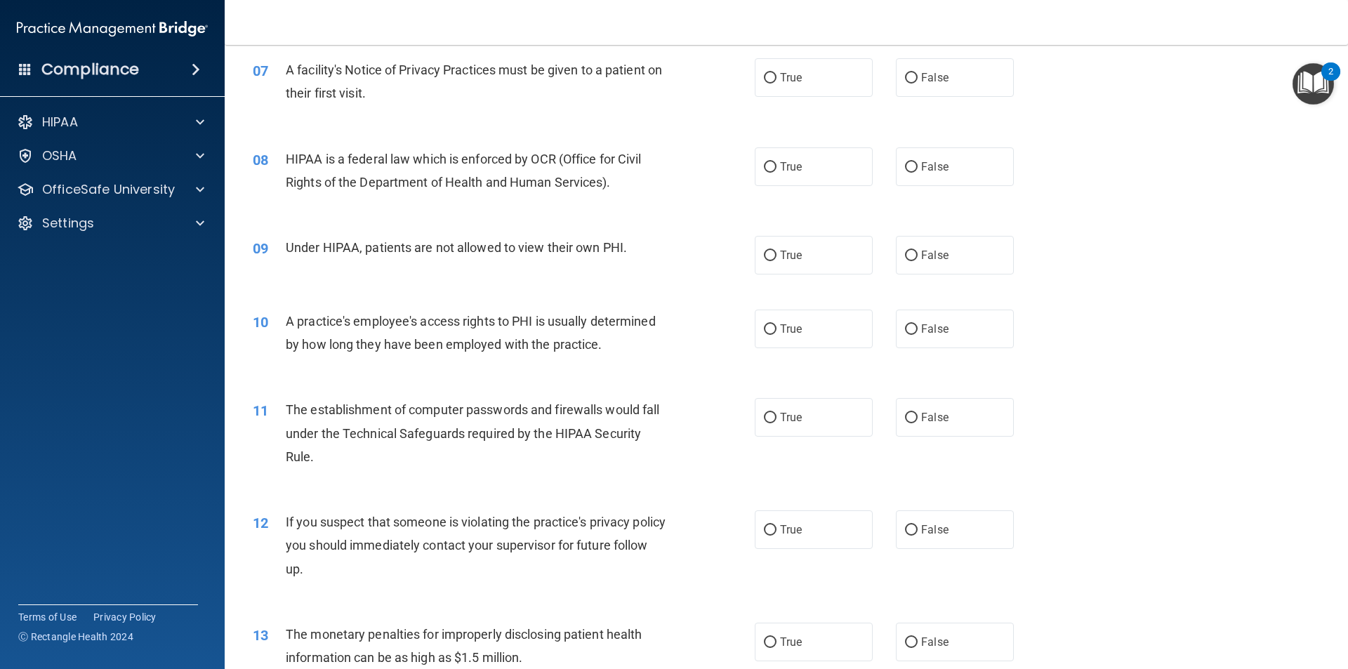
click at [394, 72] on span "A facility's Notice of Privacy Practices must be given to a patient on their fi…" at bounding box center [474, 81] width 376 height 38
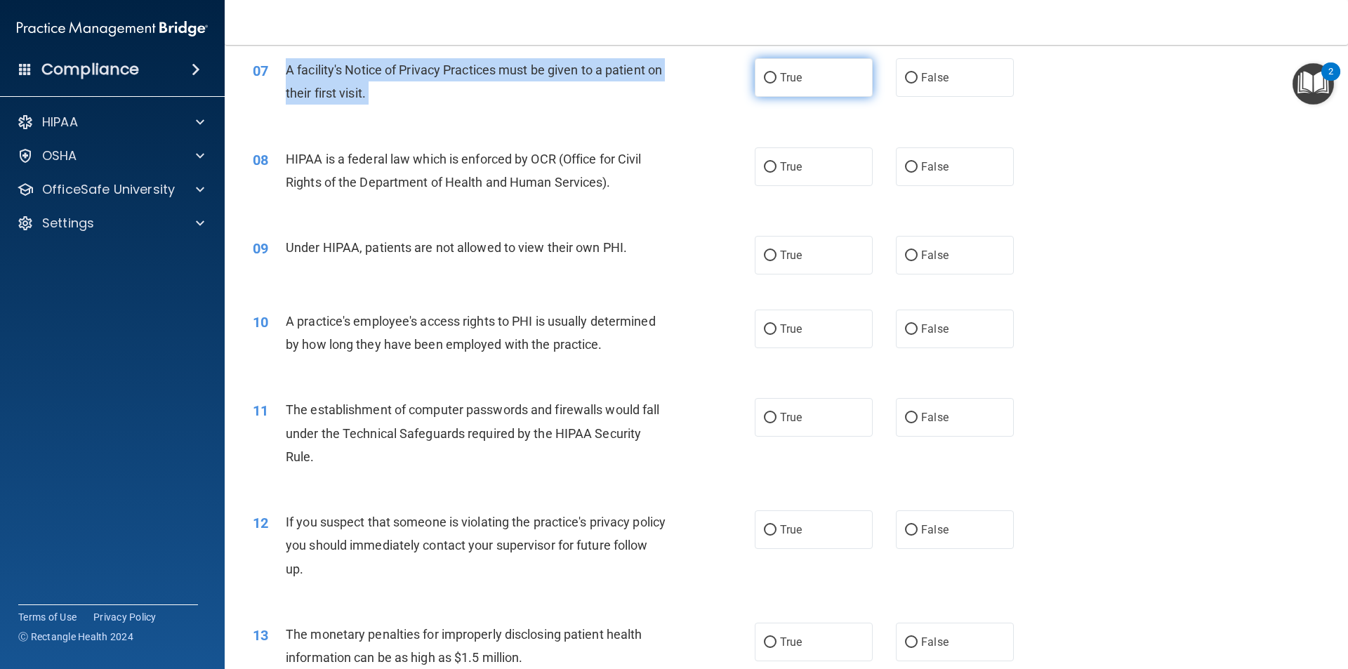
click at [764, 84] on input "True" at bounding box center [770, 78] width 13 height 11
radio input "true"
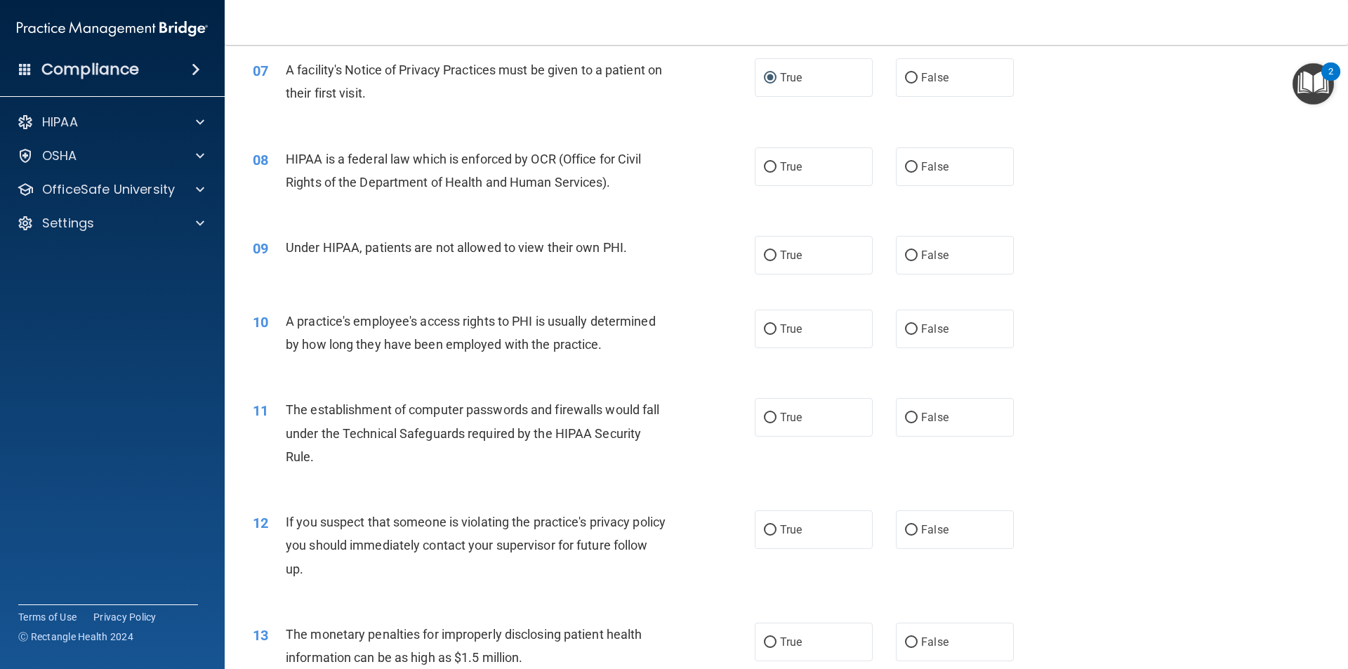
click at [382, 159] on span "HIPAA is a federal law which is enforced by OCR (Office for Civil Rights of the…" at bounding box center [464, 171] width 356 height 38
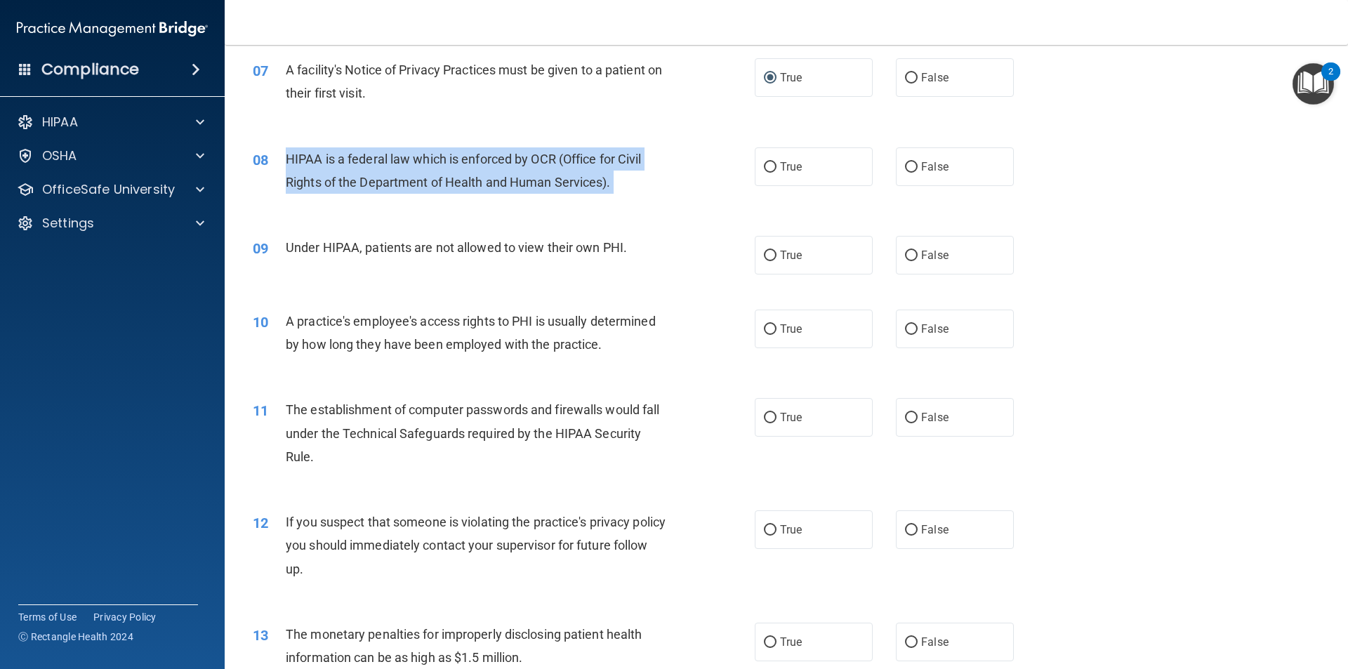
click at [382, 159] on span "HIPAA is a federal law which is enforced by OCR (Office for Civil Rights of the…" at bounding box center [464, 171] width 356 height 38
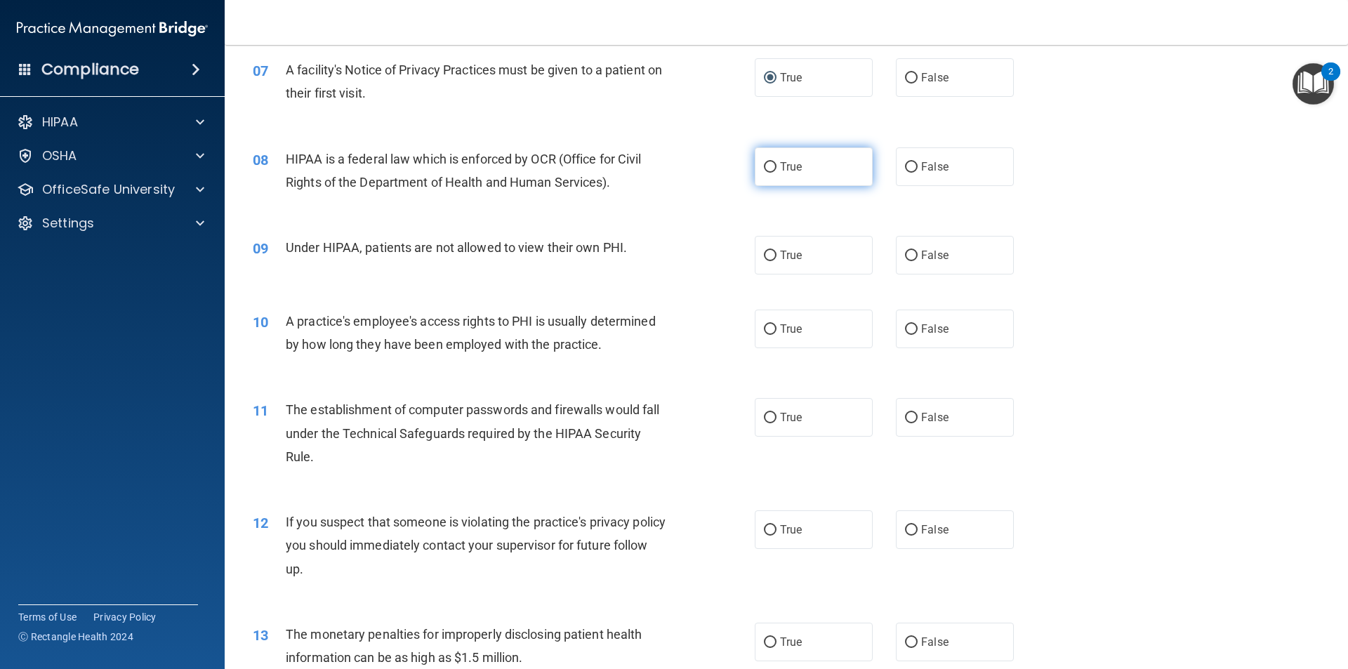
click at [790, 169] on span "True" at bounding box center [791, 166] width 22 height 13
click at [776, 169] on input "True" at bounding box center [770, 167] width 13 height 11
radio input "true"
click at [326, 159] on span "HIPAA is a federal law which is enforced by OCR (Office for Civil Rights of the…" at bounding box center [464, 171] width 356 height 38
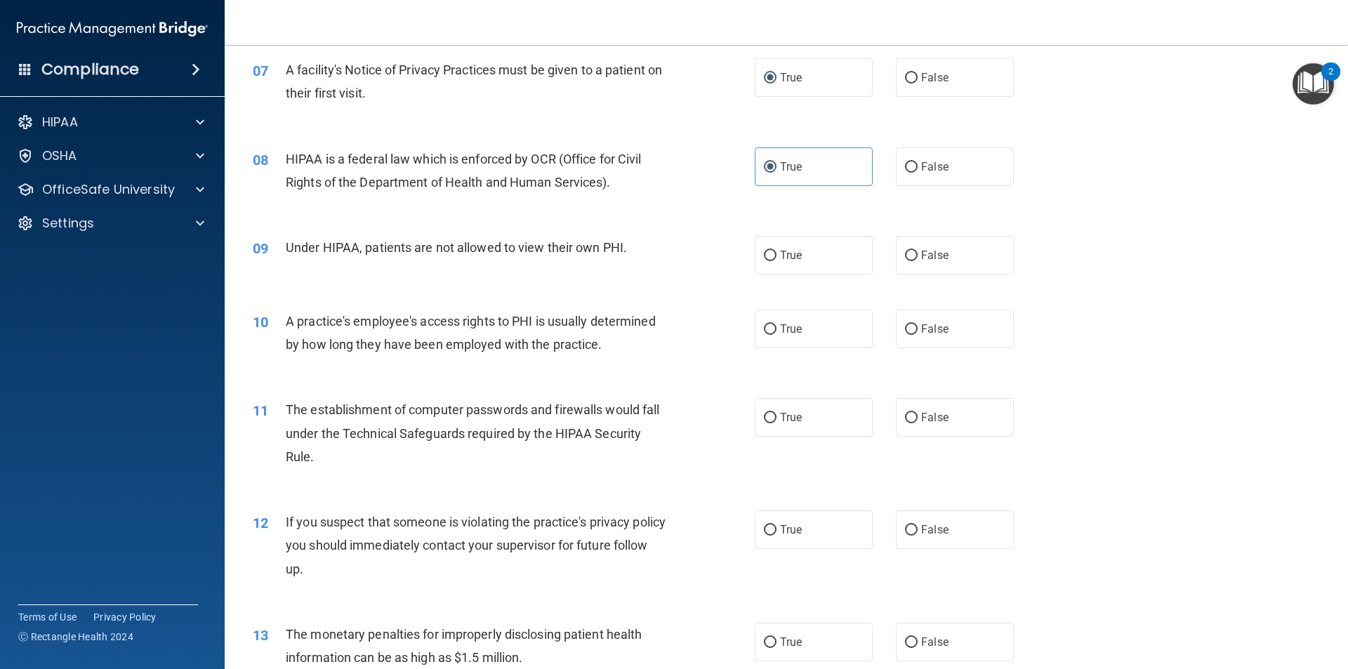
click at [368, 246] on span "Under HIPAA, patients are not allowed to view their own PHI." at bounding box center [456, 247] width 341 height 15
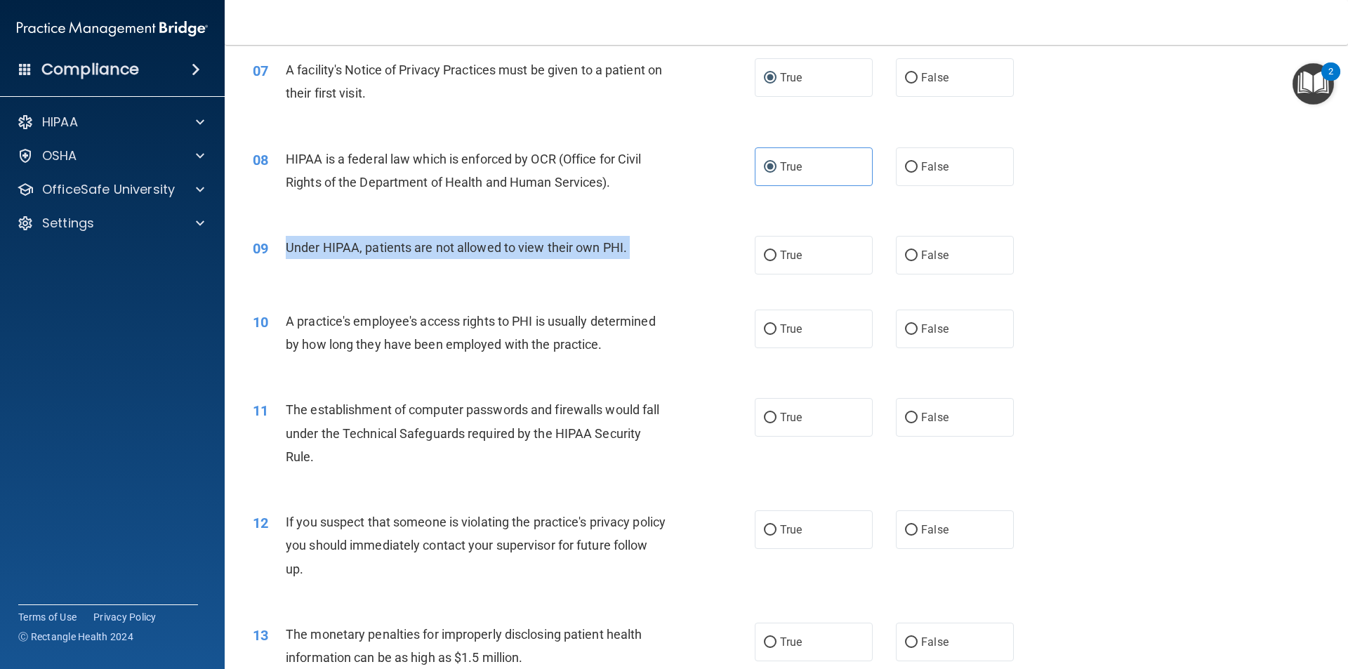
click at [368, 246] on span "Under HIPAA, patients are not allowed to view their own PHI." at bounding box center [456, 247] width 341 height 15
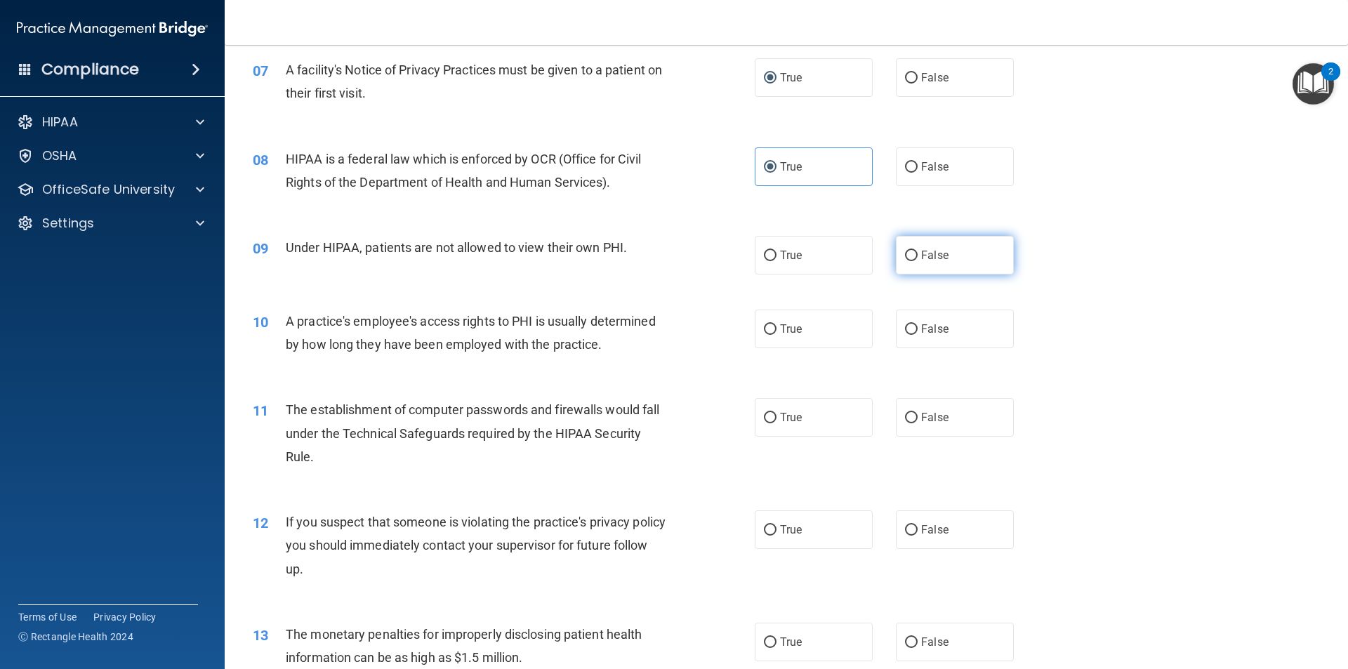
click at [944, 252] on label "False" at bounding box center [955, 255] width 118 height 39
click at [917, 252] on input "False" at bounding box center [911, 256] width 13 height 11
radio input "true"
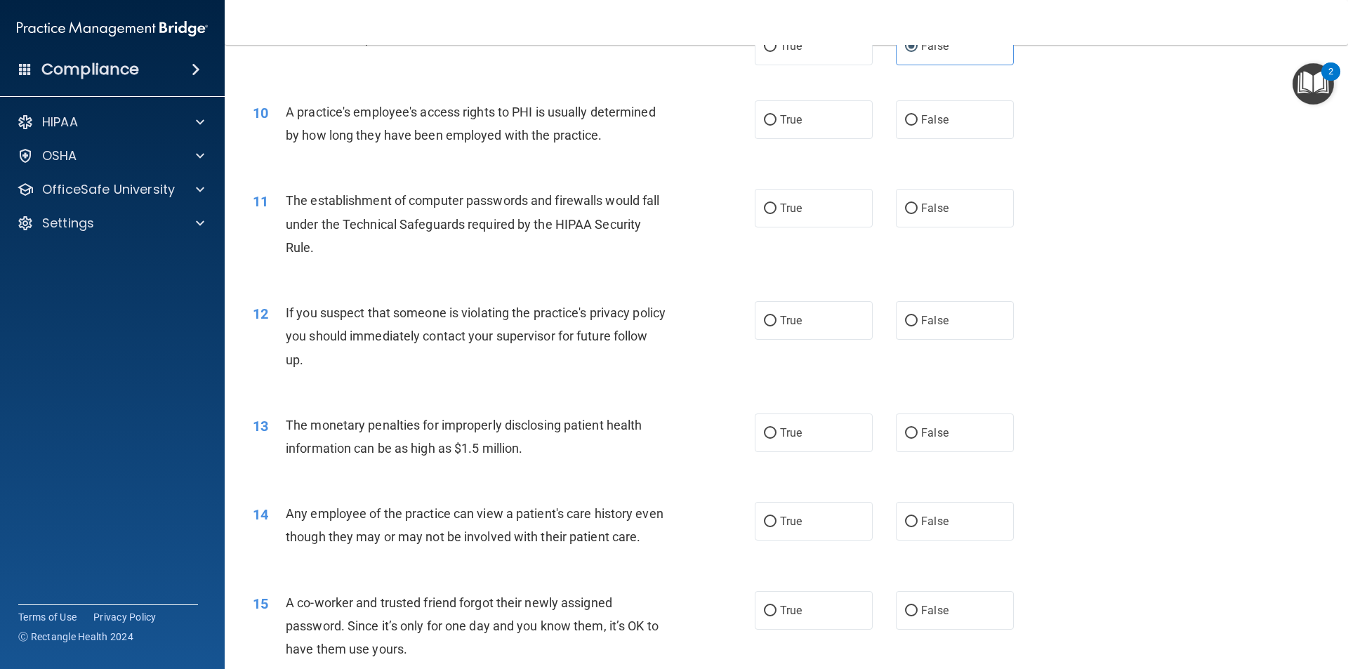
scroll to position [912, 0]
click at [486, 113] on span "A practice's employee's access rights to PHI is usually determined by how long …" at bounding box center [471, 122] width 370 height 38
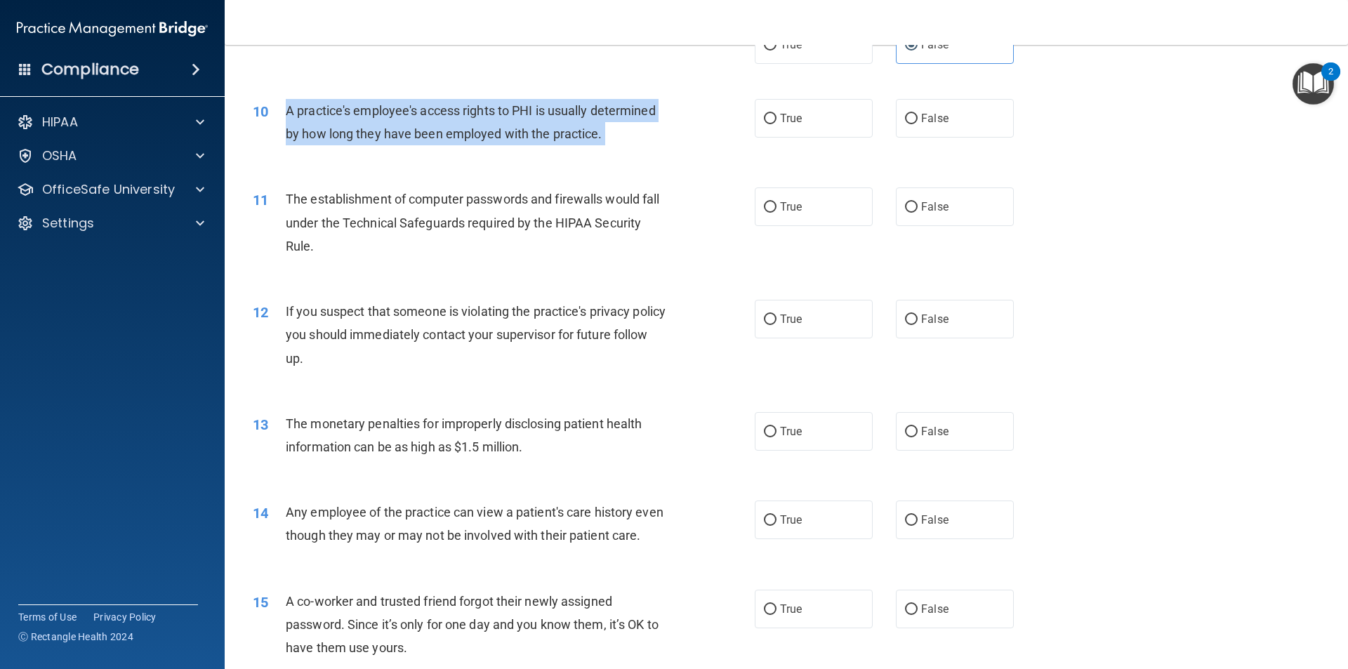
click at [486, 113] on span "A practice's employee's access rights to PHI is usually determined by how long …" at bounding box center [471, 122] width 370 height 38
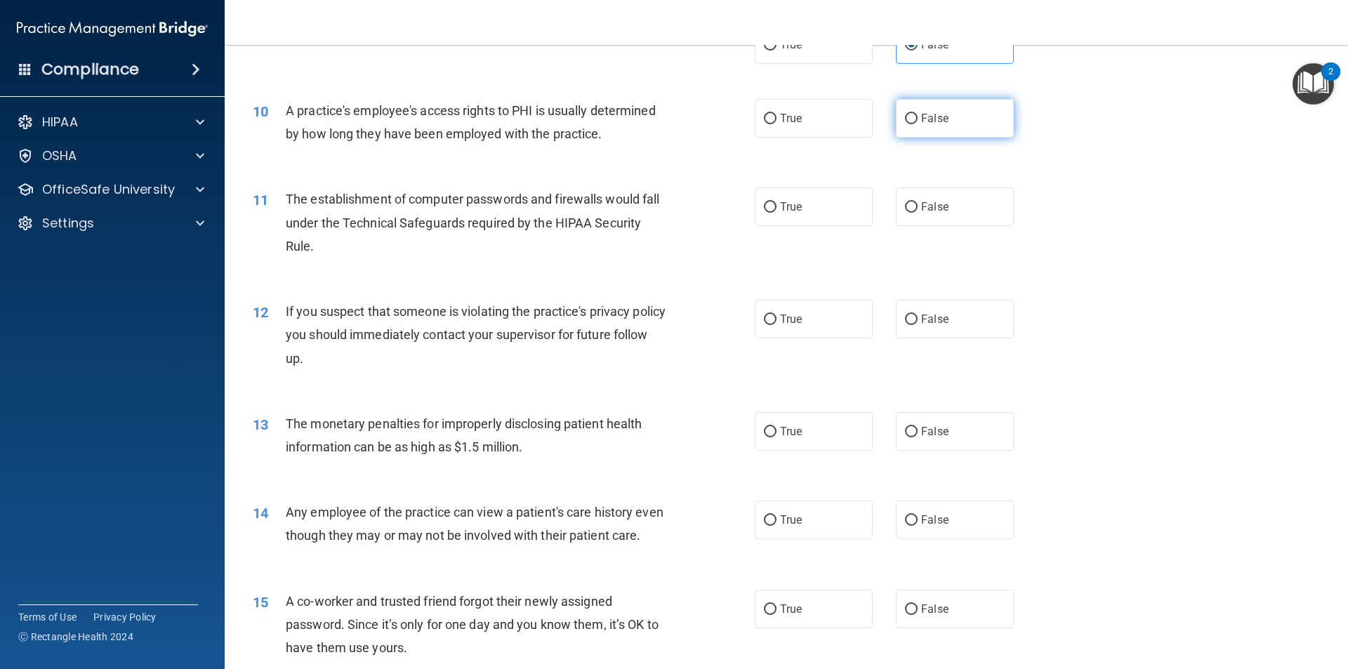
click at [921, 117] on span "False" at bounding box center [934, 118] width 27 height 13
click at [917, 117] on input "False" at bounding box center [911, 119] width 13 height 11
radio input "true"
click at [571, 202] on span "The establishment of computer passwords and firewalls would fall under the Tech…" at bounding box center [472, 222] width 373 height 61
click at [569, 202] on span "The establishment of computer passwords and firewalls would fall under the Tech…" at bounding box center [472, 222] width 373 height 61
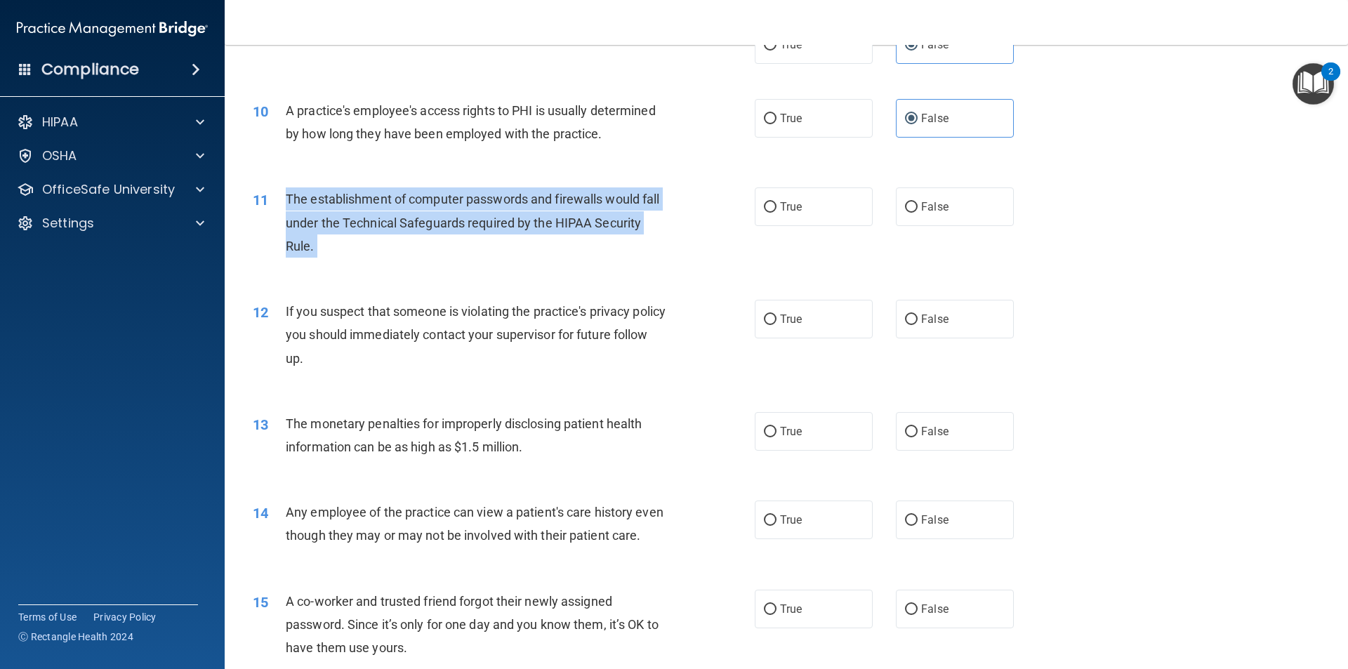
click at [569, 202] on span "The establishment of computer passwords and firewalls would fall under the Tech…" at bounding box center [472, 222] width 373 height 61
click at [764, 206] on input "True" at bounding box center [770, 207] width 13 height 11
radio input "true"
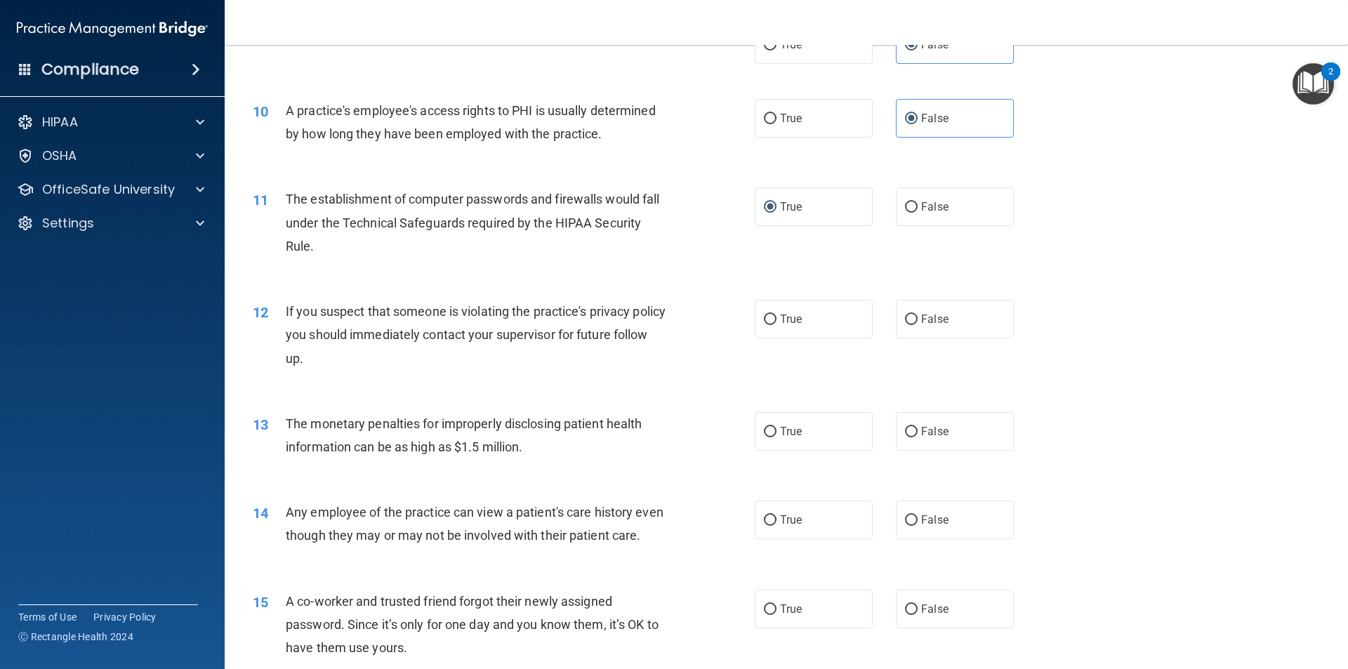
click at [595, 310] on span "If you suspect that someone is violating the practice's privacy policy you shou…" at bounding box center [476, 334] width 380 height 61
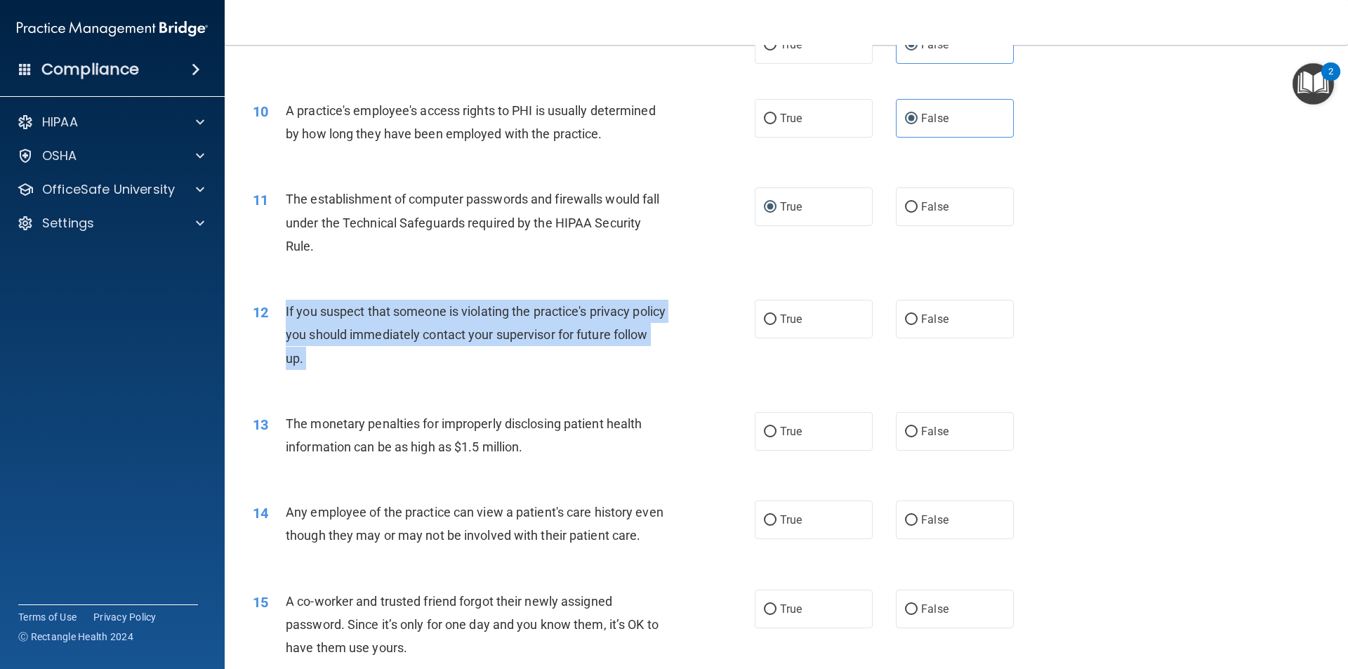
click at [595, 310] on span "If you suspect that someone is violating the practice's privacy policy you shou…" at bounding box center [476, 334] width 380 height 61
drag, startPoint x: 765, startPoint y: 318, endPoint x: 647, endPoint y: 328, distance: 118.4
click at [764, 318] on input "True" at bounding box center [770, 319] width 13 height 11
radio input "true"
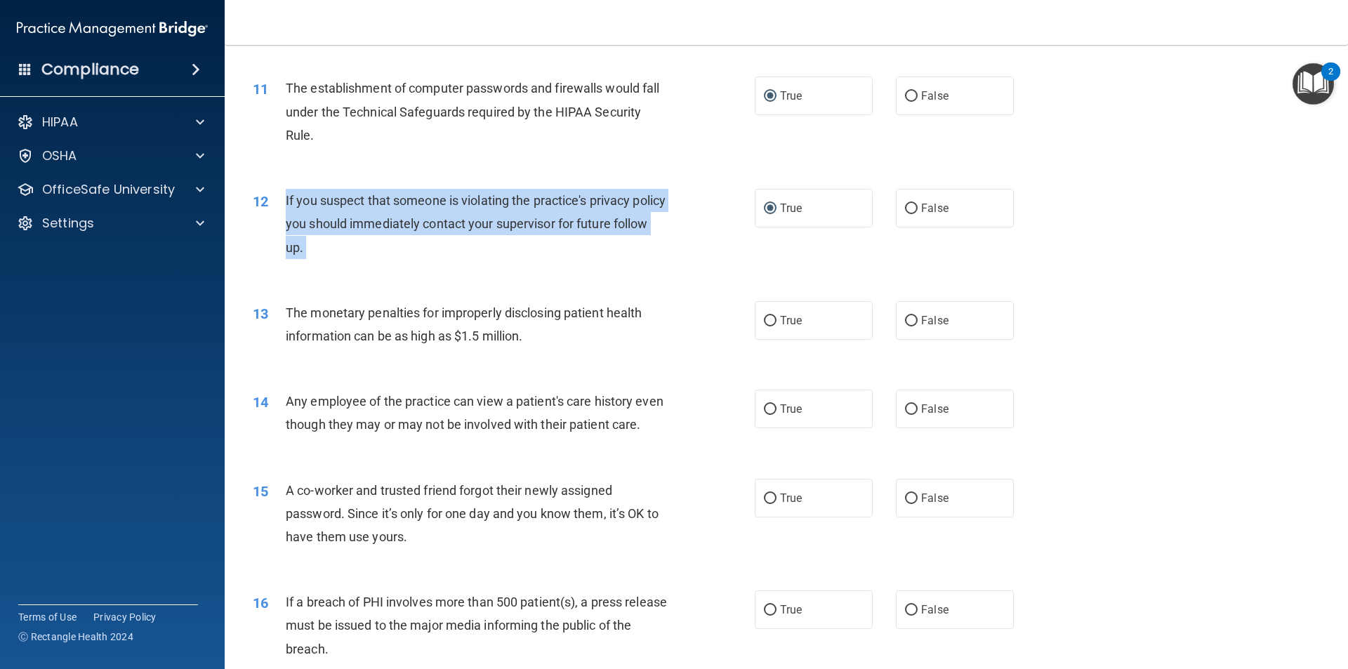
scroll to position [1193, 0]
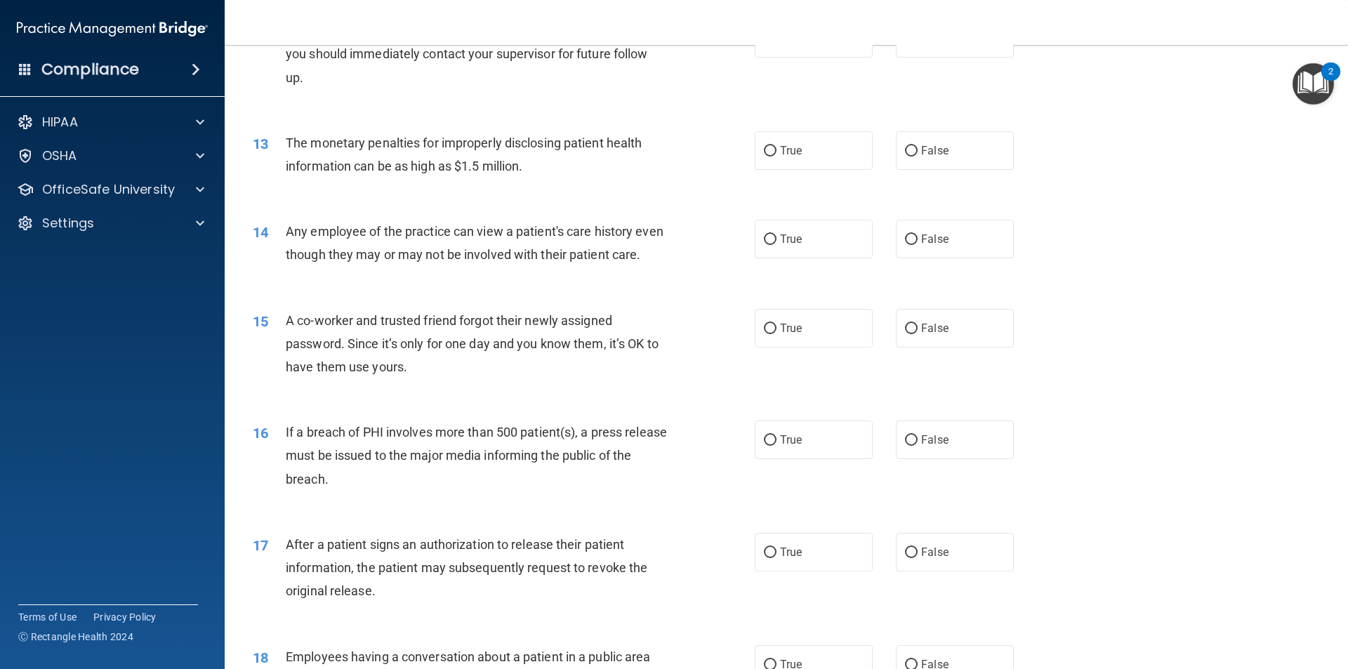
click at [529, 140] on span "The monetary penalties for improperly disclosing patient health information can…" at bounding box center [464, 154] width 356 height 38
click at [792, 150] on span "True" at bounding box center [791, 150] width 22 height 13
click at [776, 150] on input "True" at bounding box center [770, 151] width 13 height 11
radio input "true"
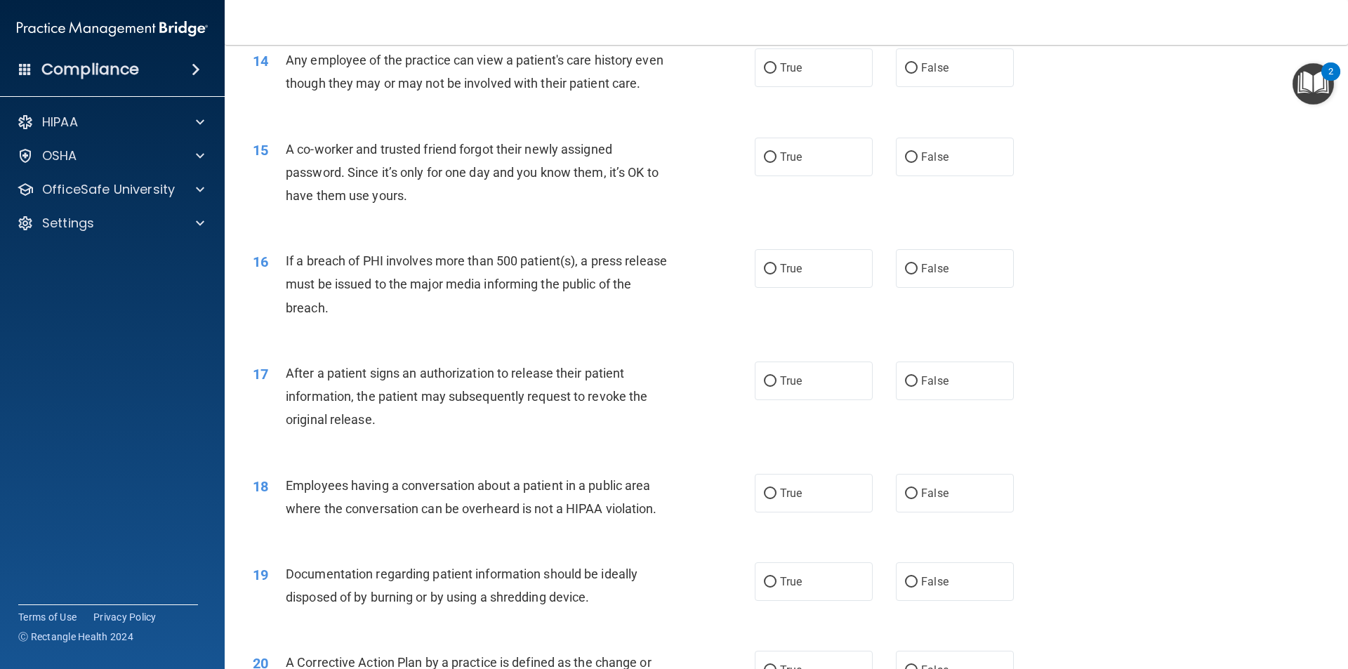
scroll to position [1333, 0]
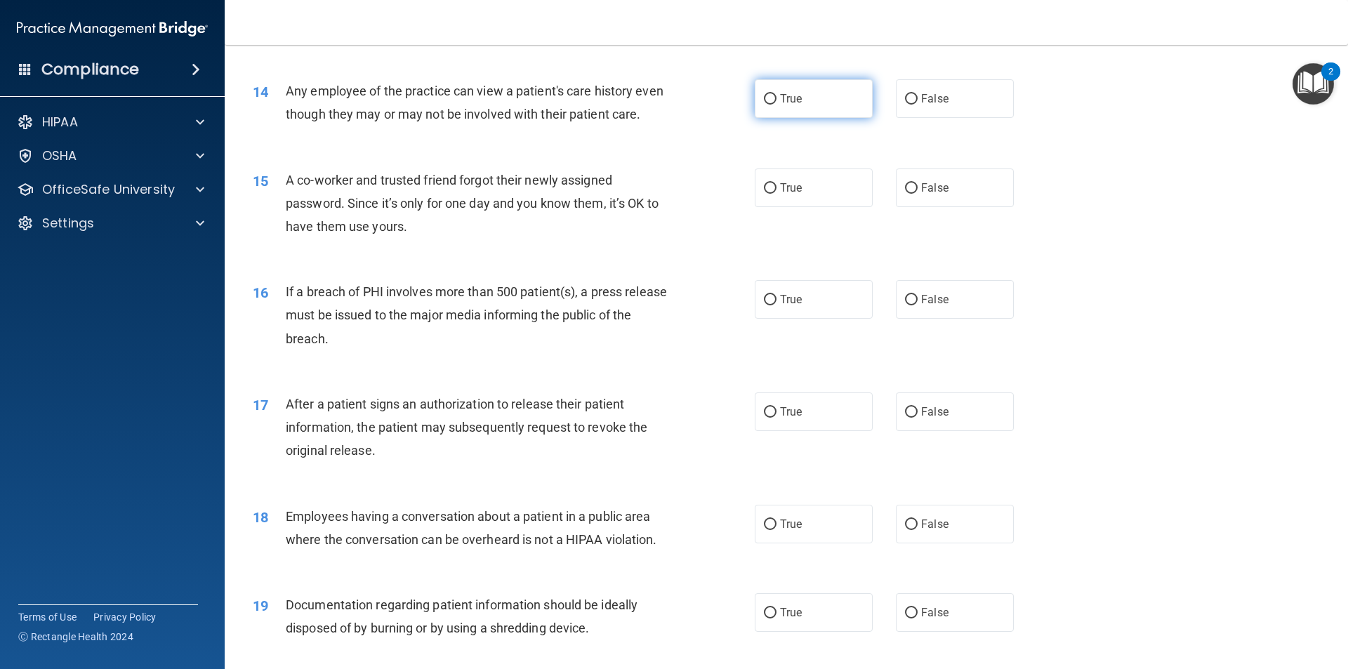
click at [771, 100] on label "True" at bounding box center [813, 98] width 118 height 39
click at [771, 100] on input "True" at bounding box center [770, 99] width 13 height 11
radio input "true"
click at [587, 203] on span "A co-worker and trusted friend forgot their newly assigned password. Since it’s…" at bounding box center [472, 203] width 373 height 61
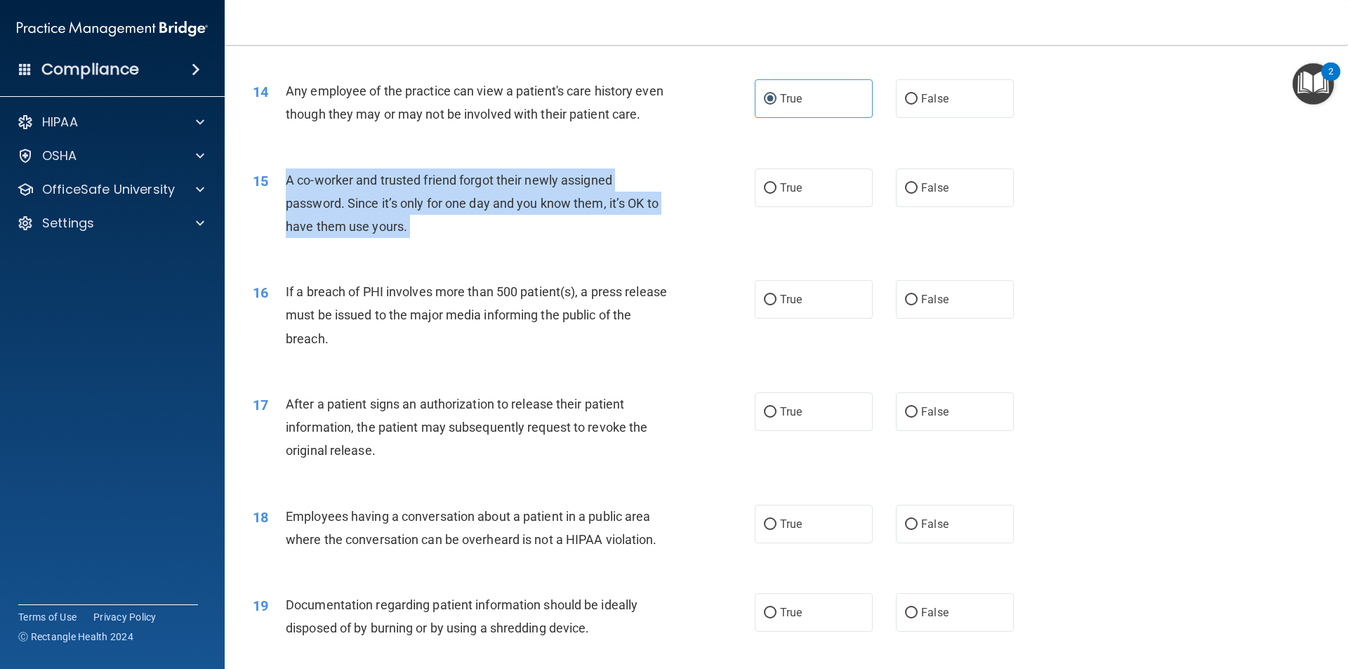
click at [587, 203] on span "A co-worker and trusted friend forgot their newly assigned password. Since it’s…" at bounding box center [472, 203] width 373 height 61
click at [907, 194] on input "False" at bounding box center [911, 188] width 13 height 11
radio input "true"
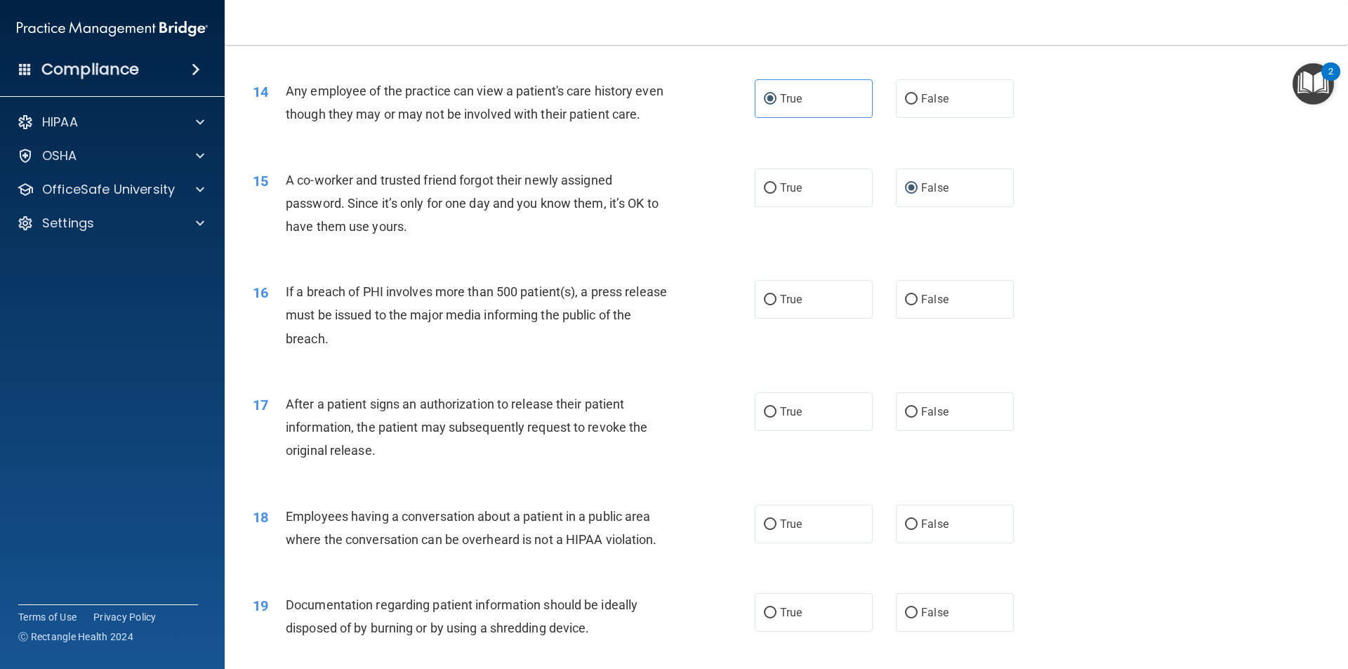
click at [505, 319] on span "If a breach of PHI involves more than 500 patient(s), a press release must be i…" at bounding box center [476, 314] width 381 height 61
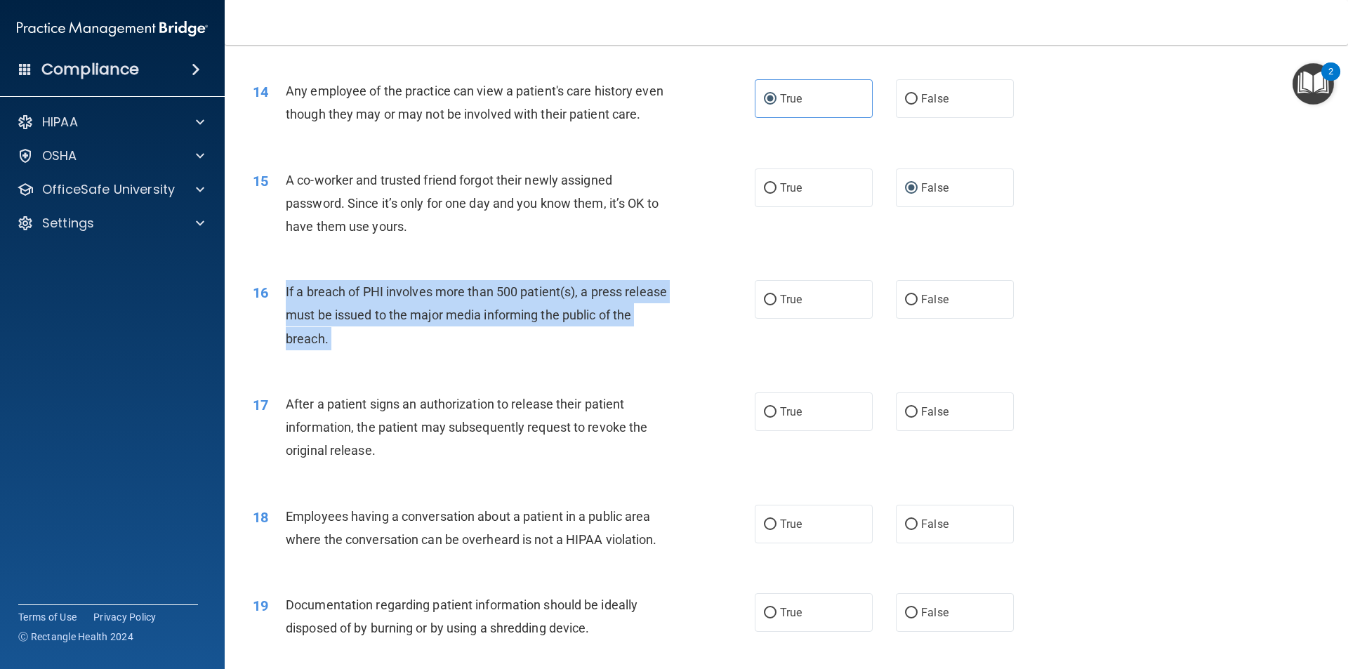
click at [505, 319] on span "If a breach of PHI involves more than 500 patient(s), a press release must be i…" at bounding box center [476, 314] width 381 height 61
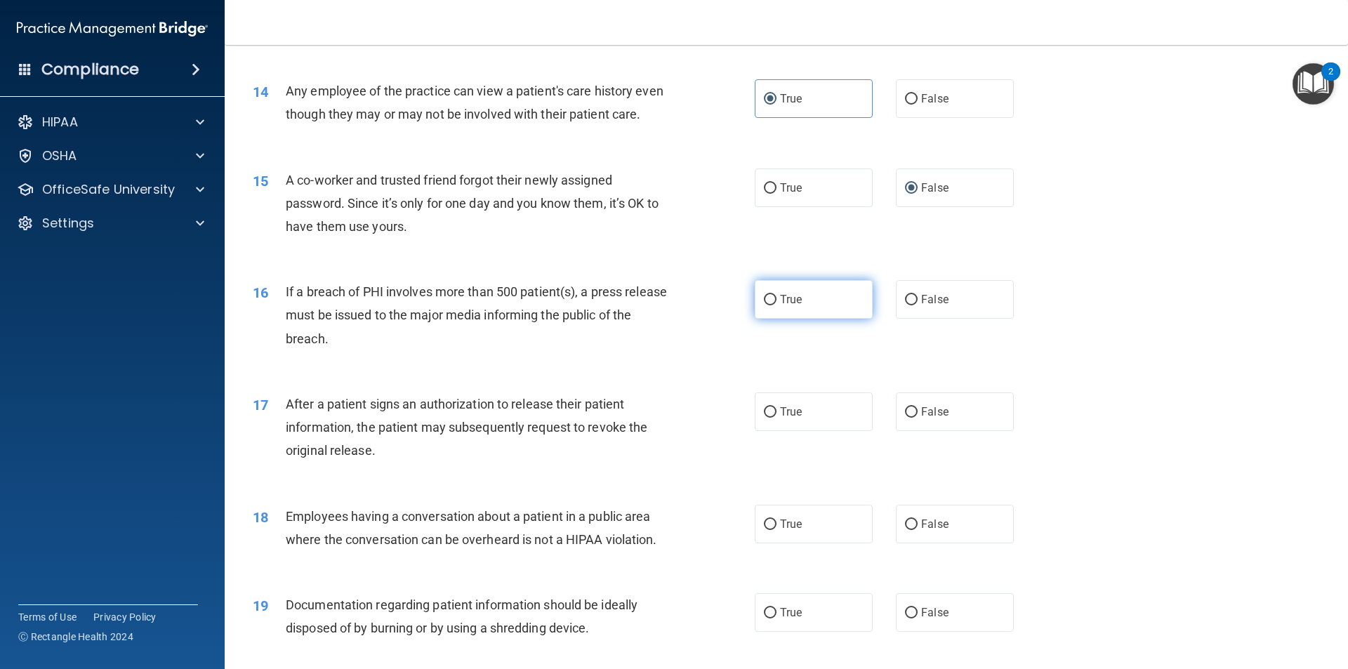
click at [789, 319] on label "True" at bounding box center [813, 299] width 118 height 39
click at [776, 305] on input "True" at bounding box center [770, 300] width 13 height 11
radio input "true"
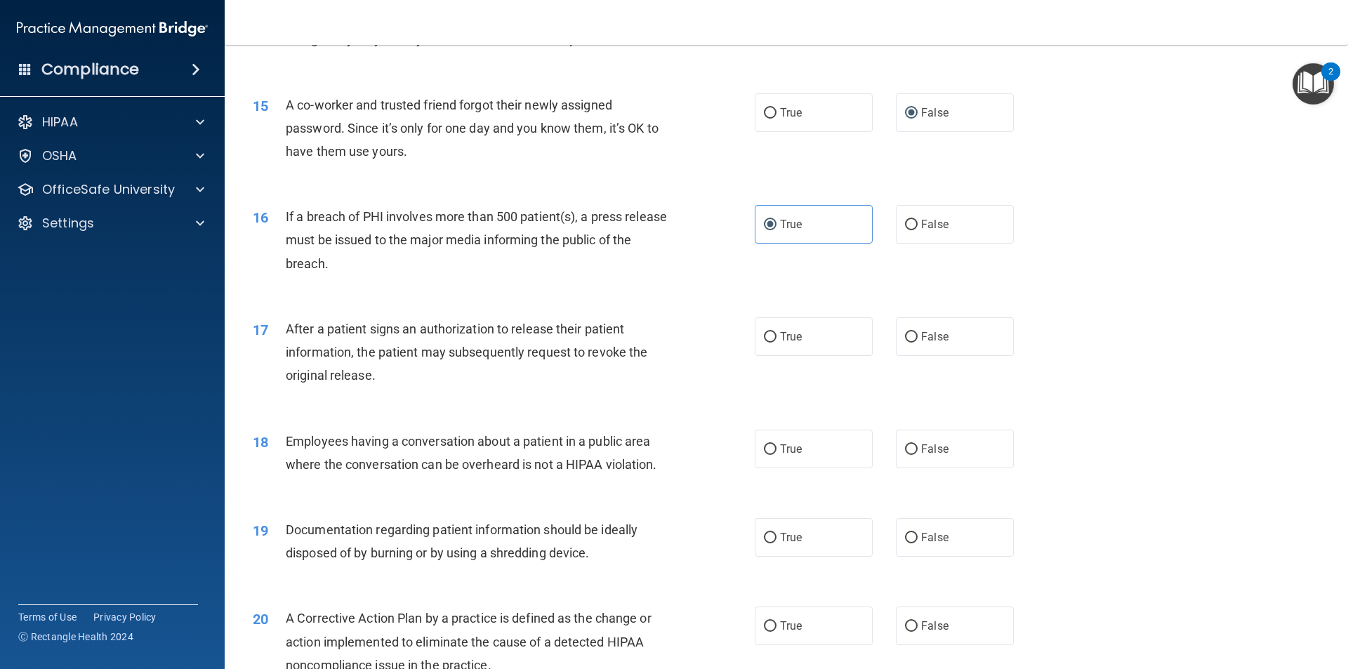
scroll to position [1544, 0]
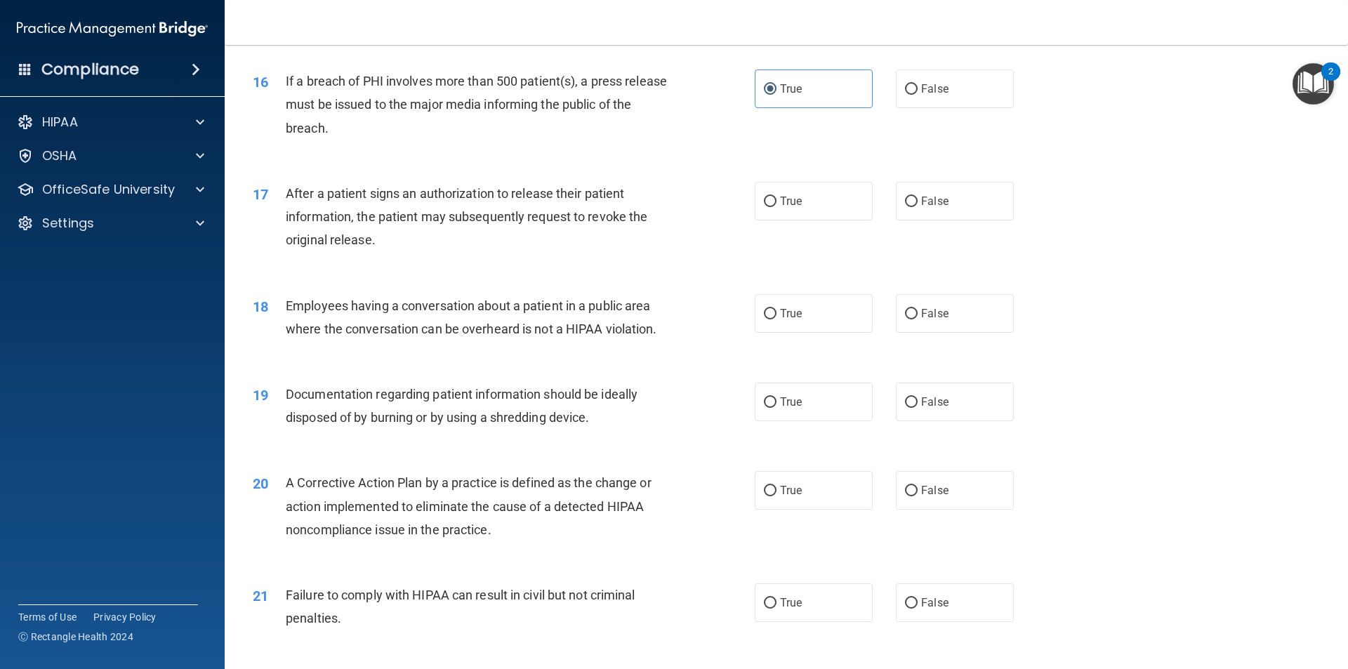
click at [521, 210] on span "After a patient signs an authorization to release their patient information, th…" at bounding box center [466, 216] width 361 height 61
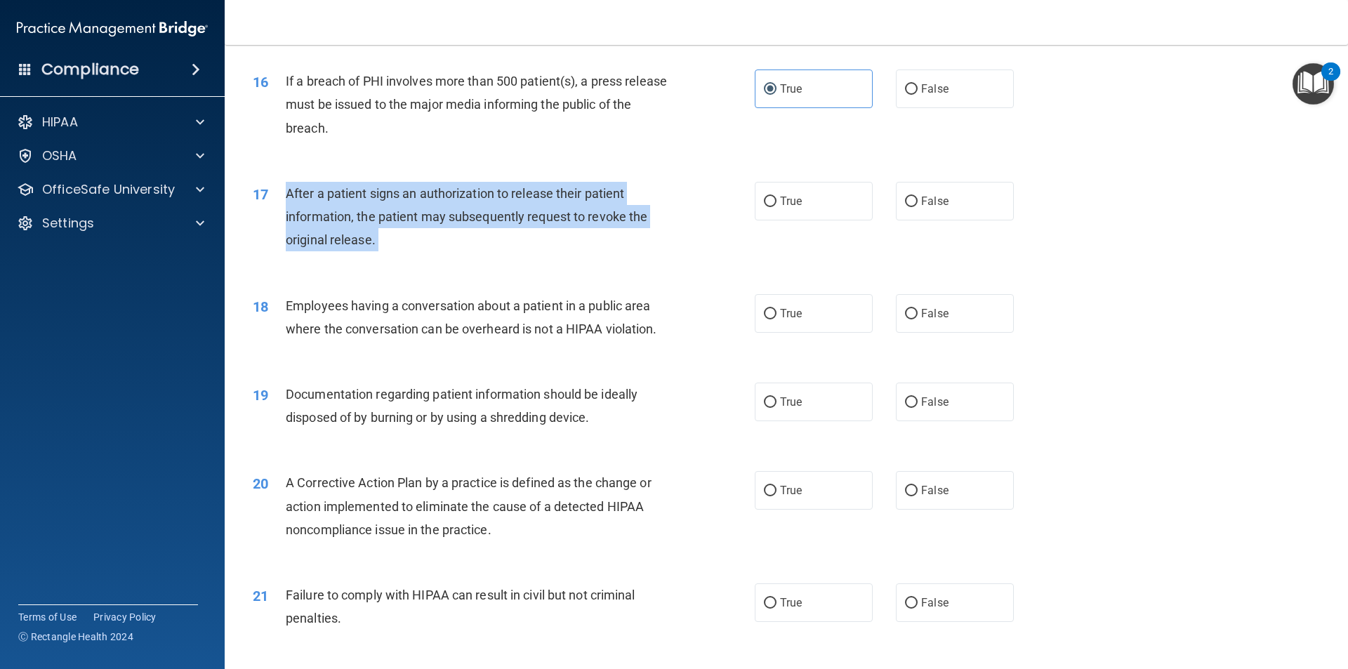
click at [521, 210] on span "After a patient signs an authorization to release their patient information, th…" at bounding box center [466, 216] width 361 height 61
click at [764, 207] on input "True" at bounding box center [770, 202] width 13 height 11
radio input "true"
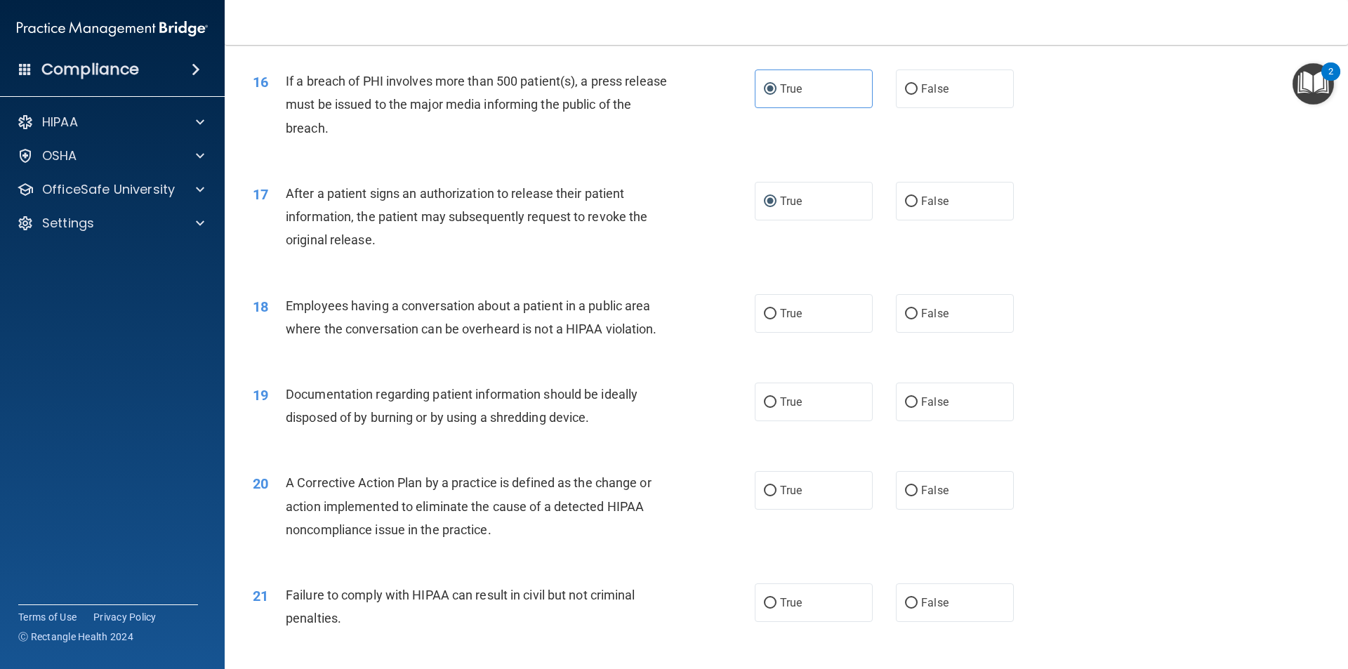
click at [498, 329] on span "Employees having a conversation about a patient in a public area where the conv…" at bounding box center [471, 317] width 371 height 38
click at [927, 333] on label "False" at bounding box center [955, 313] width 118 height 39
click at [917, 319] on input "False" at bounding box center [911, 314] width 13 height 11
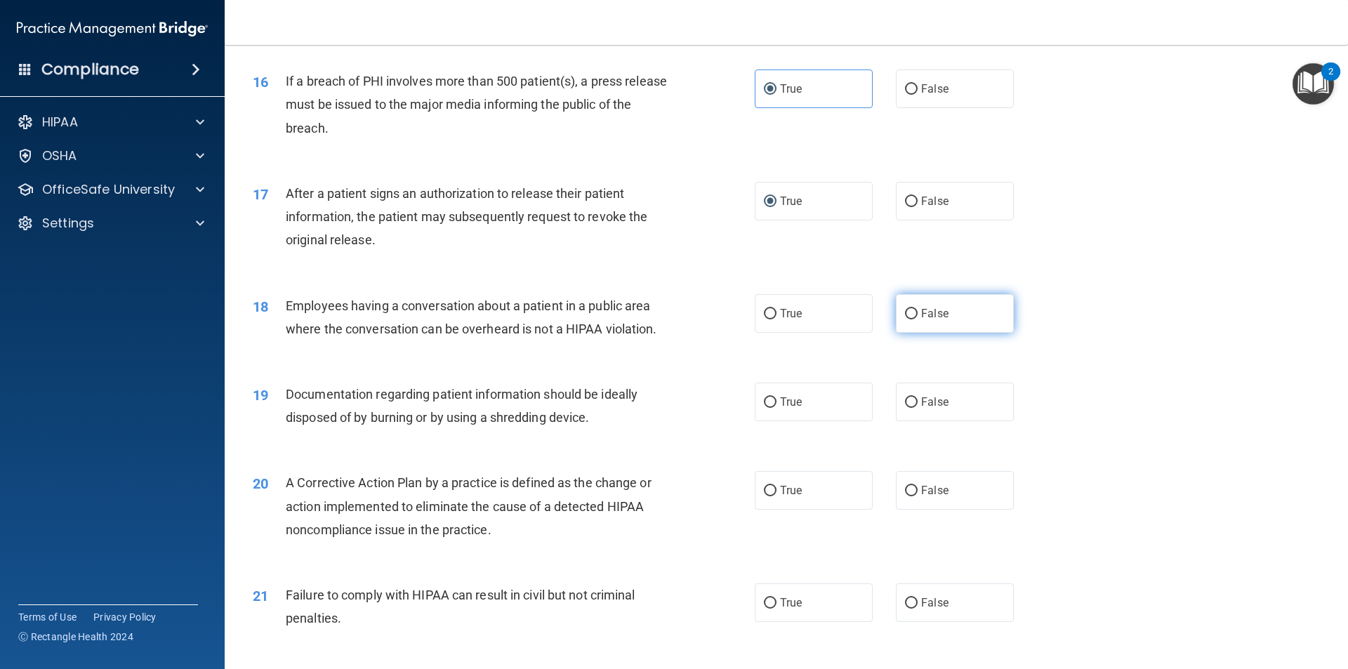
radio input "true"
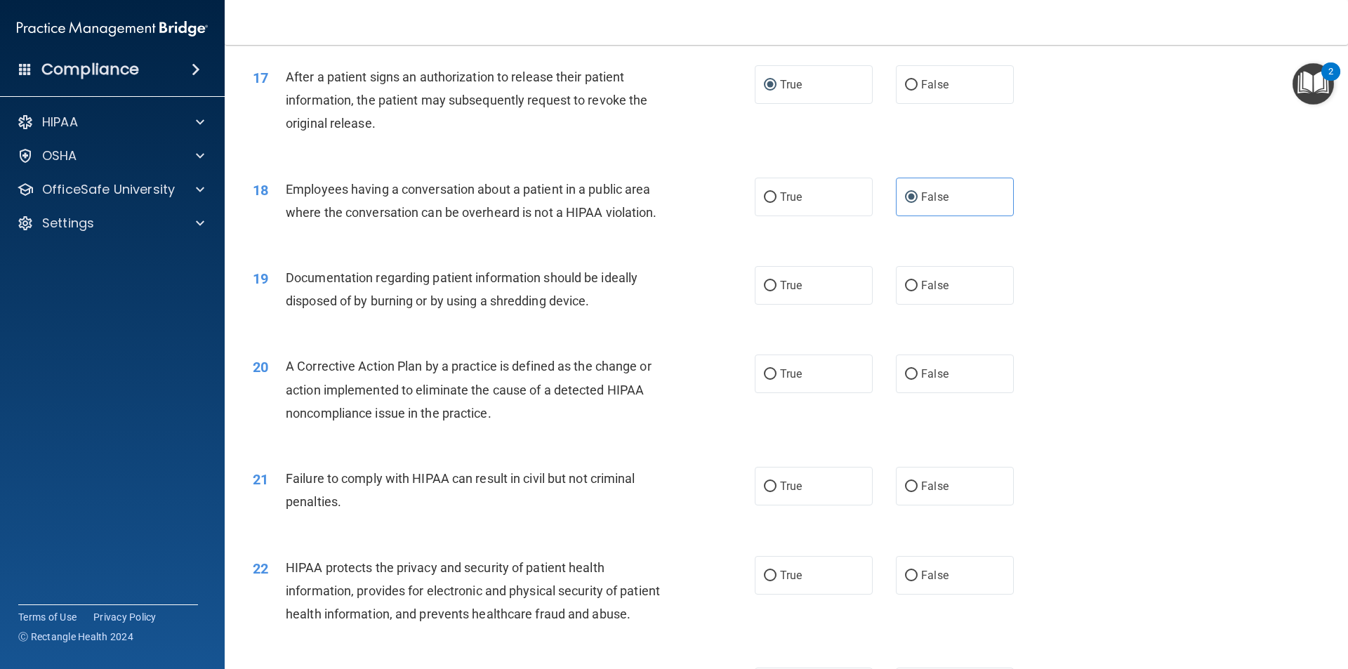
scroll to position [1684, 0]
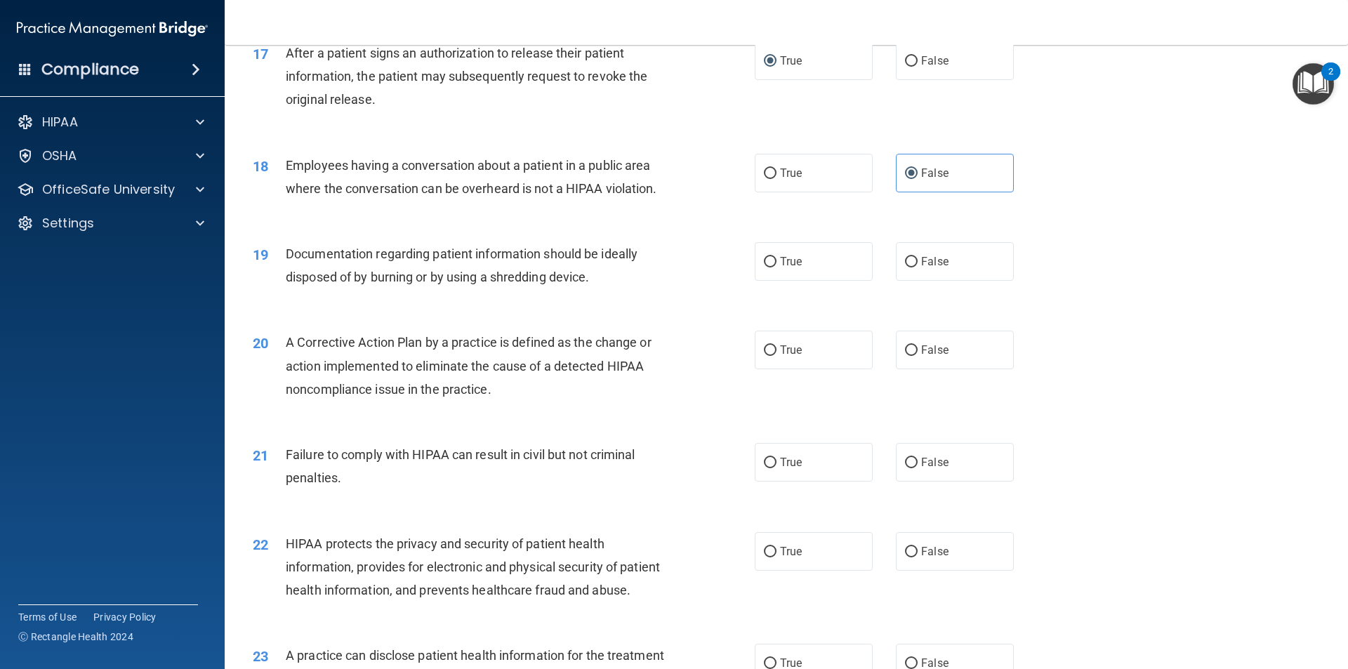
click at [511, 274] on span "Documentation regarding patient information should be ideally disposed of by bu…" at bounding box center [462, 265] width 352 height 38
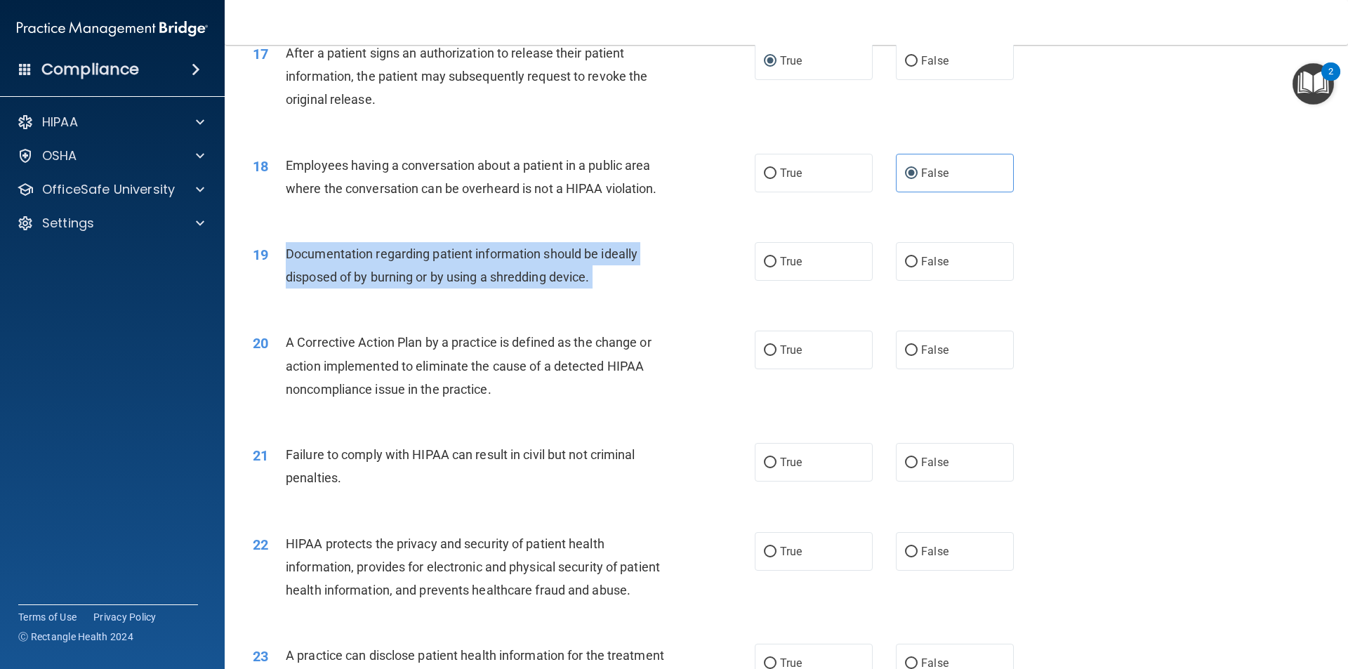
click at [511, 274] on span "Documentation regarding patient information should be ideally disposed of by bu…" at bounding box center [462, 265] width 352 height 38
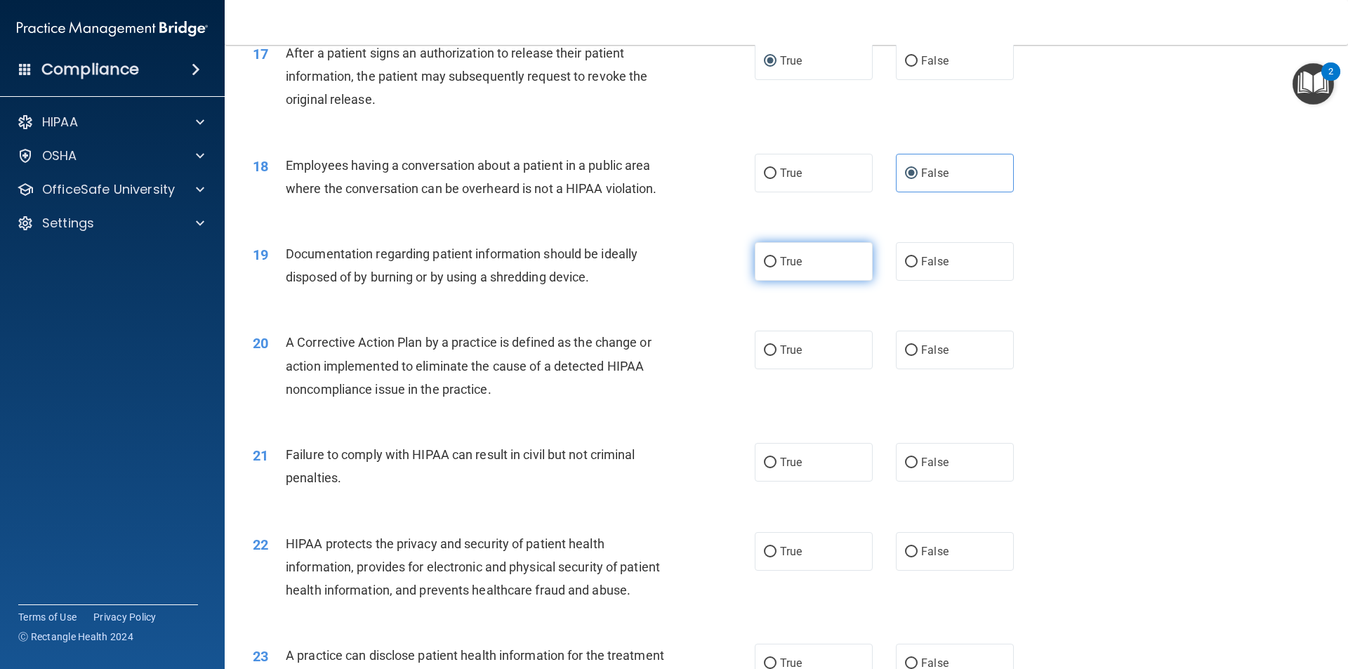
click at [785, 268] on span "True" at bounding box center [791, 261] width 22 height 13
click at [776, 267] on input "True" at bounding box center [770, 262] width 13 height 11
radio input "true"
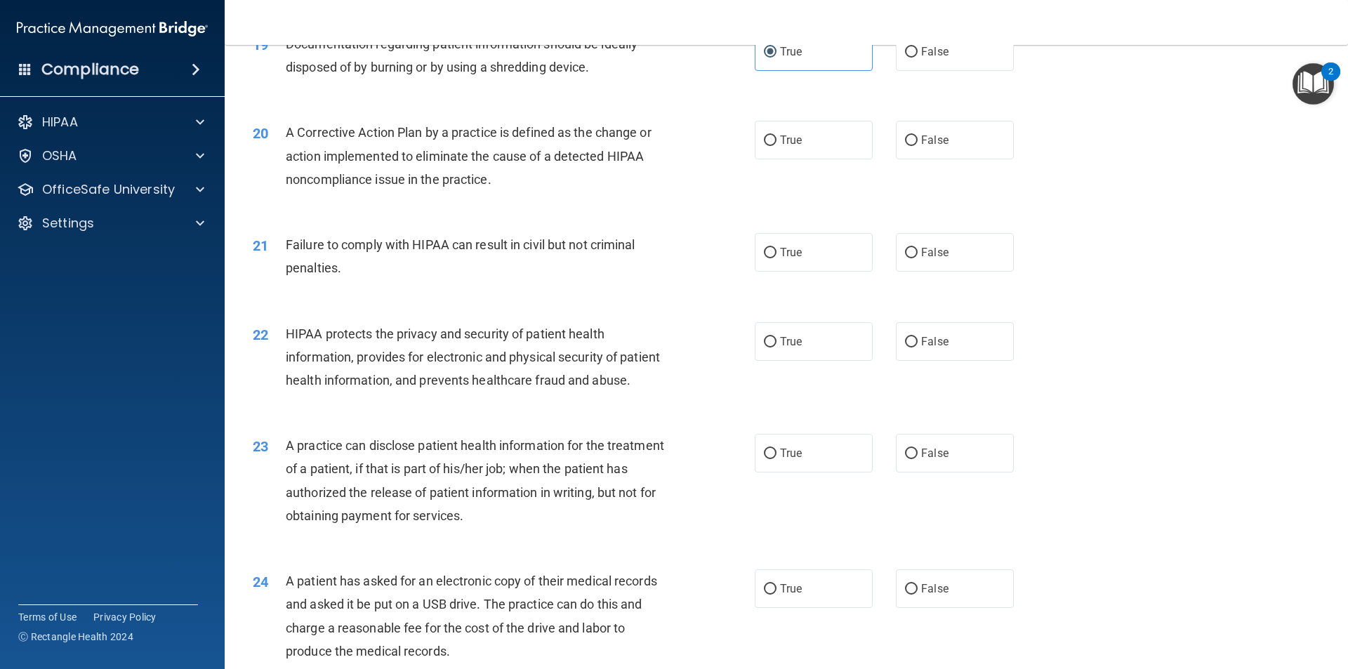
scroll to position [1895, 0]
click at [530, 156] on span "A Corrective Action Plan by a practice is defined as the change or action imple…" at bounding box center [469, 154] width 366 height 61
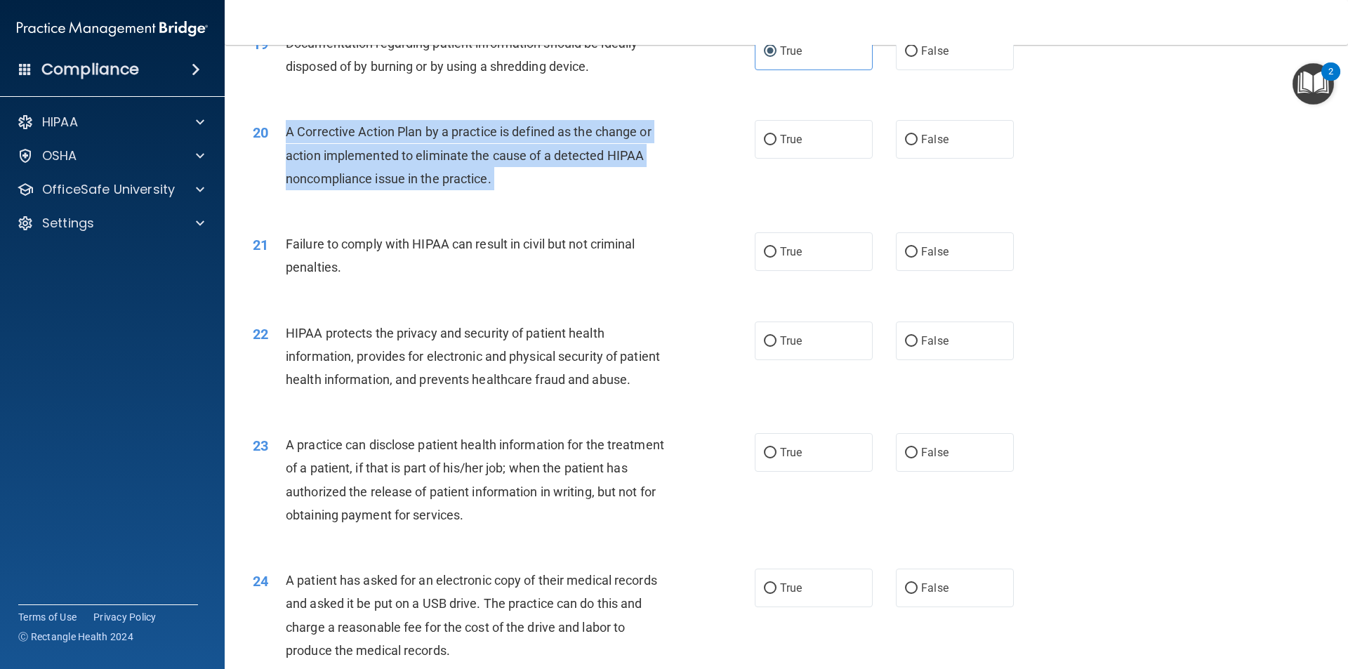
click at [530, 156] on span "A Corrective Action Plan by a practice is defined as the change or action imple…" at bounding box center [469, 154] width 366 height 61
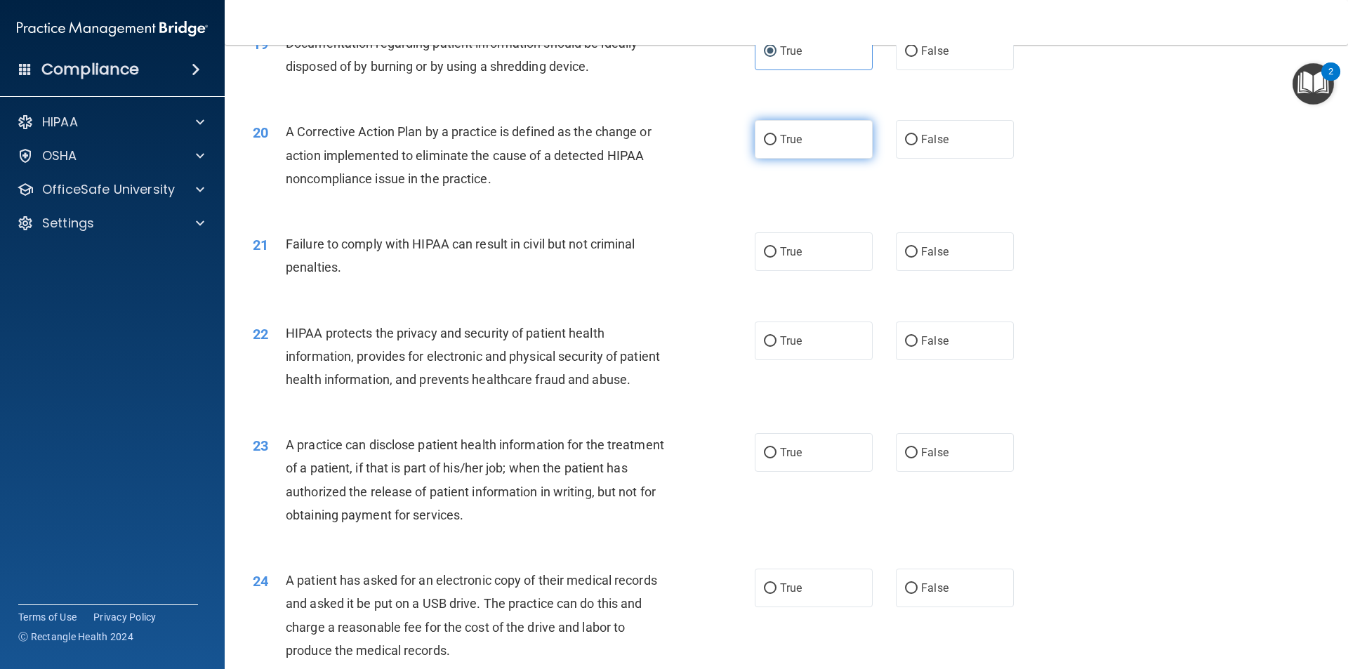
click at [784, 154] on label "True" at bounding box center [813, 139] width 118 height 39
click at [776, 145] on input "True" at bounding box center [770, 140] width 13 height 11
radio input "true"
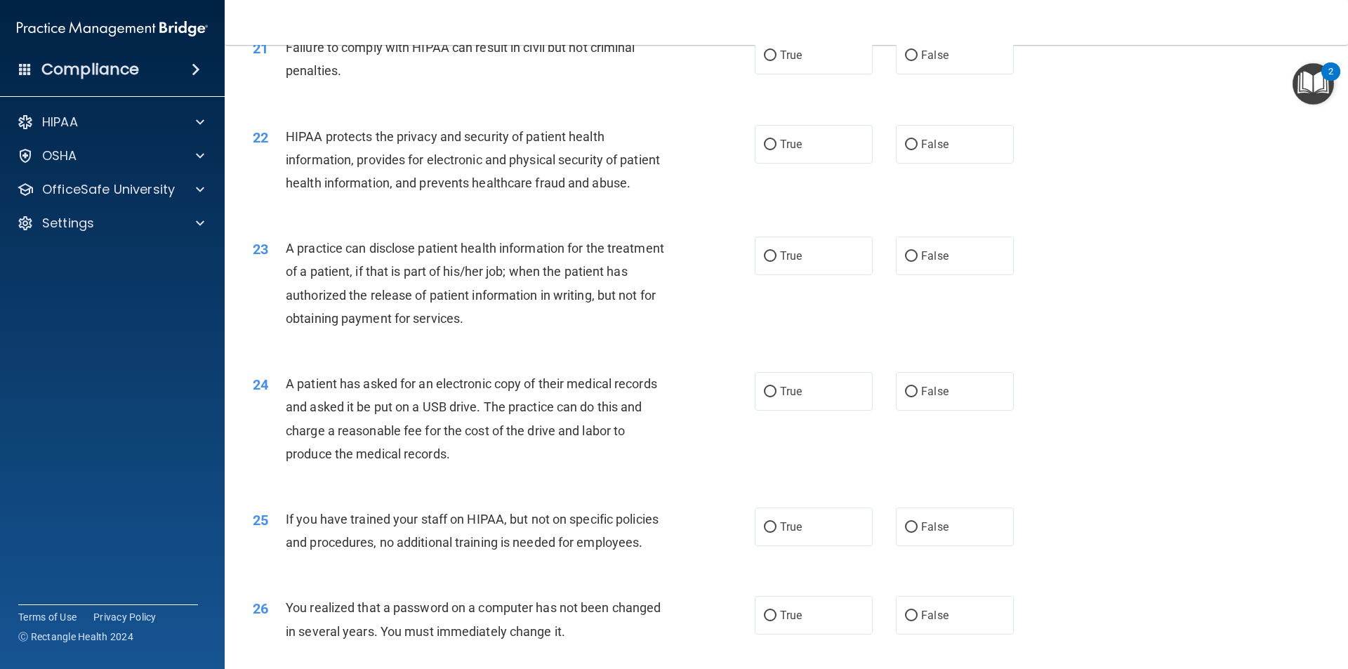
scroll to position [2106, 0]
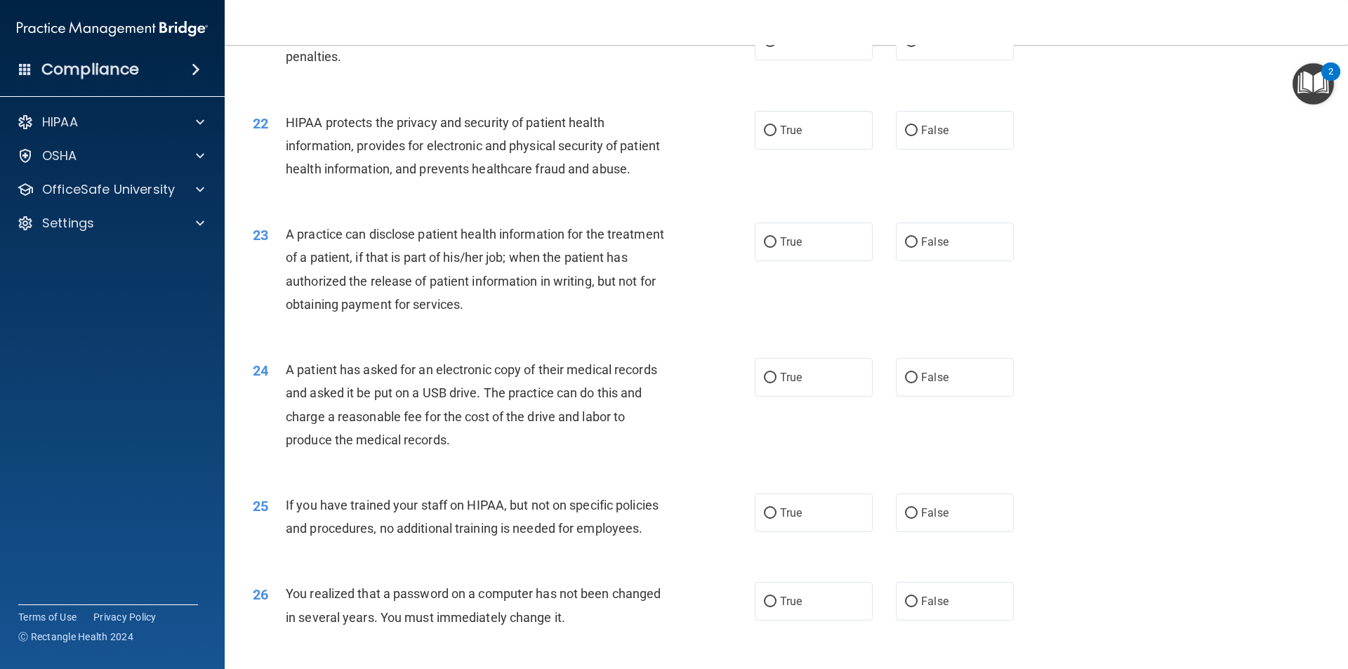
click at [540, 59] on span "Failure to comply with HIPAA can result in civil but not criminal penalties." at bounding box center [461, 45] width 350 height 38
click at [942, 60] on label "False" at bounding box center [955, 41] width 118 height 39
click at [917, 47] on input "False" at bounding box center [911, 41] width 13 height 11
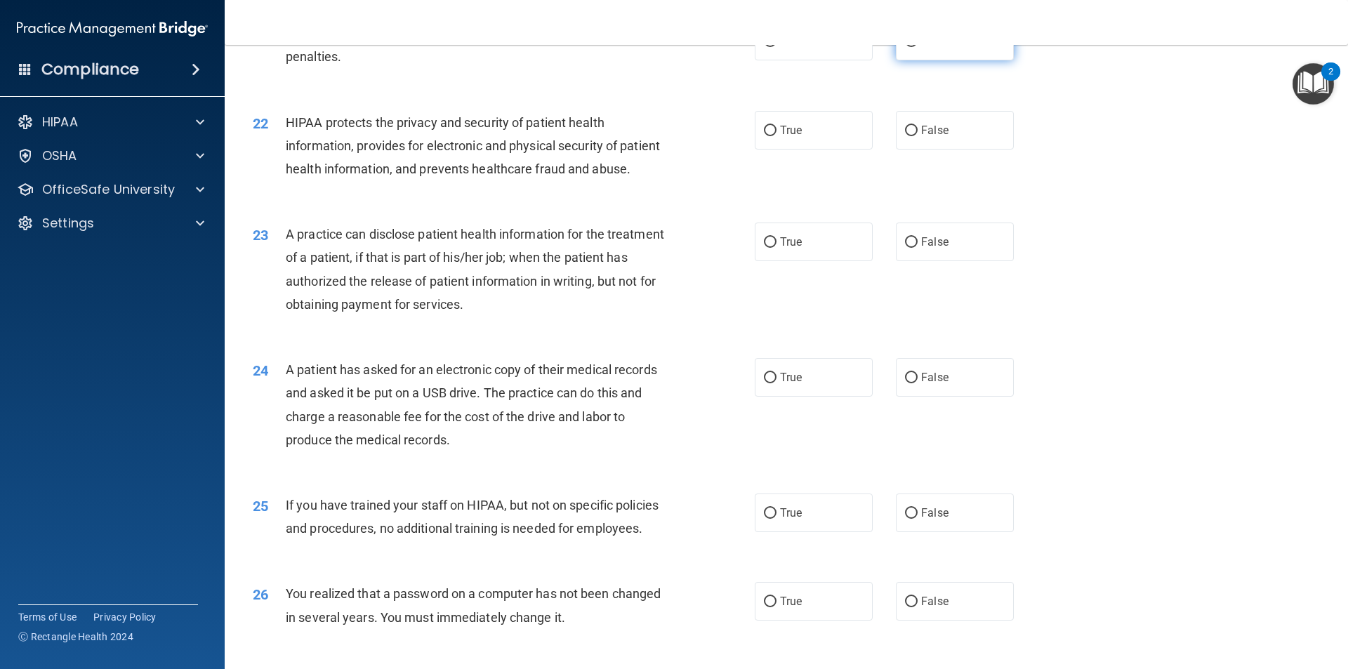
radio input "true"
click at [495, 149] on span "HIPAA protects the privacy and security of patient health information, provides…" at bounding box center [473, 145] width 374 height 61
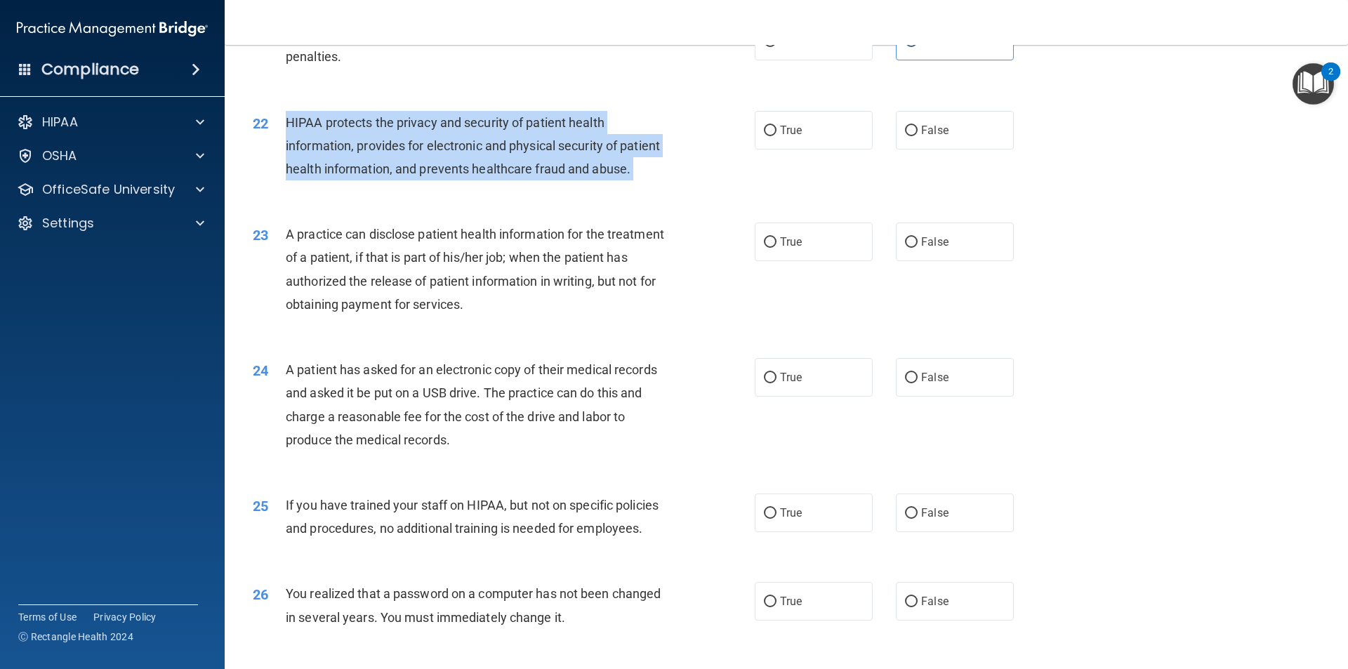
click at [495, 149] on span "HIPAA protects the privacy and security of patient health information, provides…" at bounding box center [473, 145] width 374 height 61
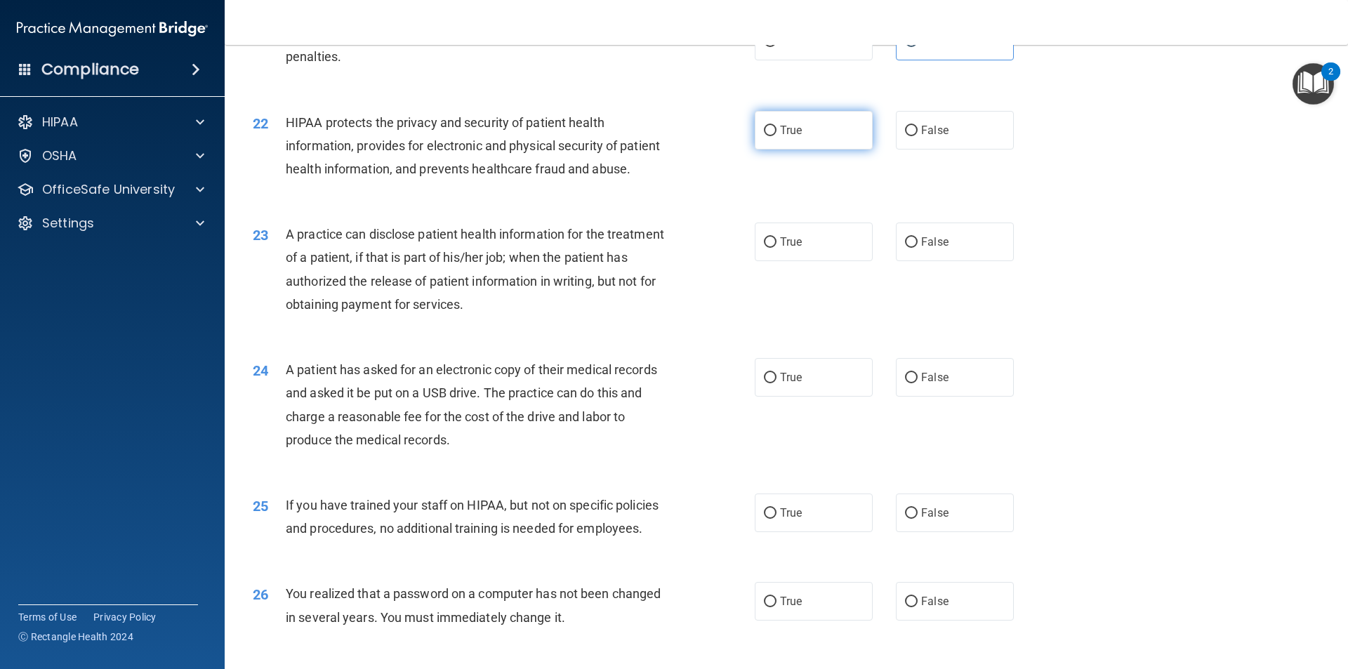
click at [761, 147] on label "True" at bounding box center [813, 130] width 118 height 39
click at [764, 136] on input "True" at bounding box center [770, 131] width 13 height 11
radio input "true"
click at [540, 279] on span "A practice can disclose patient health information for the treatment of a patie…" at bounding box center [475, 269] width 378 height 85
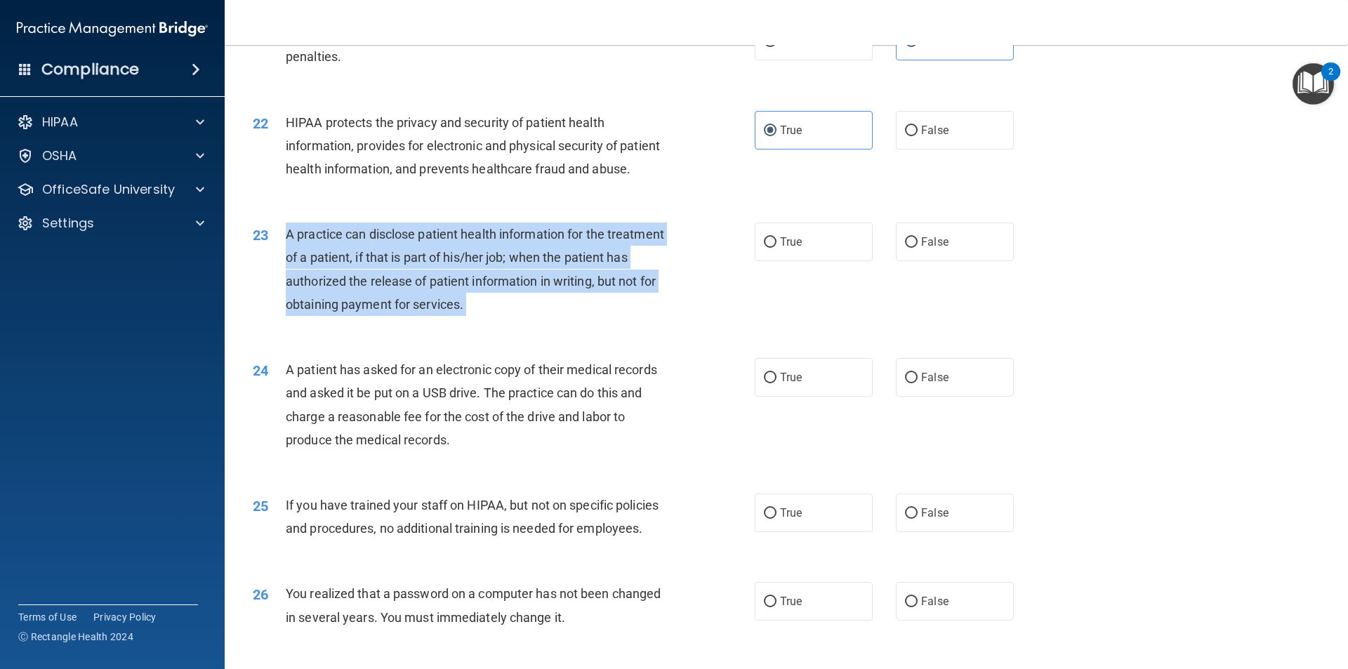
click at [540, 279] on span "A practice can disclose patient health information for the treatment of a patie…" at bounding box center [475, 269] width 378 height 85
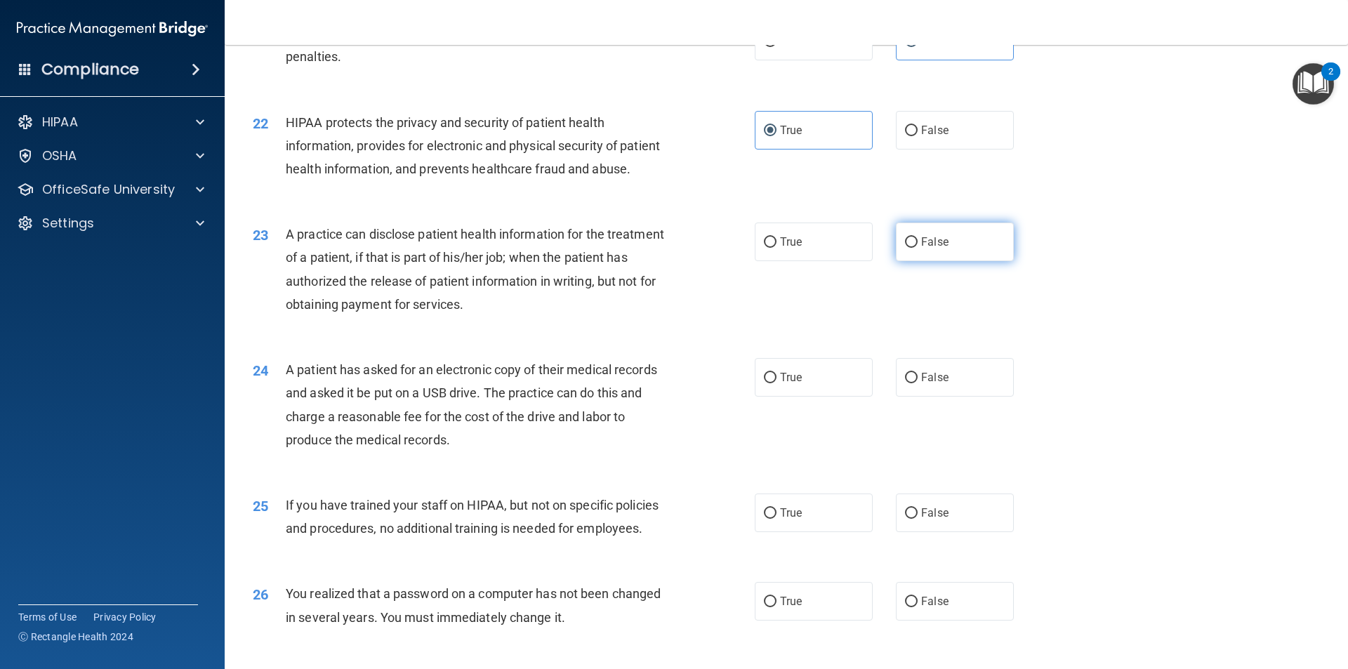
click at [935, 261] on label "False" at bounding box center [955, 241] width 118 height 39
click at [917, 248] on input "False" at bounding box center [911, 242] width 13 height 11
radio input "true"
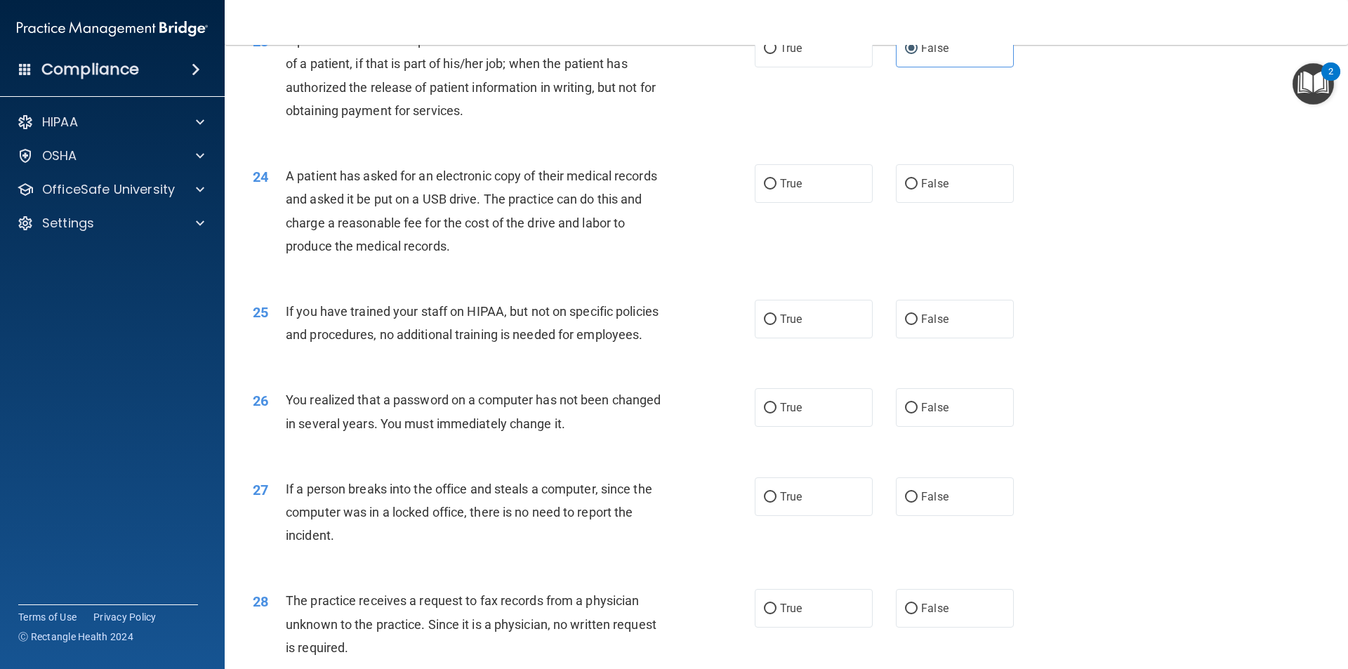
scroll to position [2316, 0]
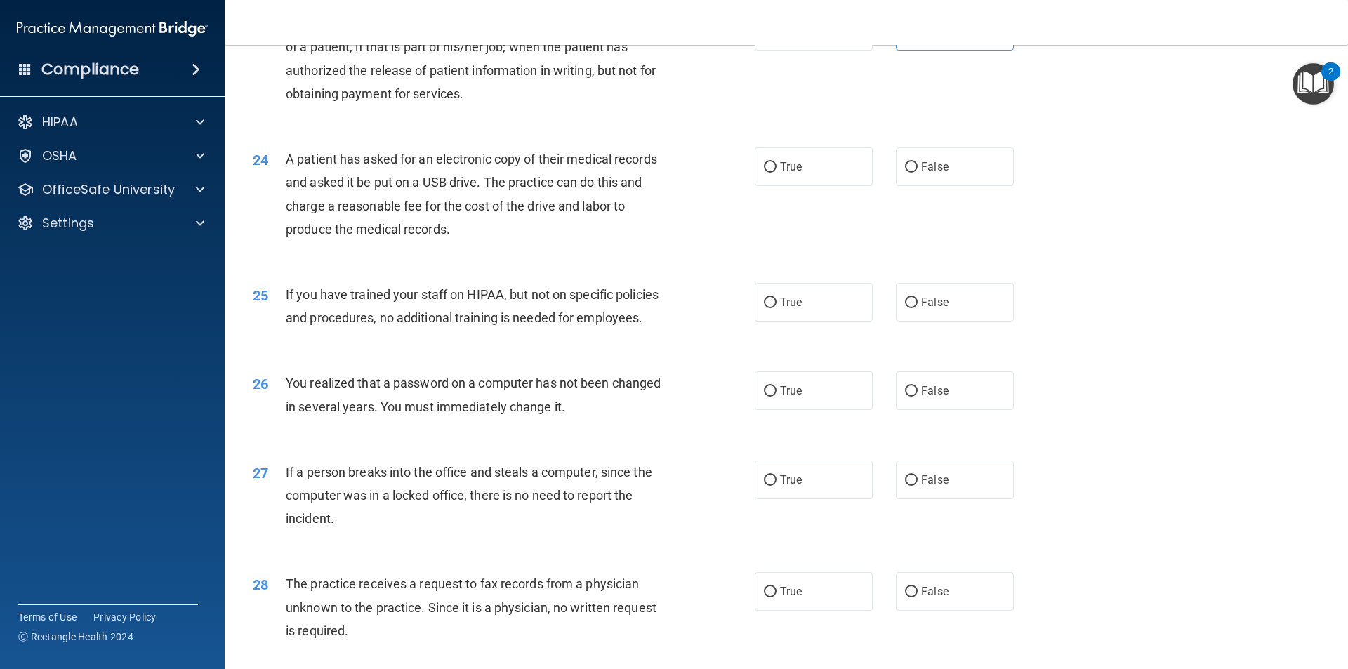
click at [502, 210] on span "A patient has asked for an electronic copy of their medical records and asked i…" at bounding box center [471, 194] width 371 height 85
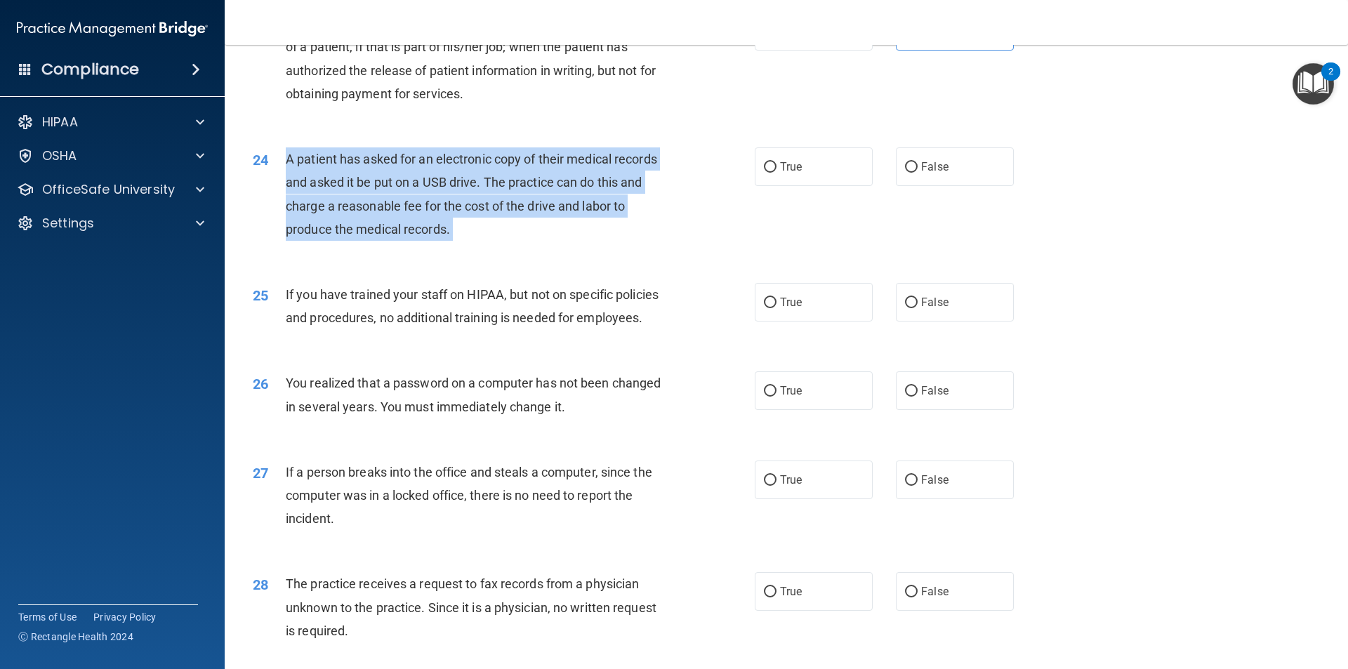
click at [502, 210] on span "A patient has asked for an electronic copy of their medical records and asked i…" at bounding box center [471, 194] width 371 height 85
click at [769, 173] on input "True" at bounding box center [770, 167] width 13 height 11
radio input "true"
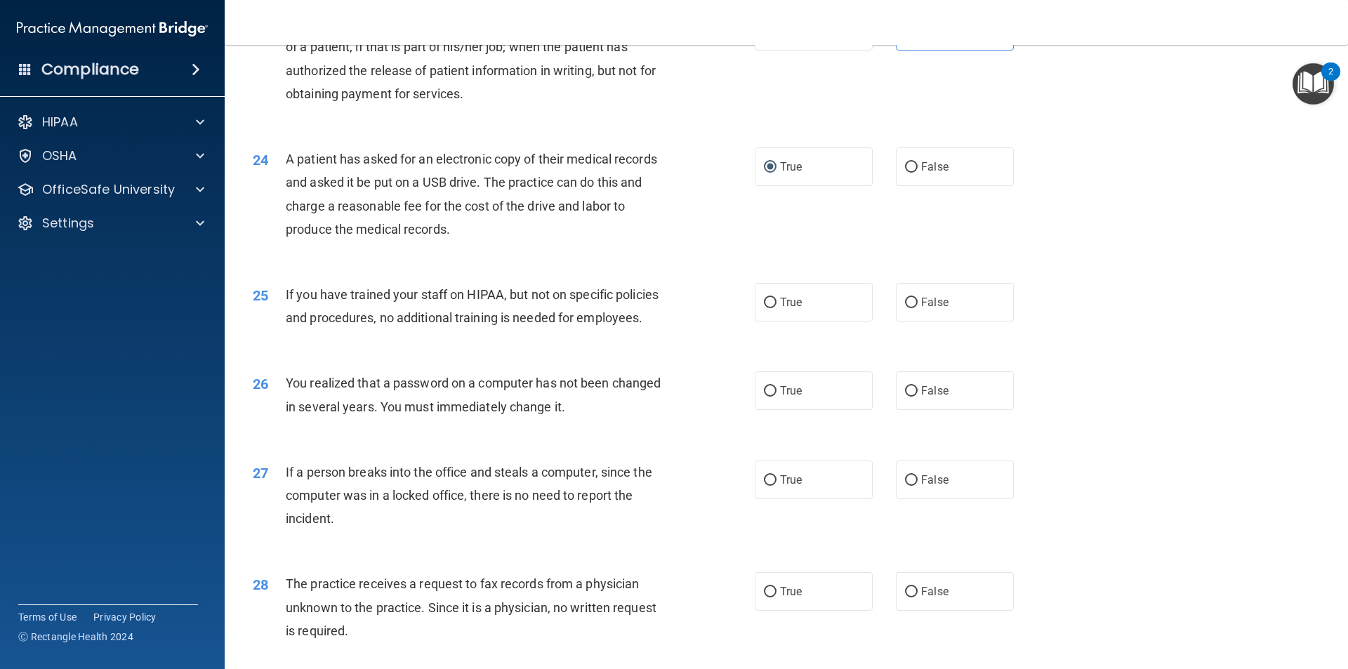
click at [613, 325] on span "If you have trained your staff on HIPAA, but not on specific policies and proce…" at bounding box center [472, 306] width 373 height 38
click at [612, 325] on span "If you have trained your staff on HIPAA, but not on specific policies and proce…" at bounding box center [472, 306] width 373 height 38
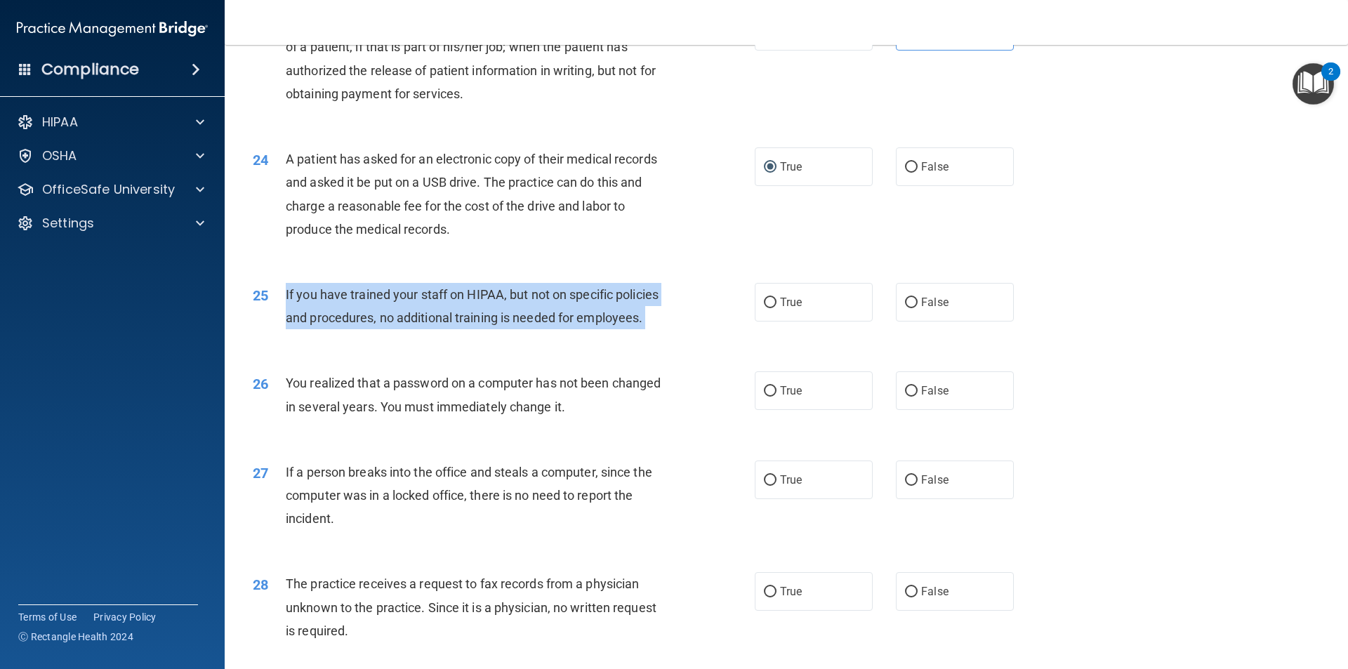
click at [612, 325] on span "If you have trained your staff on HIPAA, but not on specific policies and proce…" at bounding box center [472, 306] width 373 height 38
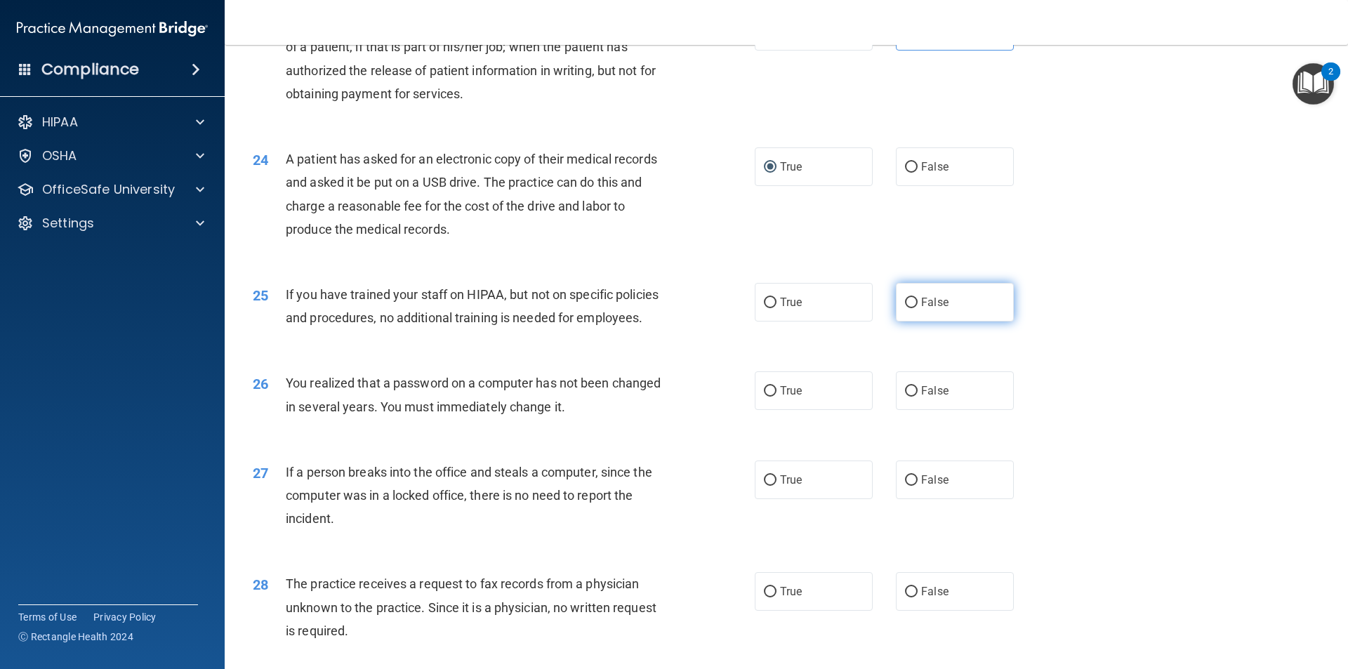
click at [912, 321] on label "False" at bounding box center [955, 302] width 118 height 39
click at [912, 308] on input "False" at bounding box center [911, 303] width 13 height 11
radio input "true"
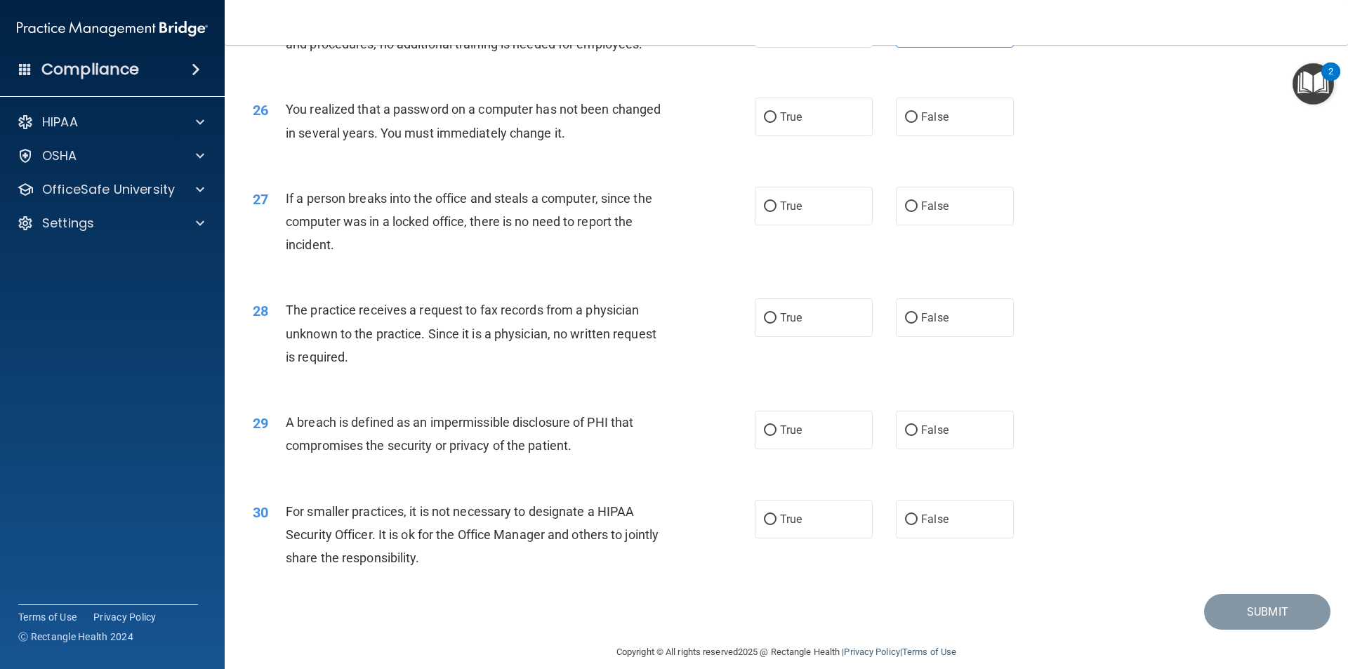
scroll to position [2653, 0]
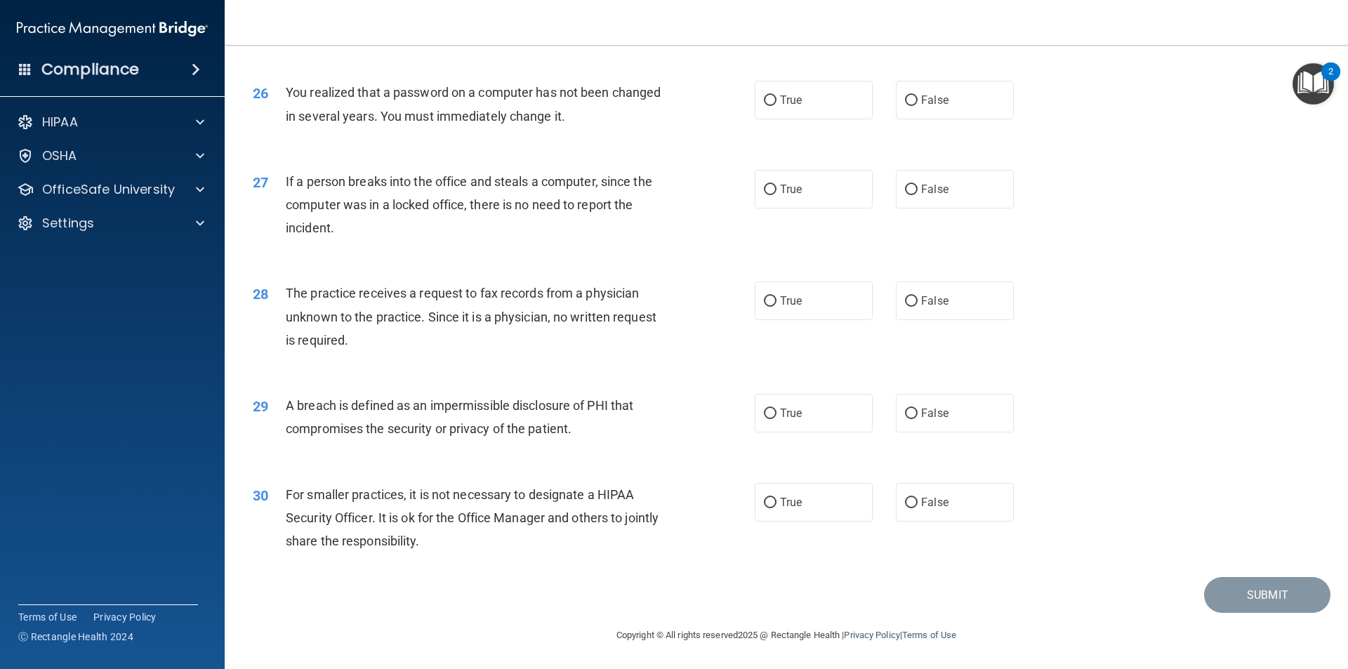
click at [439, 89] on span "You realized that a password on a computer has not been changed in several year…" at bounding box center [473, 104] width 375 height 38
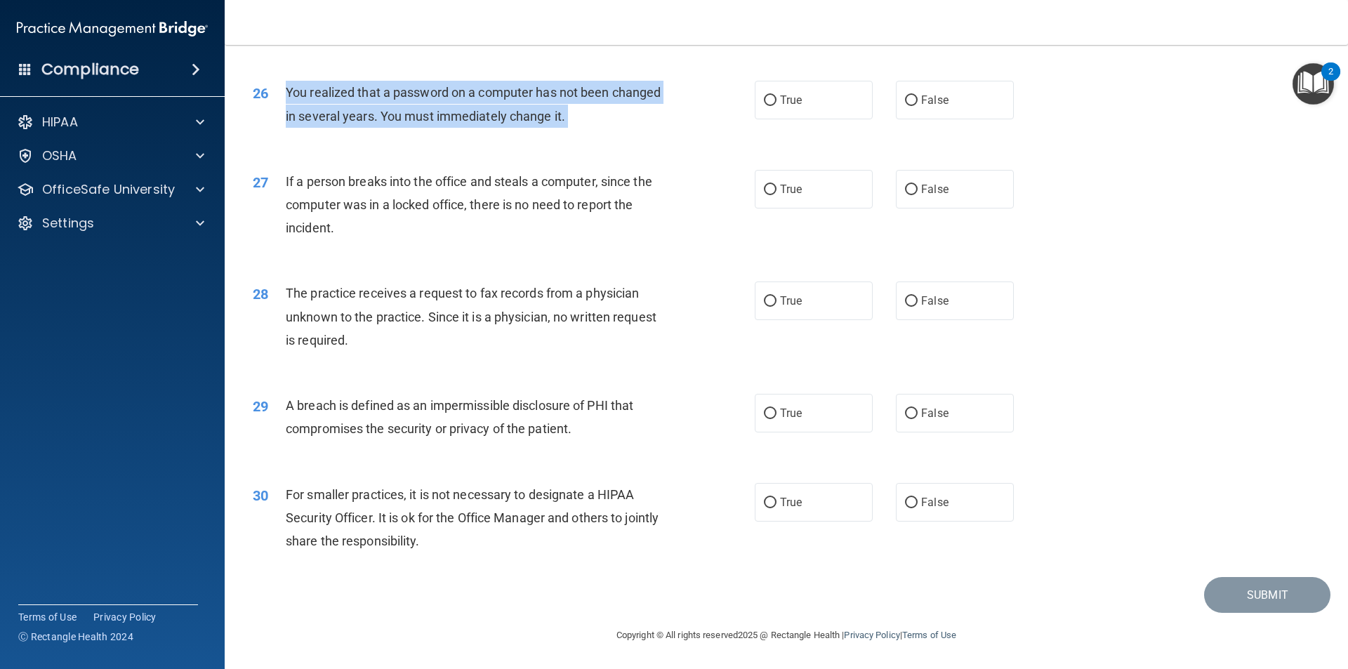
click at [439, 89] on span "You realized that a password on a computer has not been changed in several year…" at bounding box center [473, 104] width 375 height 38
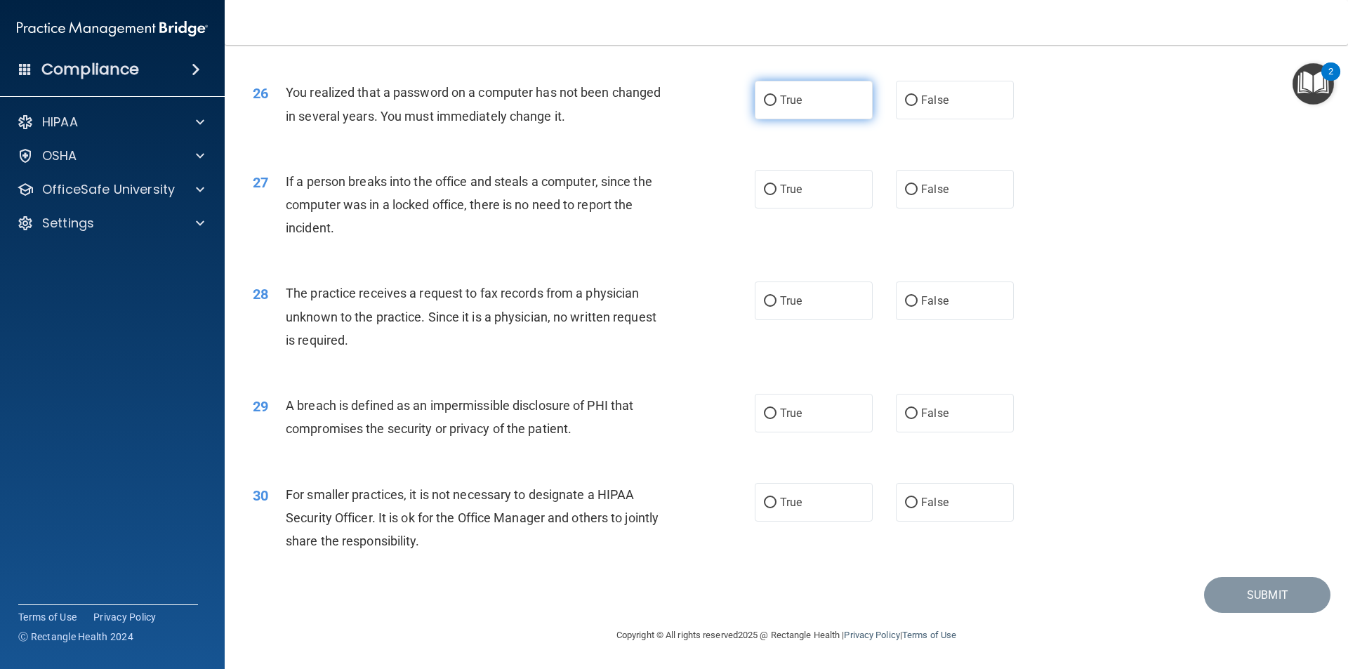
click at [773, 99] on label "True" at bounding box center [813, 100] width 118 height 39
click at [773, 99] on input "True" at bounding box center [770, 100] width 13 height 11
radio input "true"
click at [308, 179] on span "If a person breaks into the office and steals a computer, since the computer wa…" at bounding box center [469, 204] width 366 height 61
click at [309, 180] on span "If a person breaks into the office and steals a computer, since the computer wa…" at bounding box center [469, 204] width 366 height 61
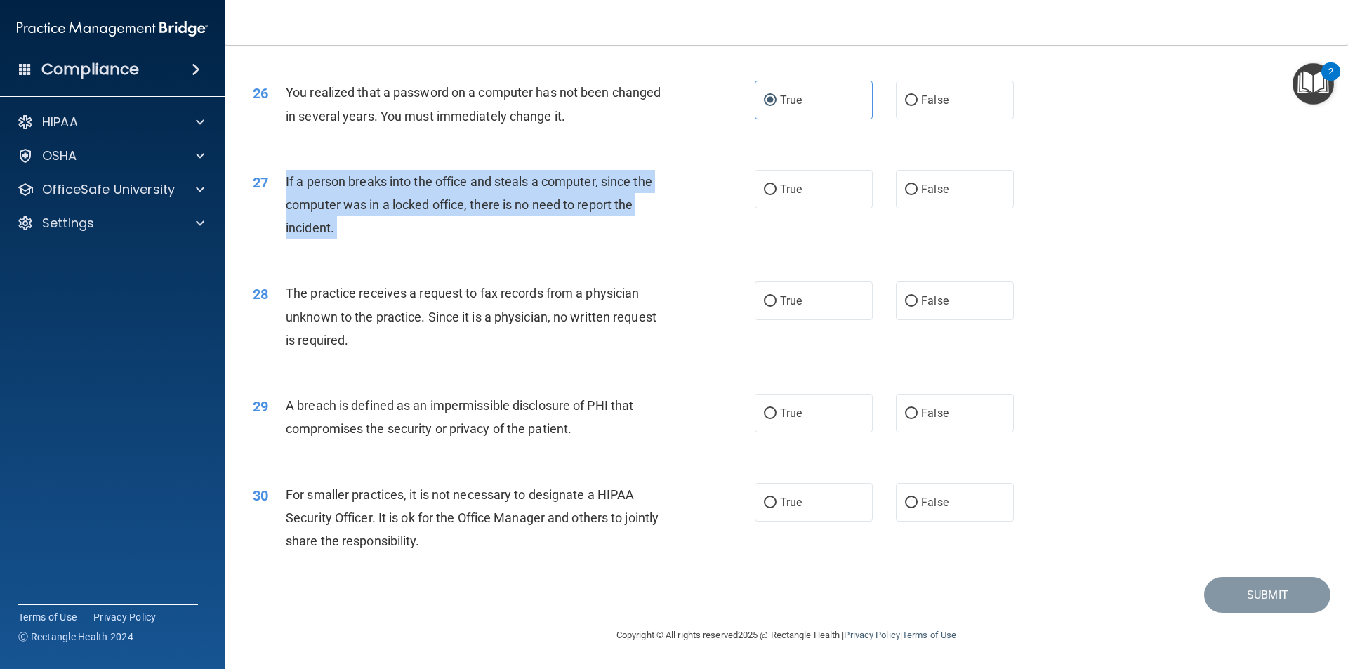
click at [309, 180] on span "If a person breaks into the office and steals a computer, since the computer wa…" at bounding box center [469, 204] width 366 height 61
click at [909, 187] on input "False" at bounding box center [911, 190] width 13 height 11
radio input "true"
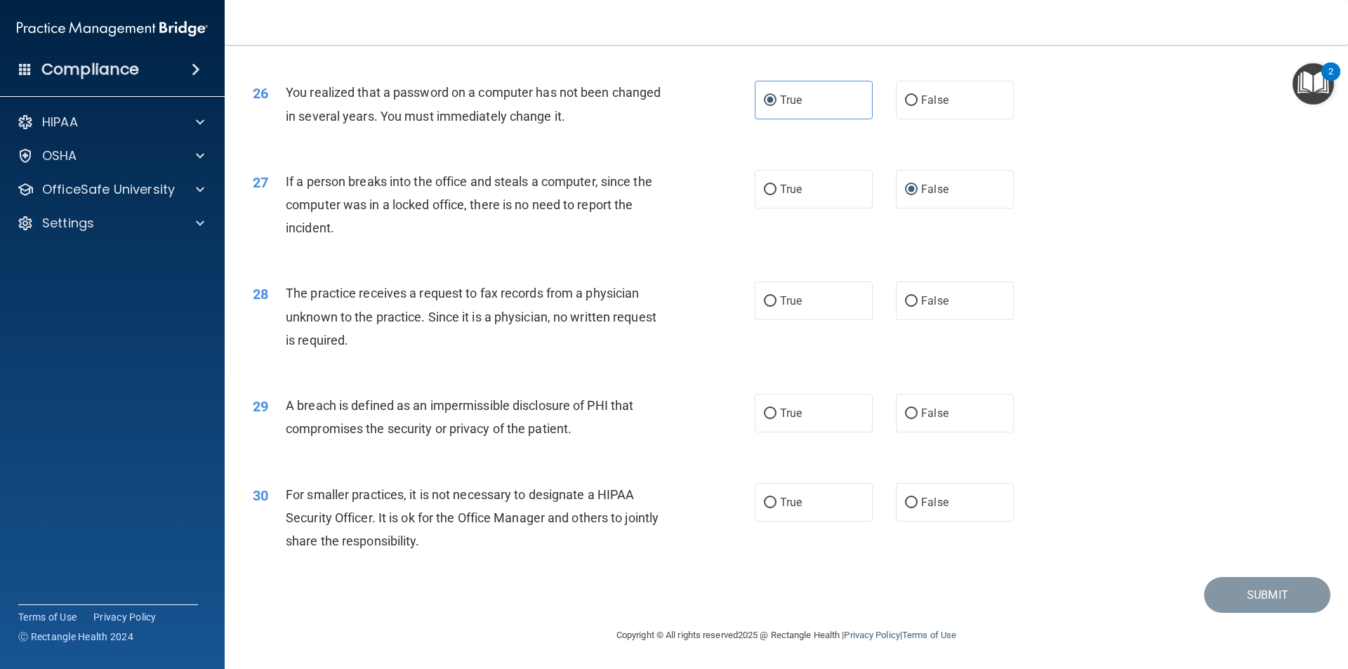
click at [401, 298] on span "The practice receives a request to fax records from a physician unknown to the …" at bounding box center [471, 316] width 371 height 61
click at [567, 286] on span "The practice receives a request to fax records from a physician unknown to the …" at bounding box center [471, 316] width 371 height 61
click at [569, 290] on span "The practice receives a request to fax records from a physician unknown to the …" at bounding box center [471, 316] width 371 height 61
click at [570, 291] on span "The practice receives a request to fax records from a physician unknown to the …" at bounding box center [471, 316] width 371 height 61
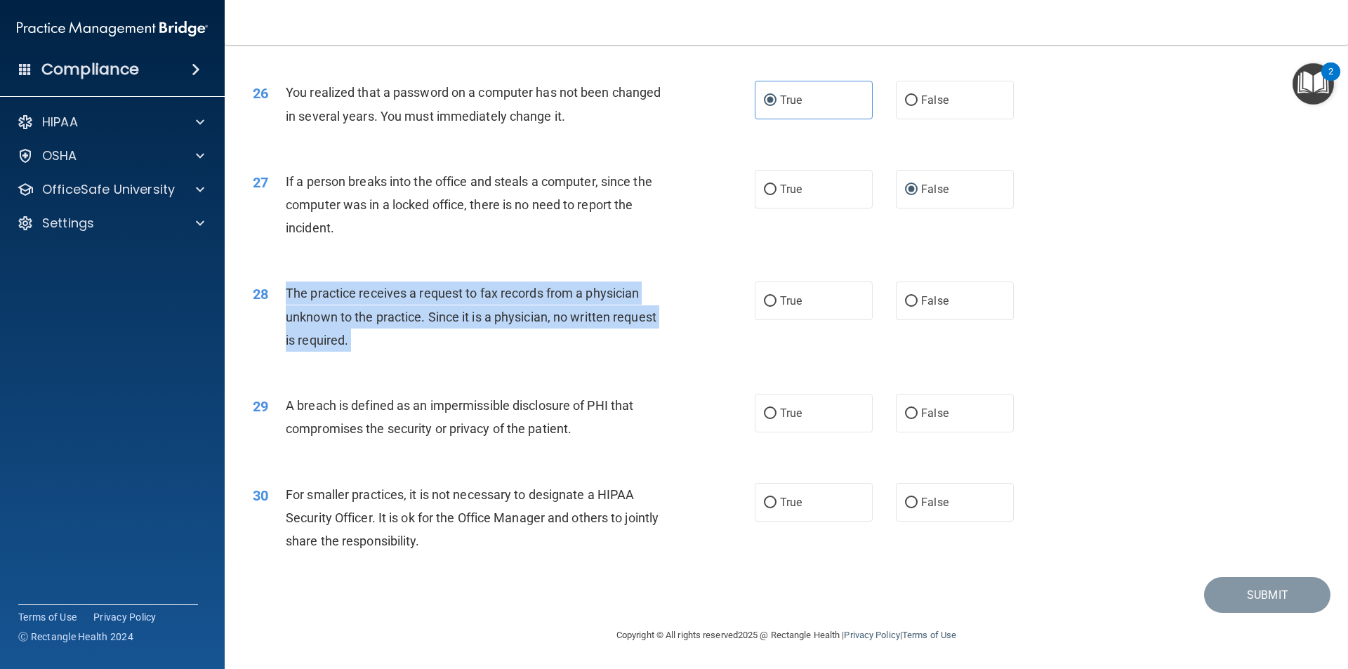
click at [570, 291] on span "The practice receives a request to fax records from a physician unknown to the …" at bounding box center [471, 316] width 371 height 61
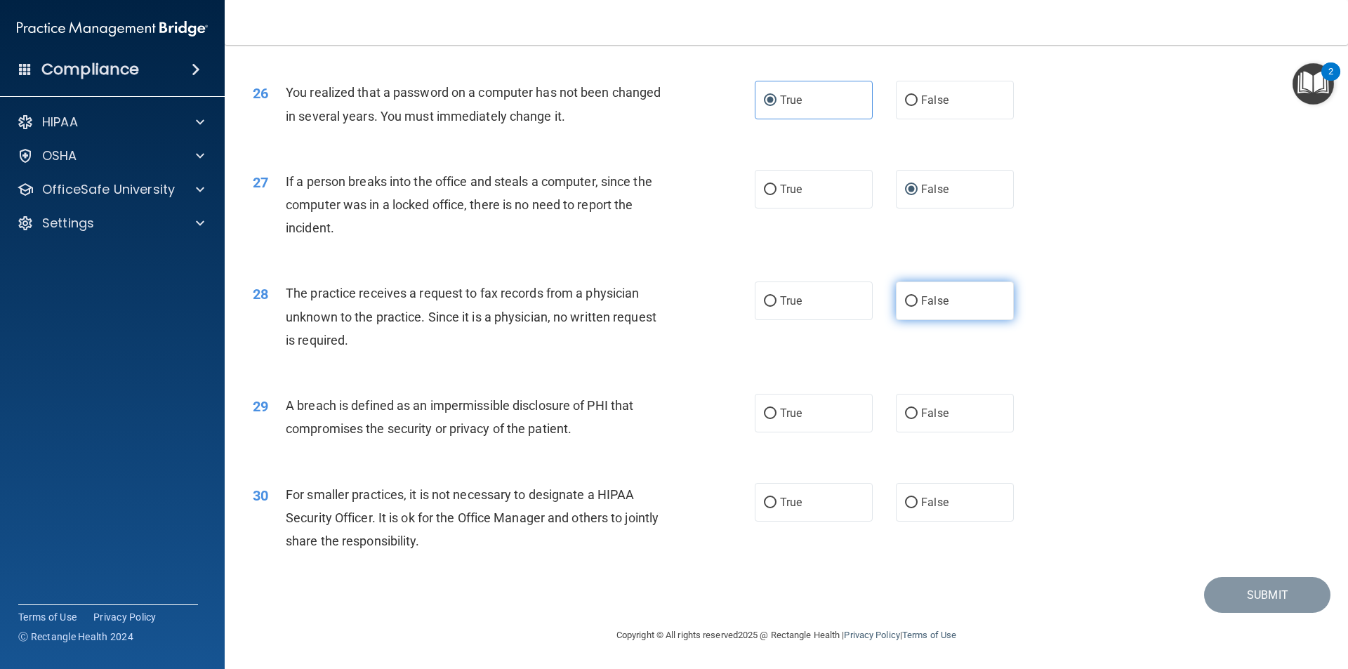
click at [898, 295] on label "False" at bounding box center [955, 300] width 118 height 39
click at [905, 296] on input "False" at bounding box center [911, 301] width 13 height 11
radio input "true"
click at [460, 408] on span "A breach is defined as an impermissible disclosure of PHI that compromises the …" at bounding box center [459, 417] width 347 height 38
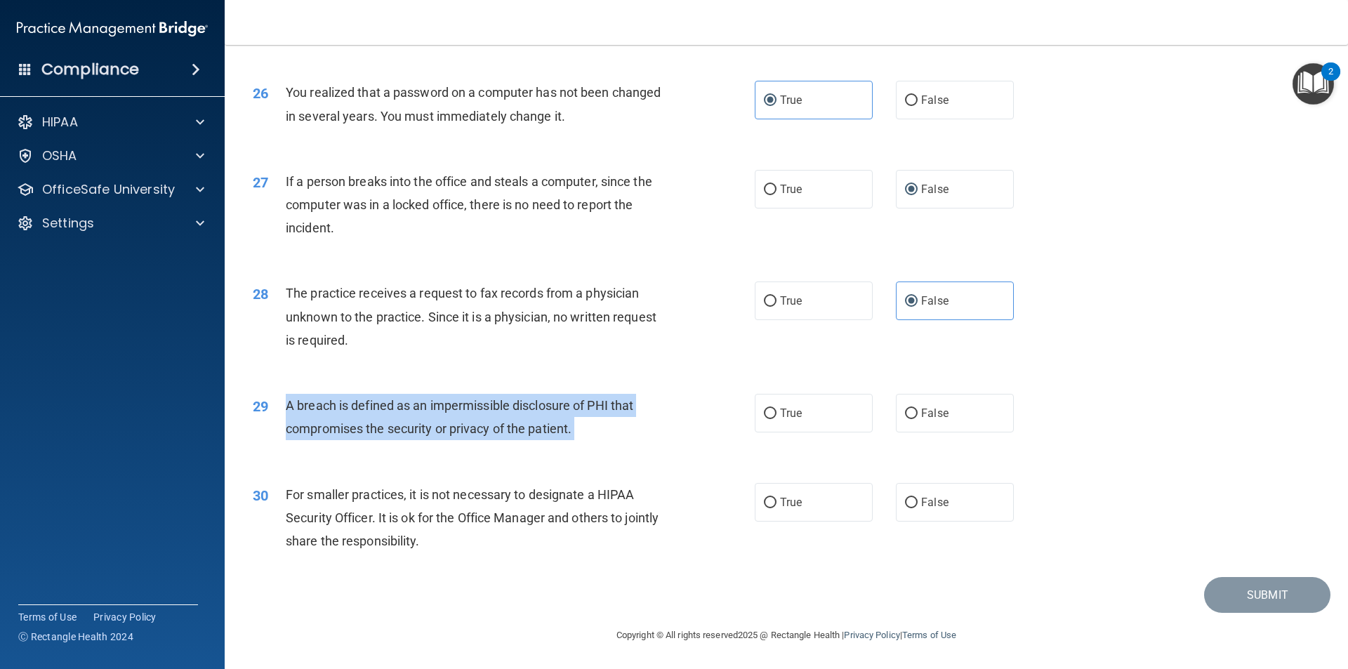
click at [460, 408] on span "A breach is defined as an impermissible disclosure of PHI that compromises the …" at bounding box center [459, 417] width 347 height 38
click at [764, 415] on input "True" at bounding box center [770, 413] width 13 height 11
radio input "true"
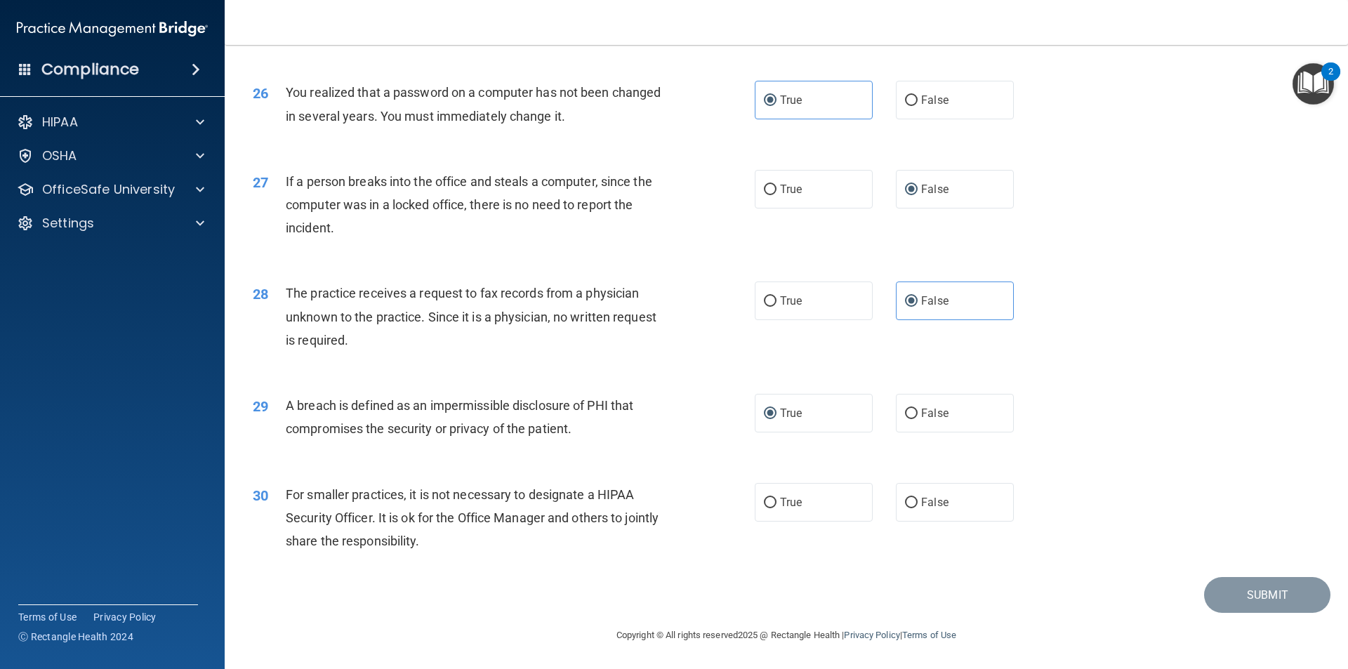
click at [587, 495] on span "For smaller practices, it is not necessary to designate a HIPAA Security Office…" at bounding box center [472, 517] width 373 height 61
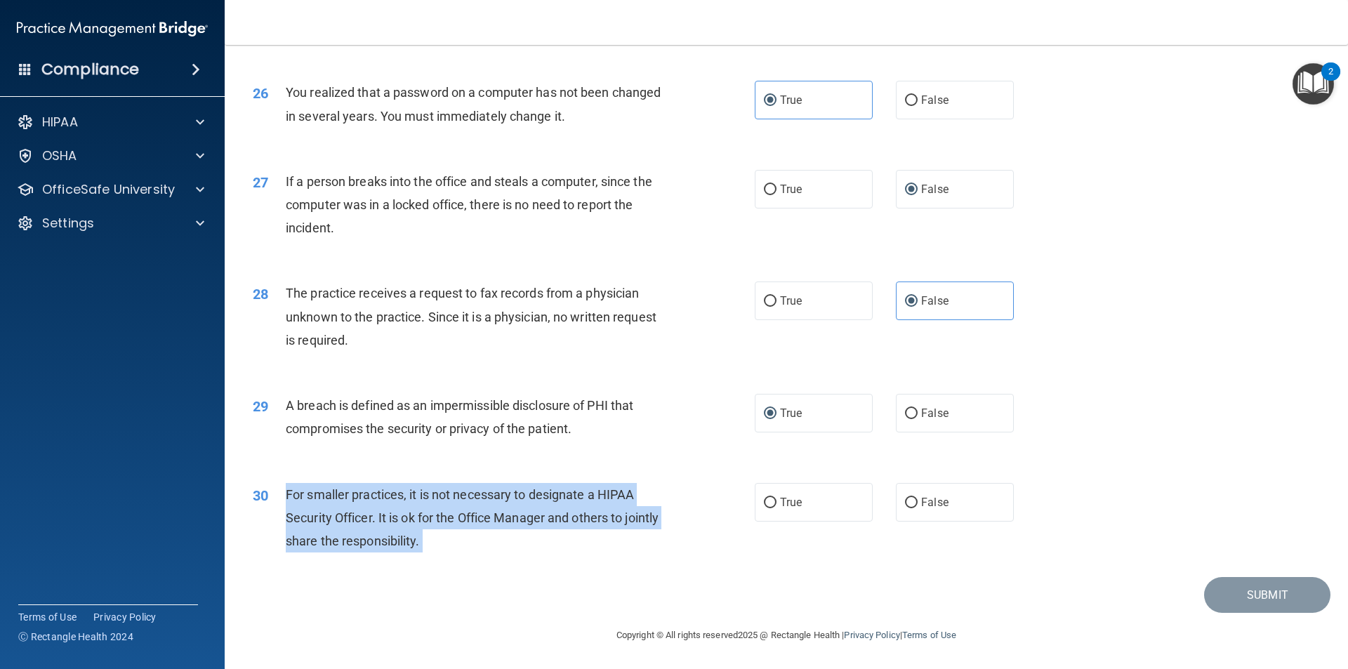
click at [587, 495] on span "For smaller practices, it is not necessary to designate a HIPAA Security Office…" at bounding box center [472, 517] width 373 height 61
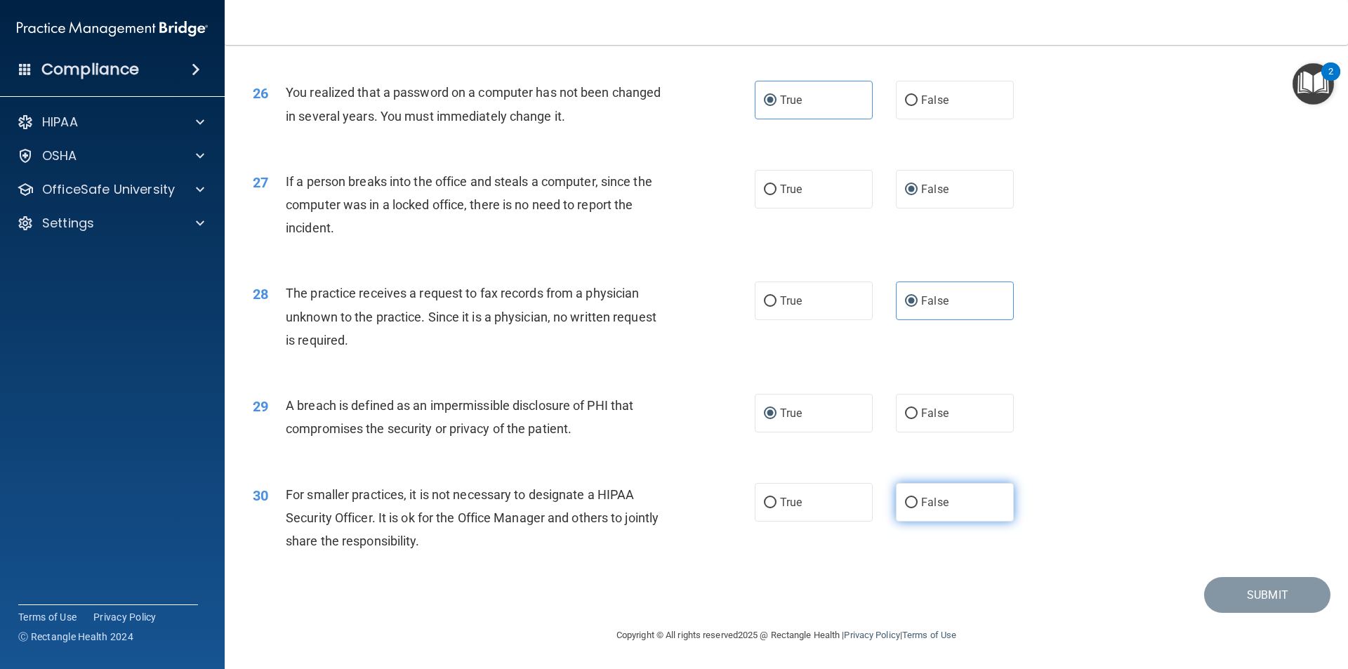
click at [911, 506] on label "False" at bounding box center [955, 502] width 118 height 39
click at [911, 506] on input "False" at bounding box center [911, 503] width 13 height 11
radio input "true"
click at [1225, 588] on button "Submit" at bounding box center [1267, 595] width 126 height 36
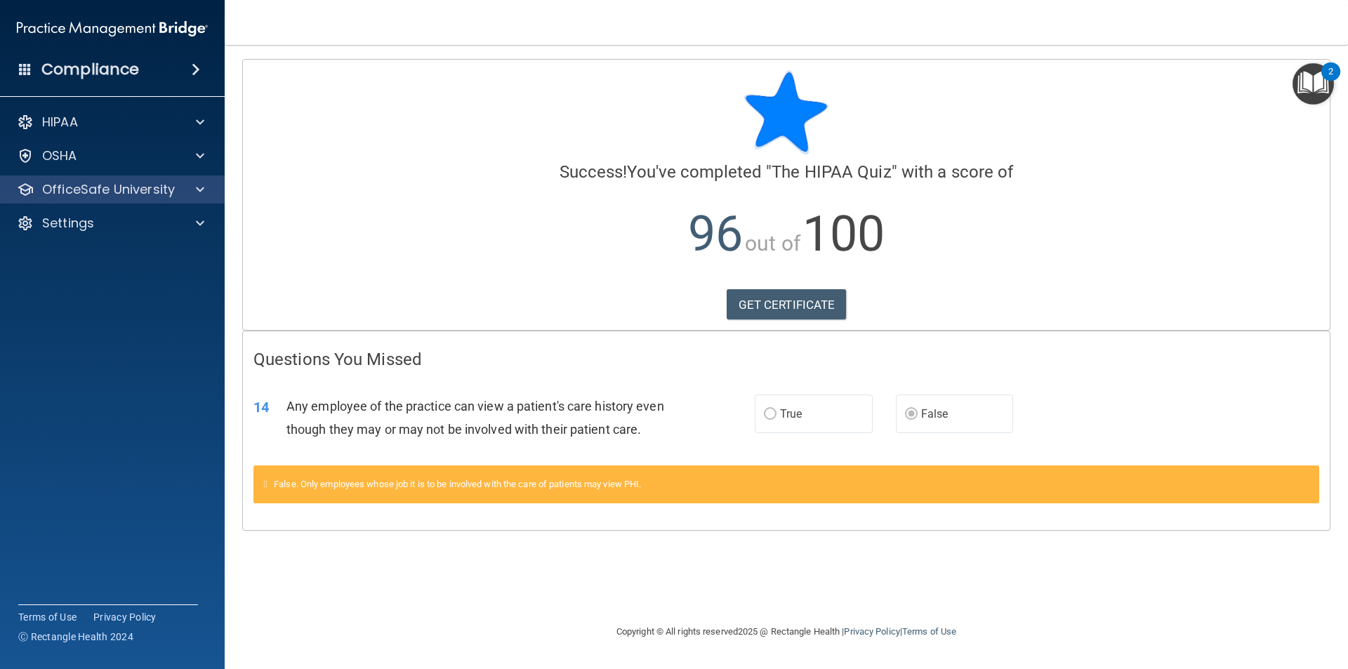
click at [92, 178] on div "OfficeSafe University" at bounding box center [112, 189] width 225 height 28
click at [89, 187] on p "OfficeSafe University" at bounding box center [108, 189] width 133 height 17
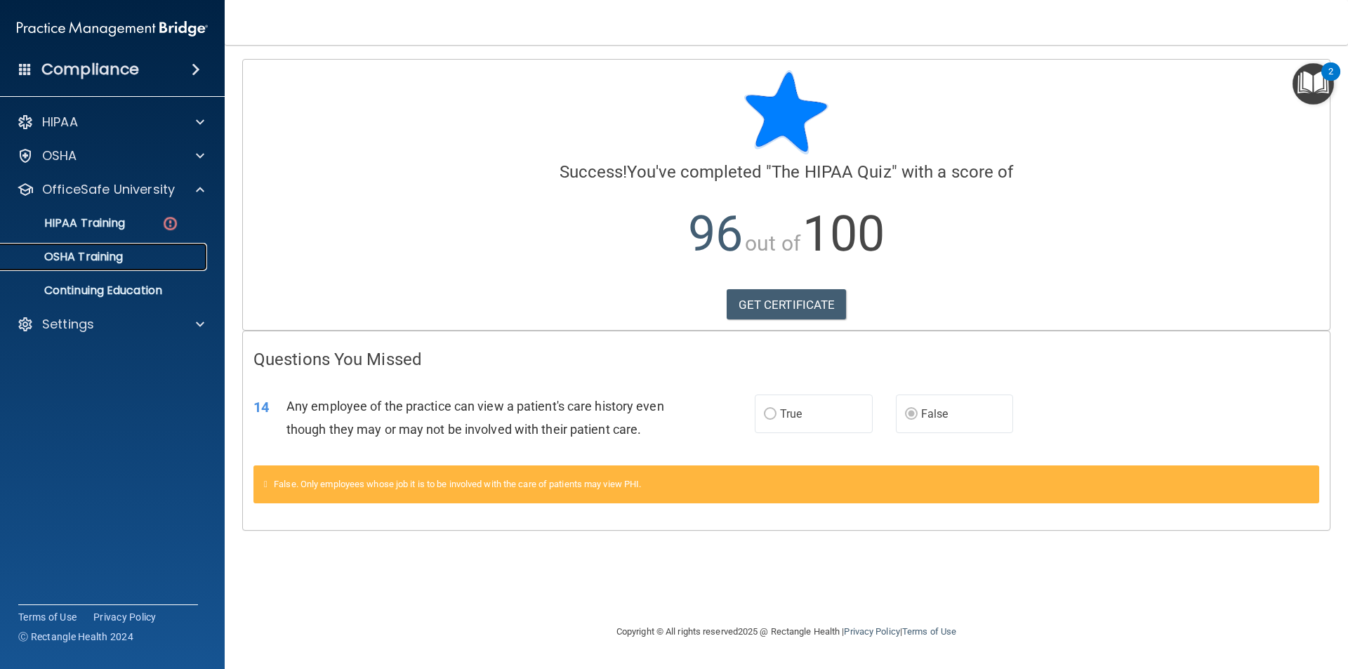
click at [68, 262] on p "OSHA Training" at bounding box center [66, 257] width 114 height 14
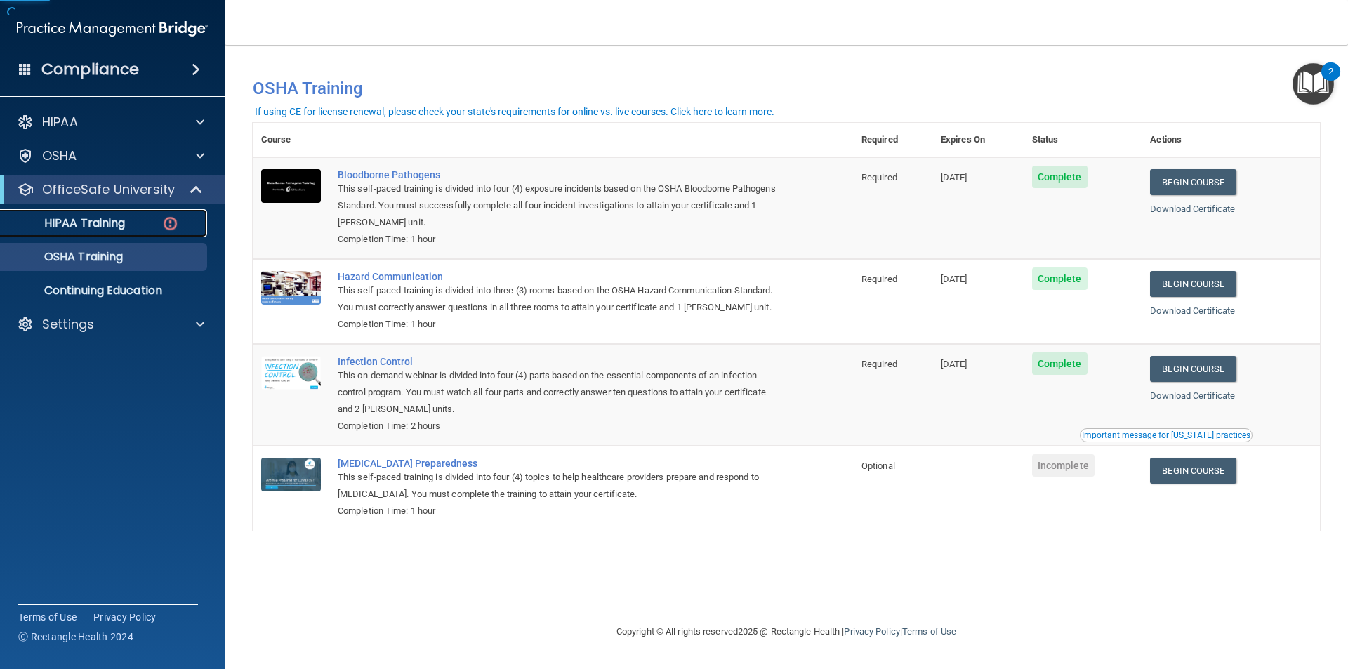
click at [82, 222] on p "HIPAA Training" at bounding box center [67, 223] width 116 height 14
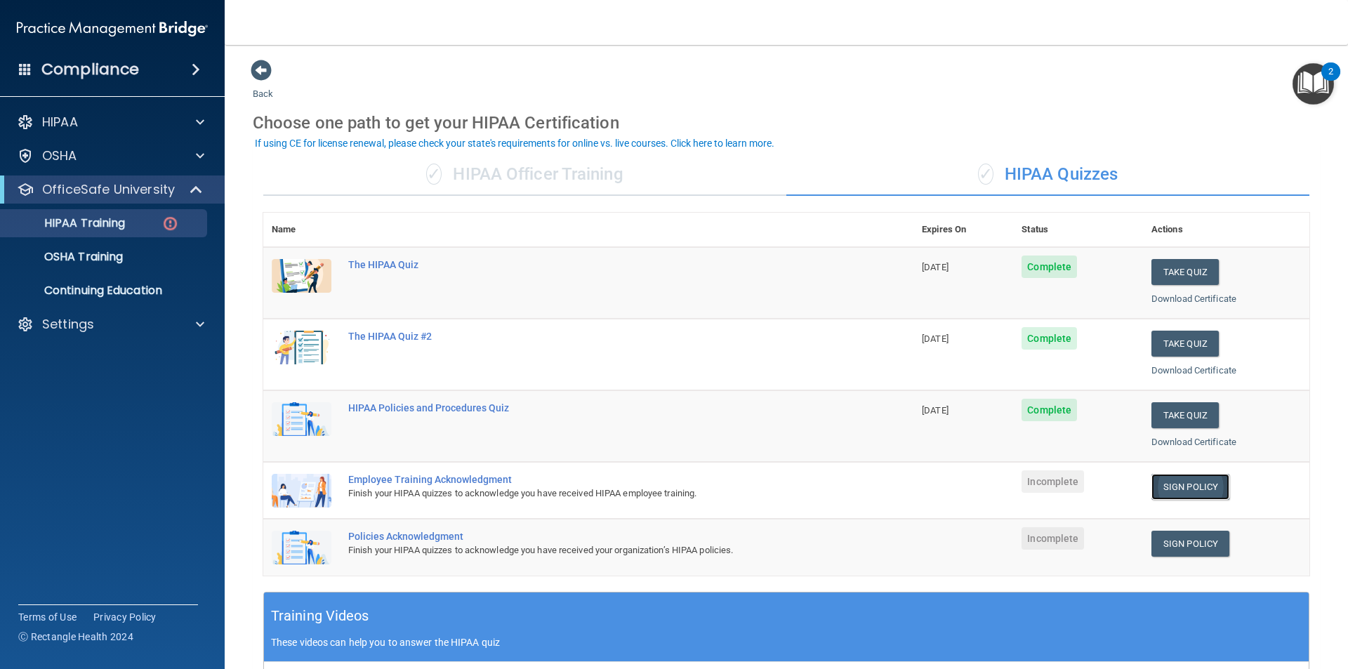
click at [1201, 487] on link "Sign Policy" at bounding box center [1190, 487] width 78 height 26
click at [1195, 552] on link "Sign Policy" at bounding box center [1190, 544] width 78 height 26
click at [1033, 479] on span "Incomplete" at bounding box center [1052, 481] width 62 height 22
click at [1170, 488] on link "Sign Policy" at bounding box center [1190, 487] width 78 height 26
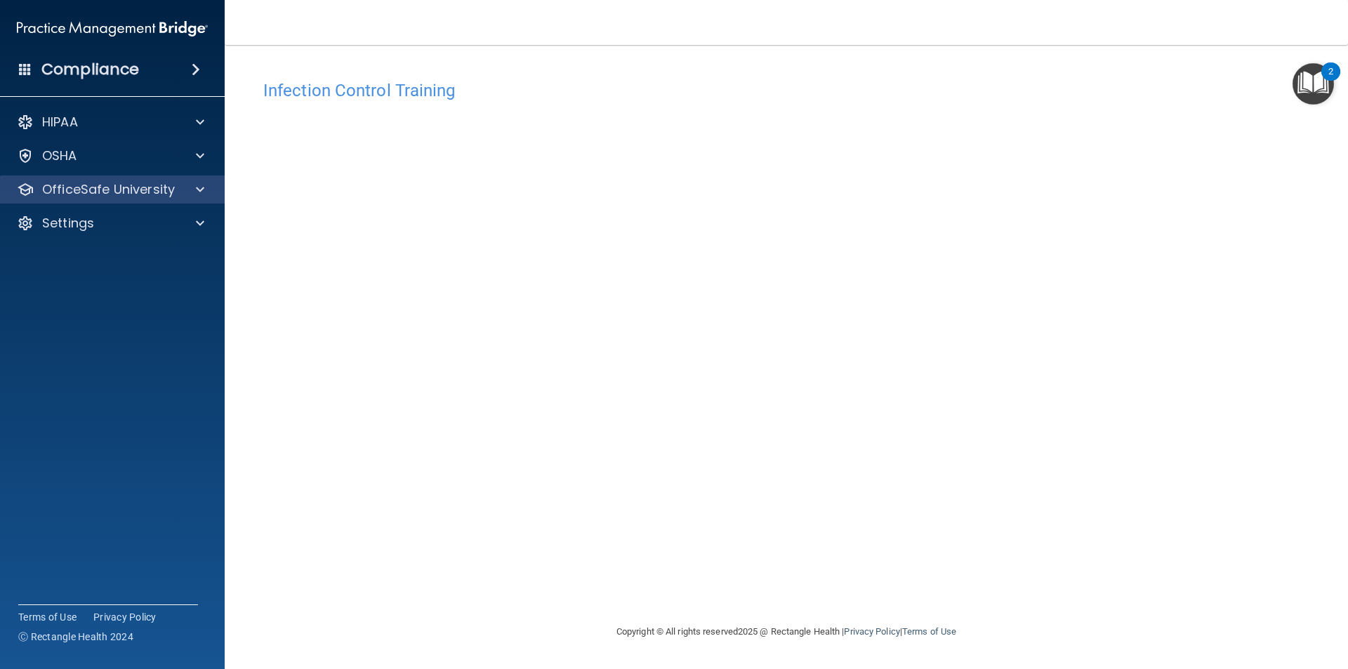
click at [110, 180] on div "OfficeSafe University" at bounding box center [112, 189] width 225 height 28
click at [107, 183] on p "OfficeSafe University" at bounding box center [108, 189] width 133 height 17
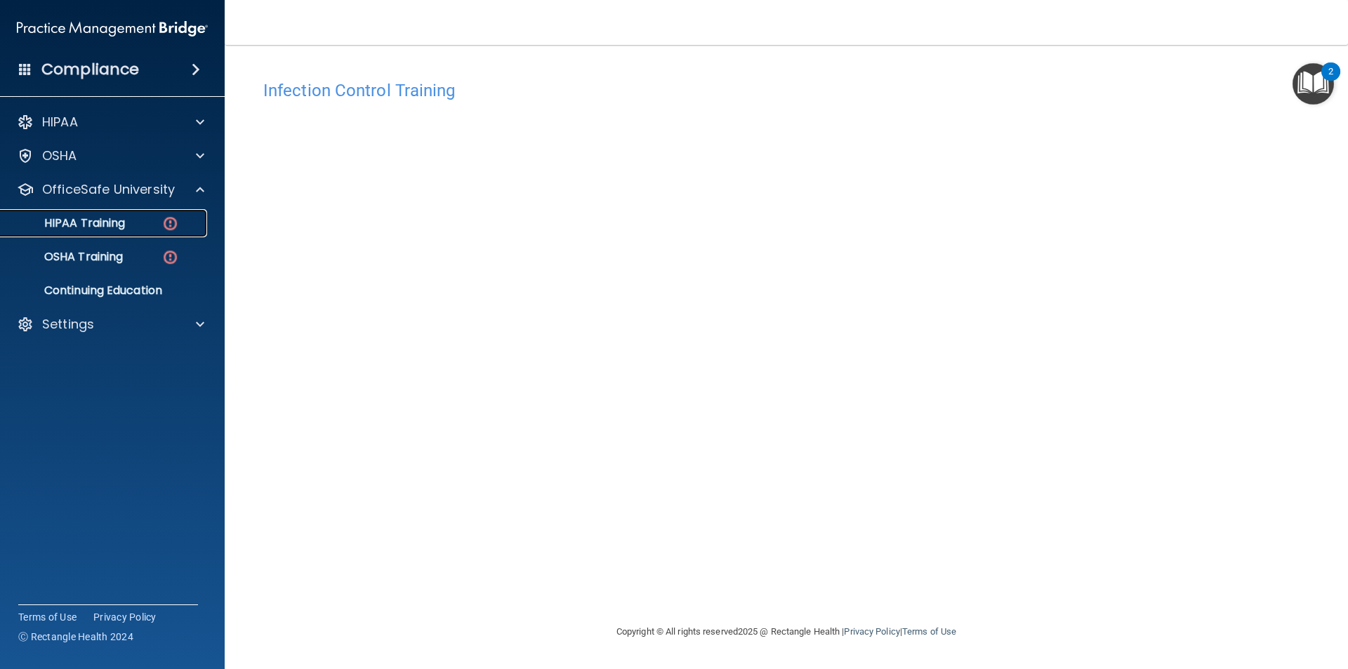
click at [129, 234] on link "HIPAA Training" at bounding box center [96, 223] width 221 height 28
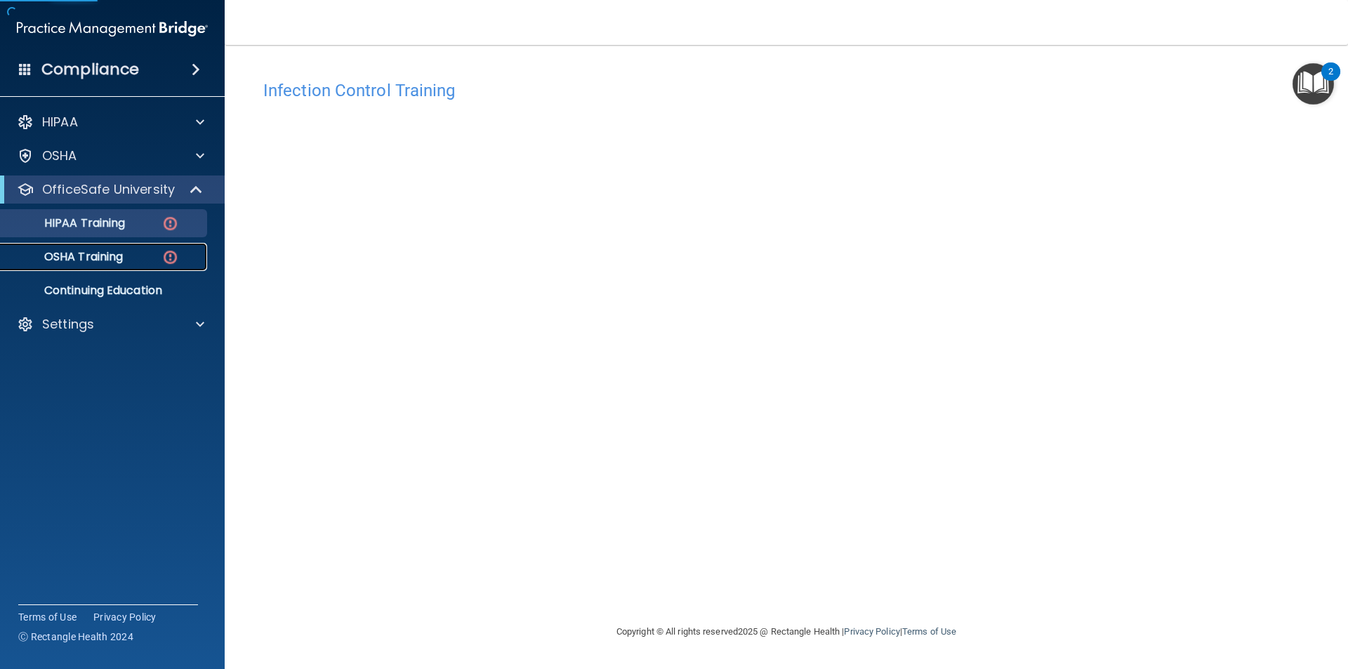
click at [132, 255] on div "OSHA Training" at bounding box center [105, 257] width 192 height 14
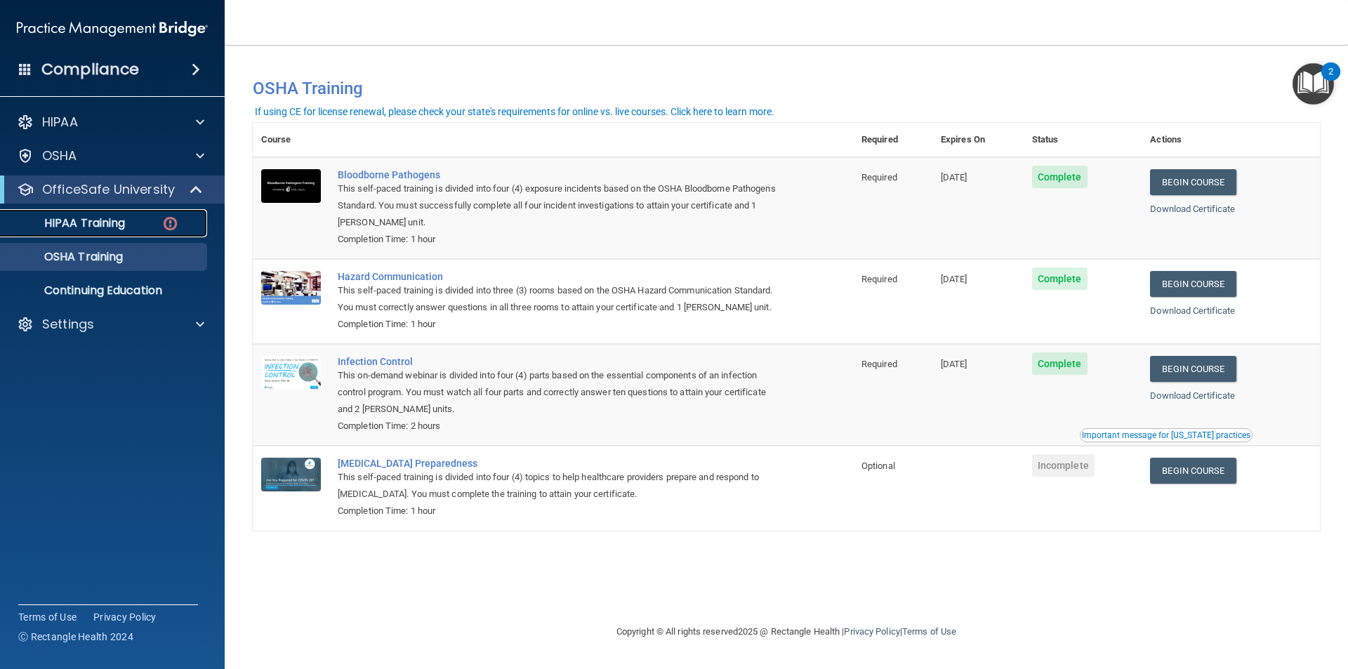
click at [142, 230] on div "HIPAA Training" at bounding box center [105, 223] width 192 height 14
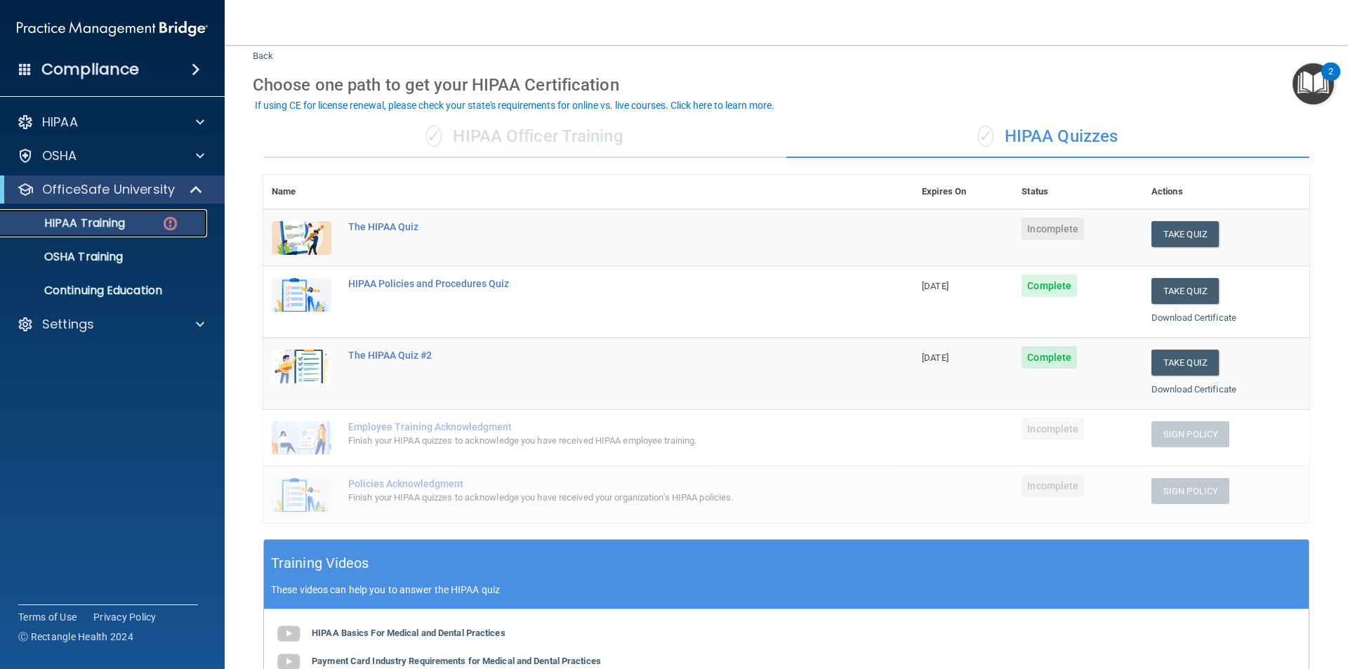
scroll to position [70, 0]
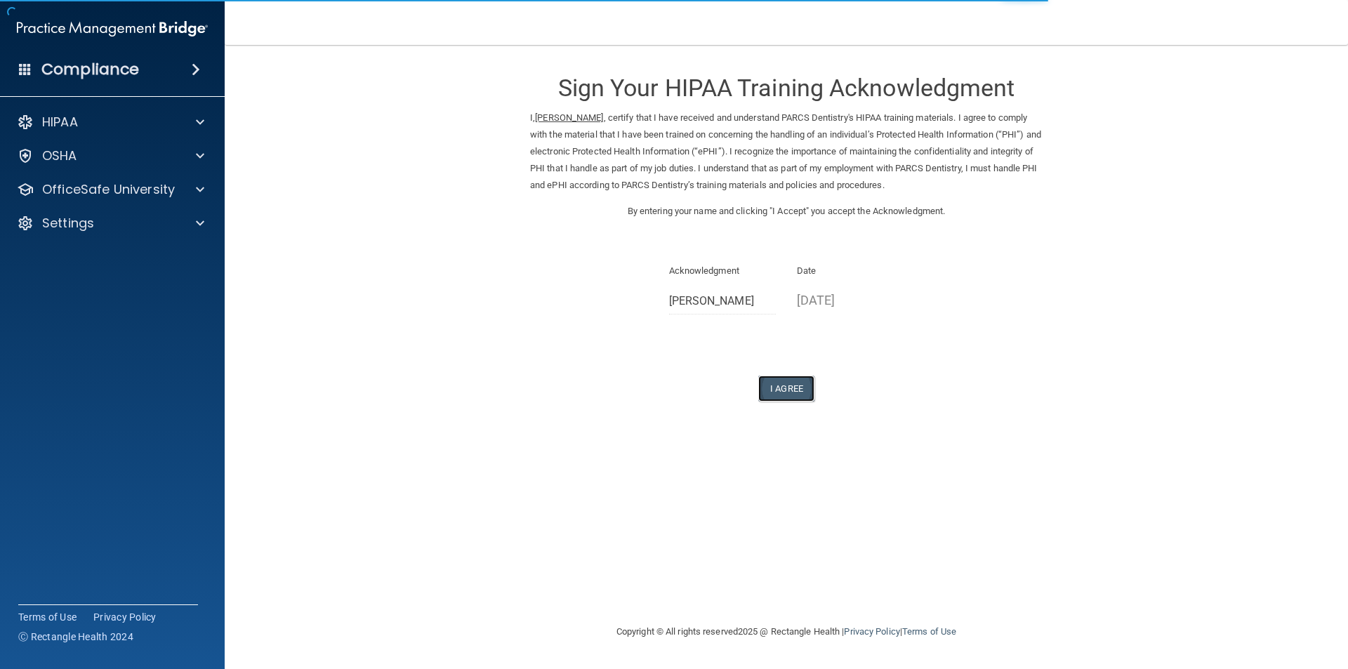
click at [799, 397] on button "I Agree" at bounding box center [786, 388] width 56 height 26
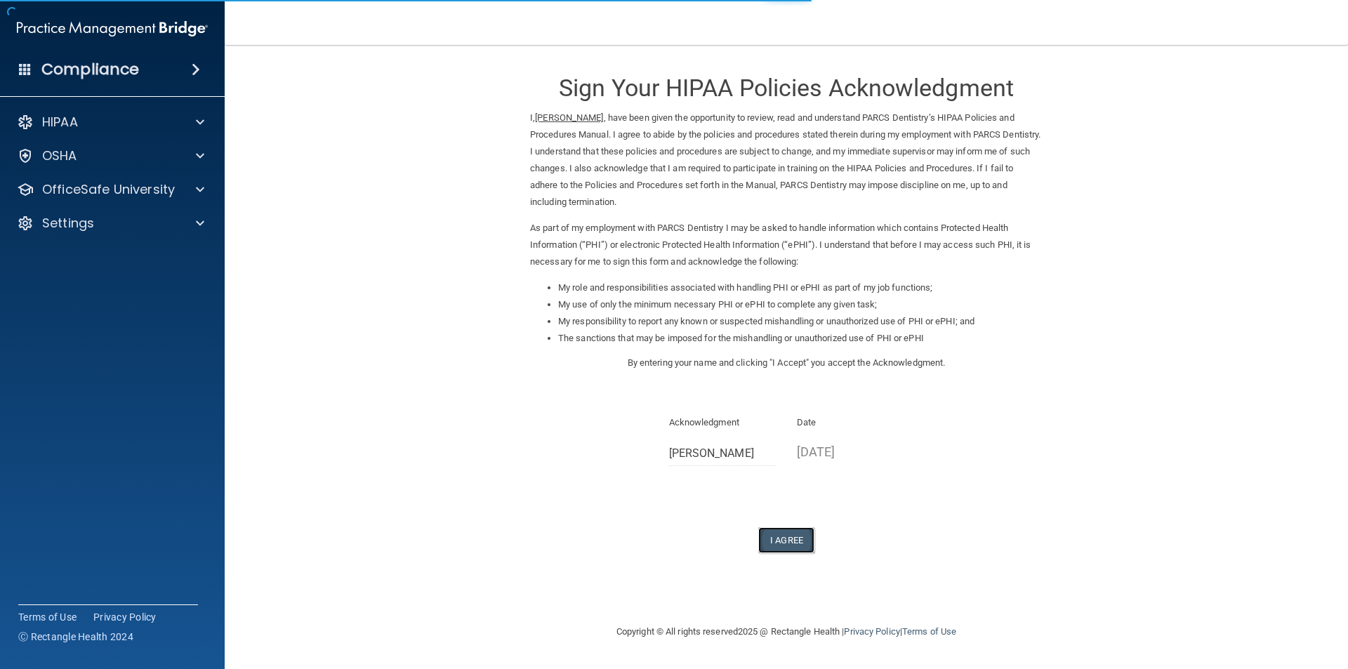
click at [811, 535] on button "I Agree" at bounding box center [786, 540] width 56 height 26
click at [800, 535] on button "I Agree" at bounding box center [786, 540] width 56 height 26
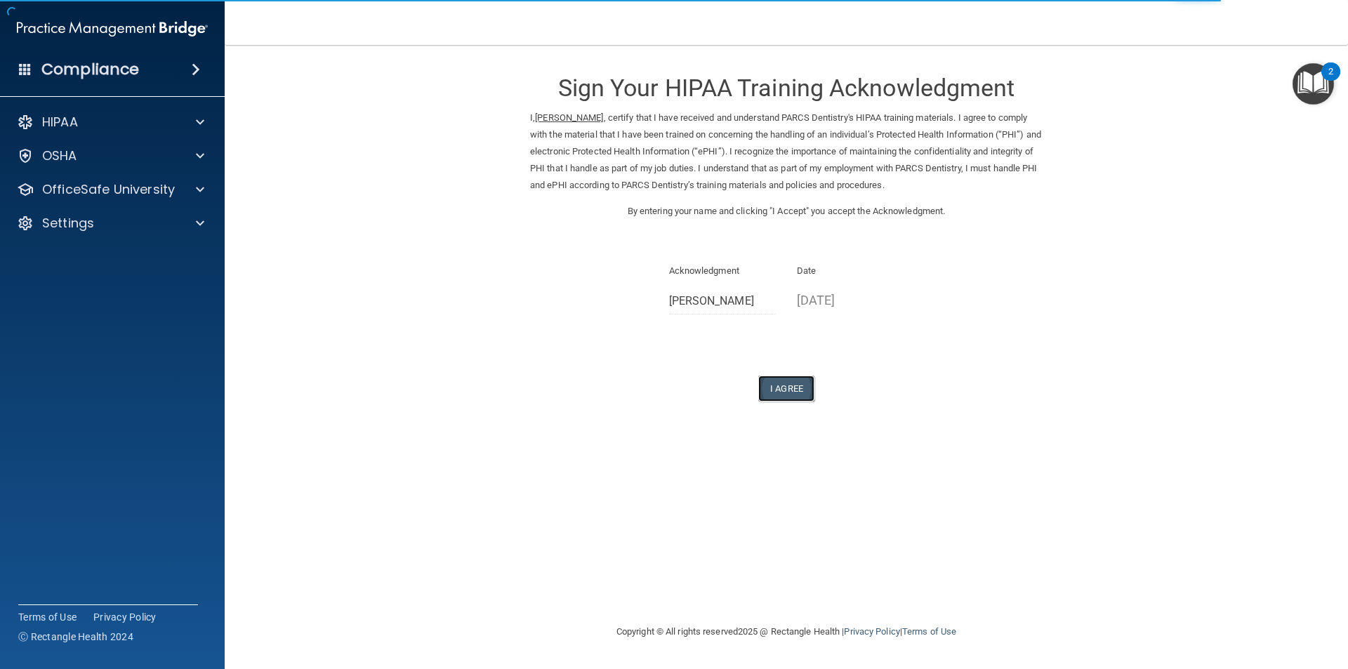
click at [801, 391] on button "I Agree" at bounding box center [786, 388] width 56 height 26
